Goal: Ask a question: Seek information or help from site administrators or community

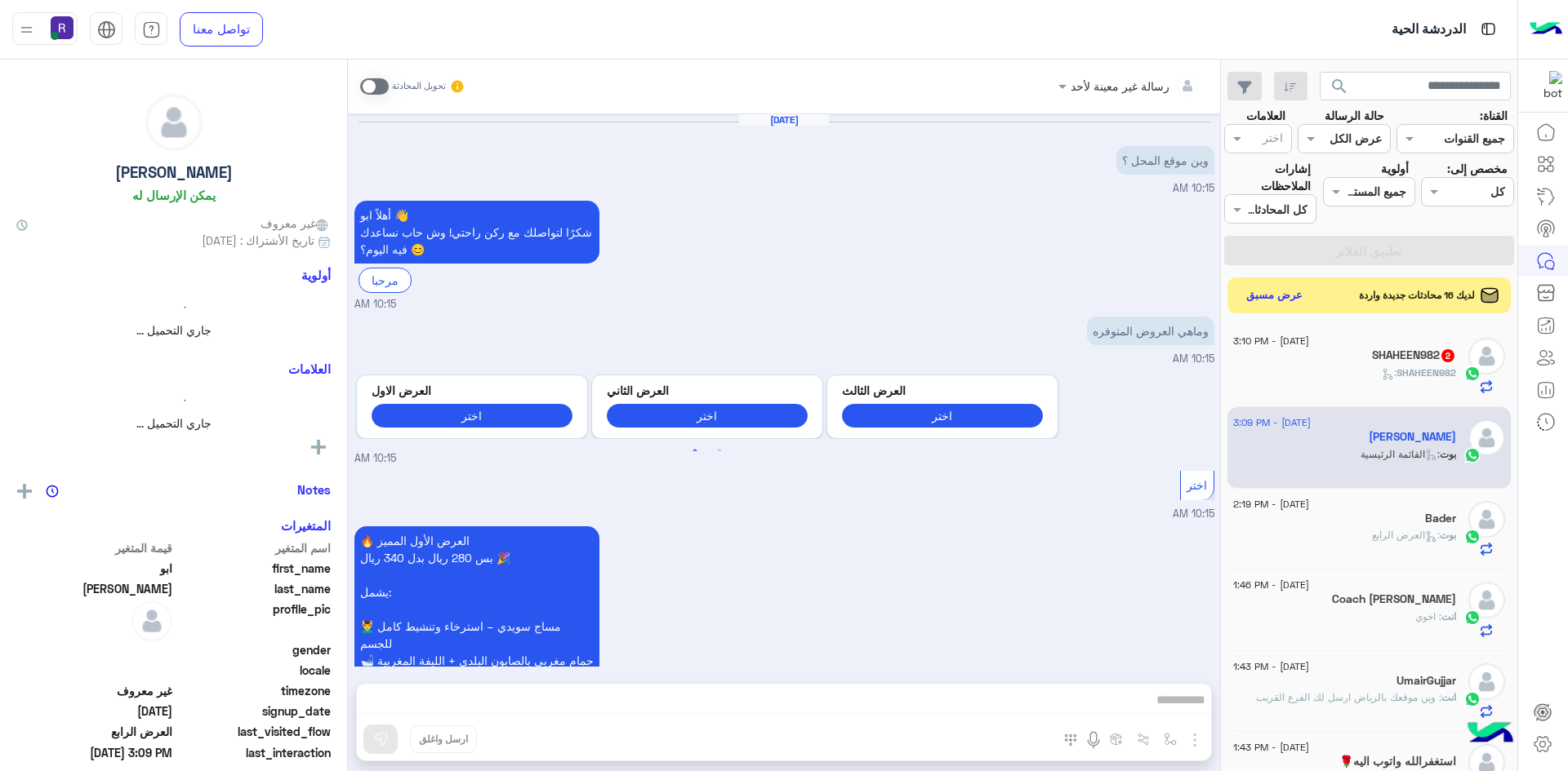
scroll to position [2030, 0]
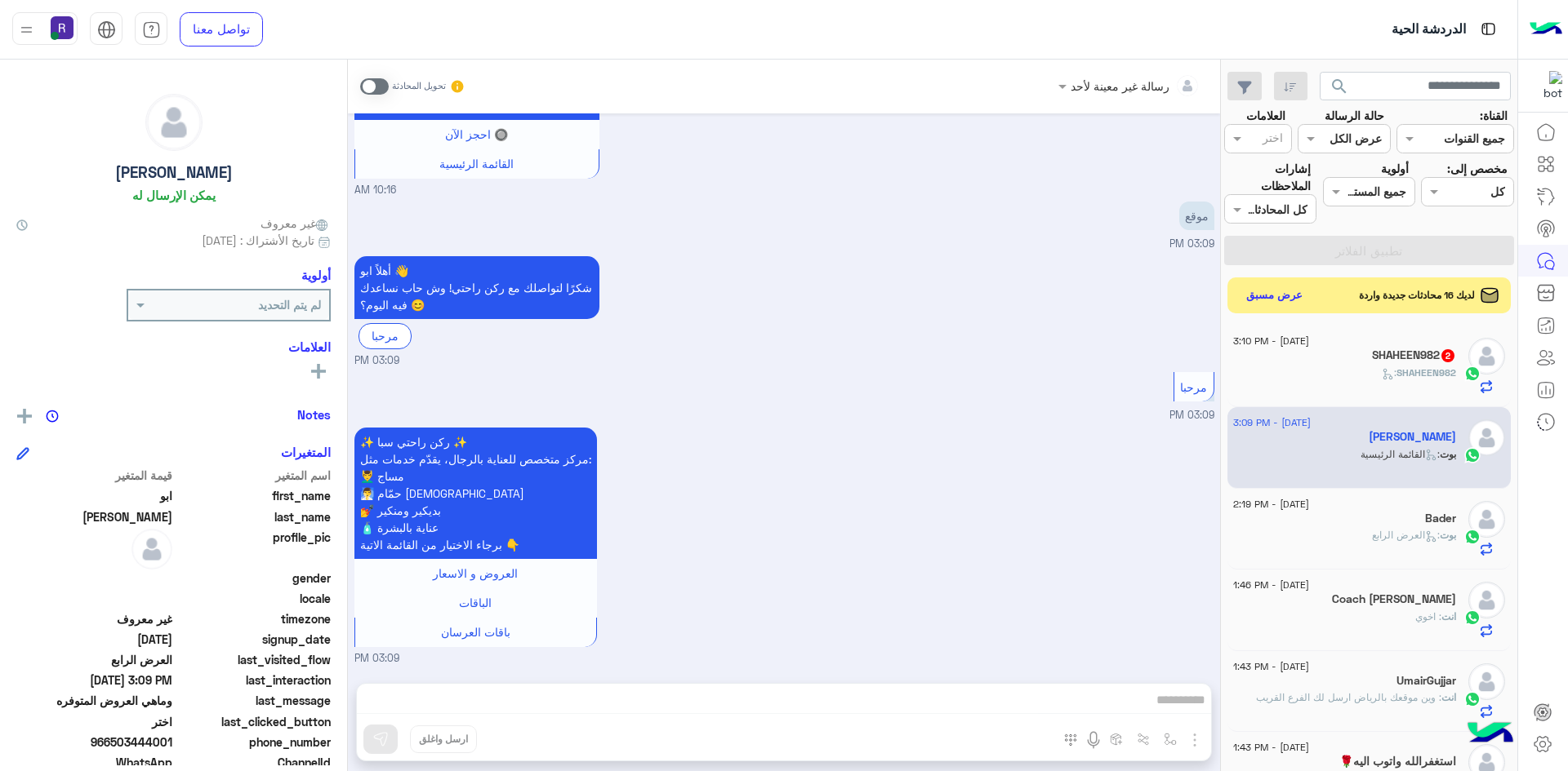
click at [383, 82] on span at bounding box center [373, 86] width 28 height 17
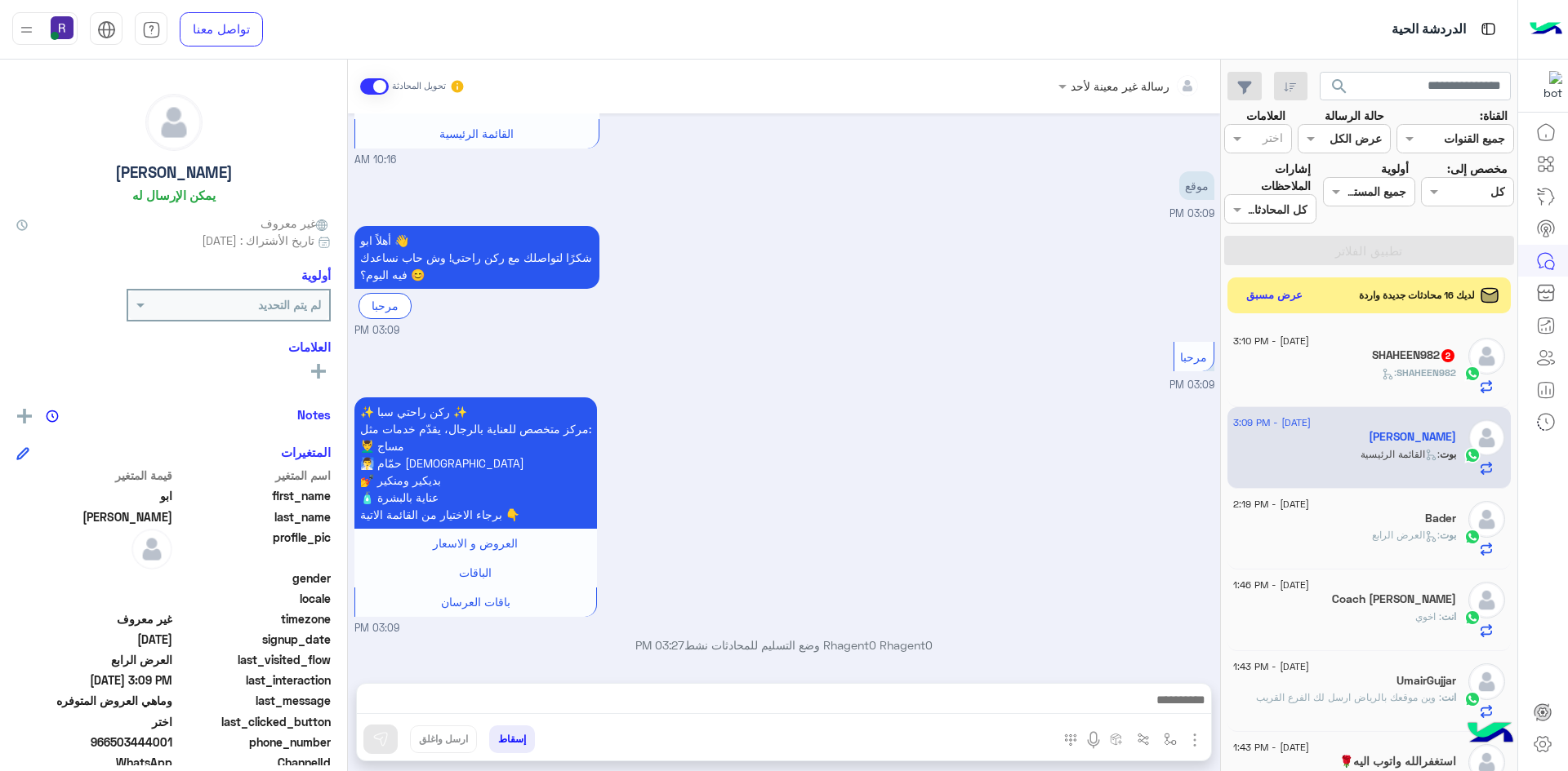
click at [1196, 742] on img "button" at bounding box center [1195, 741] width 20 height 20
click at [1162, 709] on span "الصور" at bounding box center [1162, 705] width 30 height 19
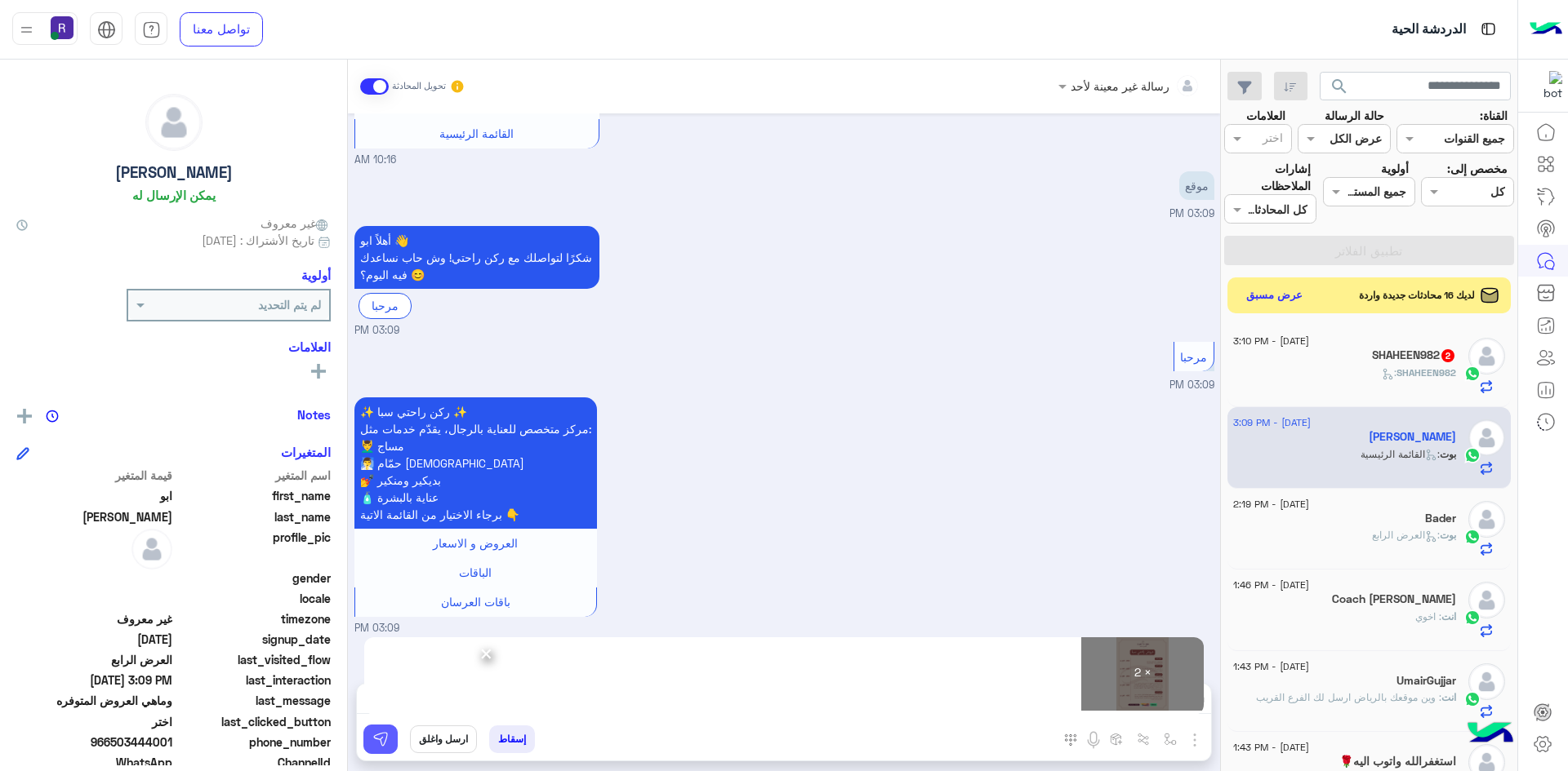
click at [387, 745] on img at bounding box center [380, 739] width 17 height 17
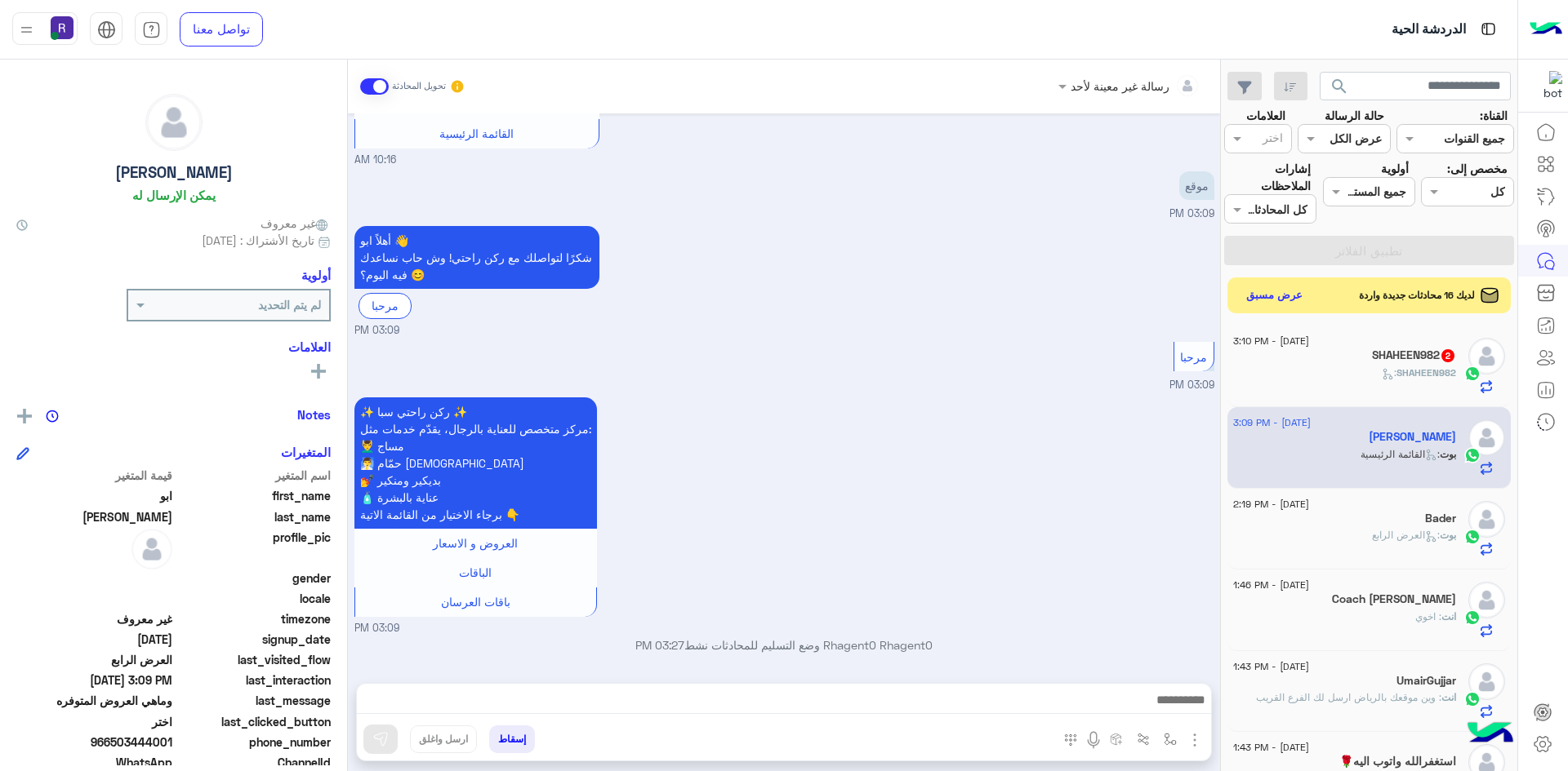
click at [1334, 384] on div "SHAHEEN982 :" at bounding box center [1344, 379] width 223 height 28
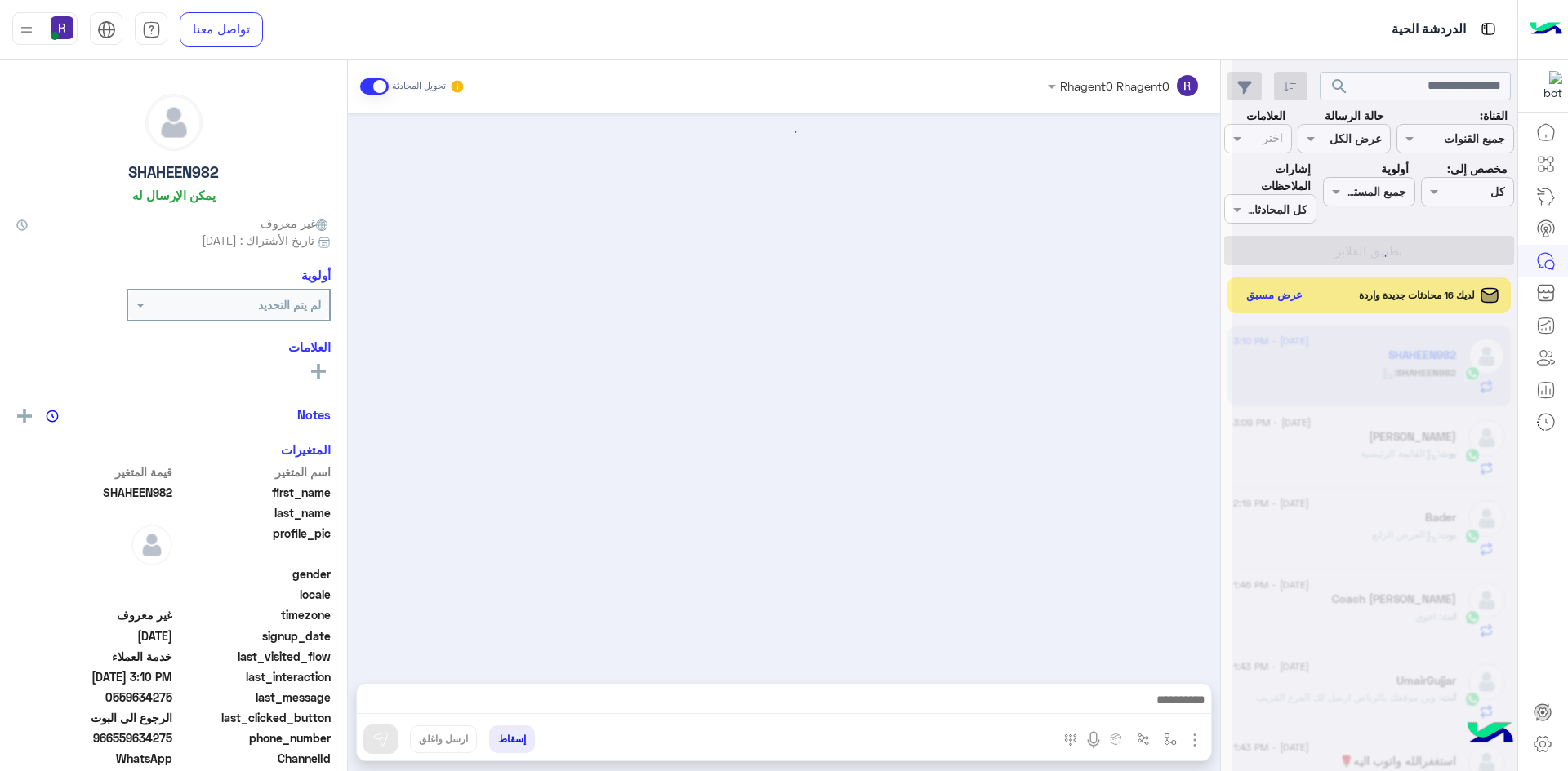
scroll to position [1078, 0]
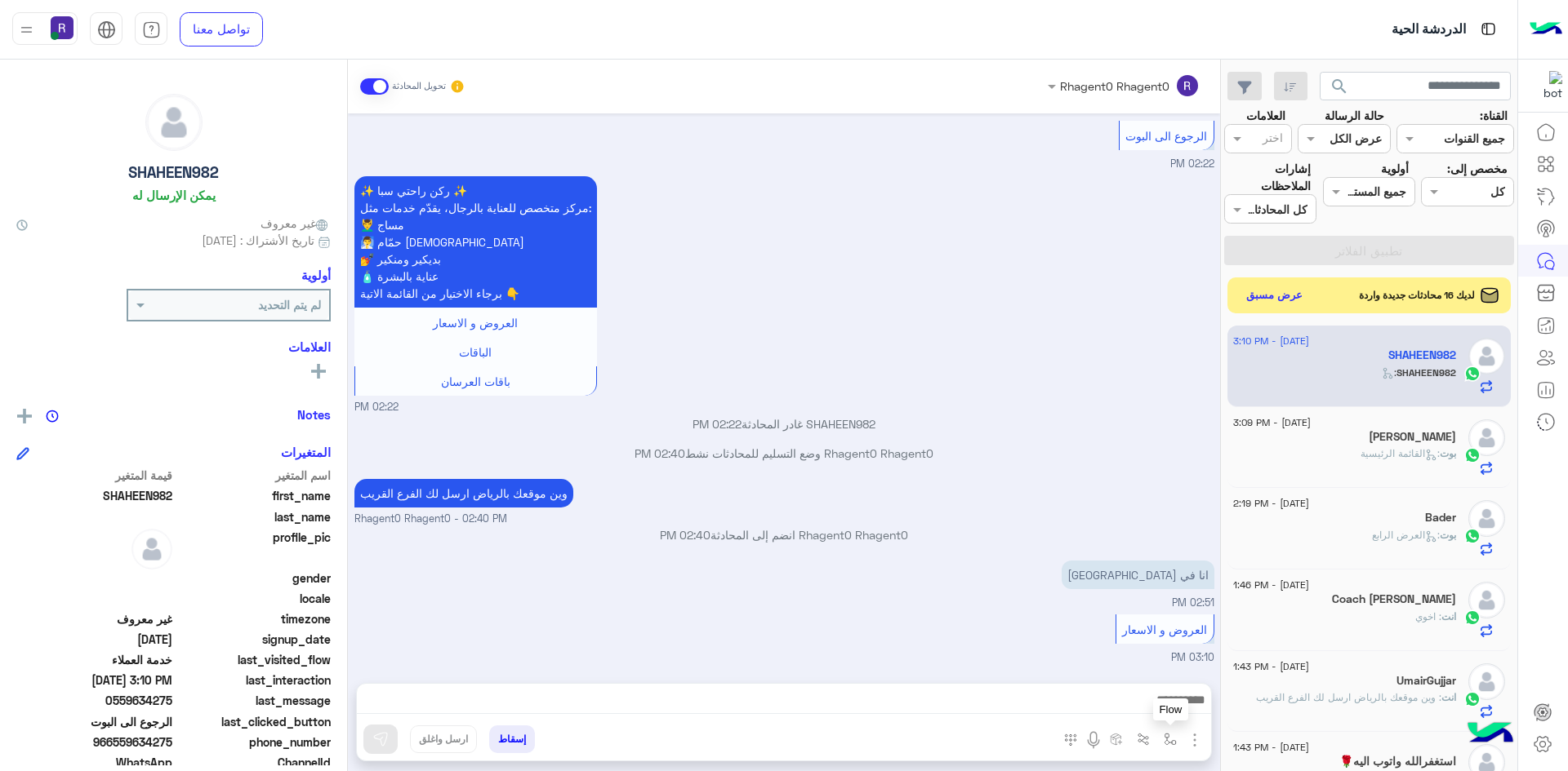
click at [1172, 740] on img "button" at bounding box center [1169, 739] width 13 height 13
click at [1154, 710] on input "text" at bounding box center [1119, 704] width 110 height 19
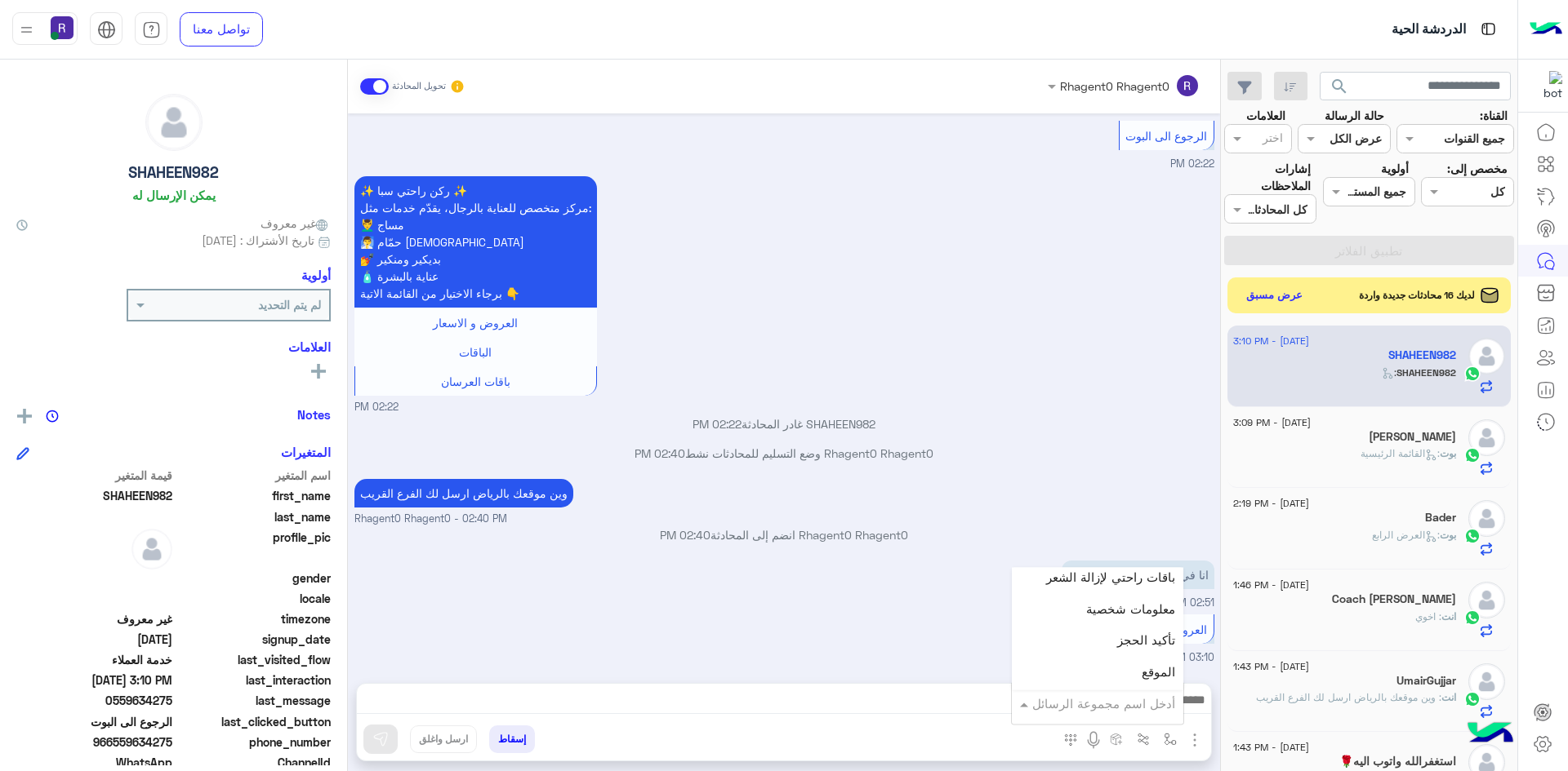
scroll to position [1061, 0]
click at [936, 607] on div "انا في حي النرجس 02:51 PM" at bounding box center [785, 584] width 860 height 55
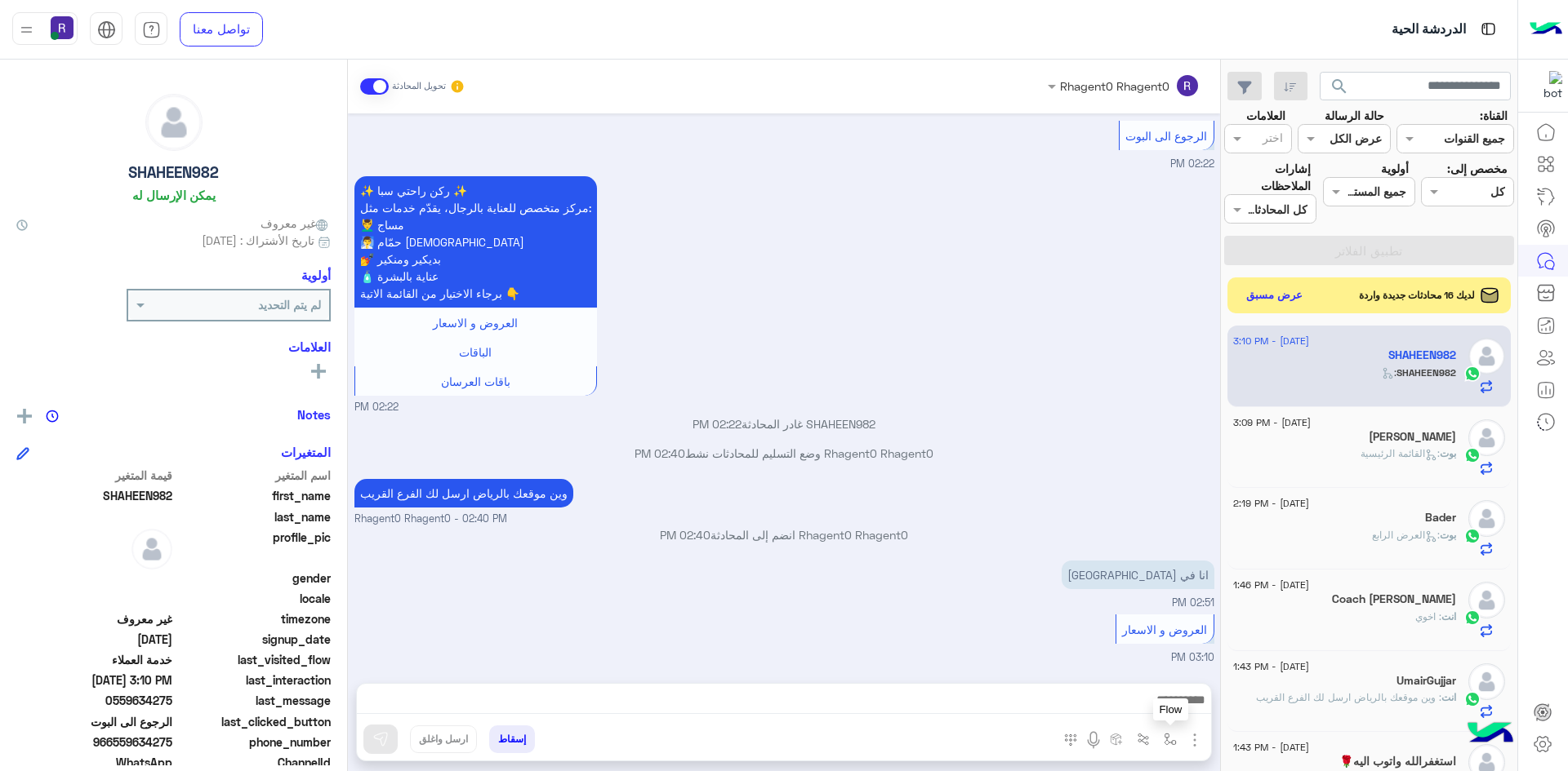
click at [1171, 741] on img "button" at bounding box center [1169, 739] width 13 height 13
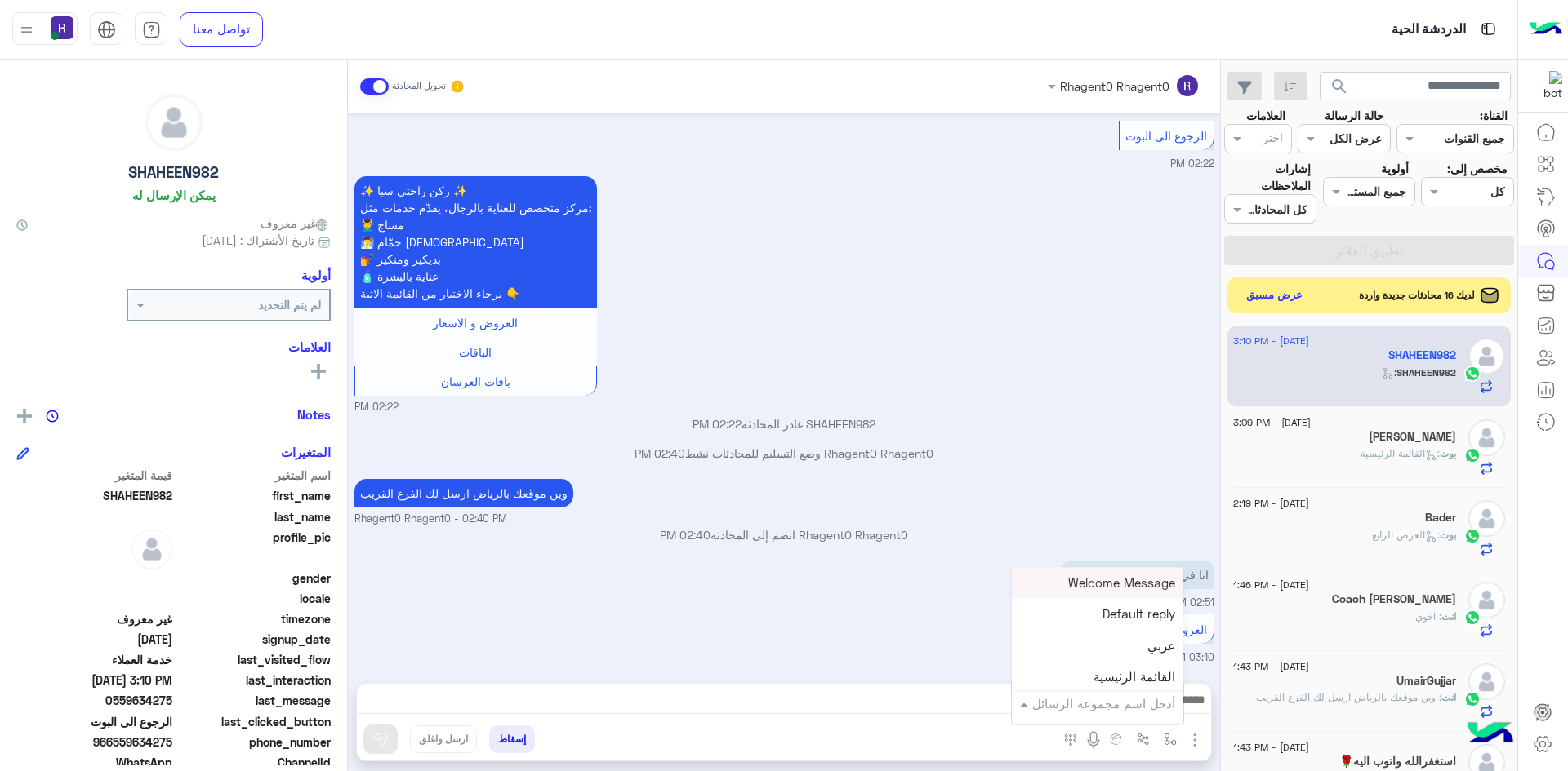
click at [1153, 708] on input "text" at bounding box center [1119, 704] width 110 height 19
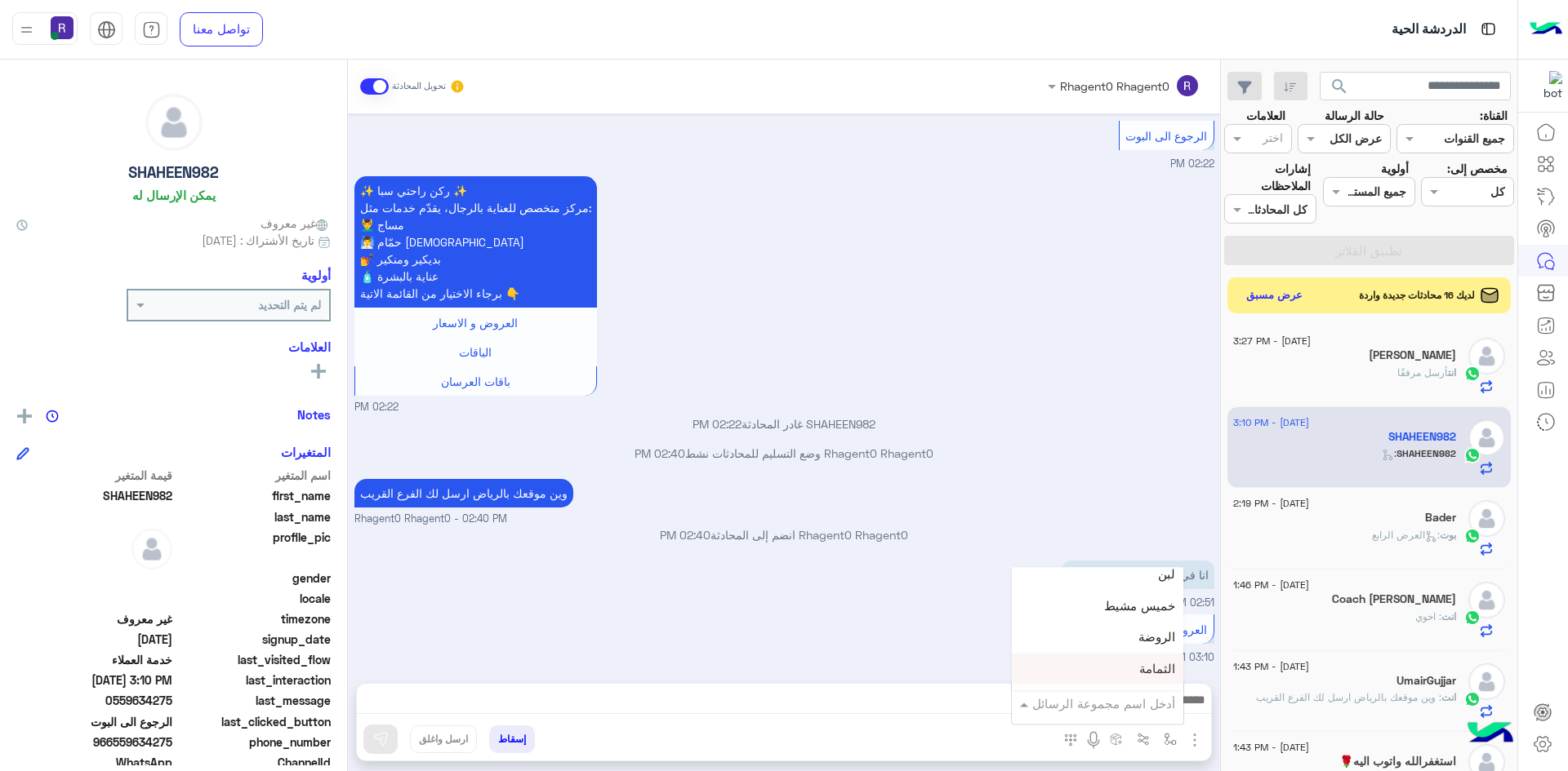
scroll to position [1142, 0]
click at [1124, 606] on div "لبن" at bounding box center [1097, 603] width 171 height 32
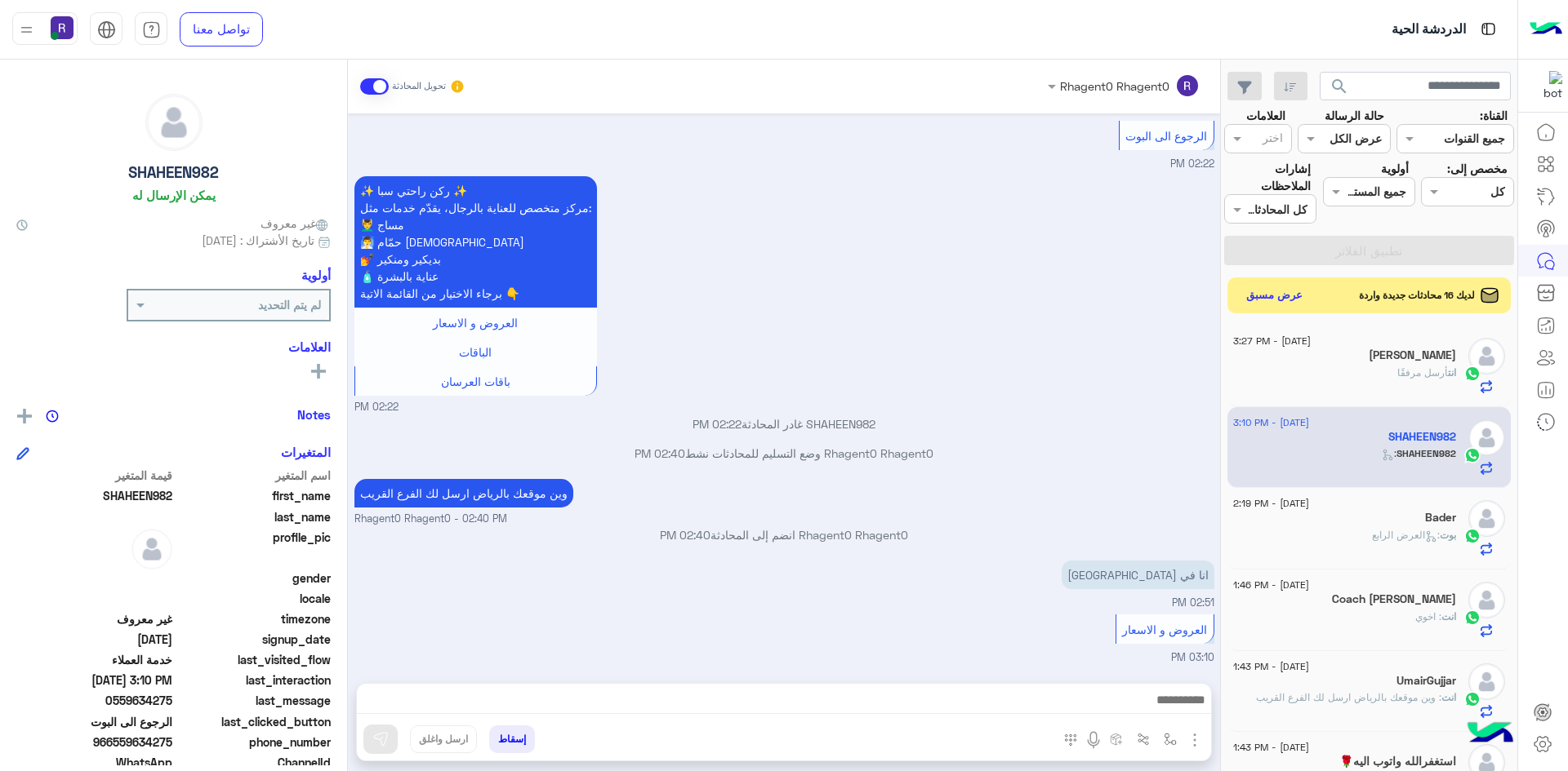
type textarea "***"
click at [382, 736] on img at bounding box center [380, 739] width 17 height 17
click at [1172, 744] on img "button" at bounding box center [1169, 739] width 13 height 13
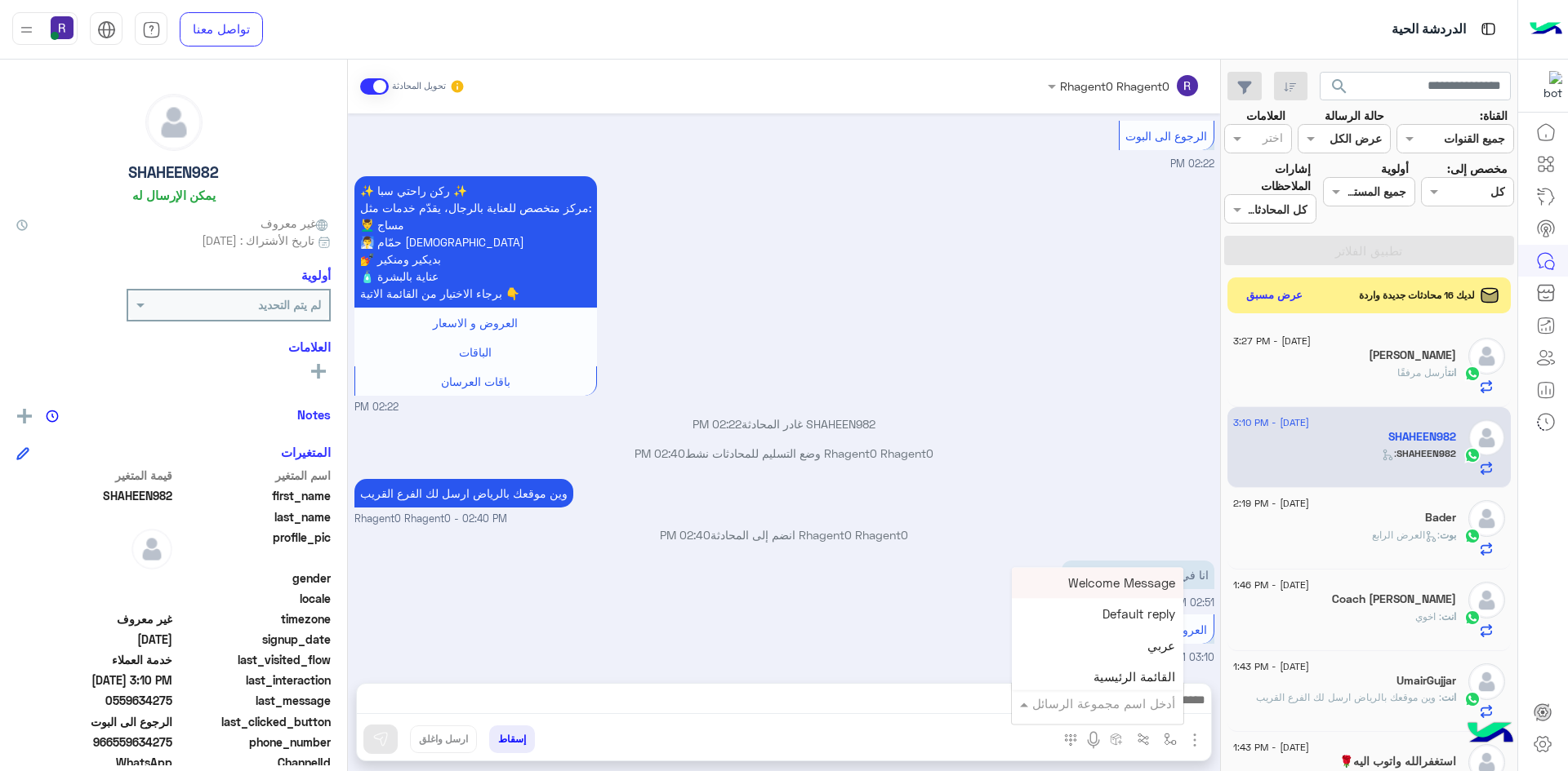
click at [1151, 716] on div "أدخل اسم مجموعة الرسائل" at bounding box center [1097, 704] width 171 height 29
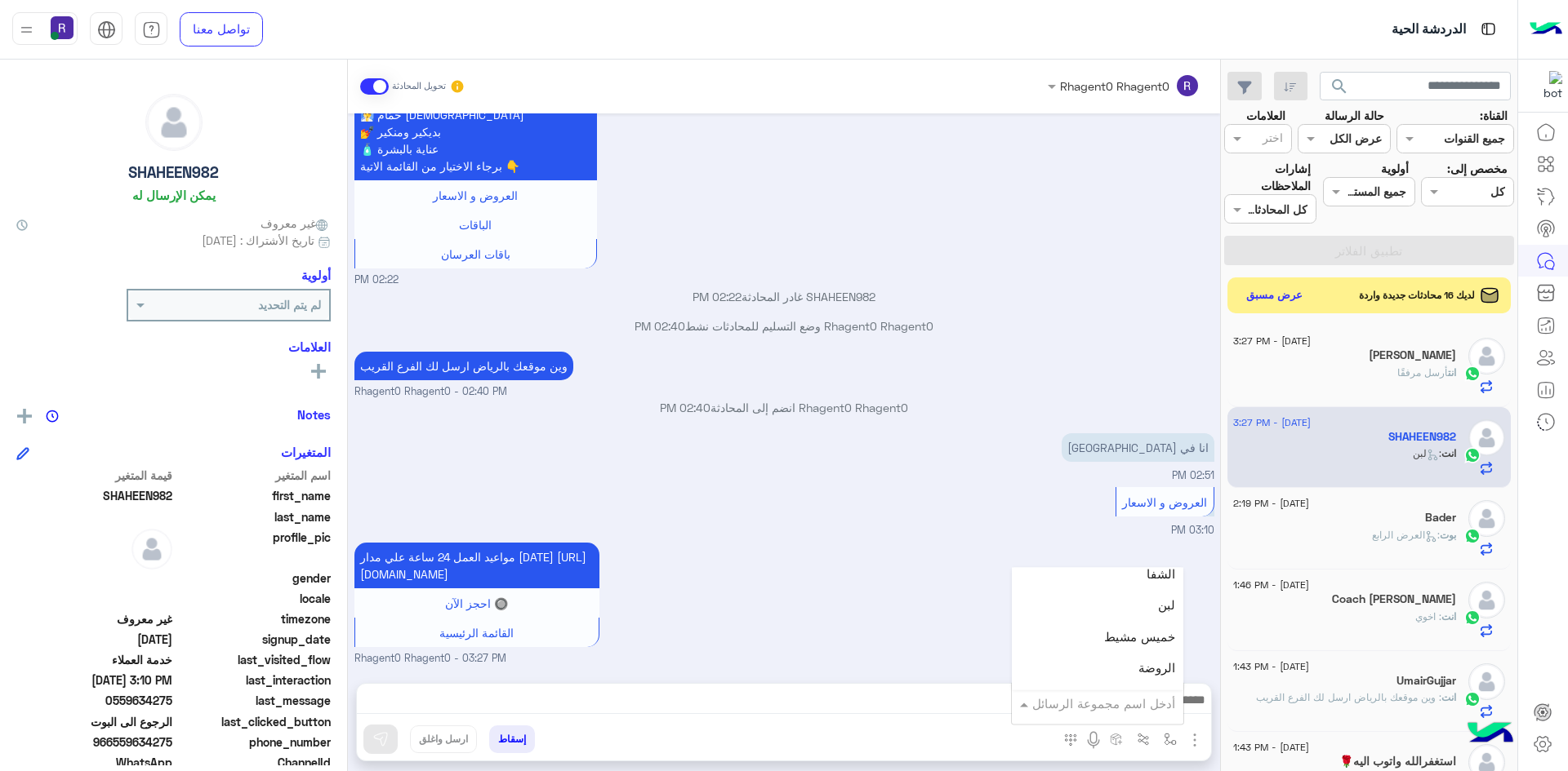
scroll to position [1142, 0]
click at [1122, 607] on div "لبن" at bounding box center [1097, 603] width 171 height 32
type textarea "***"
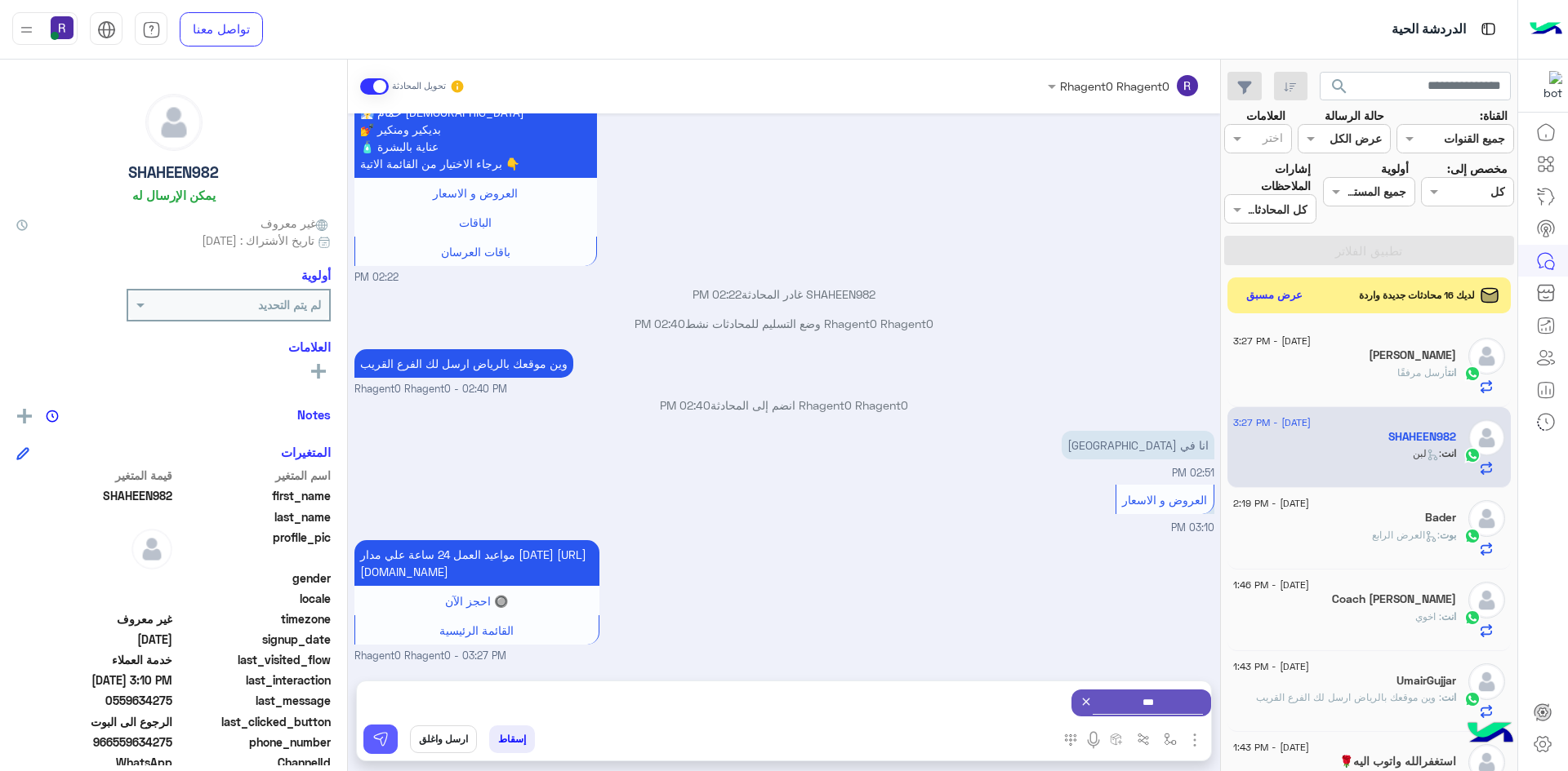
click at [376, 741] on img at bounding box center [380, 739] width 17 height 17
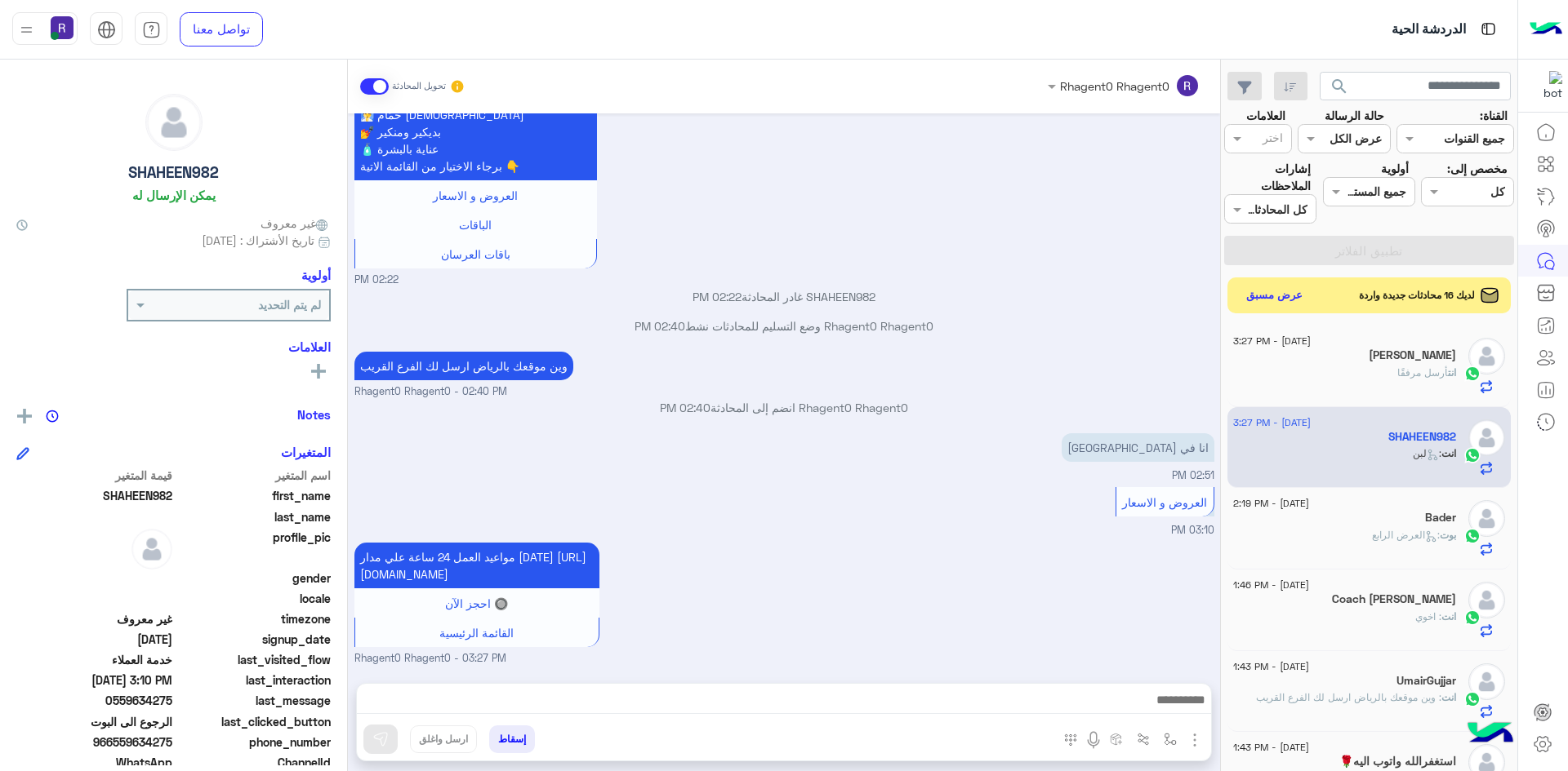
scroll to position [1222, 0]
click at [1275, 297] on button "عرض مسبق" at bounding box center [1274, 295] width 68 height 22
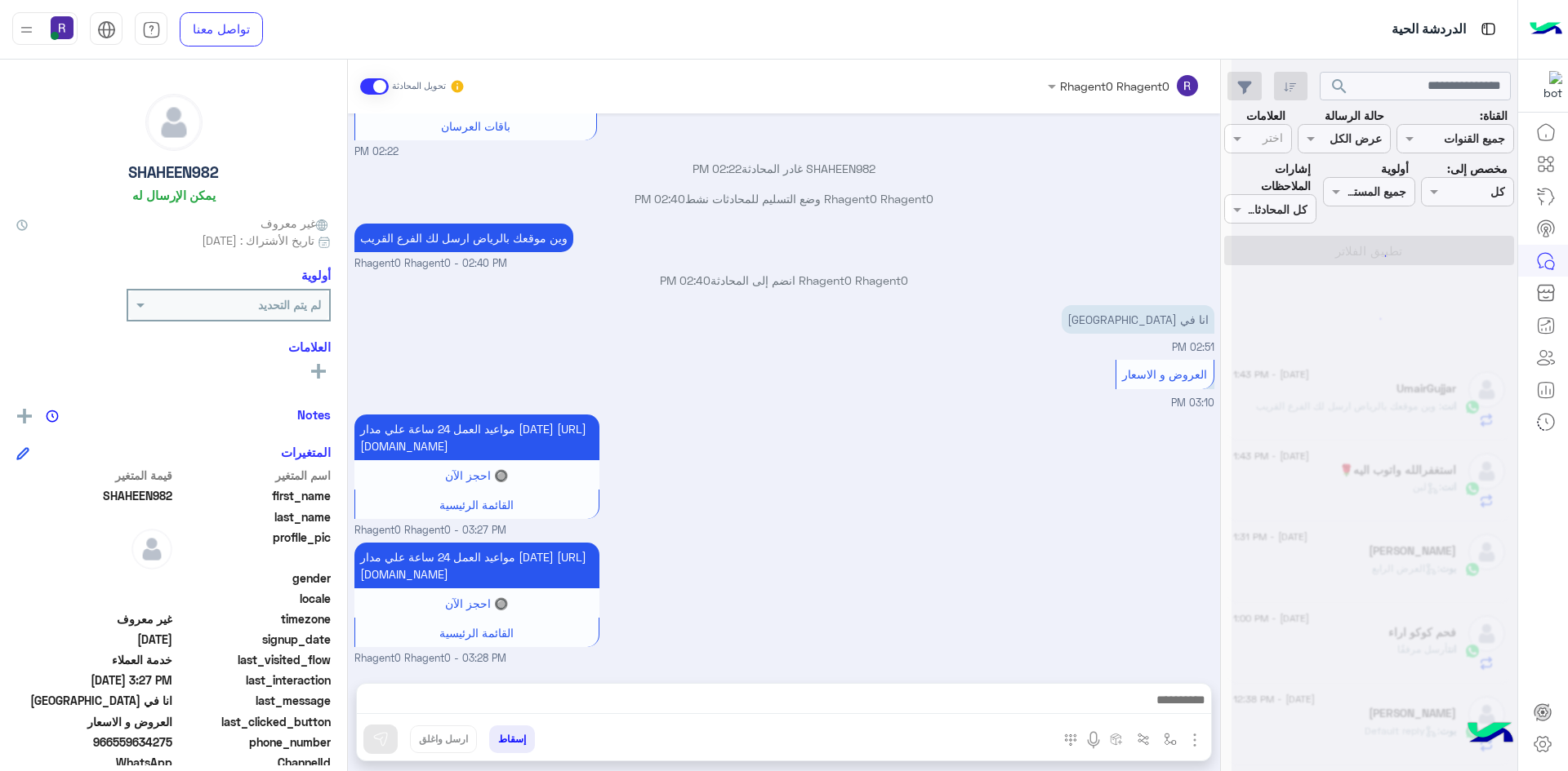
scroll to position [8, 0]
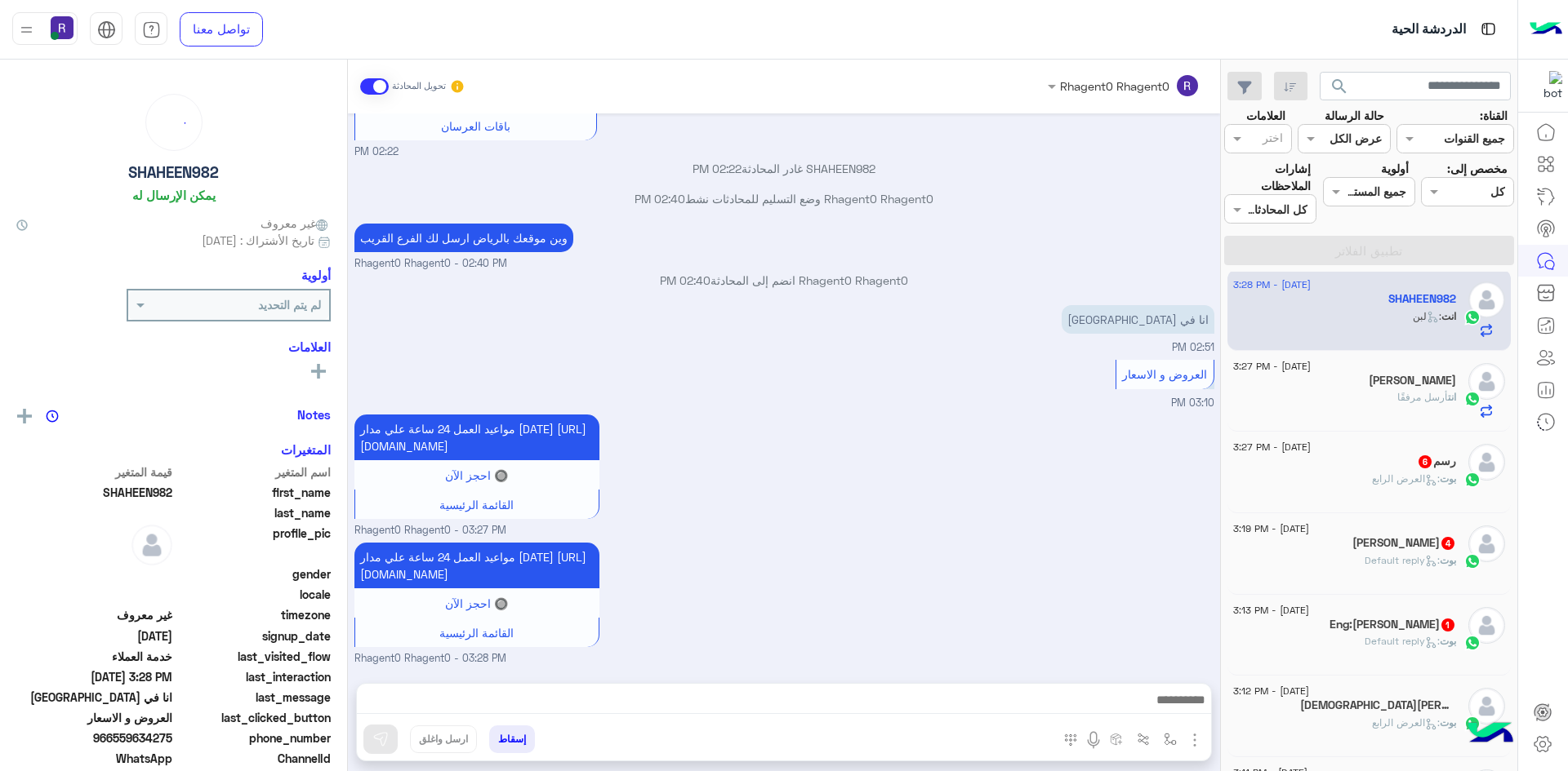
click at [1335, 491] on div "بوت : العرض الرابع" at bounding box center [1344, 486] width 223 height 28
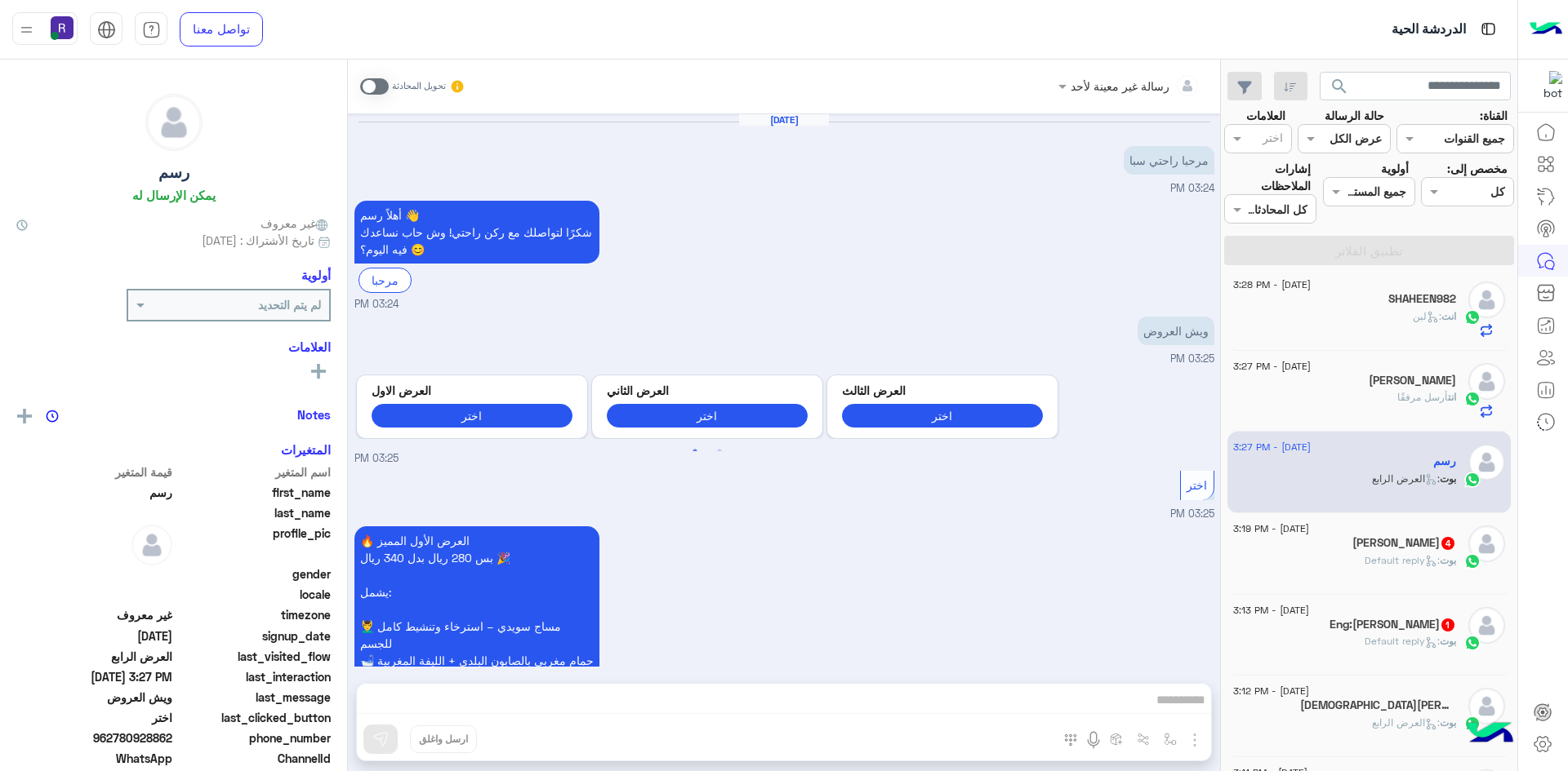
scroll to position [1562, 0]
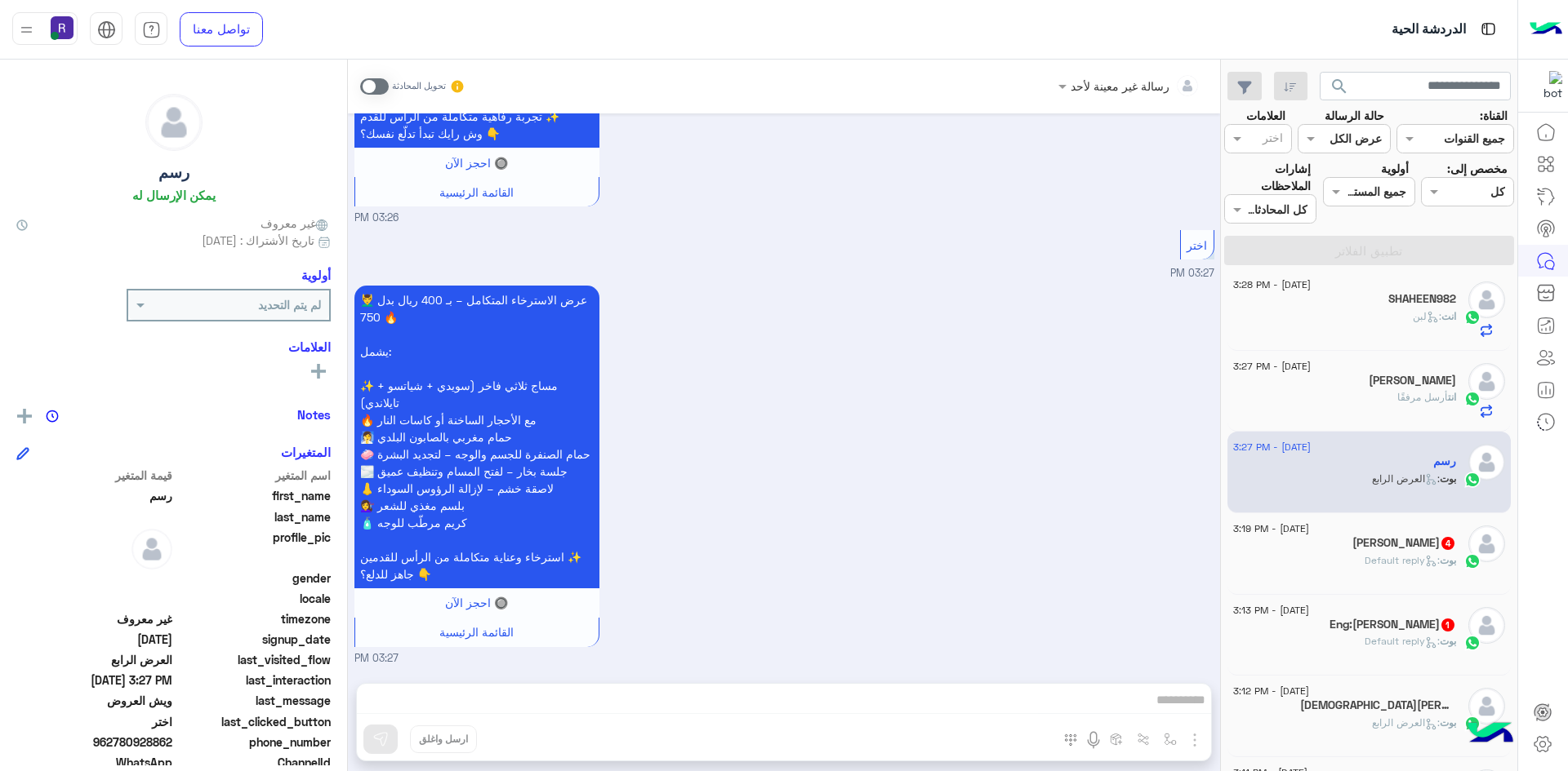
click at [380, 87] on span at bounding box center [373, 86] width 28 height 17
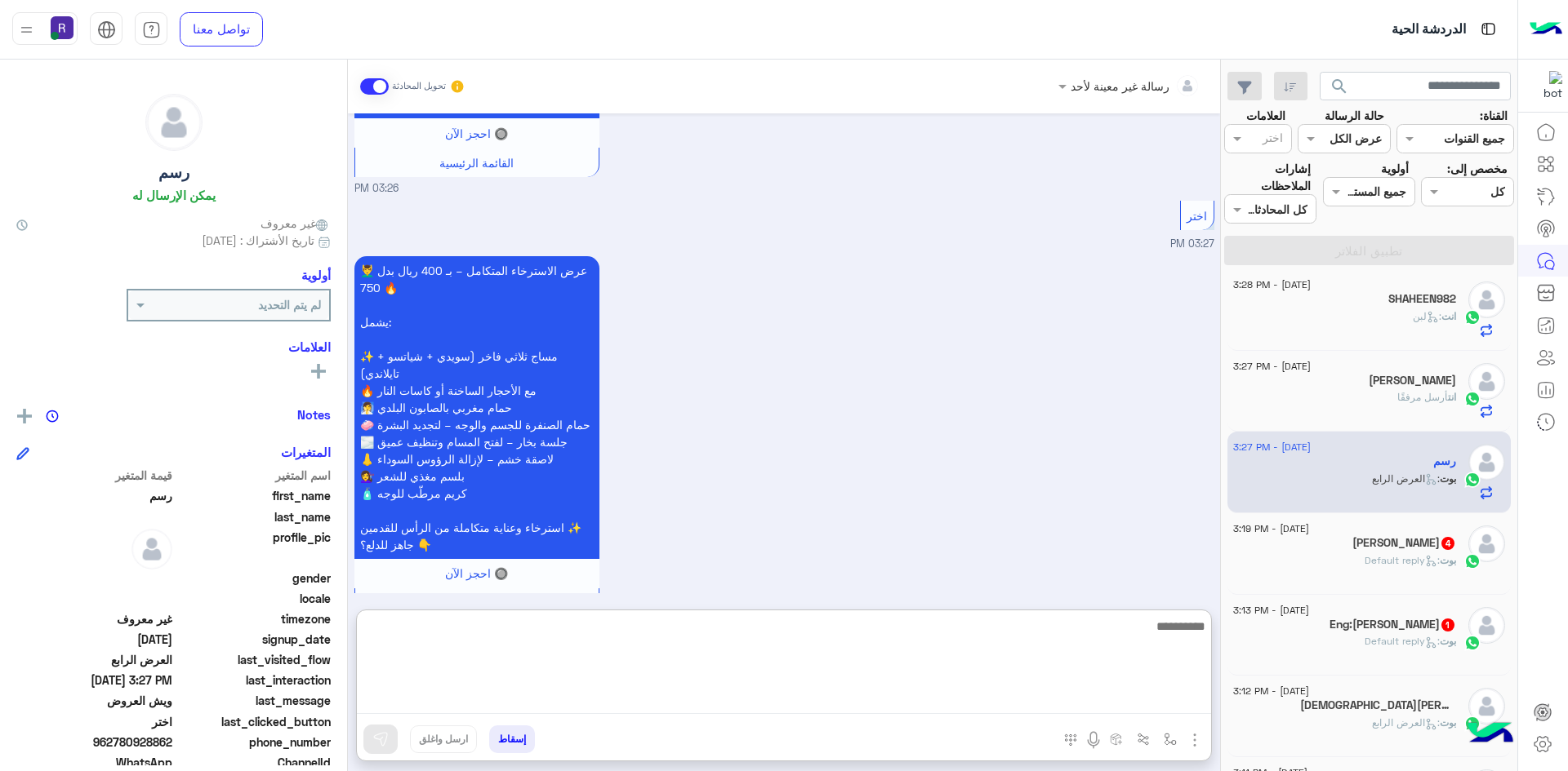
paste textarea "**********"
type textarea "**********"
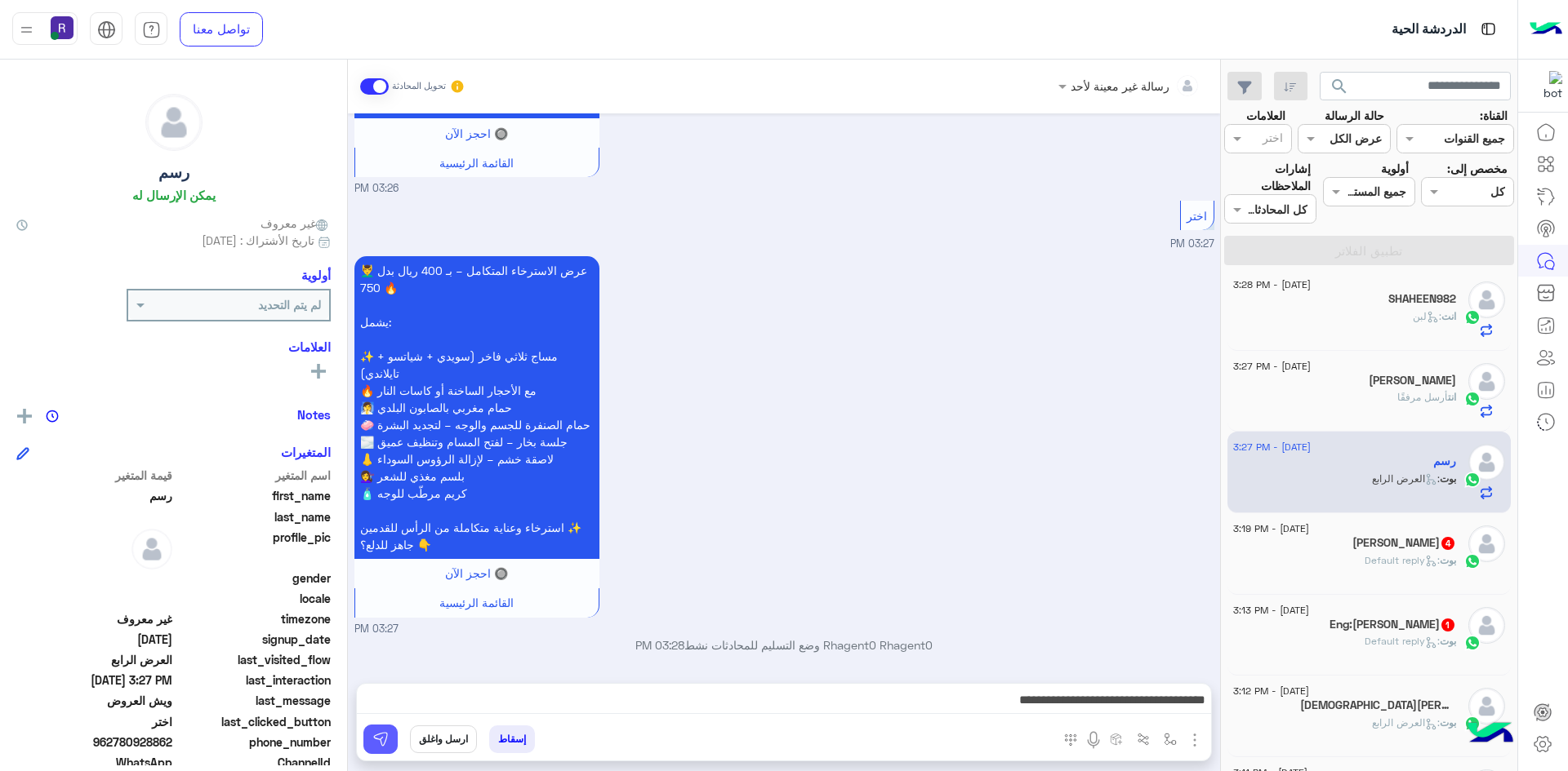
click at [382, 732] on img at bounding box center [380, 739] width 17 height 17
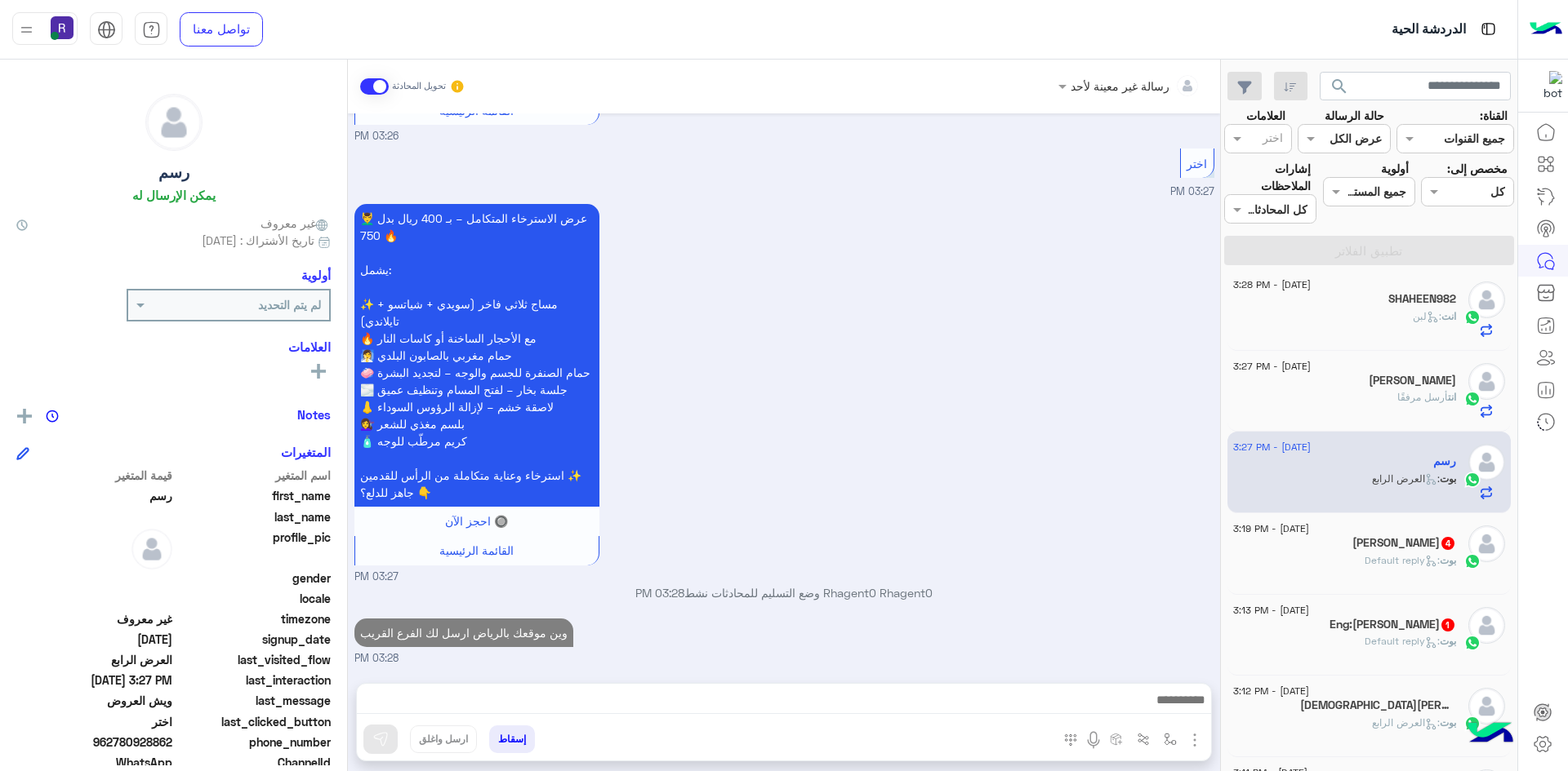
click at [1440, 556] on span "بوت" at bounding box center [1448, 560] width 17 height 13
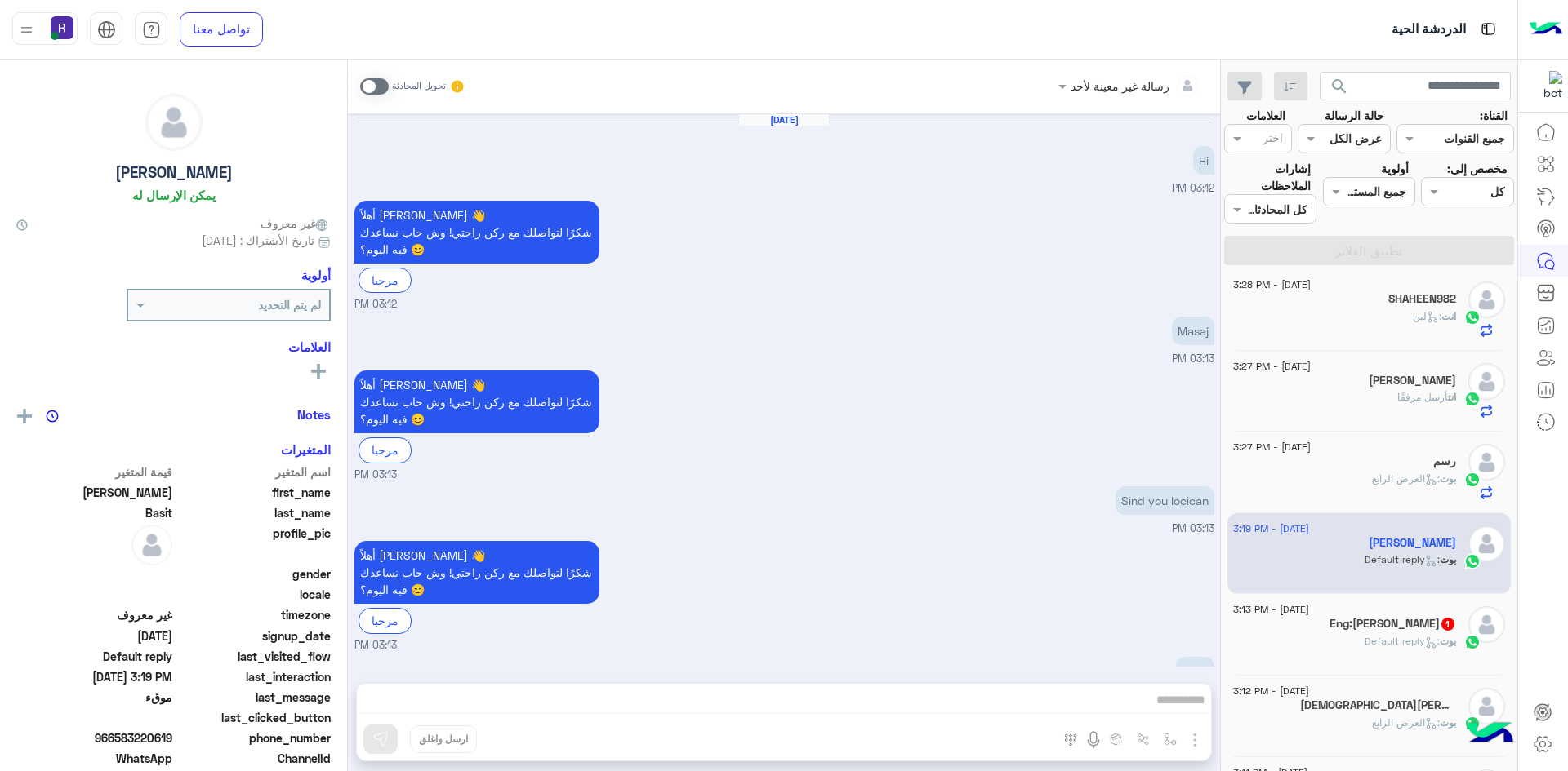
scroll to position [157, 0]
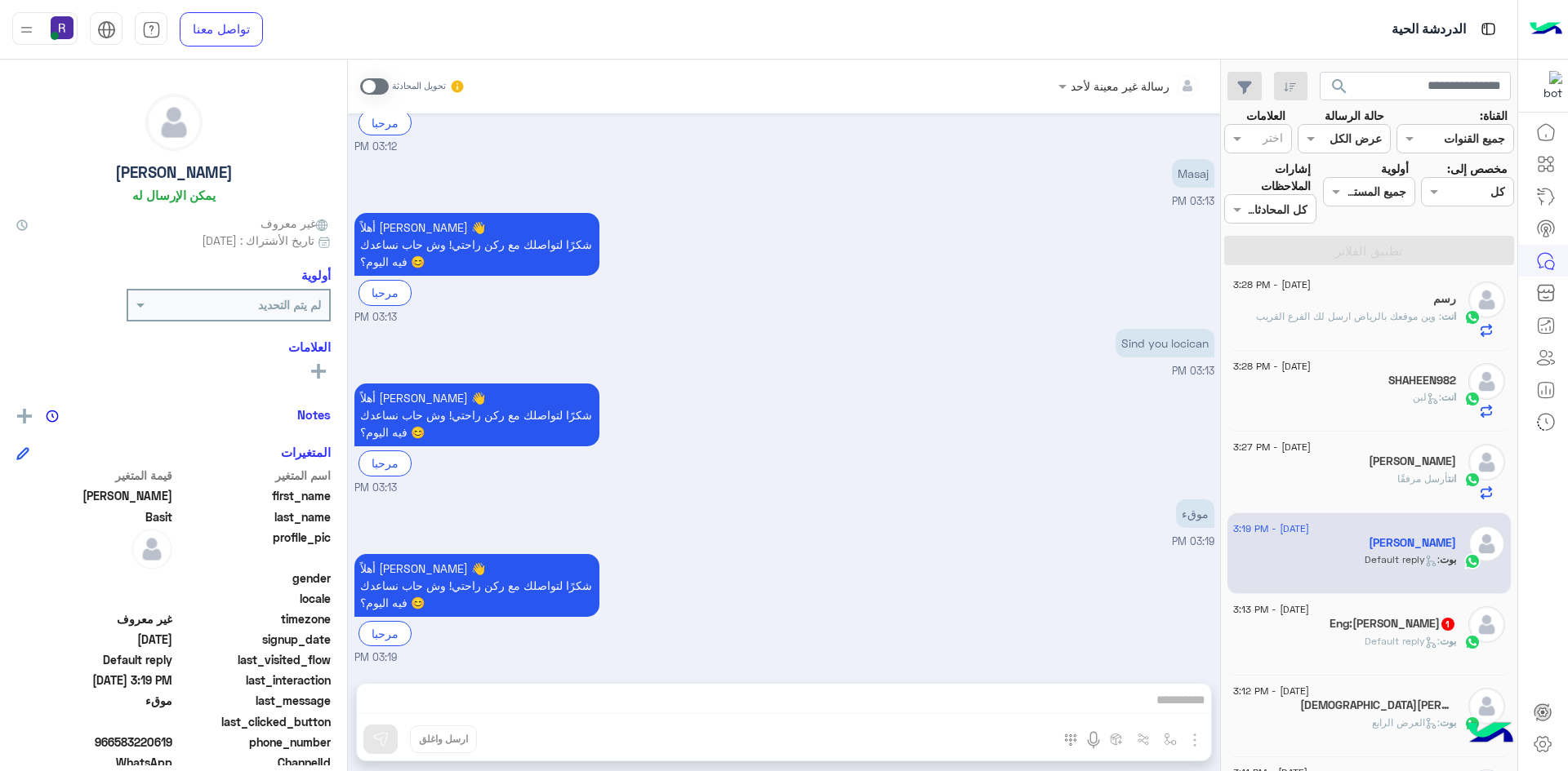
click at [383, 83] on span at bounding box center [373, 86] width 28 height 17
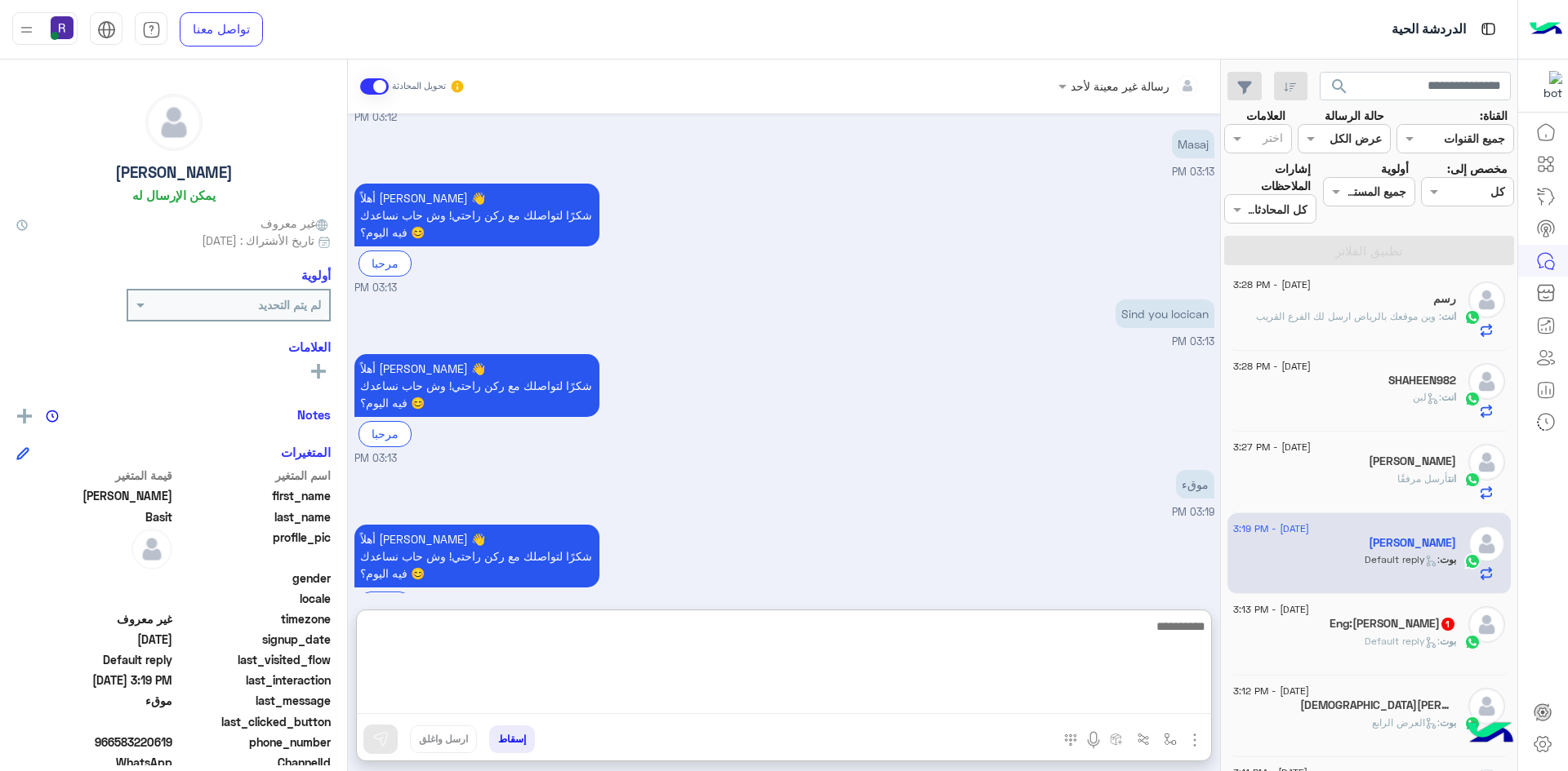
paste textarea "**********"
type textarea "**********"
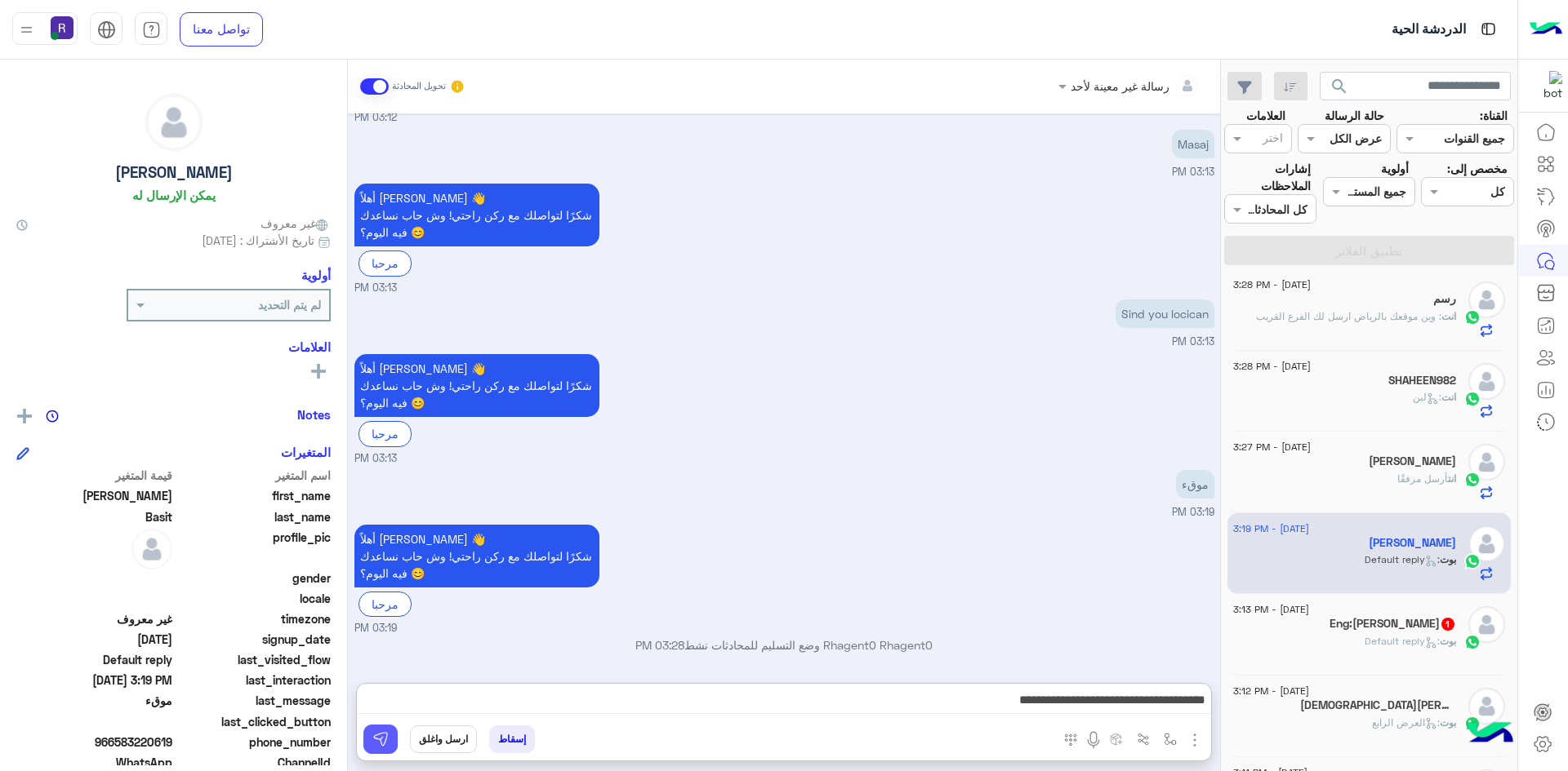
click at [388, 742] on img at bounding box center [380, 739] width 17 height 17
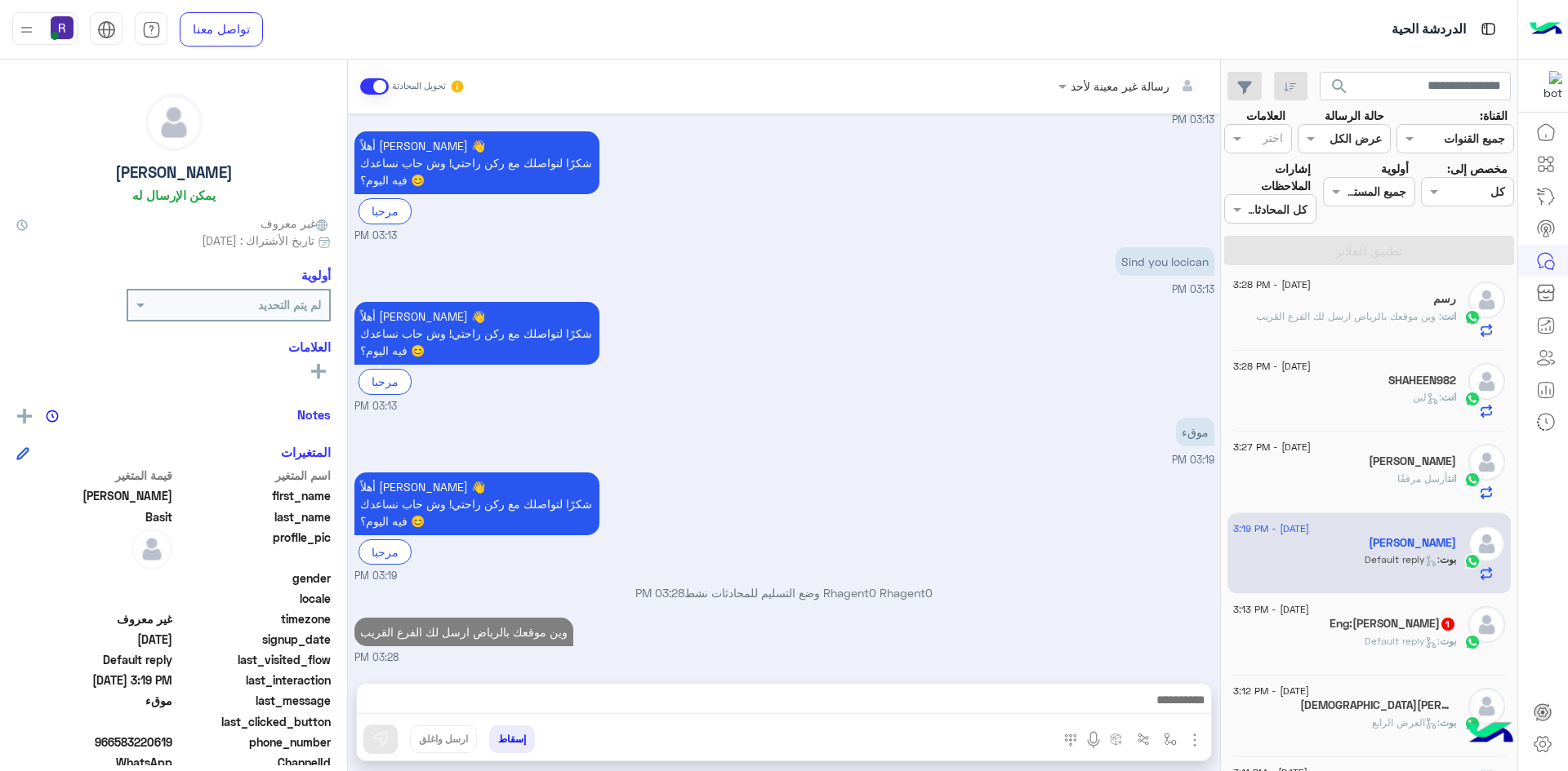
scroll to position [239, 0]
click at [1345, 652] on div "بوت : Default reply" at bounding box center [1344, 648] width 223 height 28
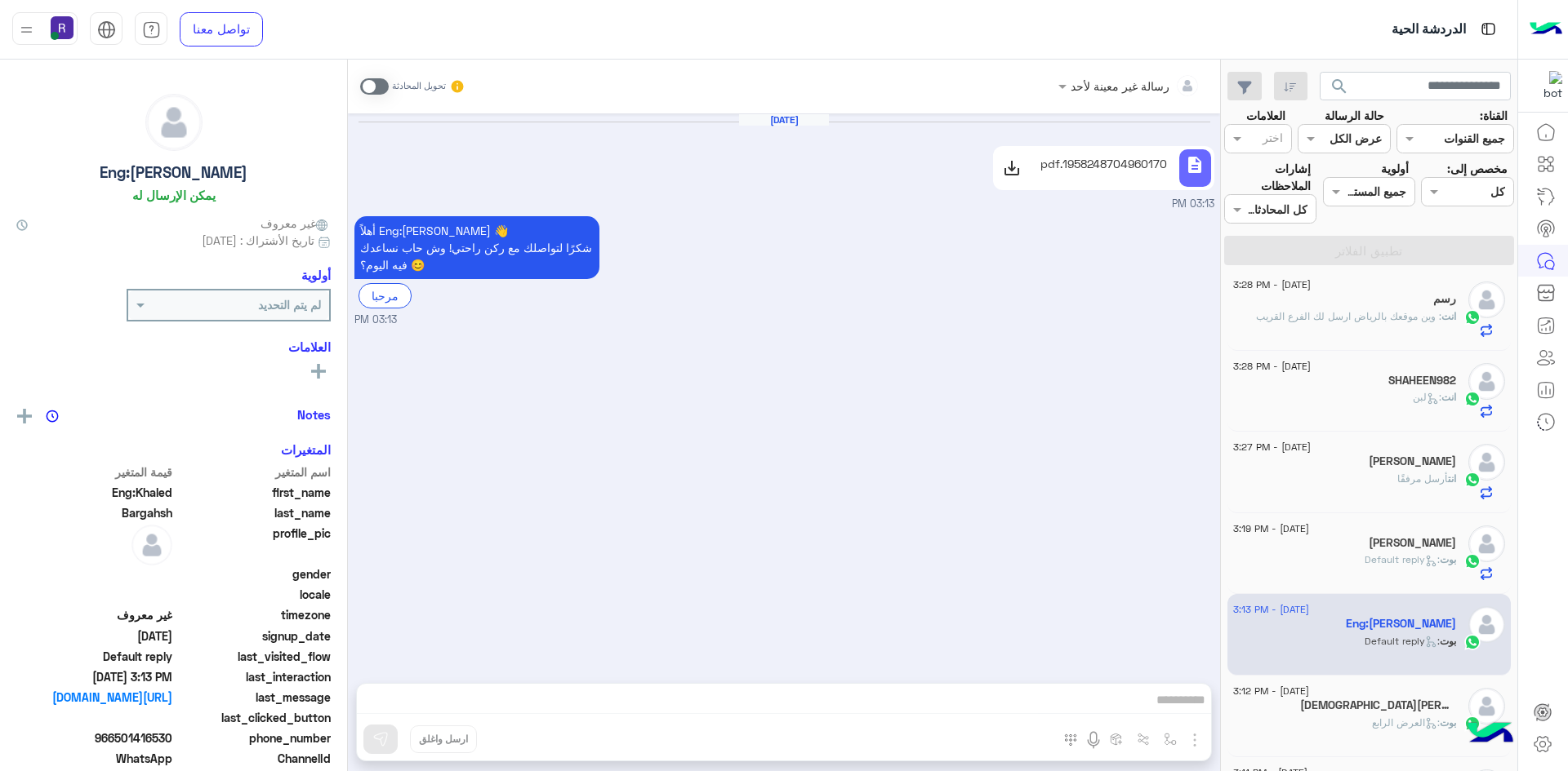
click at [383, 84] on span at bounding box center [373, 86] width 28 height 17
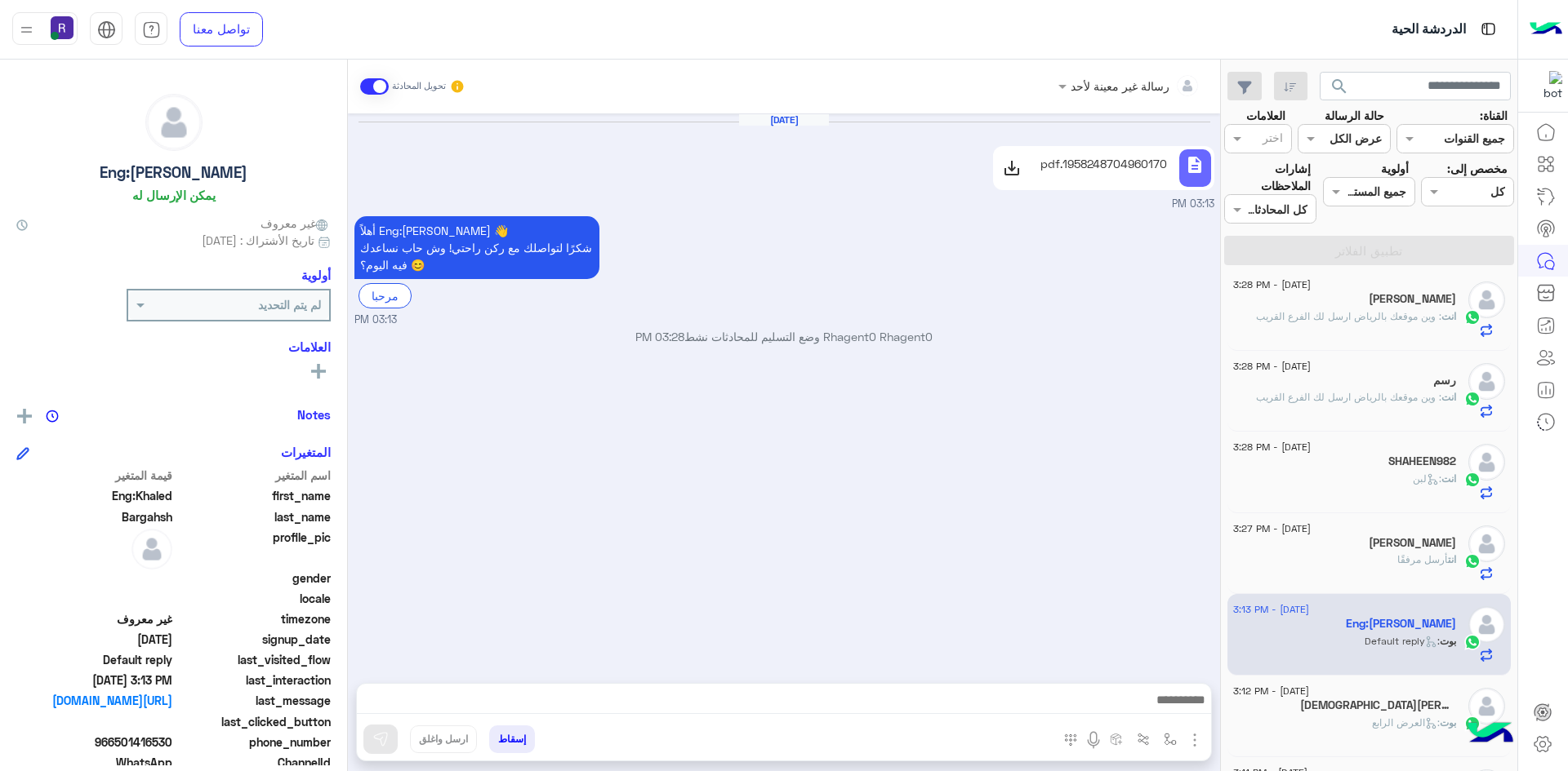
click at [1193, 741] on img "button" at bounding box center [1195, 741] width 20 height 20
click at [1164, 706] on span "الصور" at bounding box center [1162, 705] width 30 height 19
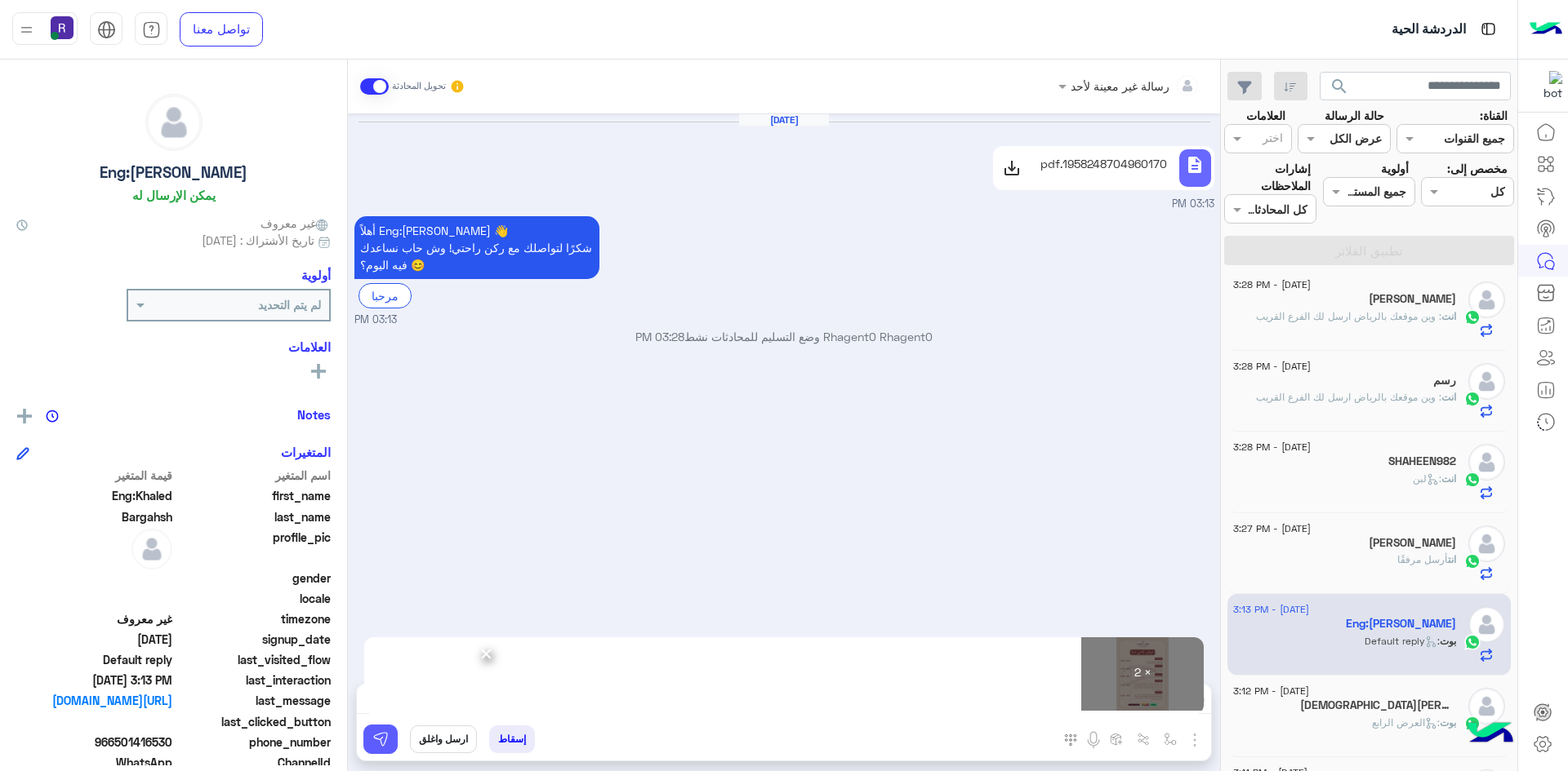
click at [383, 742] on img at bounding box center [380, 739] width 17 height 17
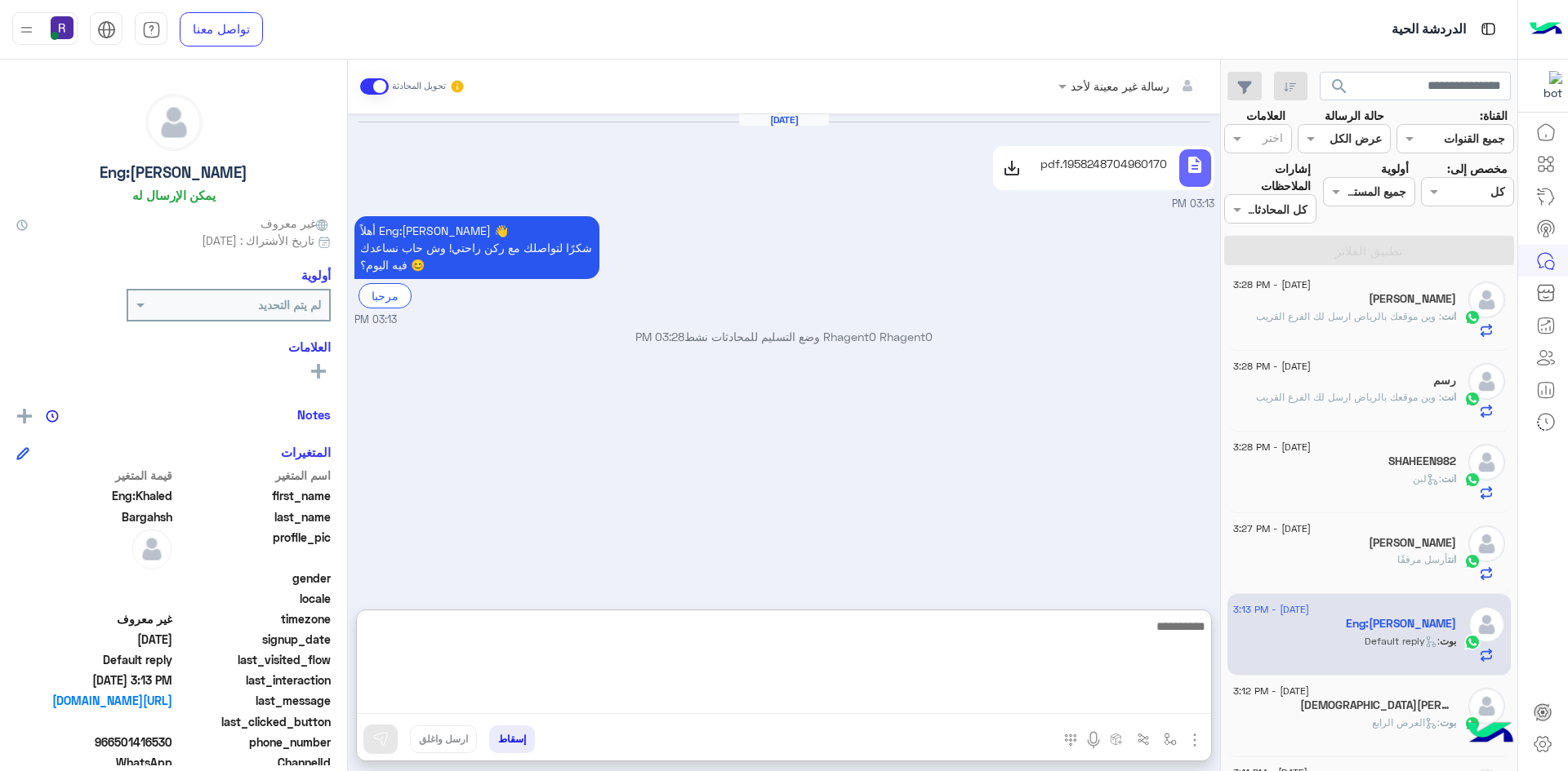
paste textarea "**********"
type textarea "**********"
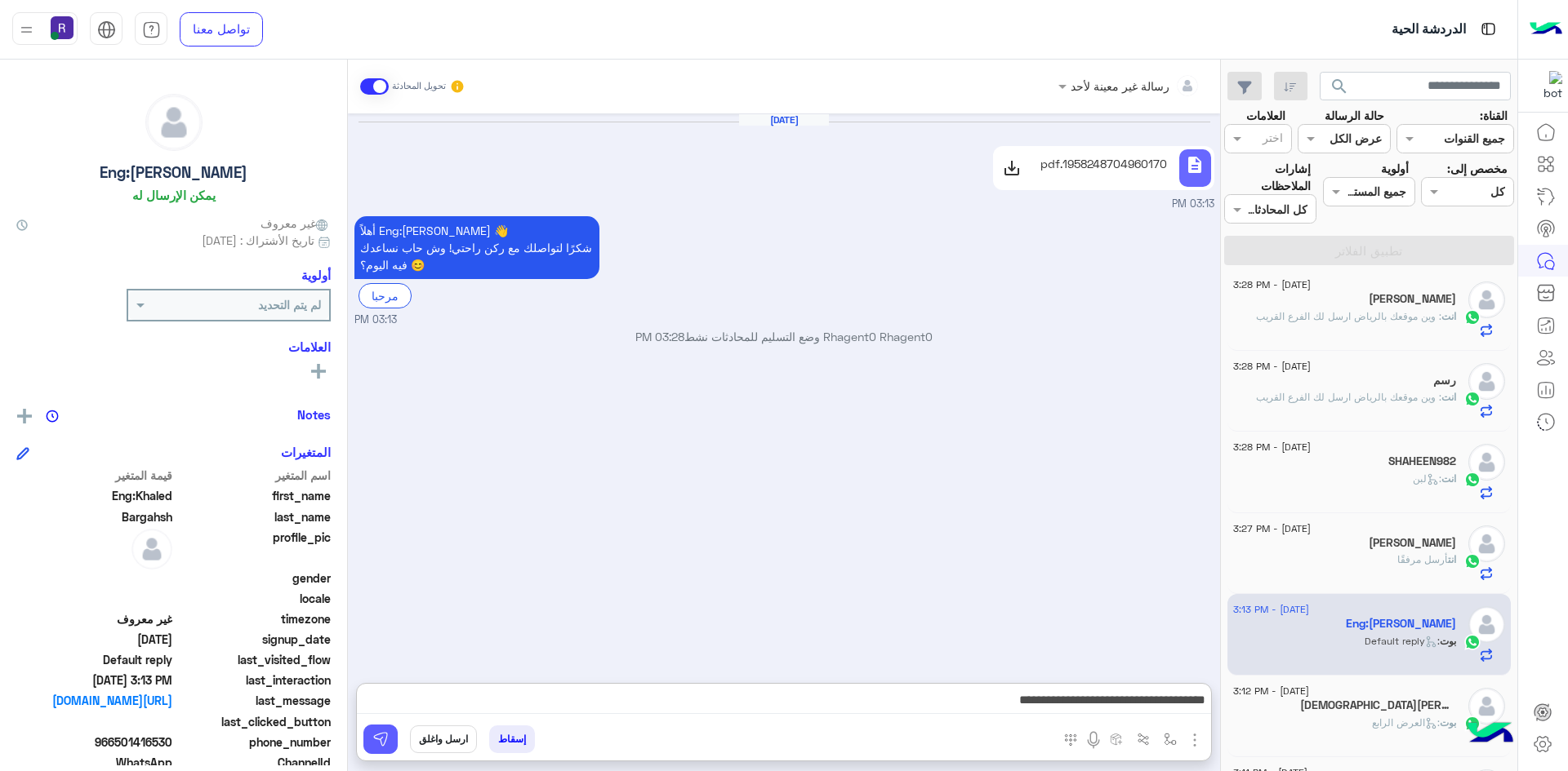
click at [387, 738] on img at bounding box center [380, 739] width 17 height 17
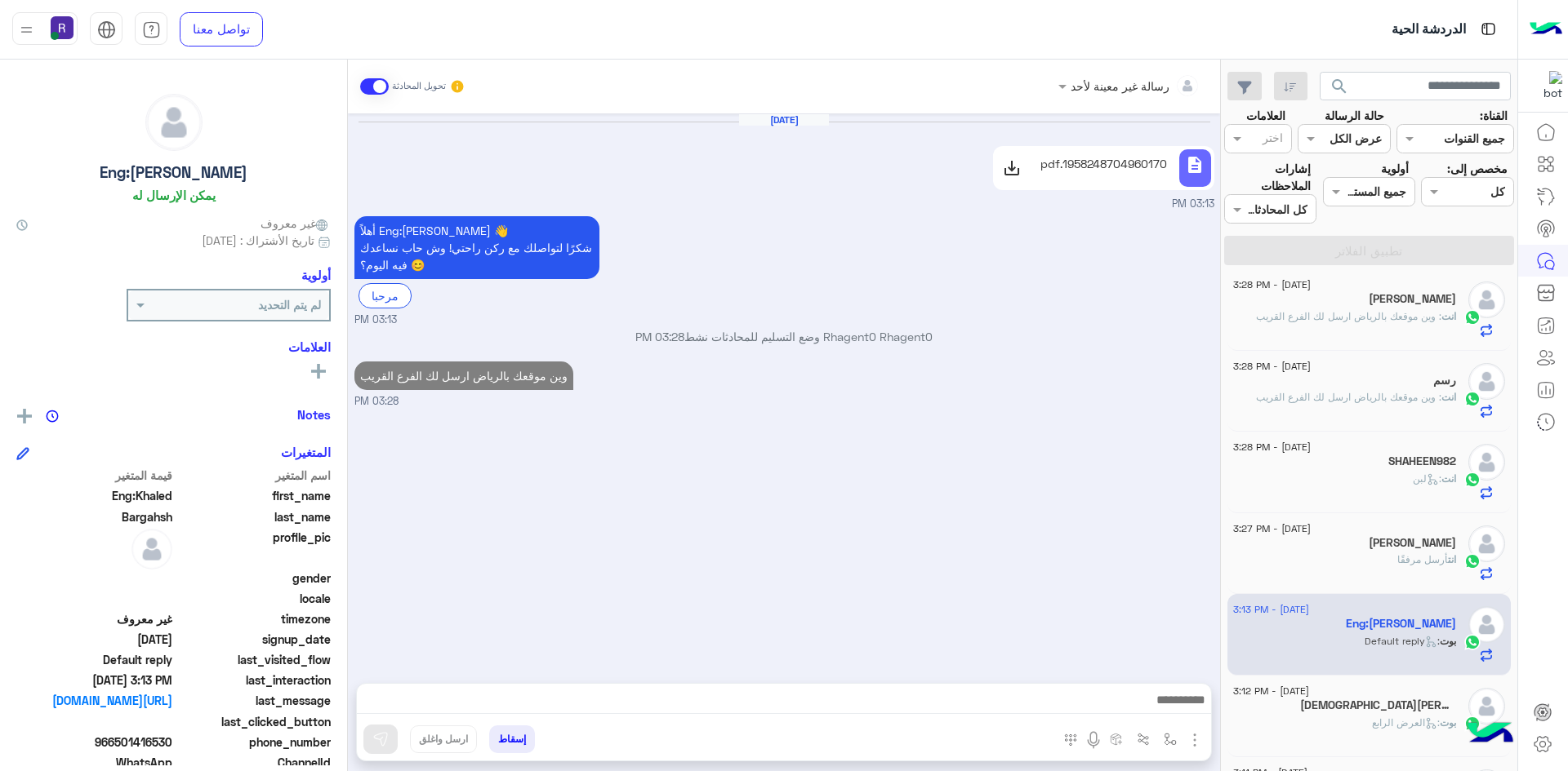
scroll to position [90, 0]
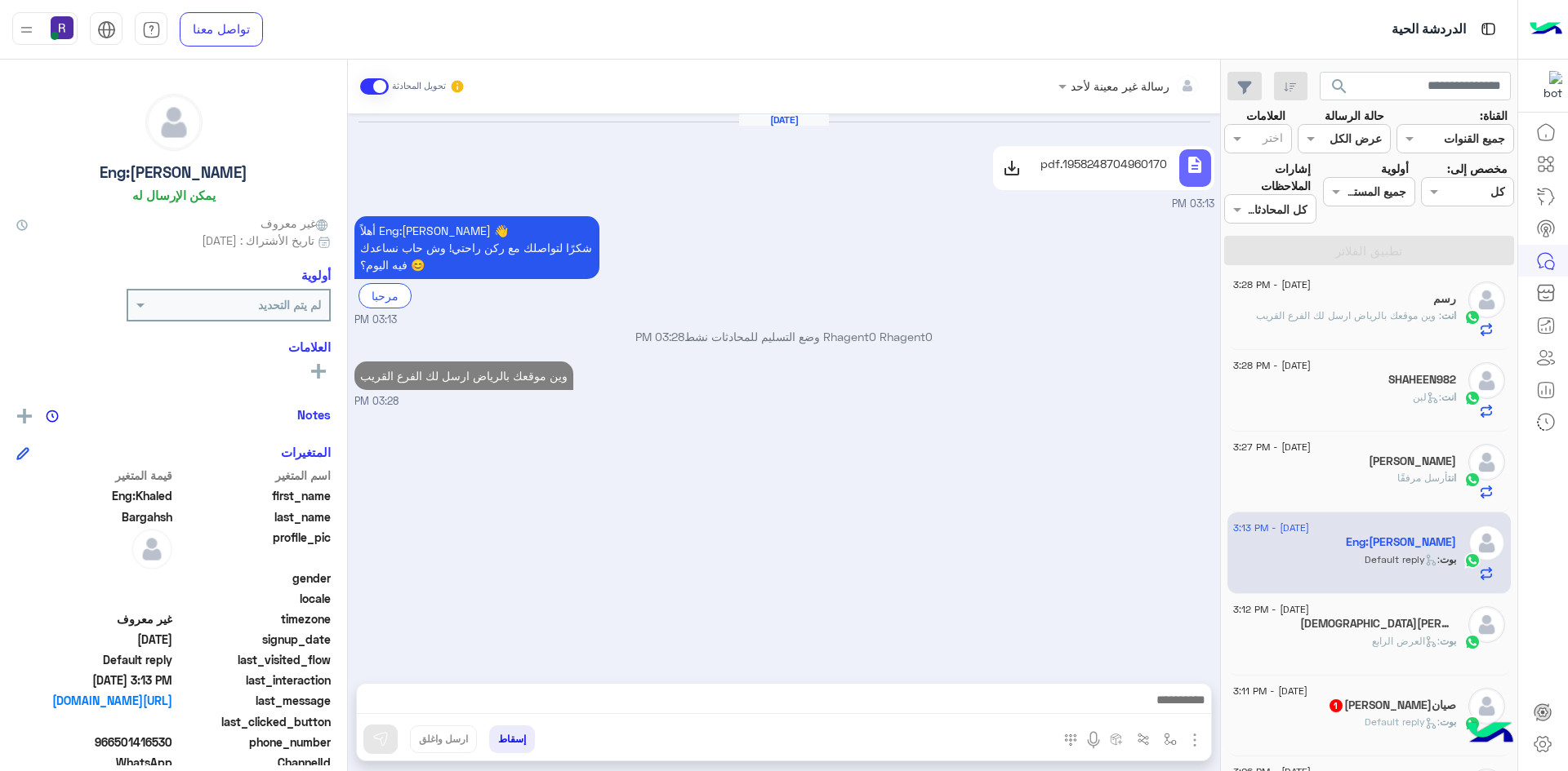
click at [1394, 628] on h5 "Islam Kamel 5" at bounding box center [1378, 623] width 156 height 14
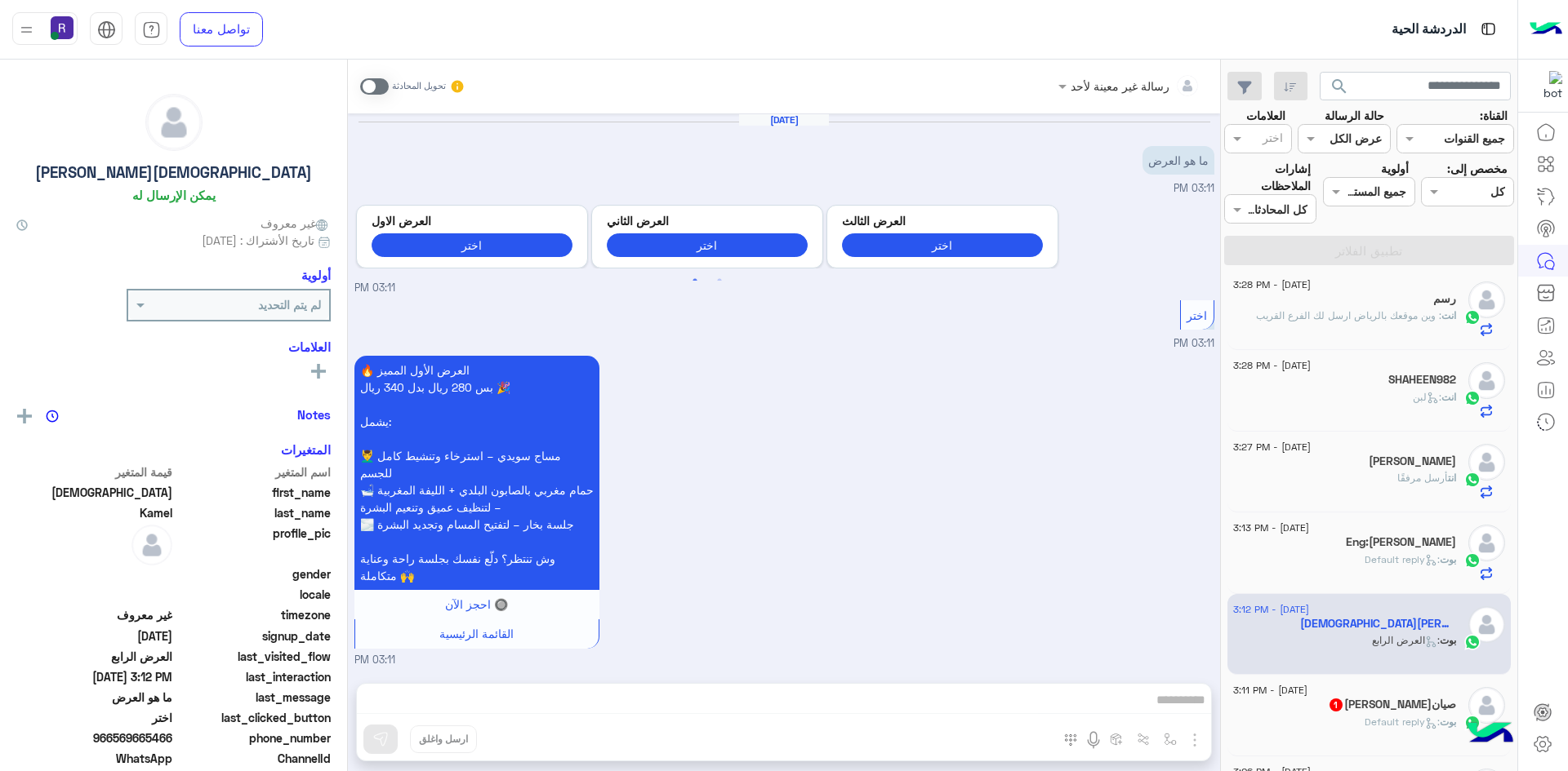
scroll to position [1391, 0]
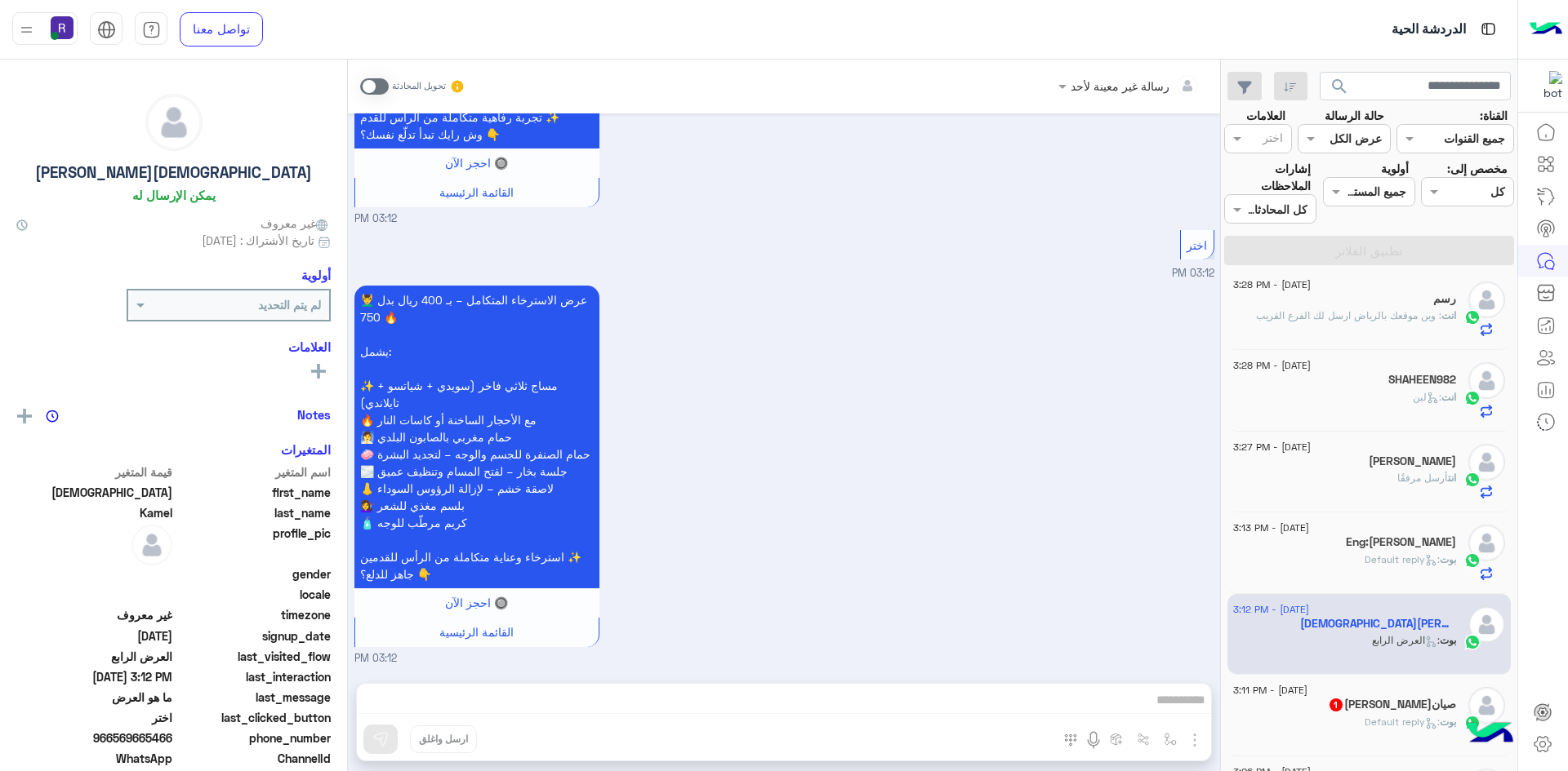
click at [384, 84] on span at bounding box center [373, 86] width 28 height 17
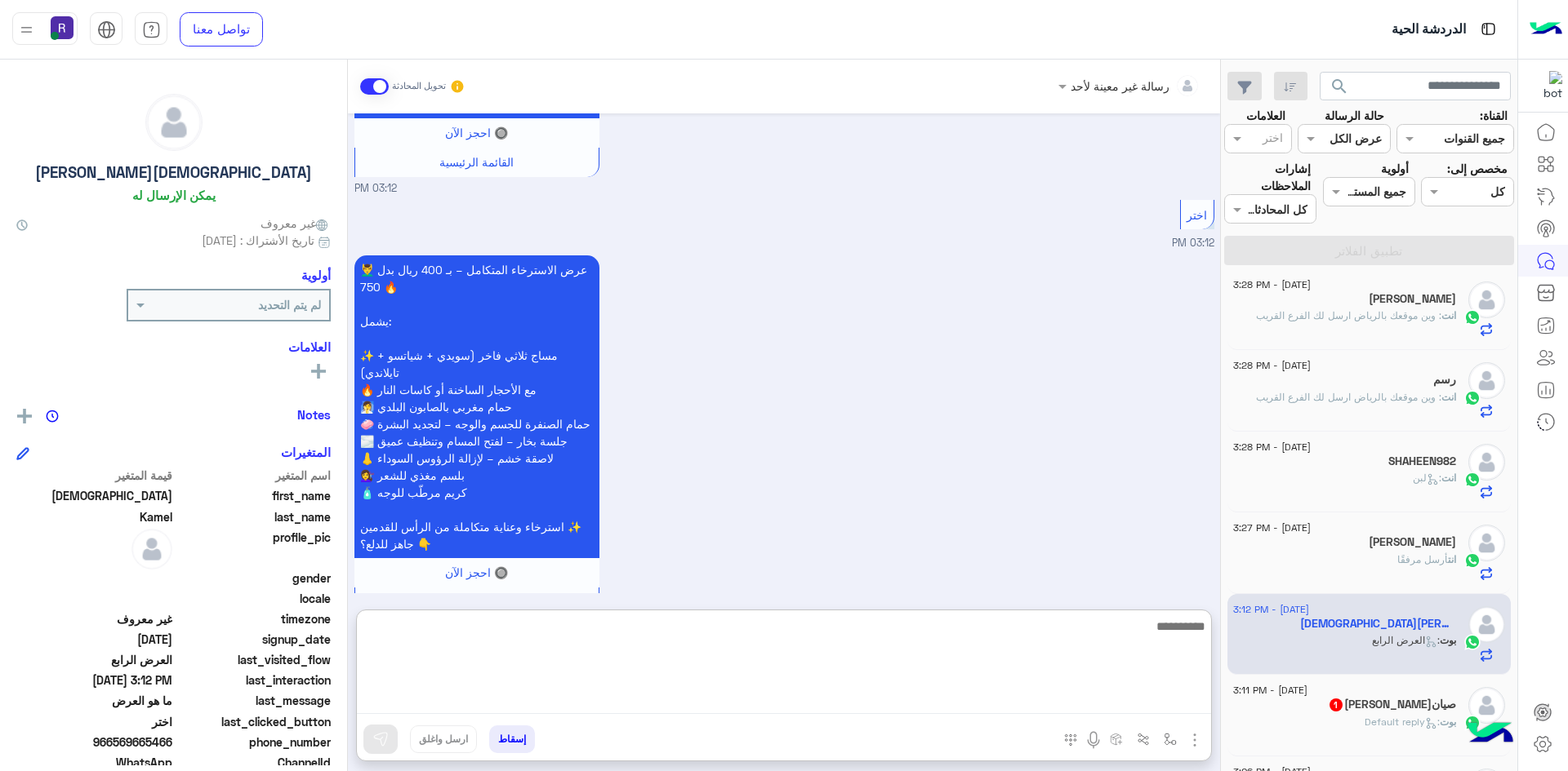
paste textarea "**********"
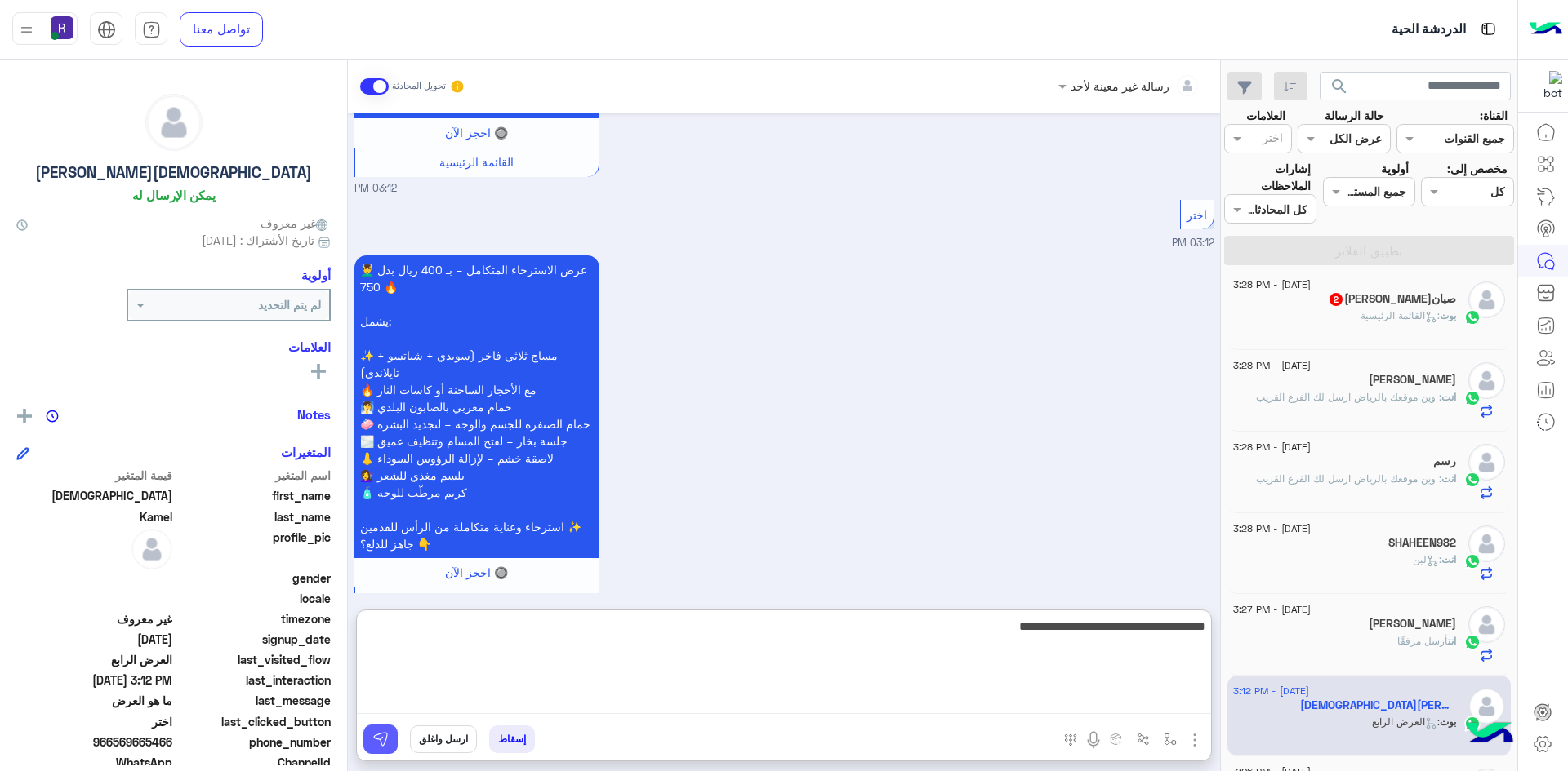
type textarea "**********"
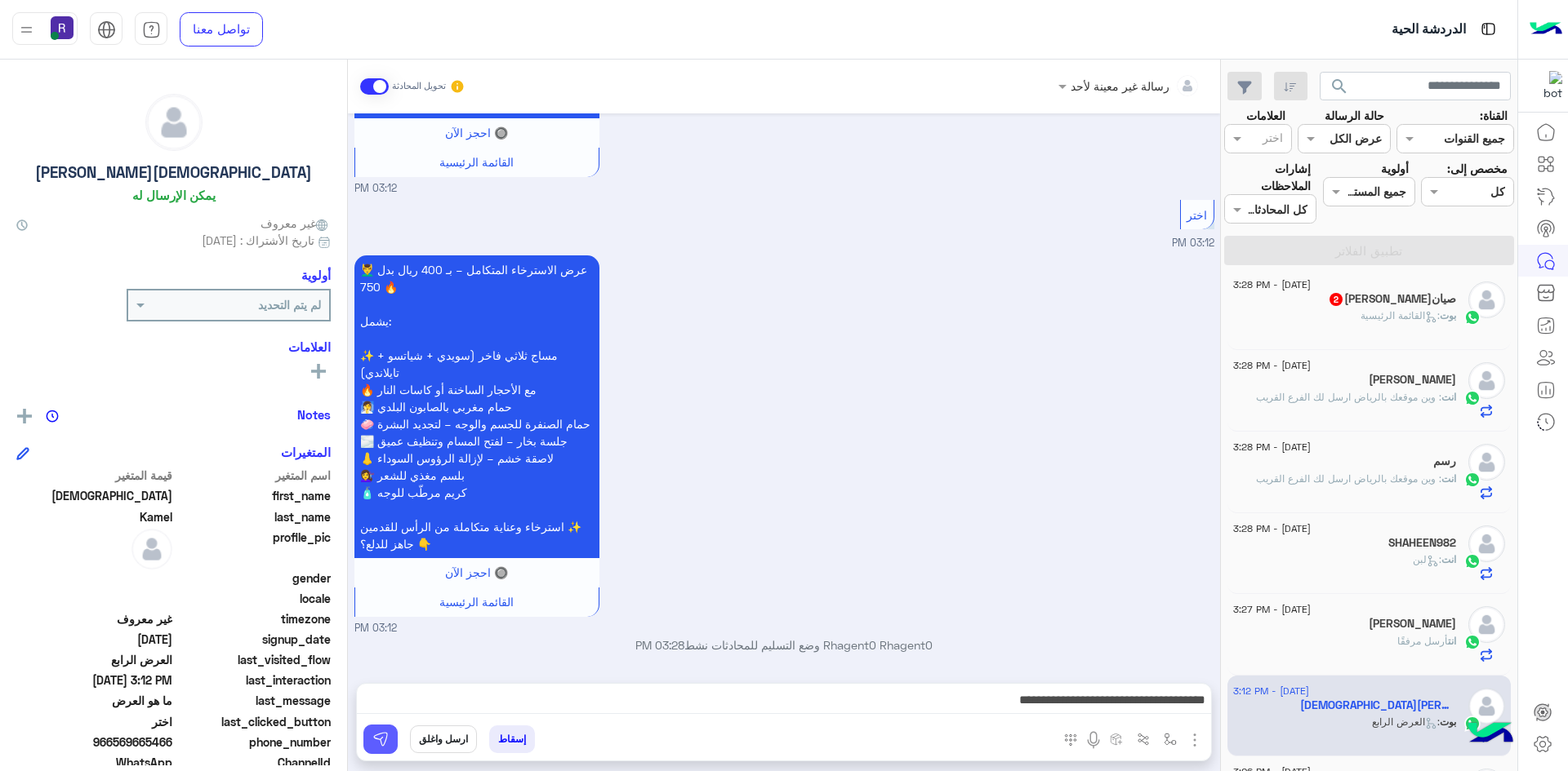
click at [370, 741] on button at bounding box center [380, 740] width 34 height 29
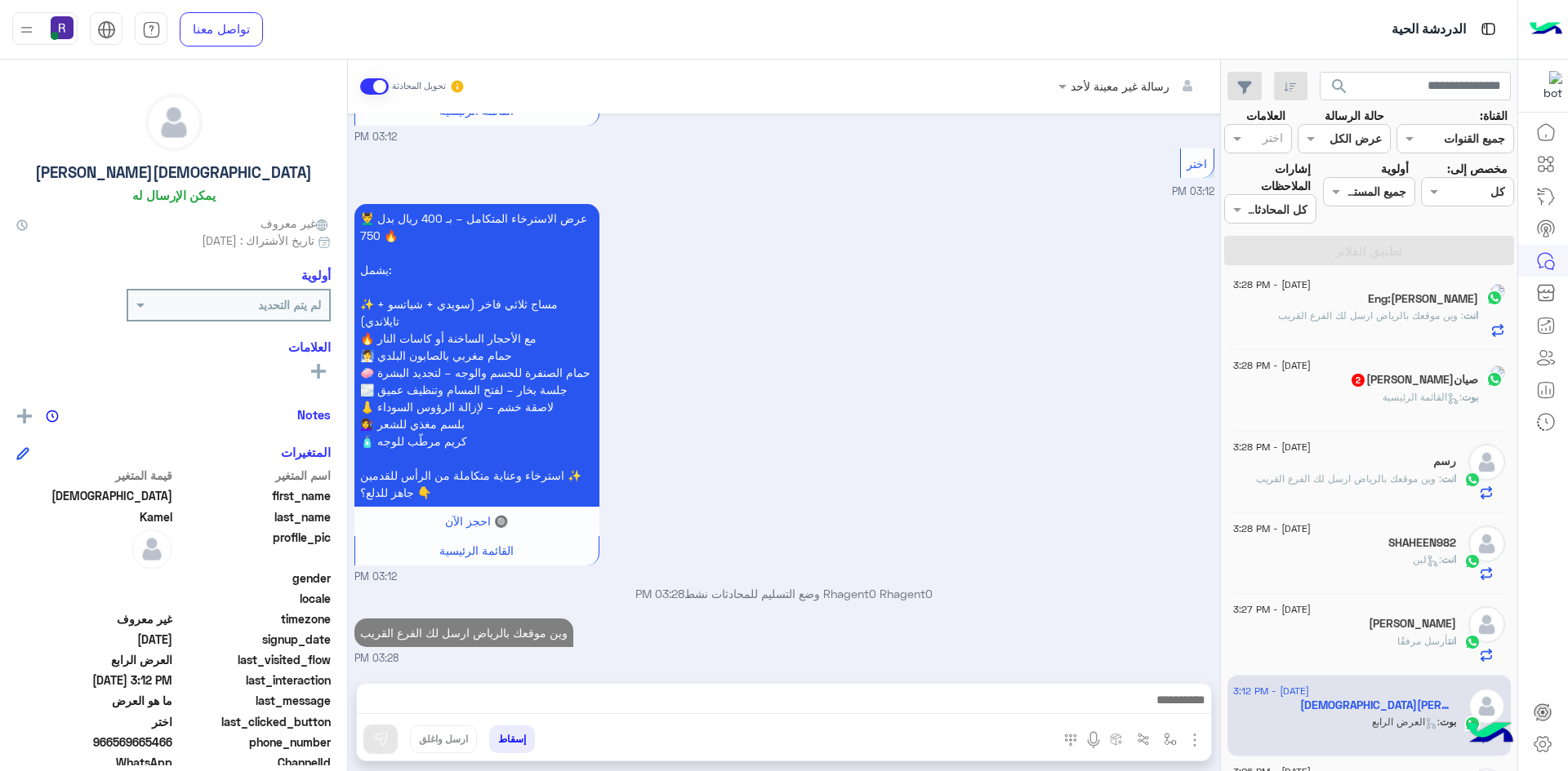
click at [1396, 318] on span ": وين موقعك بالرياض ارسل لك الفرع القريب" at bounding box center [1371, 316] width 186 height 13
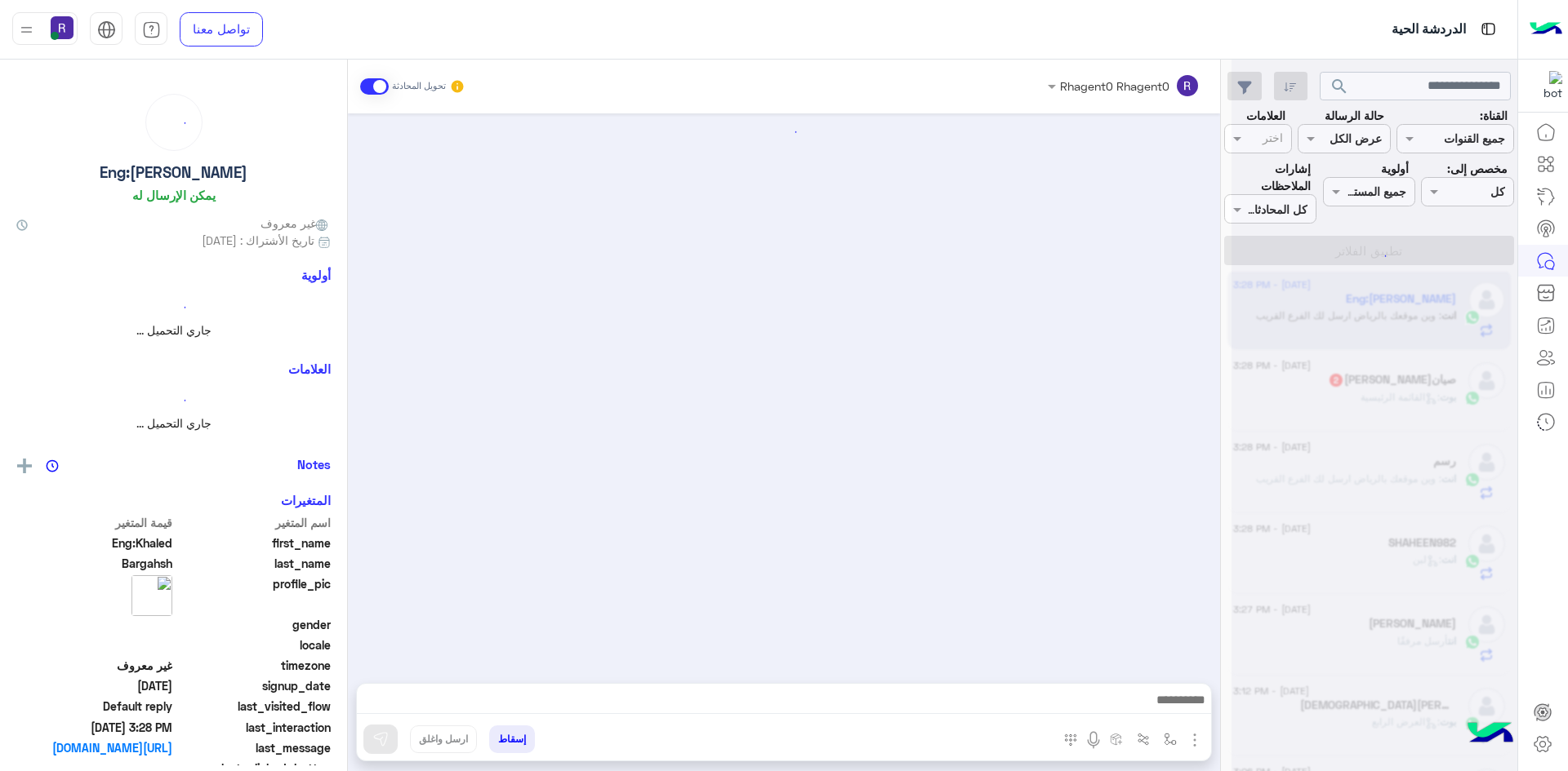
scroll to position [216, 0]
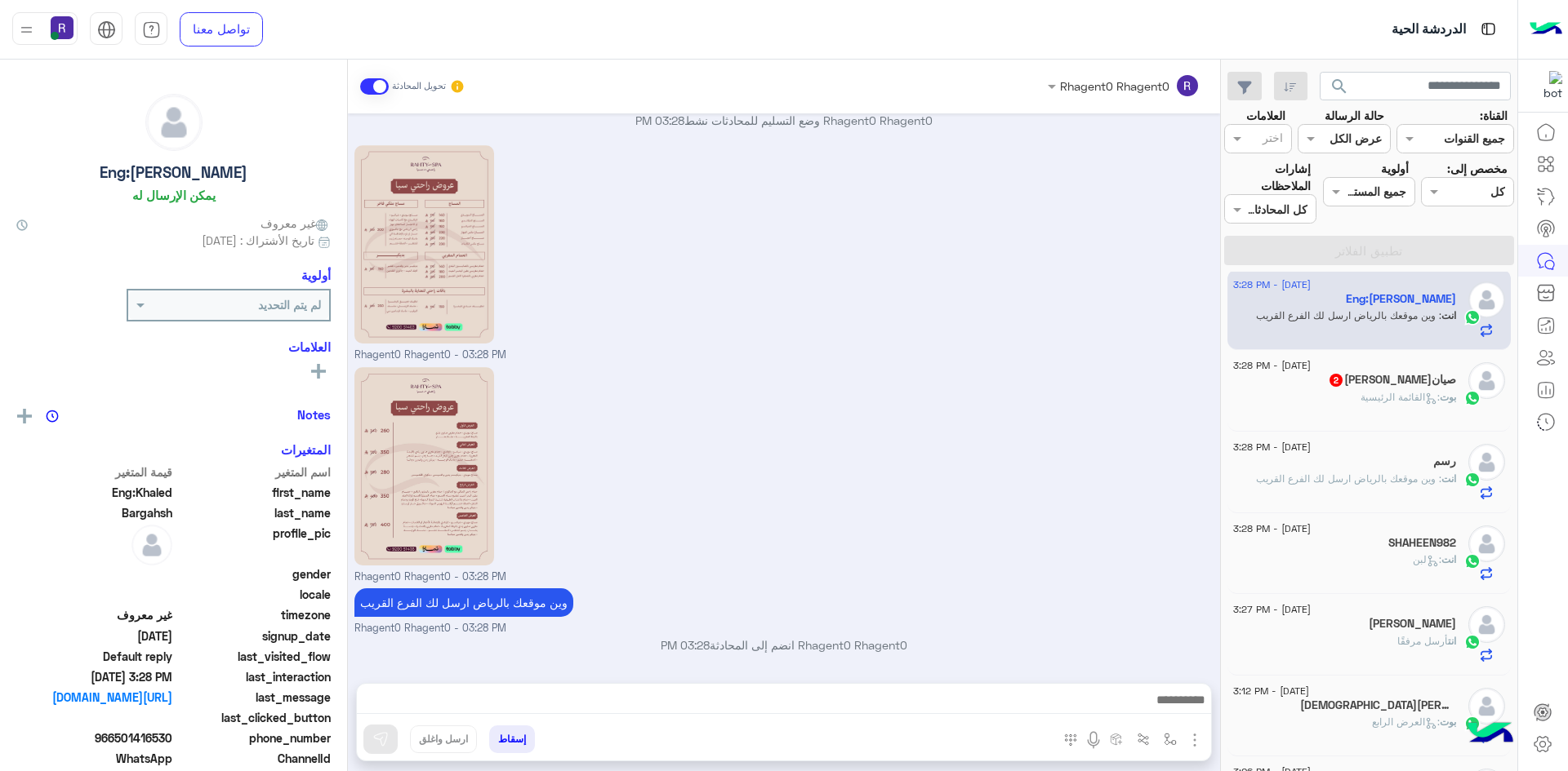
click at [1342, 380] on span "2" at bounding box center [1335, 380] width 13 height 13
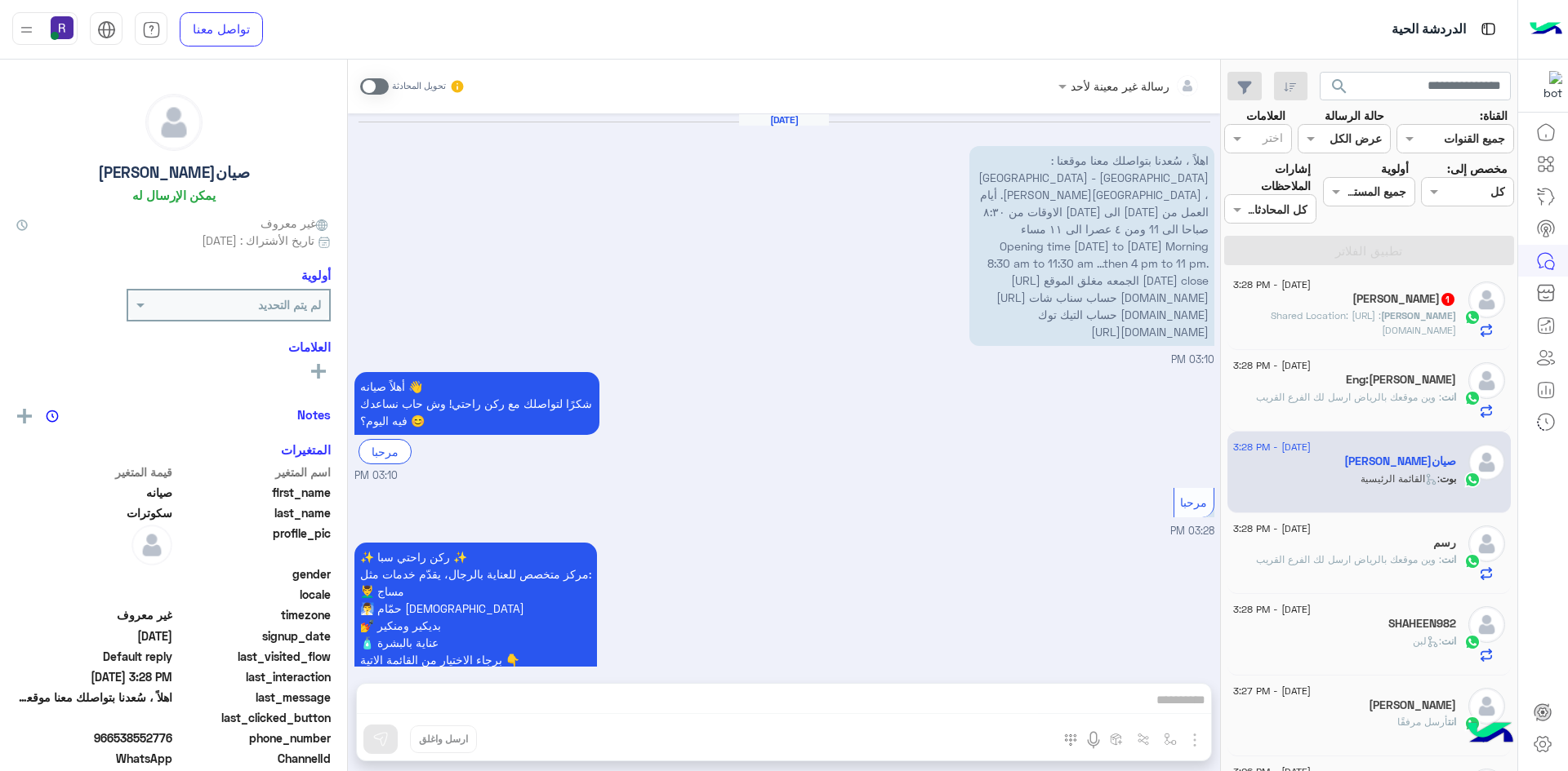
scroll to position [99, 0]
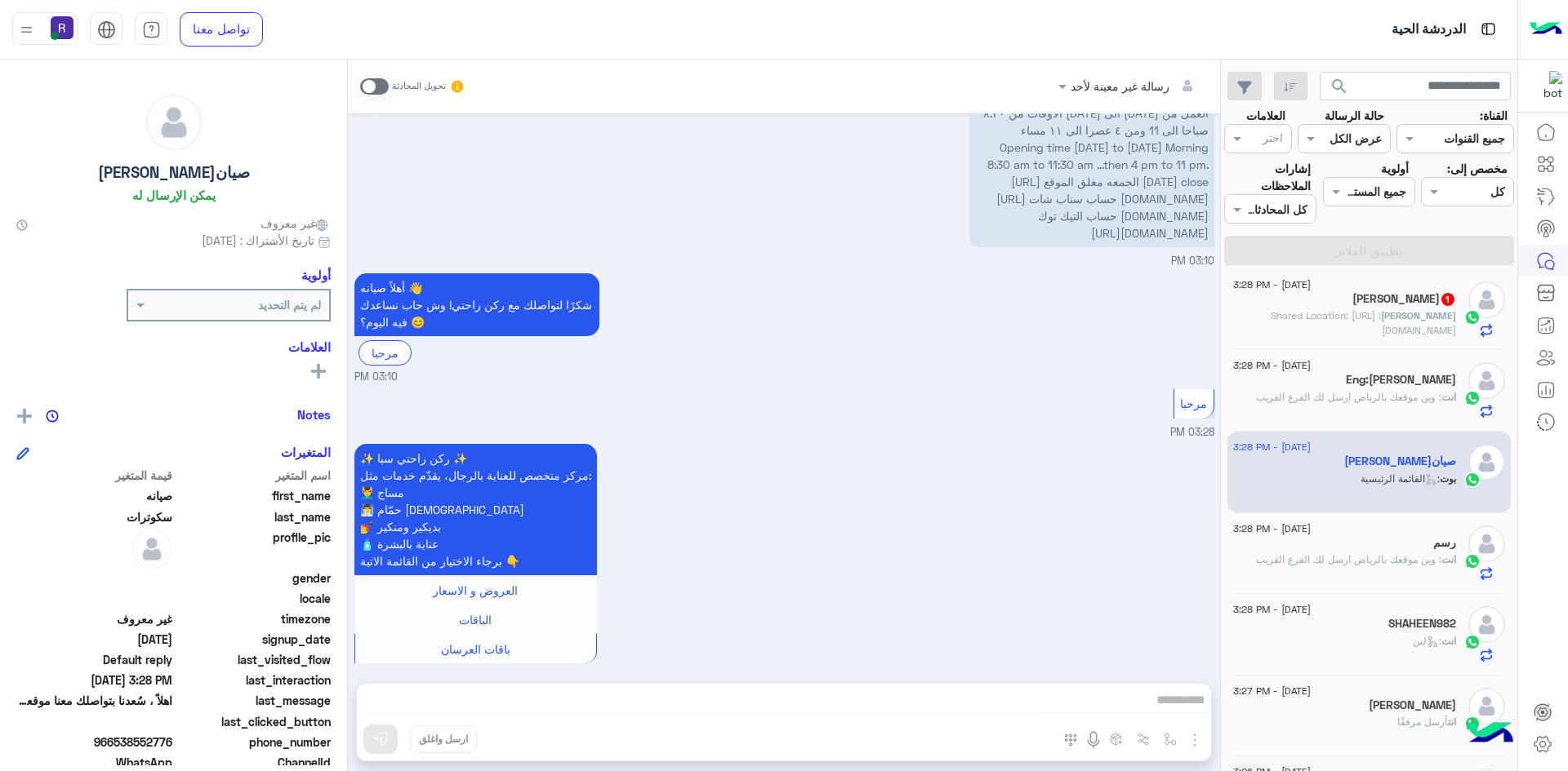
click at [379, 88] on span at bounding box center [373, 86] width 28 height 17
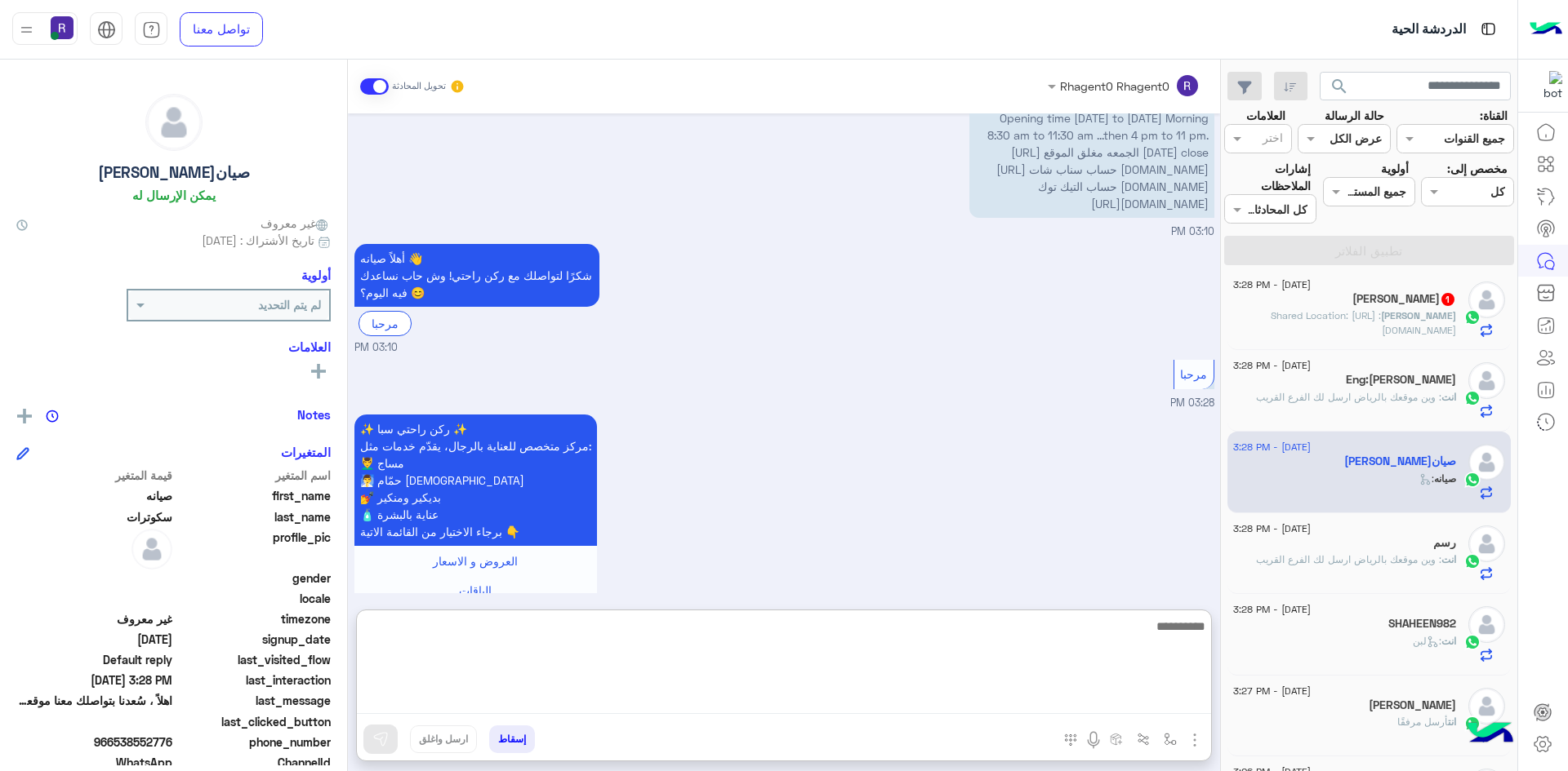
scroll to position [257, 0]
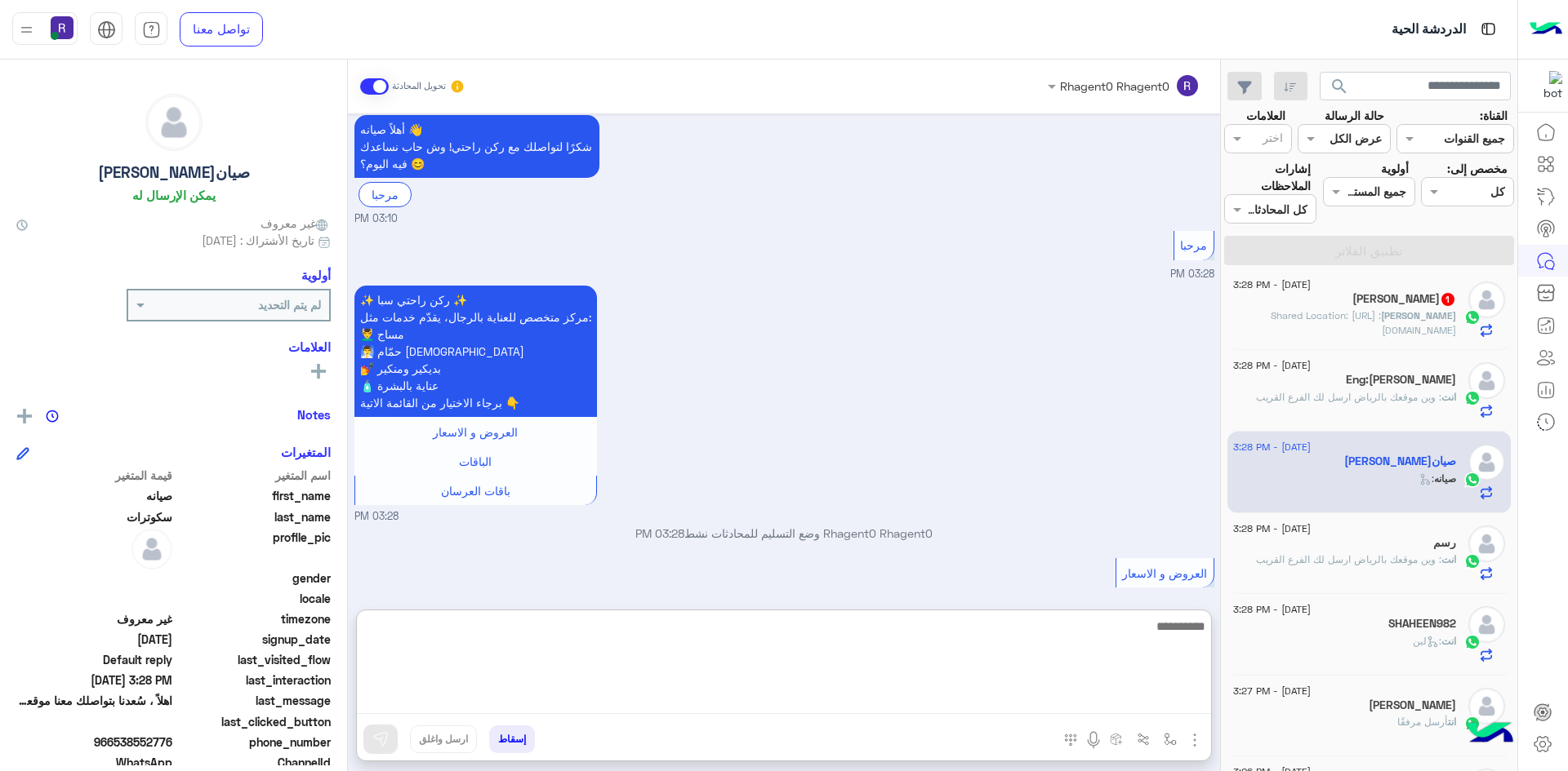
paste textarea "**********"
type textarea "**********"
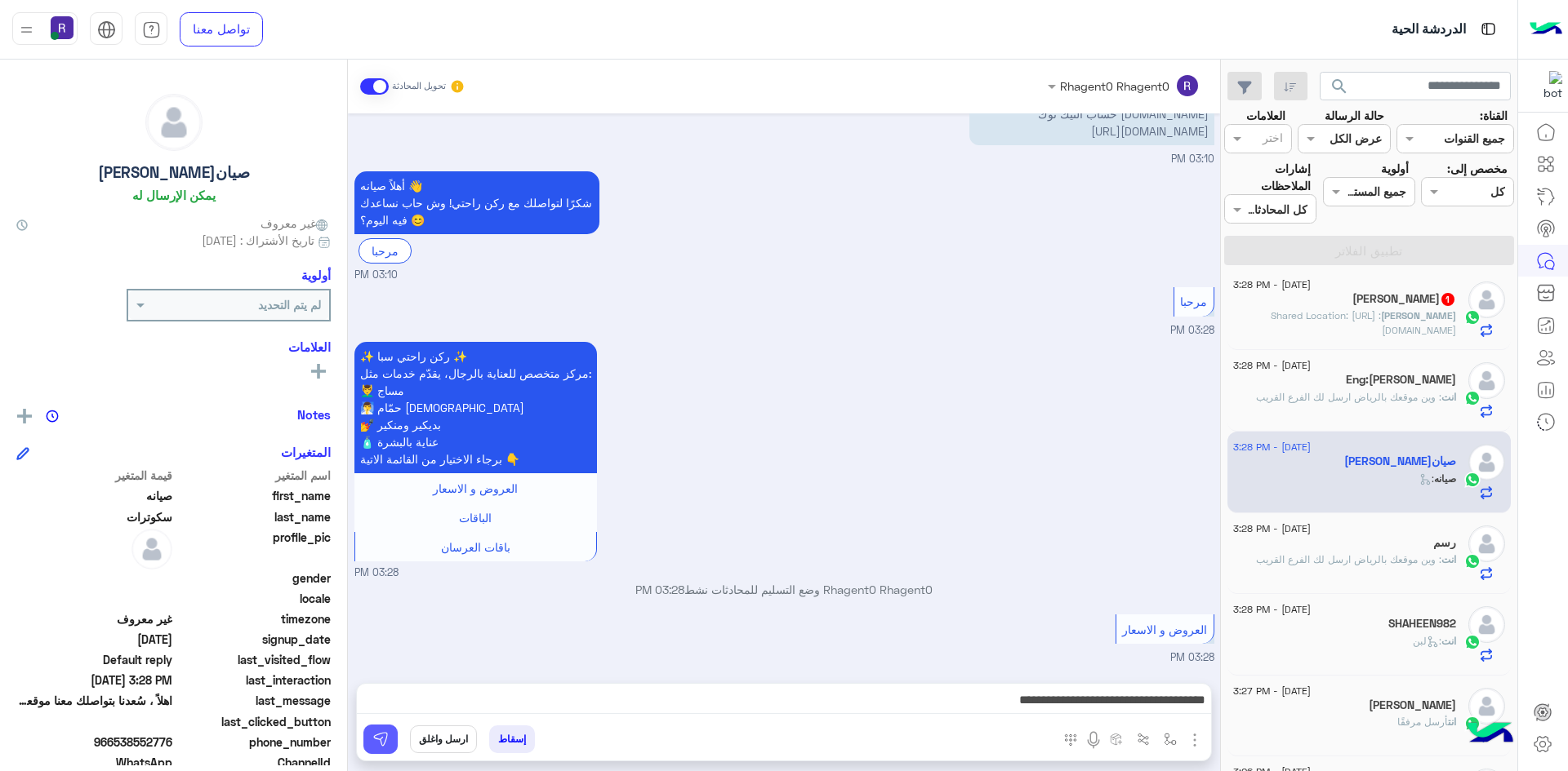
click at [377, 739] on img at bounding box center [380, 739] width 17 height 17
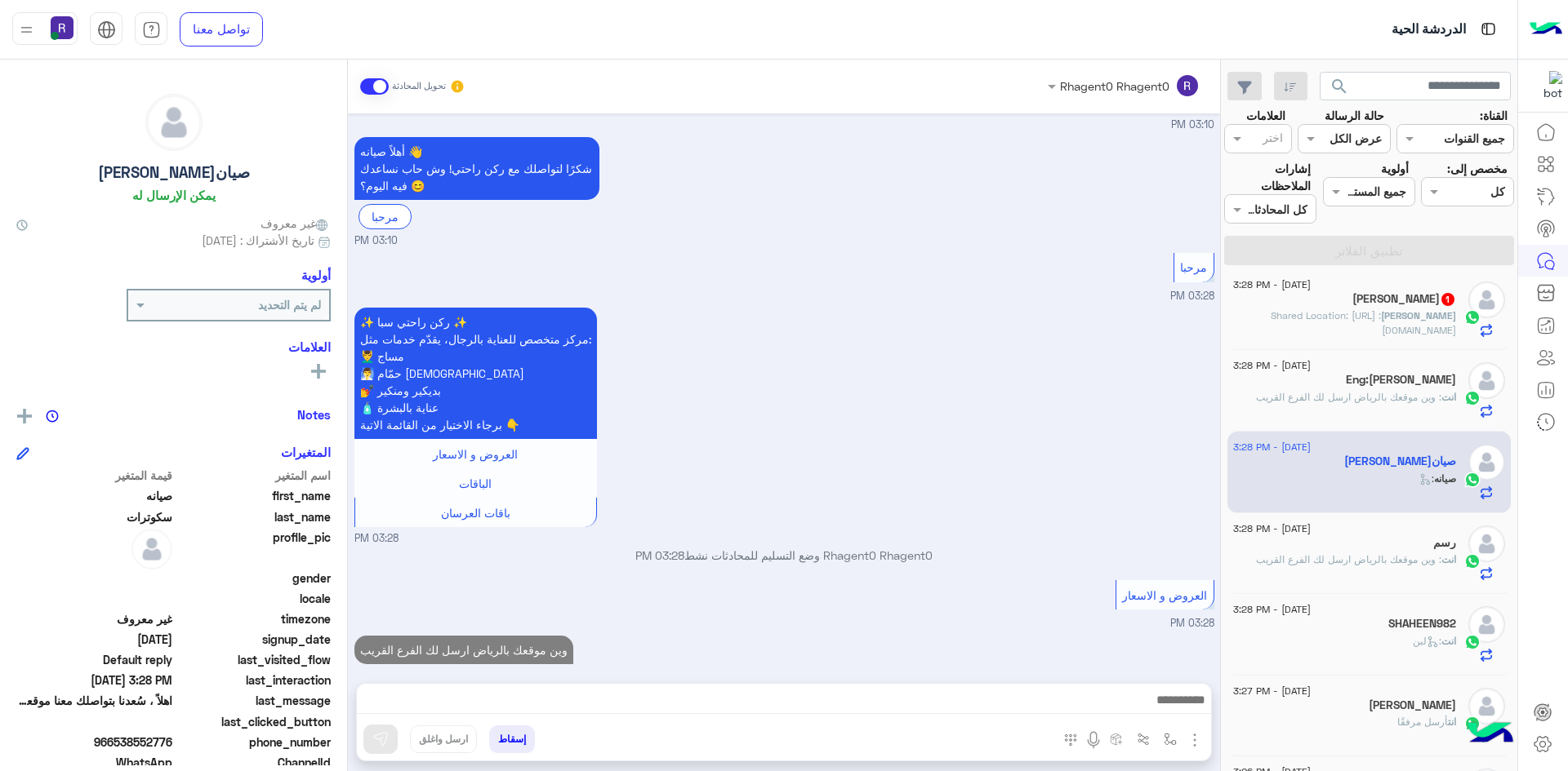
click at [1377, 303] on h5 "Malik Basit 1" at bounding box center [1404, 299] width 104 height 14
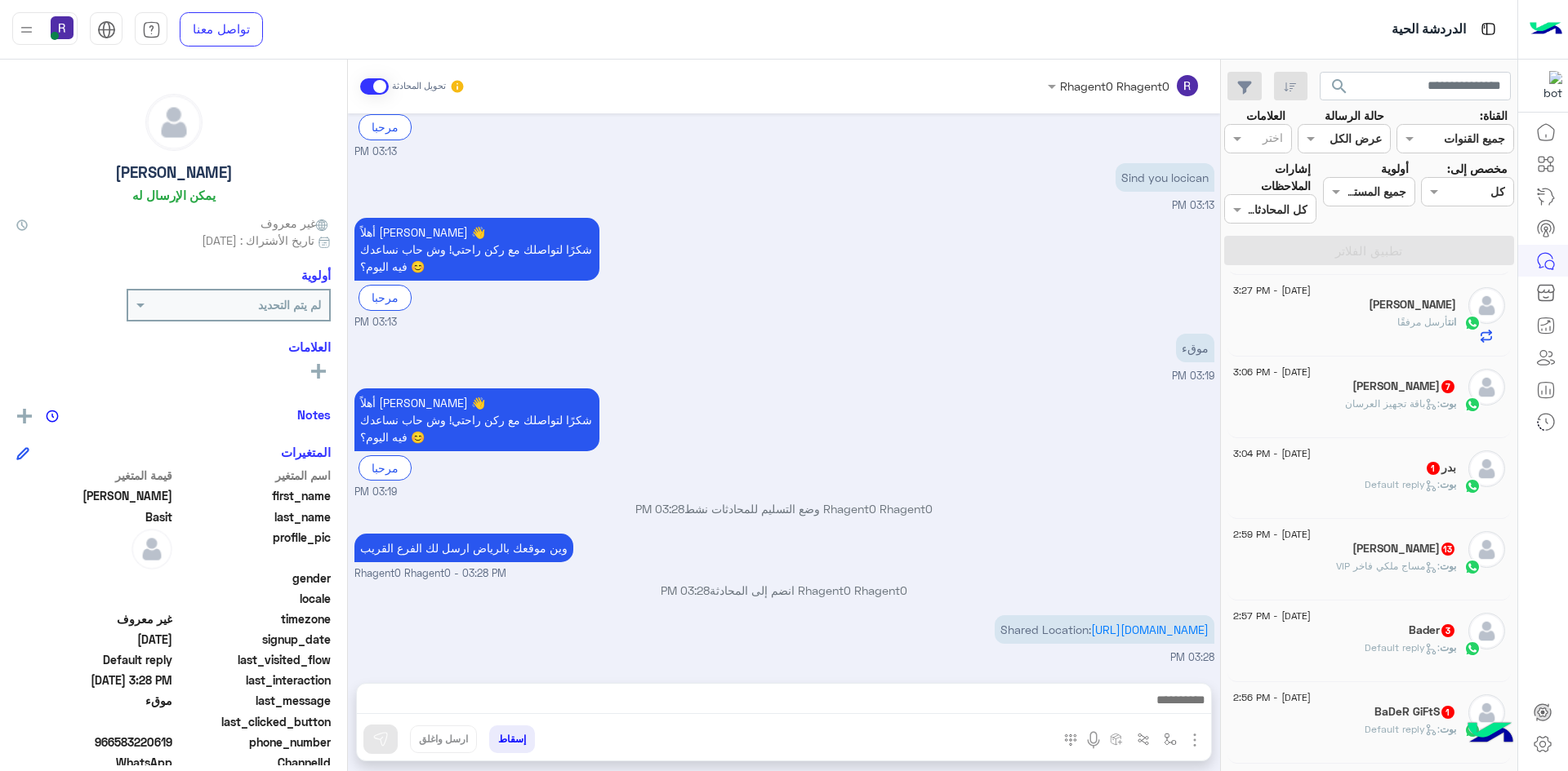
click at [1324, 411] on div "بوت : باقة تجهيز العرسان" at bounding box center [1344, 410] width 223 height 28
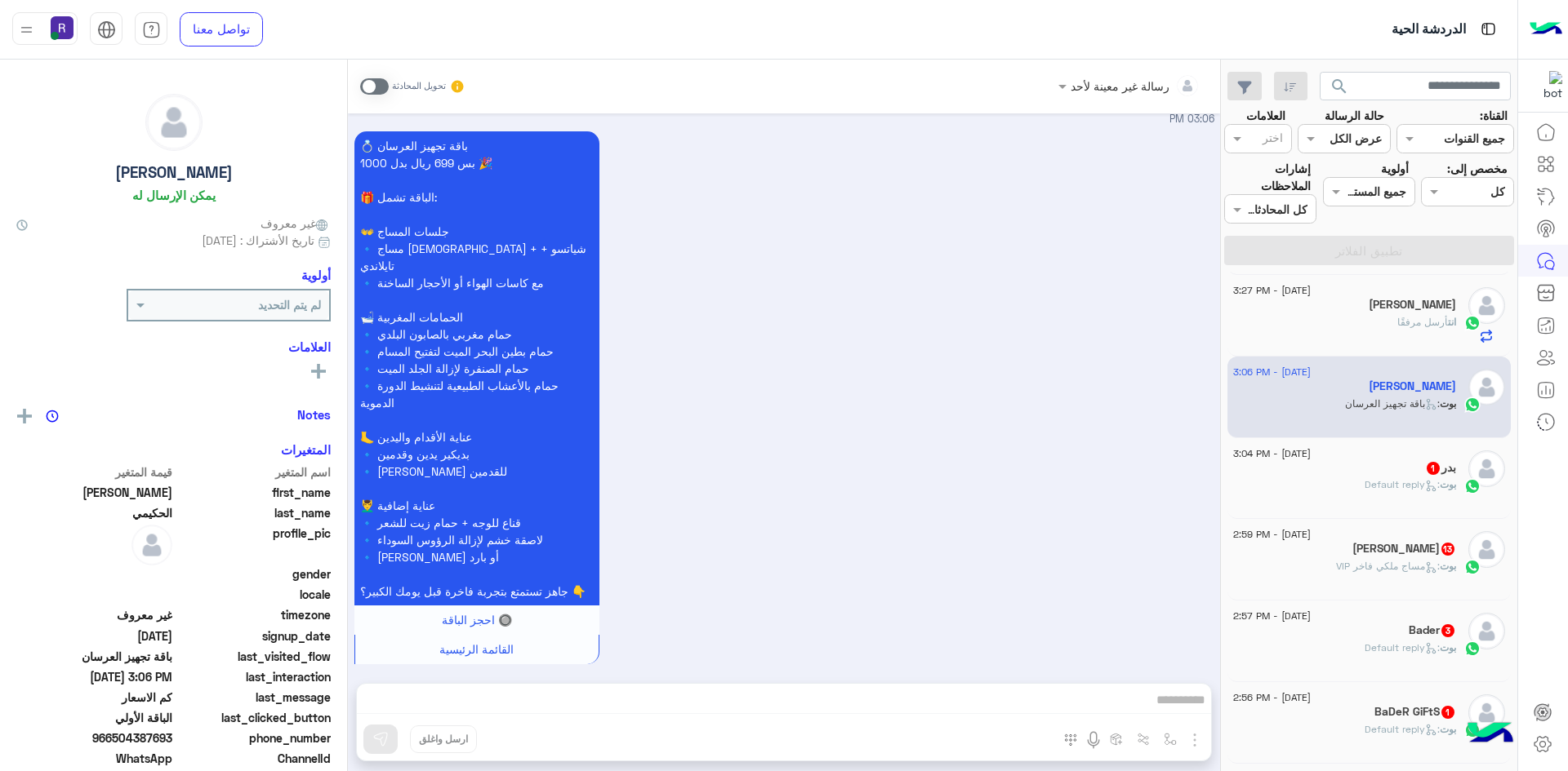
click at [384, 85] on span at bounding box center [373, 86] width 28 height 17
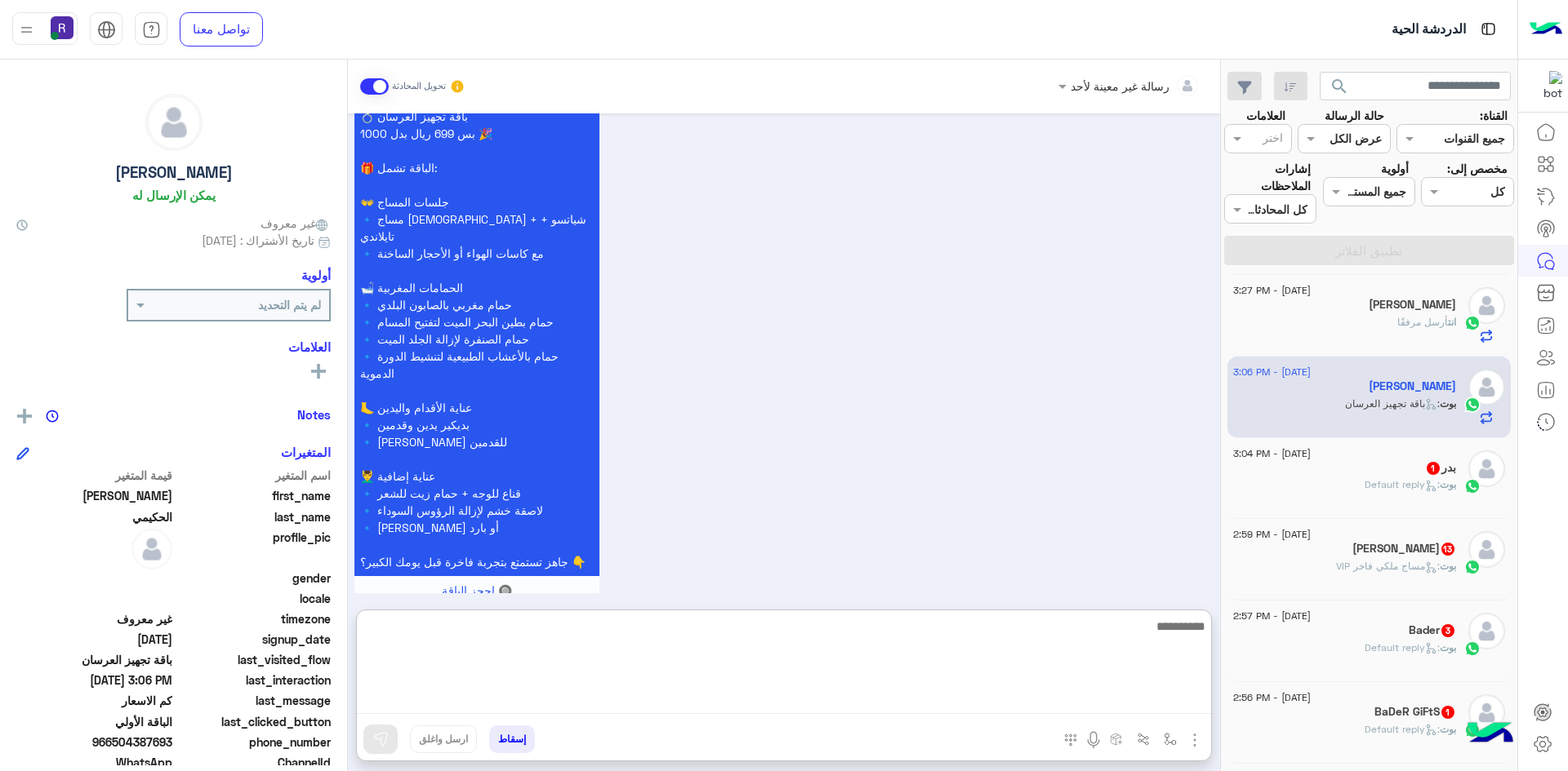
paste textarea "**********"
type textarea "**********"
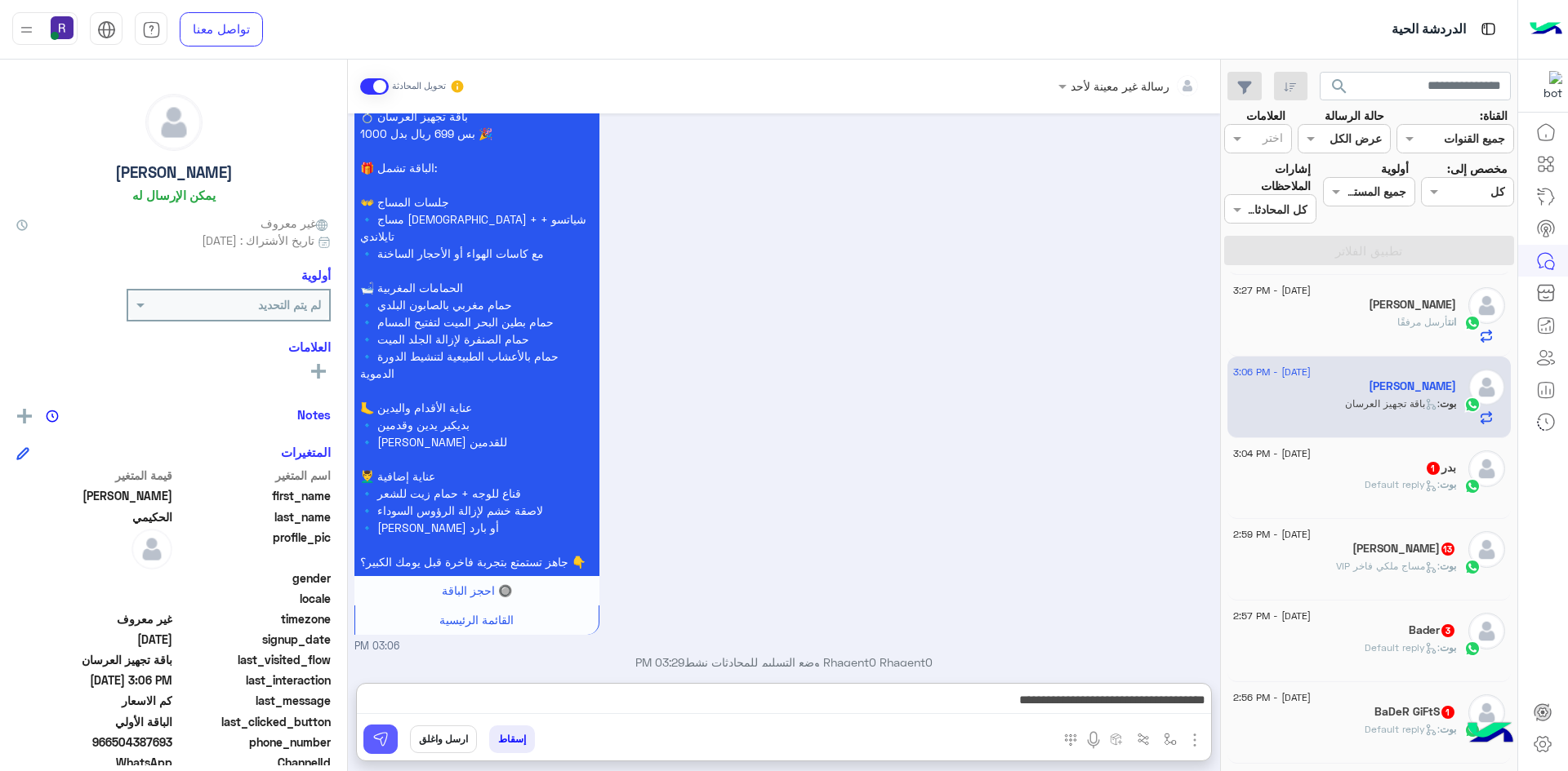
click at [384, 739] on img at bounding box center [380, 739] width 17 height 17
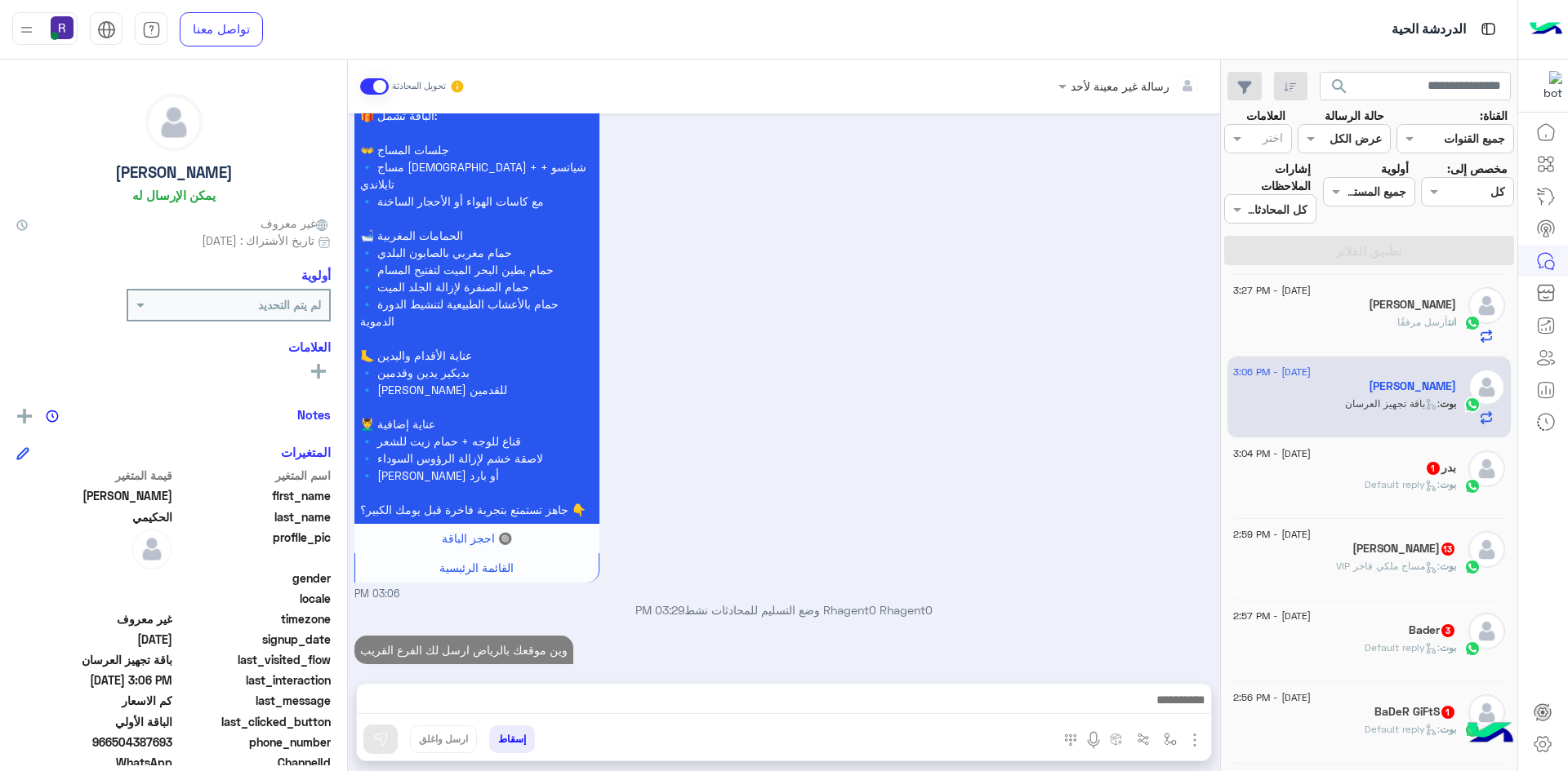
click at [1413, 498] on div "بوت : Default reply" at bounding box center [1344, 492] width 223 height 28
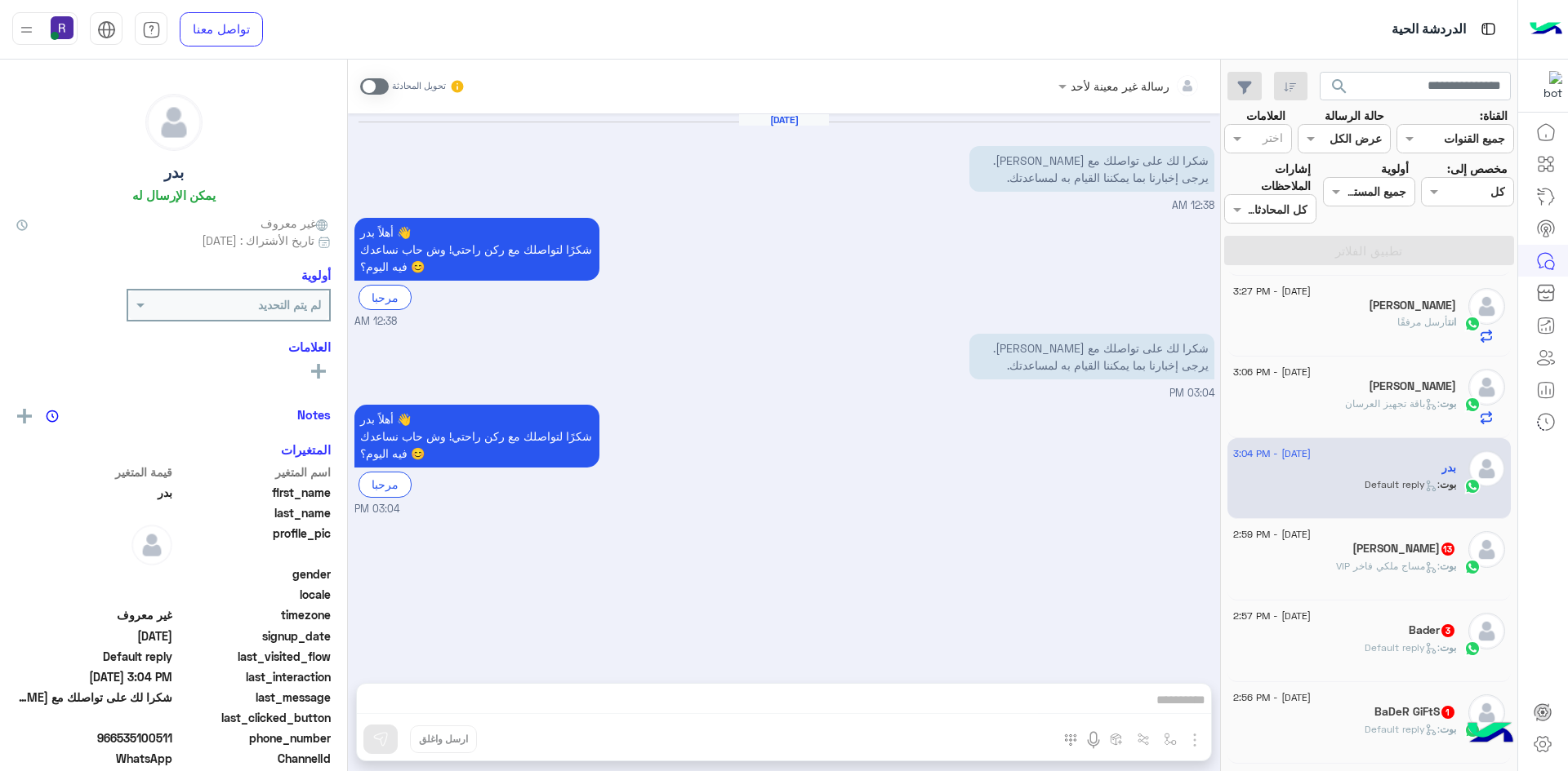
click at [382, 88] on span at bounding box center [373, 86] width 28 height 17
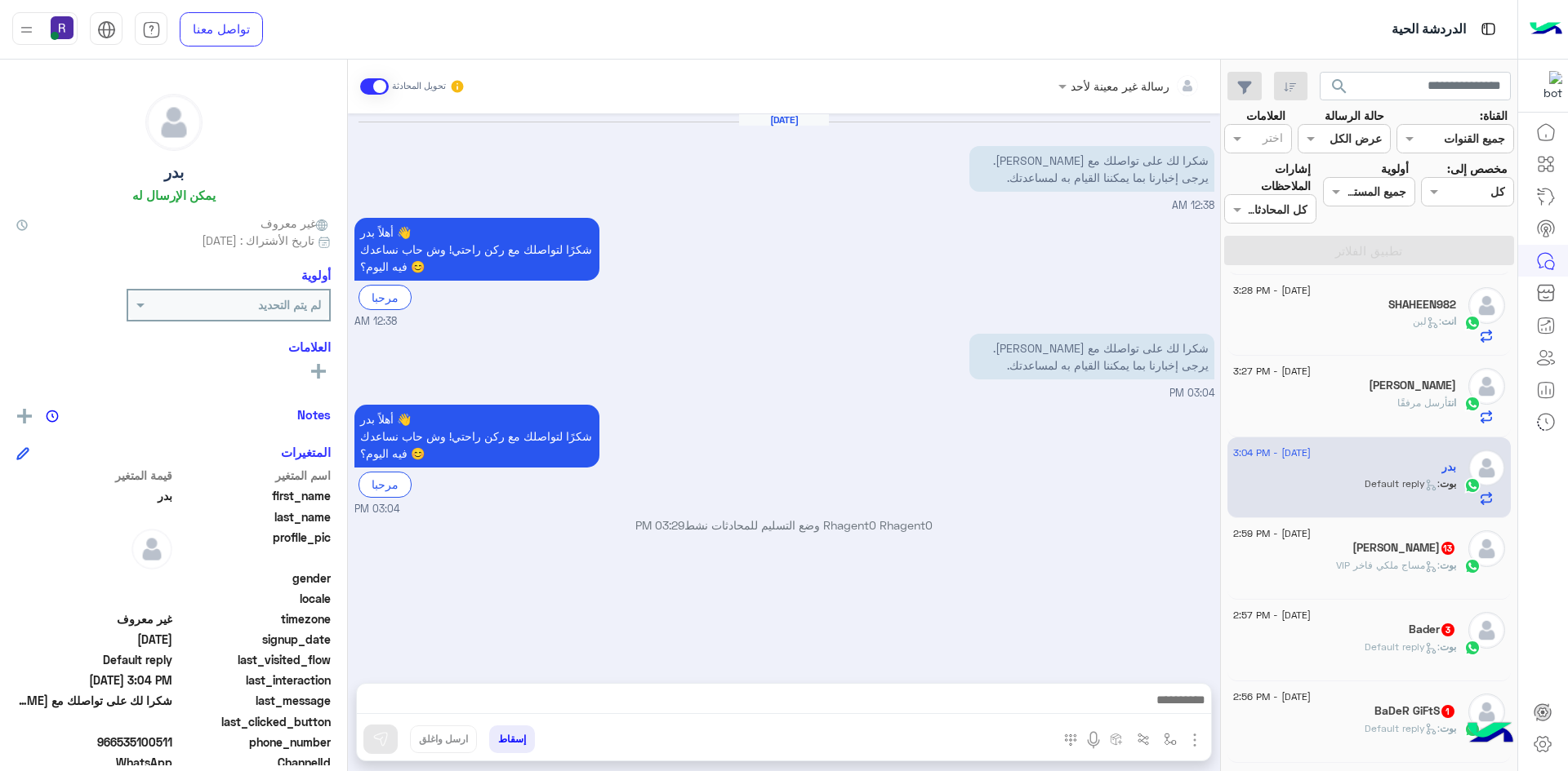
click at [1192, 735] on img "button" at bounding box center [1195, 741] width 20 height 20
click at [1161, 709] on span "الصور" at bounding box center [1162, 705] width 30 height 19
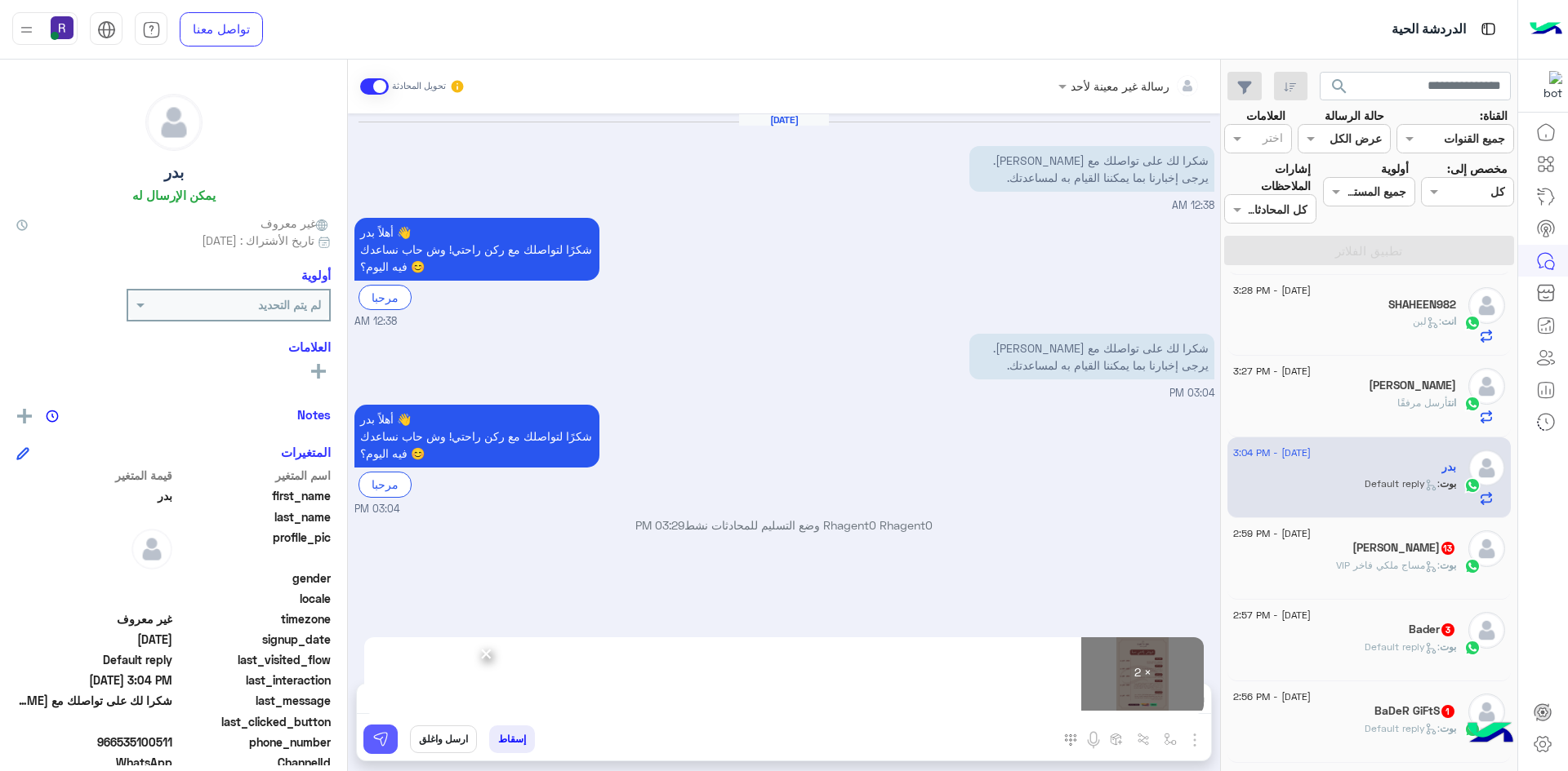
click at [388, 743] on img at bounding box center [380, 739] width 17 height 17
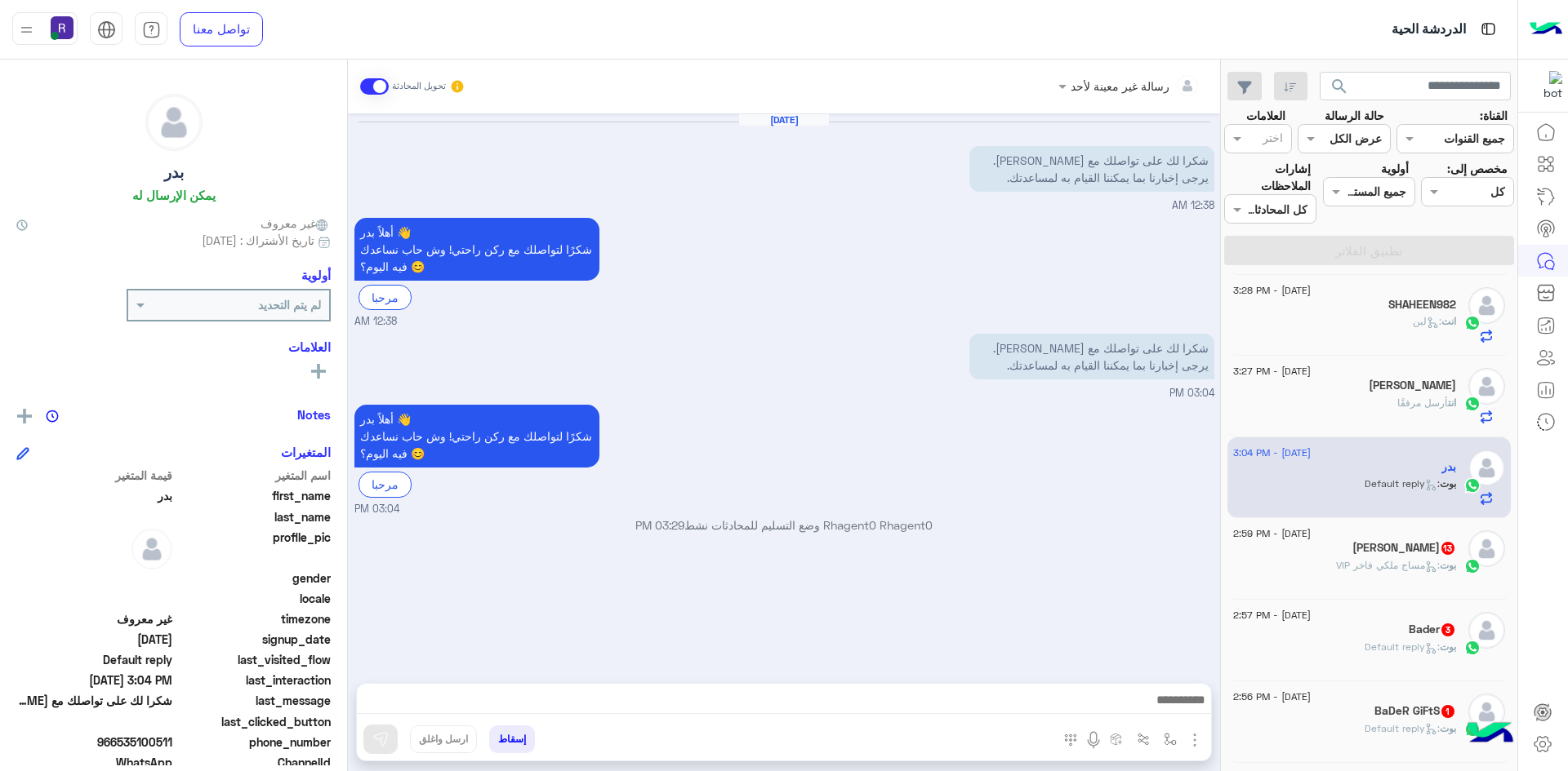
click at [1320, 562] on div "بوت : مساج ملكي فاخر VIP" at bounding box center [1344, 572] width 223 height 28
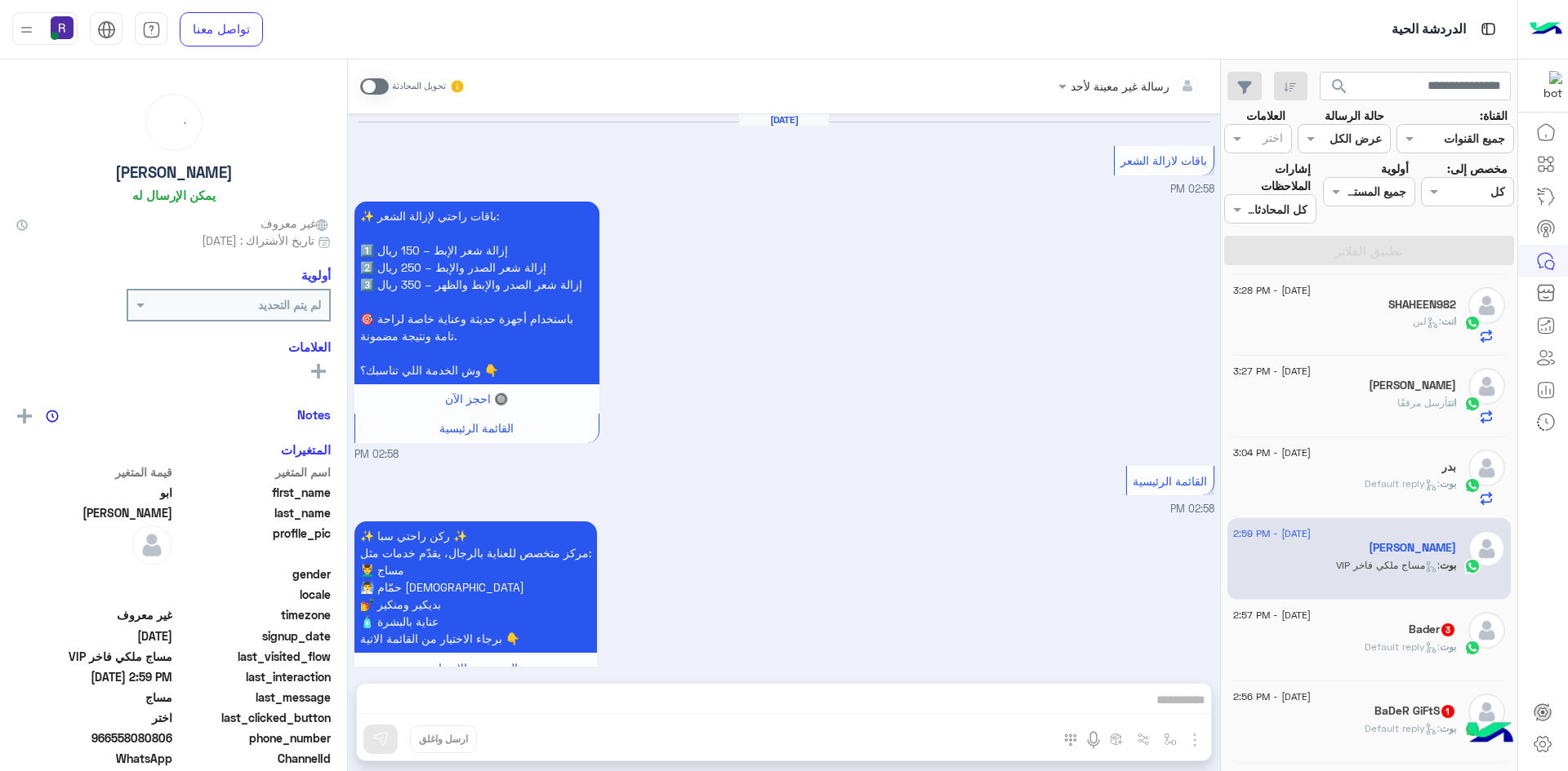
scroll to position [2634, 0]
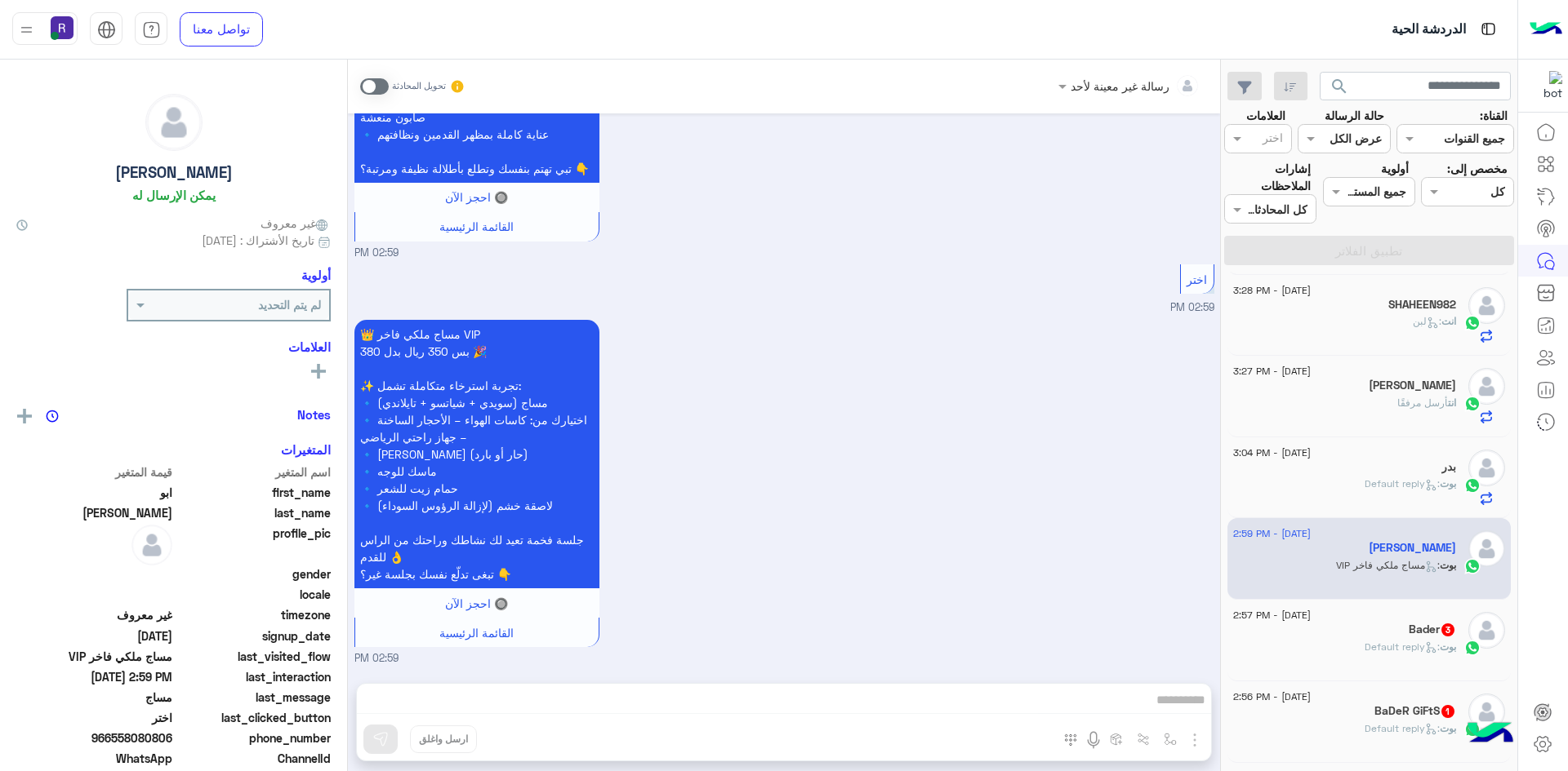
click at [382, 84] on span at bounding box center [373, 86] width 28 height 17
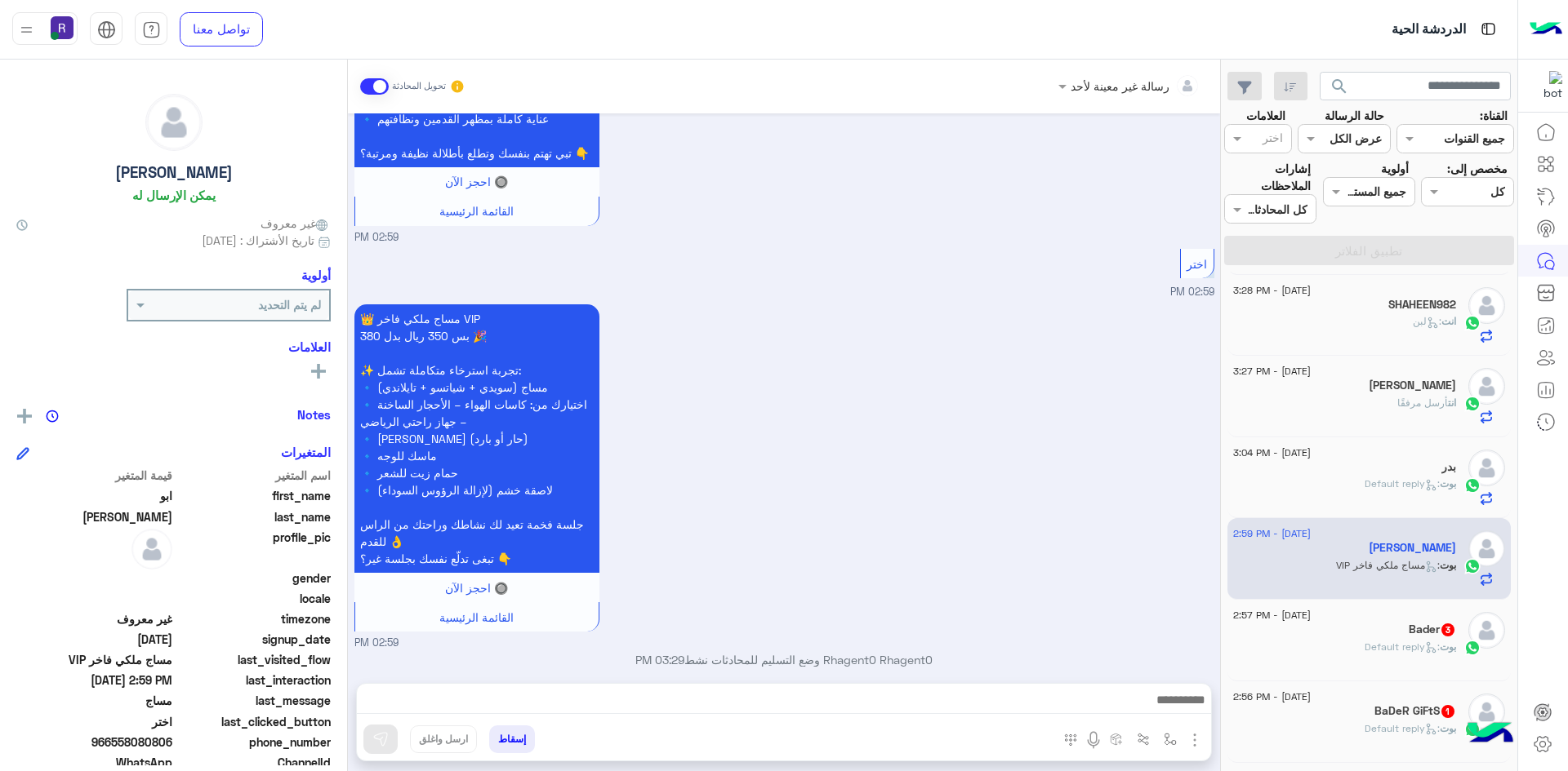
scroll to position [2664, 0]
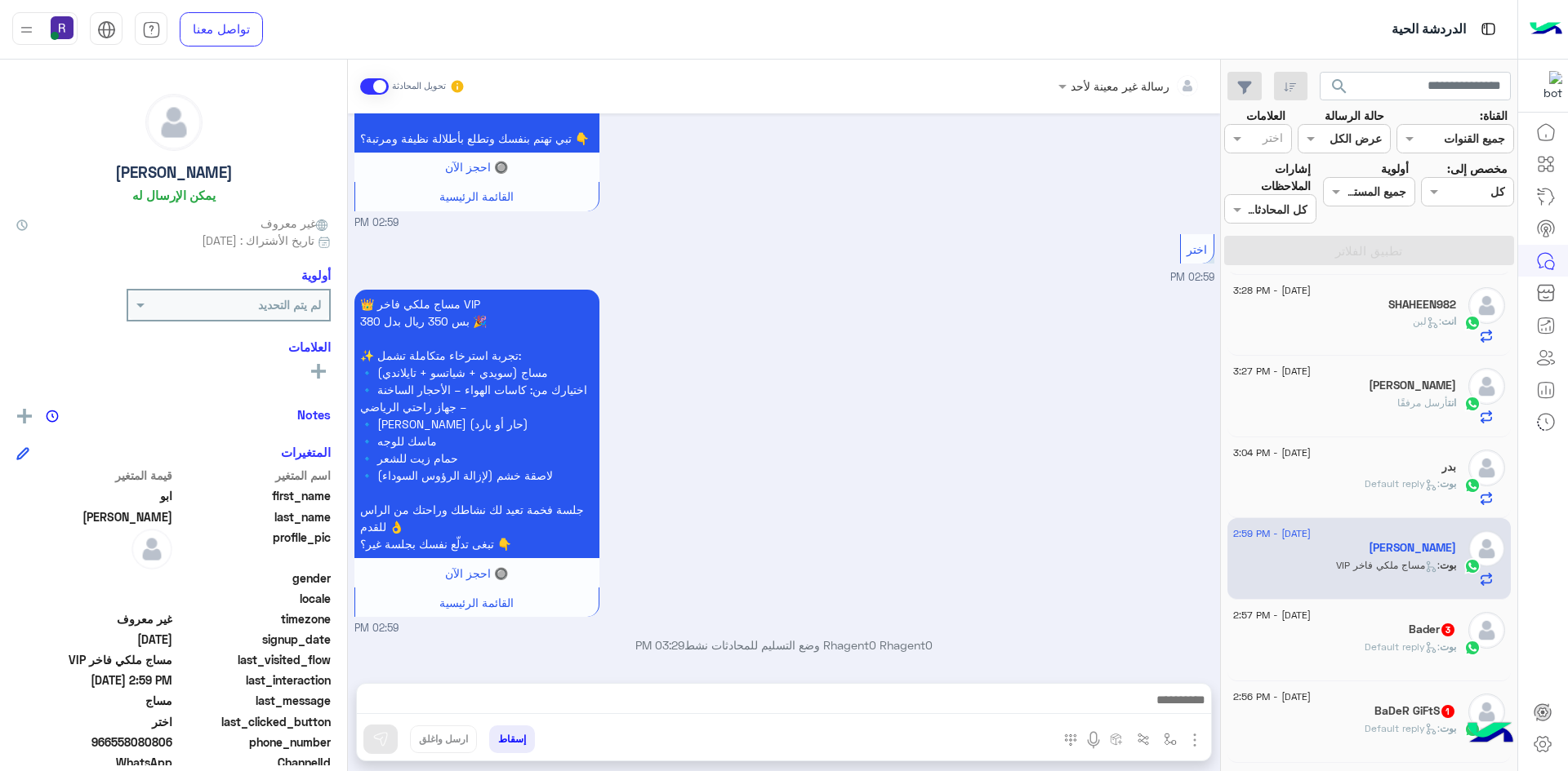
click at [1189, 736] on img "button" at bounding box center [1195, 741] width 20 height 20
click at [1166, 721] on ul "المرفقات الصور" at bounding box center [1144, 688] width 122 height 78
click at [1195, 751] on div "المرفقات الصور أدخل اسم مجموعة الرسائل" at bounding box center [1131, 743] width 159 height 33
click at [1192, 735] on img "button" at bounding box center [1195, 741] width 20 height 20
click at [1165, 717] on button "الصور" at bounding box center [1169, 704] width 69 height 32
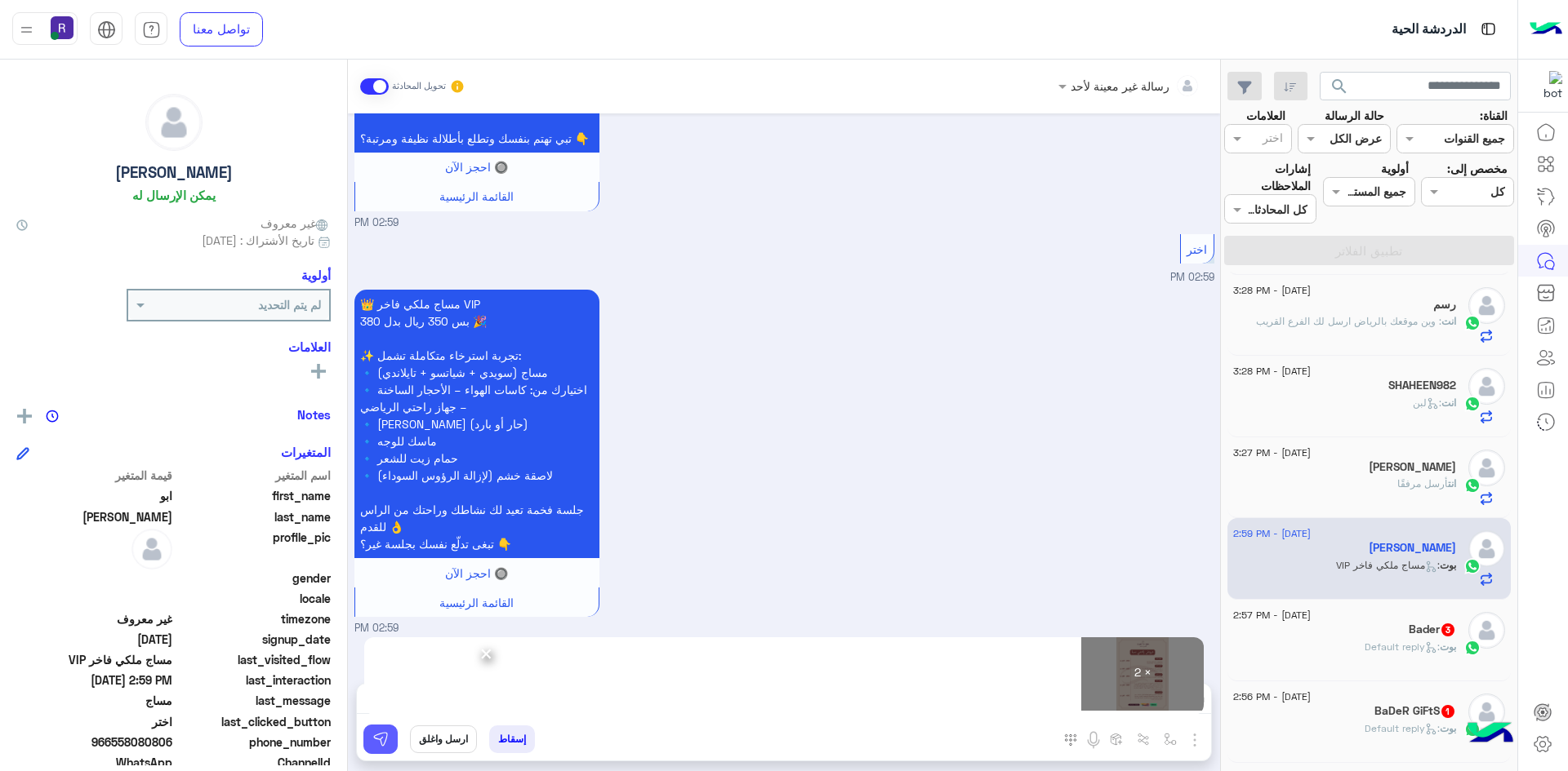
click at [384, 747] on img at bounding box center [380, 739] width 17 height 17
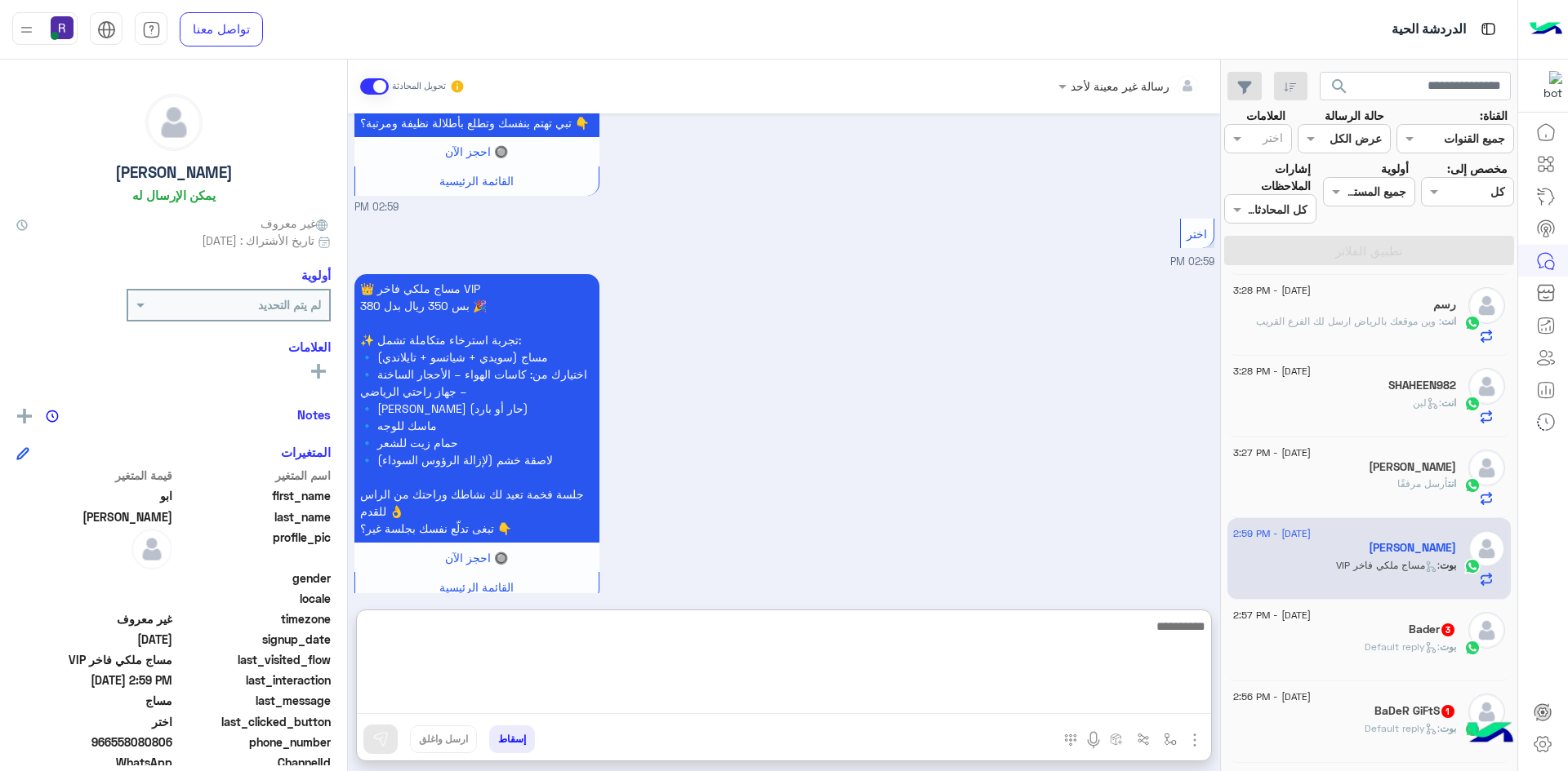
paste textarea "**********"
type textarea "**********"
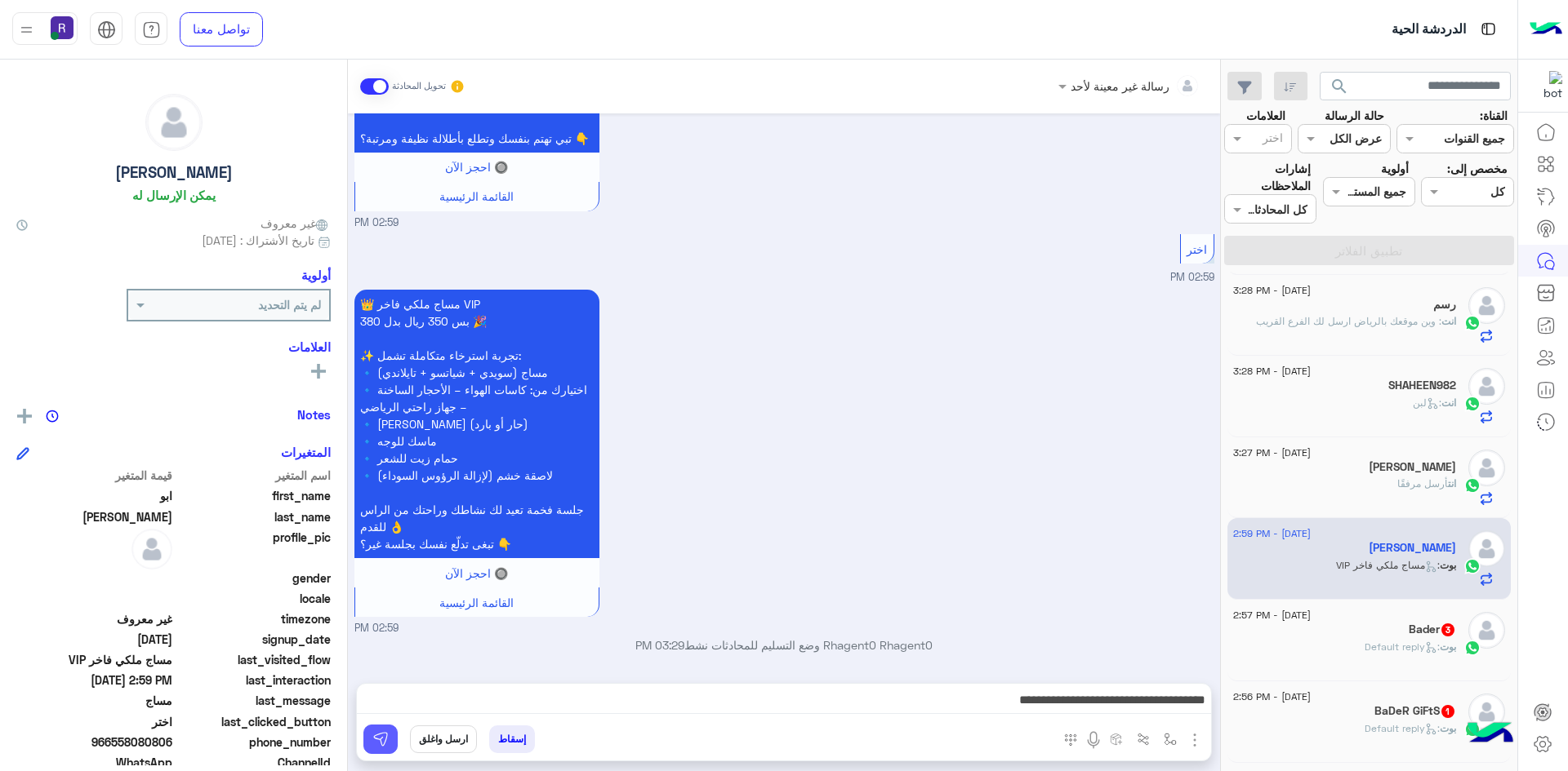
click at [390, 745] on button at bounding box center [380, 740] width 34 height 29
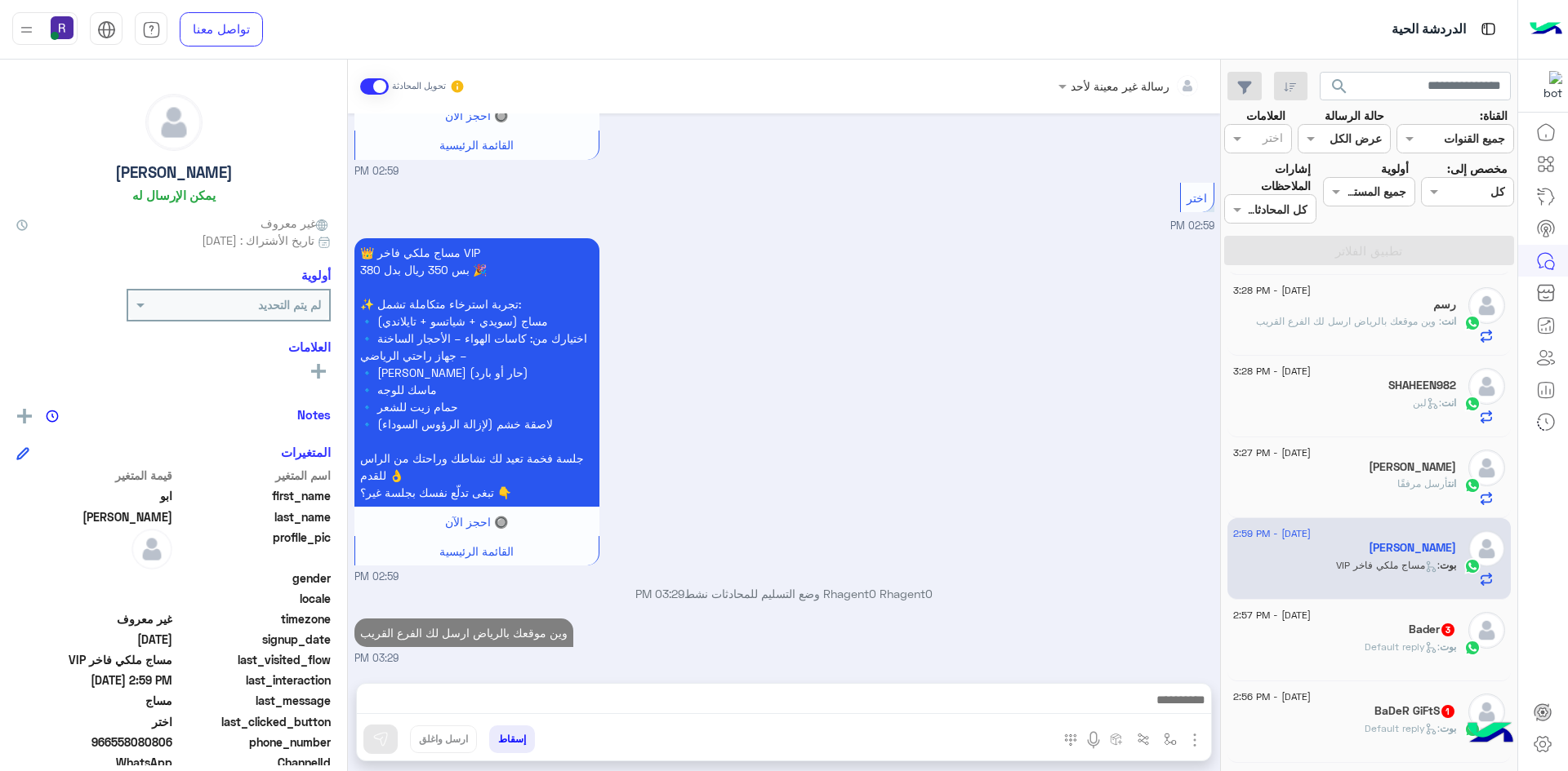
scroll to position [573, 0]
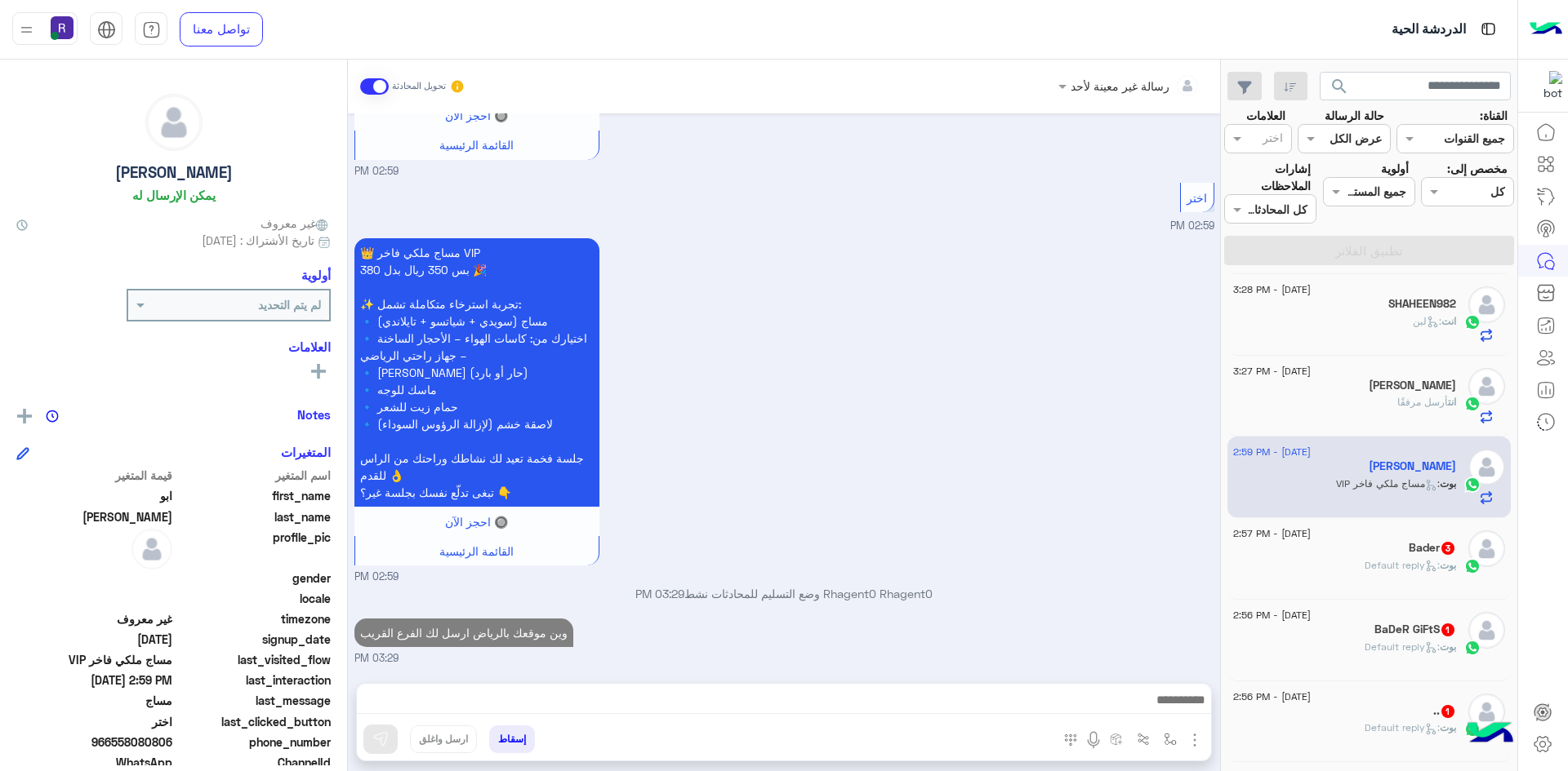
click at [1386, 540] on div "19 August - 2:57 PM" at bounding box center [1344, 535] width 223 height 11
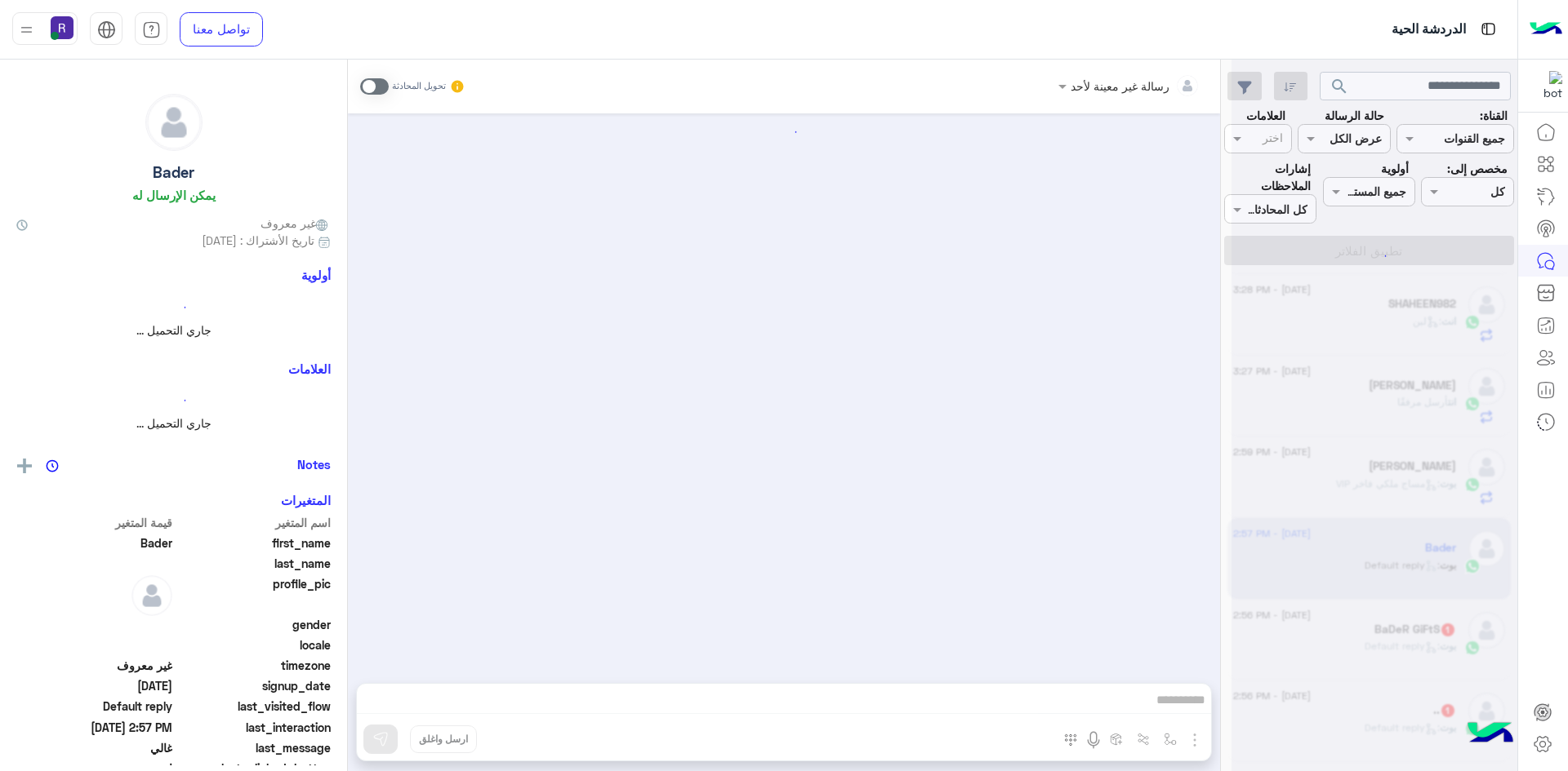
scroll to position [165, 0]
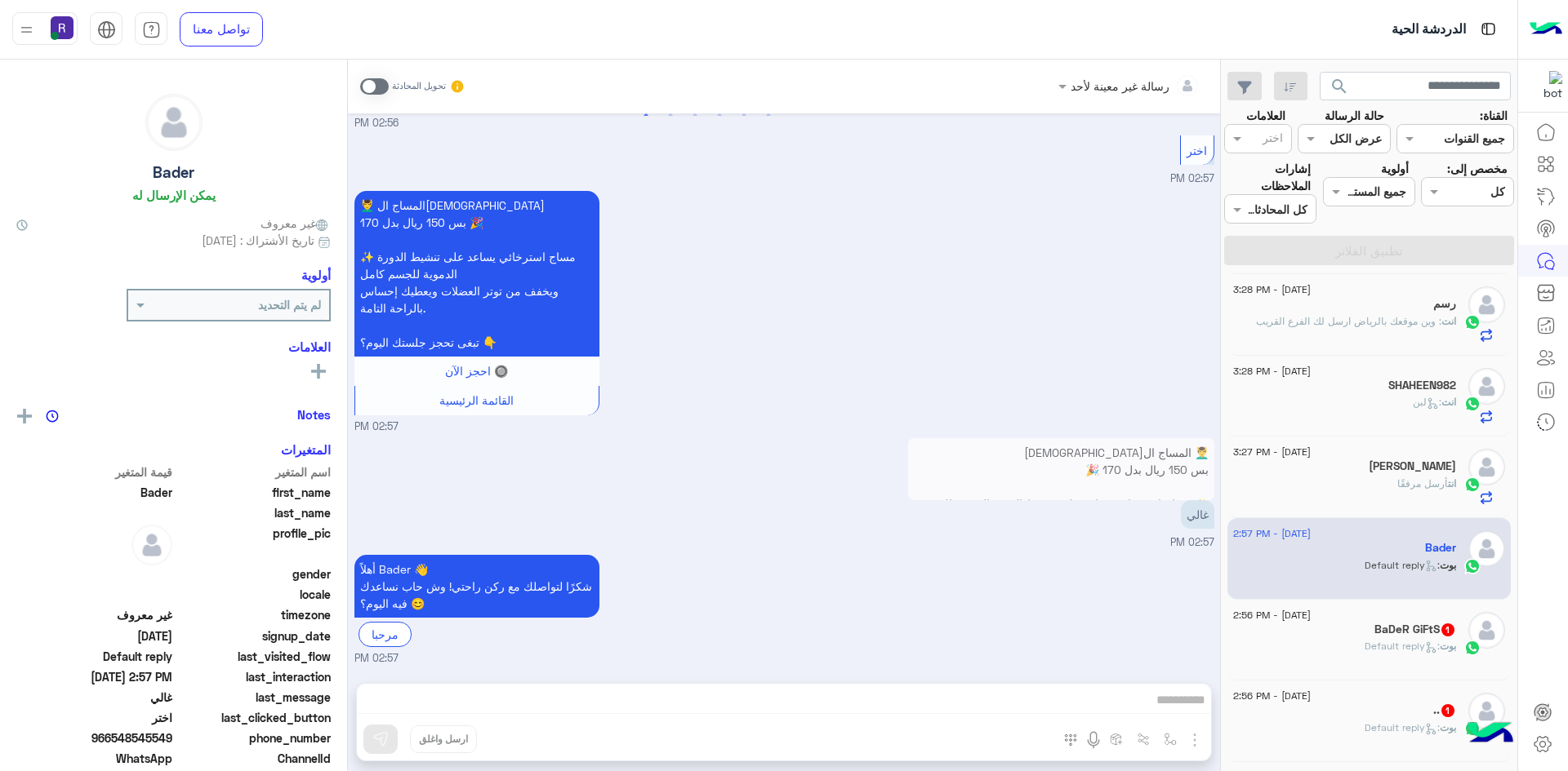
click at [380, 81] on span at bounding box center [373, 86] width 28 height 17
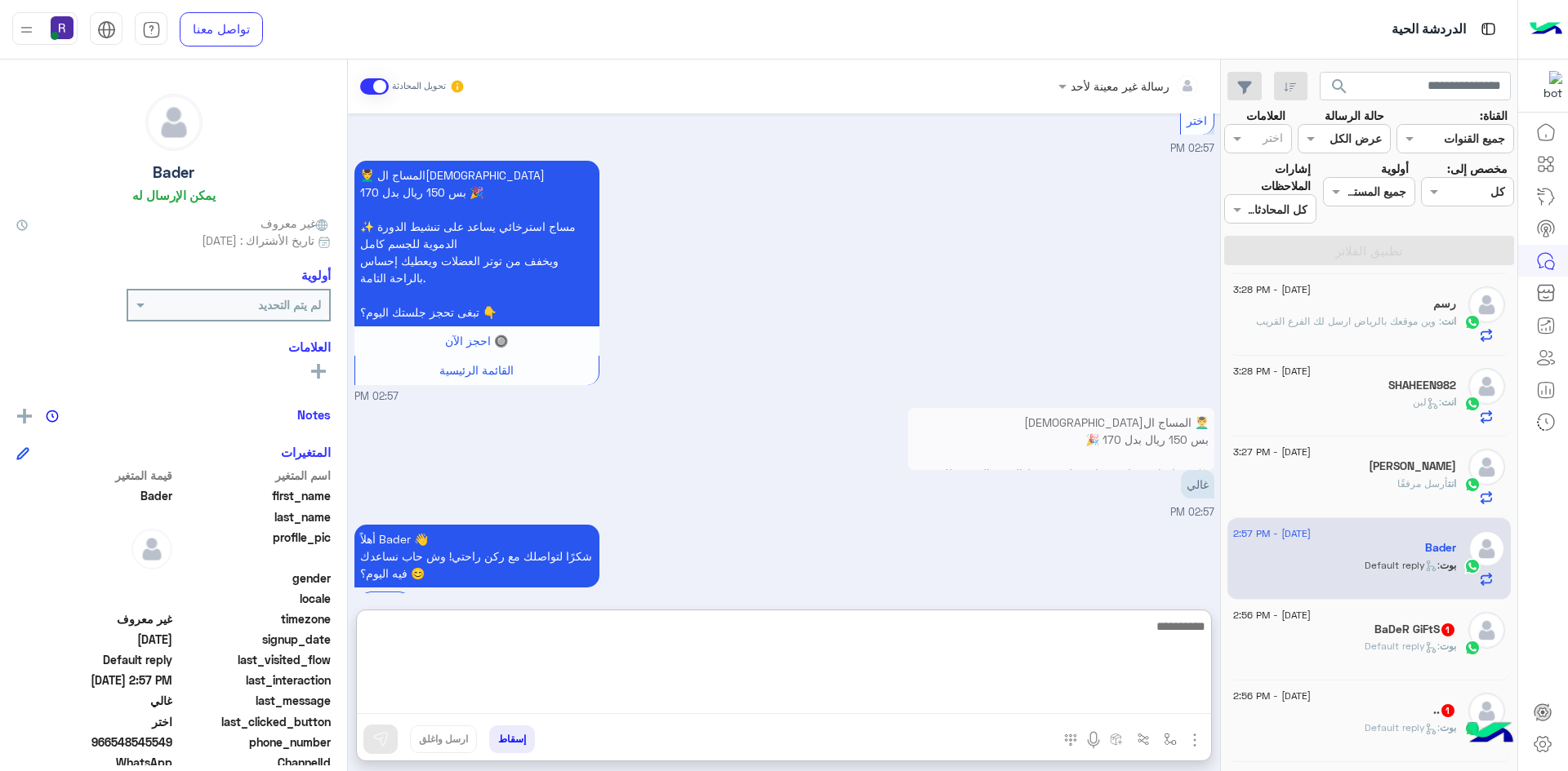
paste textarea "**********"
type textarea "**********"
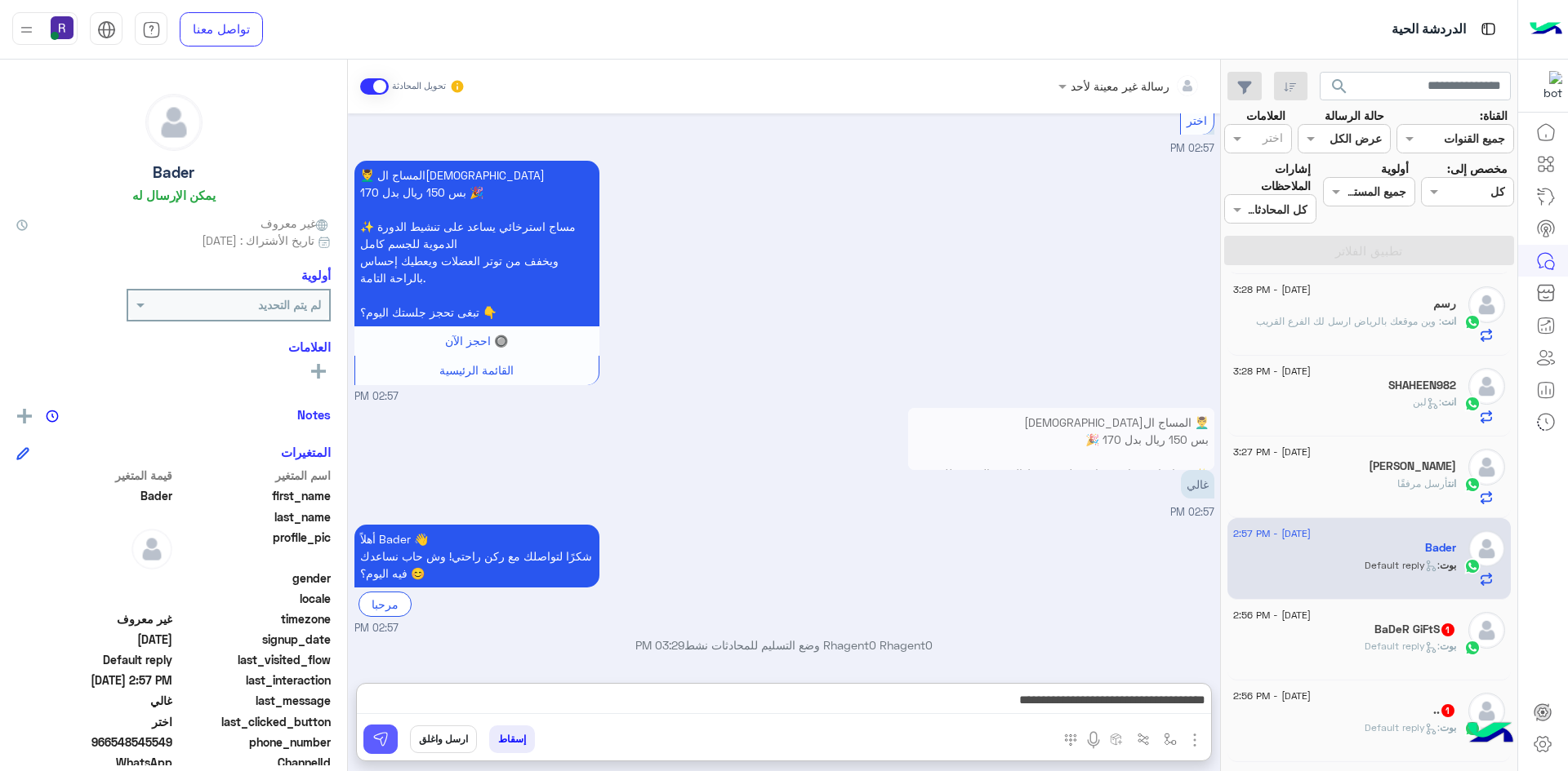
click at [384, 741] on img at bounding box center [380, 739] width 17 height 17
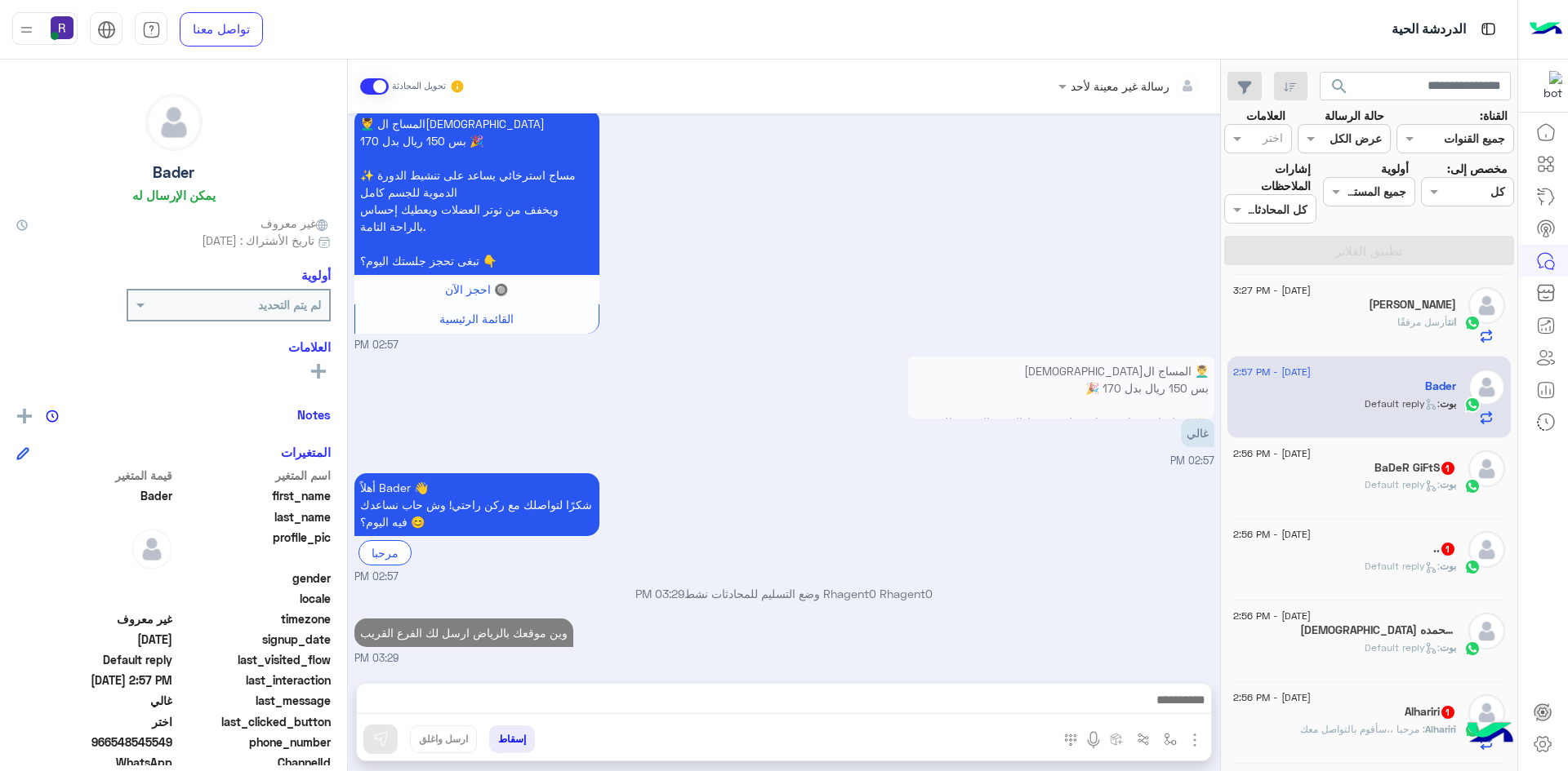
scroll to position [736, 0]
click at [1435, 476] on p "بوت : Default reply" at bounding box center [1411, 483] width 92 height 15
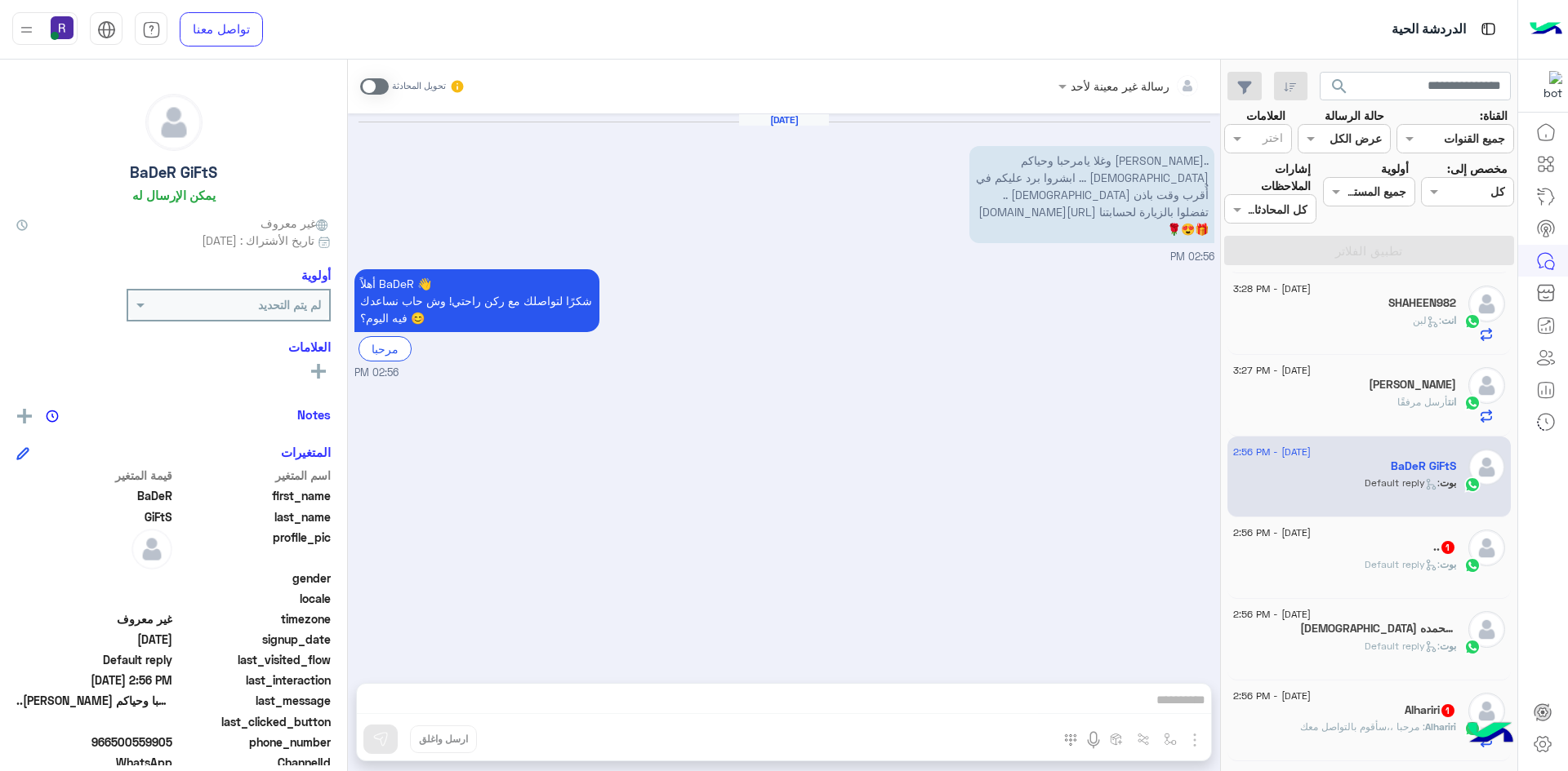
click at [384, 80] on span at bounding box center [373, 86] width 28 height 17
click at [1192, 736] on img "button" at bounding box center [1195, 741] width 20 height 20
click at [1168, 710] on span "الصور" at bounding box center [1162, 705] width 30 height 19
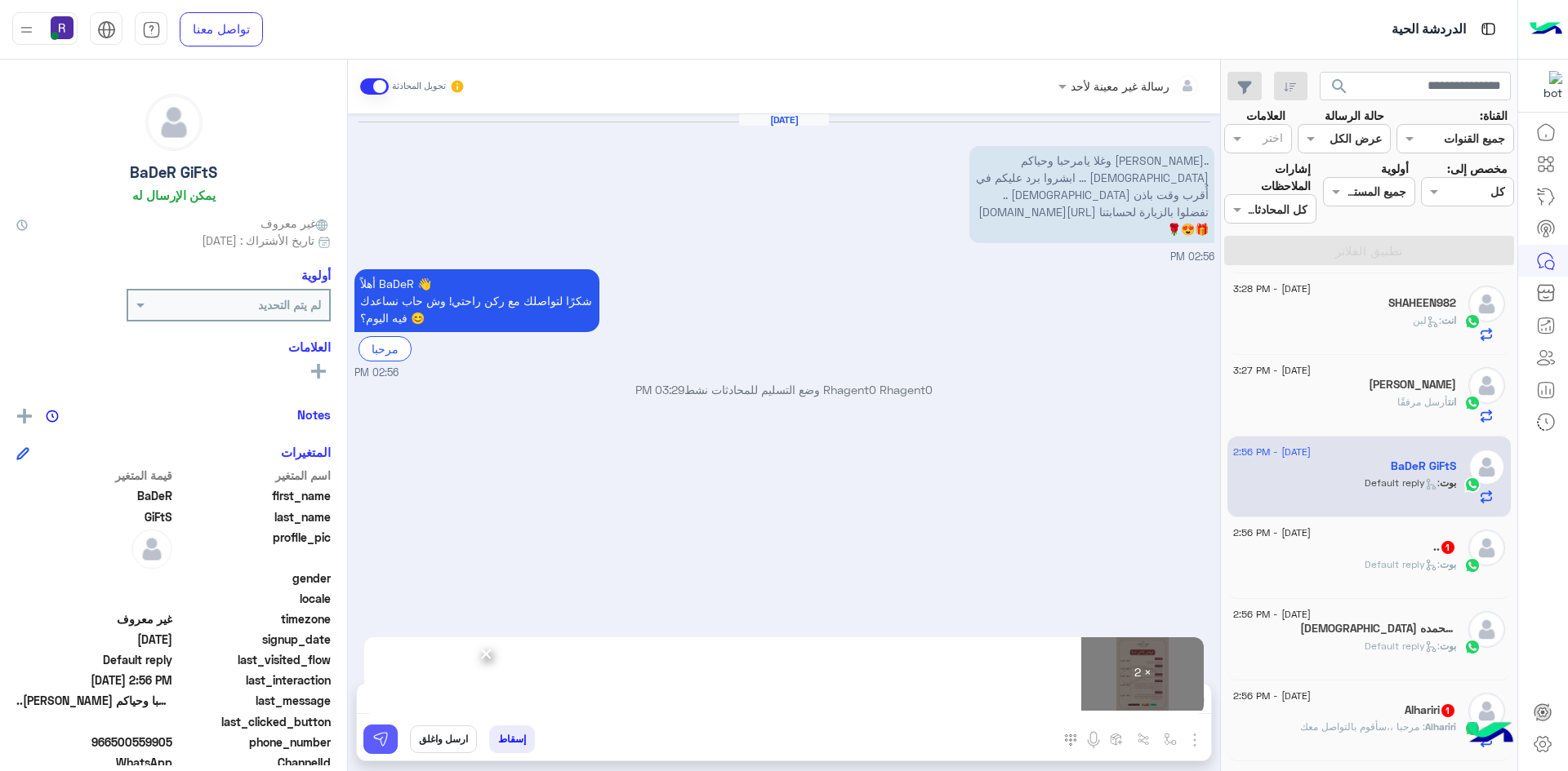
click at [380, 740] on img at bounding box center [380, 739] width 17 height 17
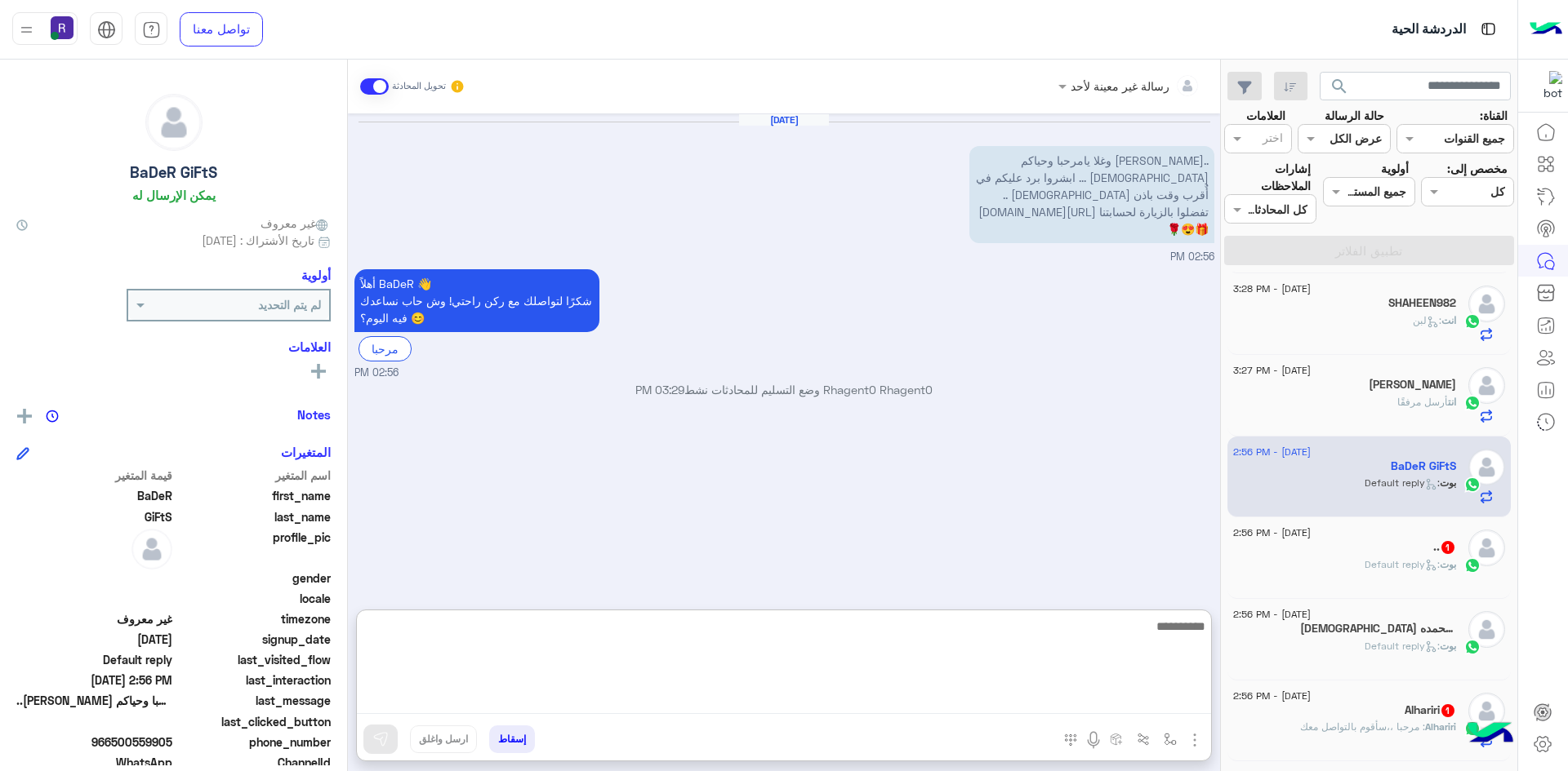
paste textarea "**********"
type textarea "**********"
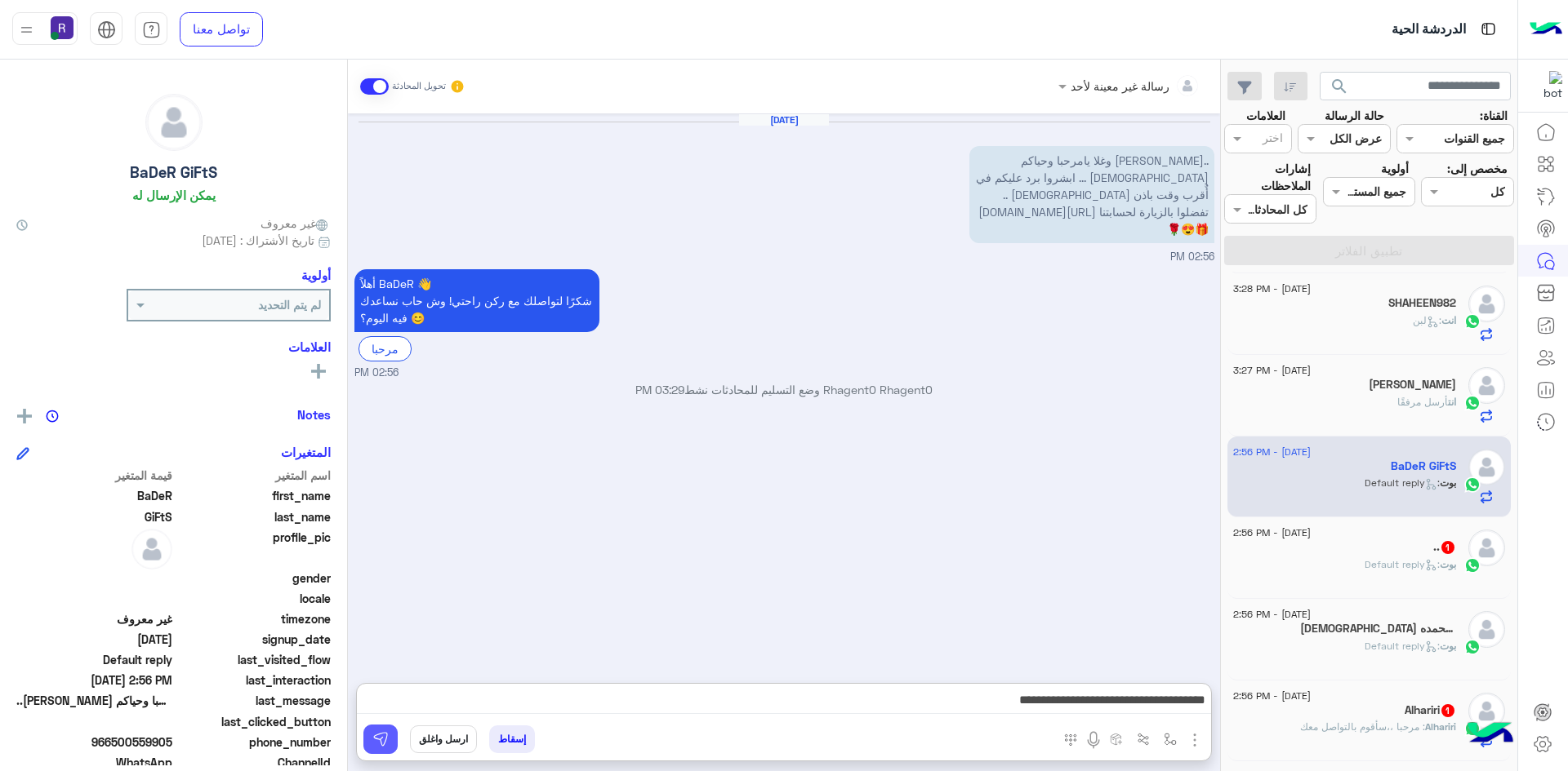
click at [377, 731] on img at bounding box center [380, 739] width 17 height 17
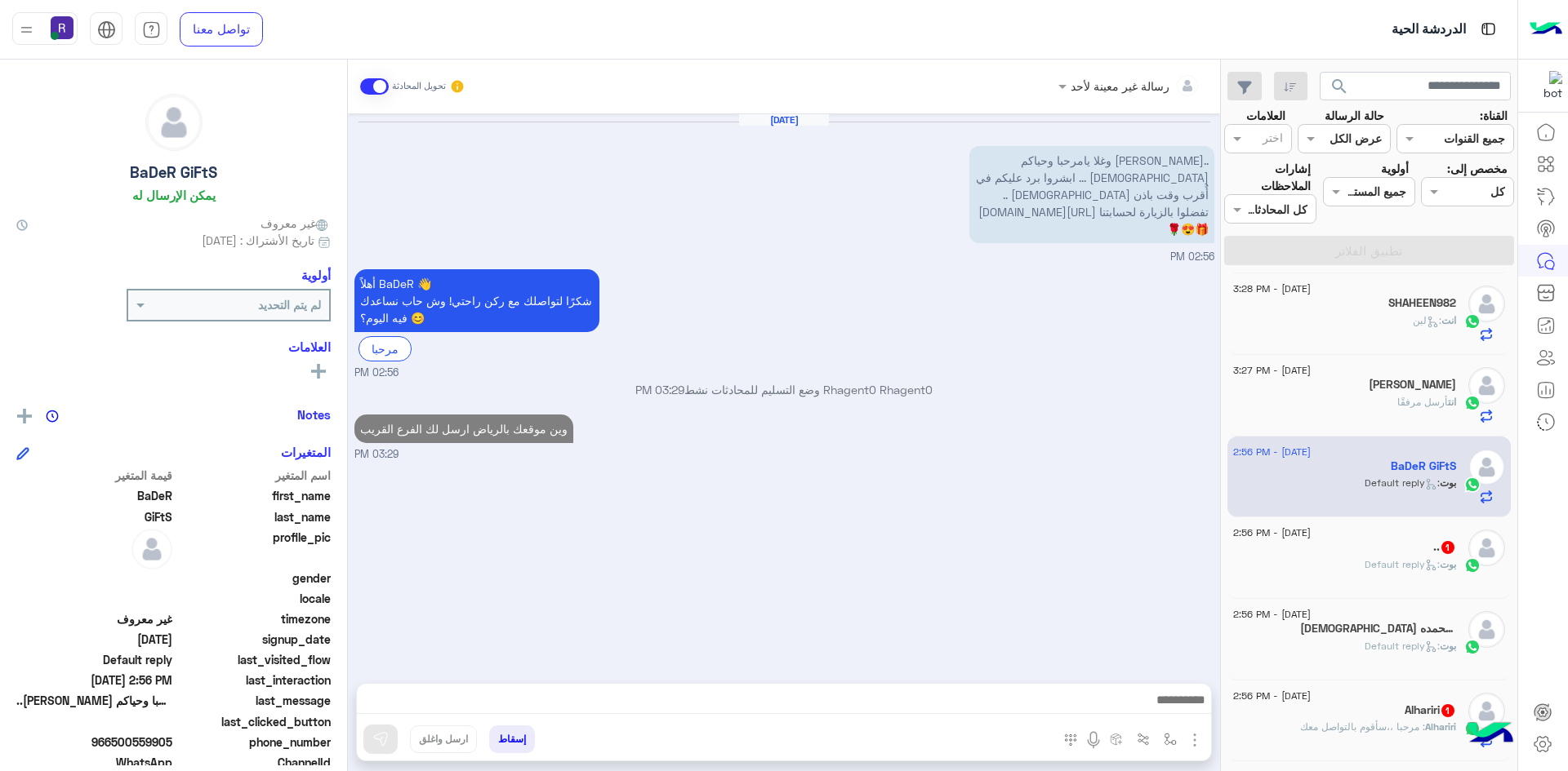
click at [1399, 571] on p "بوت : Default reply" at bounding box center [1411, 564] width 92 height 15
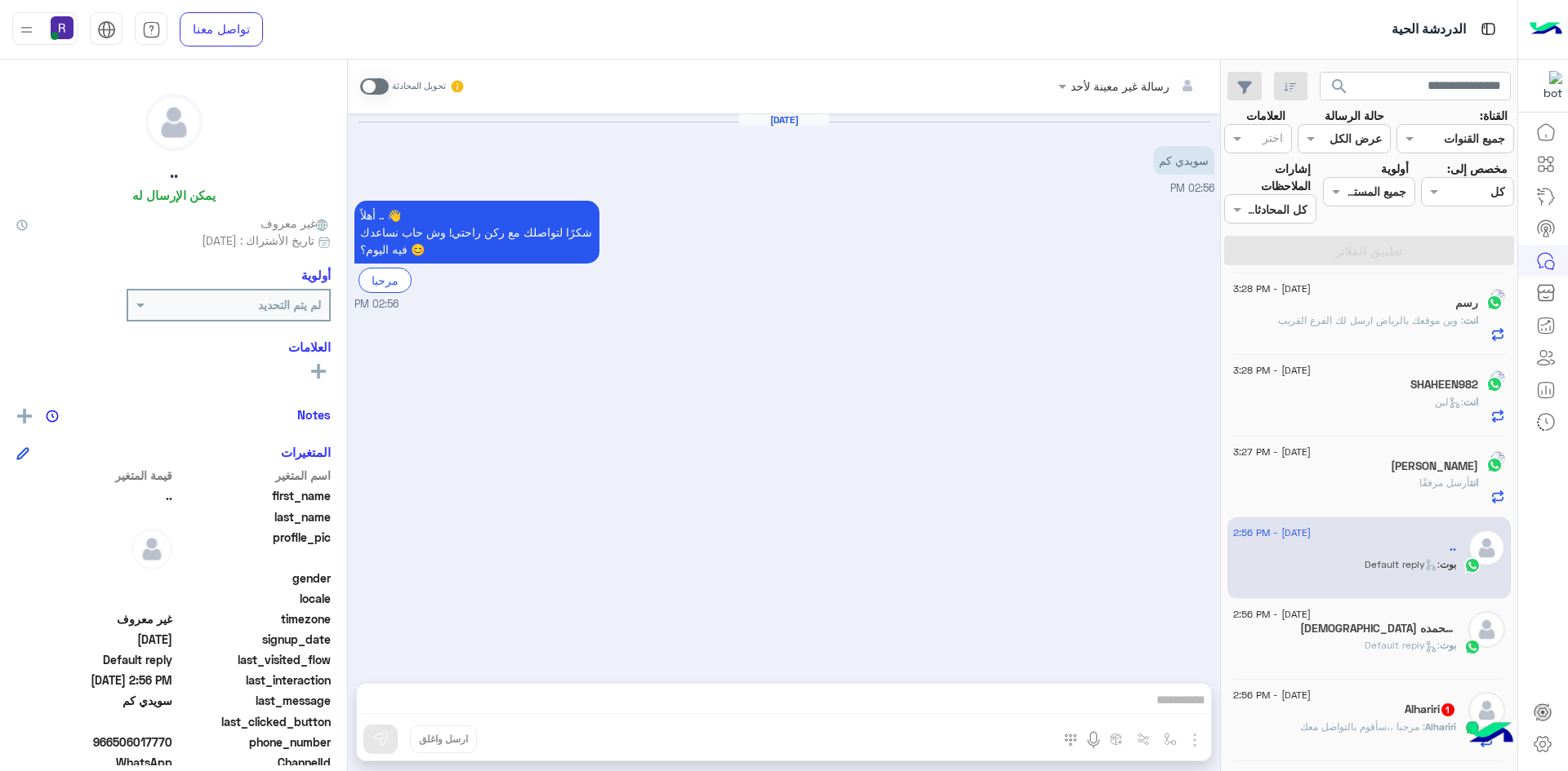
click at [384, 84] on span at bounding box center [373, 86] width 28 height 17
click at [1198, 745] on img "button" at bounding box center [1195, 741] width 20 height 20
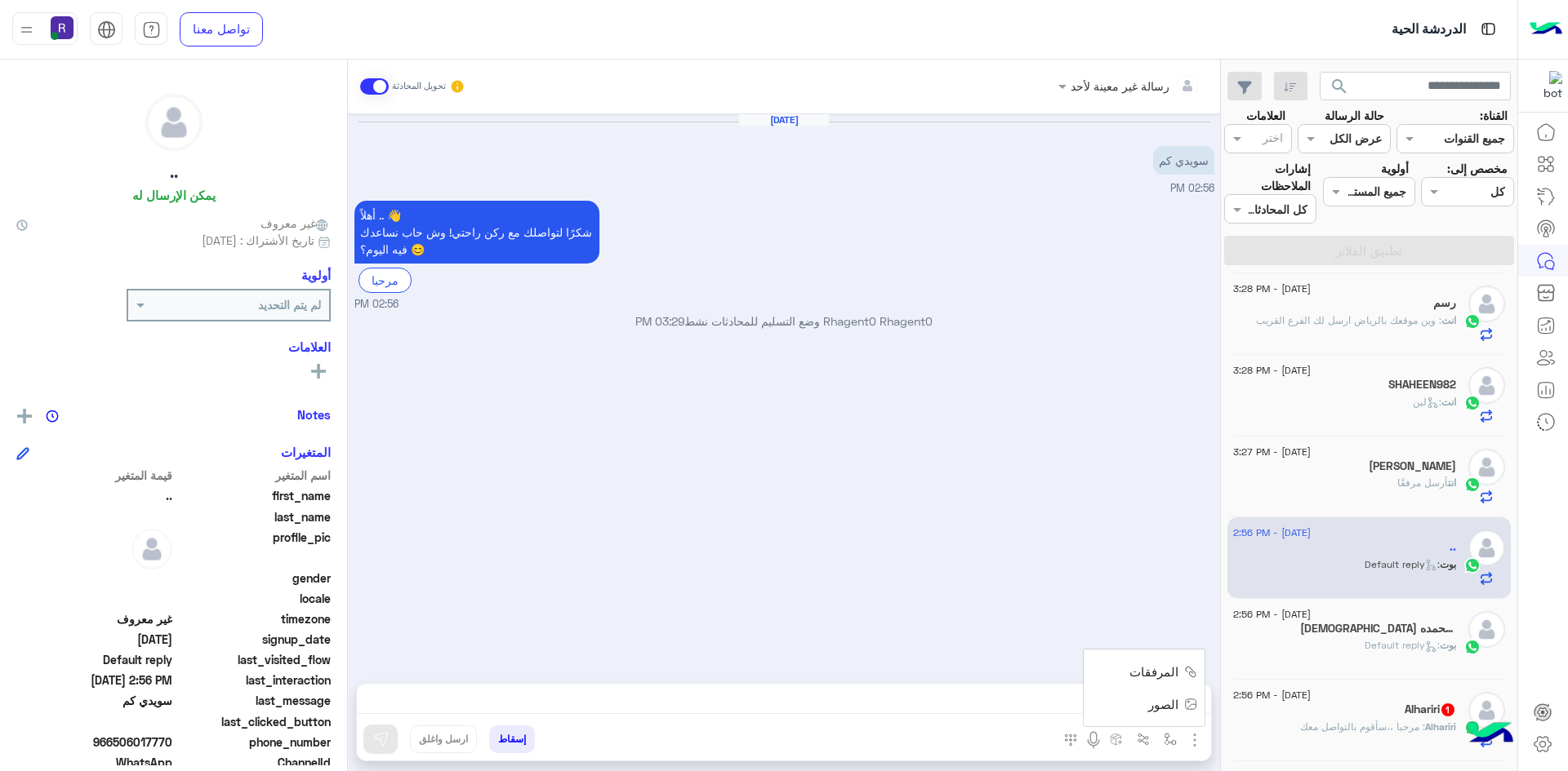
click at [1177, 715] on button "الصور" at bounding box center [1169, 704] width 69 height 32
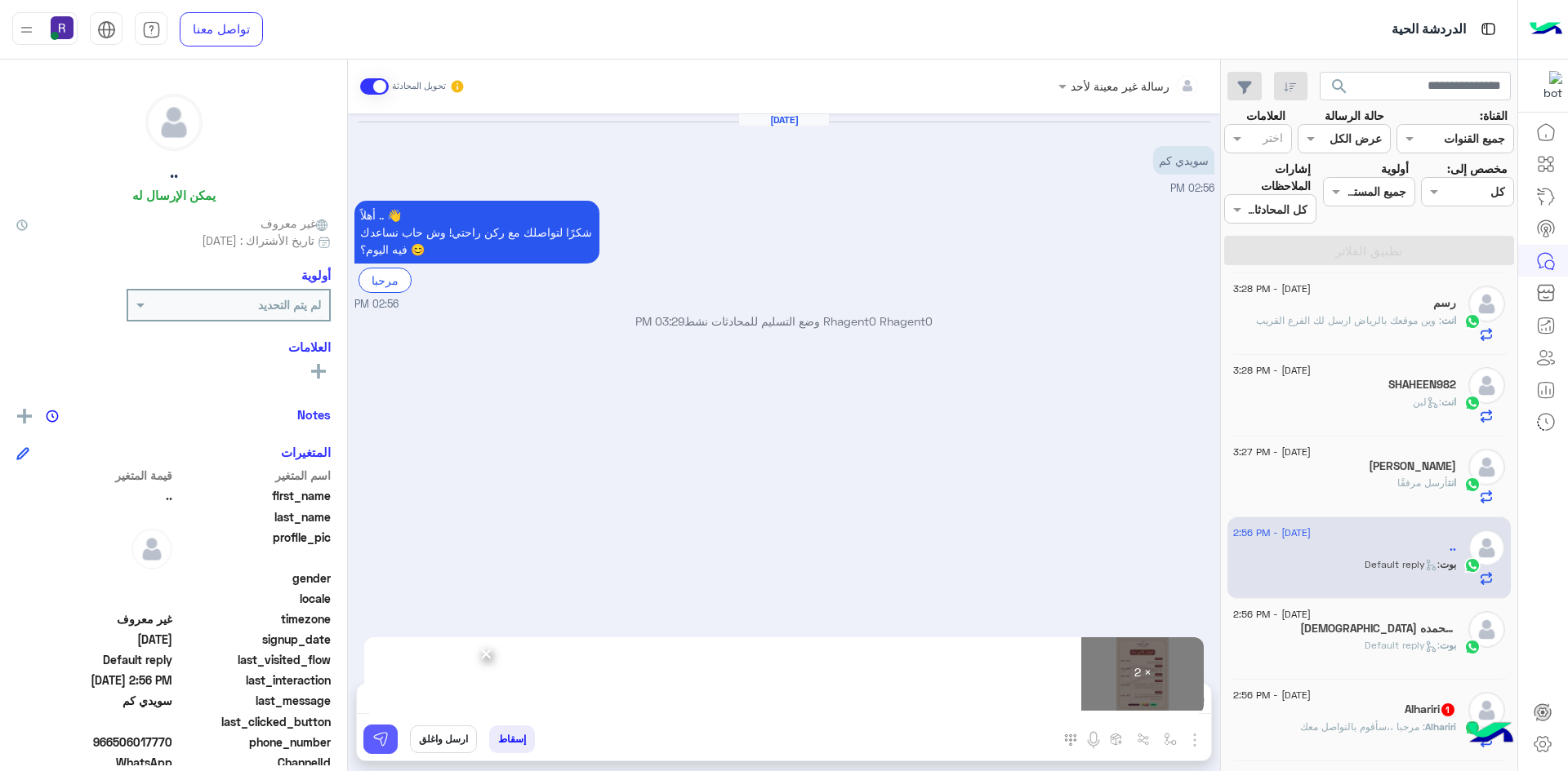
click at [389, 745] on button at bounding box center [380, 740] width 34 height 29
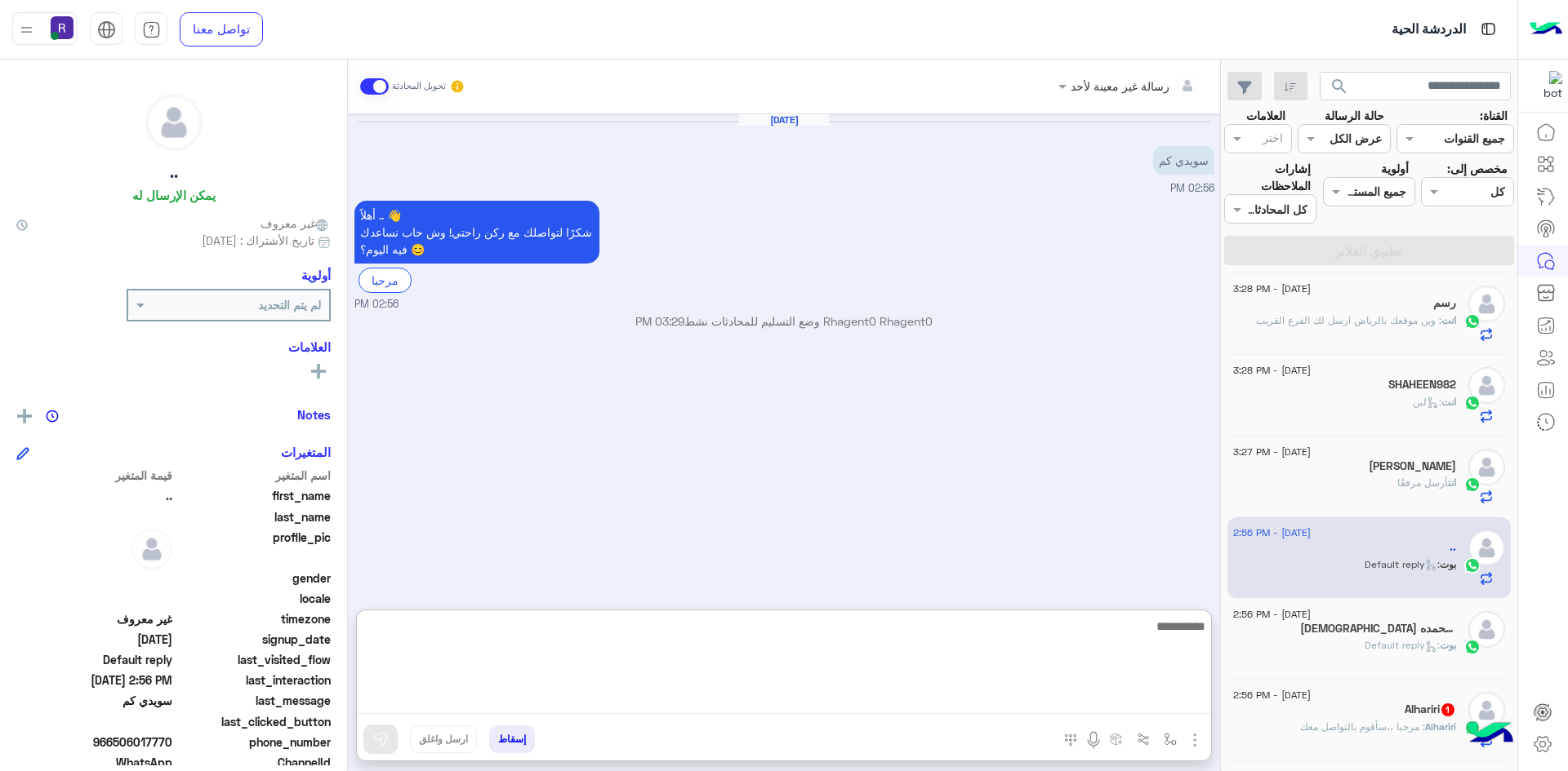
paste textarea "**********"
type textarea "**********"
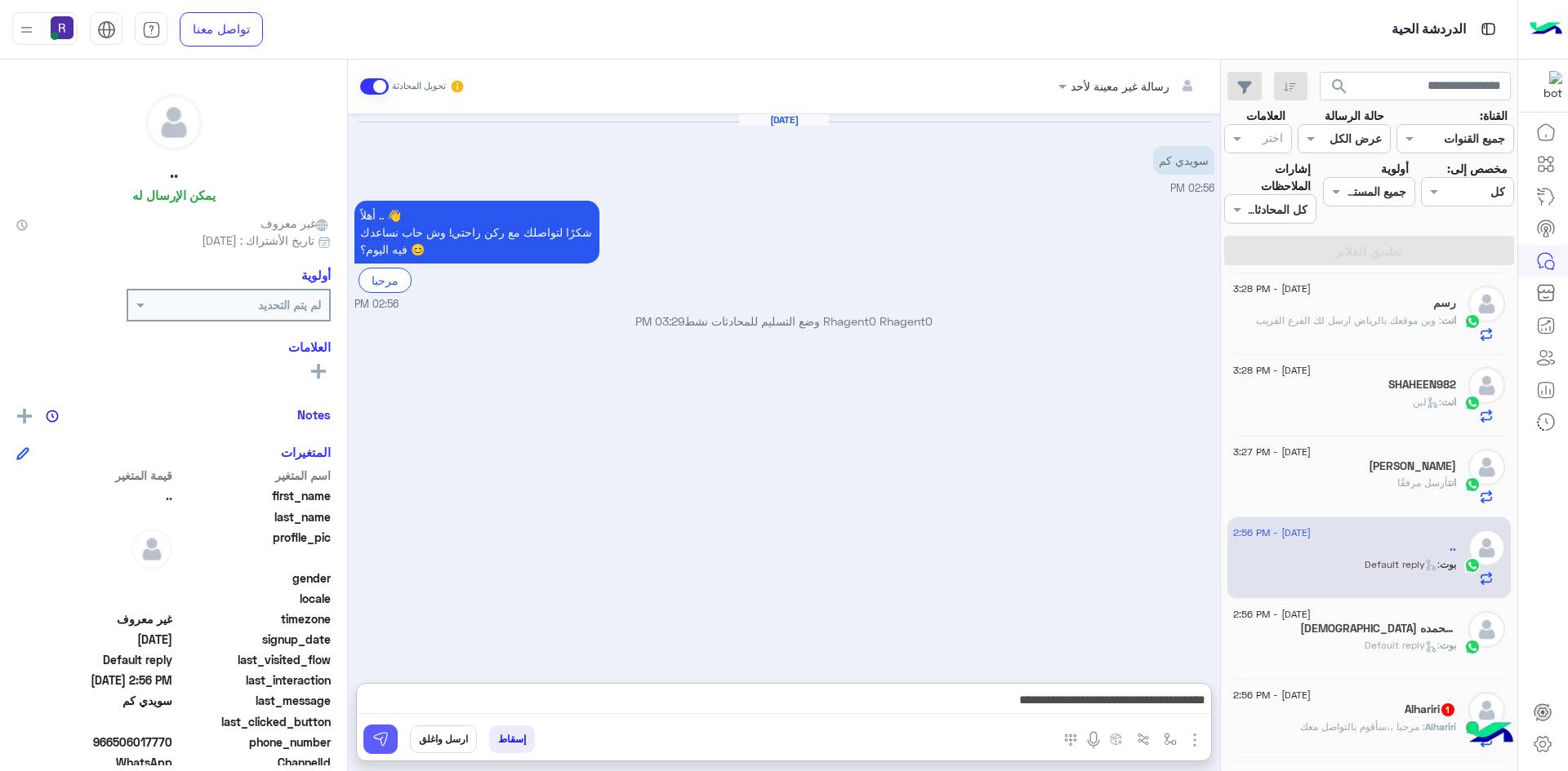
click at [379, 745] on img at bounding box center [380, 739] width 17 height 17
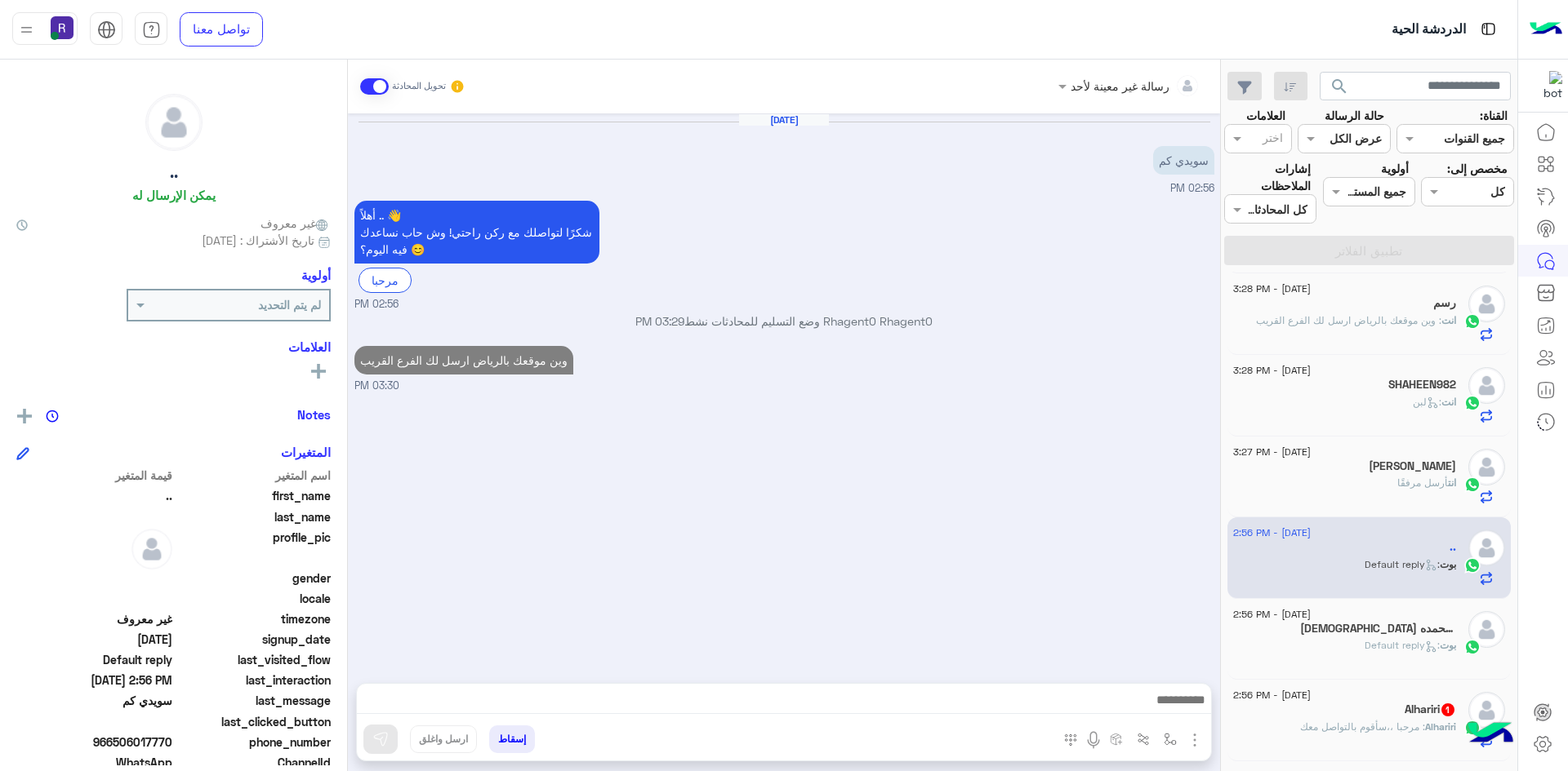
click at [1359, 634] on h5 "سبحان الله وبحمده 4" at bounding box center [1378, 628] width 156 height 14
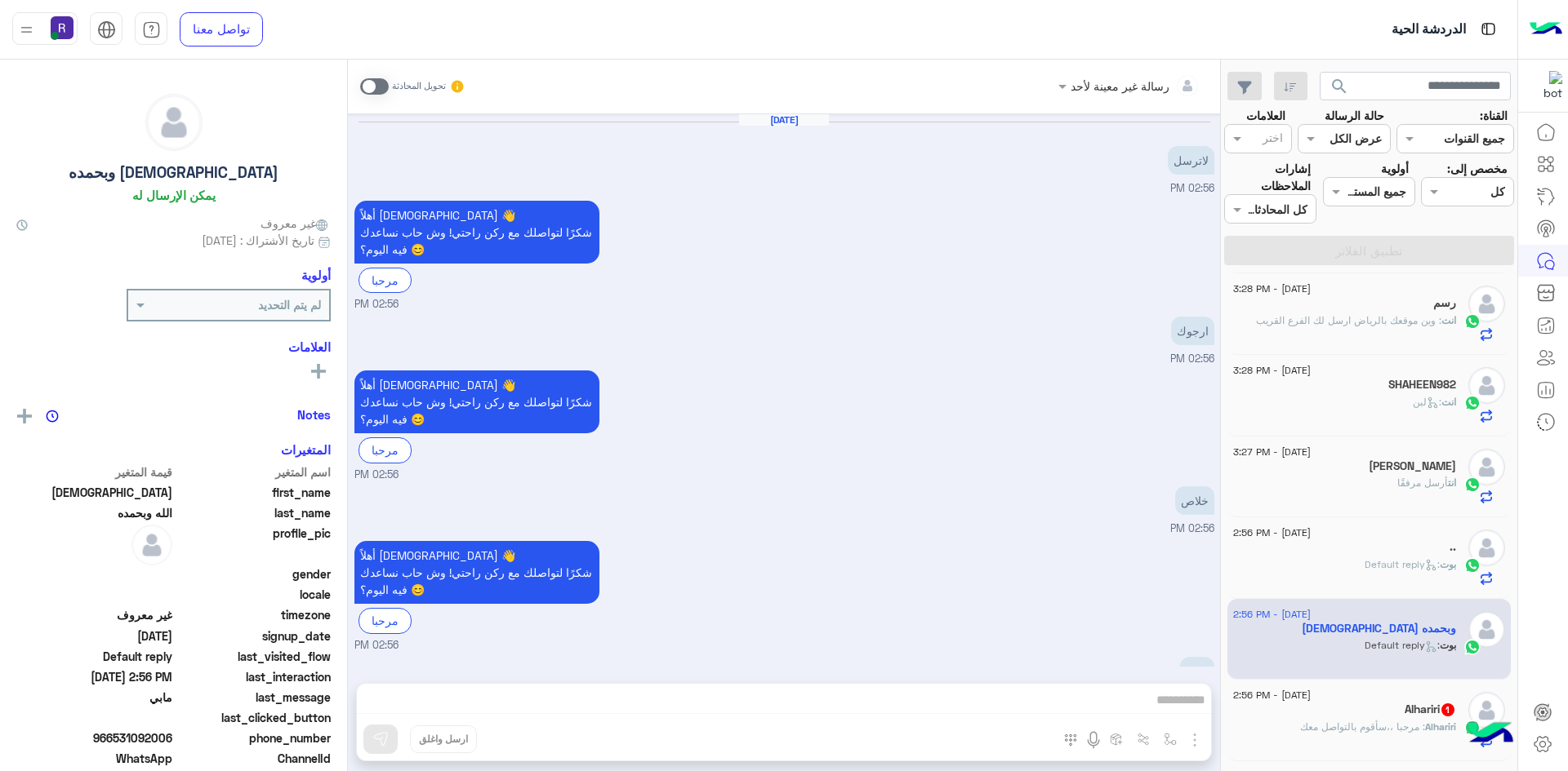
scroll to position [157, 0]
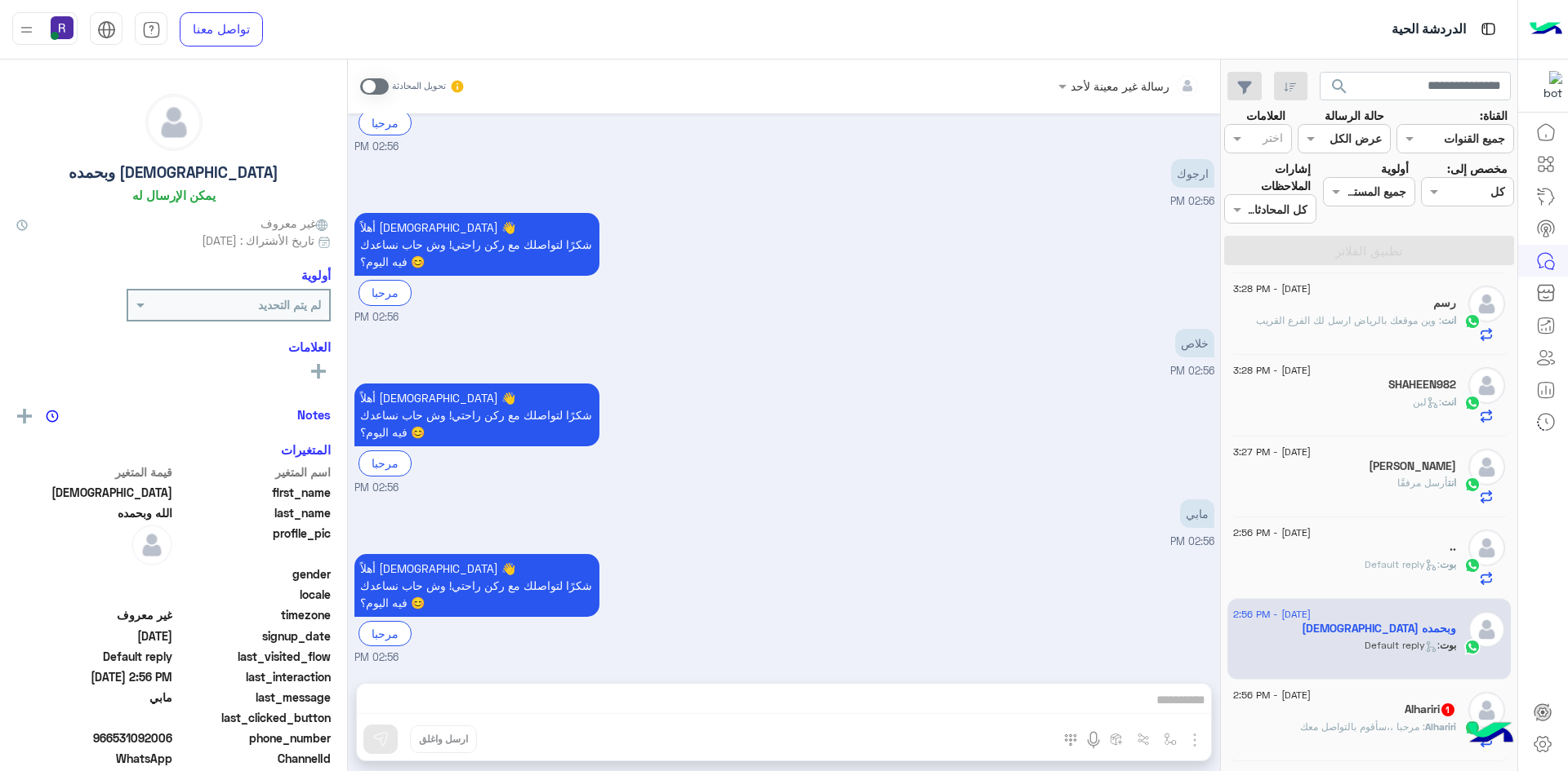
click at [377, 79] on span at bounding box center [373, 86] width 28 height 17
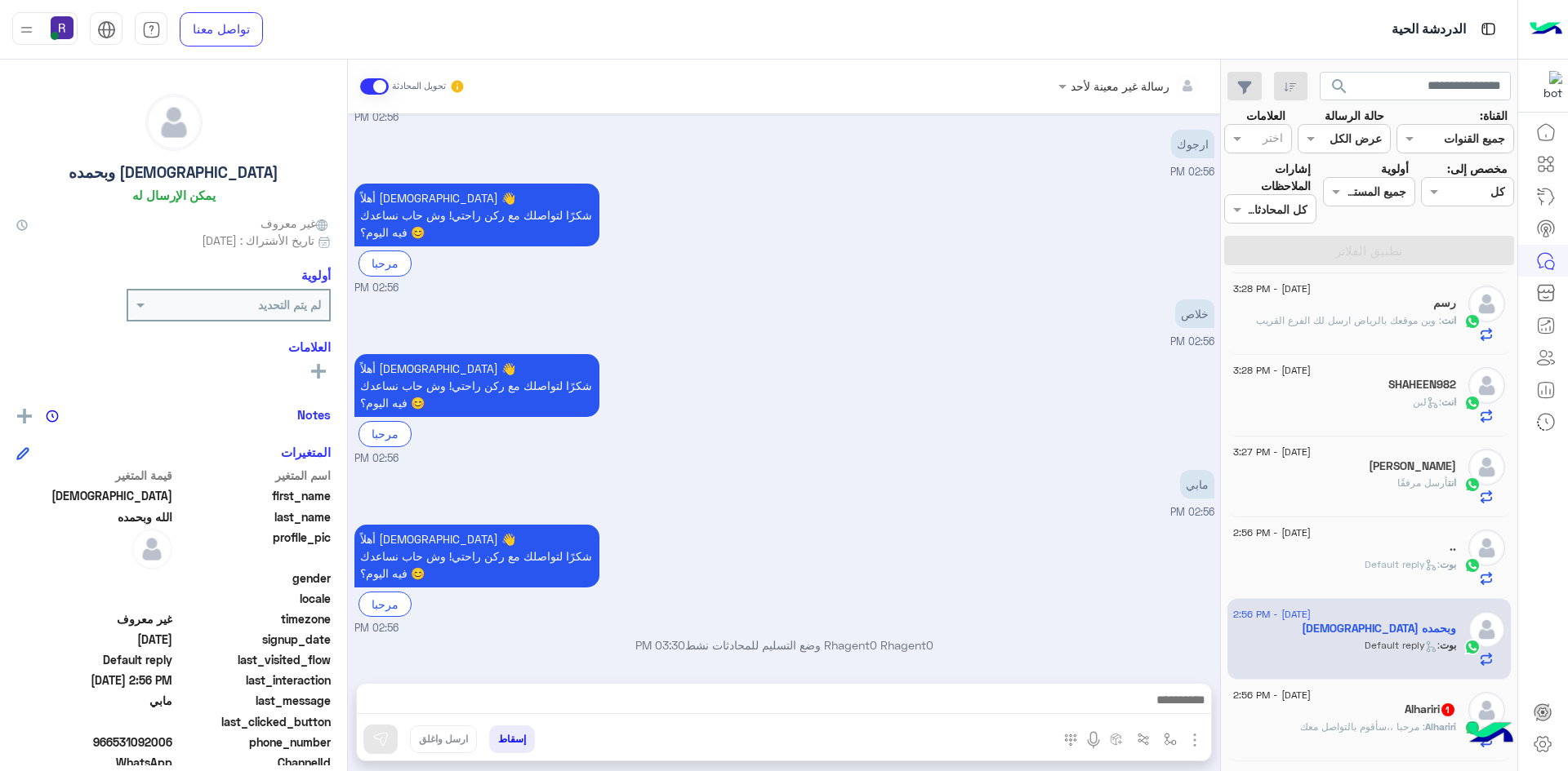
click at [1193, 745] on img "button" at bounding box center [1195, 741] width 20 height 20
click at [1172, 704] on span "الصور" at bounding box center [1162, 705] width 30 height 19
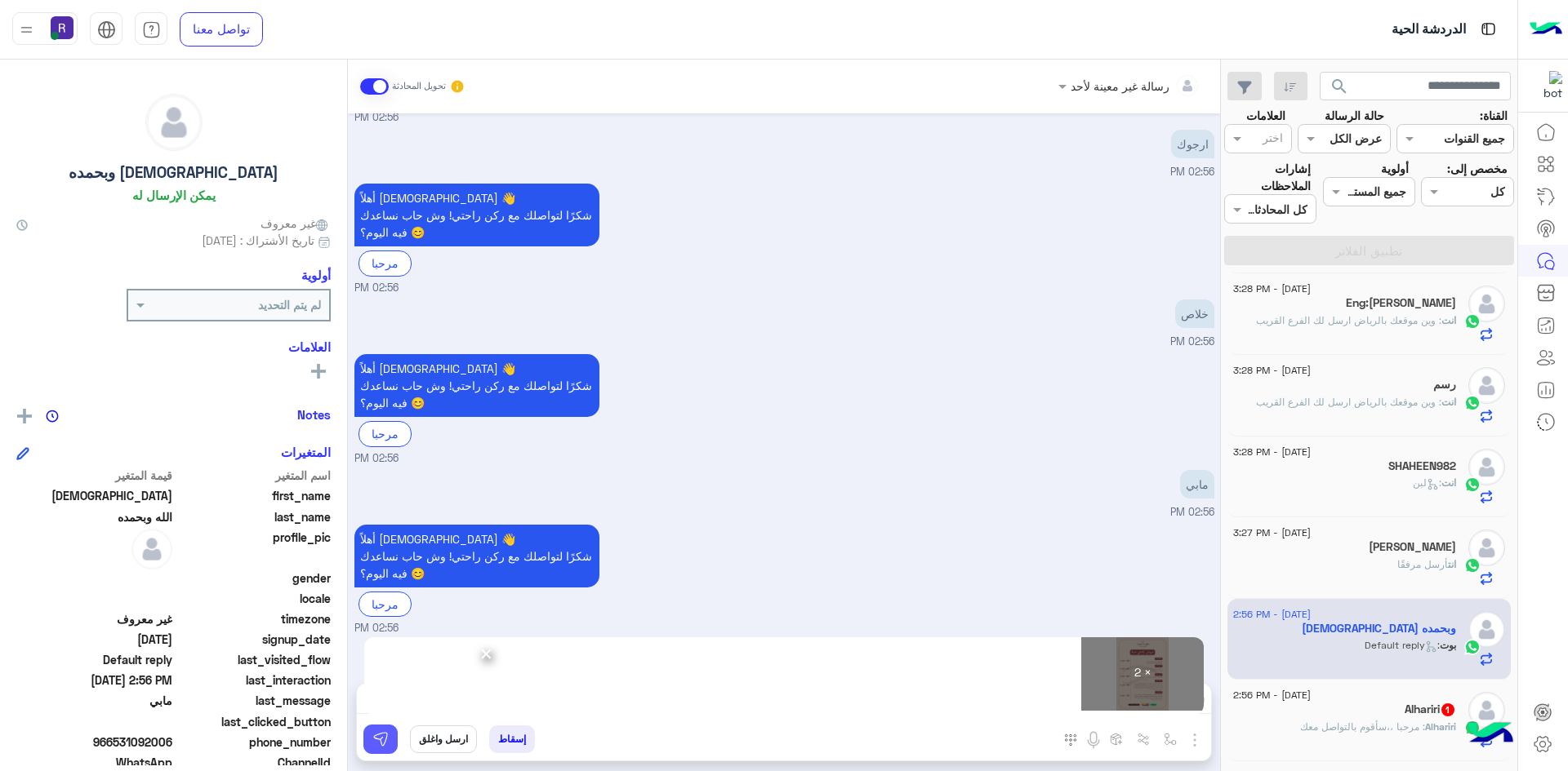
click at [379, 743] on img at bounding box center [380, 739] width 17 height 17
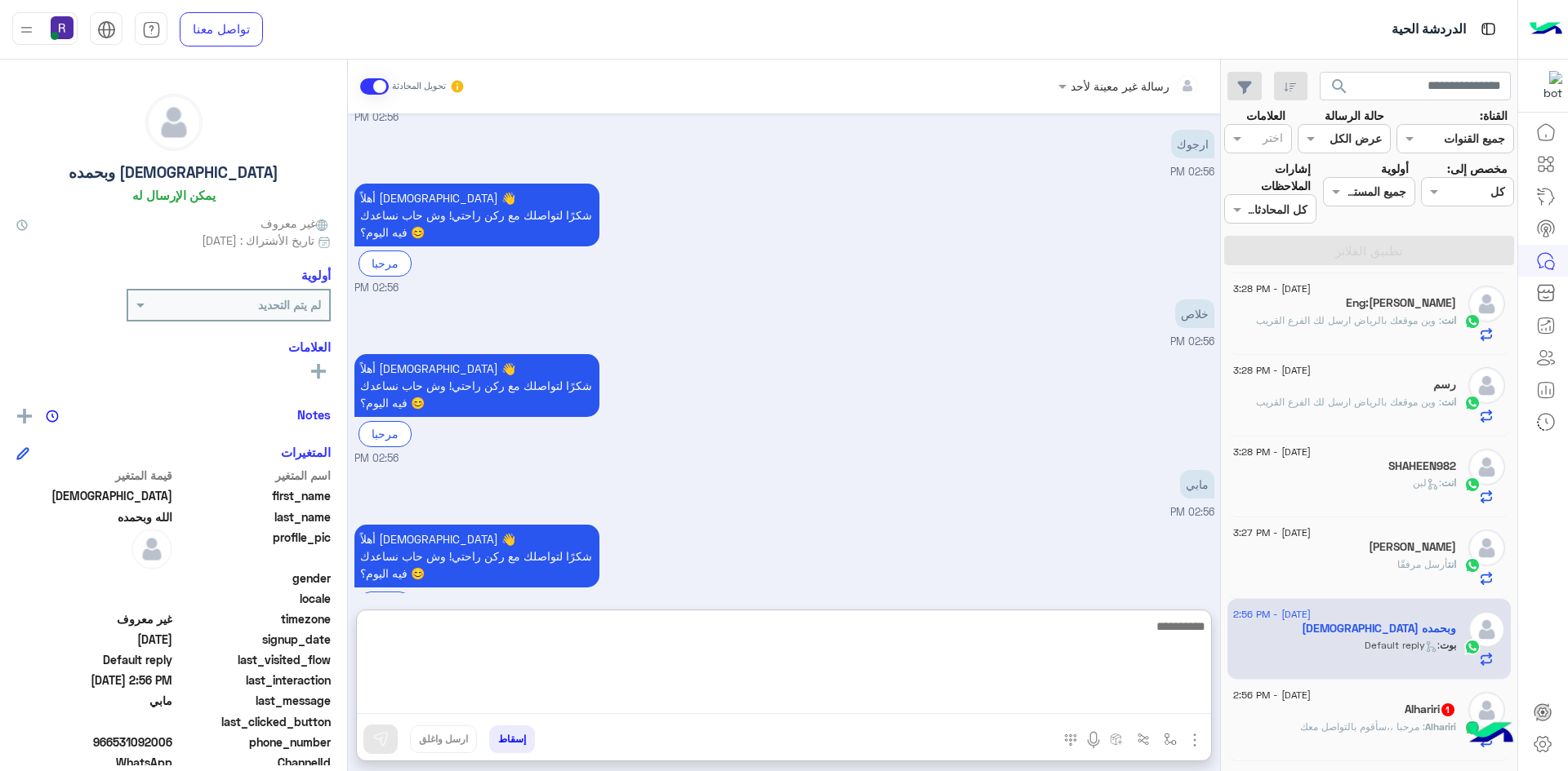
paste textarea "**********"
type textarea "**********"
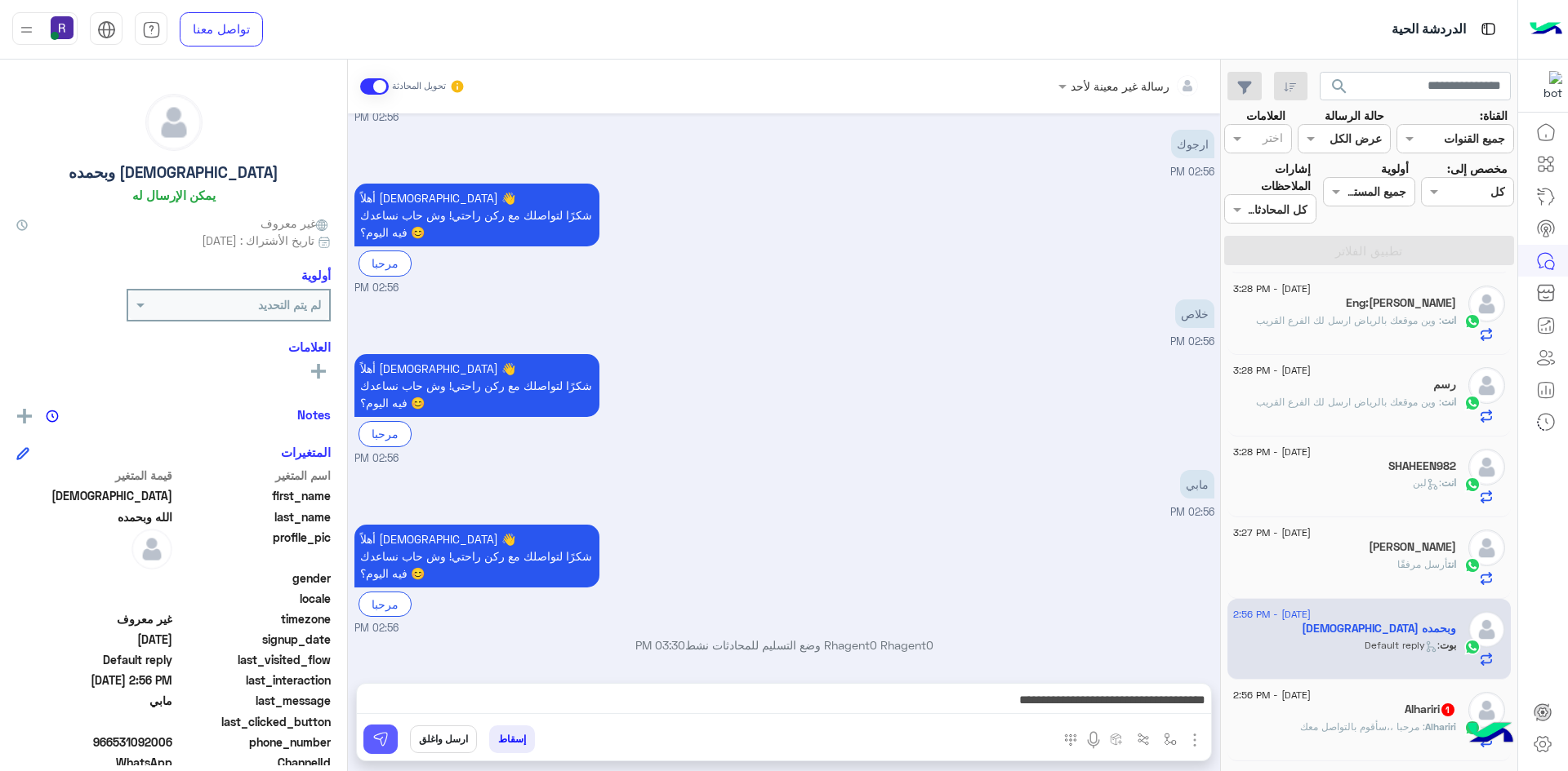
click at [396, 741] on button at bounding box center [380, 740] width 34 height 29
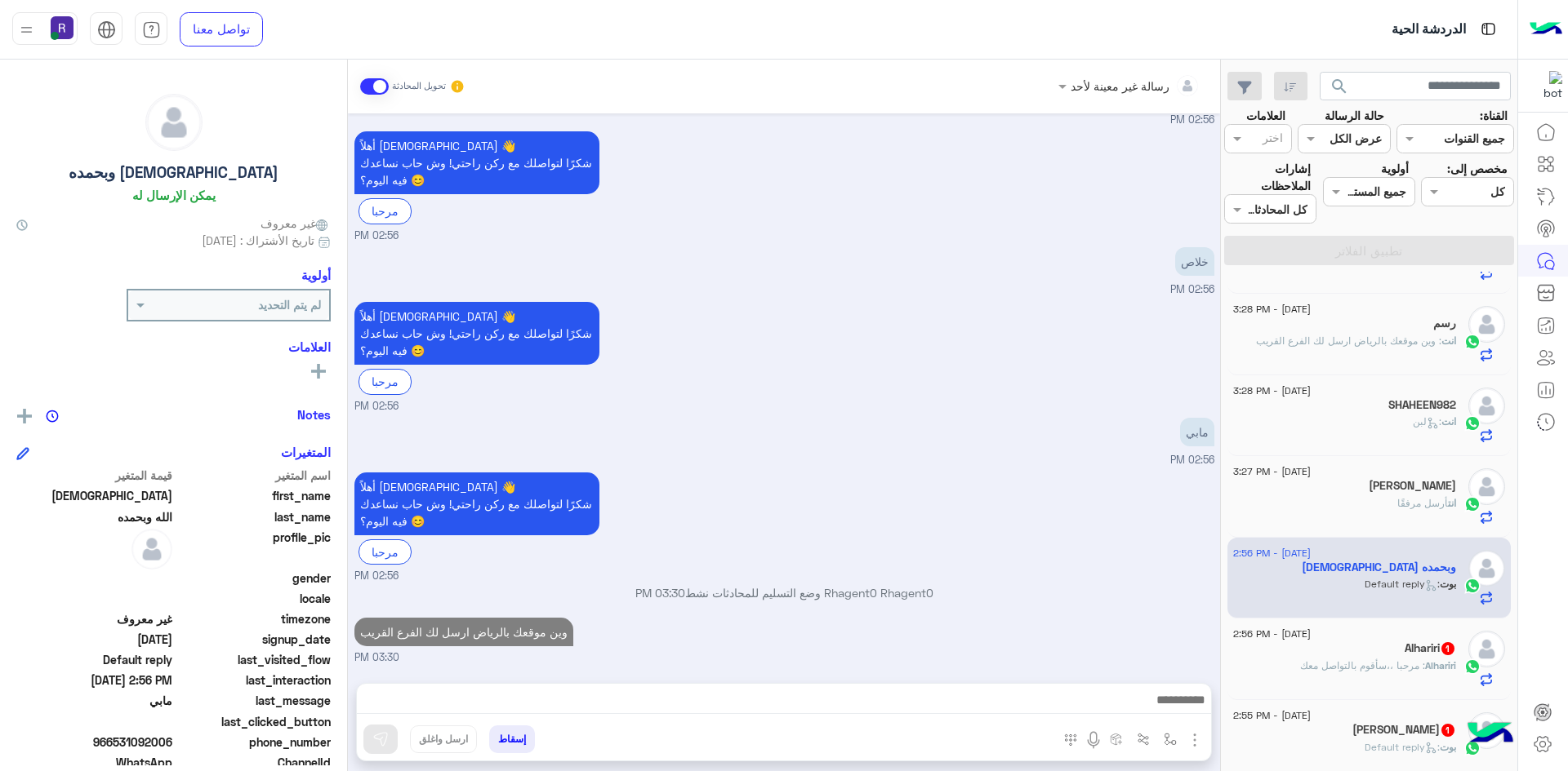
scroll to position [899, 0]
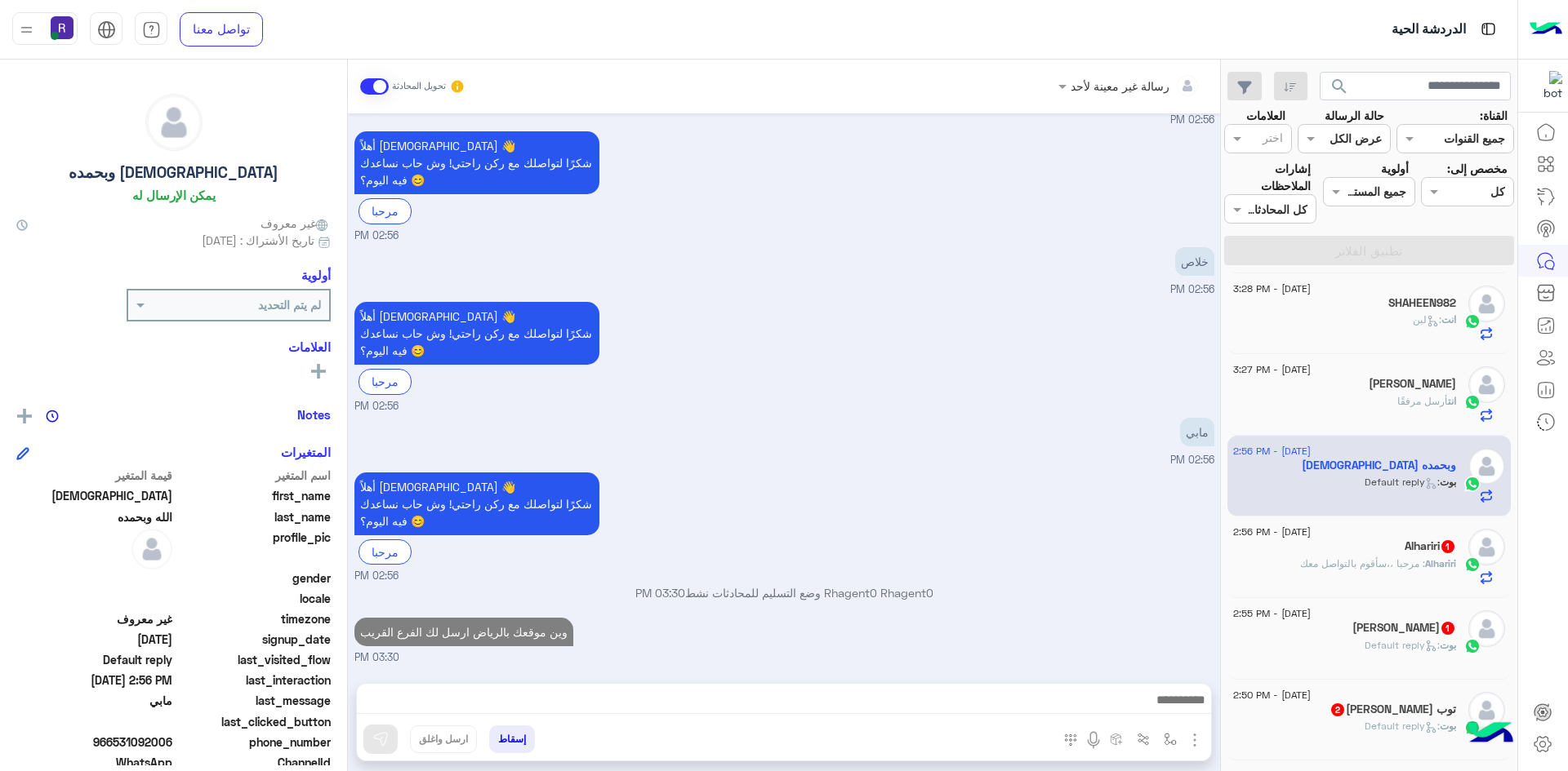
click at [1361, 557] on span ": مرحبا ،،سأقوم بالتواصل معك" at bounding box center [1363, 563] width 125 height 13
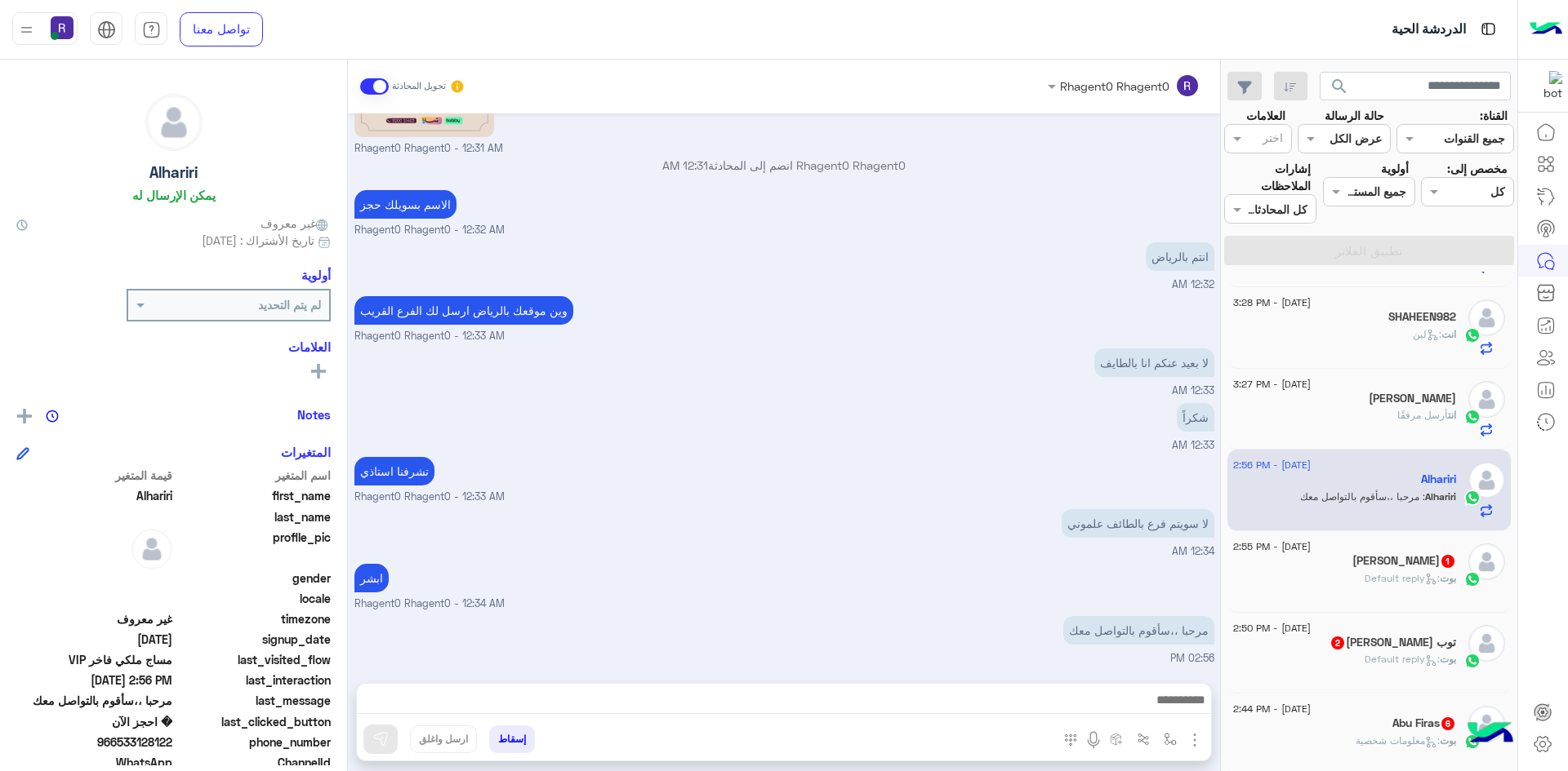
scroll to position [1063, 0]
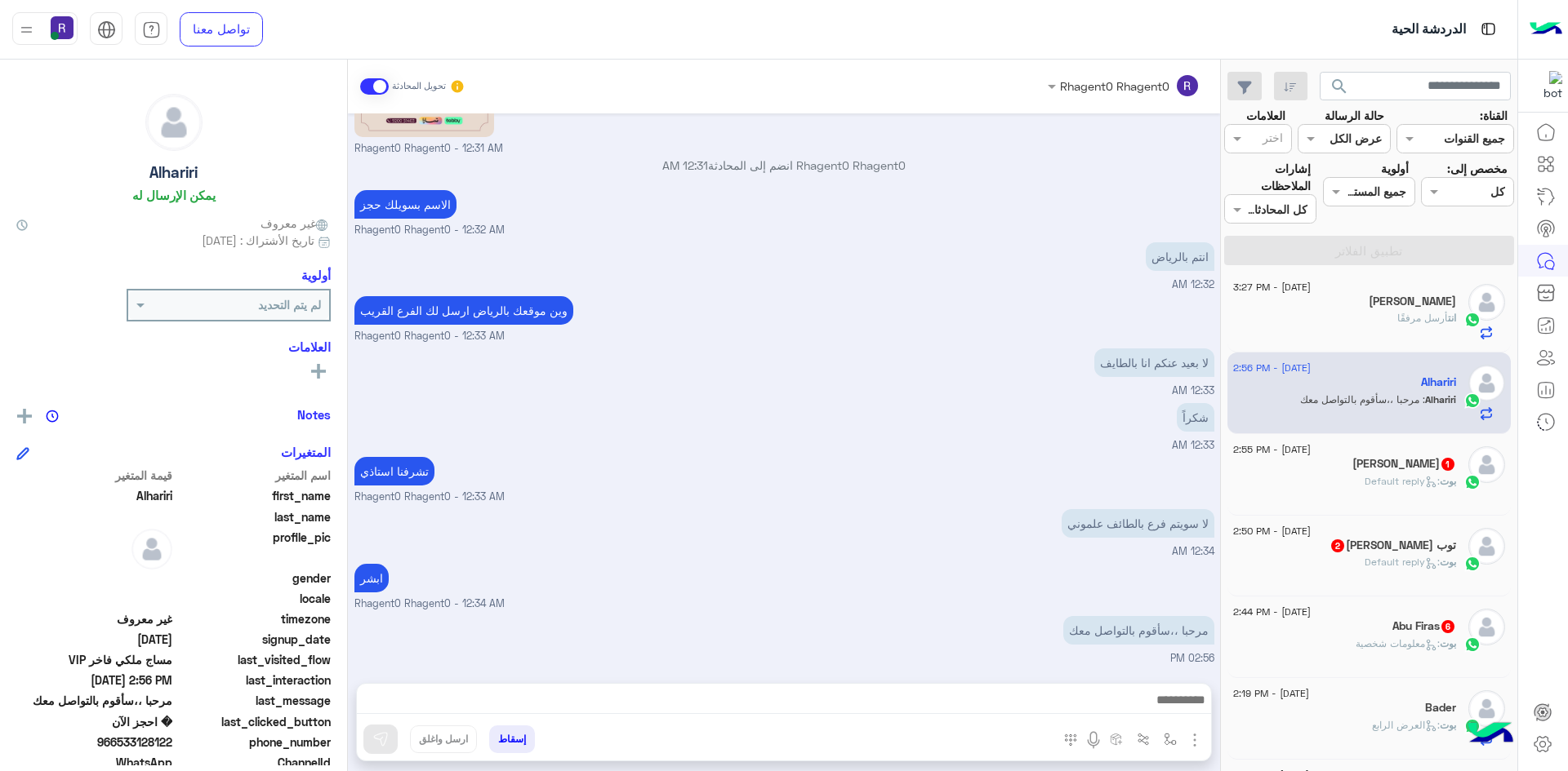
click at [1371, 489] on div "بوت : Default reply" at bounding box center [1344, 488] width 223 height 28
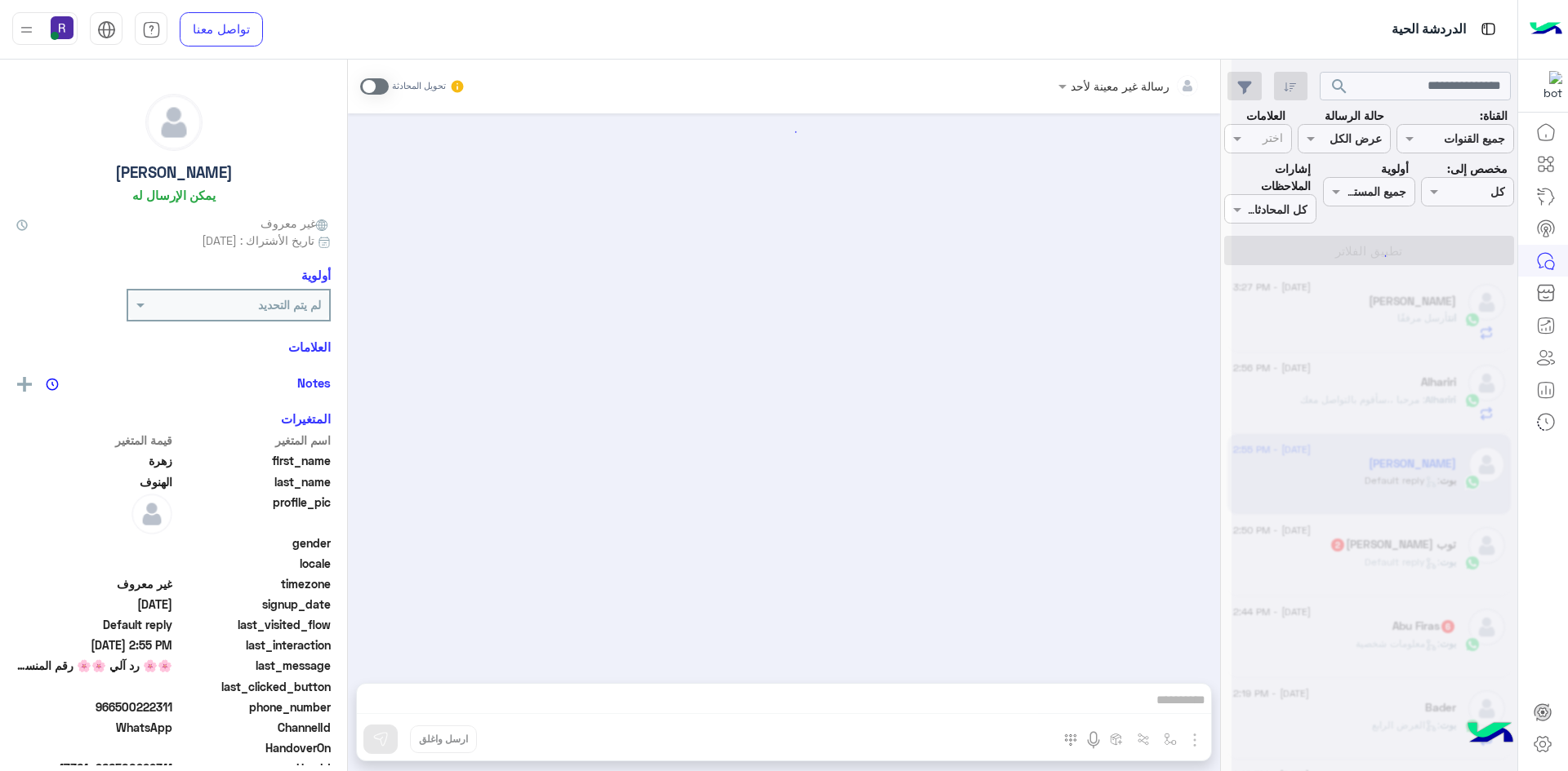
scroll to position [193, 0]
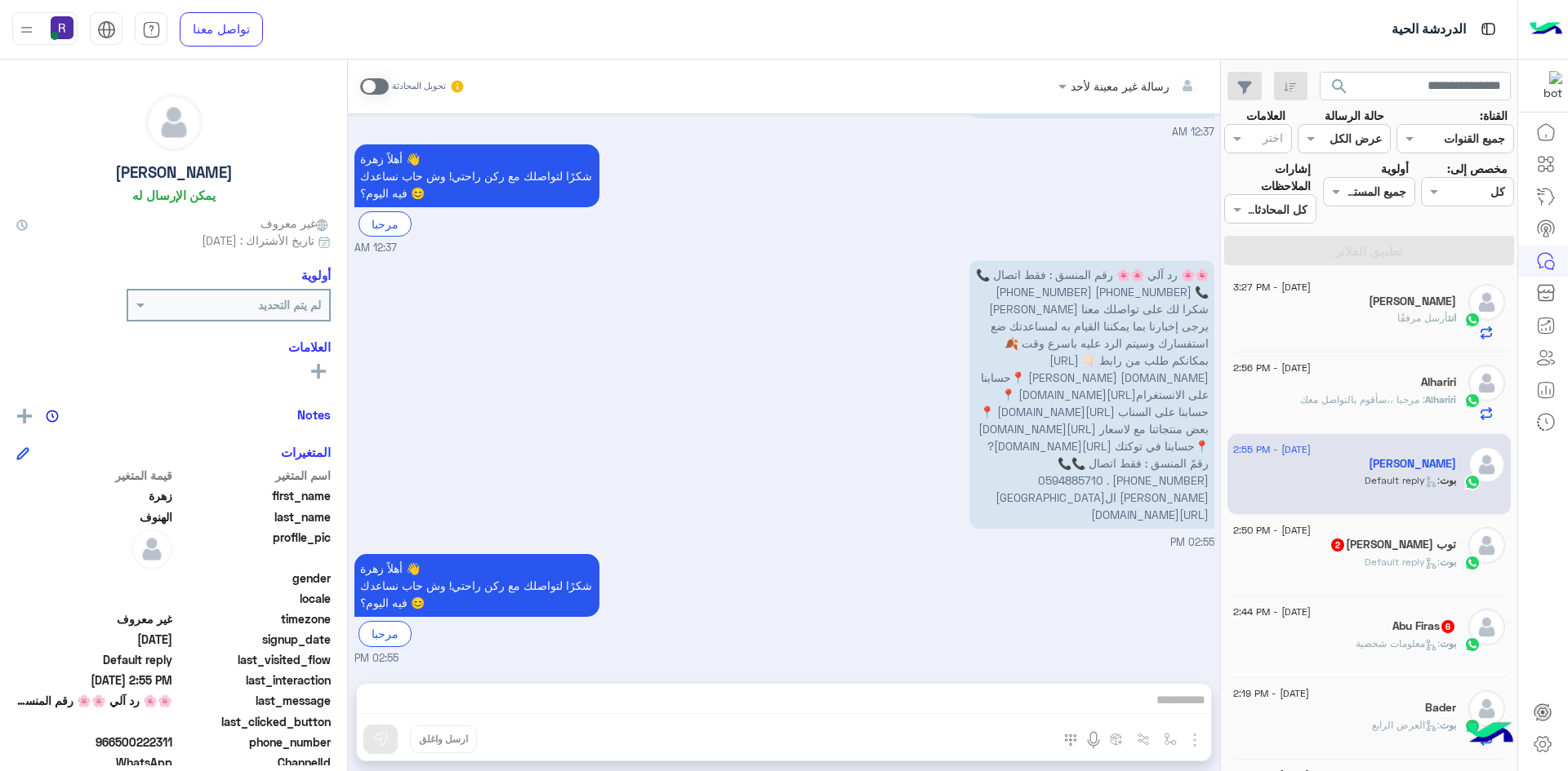
click at [1437, 568] on span ": Default reply" at bounding box center [1402, 562] width 75 height 13
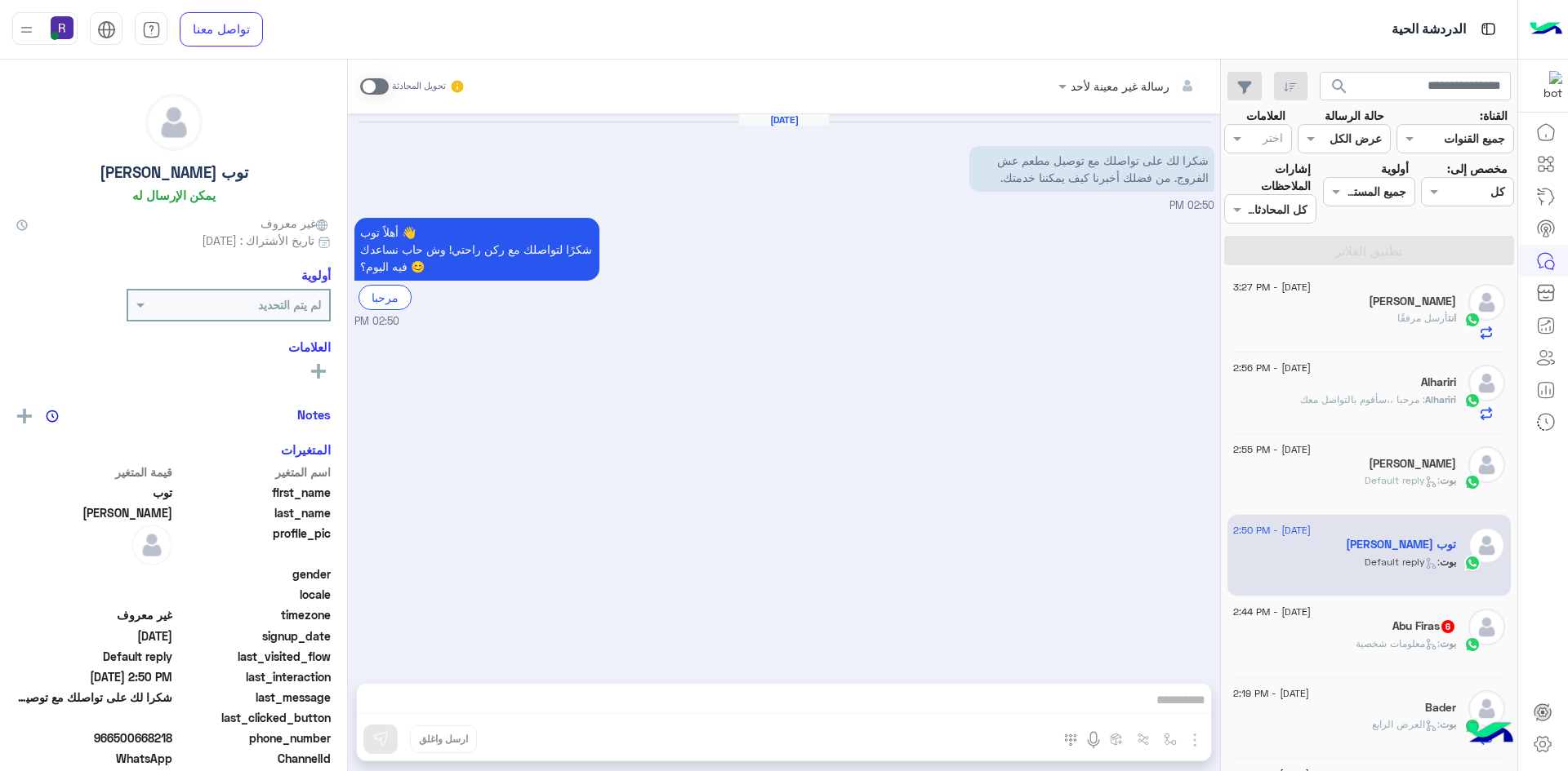
click at [1404, 651] on p "بوت : معلومات شخصية" at bounding box center [1406, 643] width 101 height 15
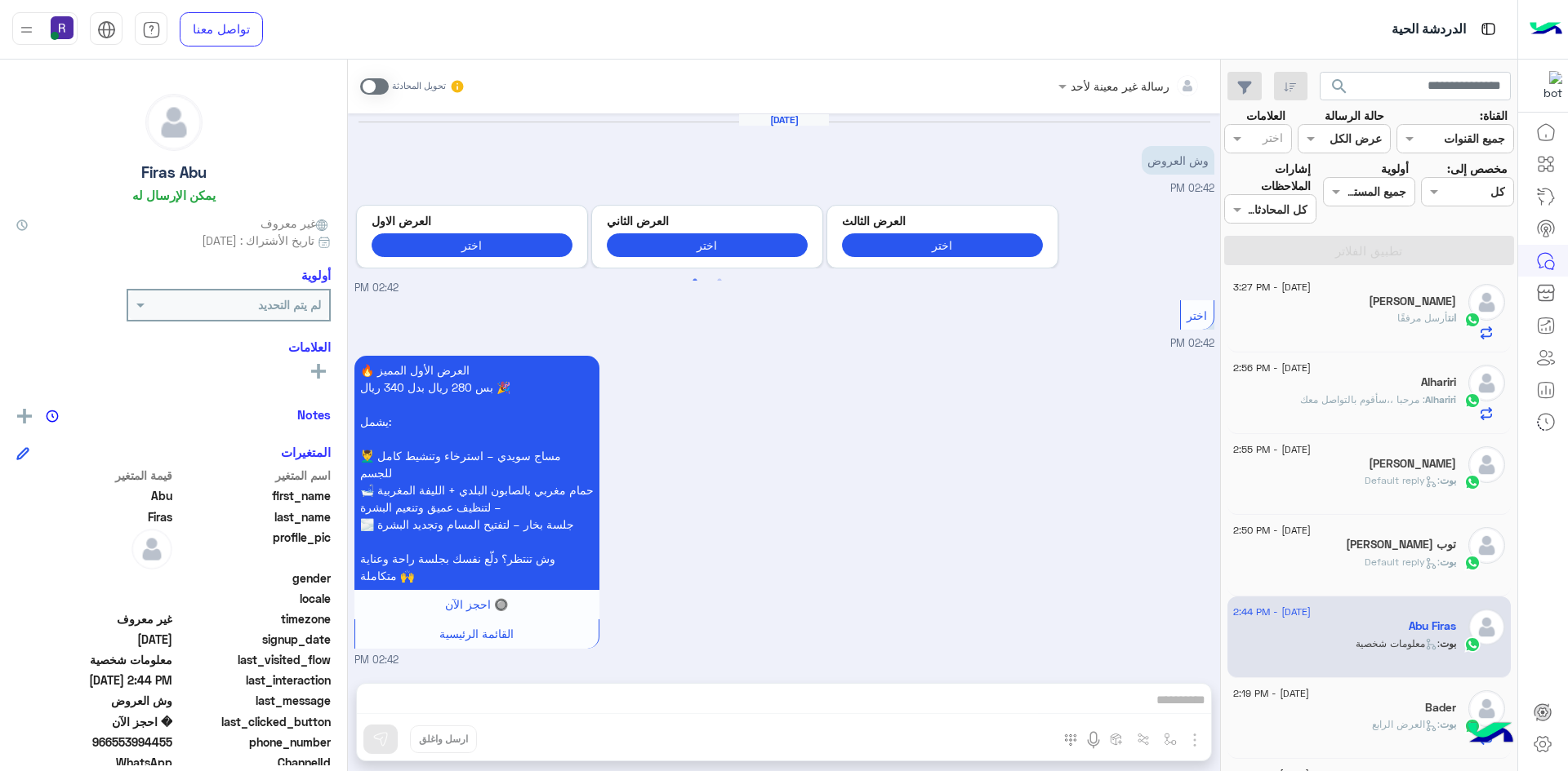
scroll to position [1499, 0]
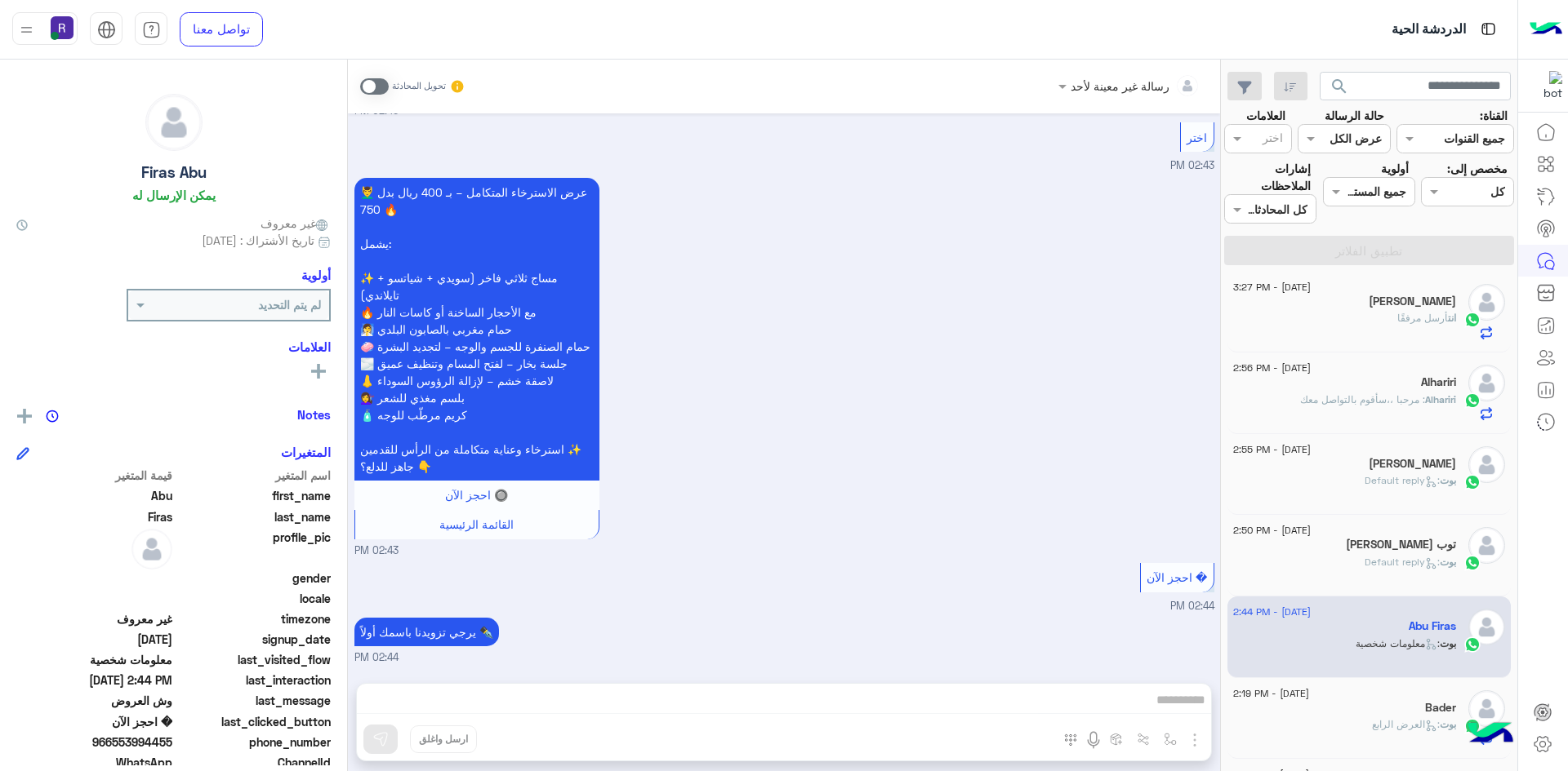
click at [380, 87] on span at bounding box center [373, 86] width 28 height 17
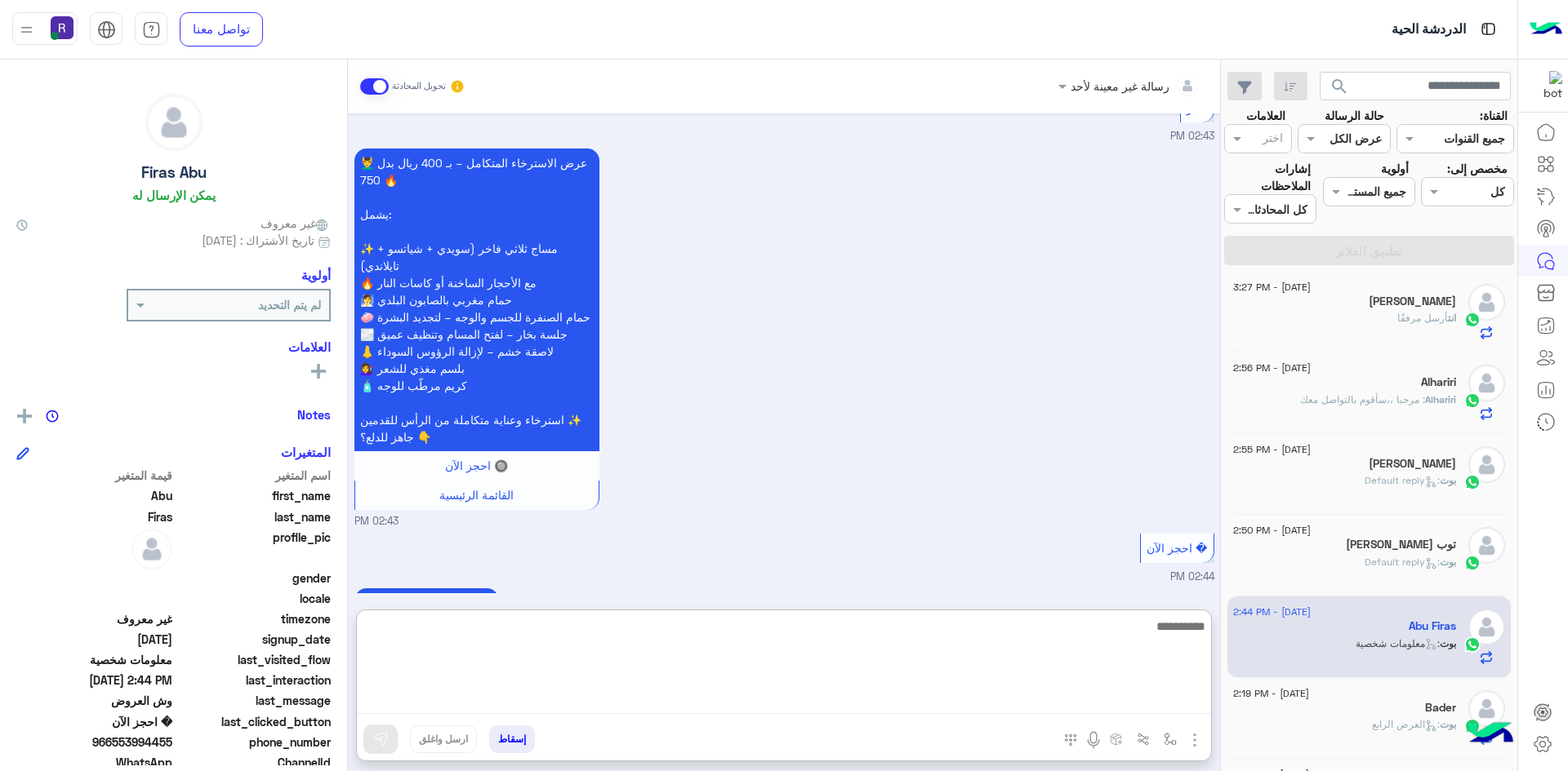
paste textarea "**********"
type textarea "**********"
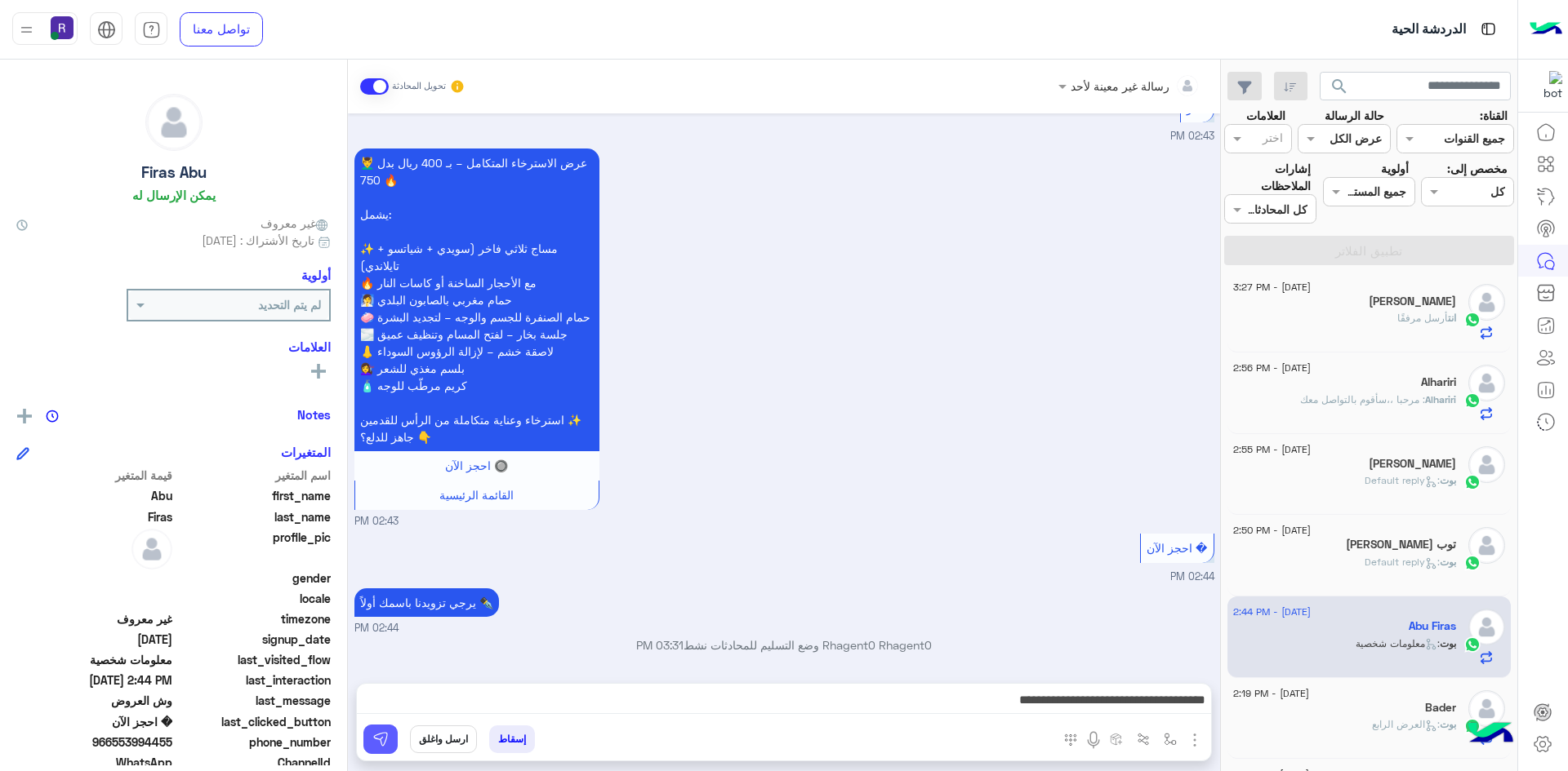
click at [385, 740] on img at bounding box center [380, 739] width 17 height 17
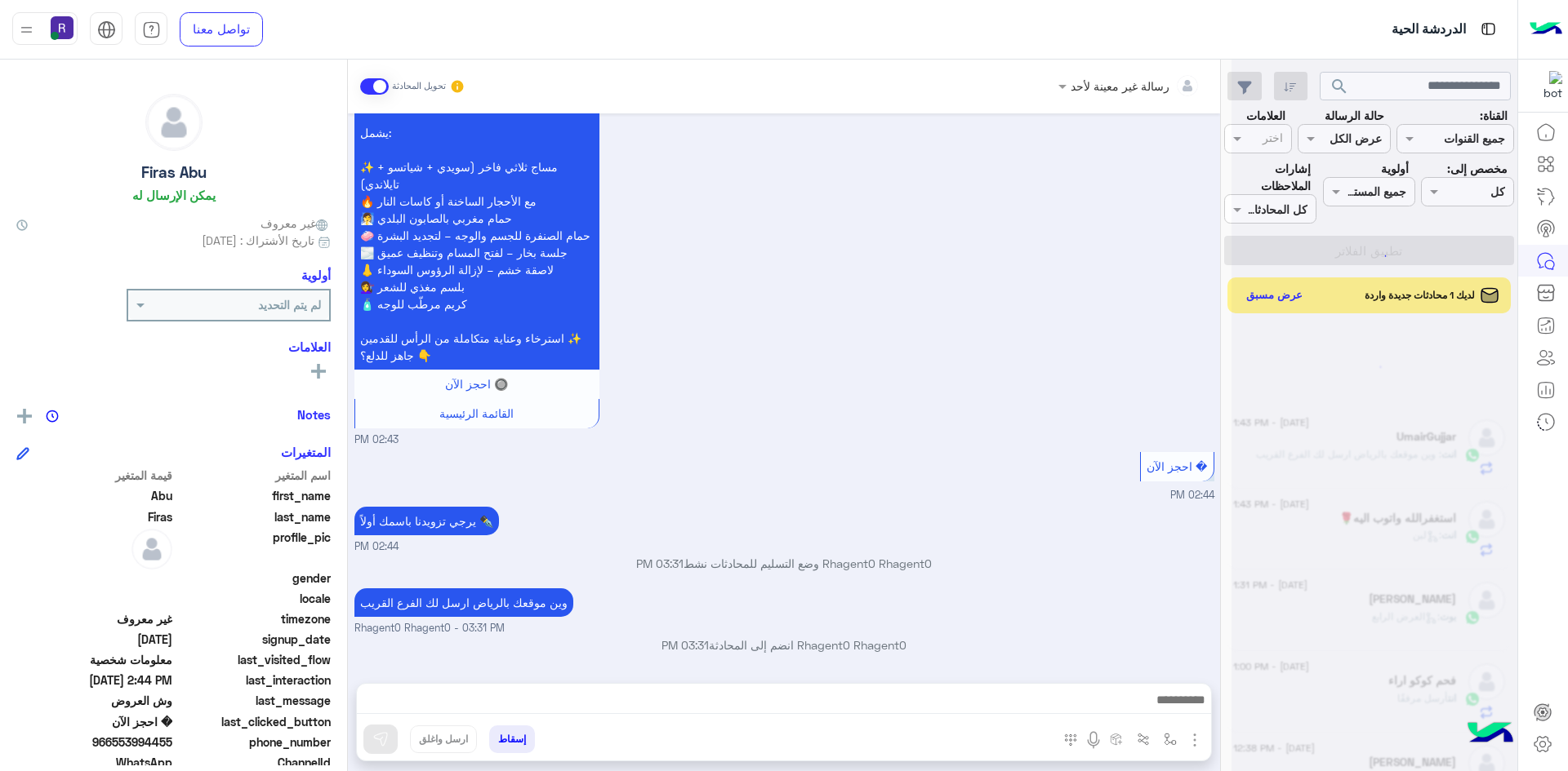
scroll to position [8, 0]
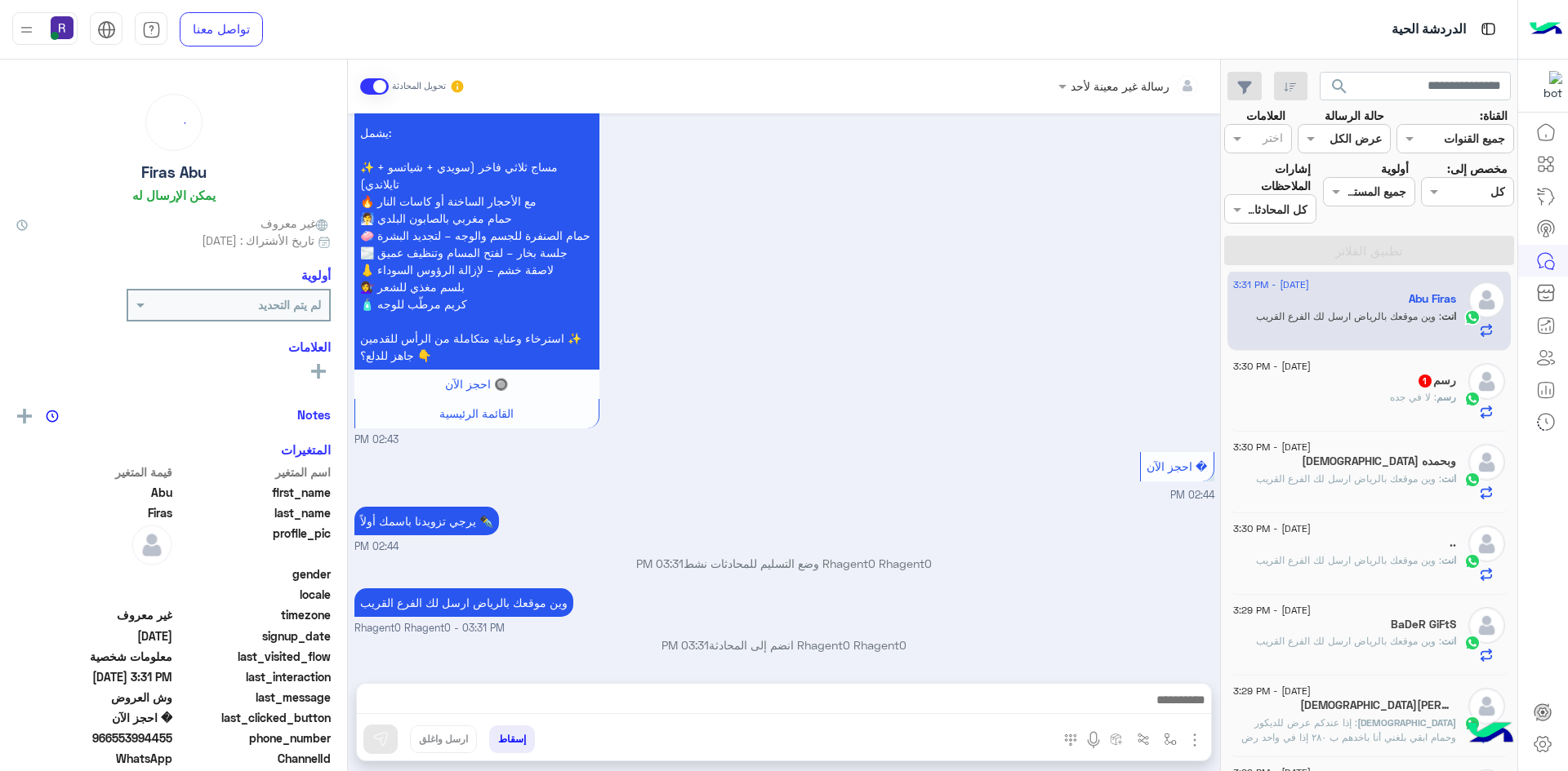
click at [1392, 722] on span ": إذا عندكم عرض للديكور وحمام ابقي بلغني أنا باخدهم ب ٢٨٠ إذا في واحد رض افضل ب…" at bounding box center [1349, 737] width 215 height 42
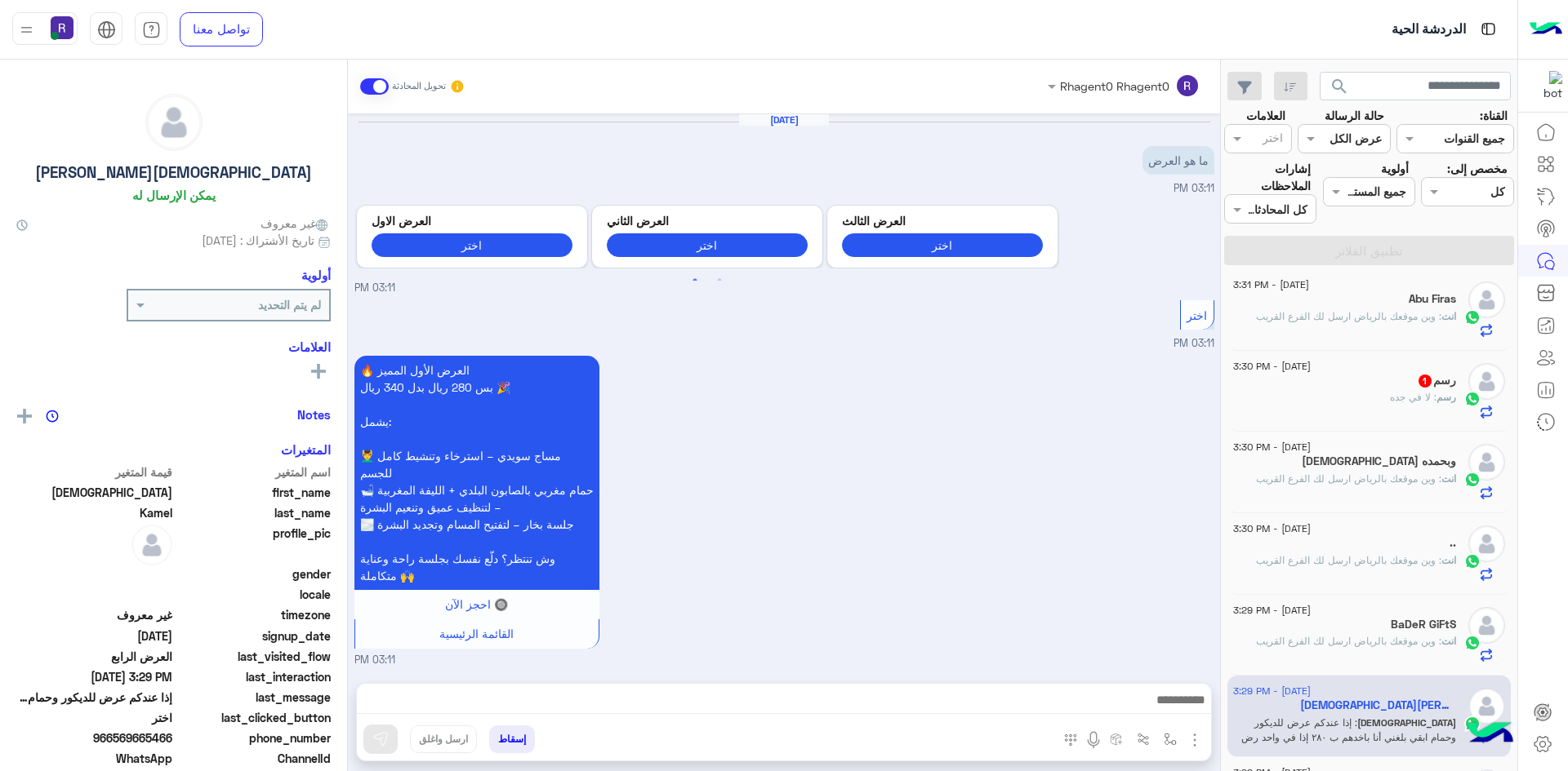
scroll to position [1628, 0]
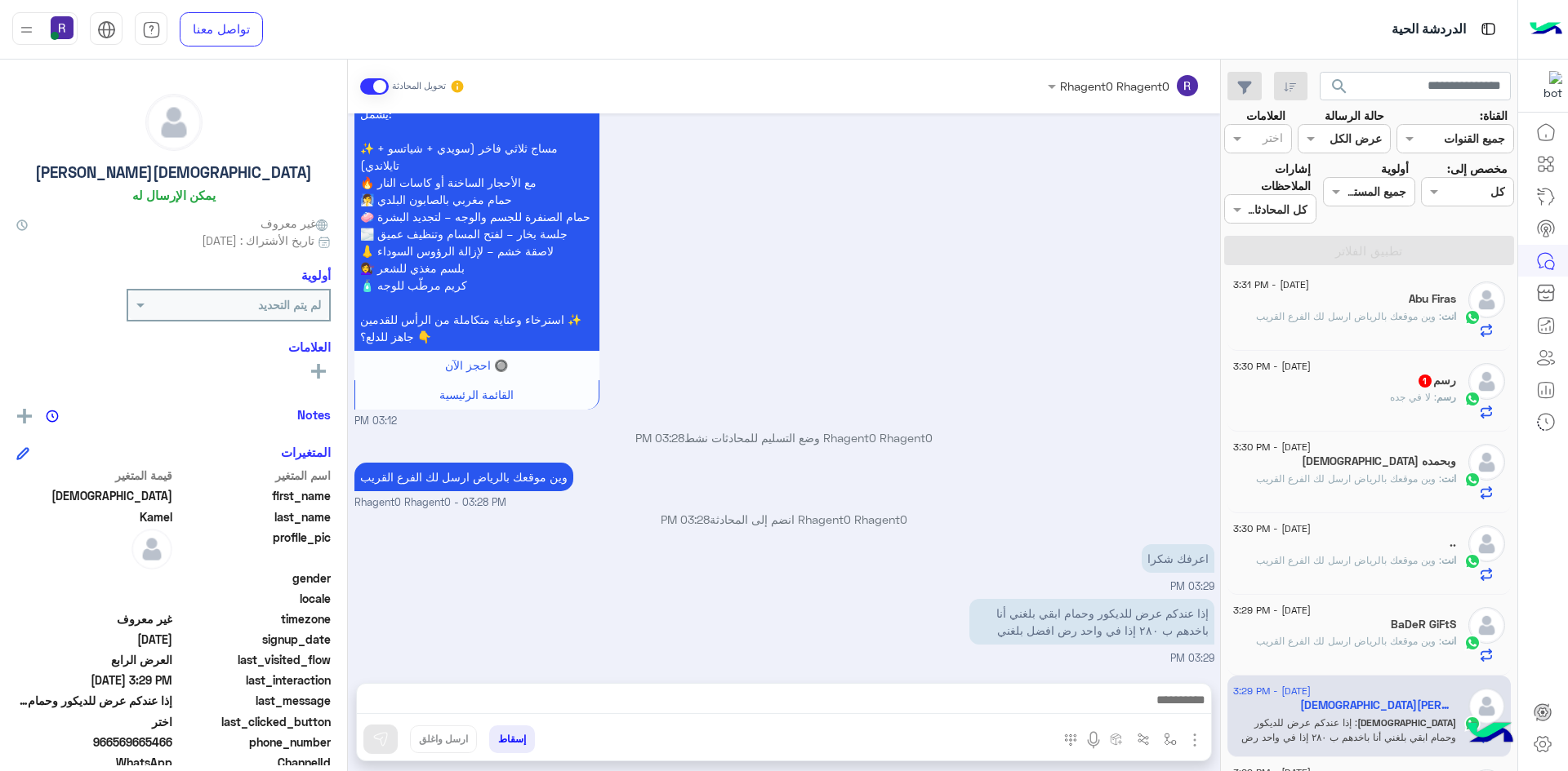
click at [1390, 409] on div "رسم : لا في جده" at bounding box center [1344, 404] width 223 height 28
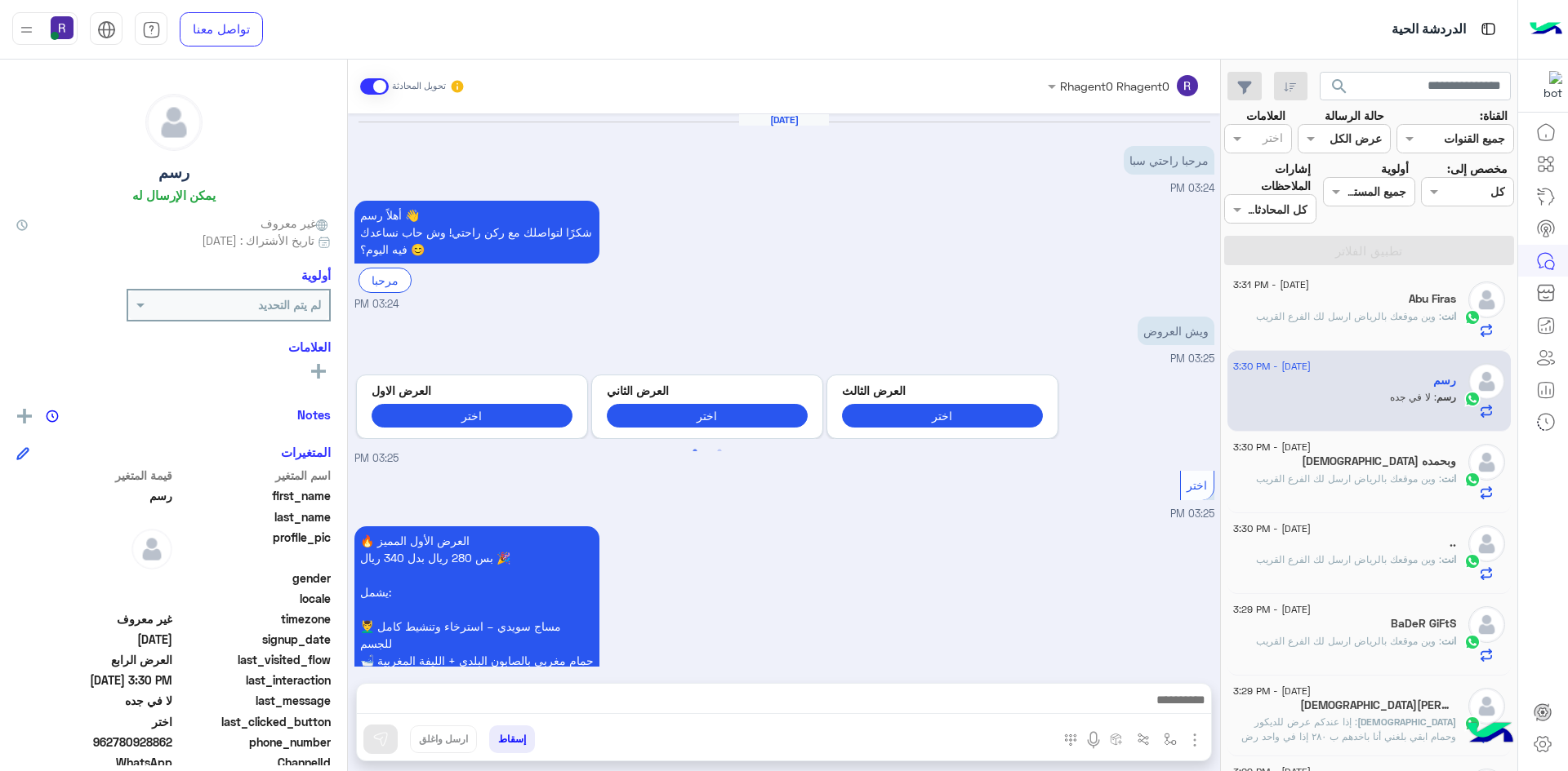
scroll to position [1727, 0]
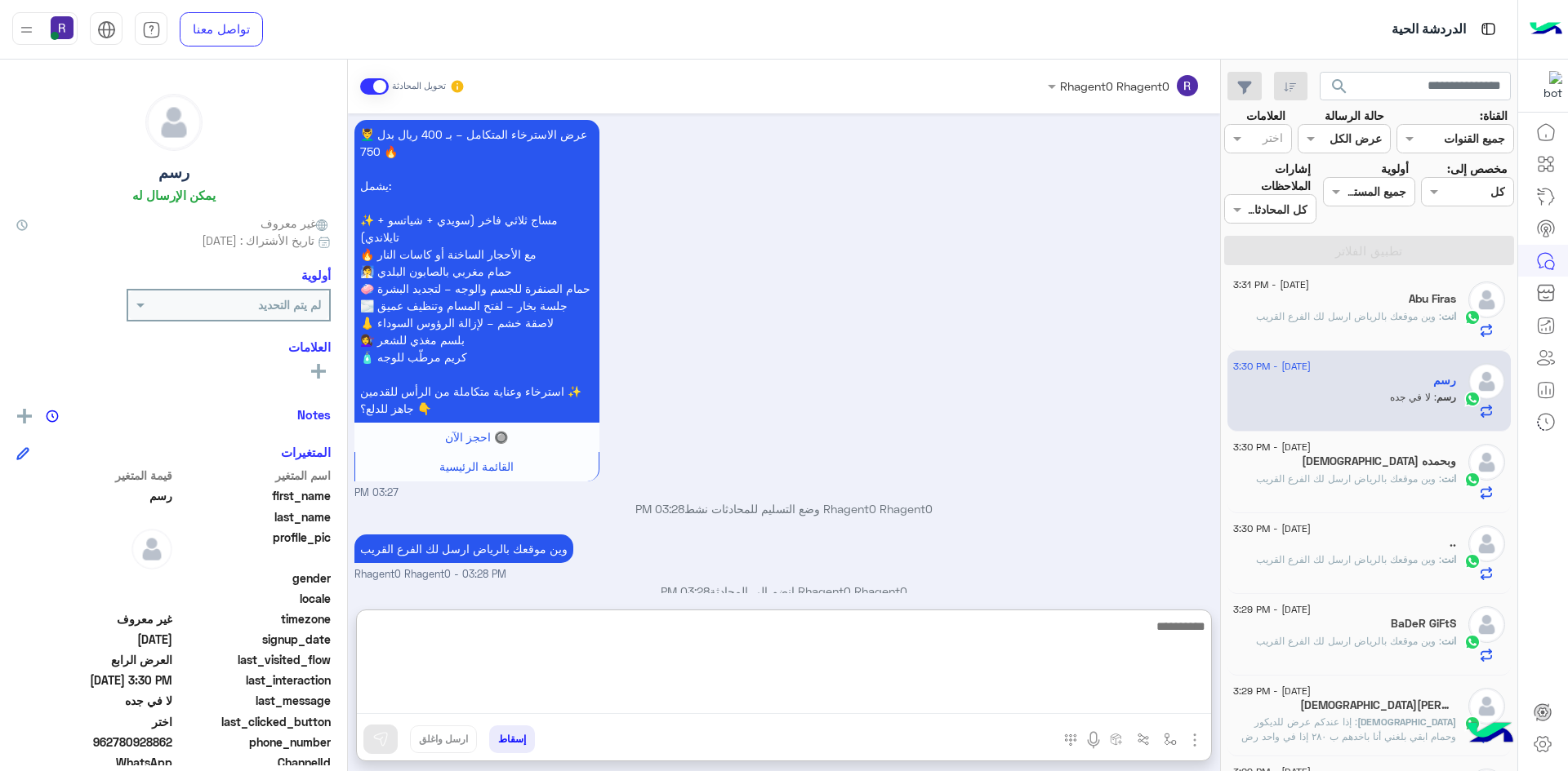
click at [687, 699] on textarea at bounding box center [784, 665] width 854 height 98
type textarea "**"
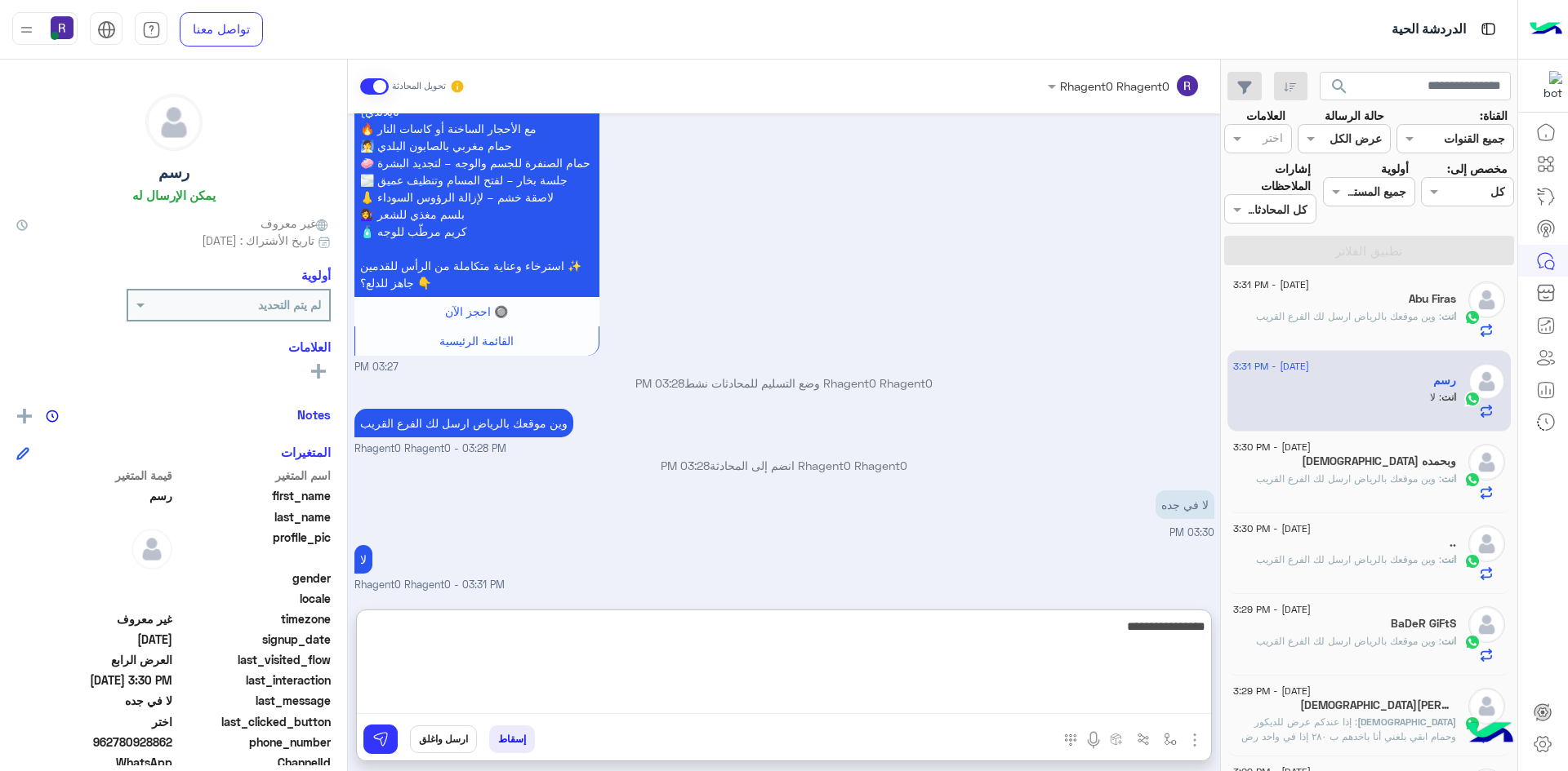
type textarea "**********"
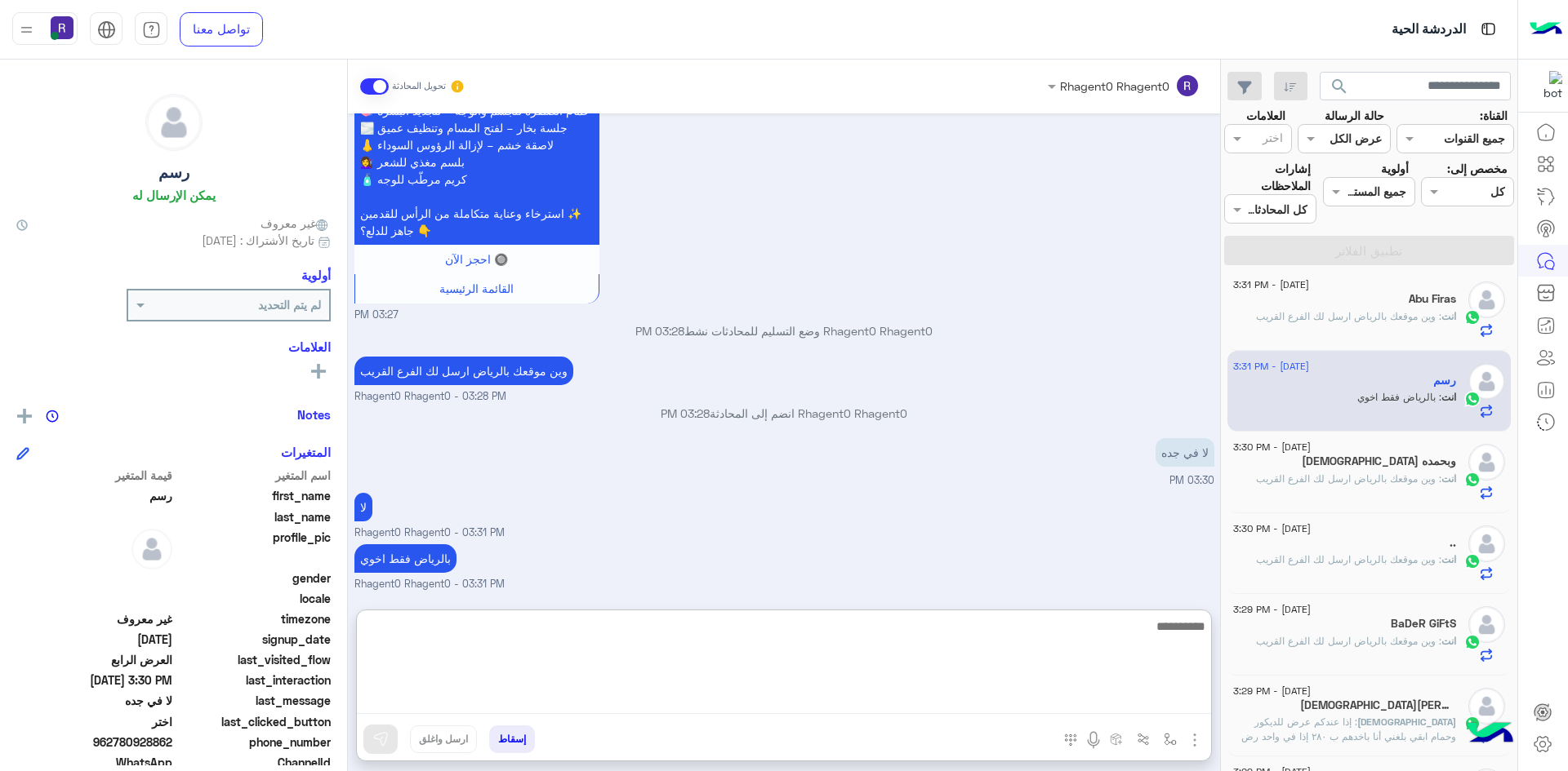
scroll to position [1959, 0]
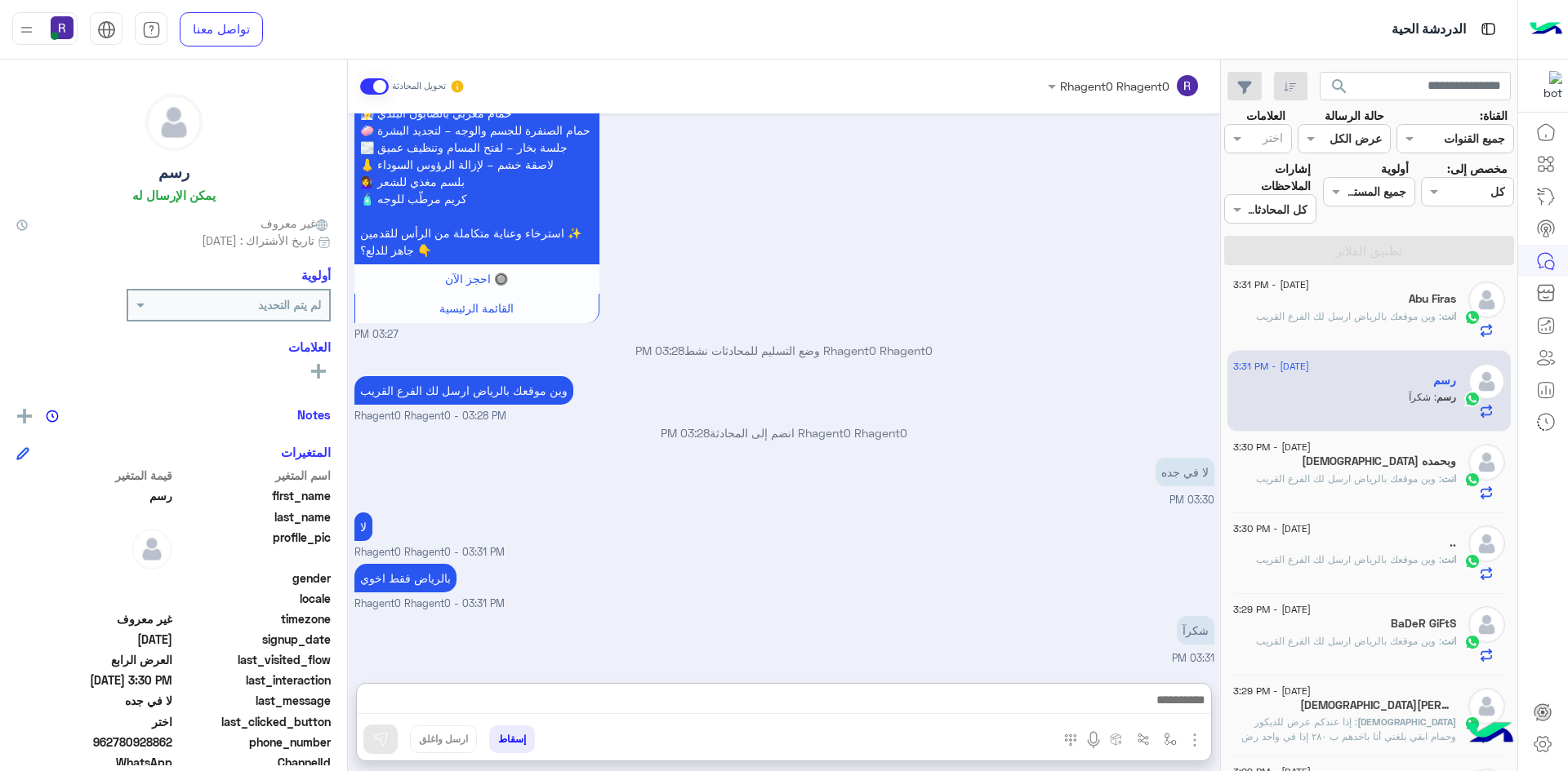
click at [783, 542] on div "Aug 19, 2025 مرحبا راحتي سبا 03:24 PM أهلاً رسم 👋 شكرًا لتواصلك مع ركن راحتي! و…" at bounding box center [784, 390] width 872 height 553
click at [1453, 475] on span "انت" at bounding box center [1448, 479] width 15 height 13
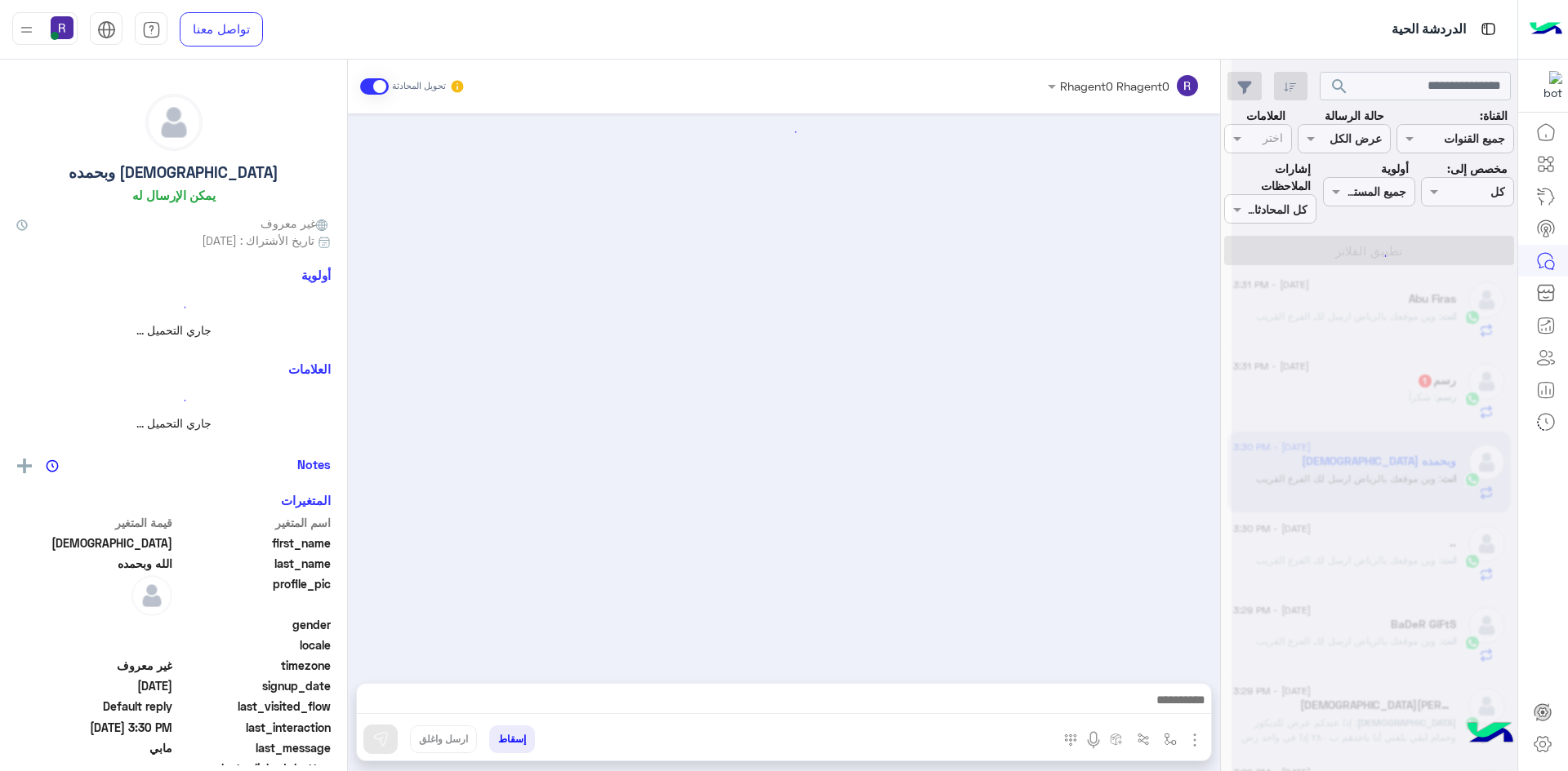
scroll to position [711, 0]
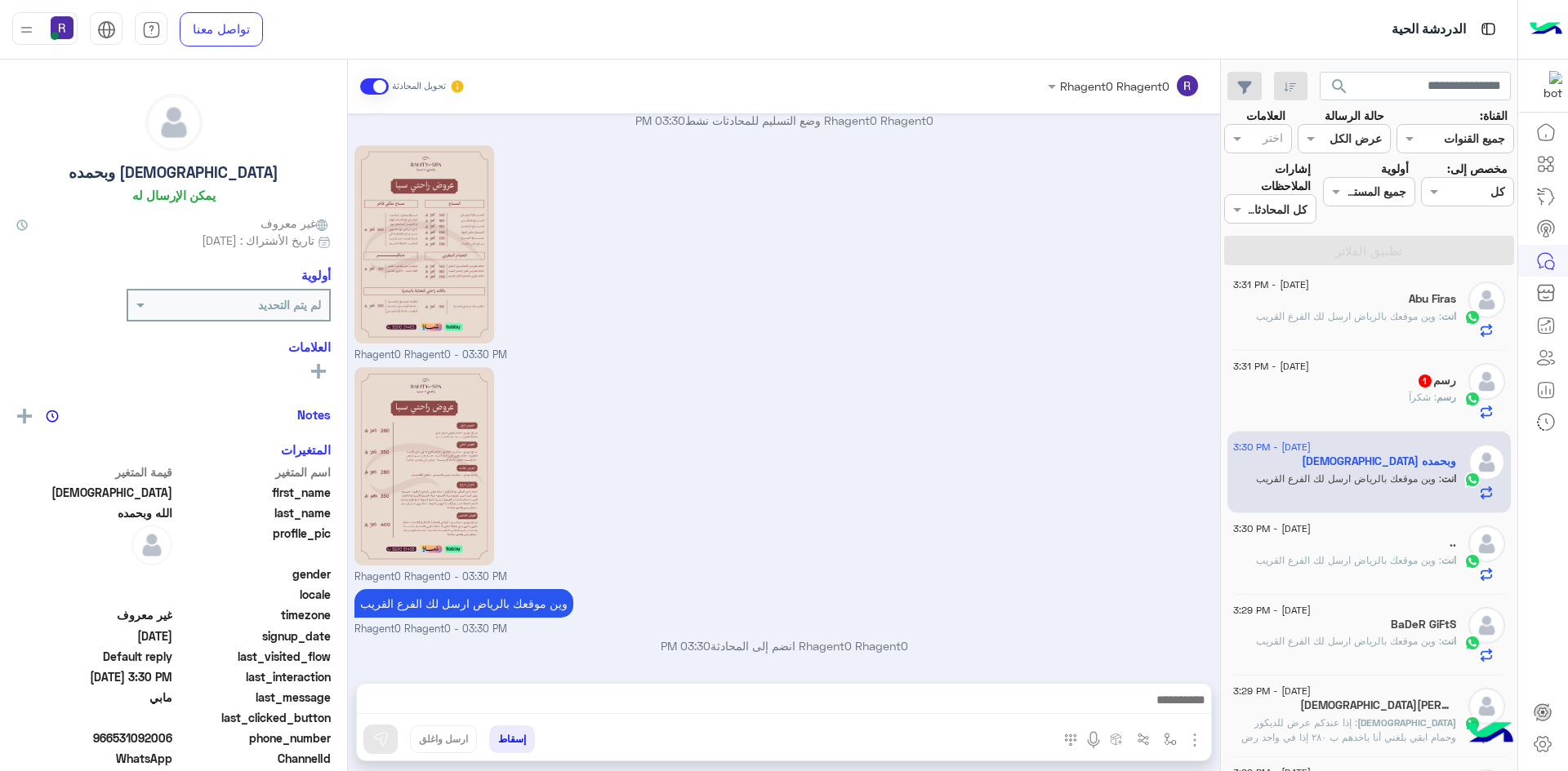
click at [1445, 401] on span "رسم" at bounding box center [1446, 397] width 20 height 13
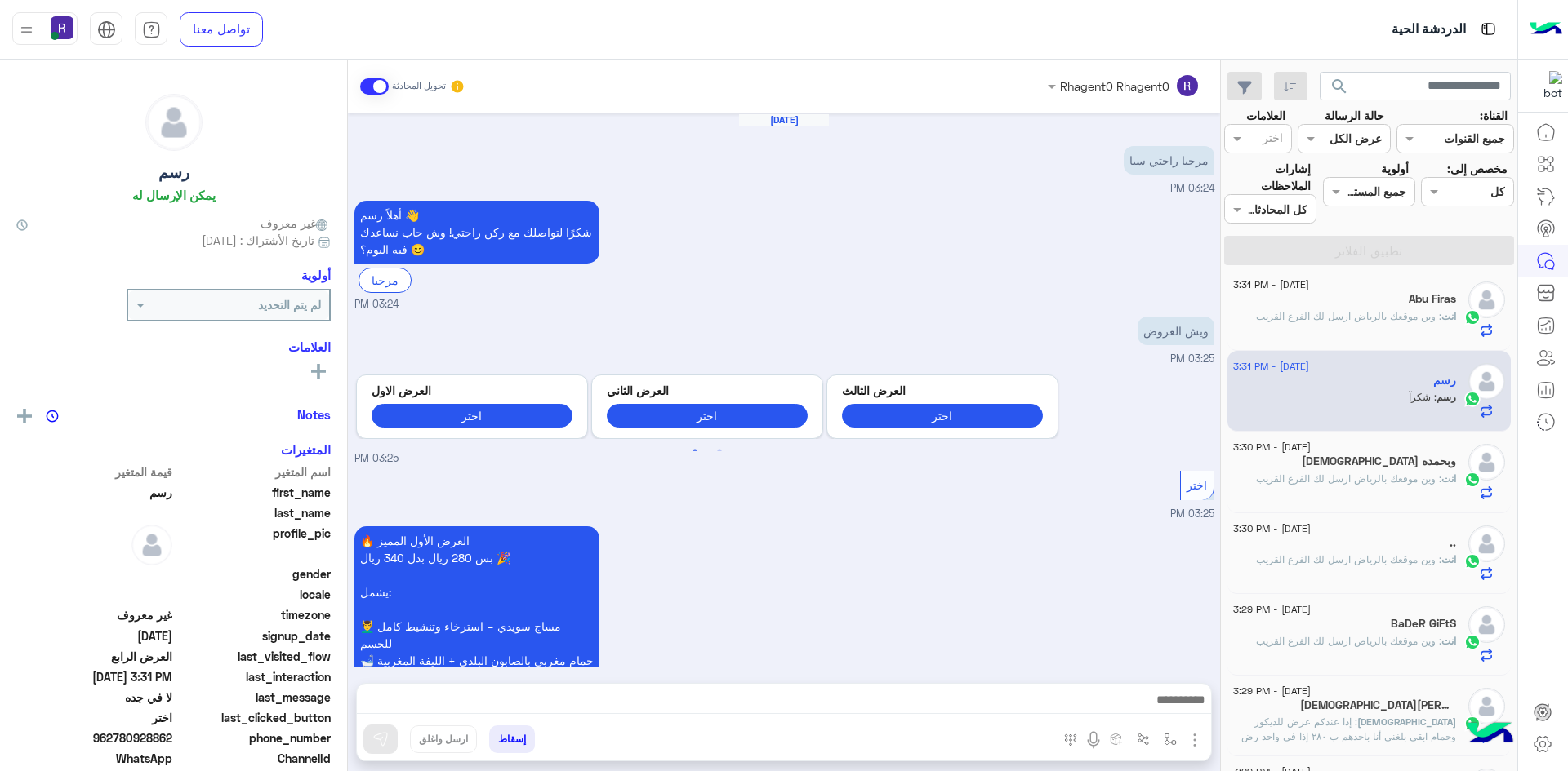
scroll to position [1885, 0]
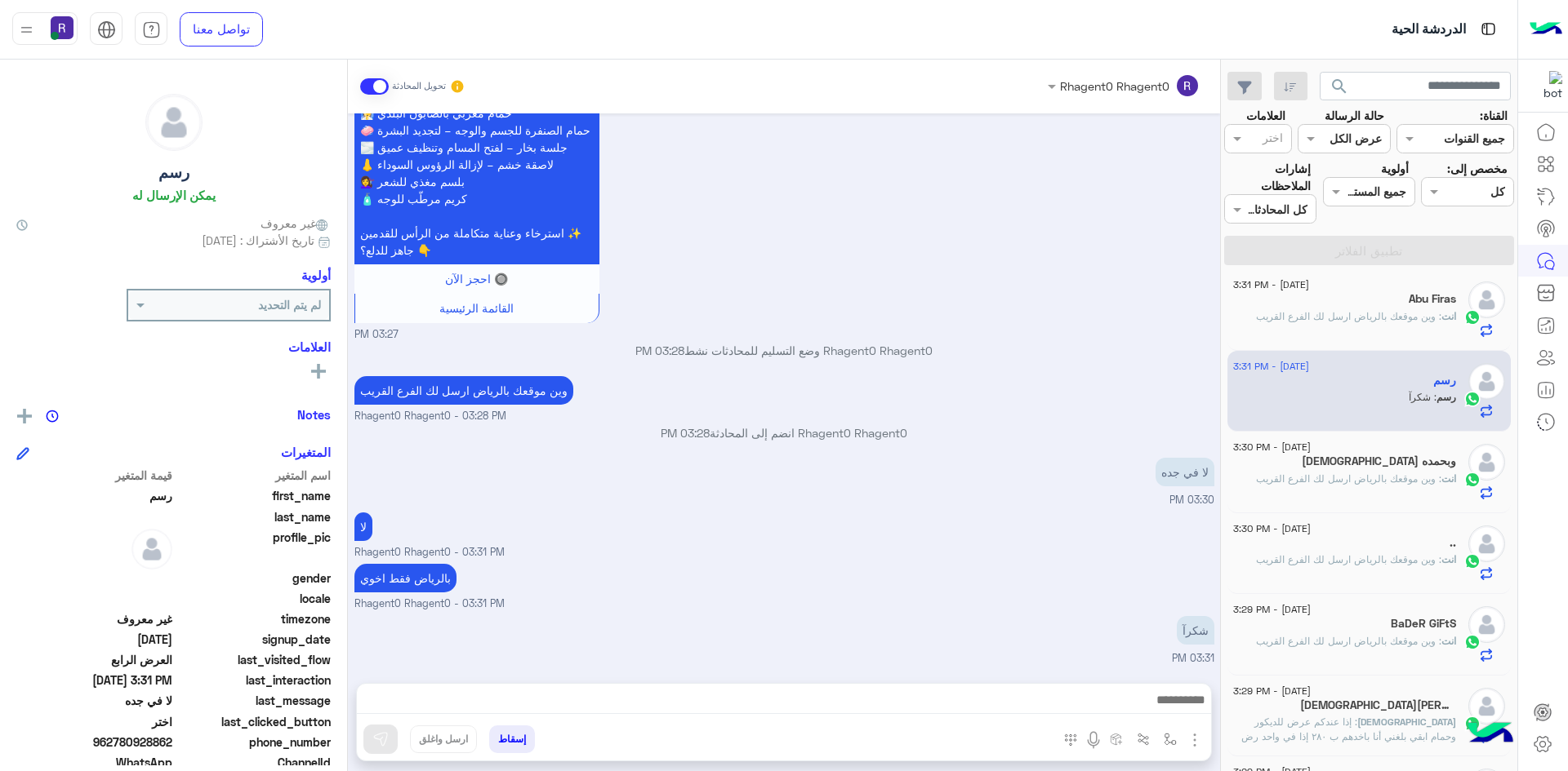
click at [1409, 320] on span ": وين موقعك بالرياض ارسل لك الفرع القريب" at bounding box center [1349, 316] width 186 height 13
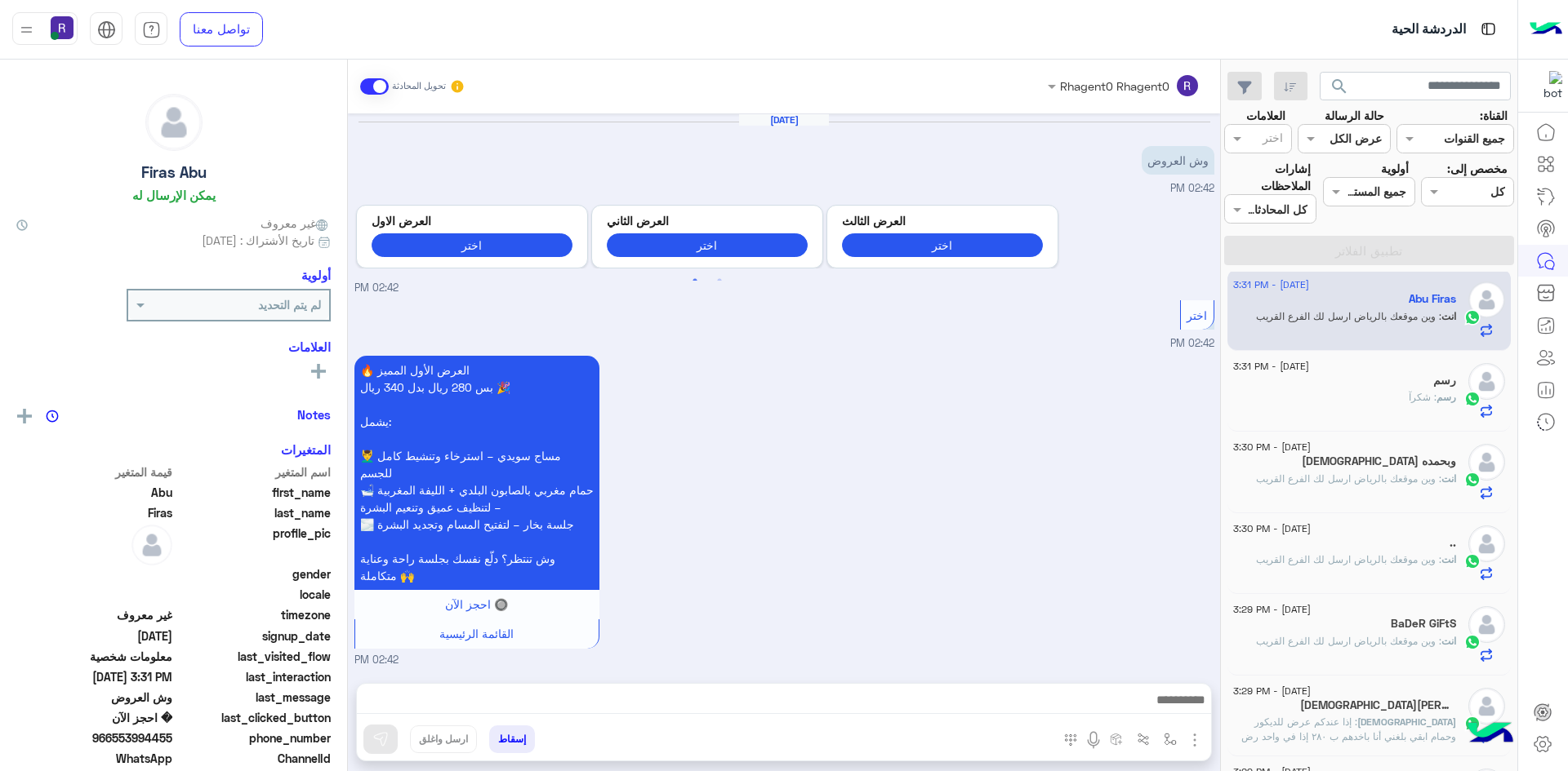
scroll to position [1609, 0]
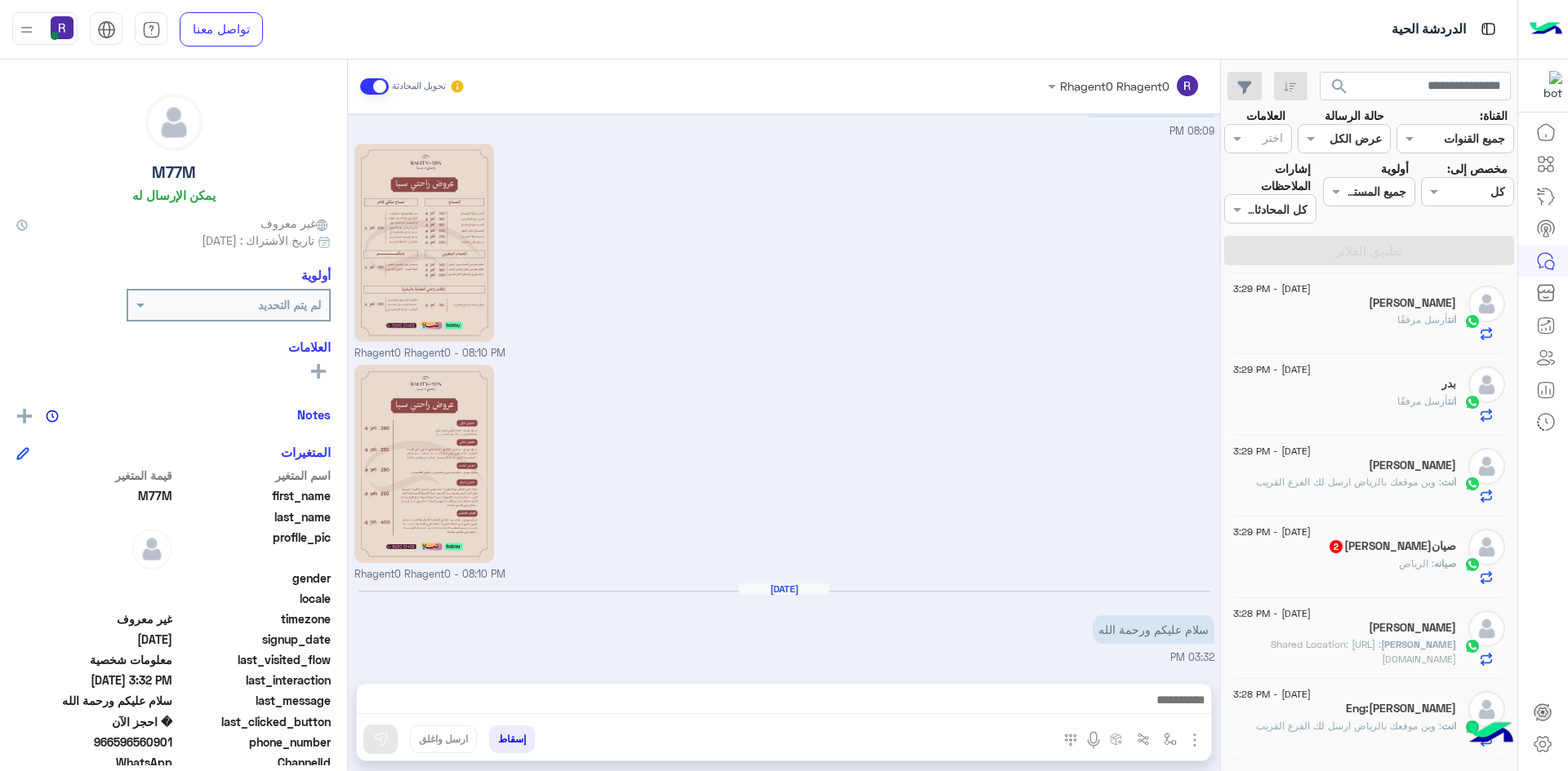
scroll to position [735, 0]
click at [1411, 477] on p "صيانه : الرياض" at bounding box center [1427, 484] width 57 height 15
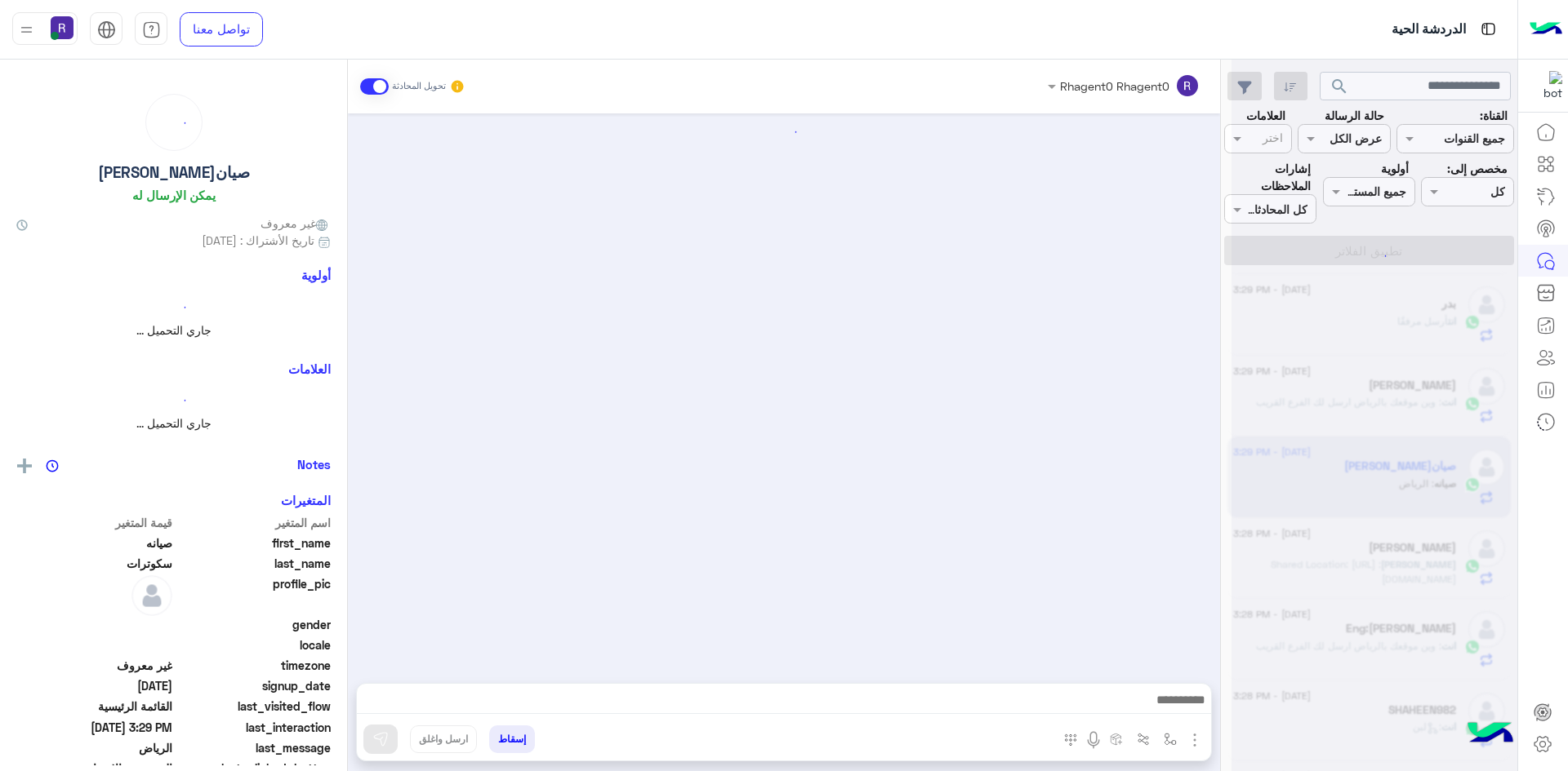
scroll to position [320, 0]
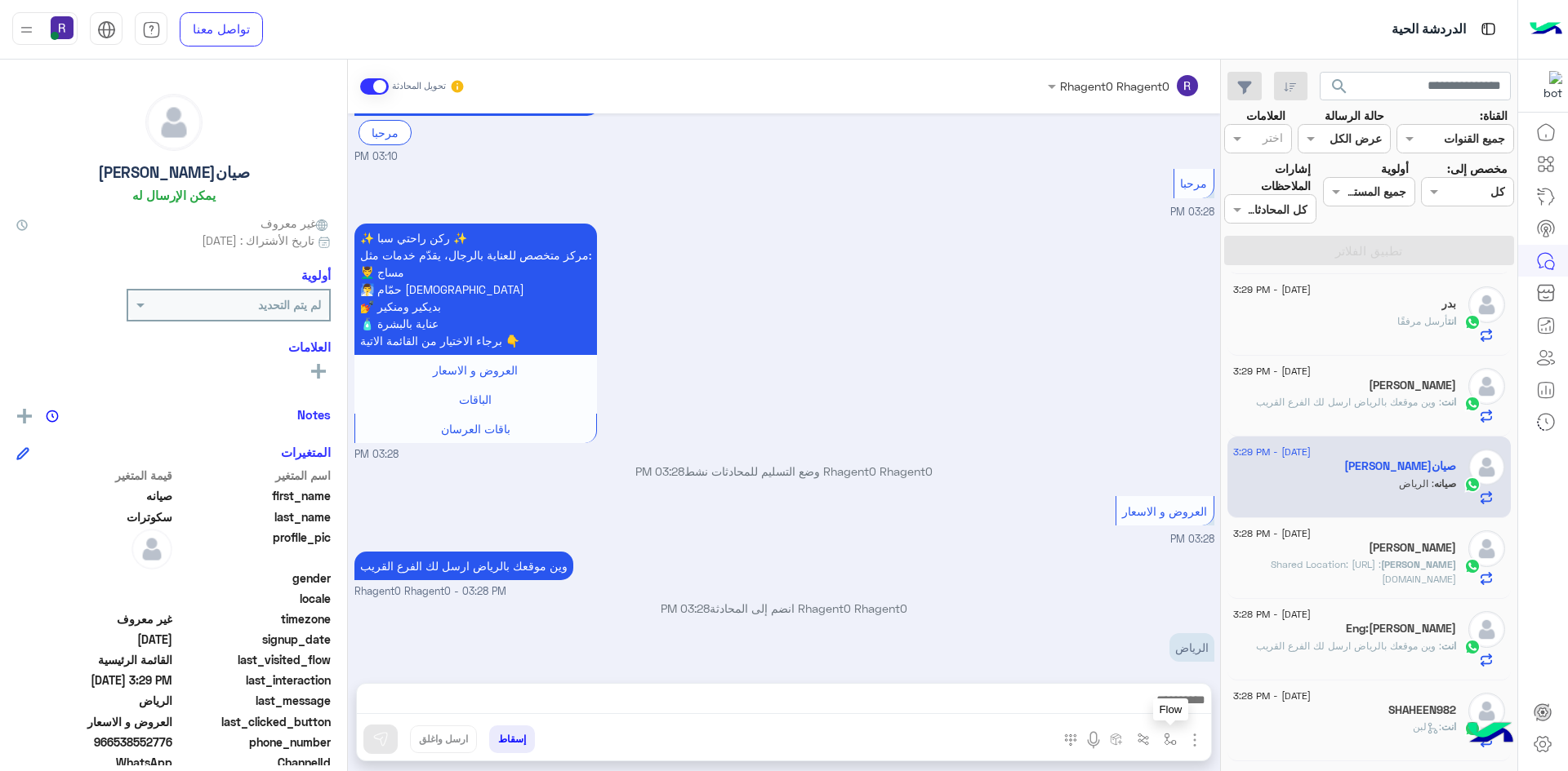
click at [1169, 743] on img "button" at bounding box center [1169, 739] width 13 height 13
click at [1148, 708] on input "text" at bounding box center [1119, 704] width 110 height 19
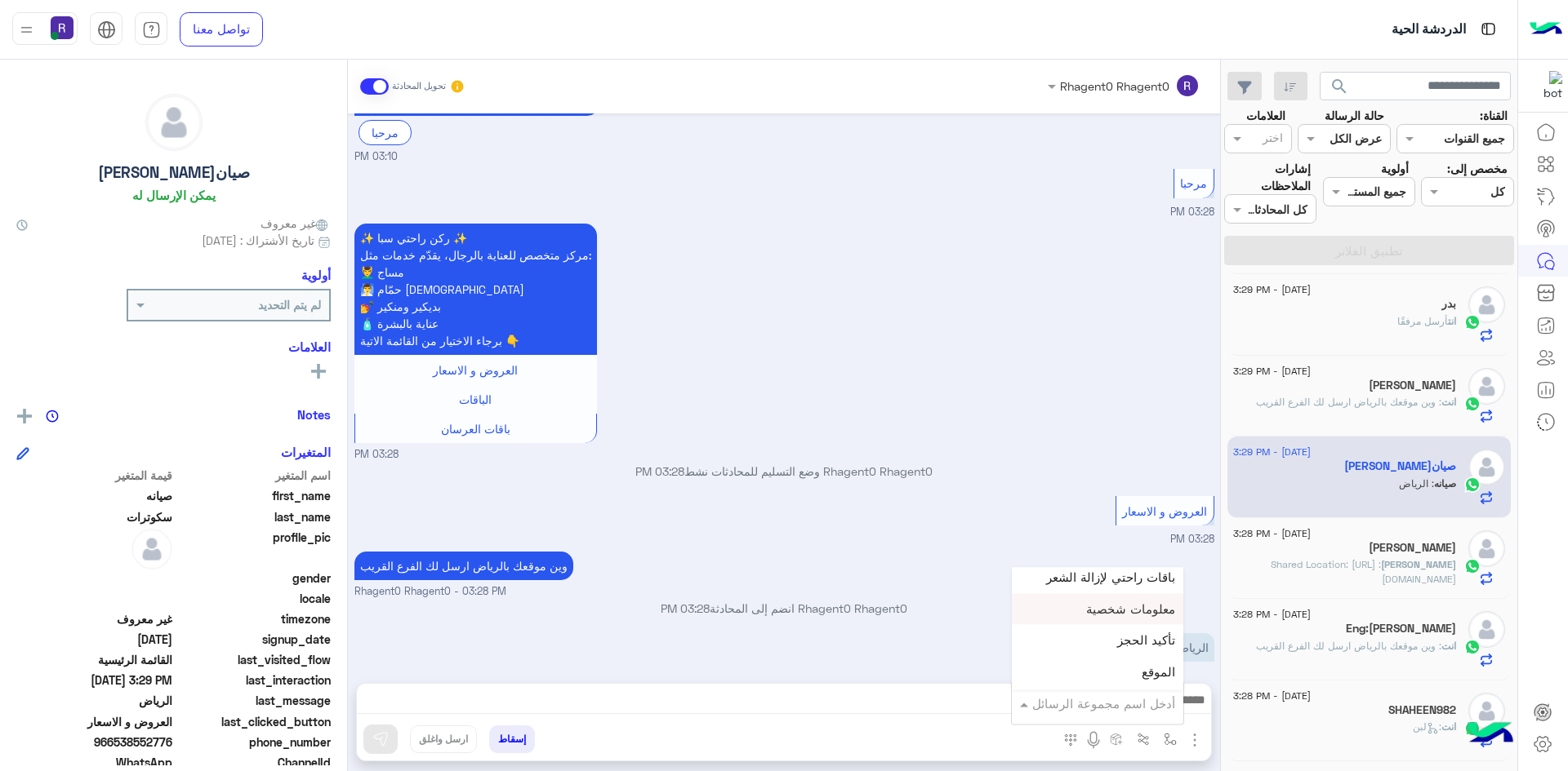
scroll to position [1061, 0]
click at [1142, 624] on span "الجنادرية" at bounding box center [1153, 621] width 45 height 15
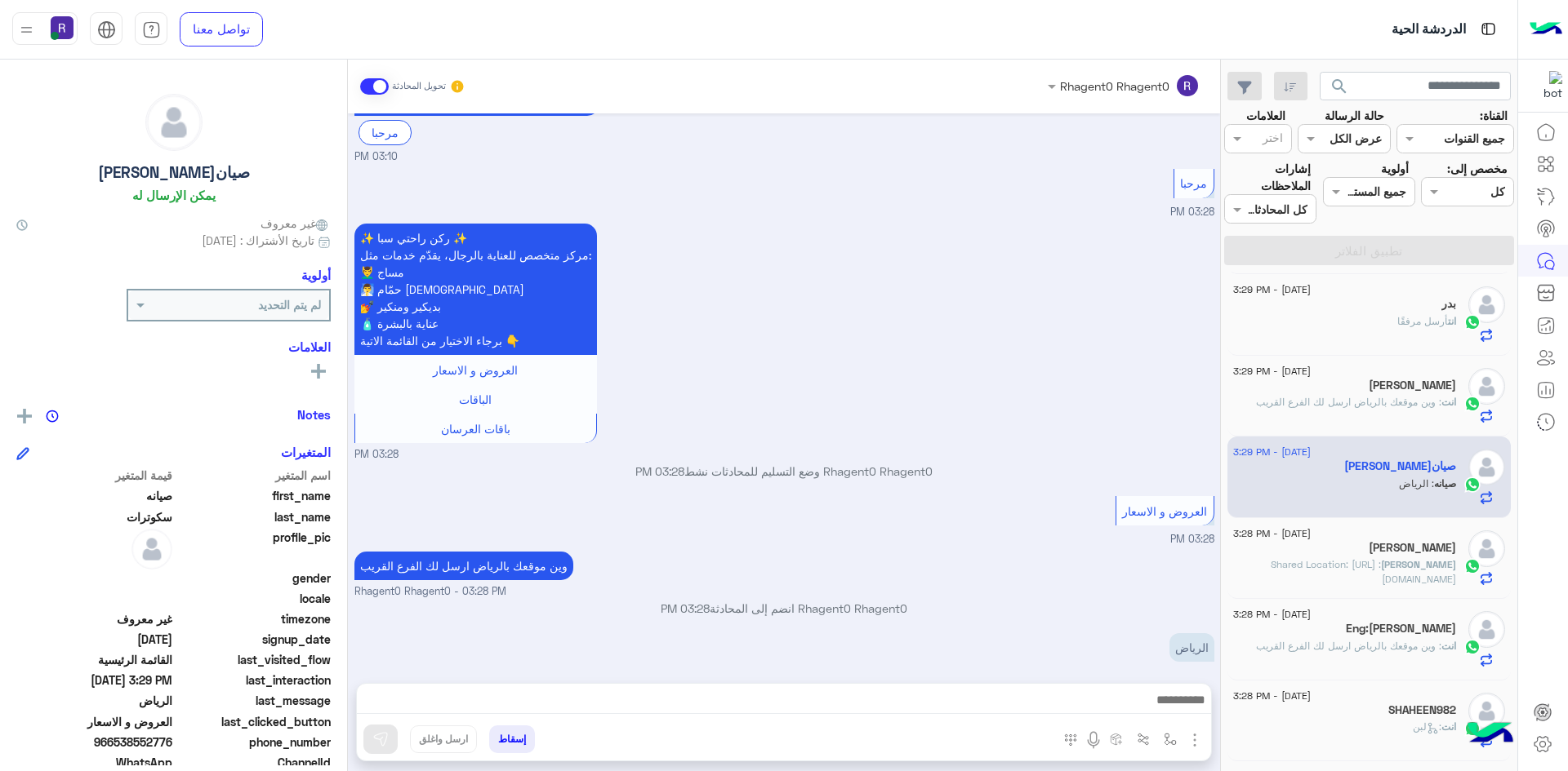
type textarea "*********"
click at [382, 743] on img at bounding box center [380, 739] width 17 height 17
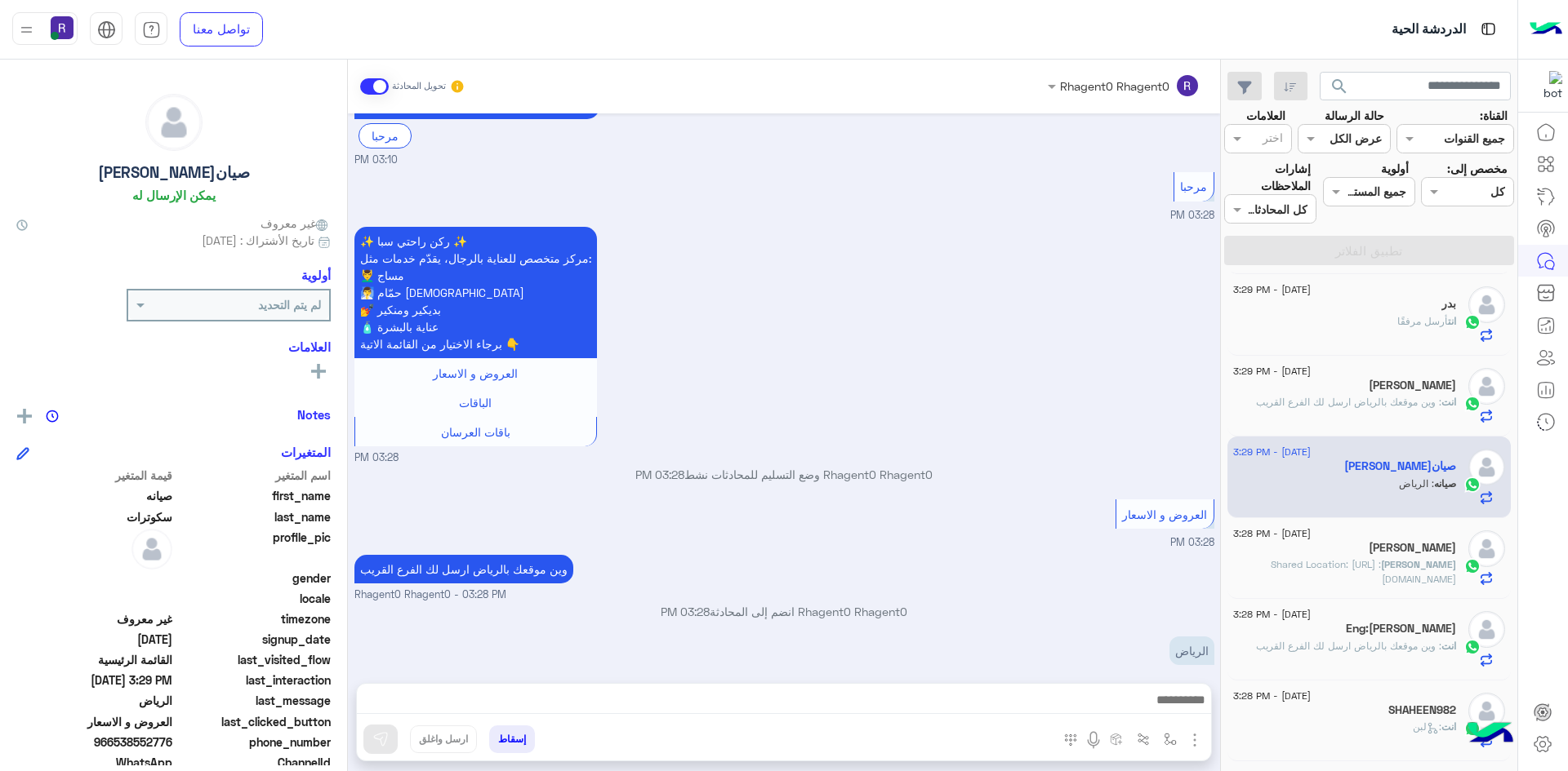
scroll to position [320, 0]
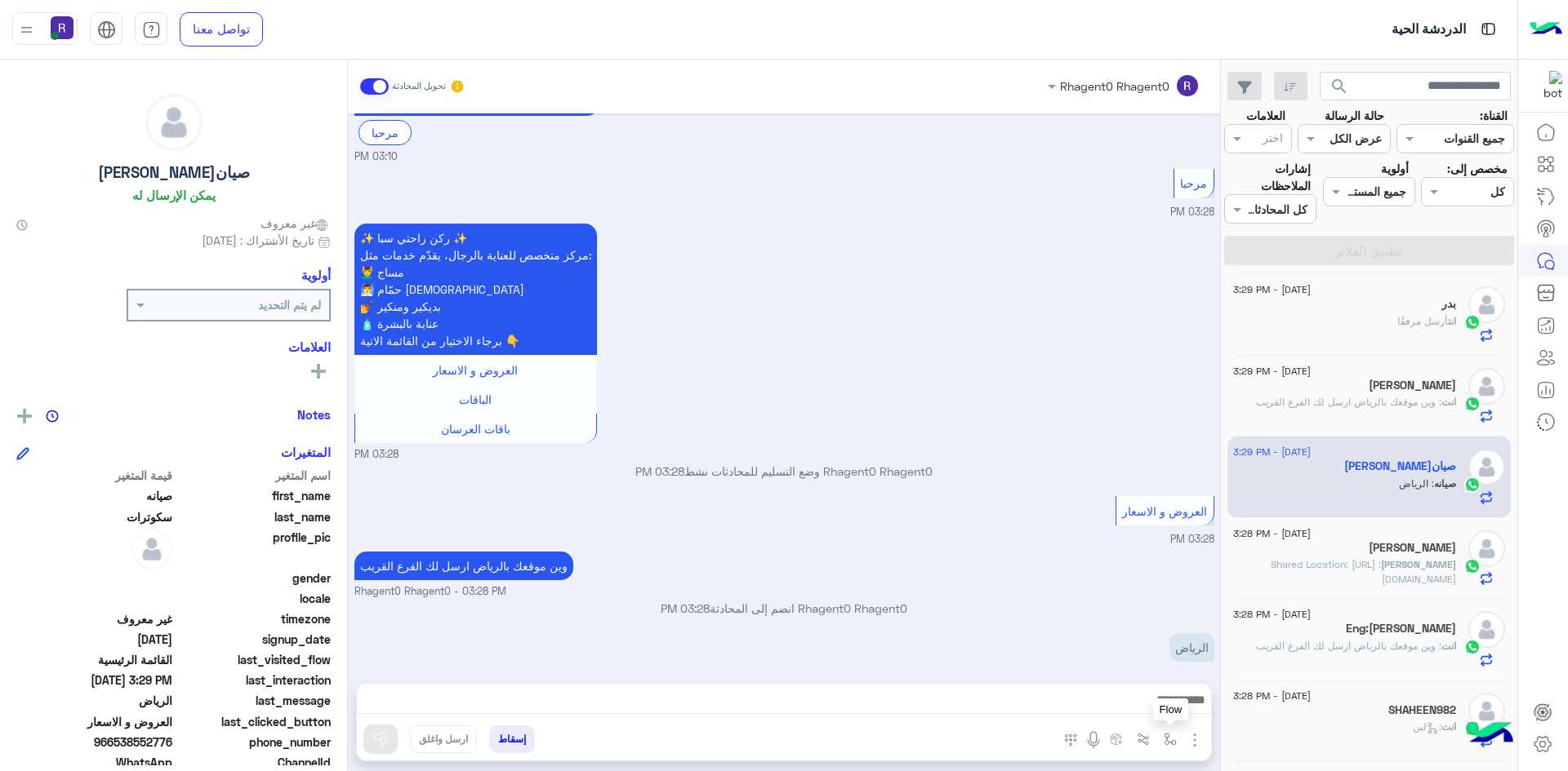
click at [1176, 741] on img "button" at bounding box center [1169, 739] width 13 height 13
click at [1155, 711] on div "أدخل اسم مجموعة الرسائل" at bounding box center [1104, 704] width 143 height 19
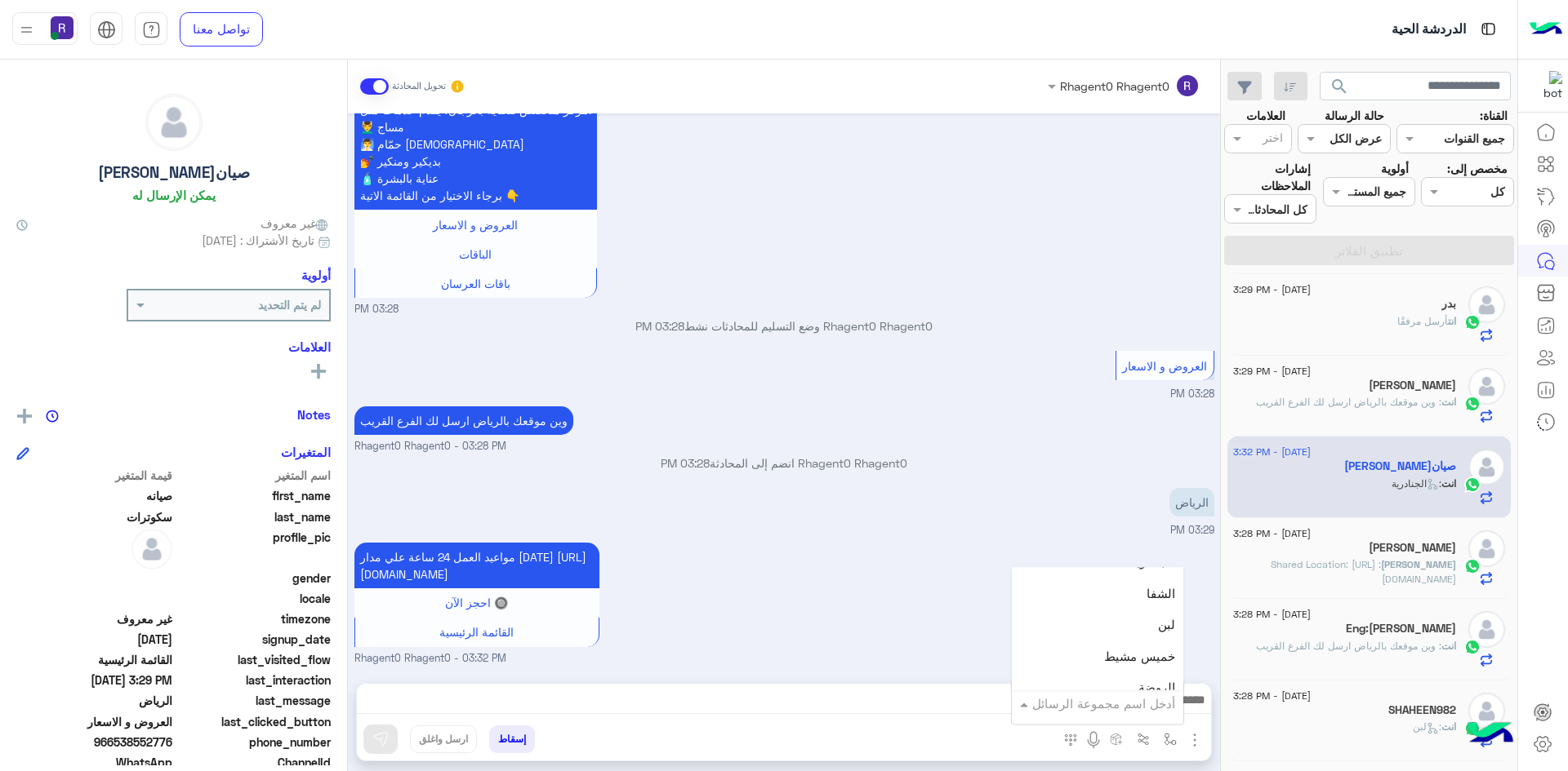
scroll to position [1142, 0]
click at [1138, 618] on div "لبن" at bounding box center [1097, 603] width 171 height 32
type textarea "***"
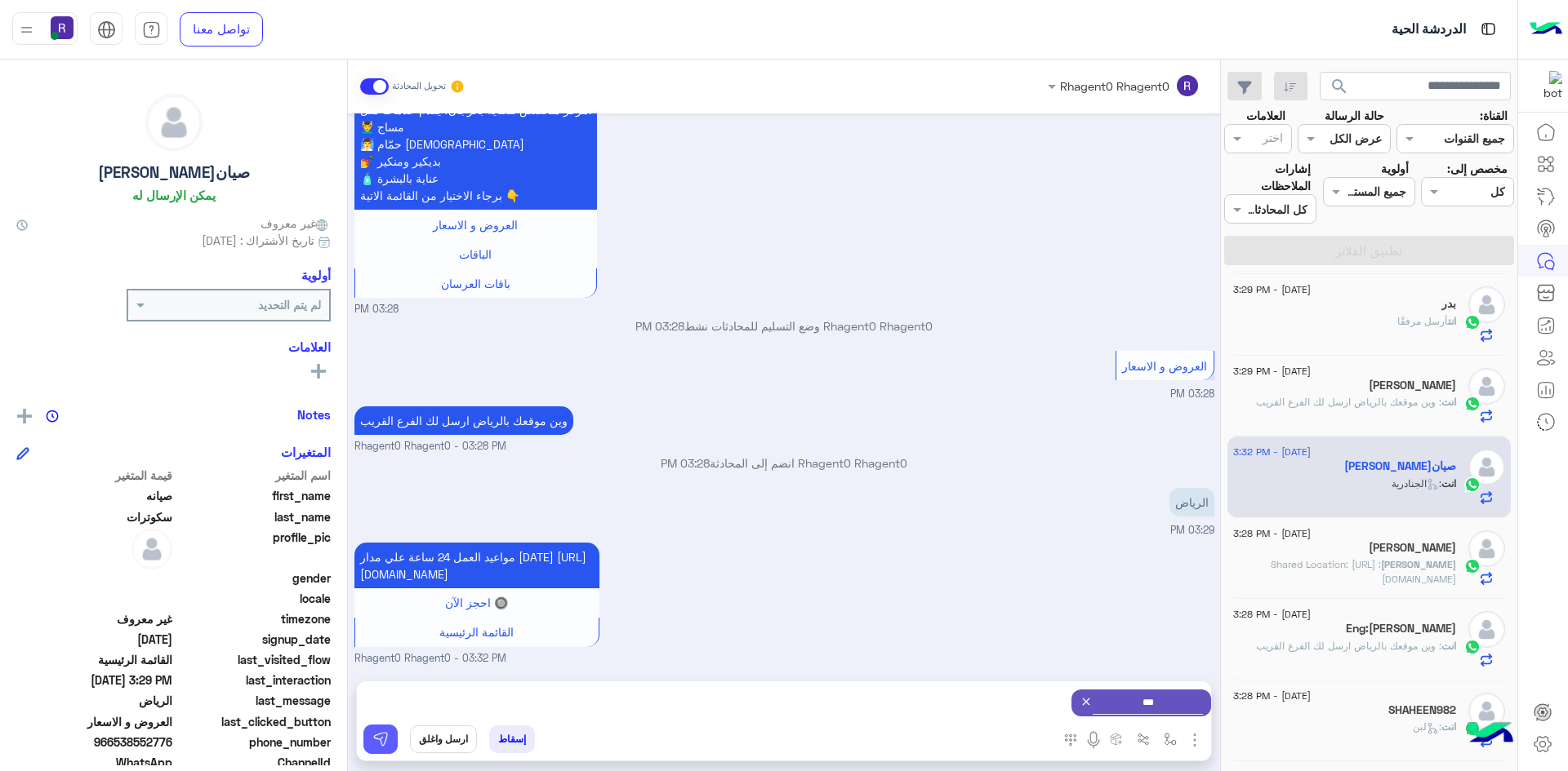
click at [374, 749] on button at bounding box center [380, 740] width 34 height 29
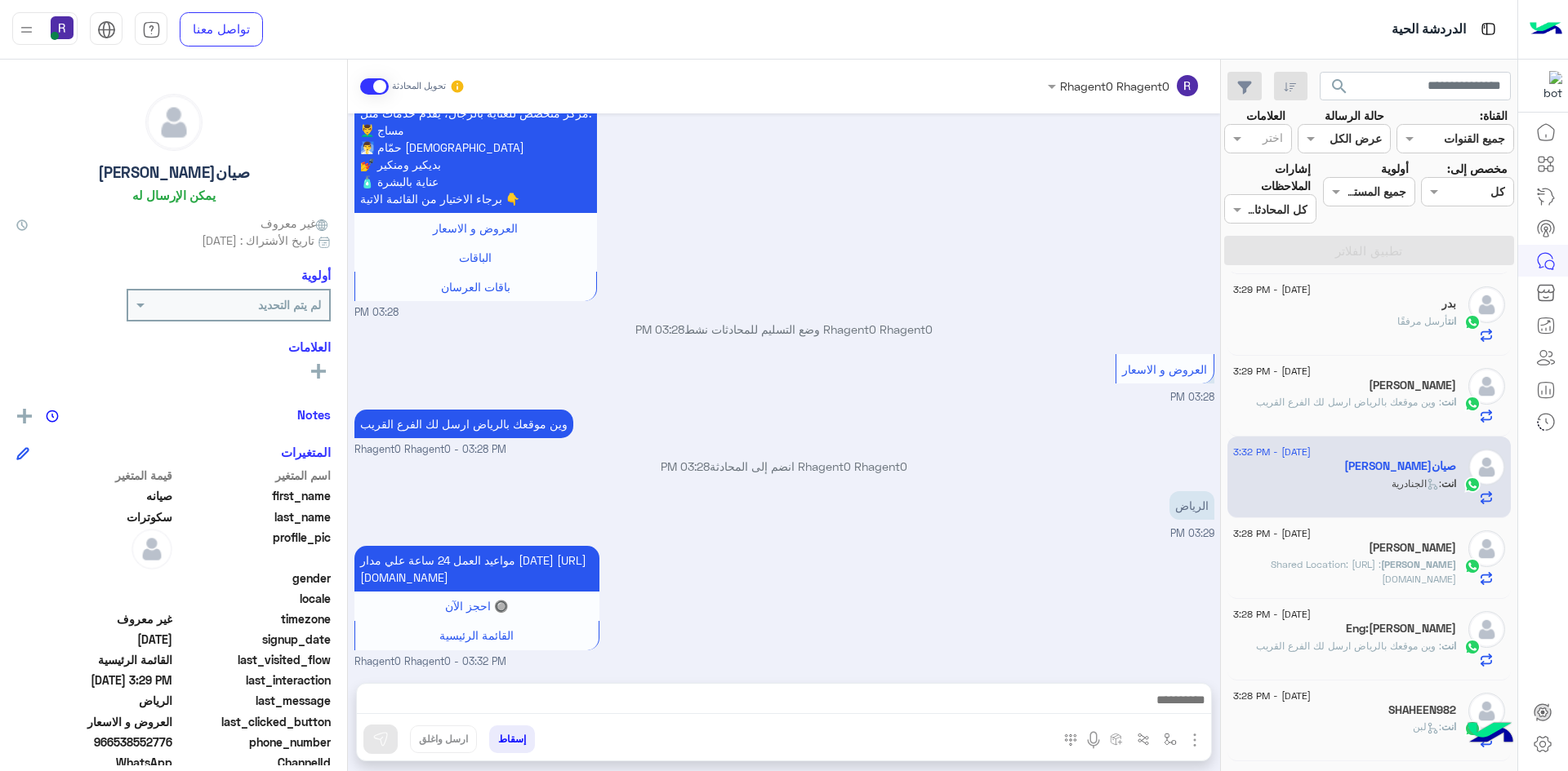
scroll to position [464, 0]
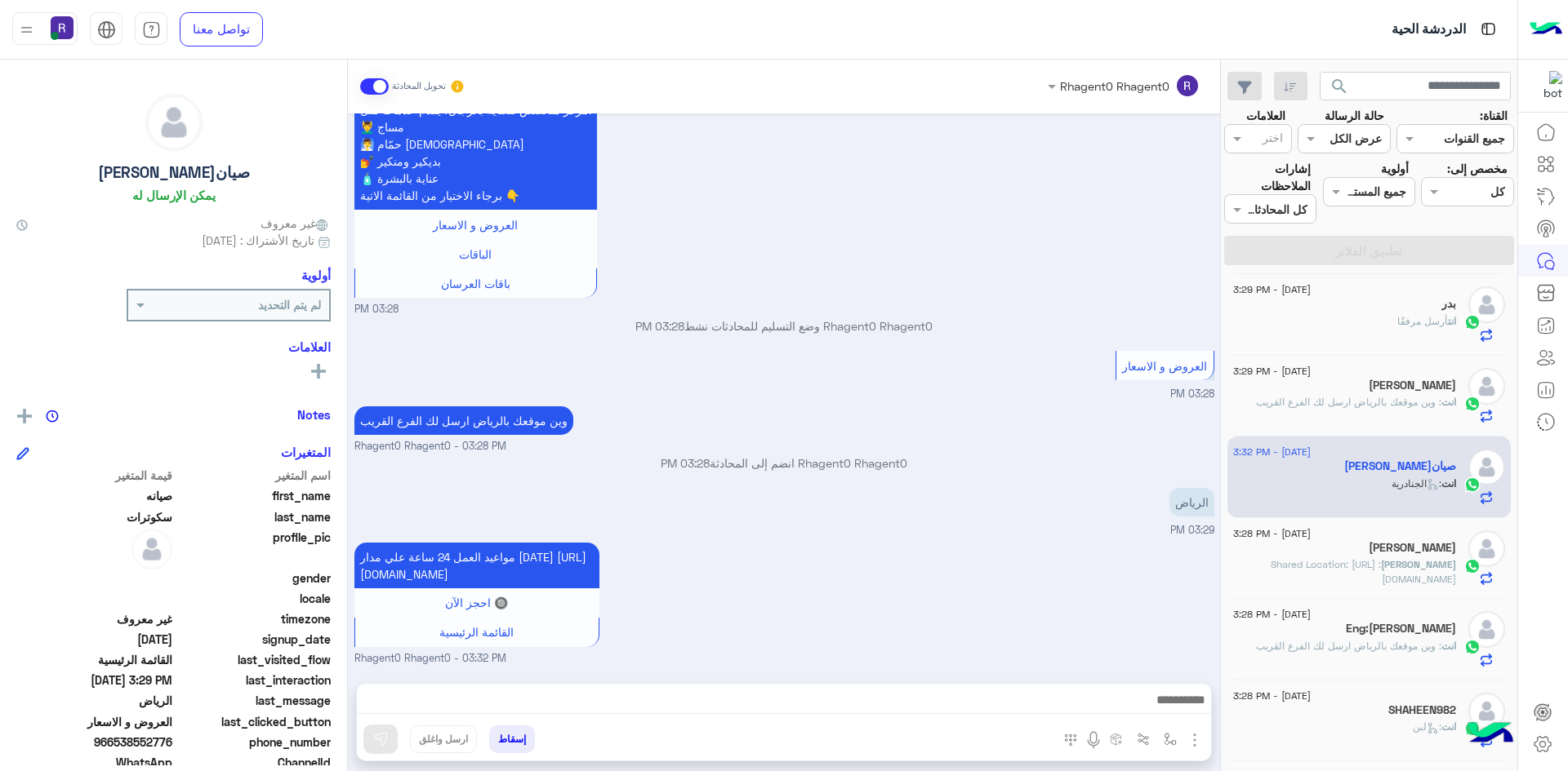
click at [1365, 547] on div "[PERSON_NAME]" at bounding box center [1344, 550] width 223 height 18
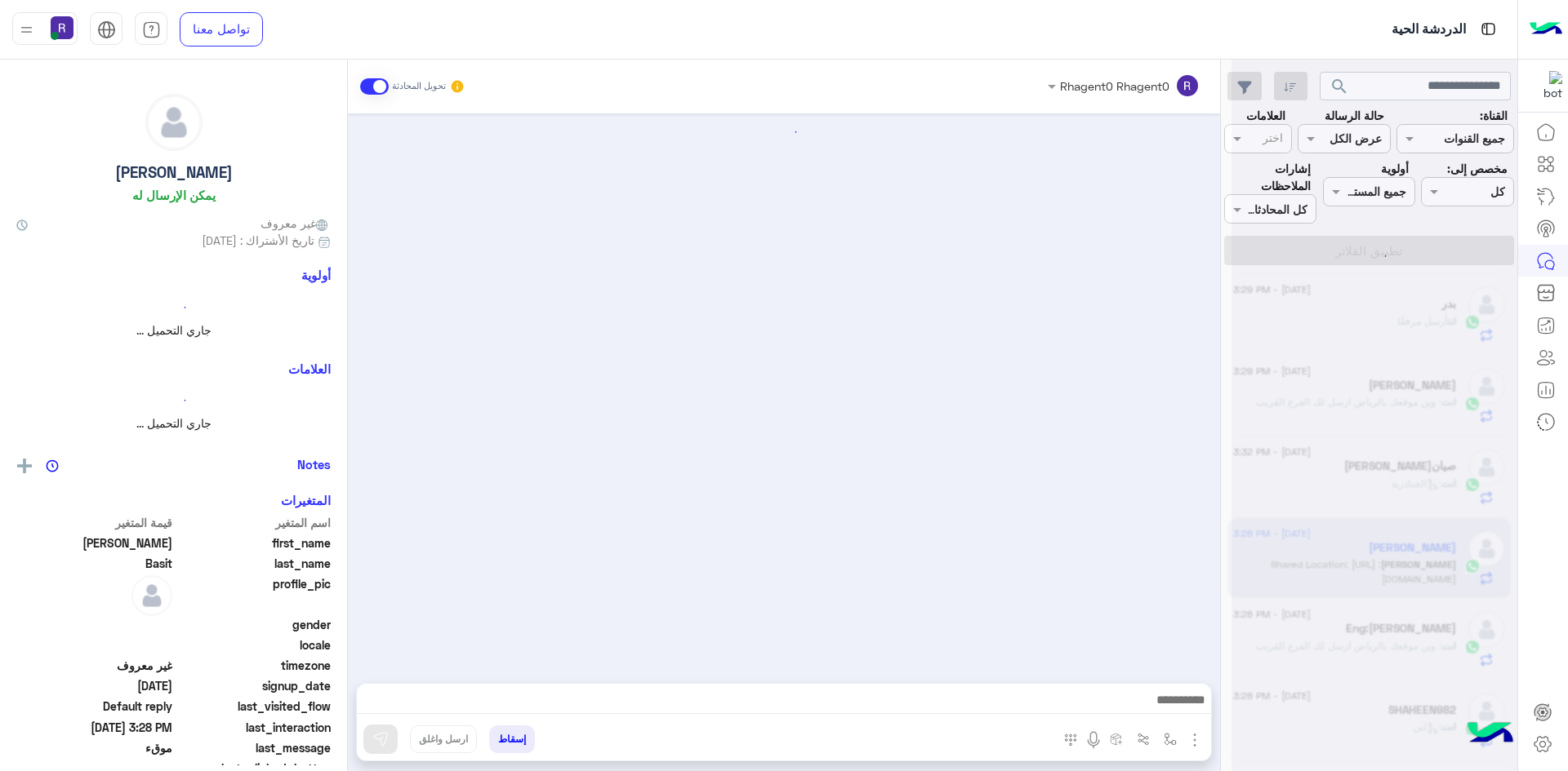
scroll to position [358, 0]
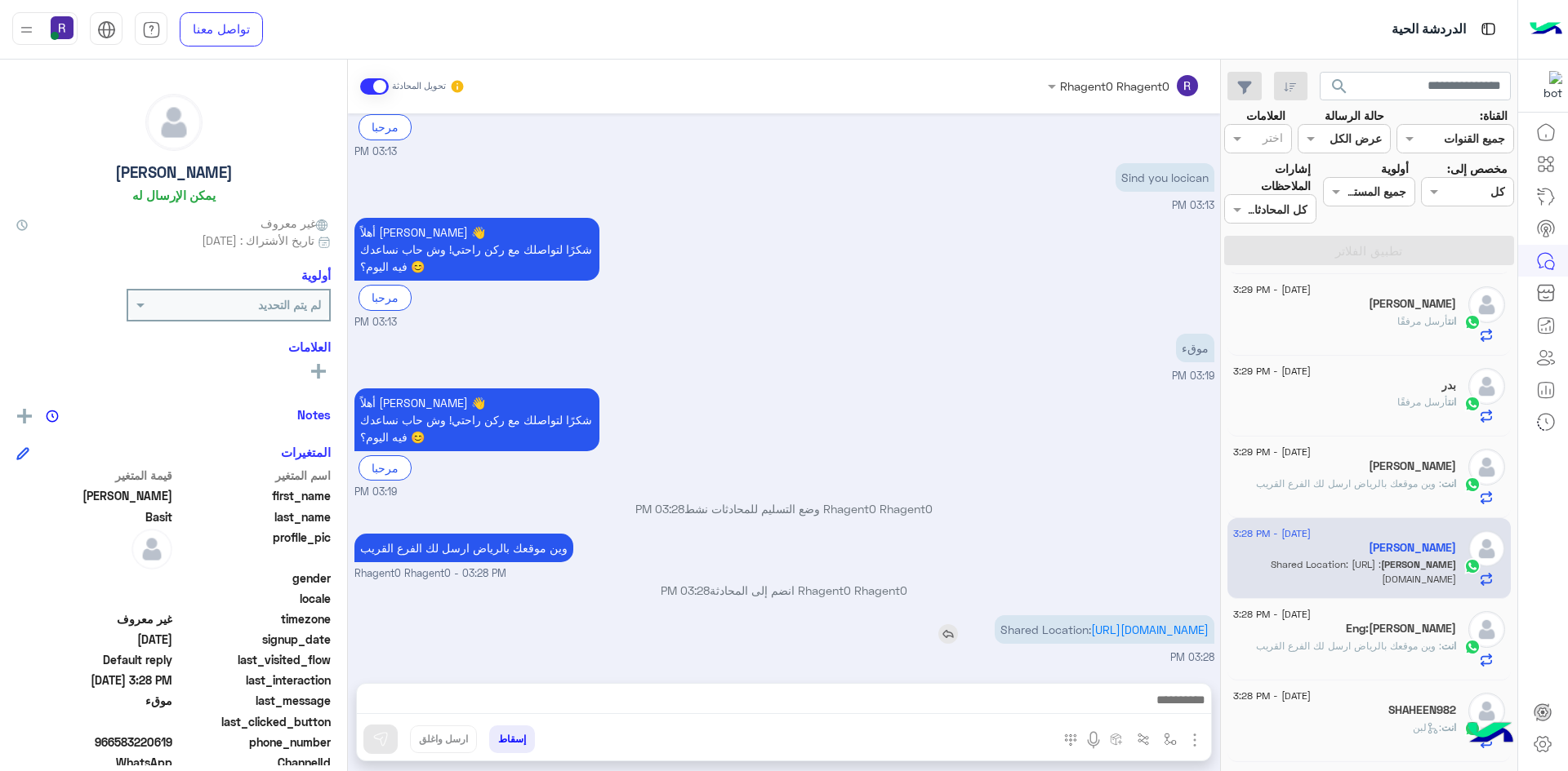
click at [1164, 621] on p "Shared Location: https://maps.google.com/maps?q=24.7673992,46.79719797" at bounding box center [1104, 629] width 220 height 28
click at [1154, 621] on p "Shared Location: https://maps.google.com/maps?q=24.7673992,46.79719797" at bounding box center [1104, 629] width 220 height 28
click at [1093, 530] on div "وين موقعك بالرياض ارسل لك الفرع القريب Rhagent0 Rhagent0 - 03:28 PM" at bounding box center [785, 555] width 860 height 52
click at [1137, 622] on link "https://maps.google.com/maps?q=24.7673992,46.79719797" at bounding box center [1150, 629] width 117 height 14
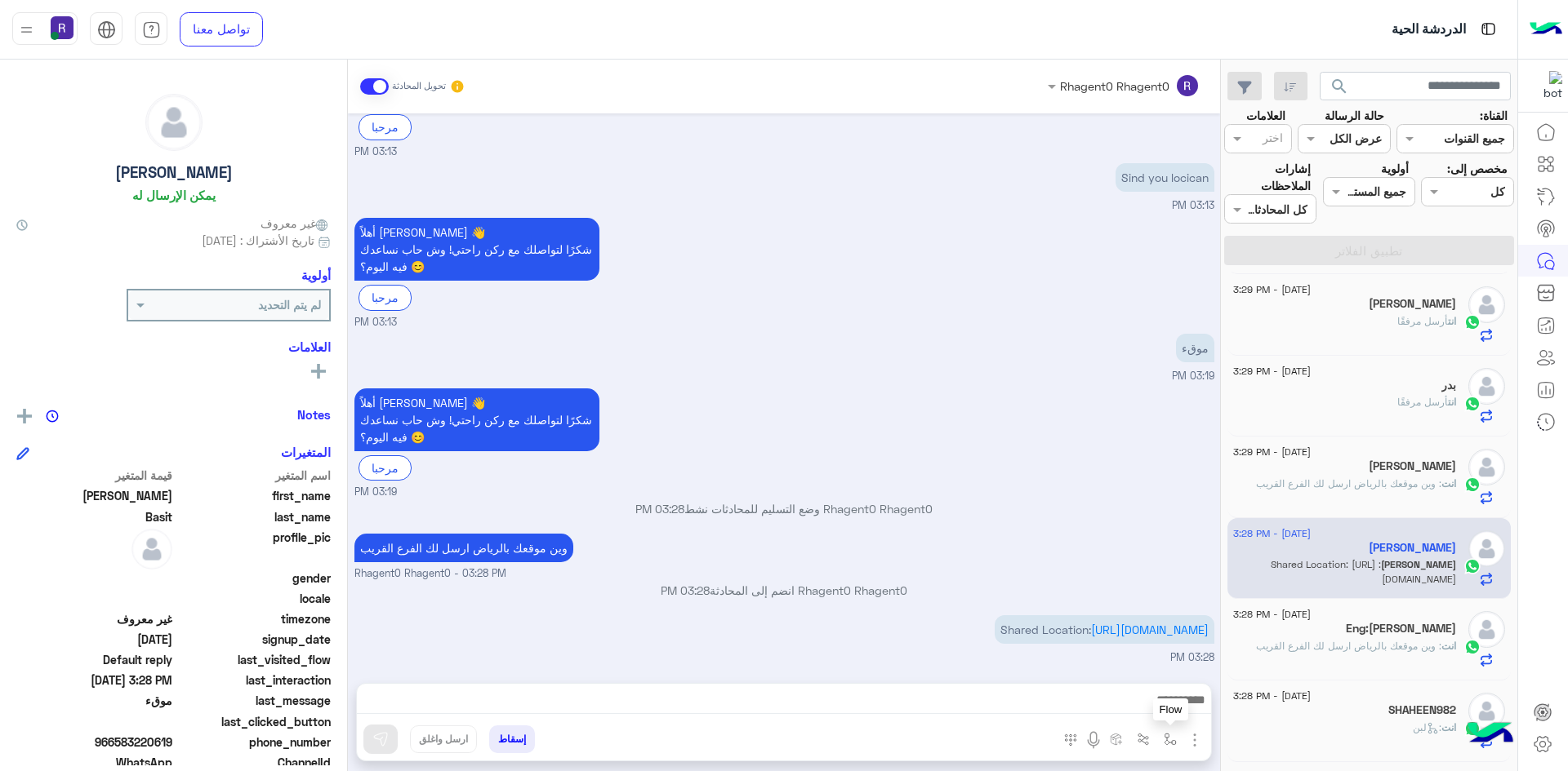
click at [1172, 740] on img "button" at bounding box center [1169, 739] width 13 height 13
click at [1161, 702] on input "text" at bounding box center [1119, 704] width 110 height 19
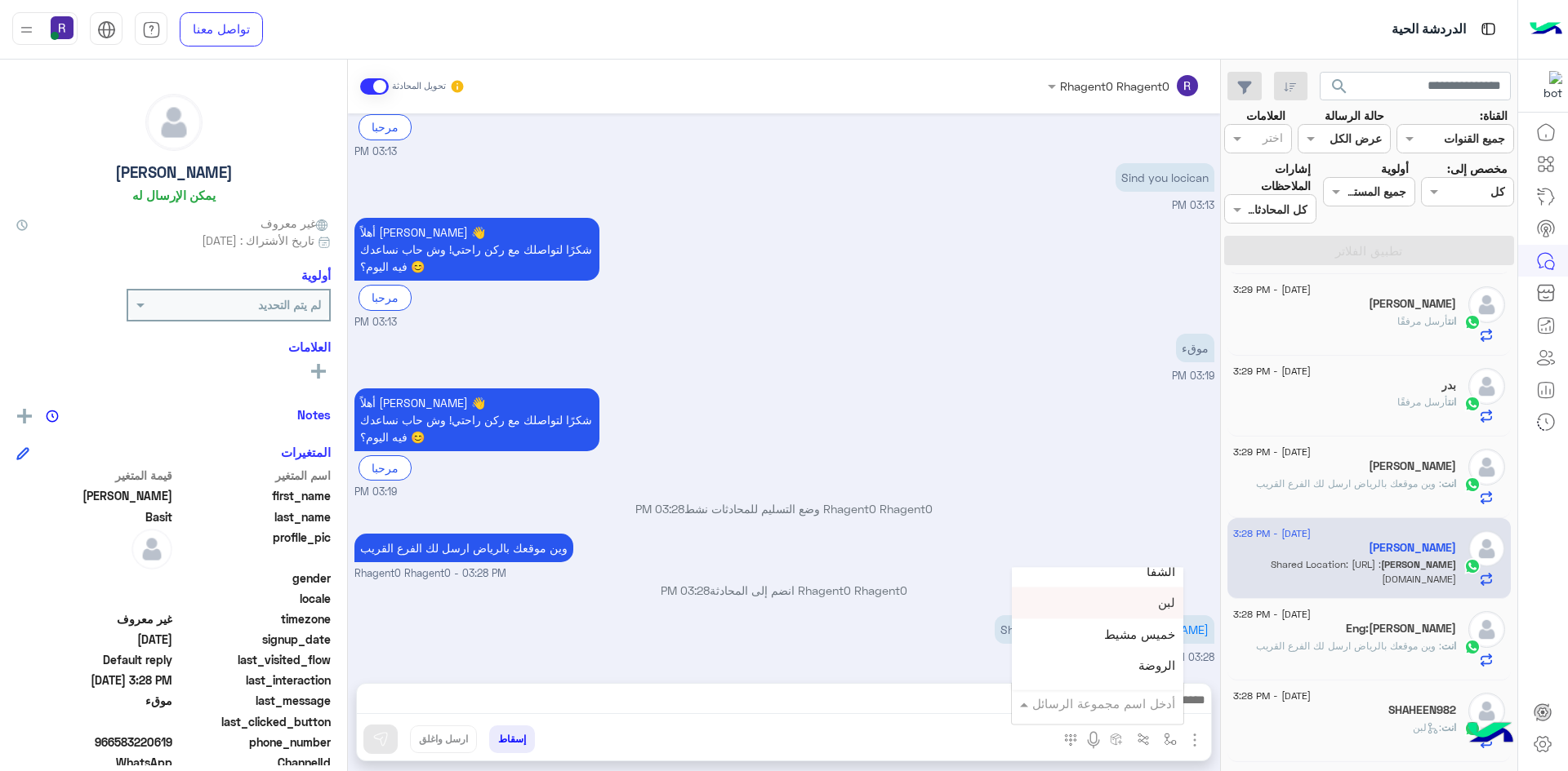
scroll to position [1061, 0]
click at [1154, 621] on span "الجنادرية" at bounding box center [1153, 621] width 45 height 15
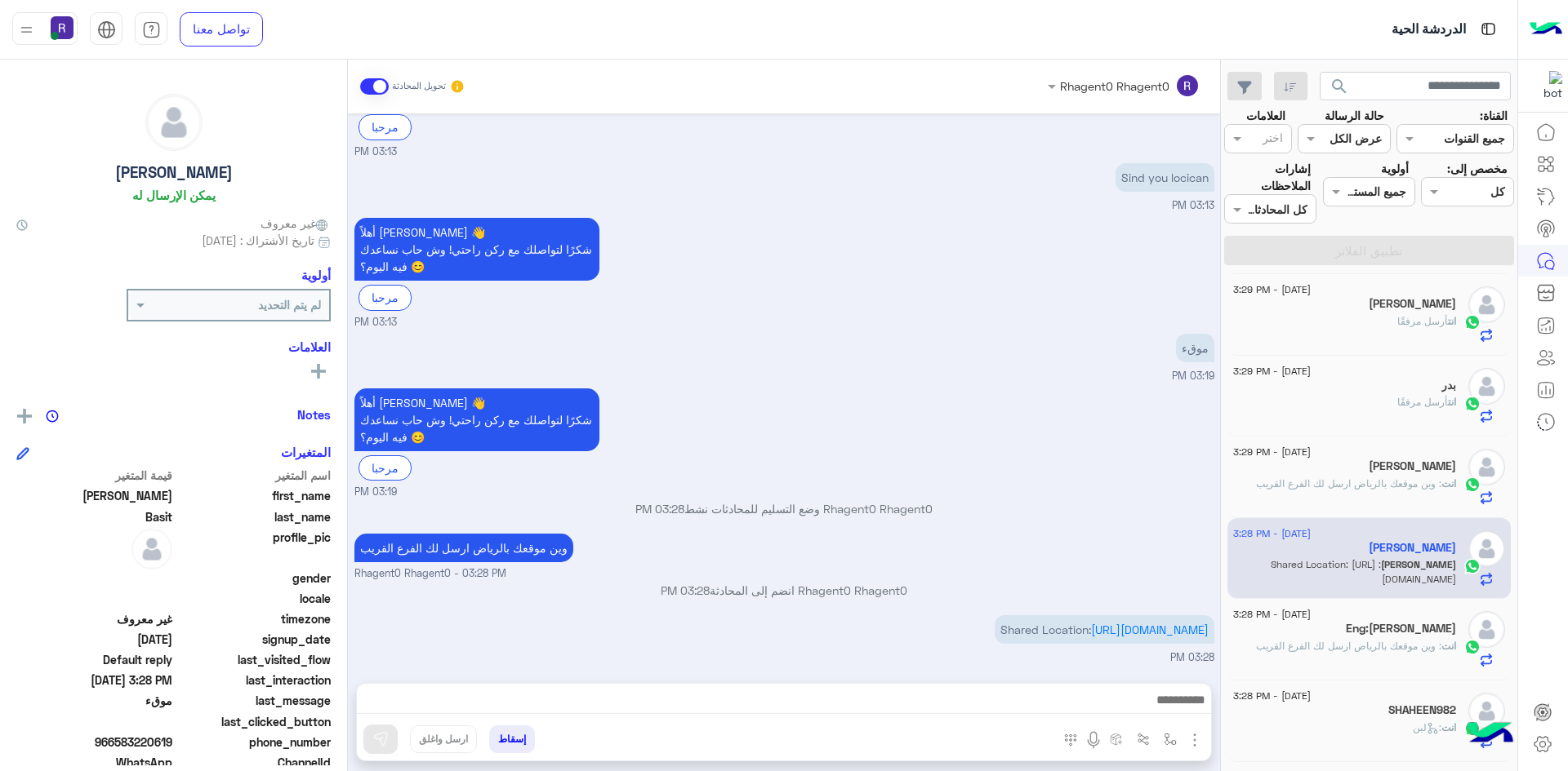
type textarea "*********"
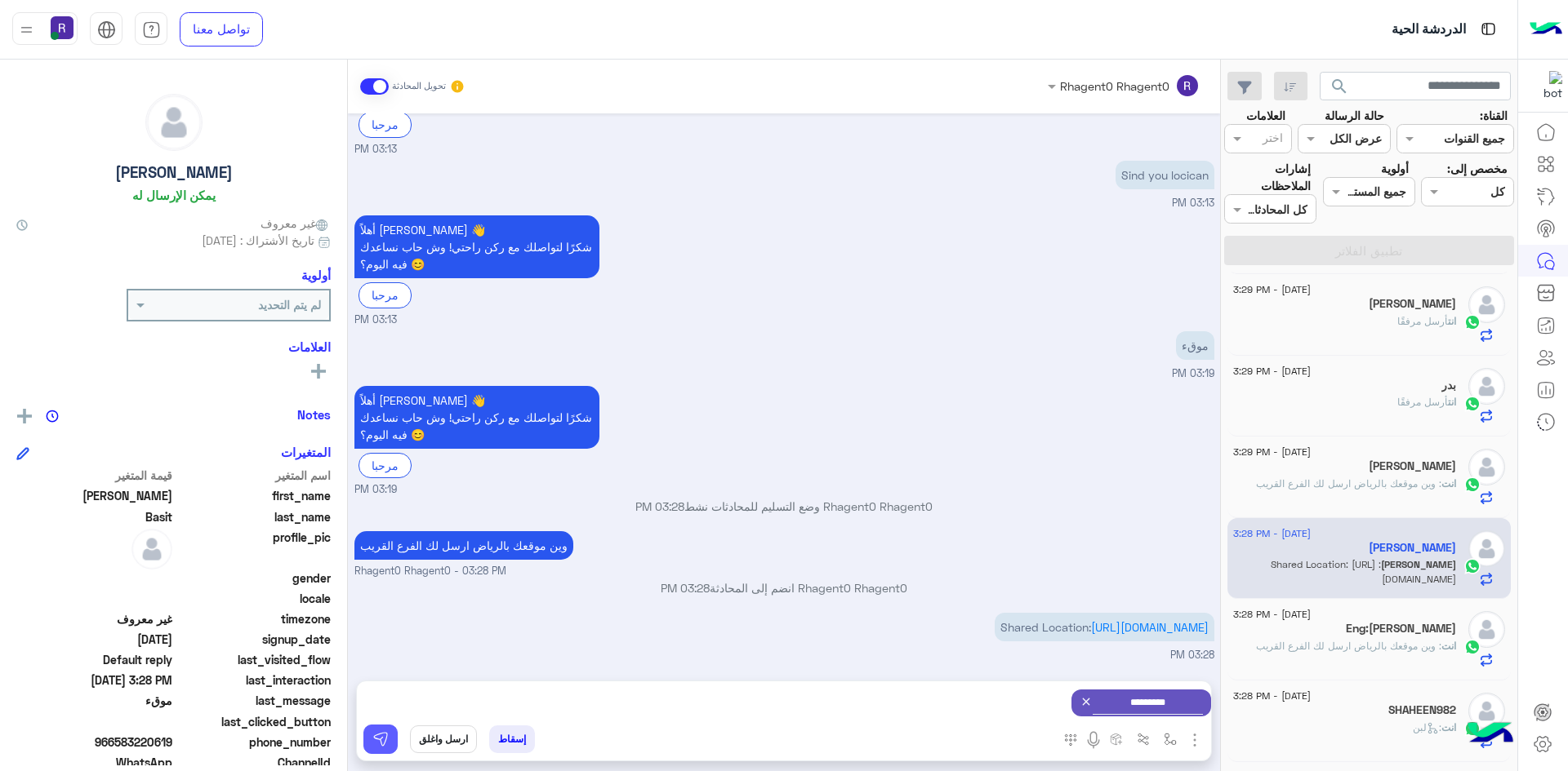
click at [380, 742] on img at bounding box center [380, 739] width 17 height 17
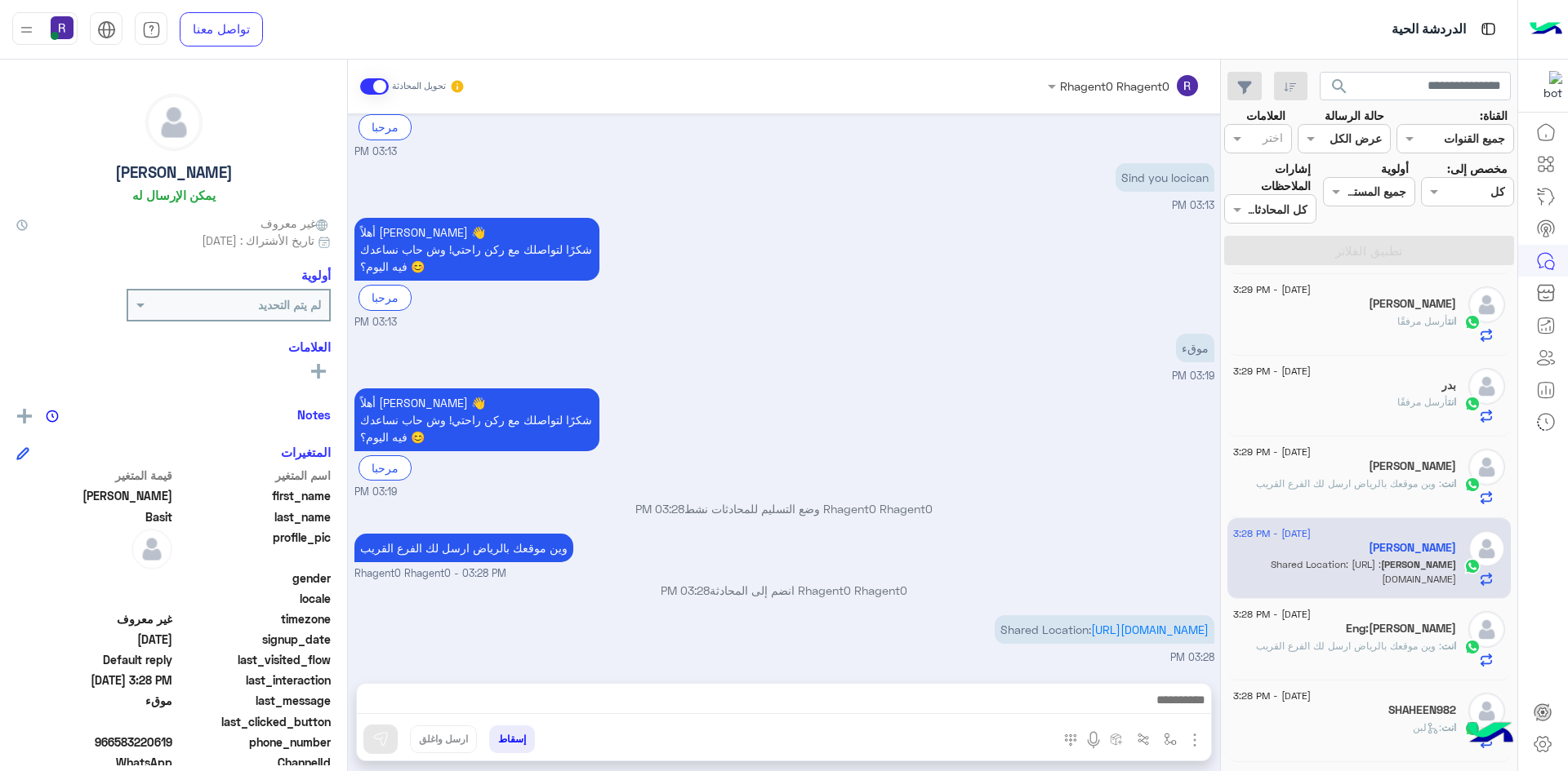
scroll to position [358, 0]
click at [1394, 481] on span ": وين موقعك بالرياض ارسل لك الفرع القريب" at bounding box center [1349, 484] width 186 height 13
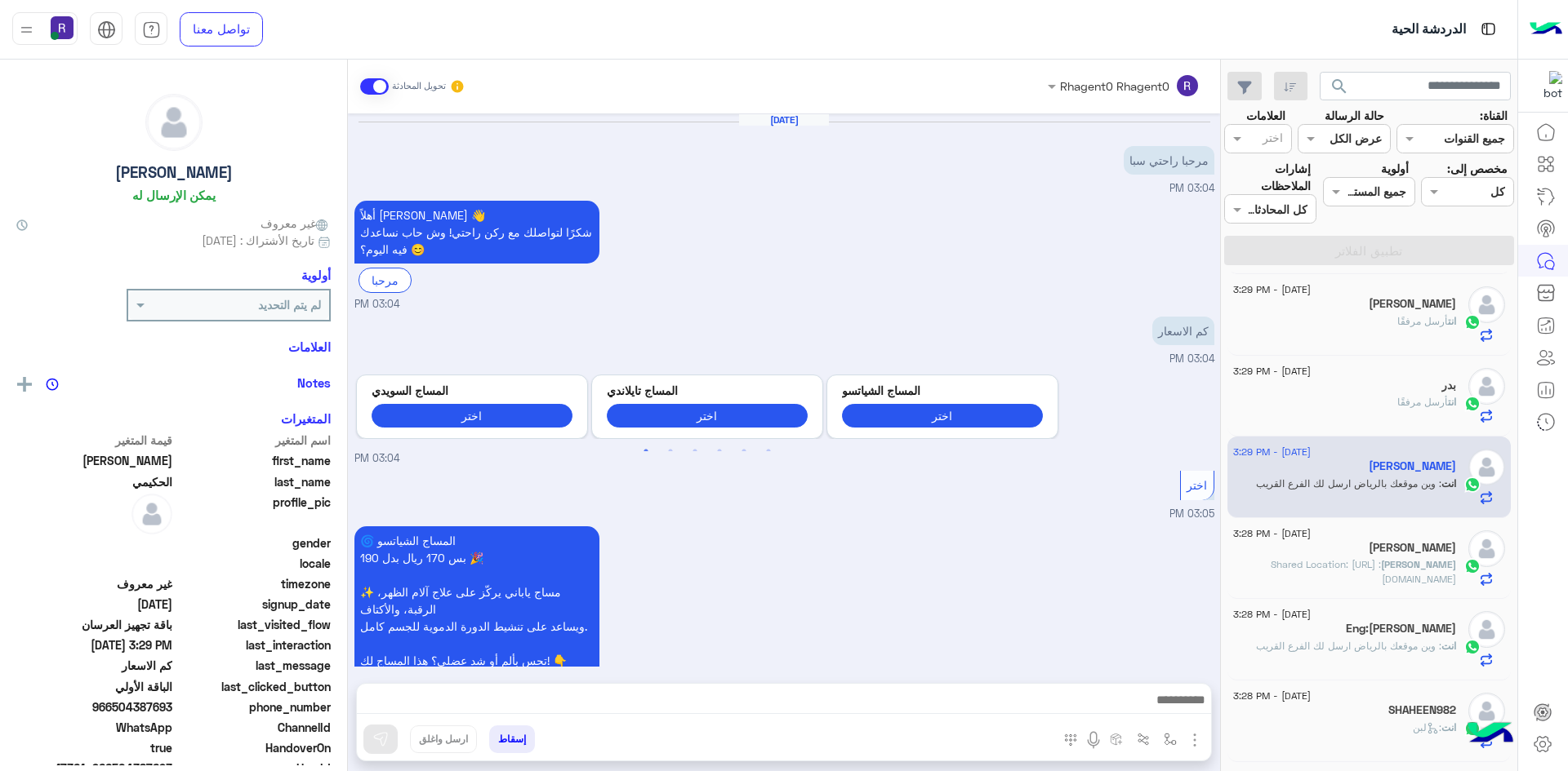
scroll to position [1559, 0]
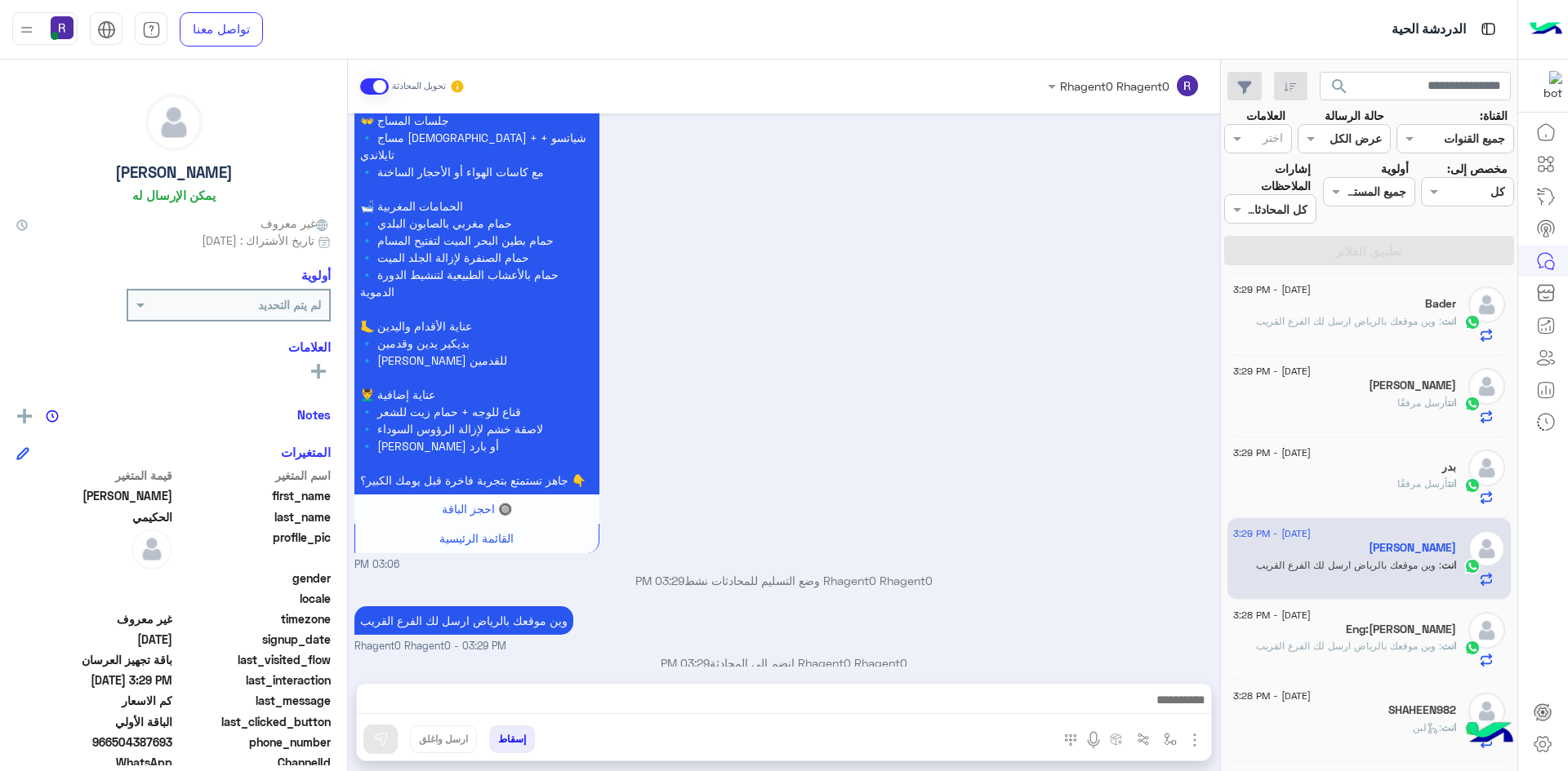
click at [1405, 315] on p "انت : وين موقعك بالرياض ارسل لك الفرع القريب" at bounding box center [1356, 321] width 200 height 15
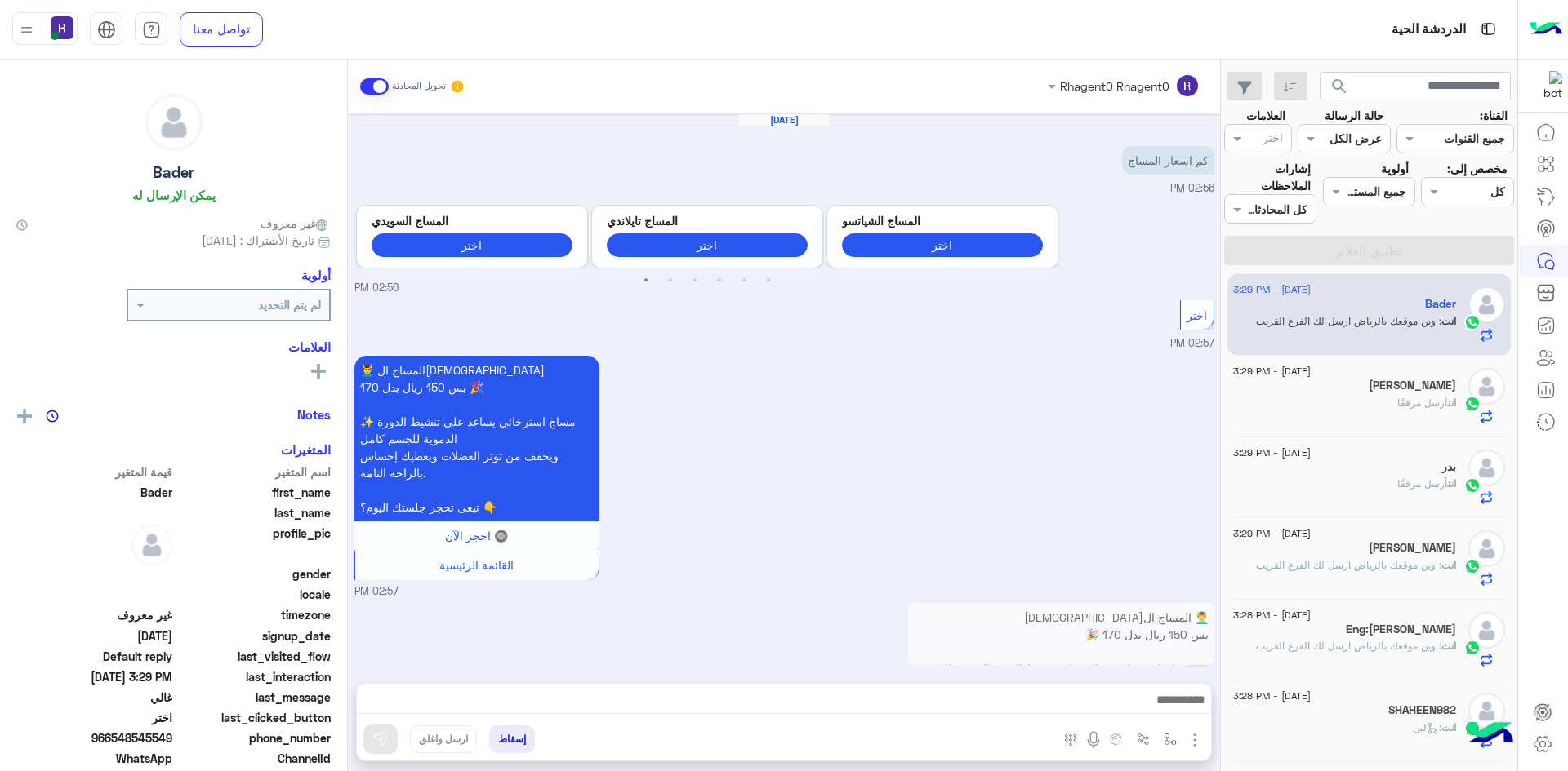
scroll to position [277, 0]
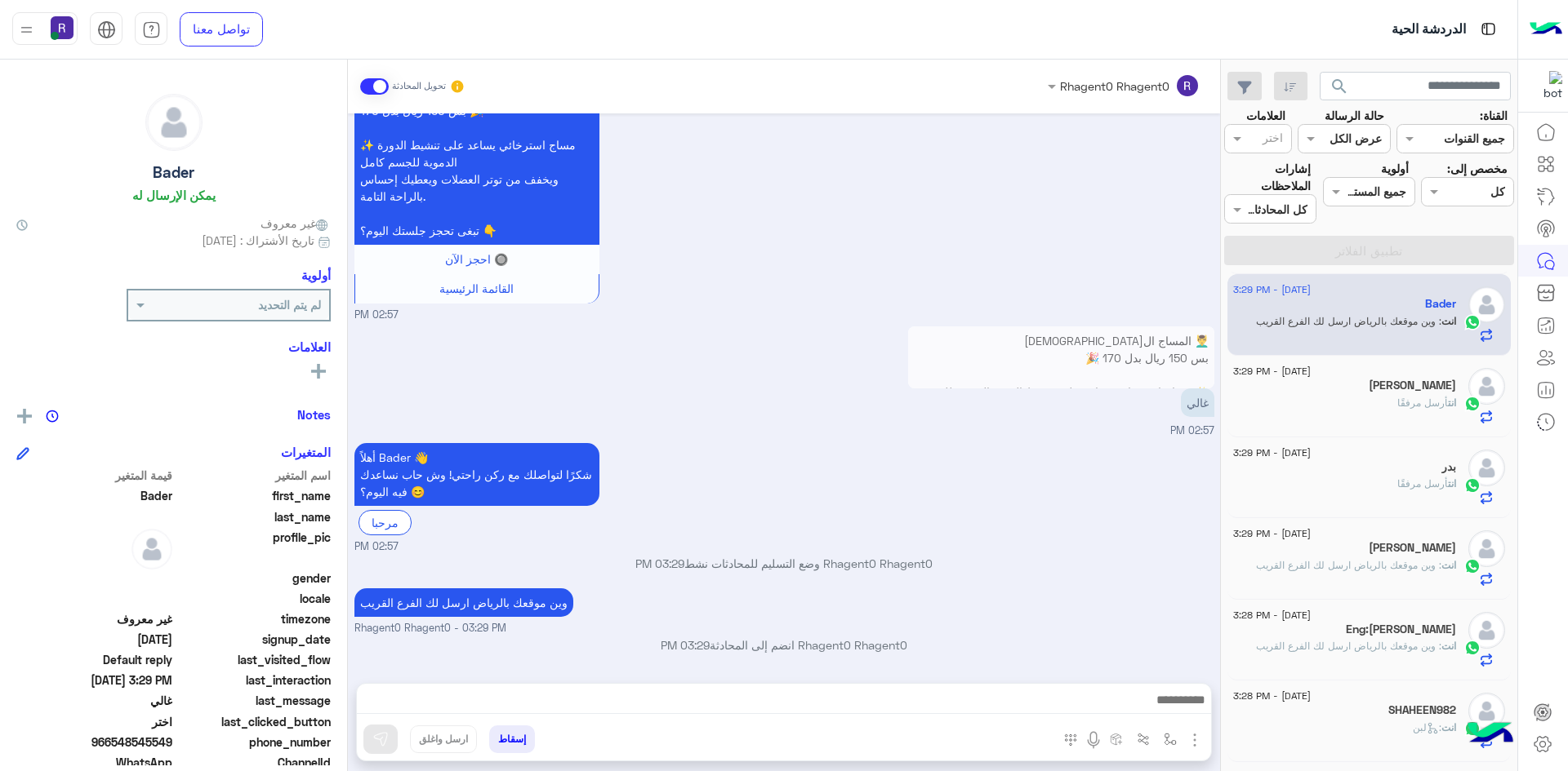
click at [1397, 404] on span "أرسل مرفقًا" at bounding box center [1422, 403] width 51 height 13
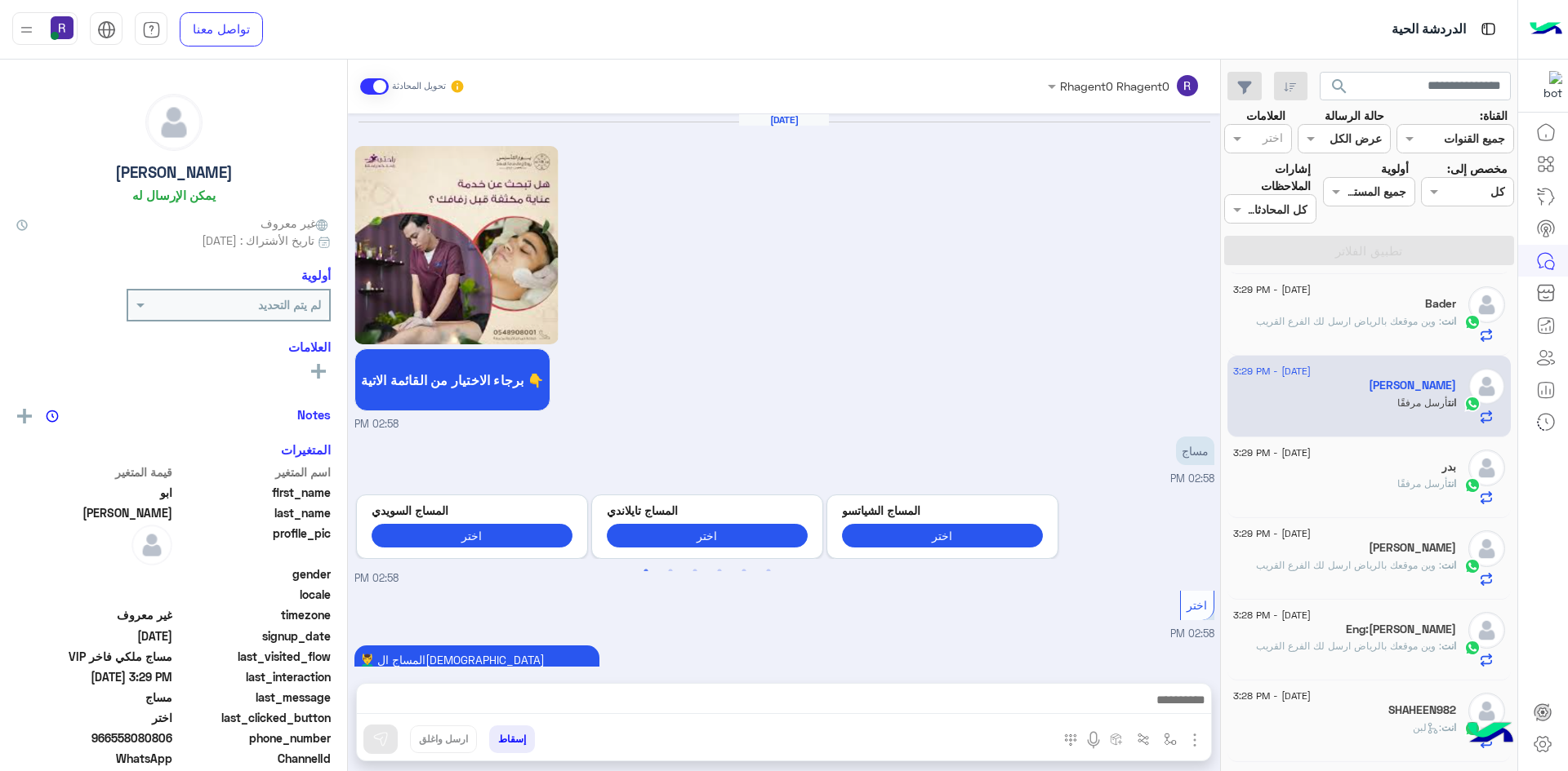
scroll to position [2515, 0]
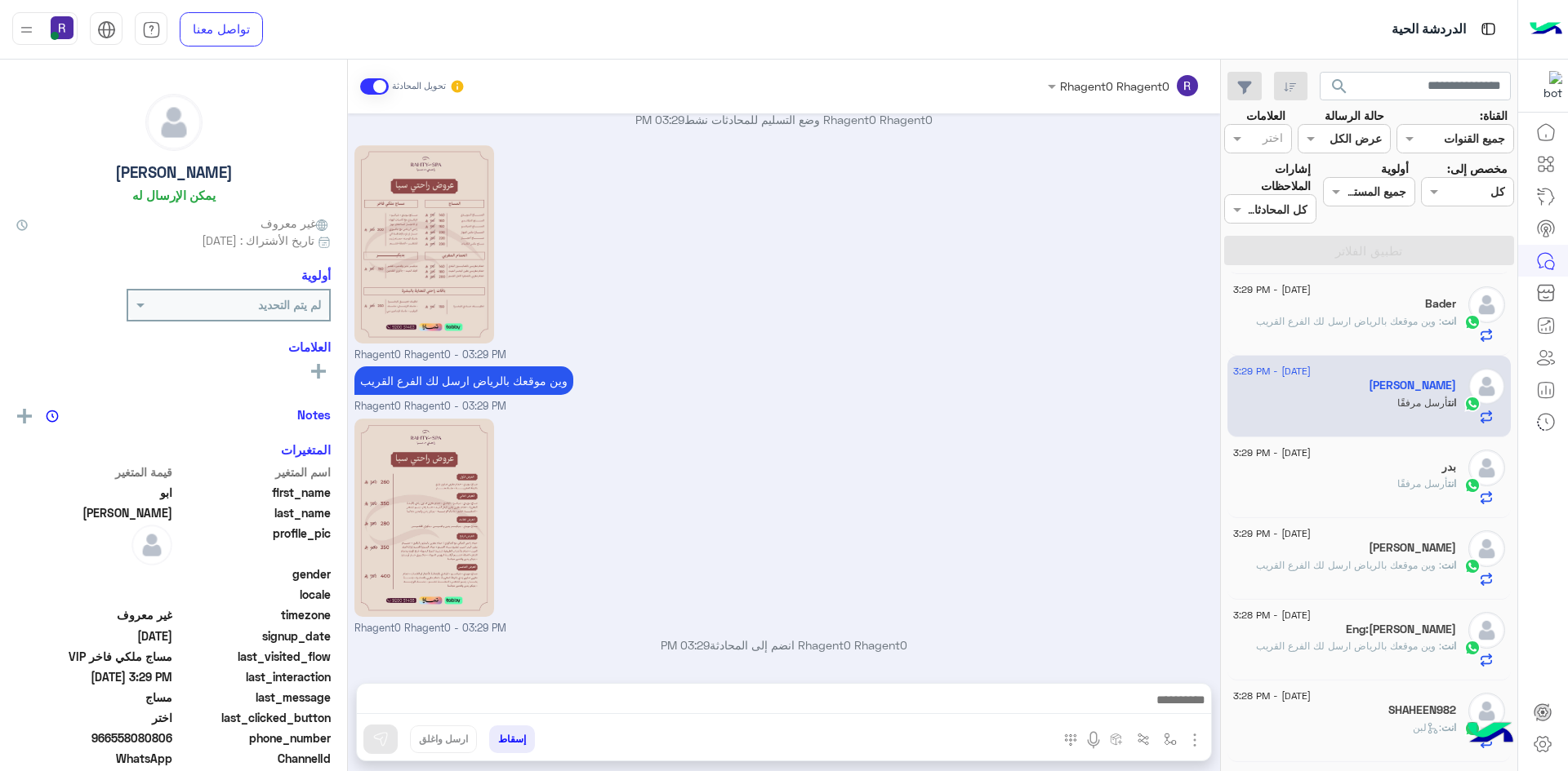
click at [1435, 493] on div "انت أرسل مرفقًا" at bounding box center [1344, 491] width 223 height 28
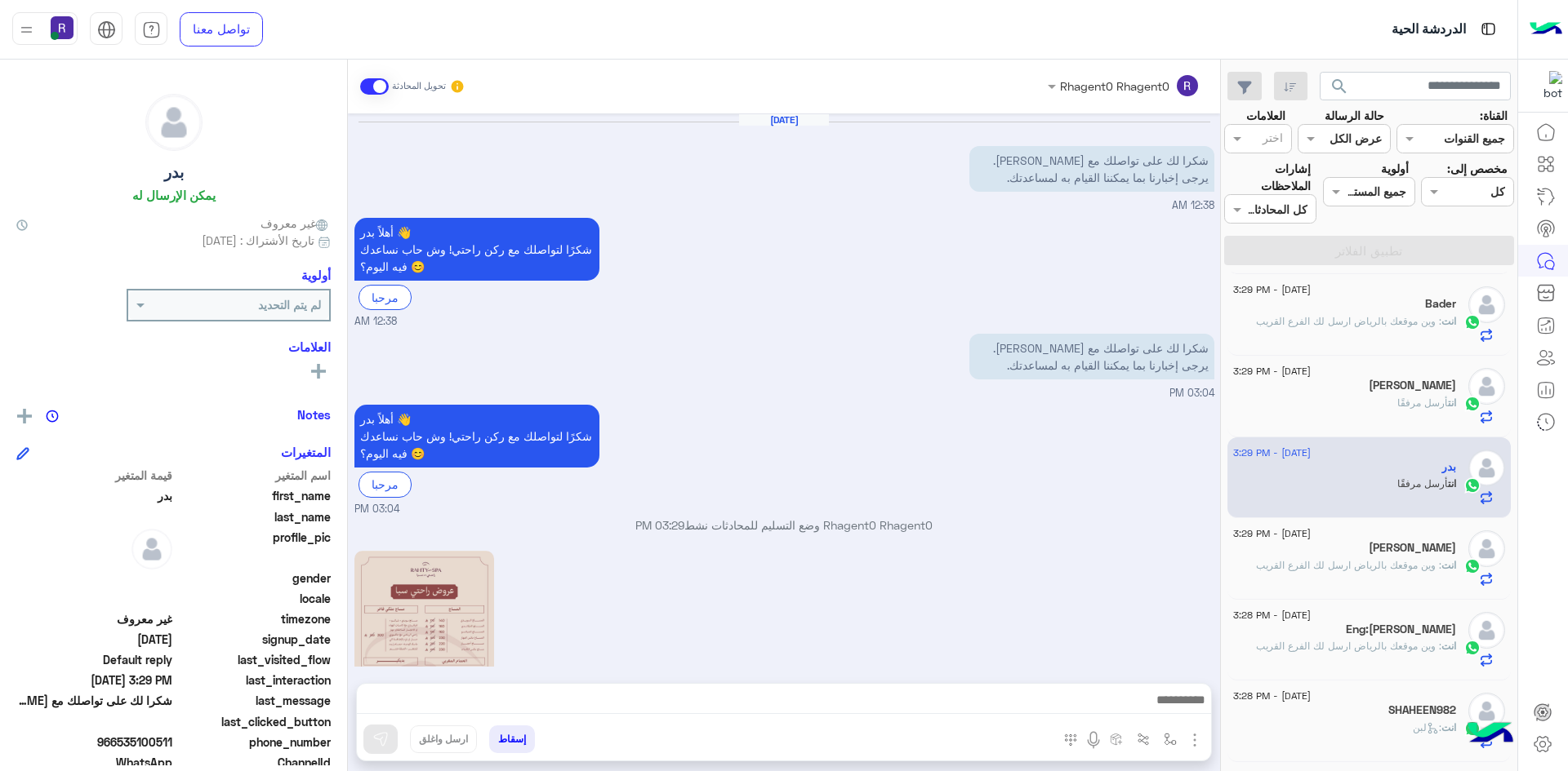
scroll to position [354, 0]
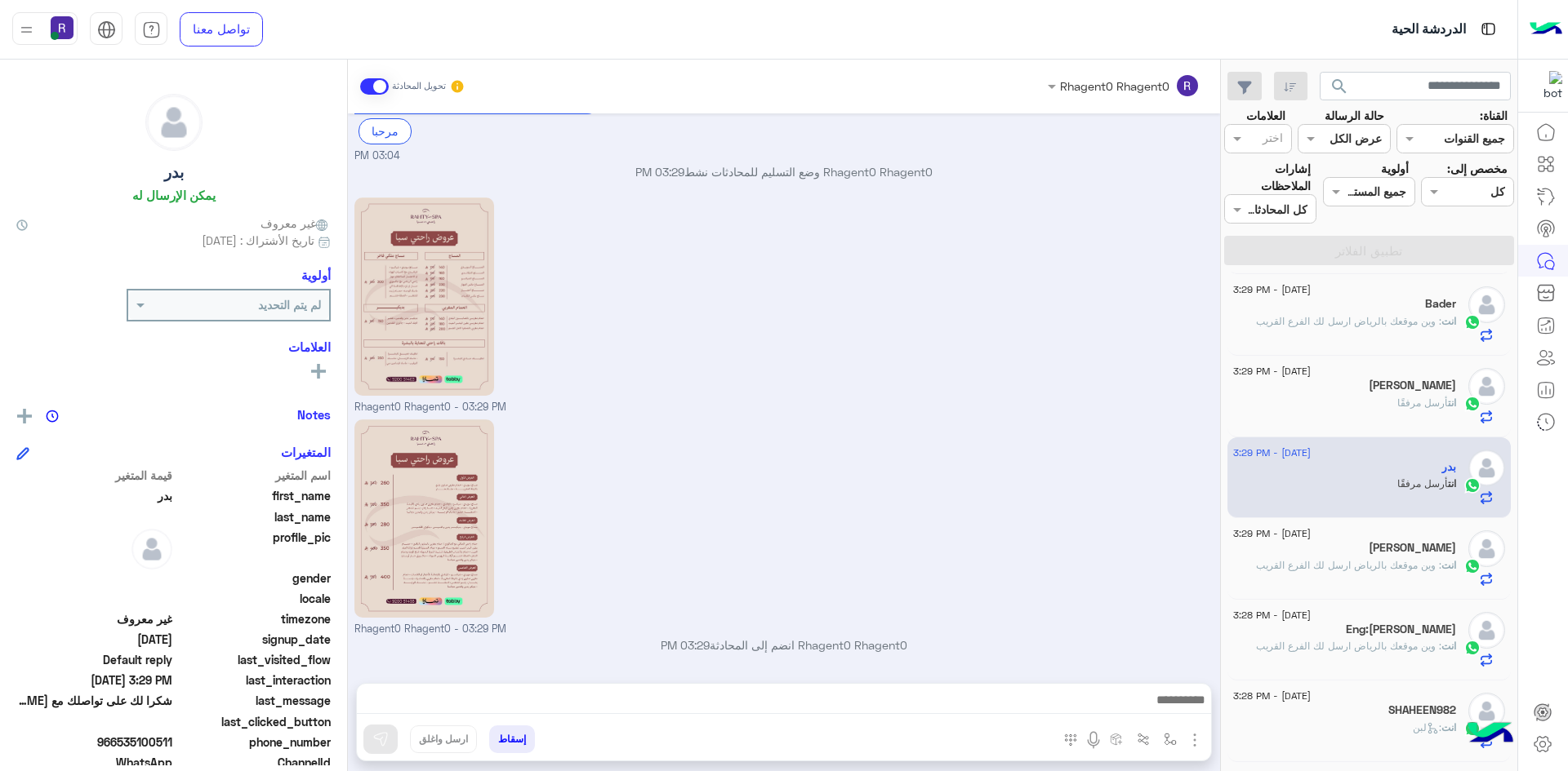
click at [1417, 329] on div "انت : وين موقعك بالرياض ارسل لك الفرع القريب" at bounding box center [1344, 328] width 223 height 28
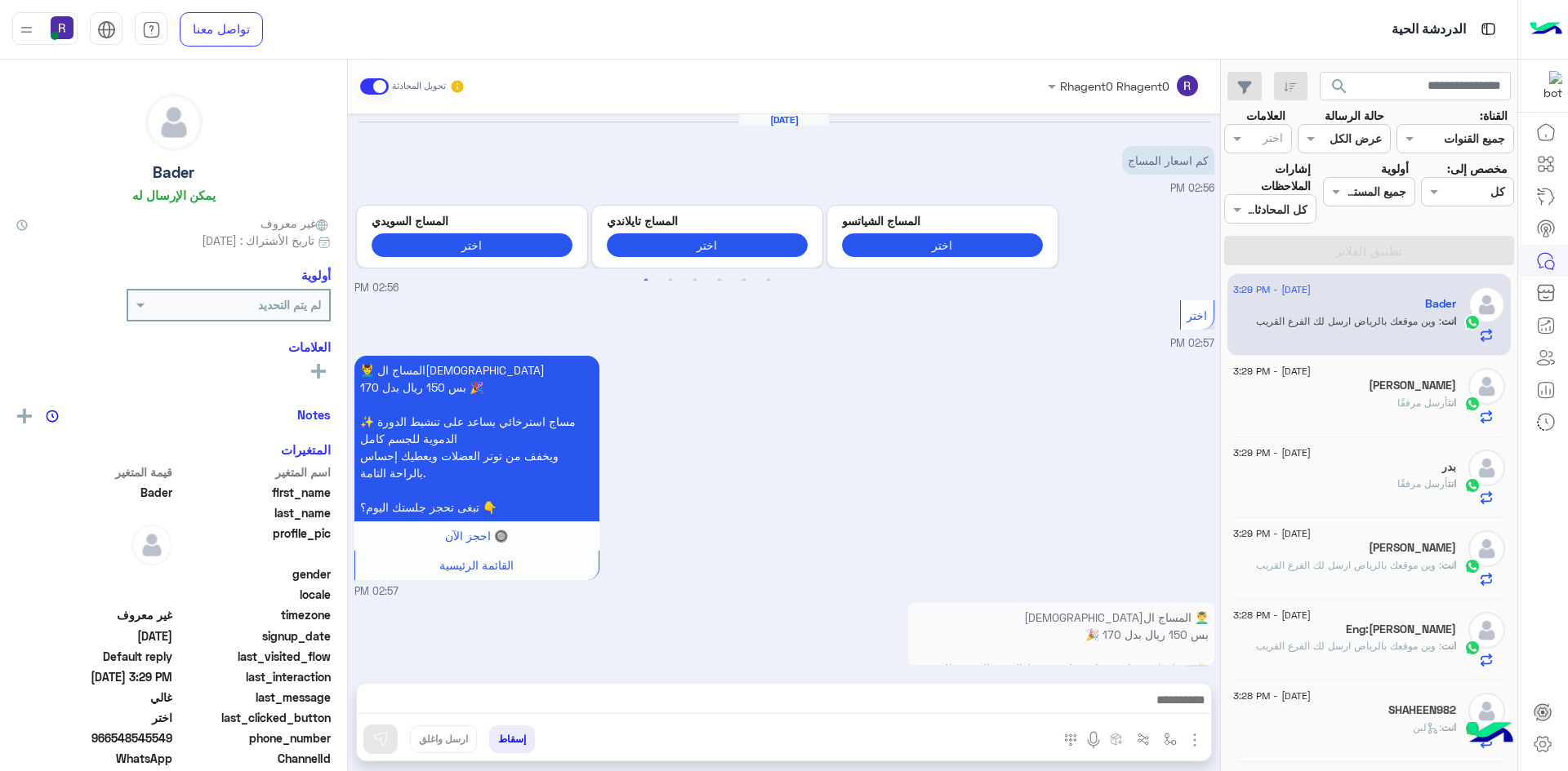
scroll to position [277, 0]
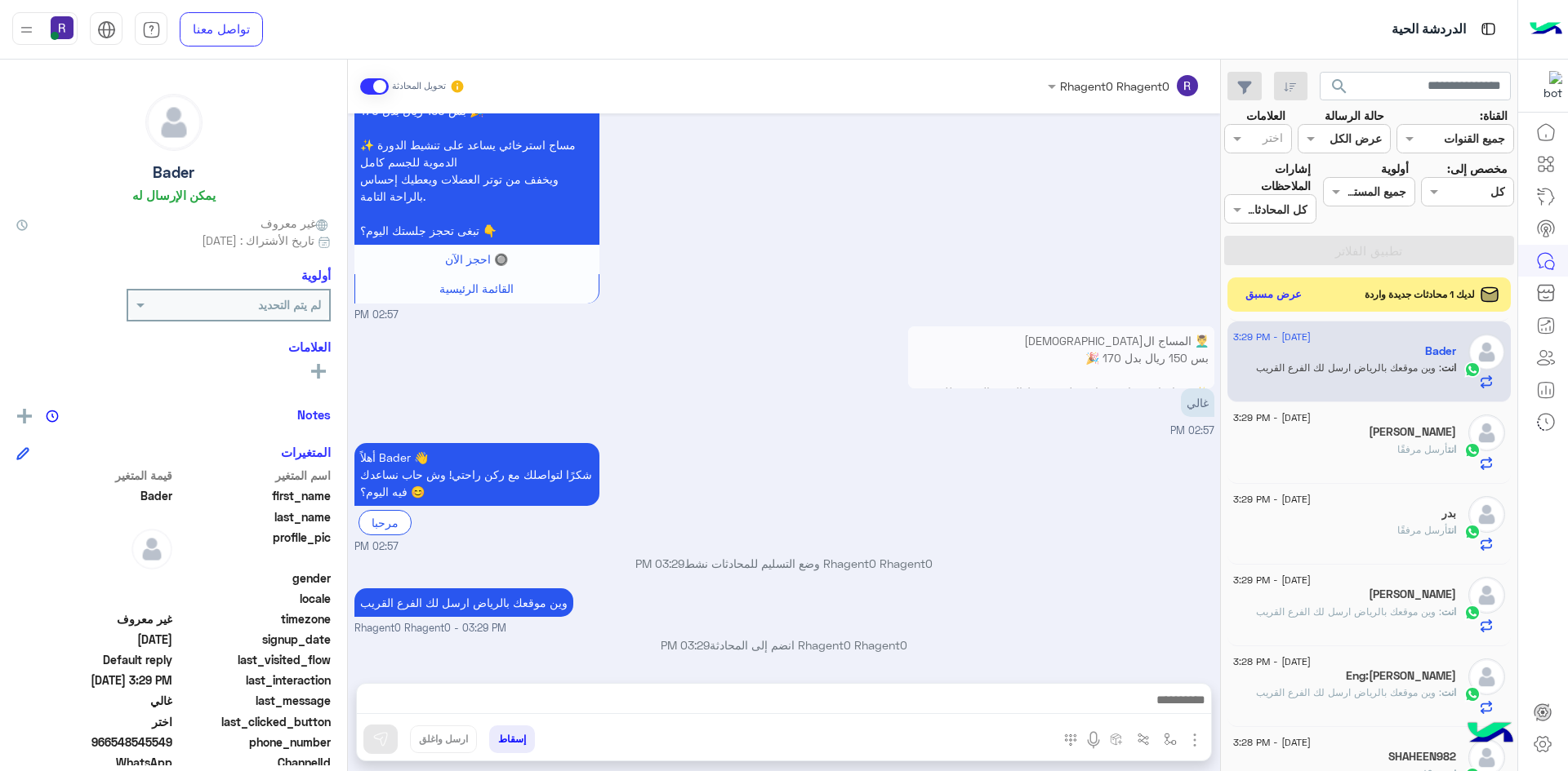
click at [1282, 301] on button "عرض مسبق" at bounding box center [1274, 295] width 68 height 22
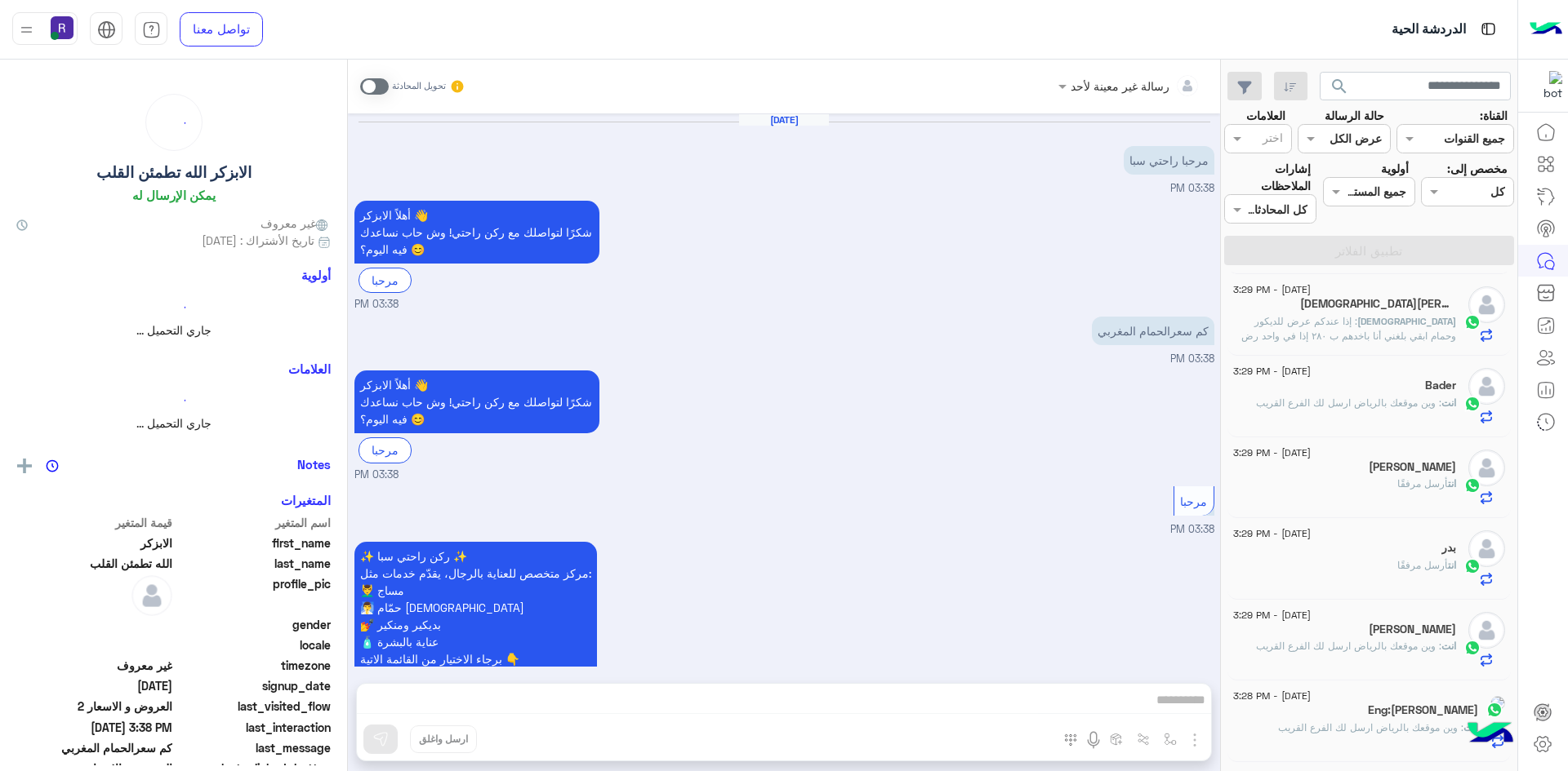
scroll to position [274, 0]
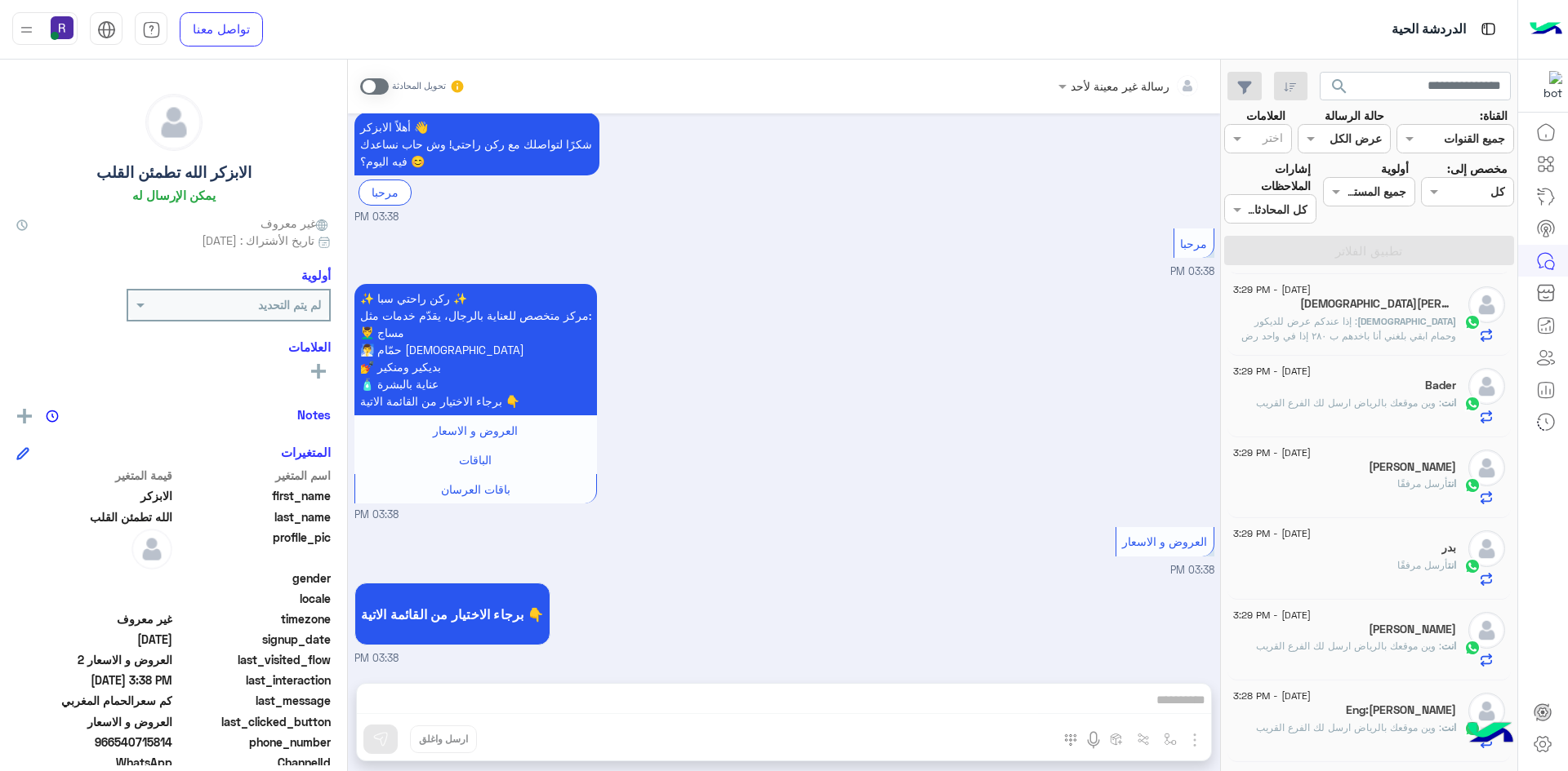
click at [381, 87] on span at bounding box center [373, 86] width 28 height 17
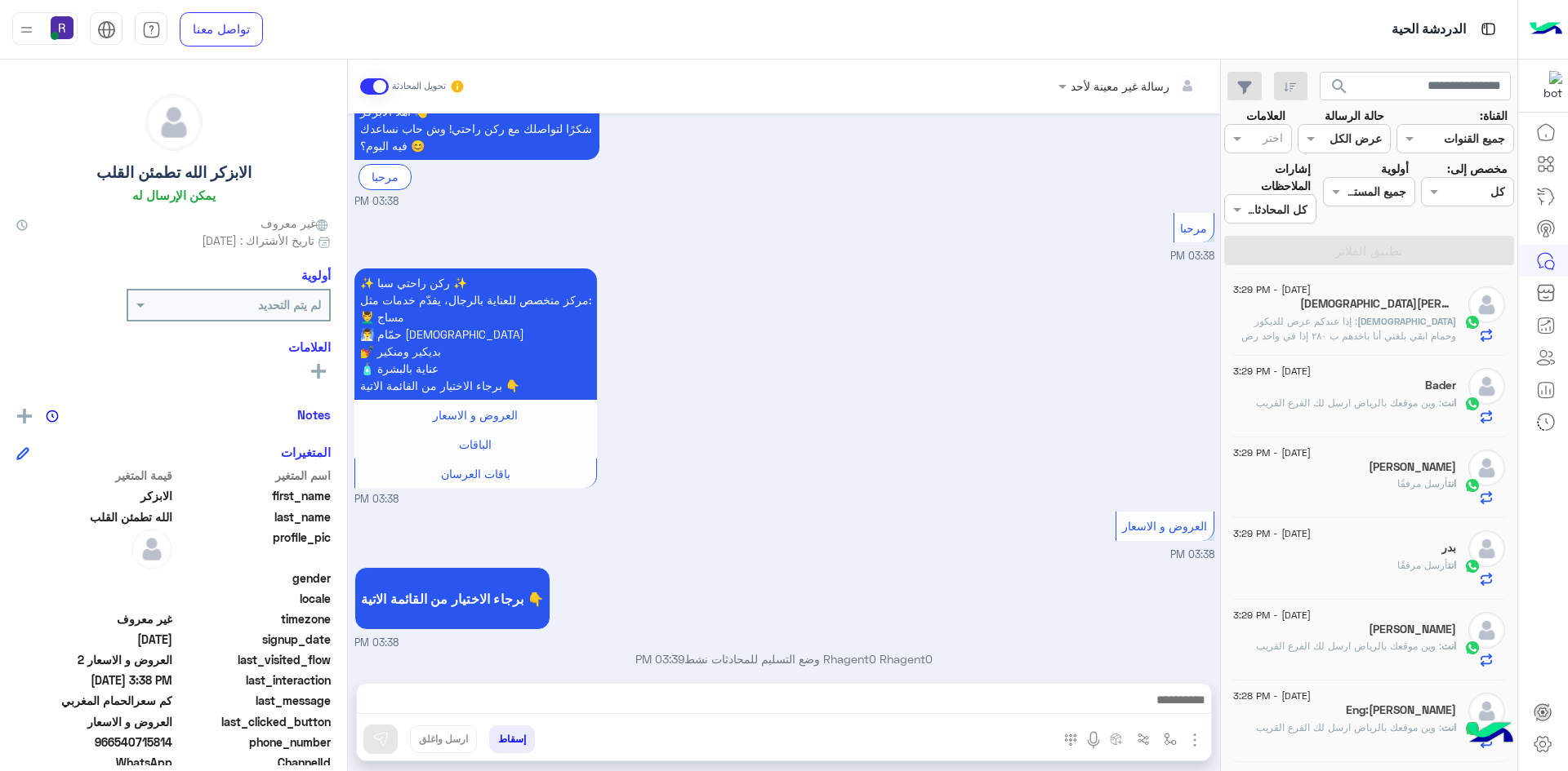
scroll to position [303, 0]
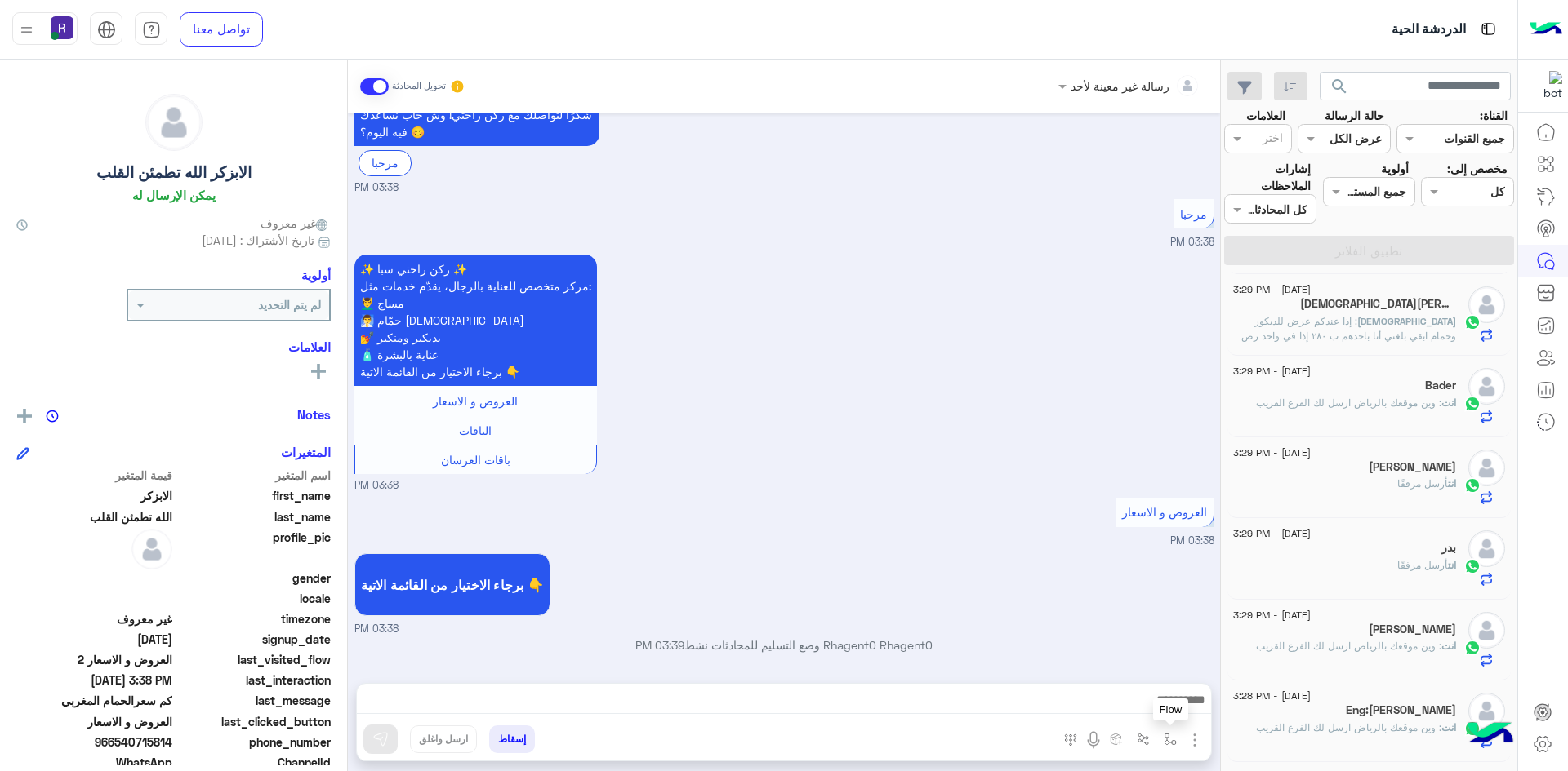
click at [1167, 741] on img "button" at bounding box center [1169, 739] width 13 height 13
click at [1145, 706] on input "text" at bounding box center [1119, 704] width 110 height 19
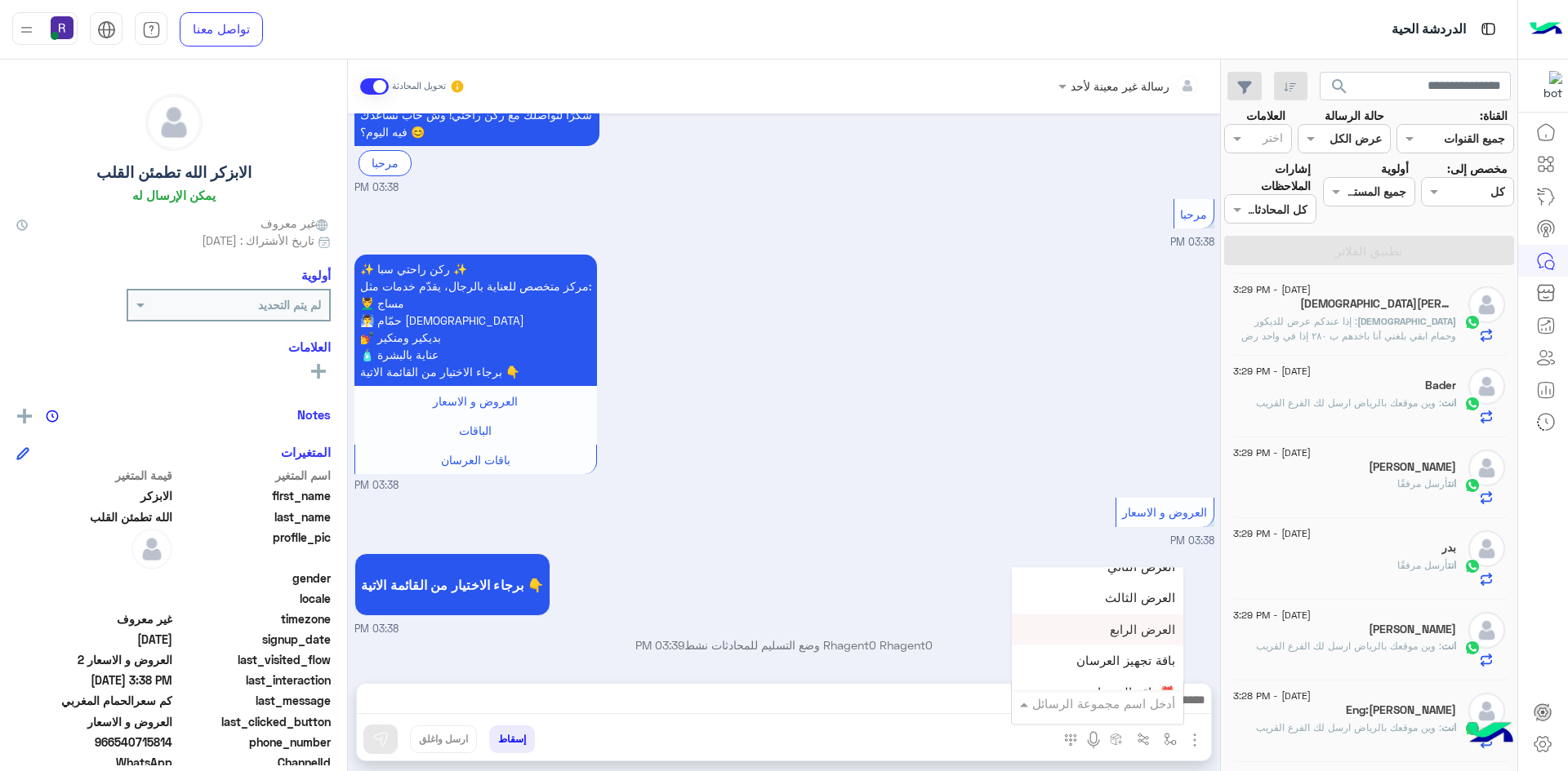
scroll to position [653, 0]
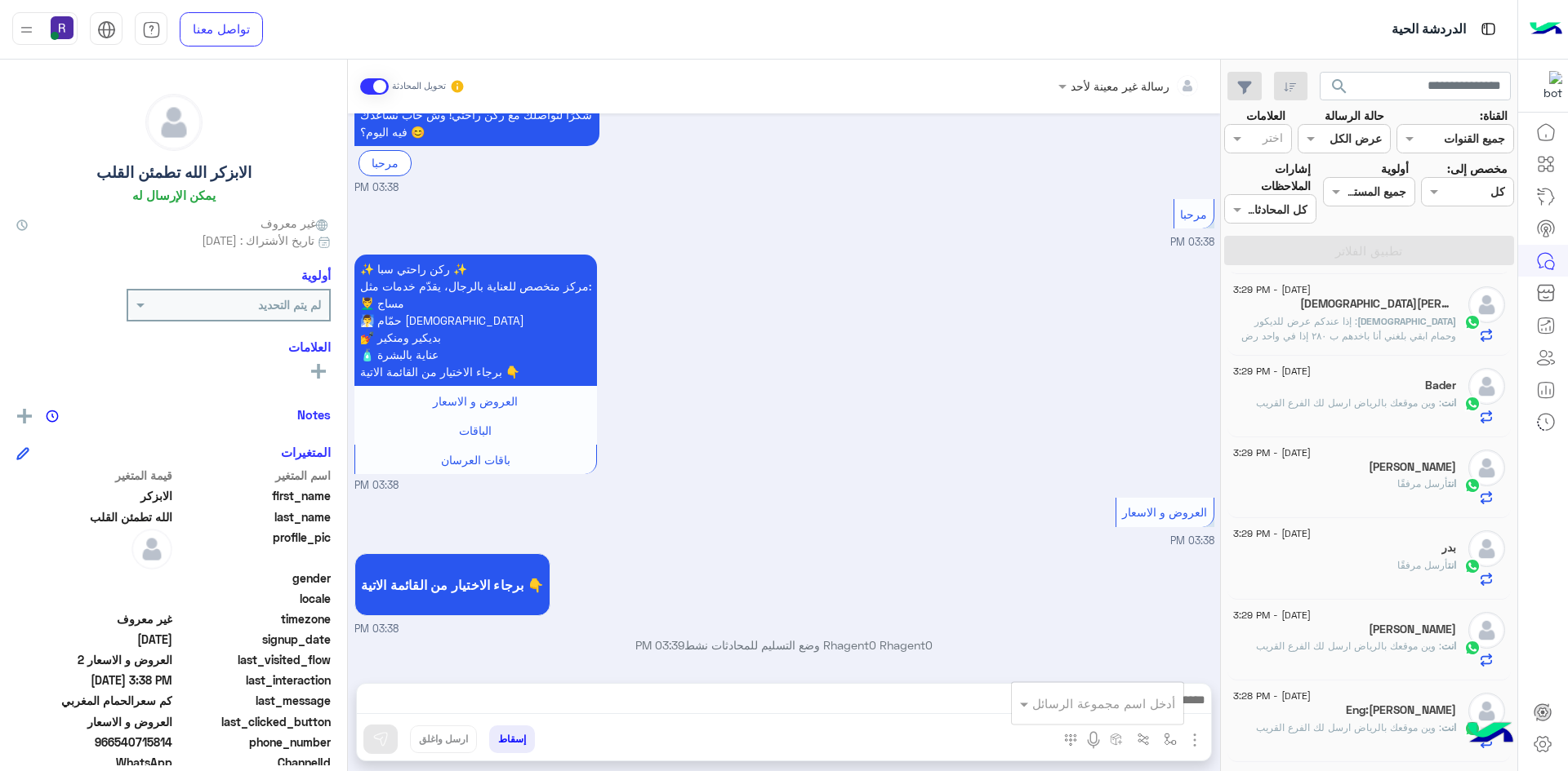
click at [969, 594] on div "برجاء الاختيار من القائمة الاتية 👇 03:38 PM" at bounding box center [785, 593] width 860 height 88
click at [1195, 739] on img "button" at bounding box center [1195, 741] width 20 height 20
click at [1182, 717] on button "الصور" at bounding box center [1169, 704] width 69 height 32
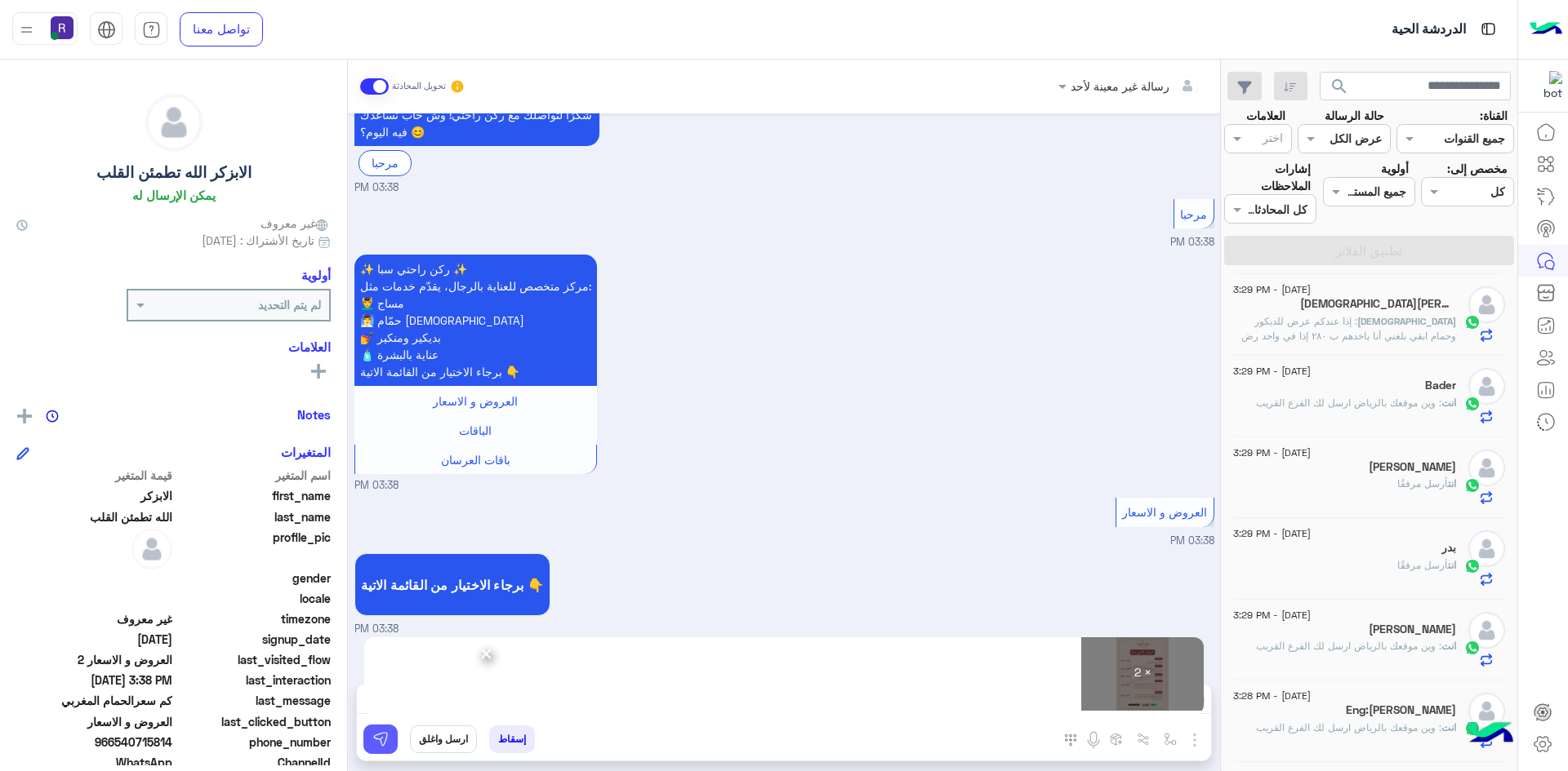
click at [384, 743] on img at bounding box center [380, 739] width 17 height 17
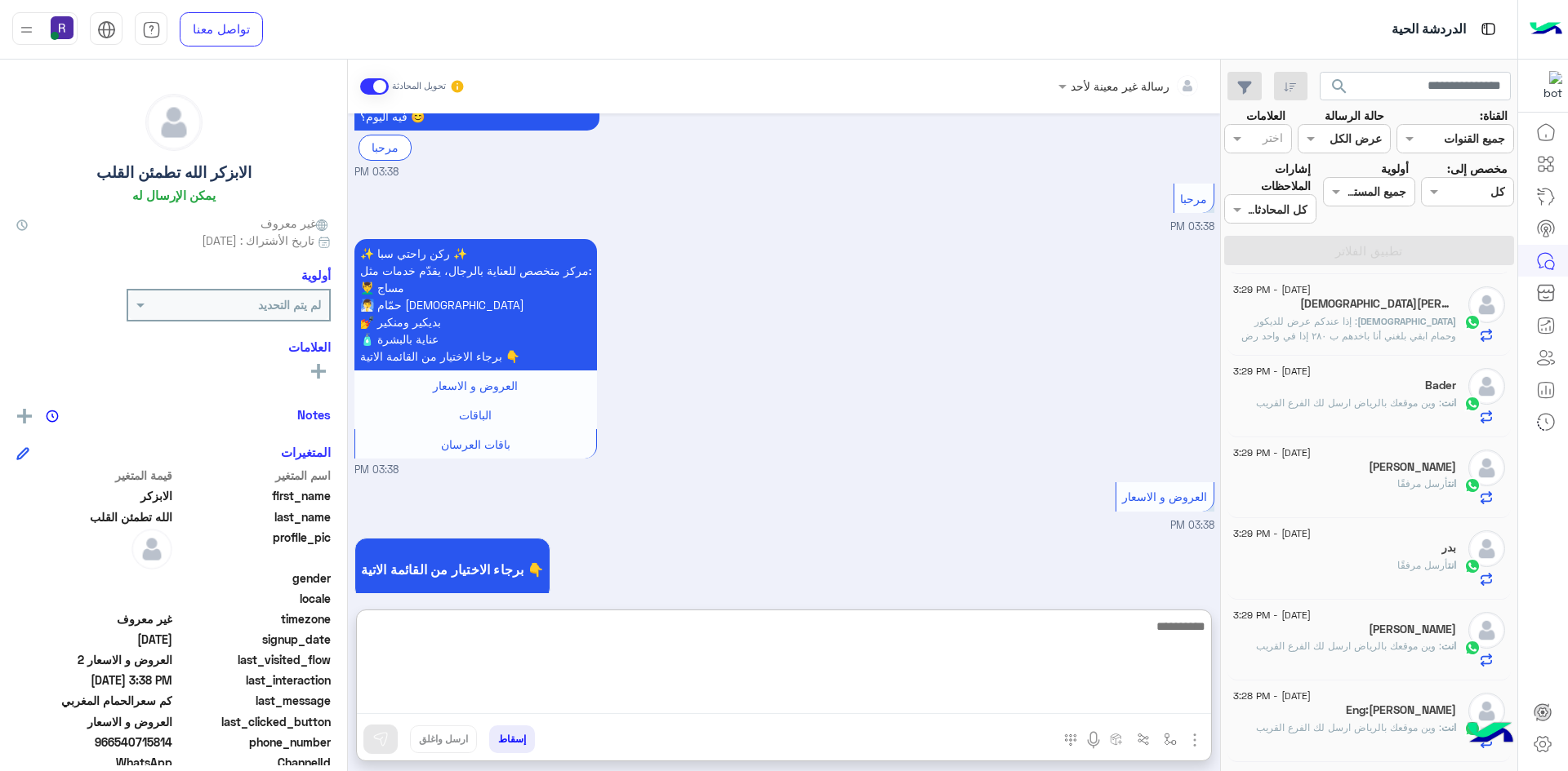
paste textarea "**********"
type textarea "**********"
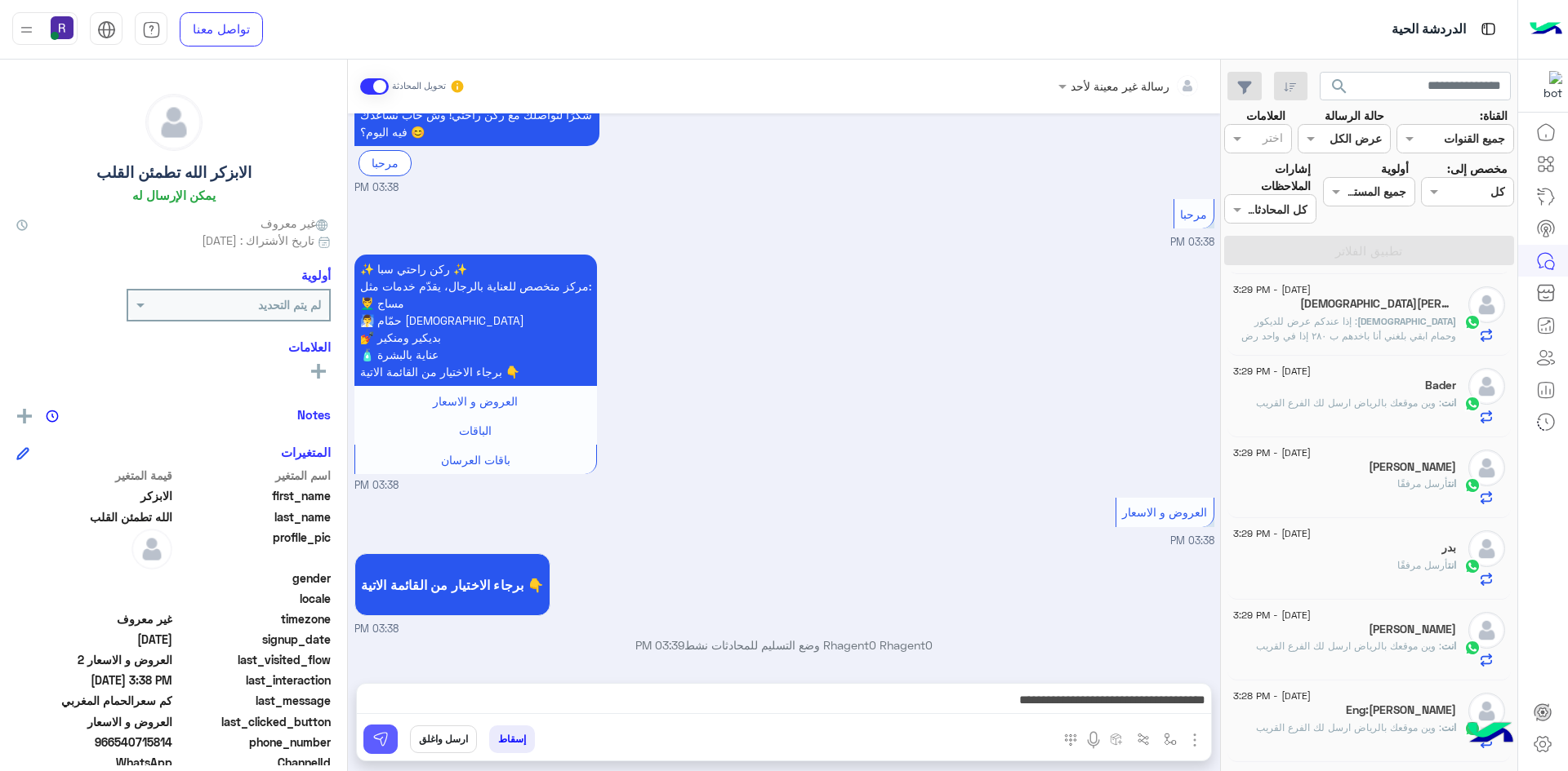
click at [385, 743] on img at bounding box center [380, 739] width 17 height 17
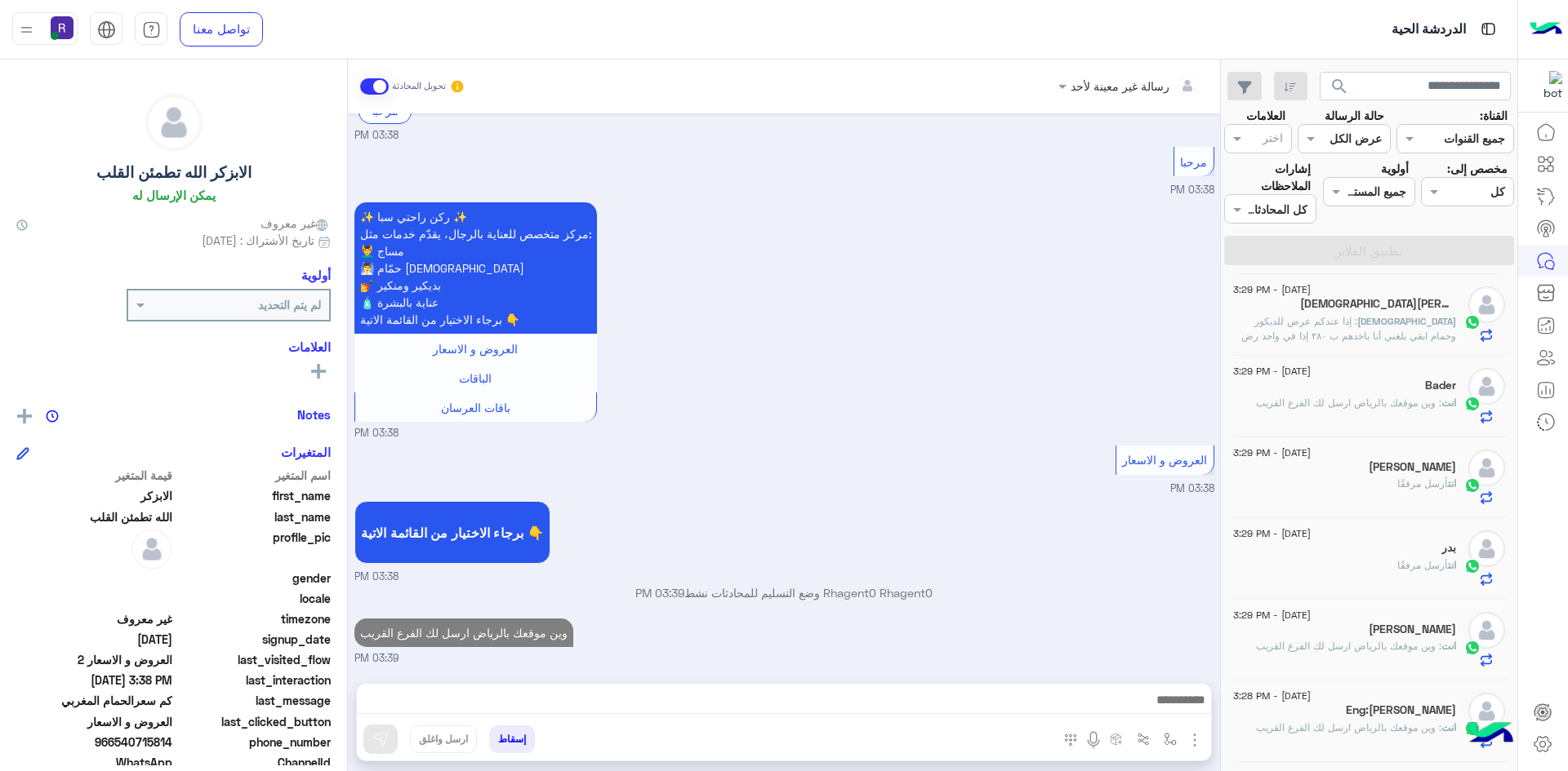
scroll to position [410, 0]
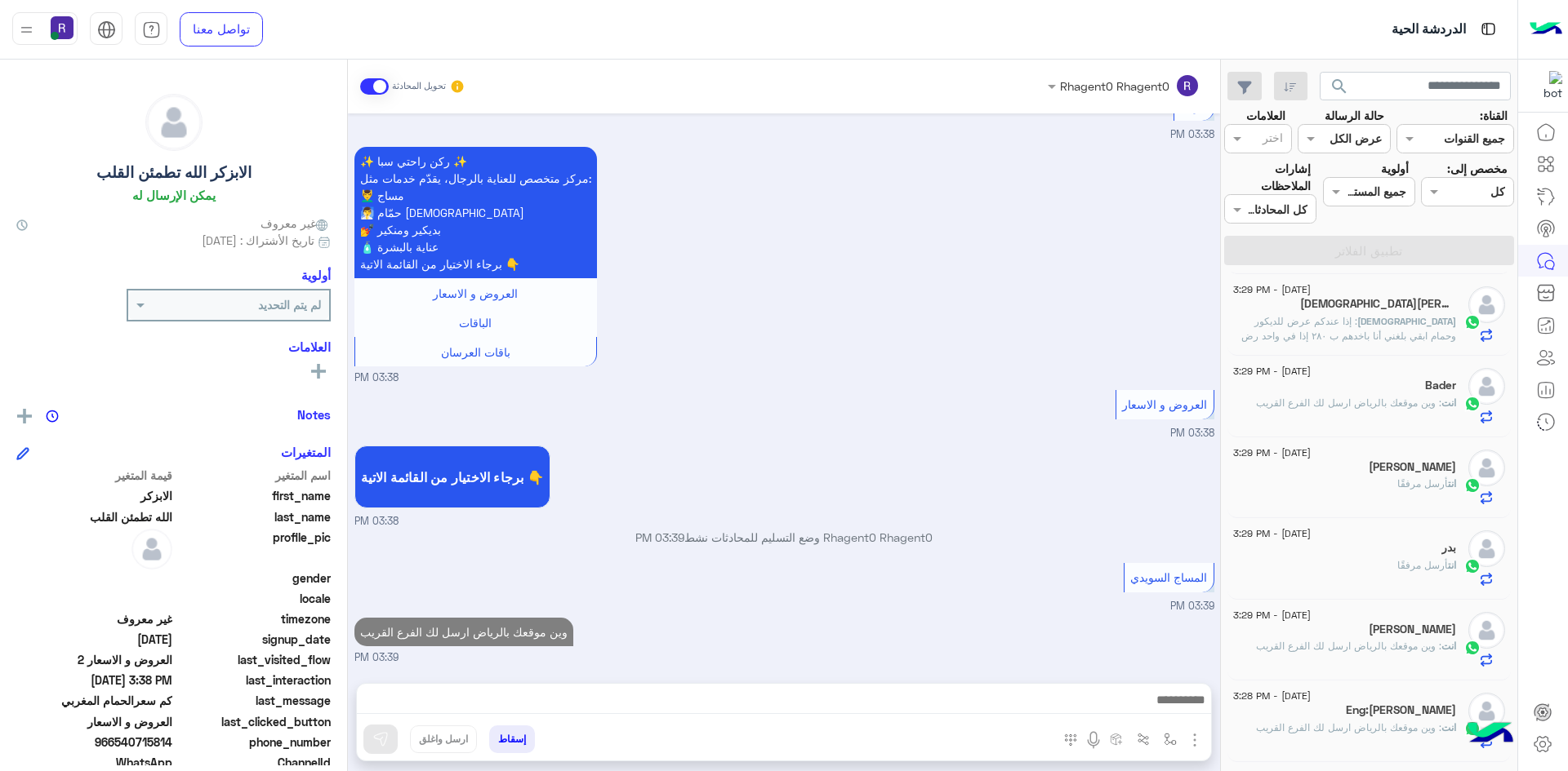
click at [1381, 404] on span ": وين موقعك بالرياض ارسل لك الفرع القريب" at bounding box center [1349, 403] width 186 height 13
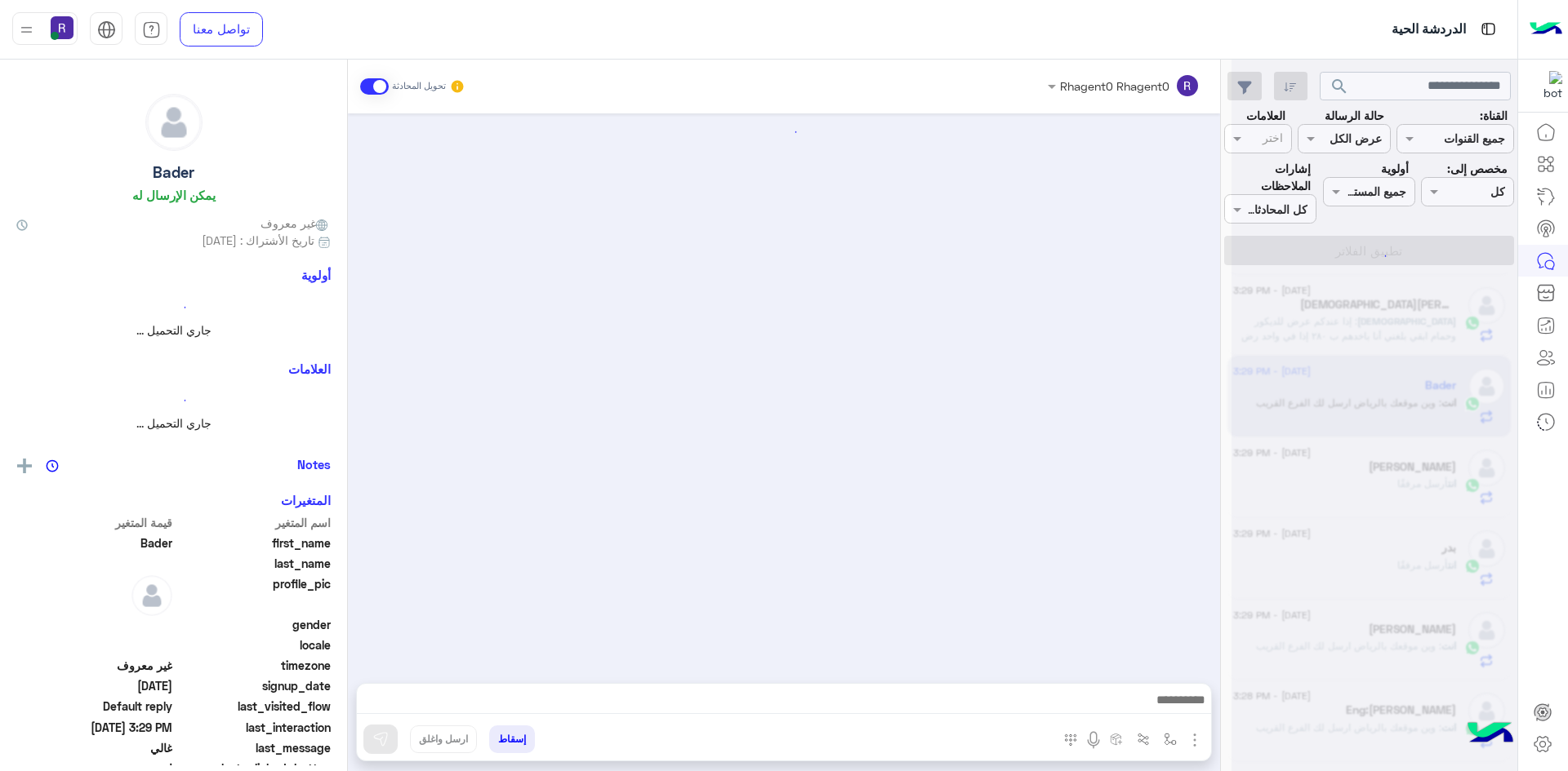
scroll to position [277, 0]
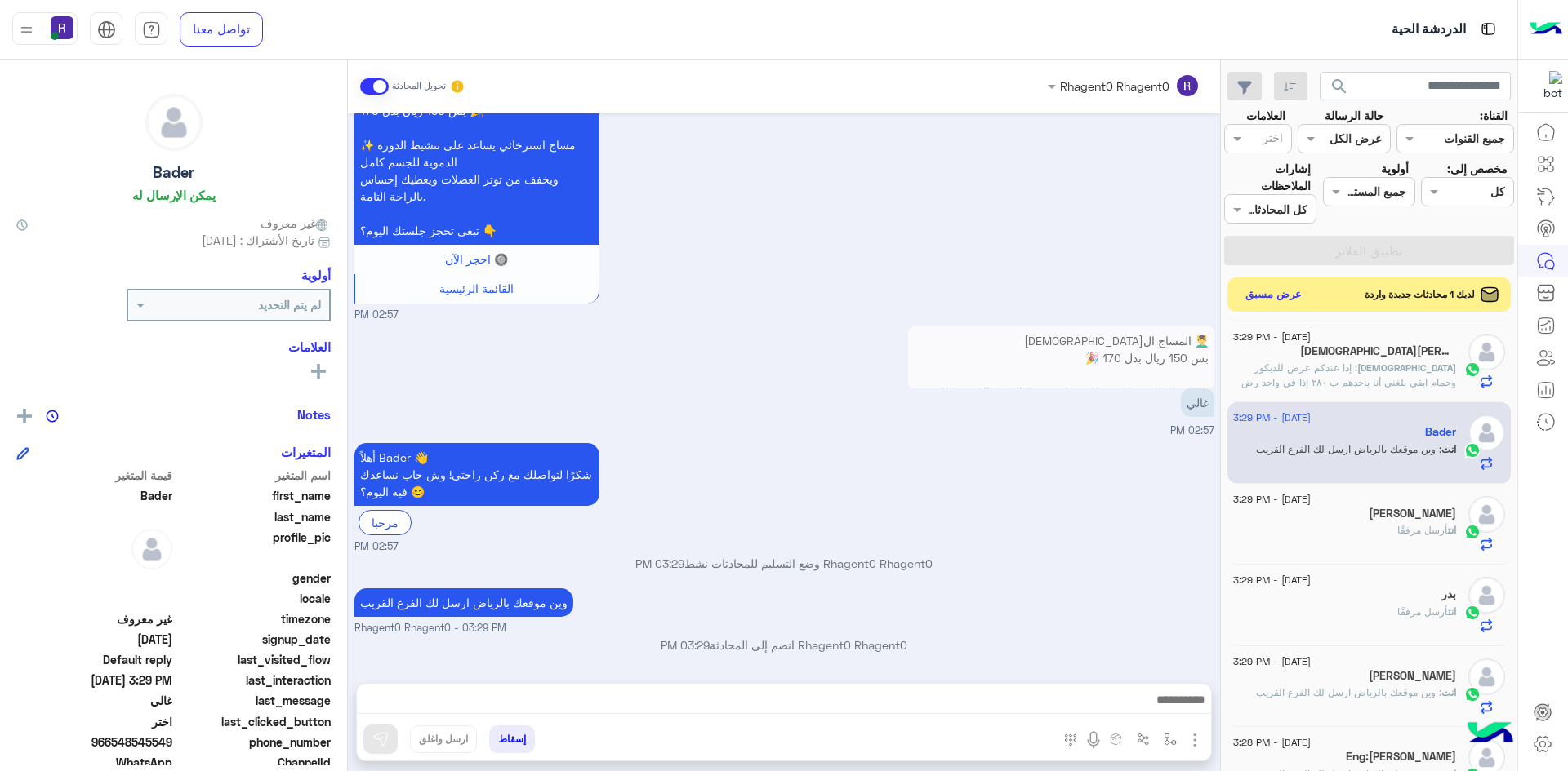
click at [1274, 299] on button "عرض مسبق" at bounding box center [1274, 295] width 68 height 22
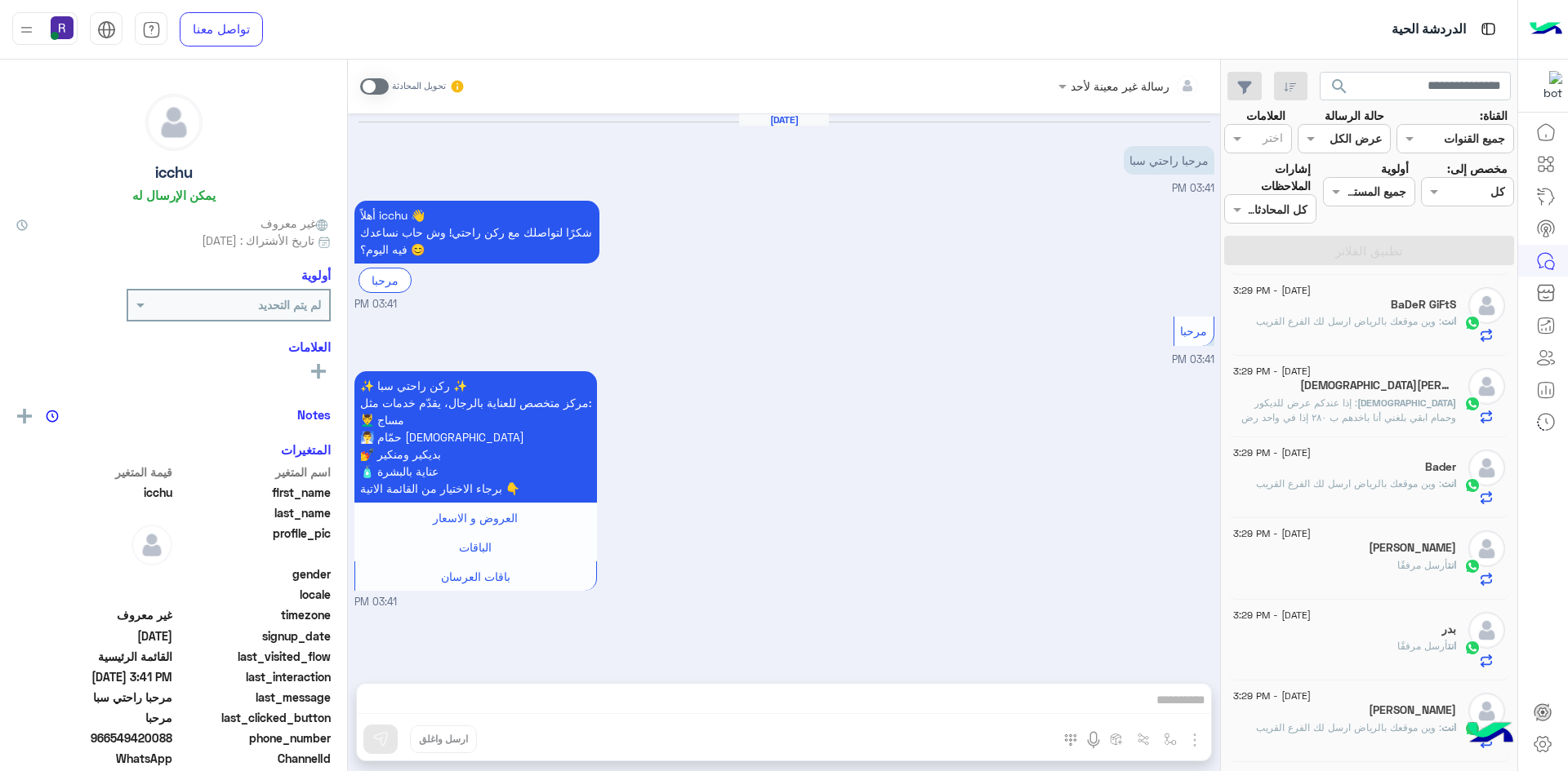
click at [1354, 334] on div "انت : وين موقعك بالرياض ارسل لك الفرع القريب" at bounding box center [1344, 328] width 223 height 28
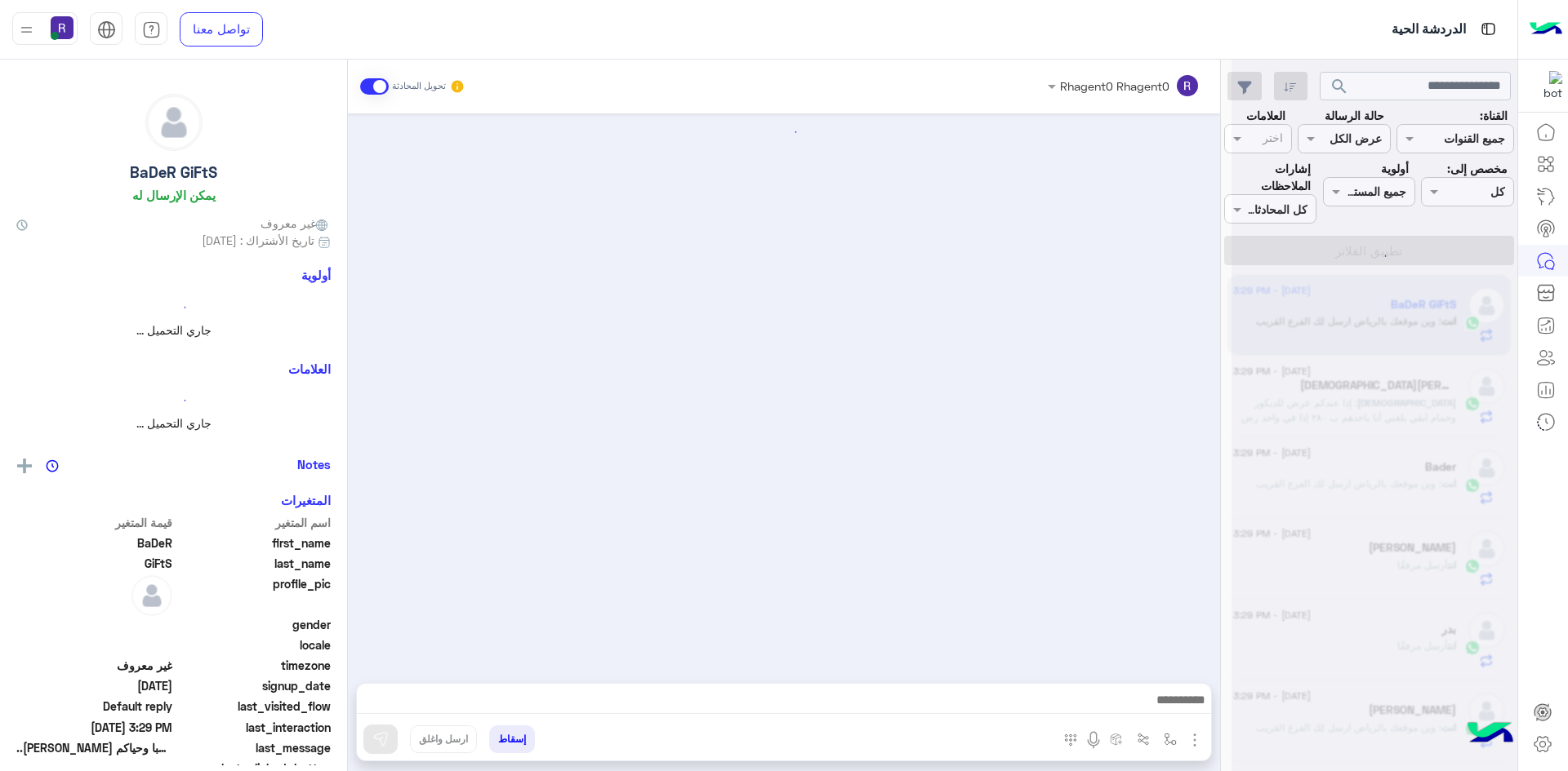
scroll to position [236, 0]
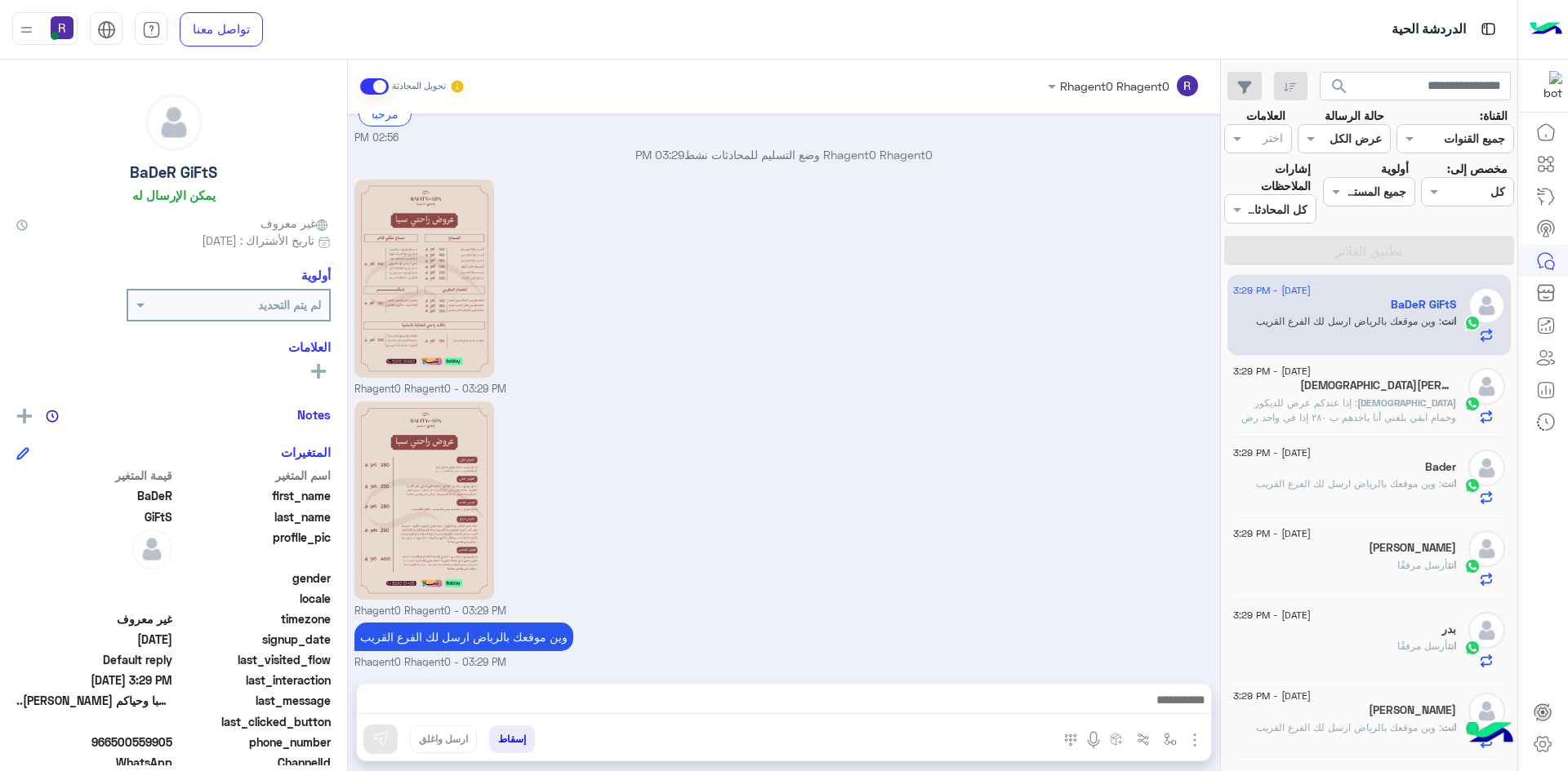
click at [1356, 411] on span ": إذا عندكم عرض للديكور وحمام ابقي بلغني أنا باخدهم ب ٢٨٠ إذا في واحد رض افضل ب…" at bounding box center [1349, 417] width 215 height 42
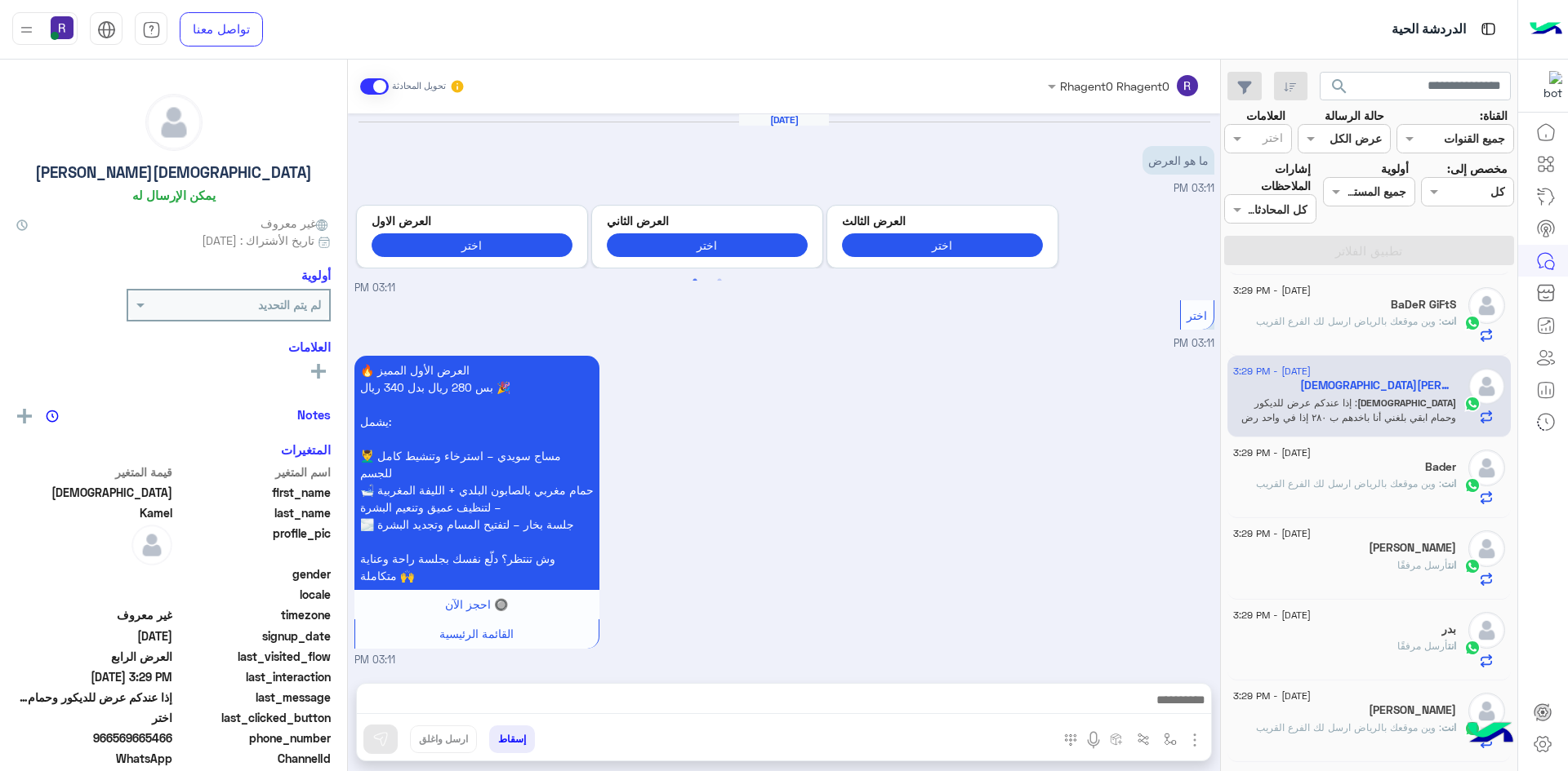
scroll to position [1628, 0]
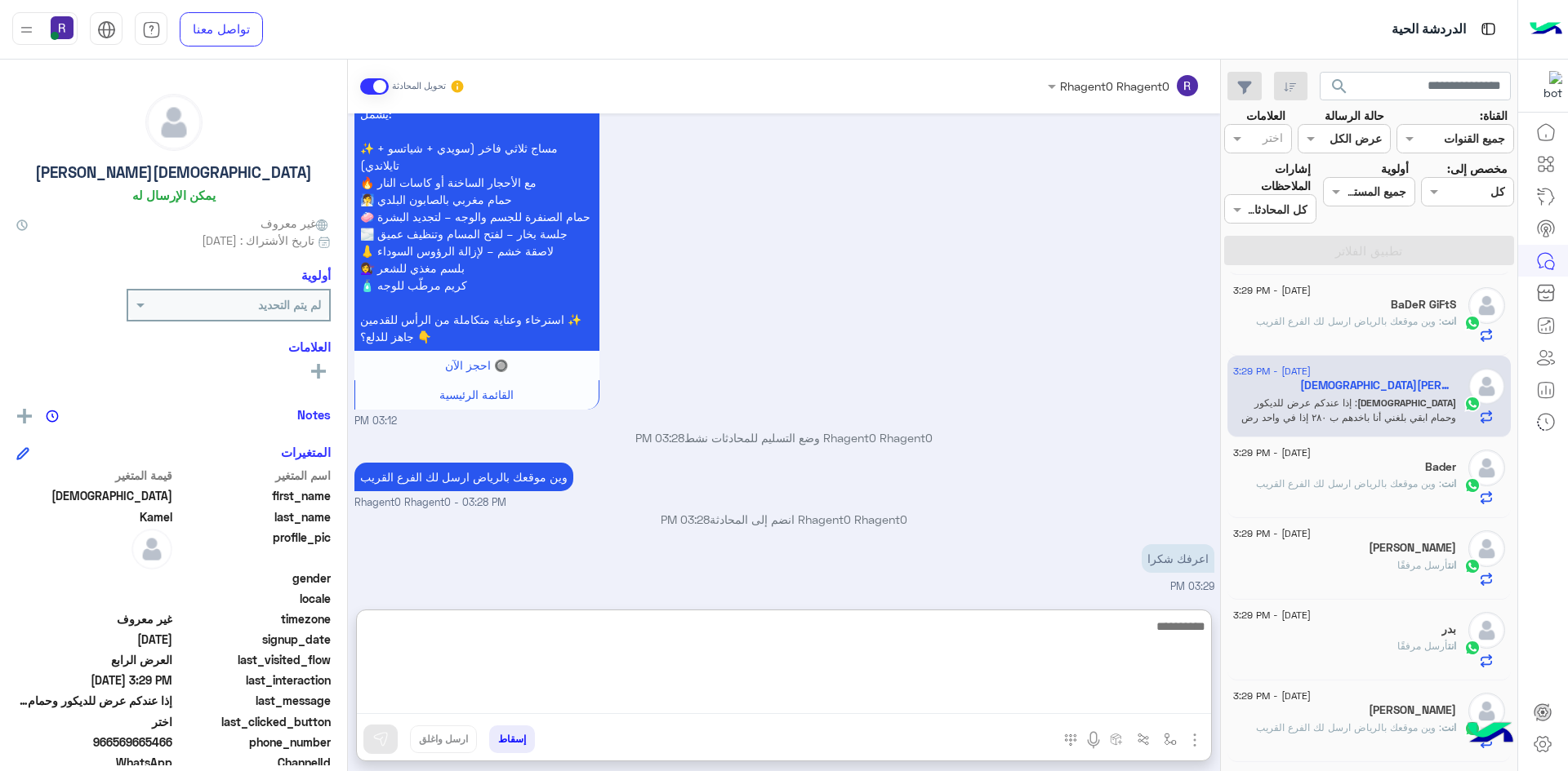
click at [954, 695] on textarea at bounding box center [784, 665] width 854 height 98
type textarea "**********"
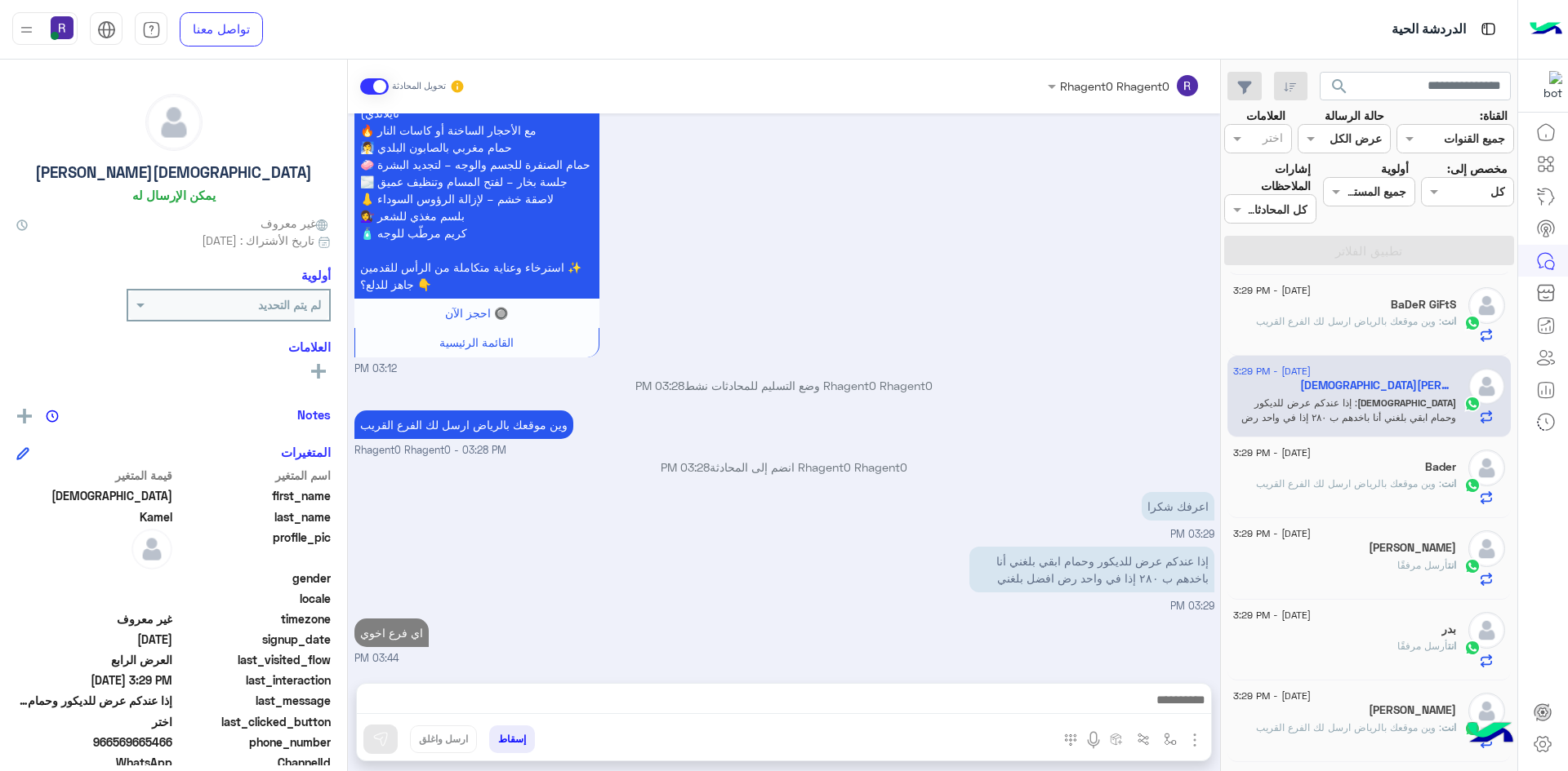
click at [1364, 479] on span ": وين موقعك بالرياض ارسل لك الفرع القريب" at bounding box center [1349, 484] width 186 height 13
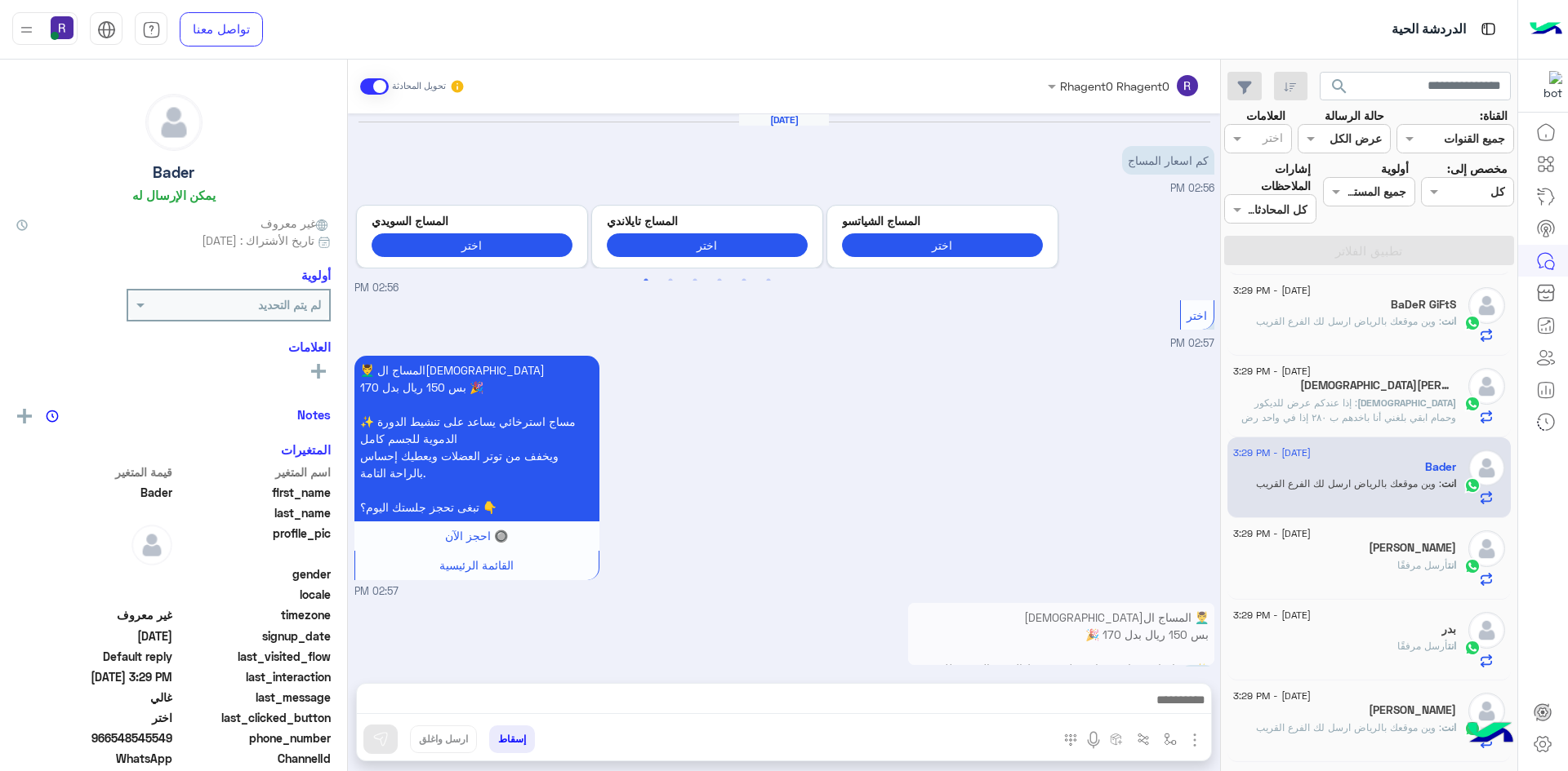
scroll to position [277, 0]
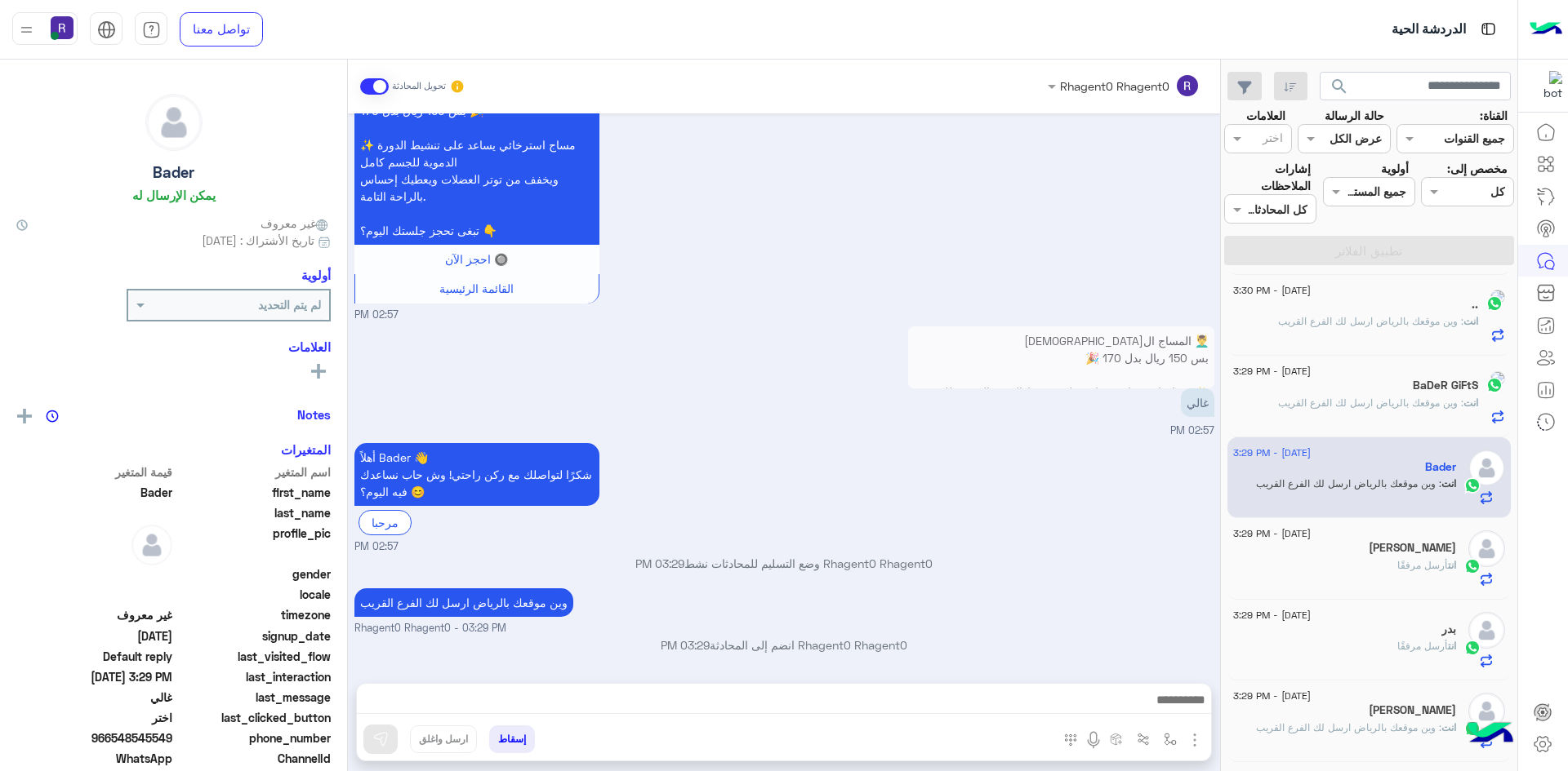
click at [1343, 408] on span ": وين موقعك بالرياض ارسل لك الفرع القريب" at bounding box center [1371, 403] width 186 height 13
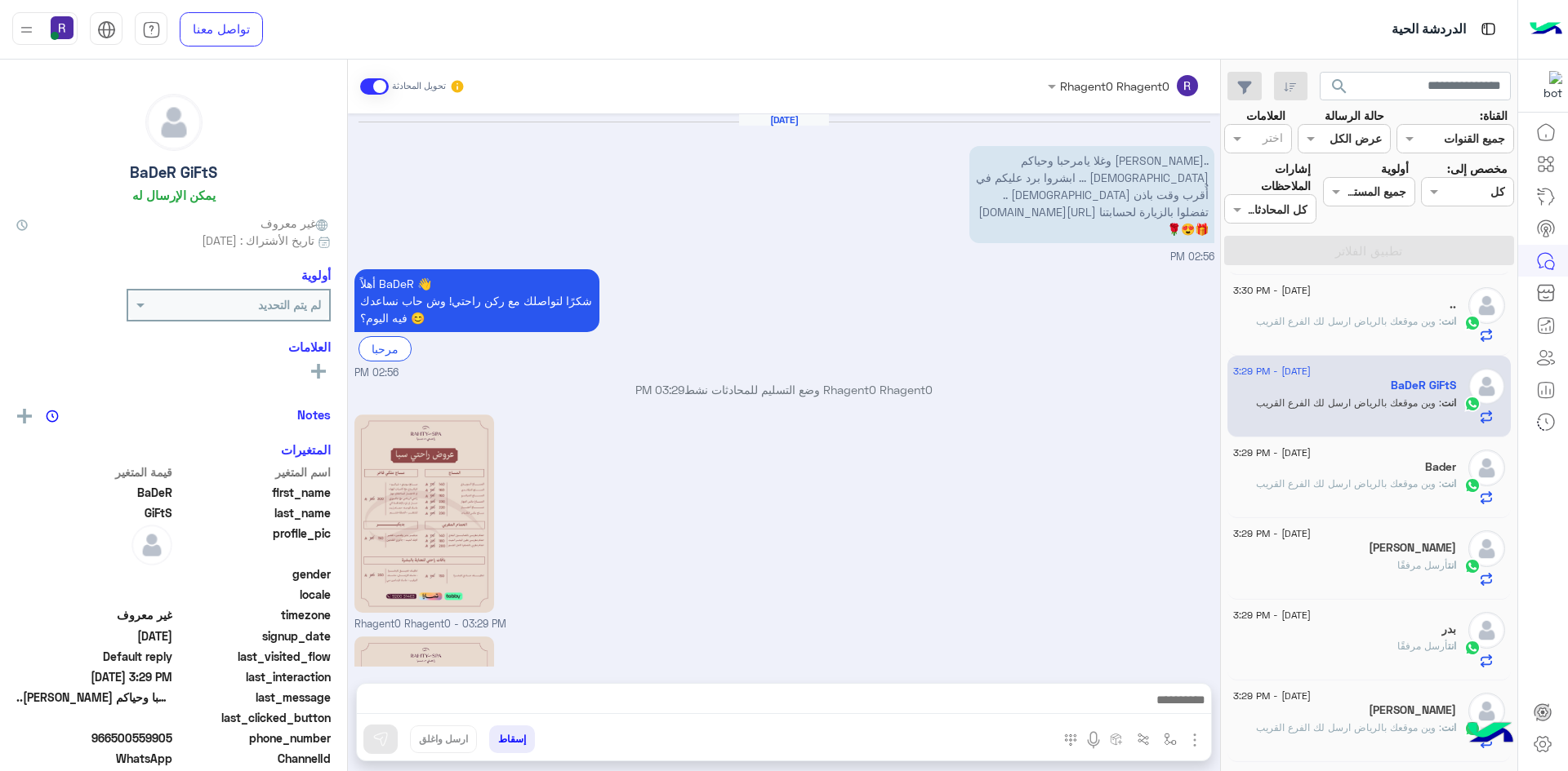
scroll to position [236, 0]
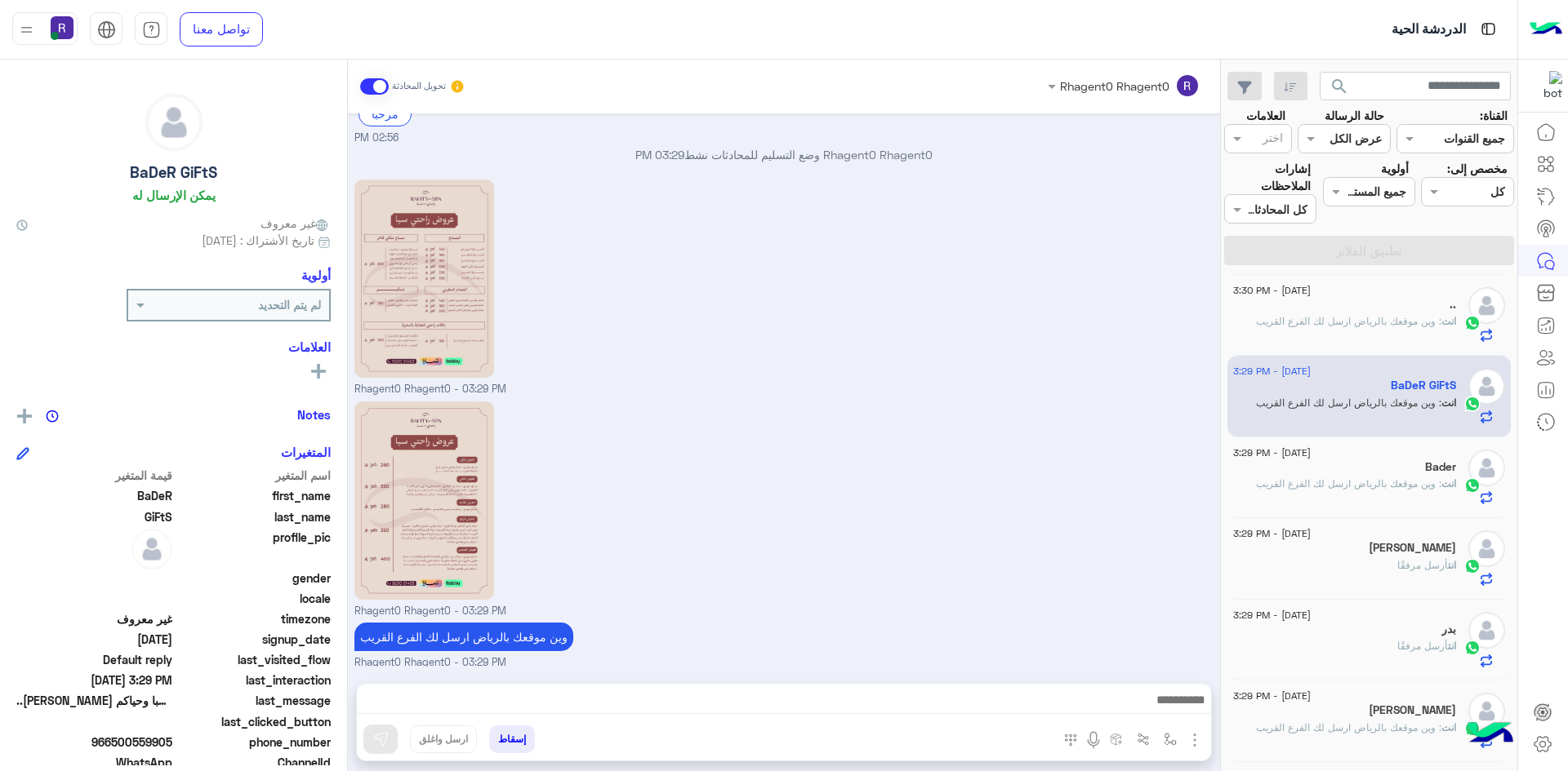
click at [1349, 321] on span ": وين موقعك بالرياض ارسل لك الفرع القريب" at bounding box center [1349, 321] width 186 height 13
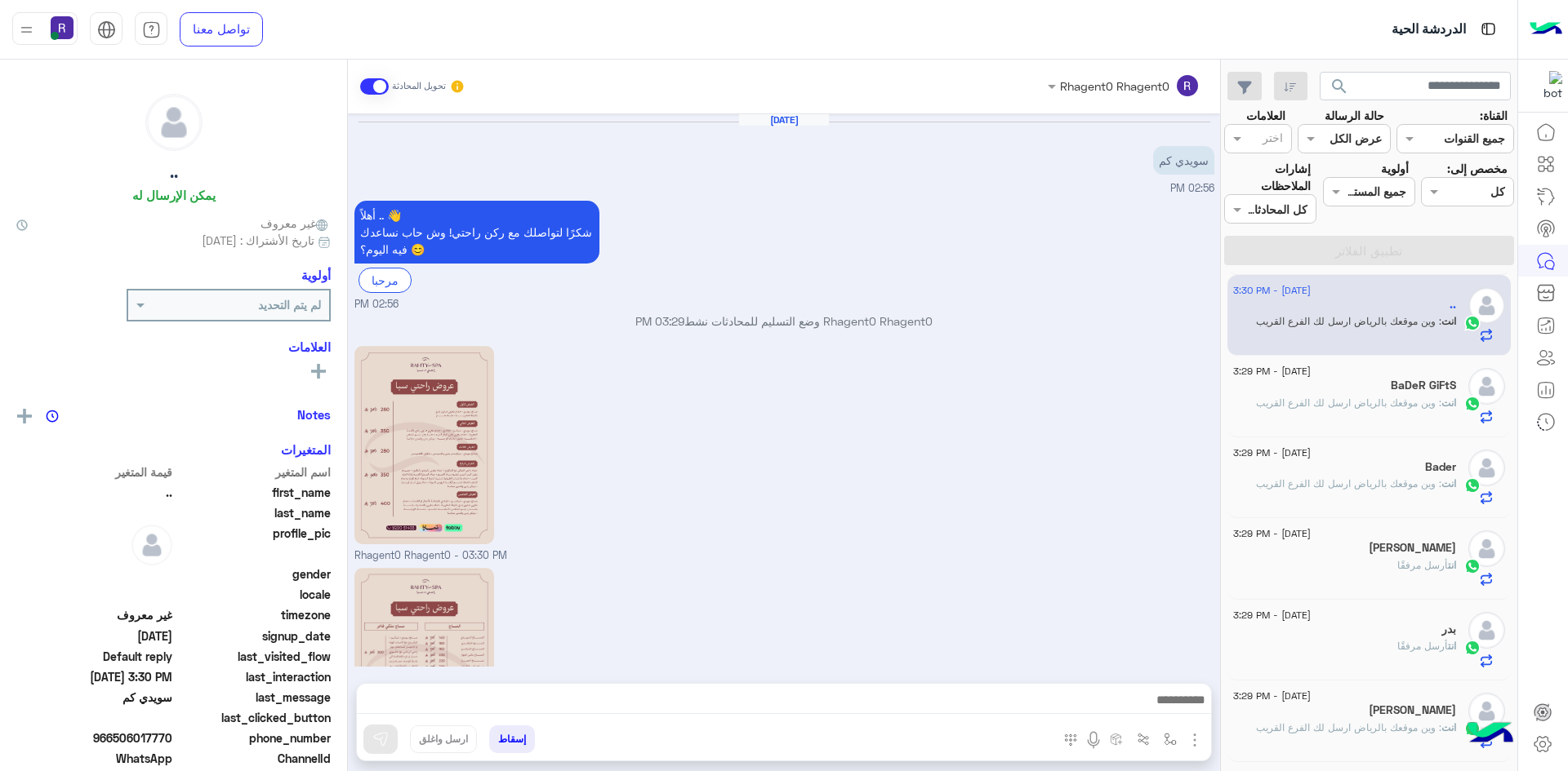
scroll to position [200, 0]
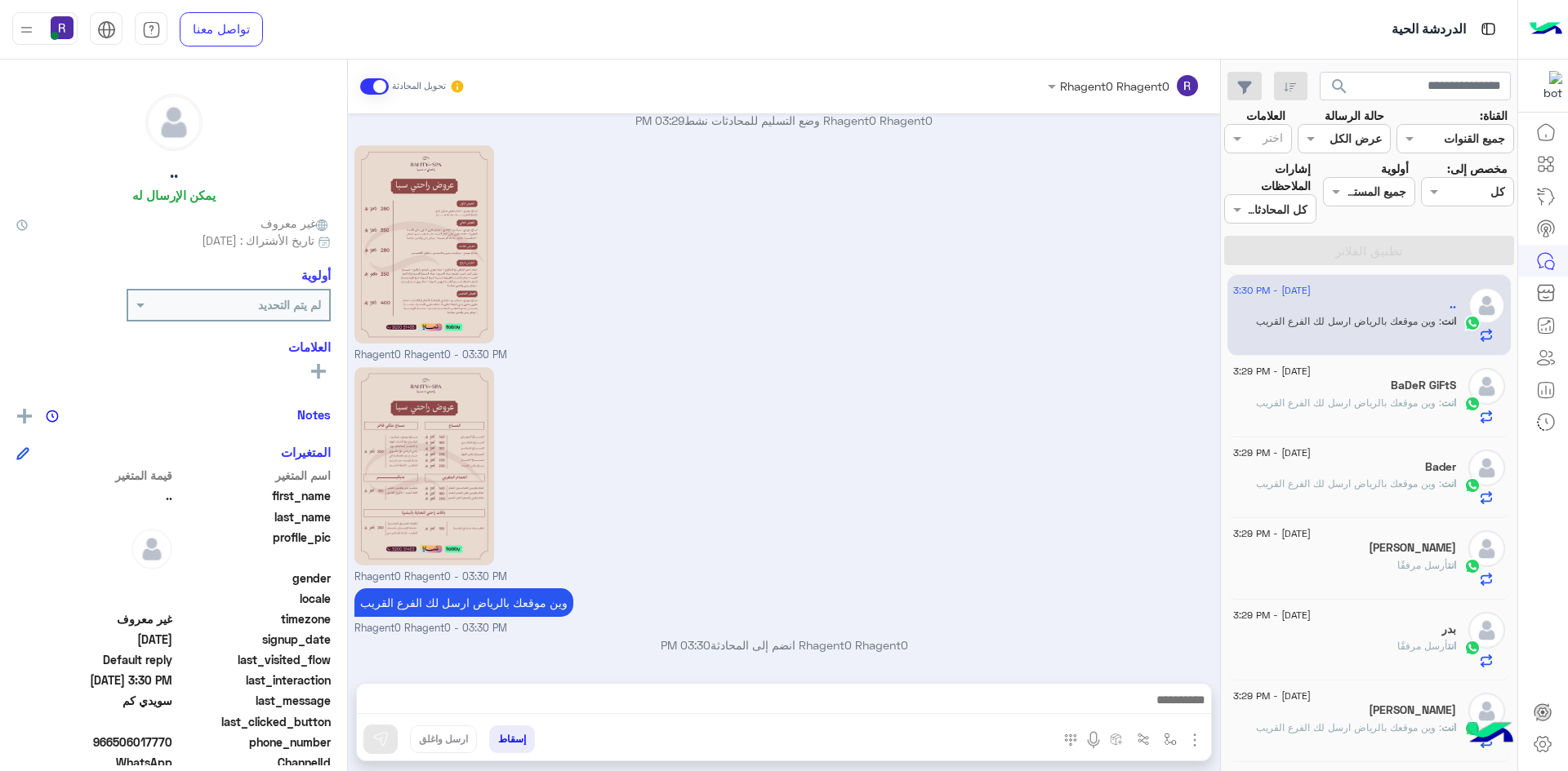
click at [1351, 394] on div "BaDeR GiFtS" at bounding box center [1344, 388] width 223 height 18
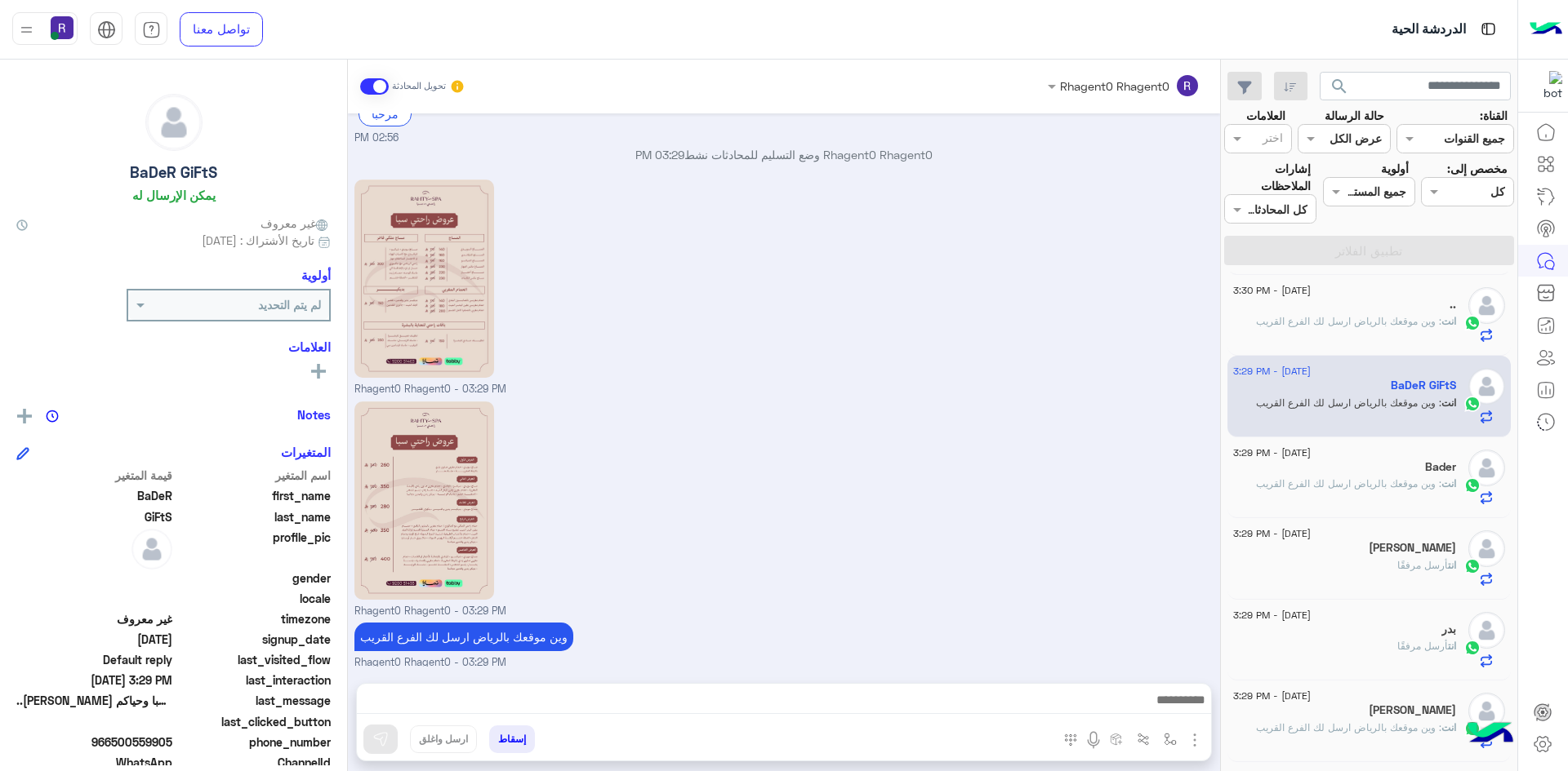
scroll to position [736, 0]
click at [1422, 335] on div "انت : وين موقعك بالرياض ارسل لك الفرع القريب" at bounding box center [1344, 327] width 223 height 28
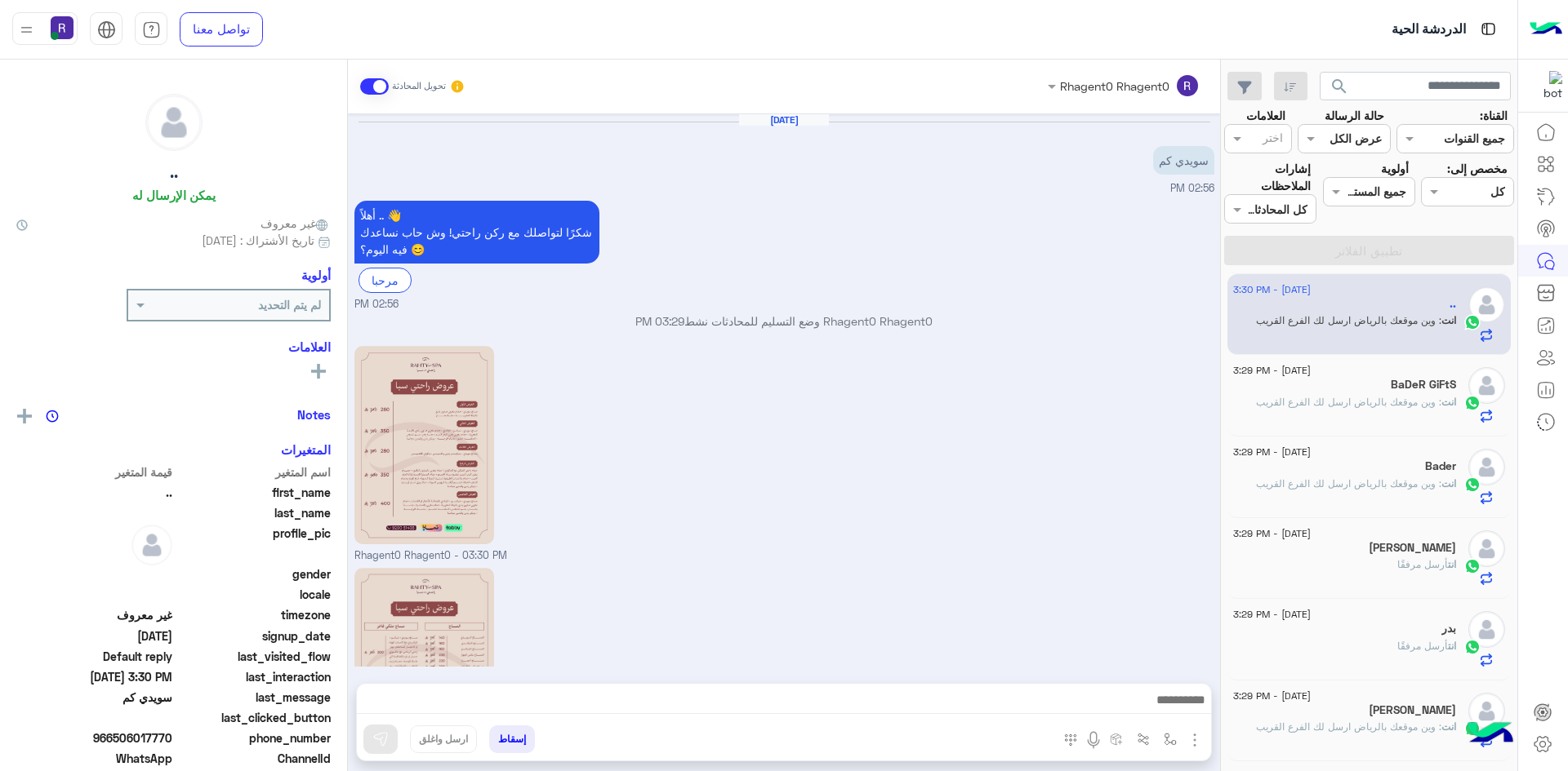
scroll to position [200, 0]
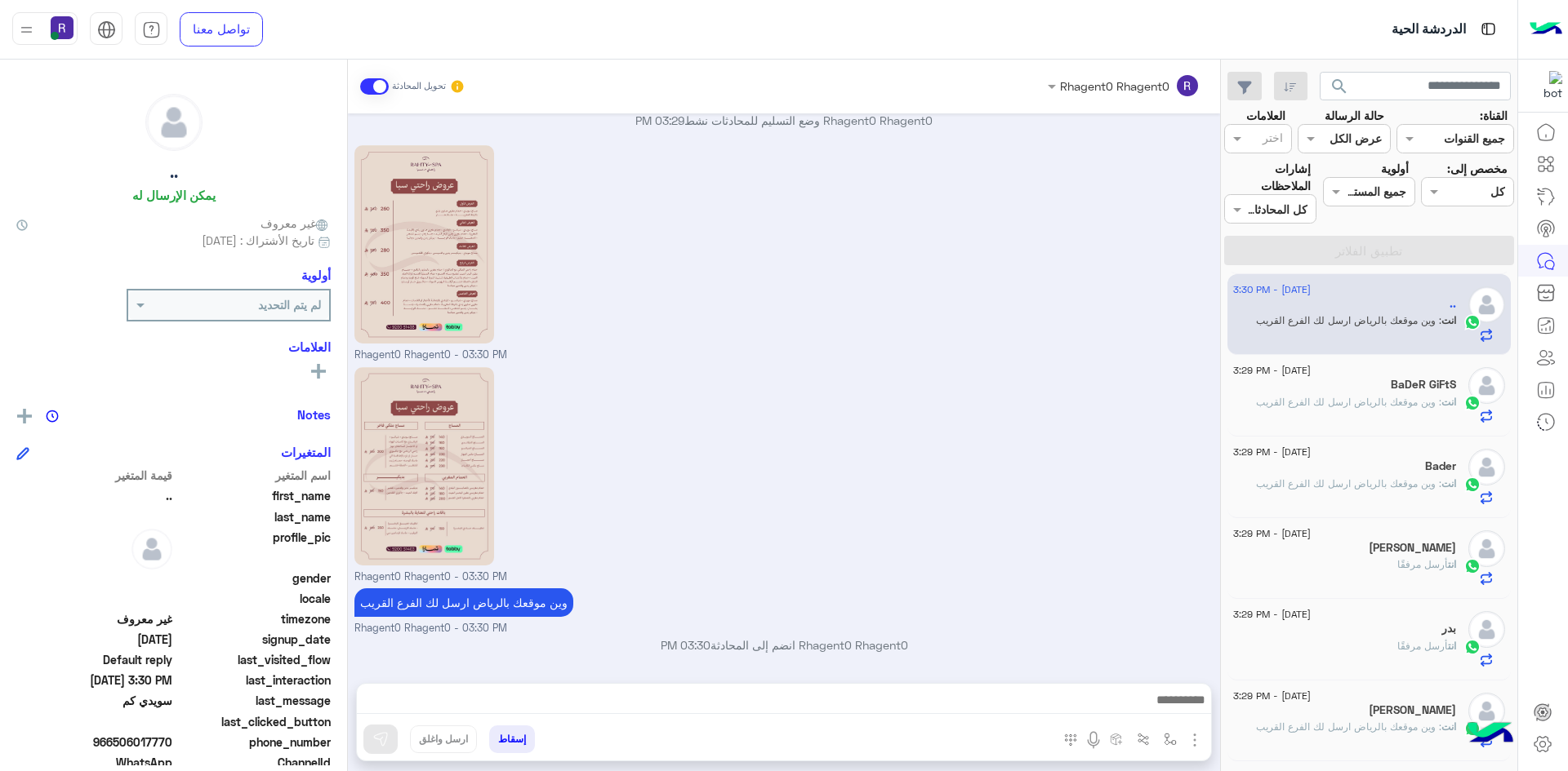
click at [1427, 411] on div "انت : وين موقعك بالرياض ارسل لك الفرع القريب" at bounding box center [1344, 408] width 223 height 28
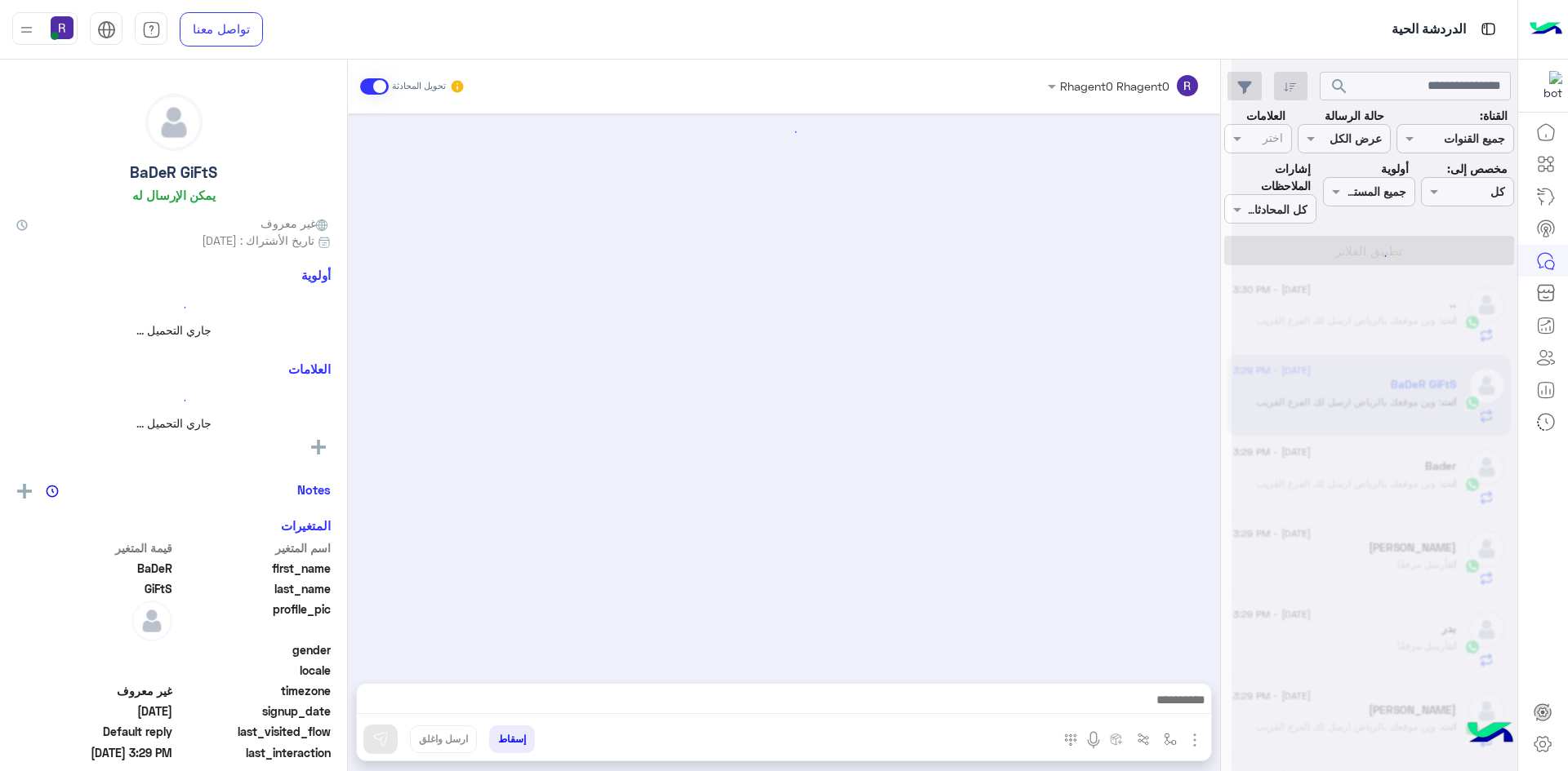
scroll to position [236, 0]
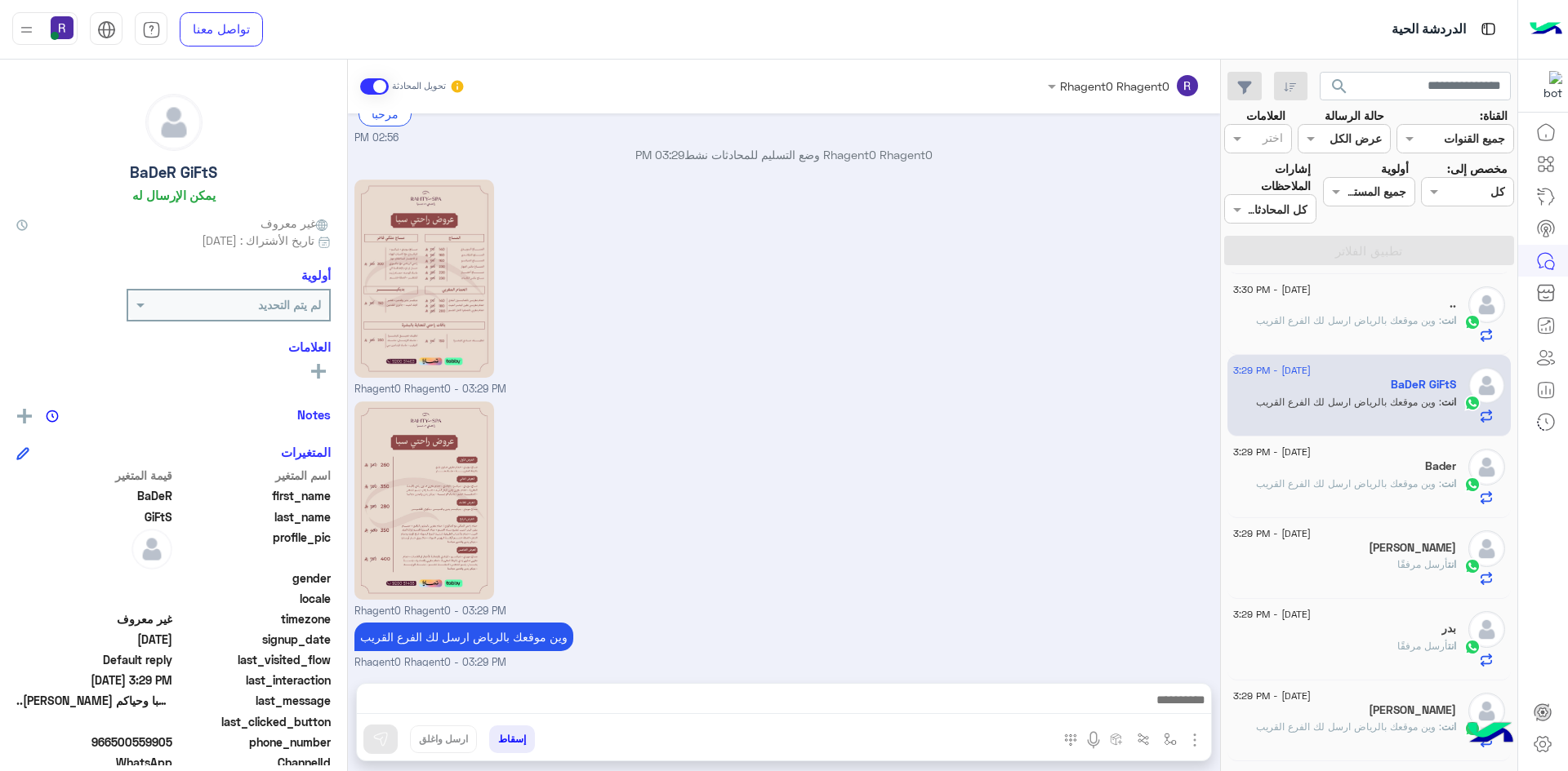
click at [1388, 324] on span ": وين موقعك بالرياض ارسل لك الفرع القريب" at bounding box center [1349, 321] width 186 height 13
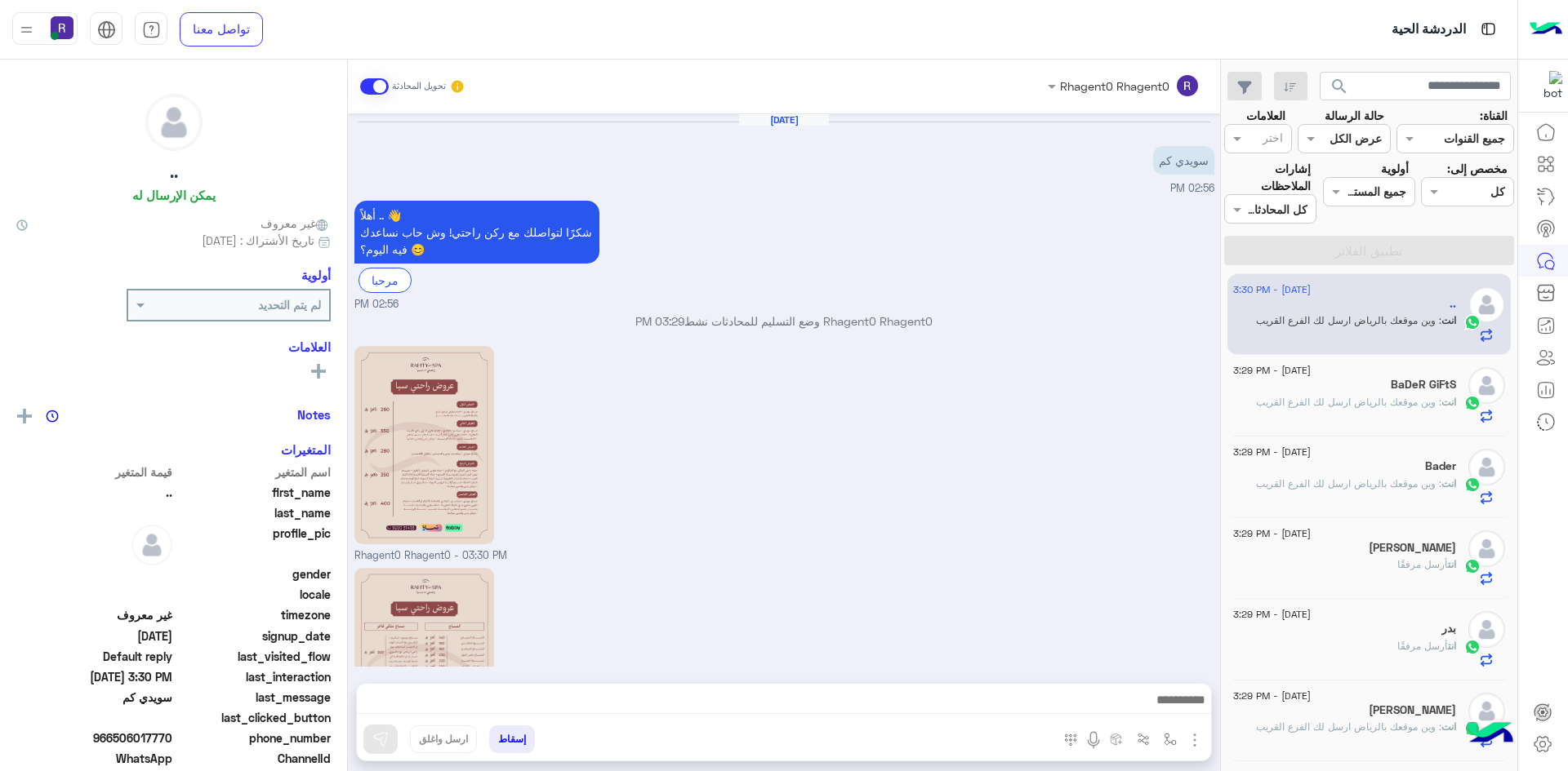
scroll to position [200, 0]
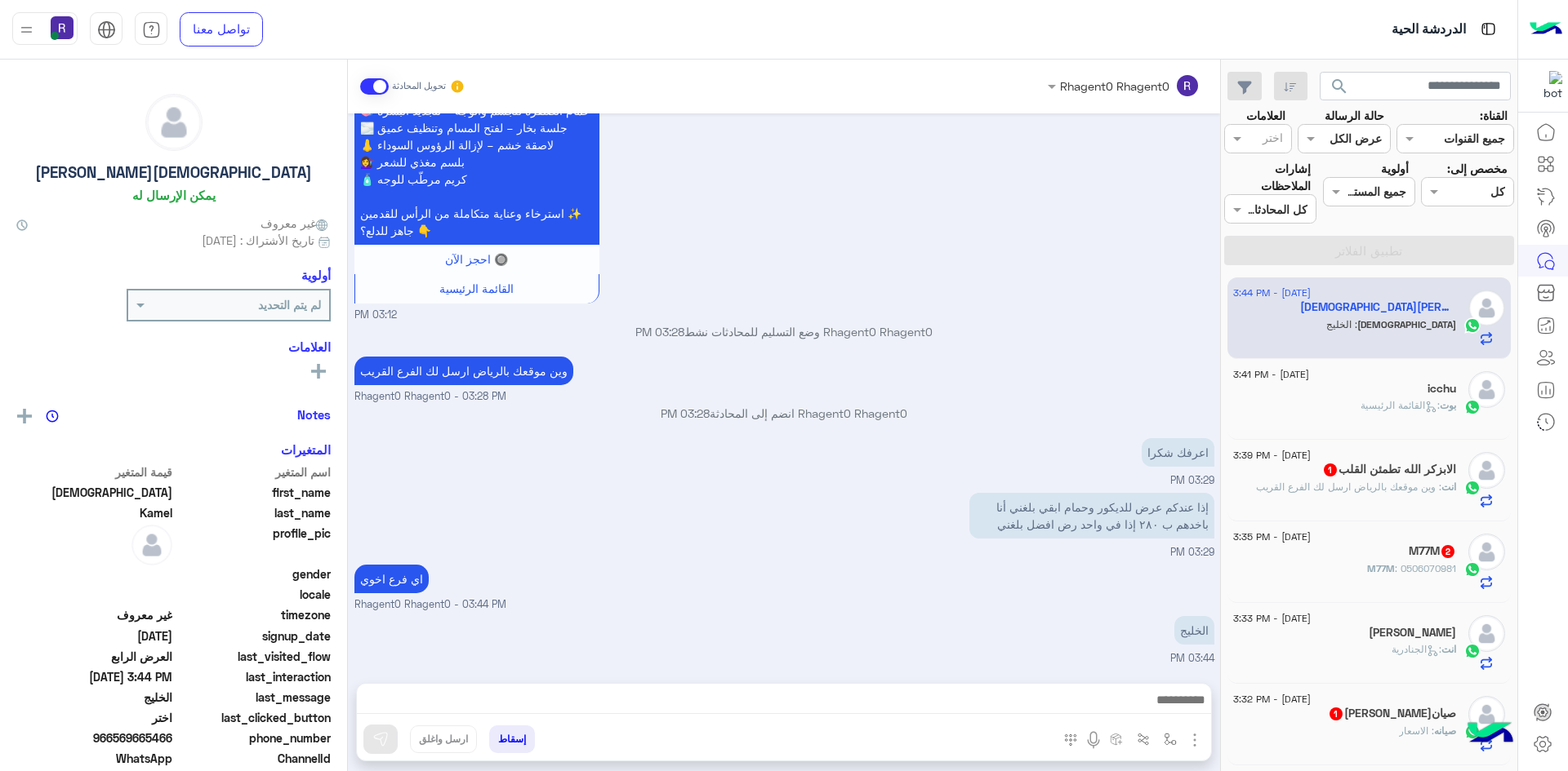
scroll to position [245, 0]
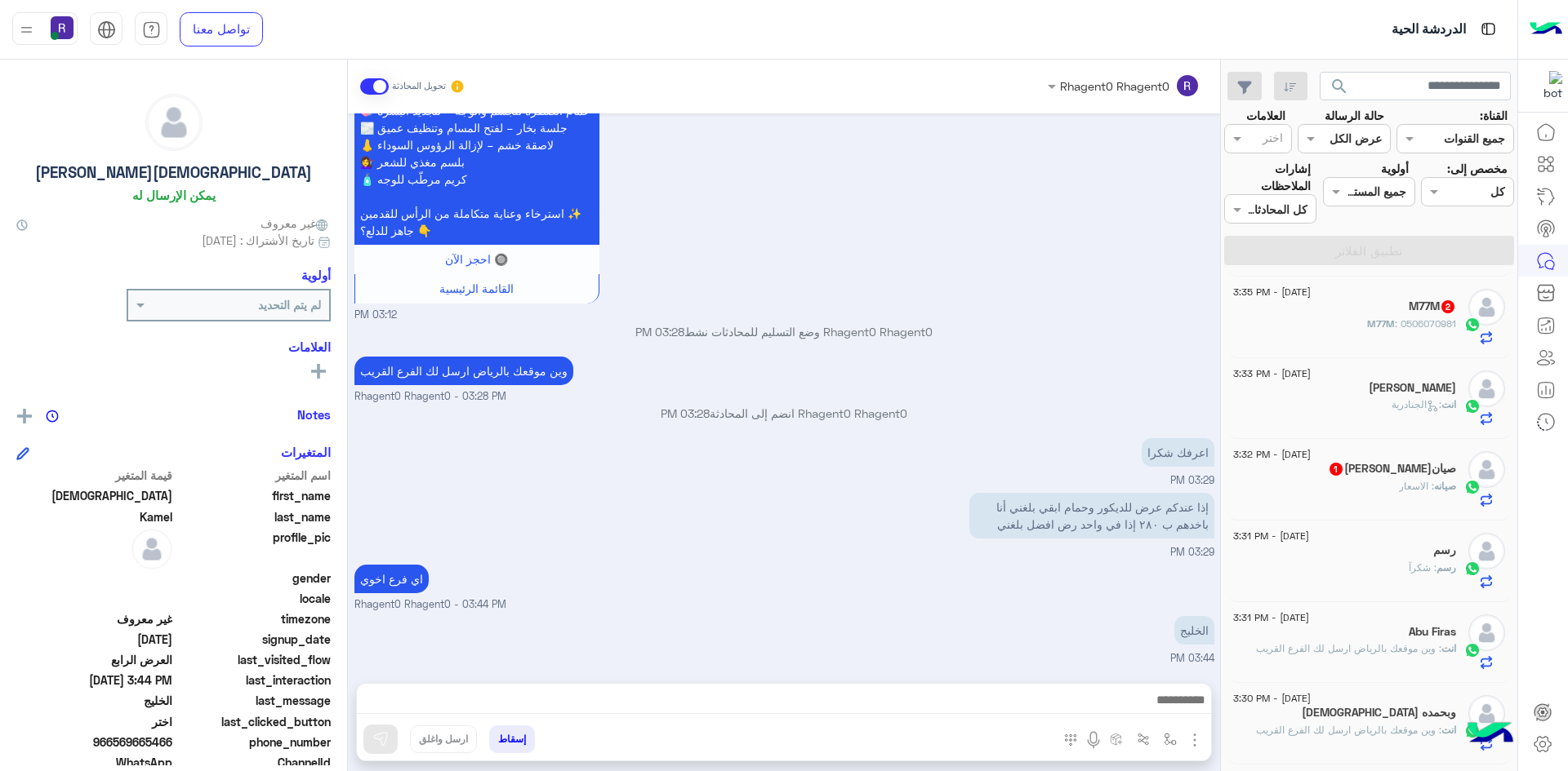
click at [1370, 477] on div "صيانه سكوترات 1" at bounding box center [1344, 471] width 223 height 18
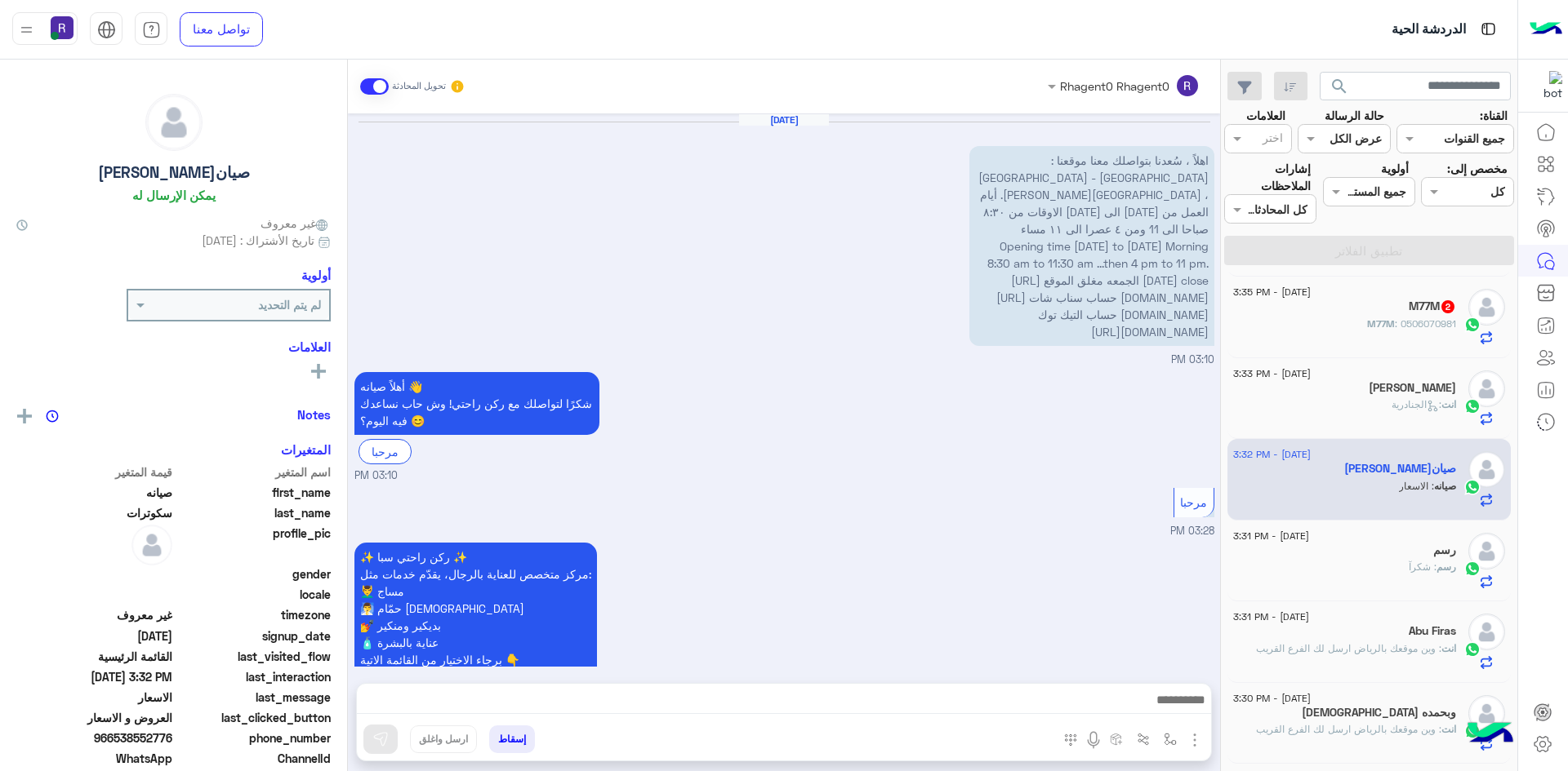
scroll to position [664, 0]
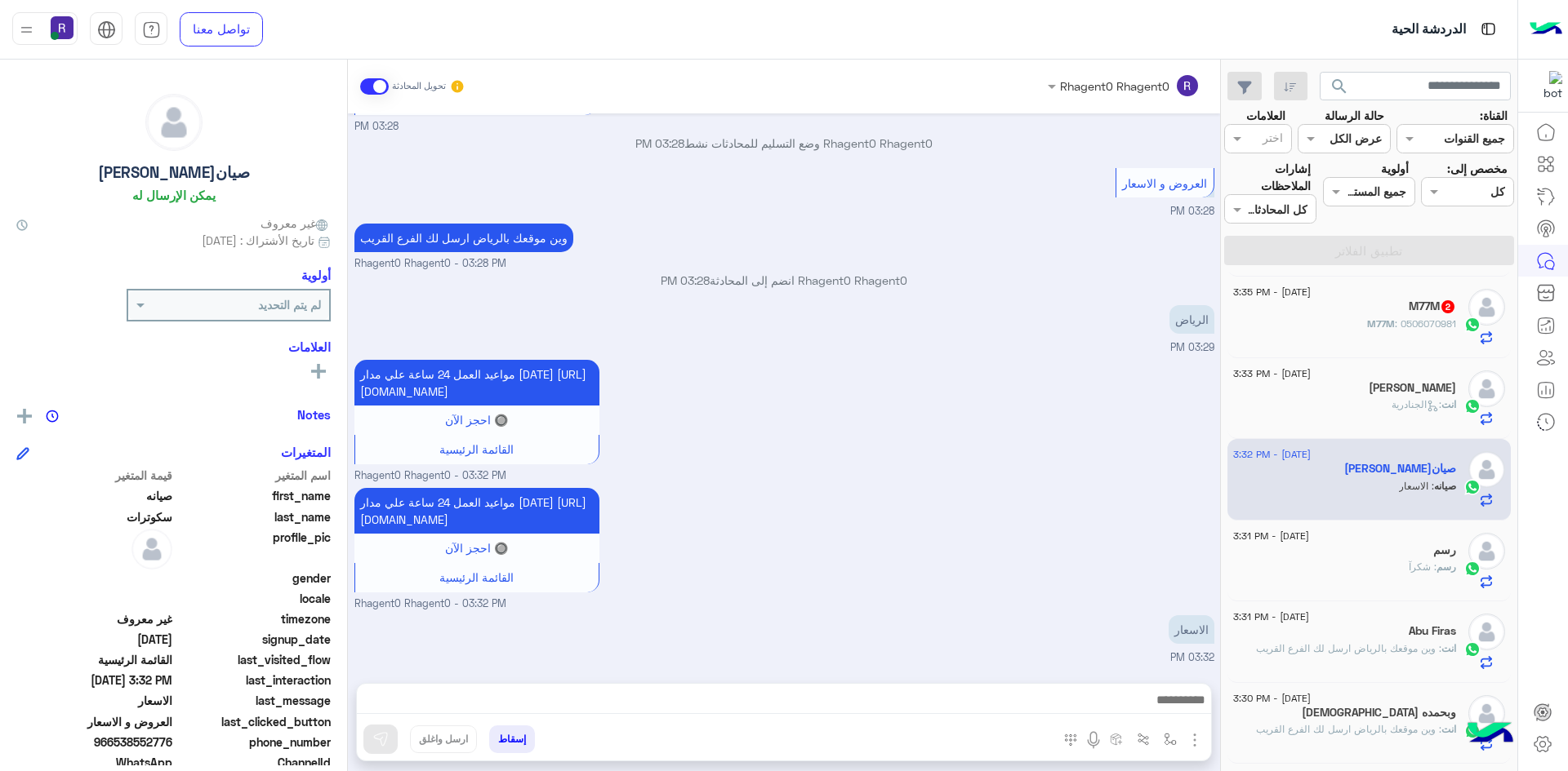
click at [1194, 738] on img "button" at bounding box center [1195, 741] width 20 height 20
click at [1176, 715] on button "الصور" at bounding box center [1169, 704] width 69 height 32
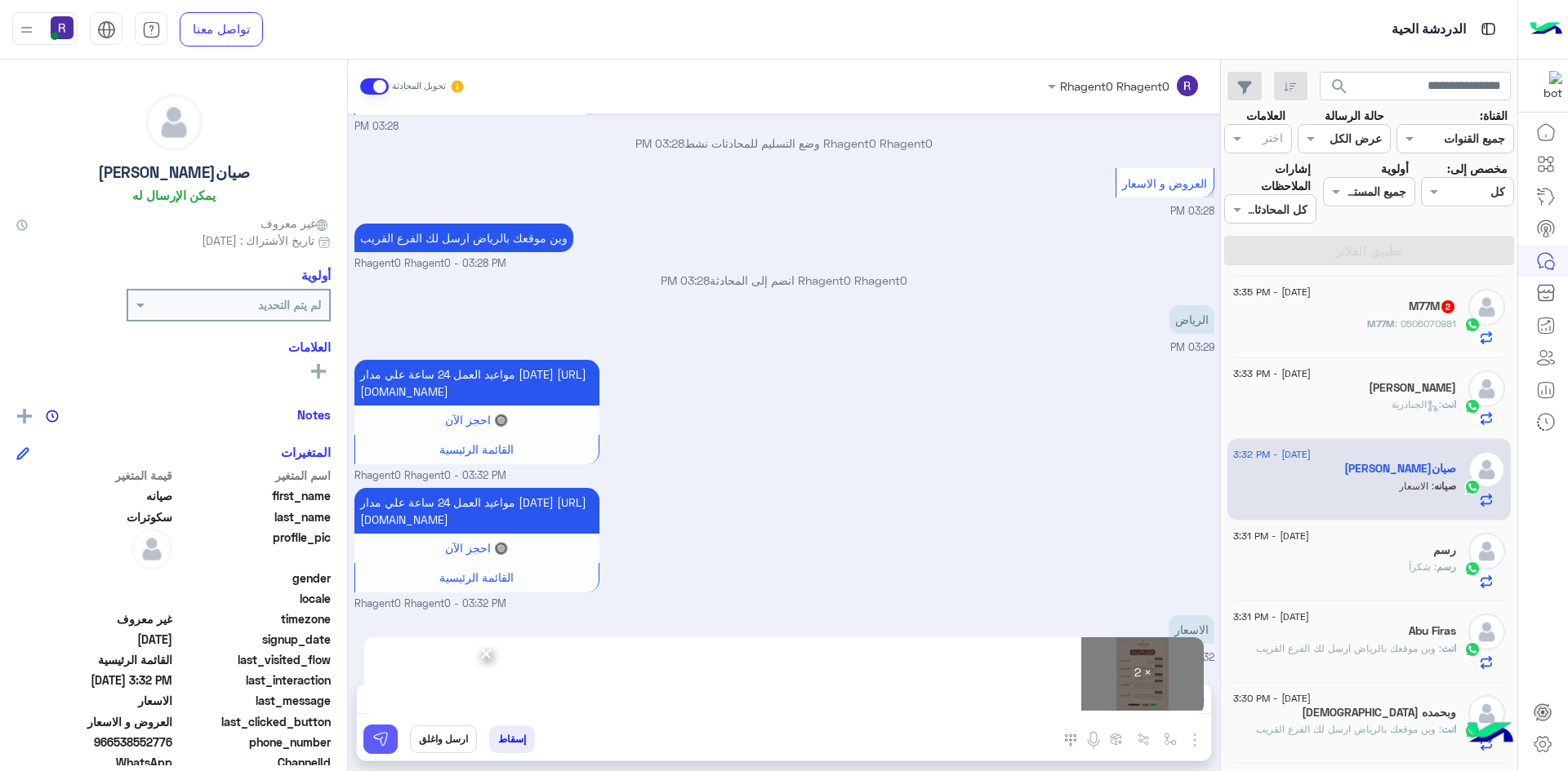
click at [383, 742] on img at bounding box center [380, 739] width 17 height 17
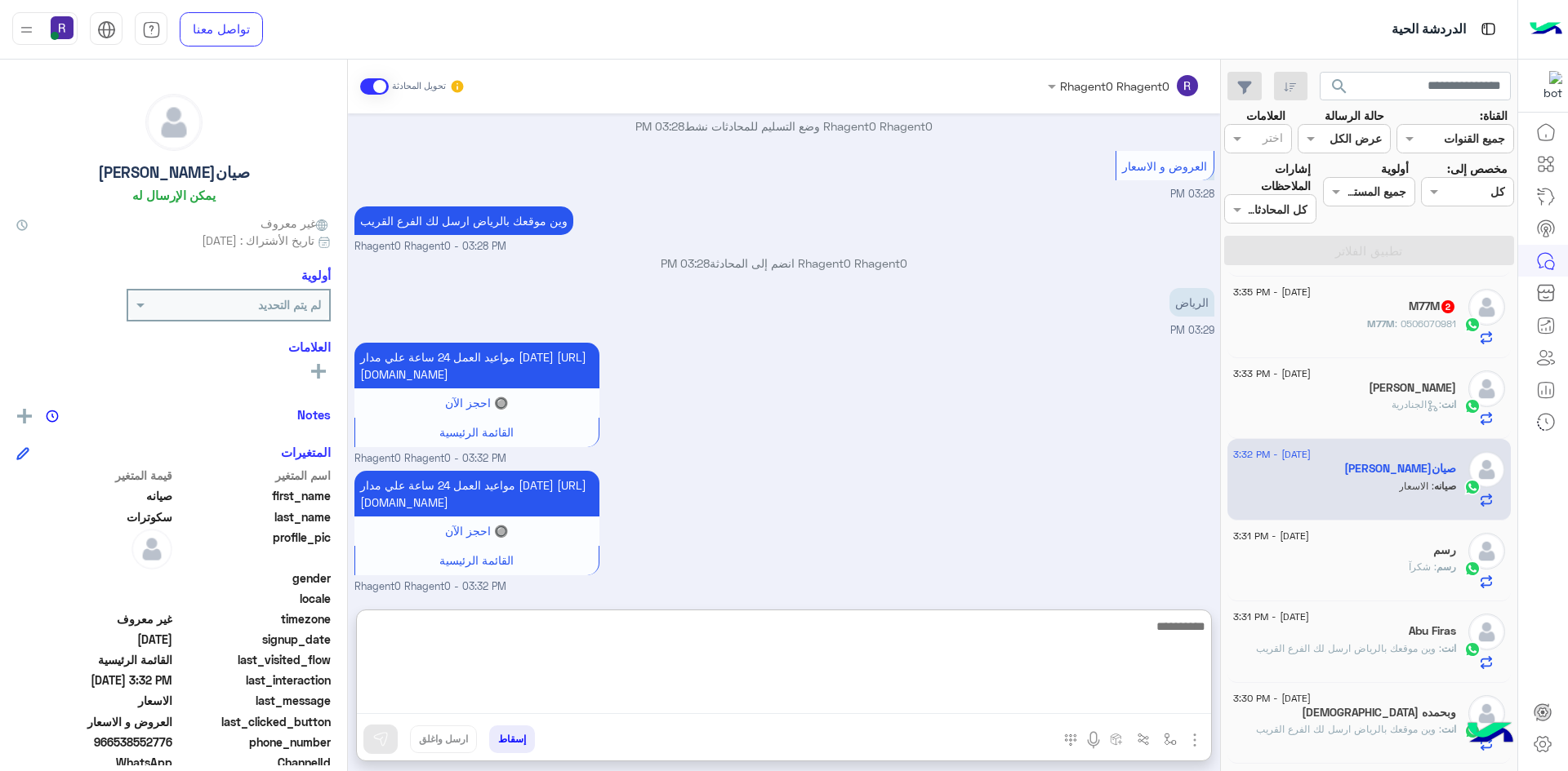
paste textarea "**********"
type textarea "**********"
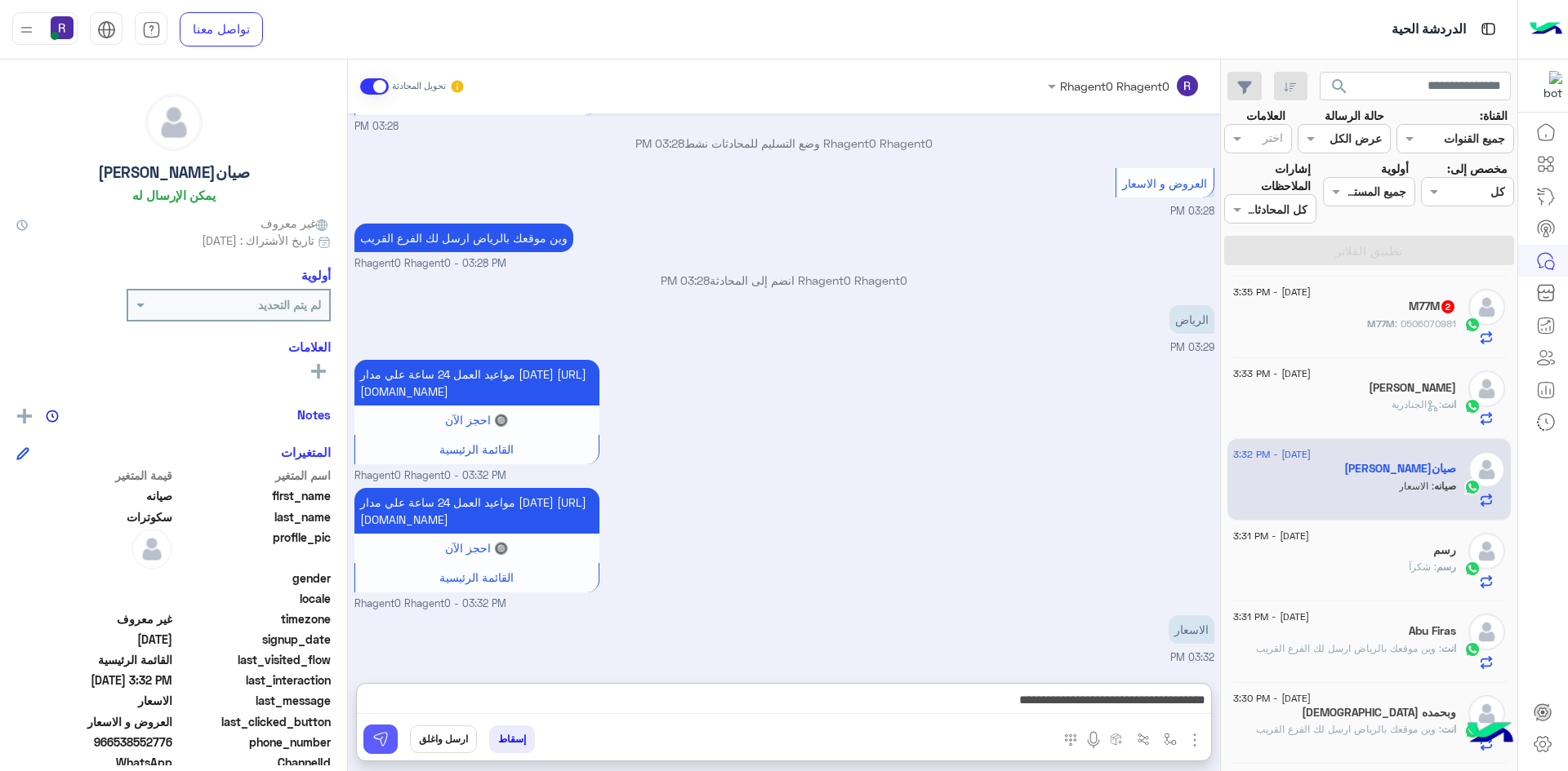
click at [387, 738] on img at bounding box center [380, 739] width 17 height 17
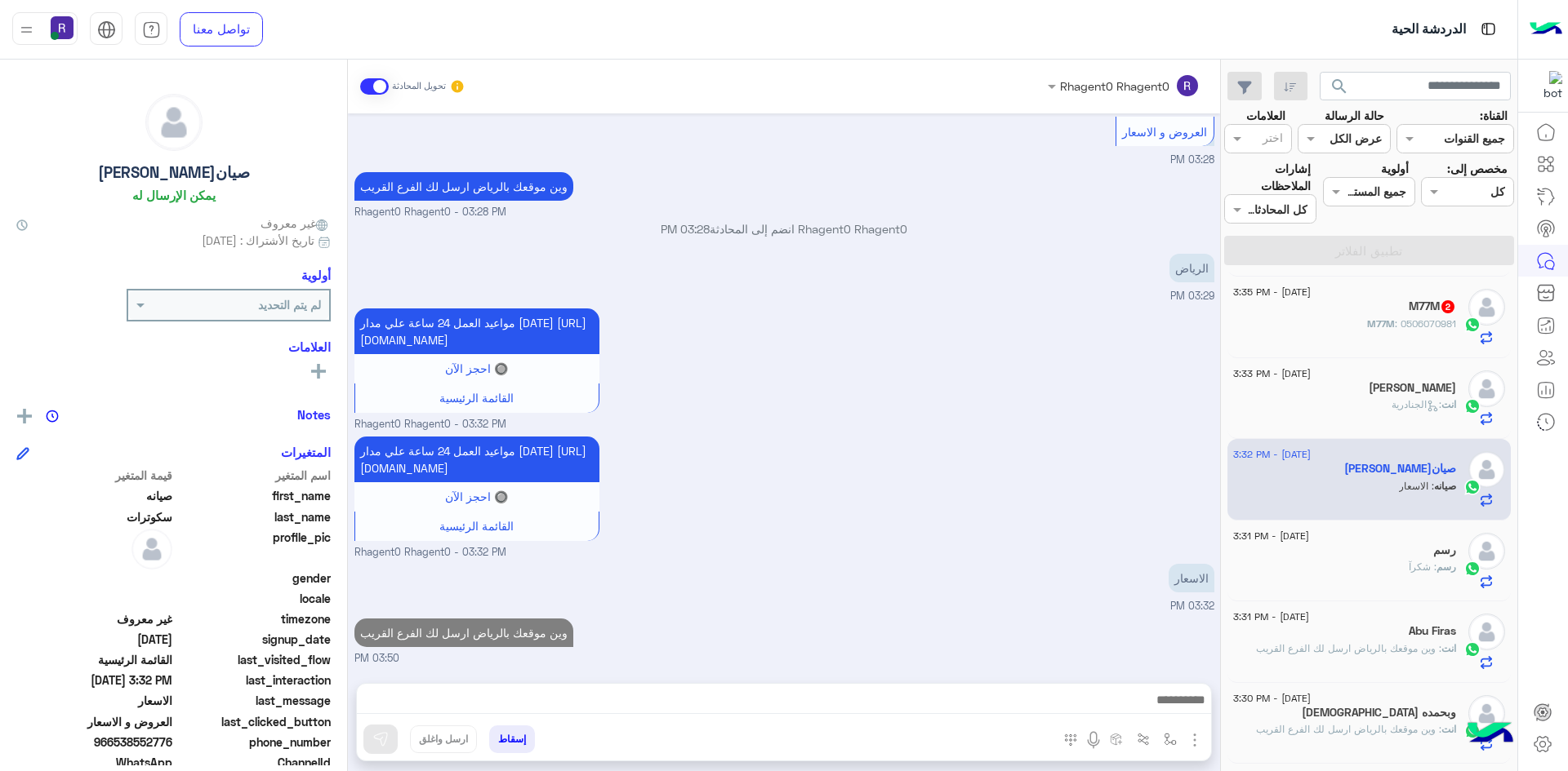
scroll to position [716, 0]
click at [1343, 317] on div "M77M : 0506070981" at bounding box center [1344, 330] width 223 height 28
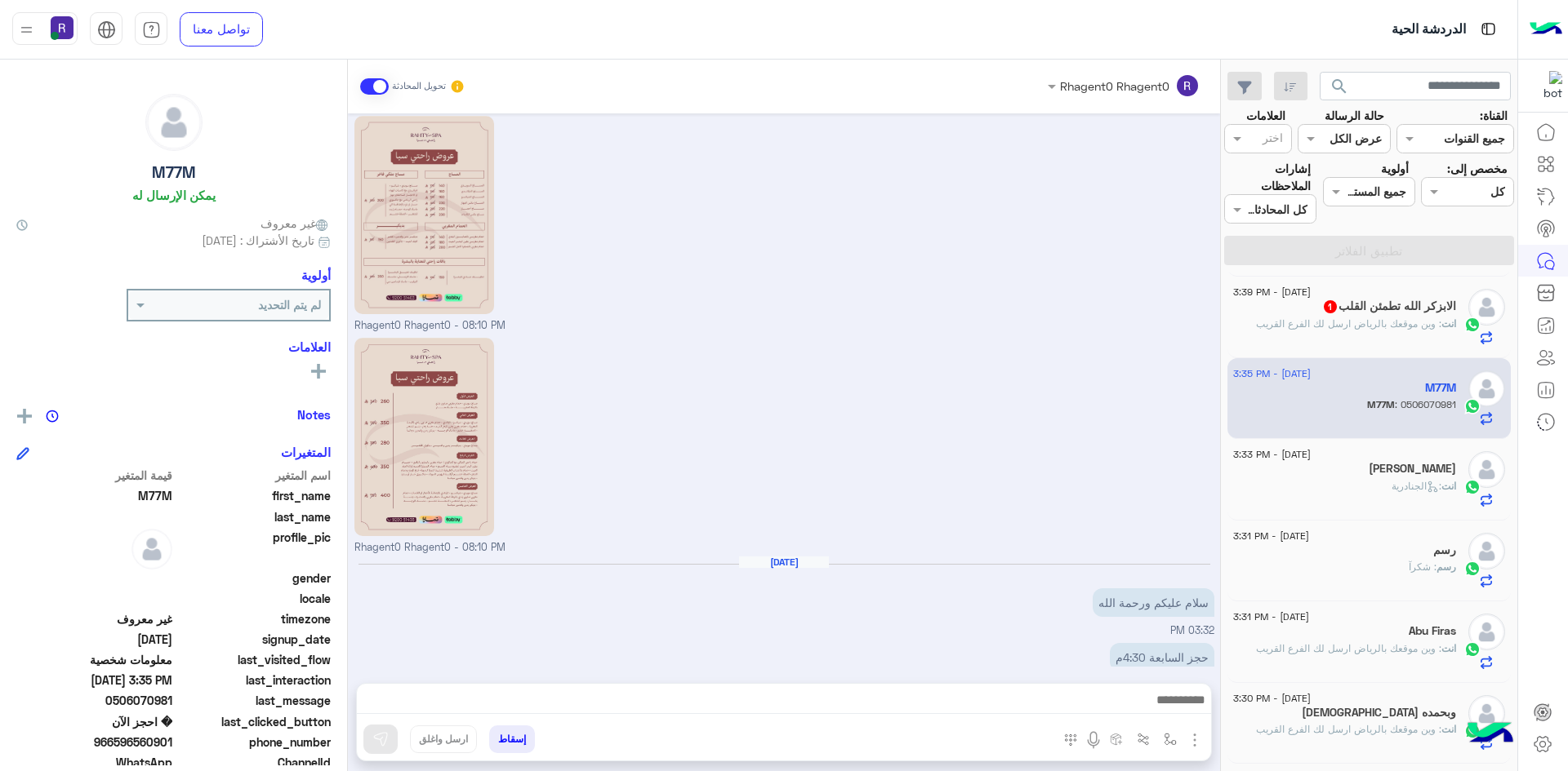
scroll to position [1004, 0]
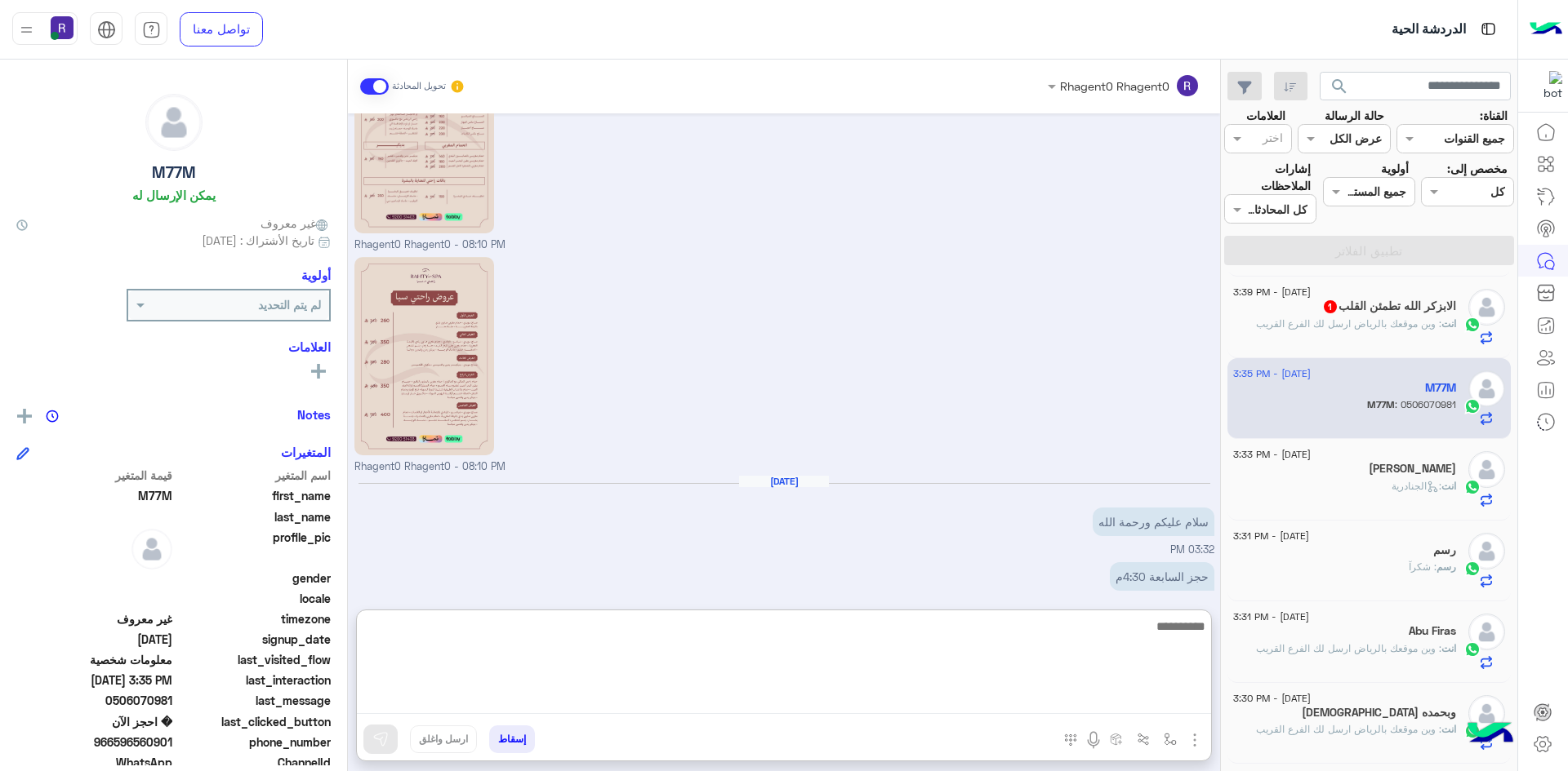
click at [740, 704] on textarea at bounding box center [784, 665] width 854 height 98
type textarea "**********"
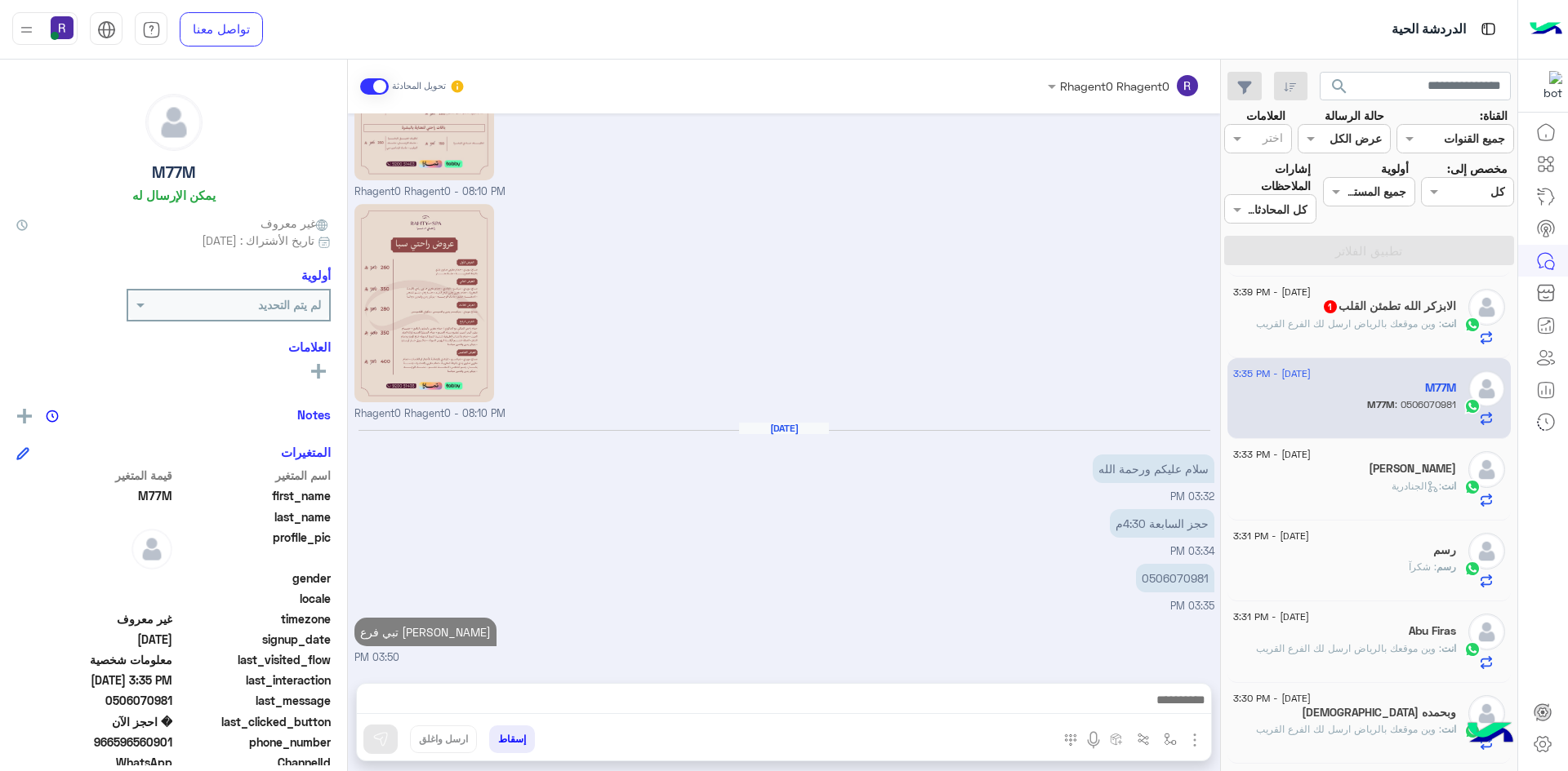
click at [1426, 322] on span ": وين موقعك بالرياض ارسل لك الفرع القريب" at bounding box center [1349, 323] width 186 height 13
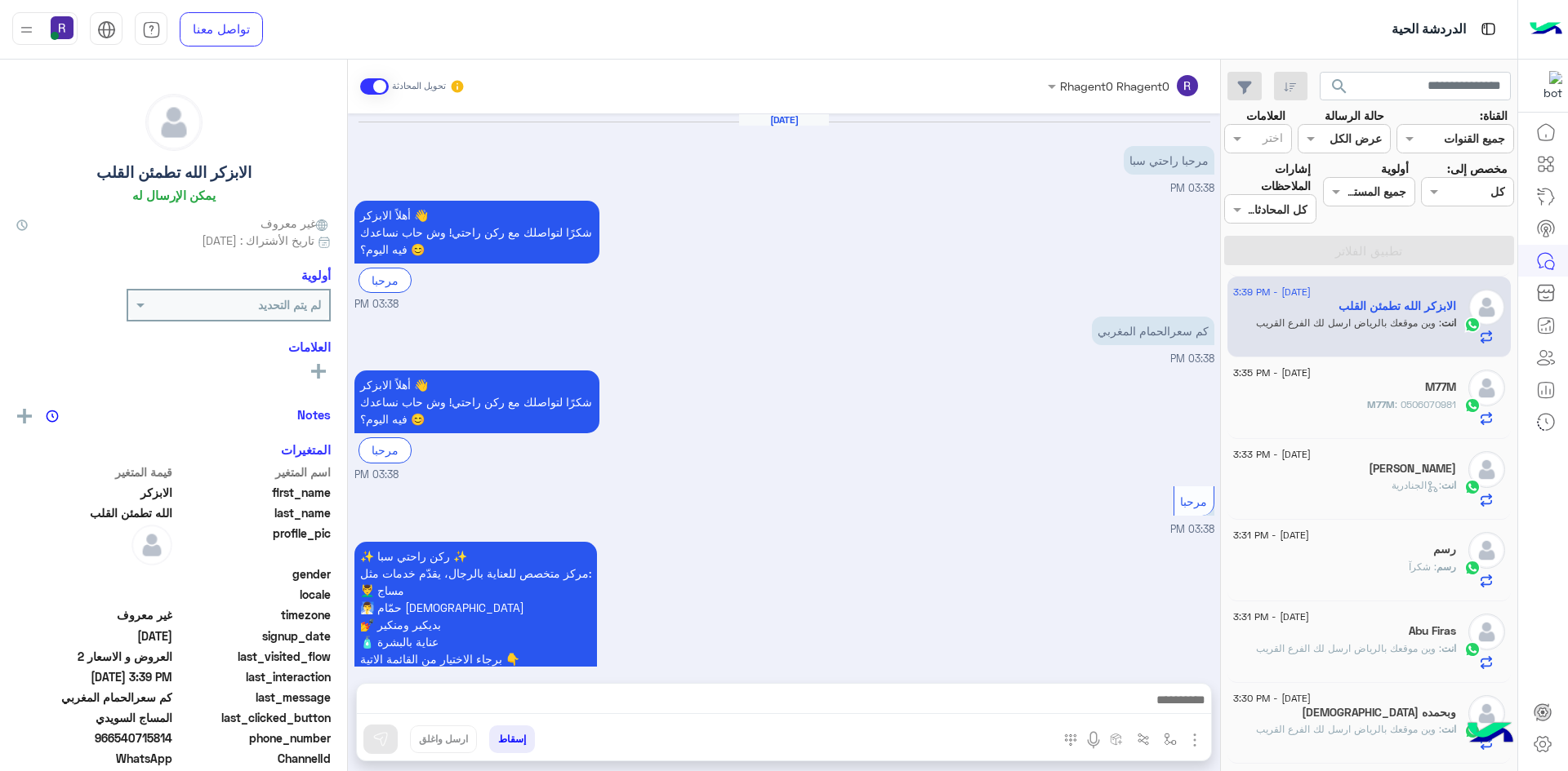
scroll to position [883, 0]
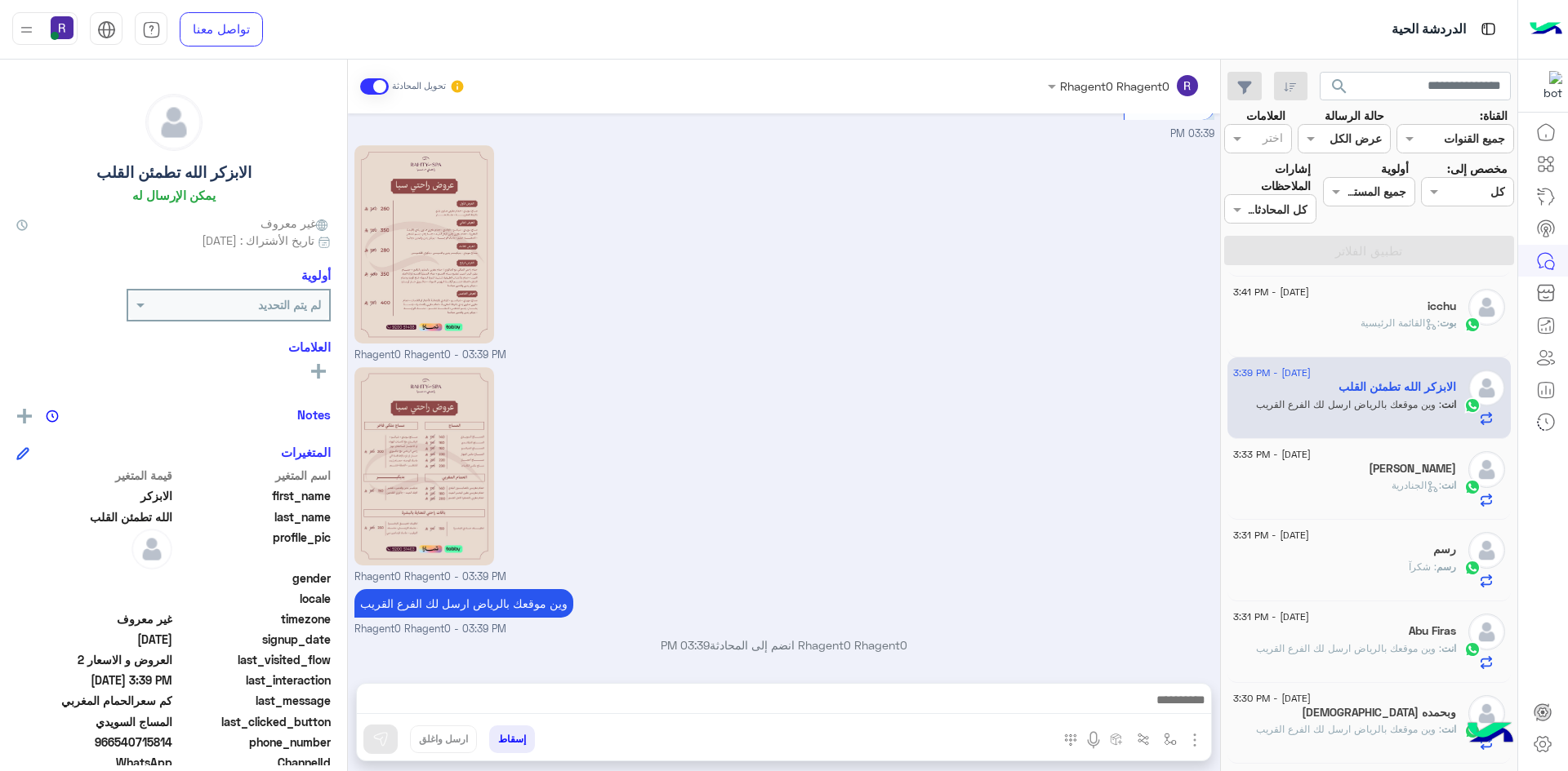
click at [1198, 744] on img "button" at bounding box center [1195, 741] width 20 height 20
click at [941, 539] on div "Rhagent0 Rhagent0 - 03:39 PM" at bounding box center [785, 474] width 860 height 222
click at [1359, 310] on div "icchu" at bounding box center [1344, 309] width 223 height 18
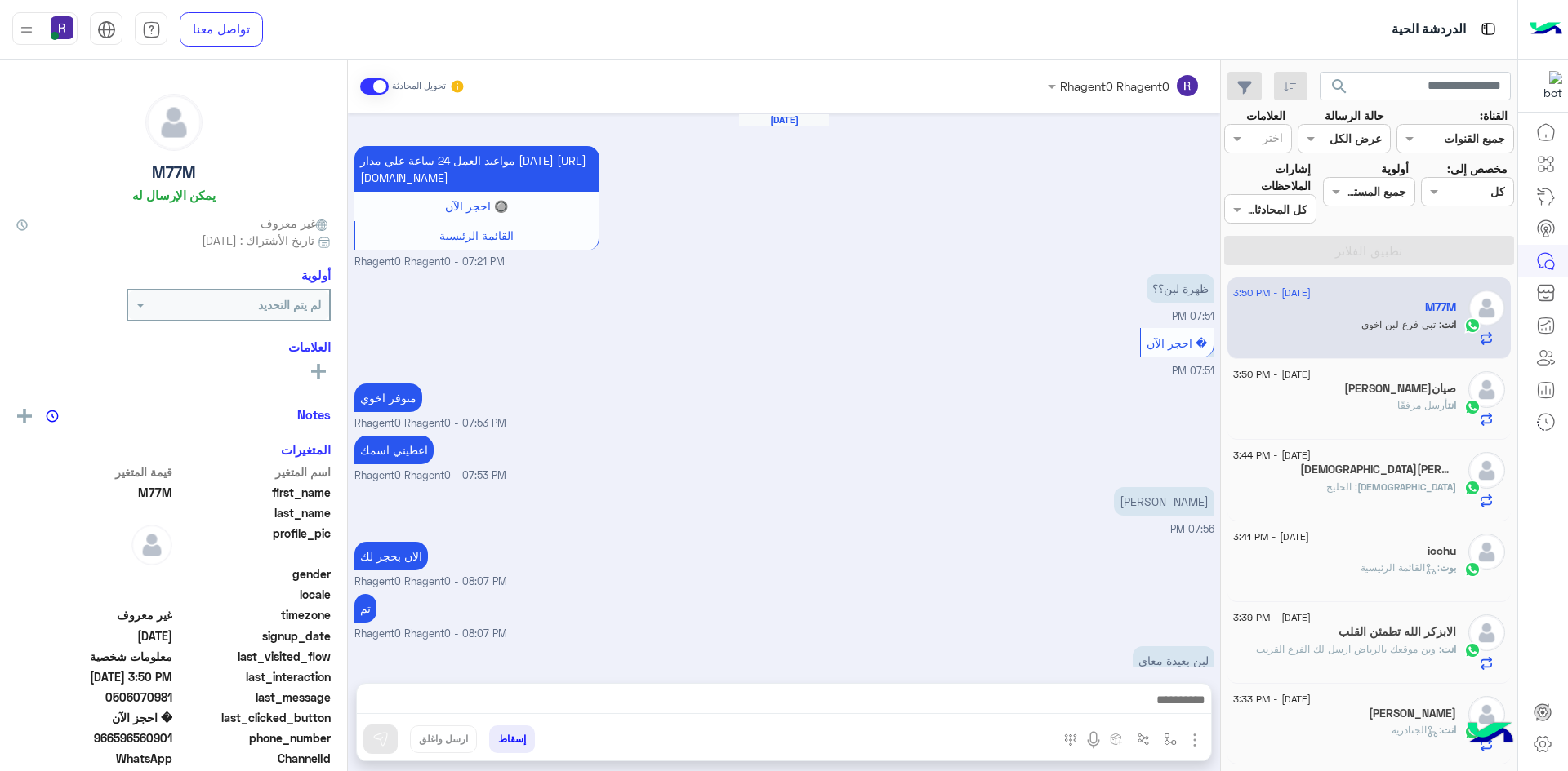
scroll to position [1003, 0]
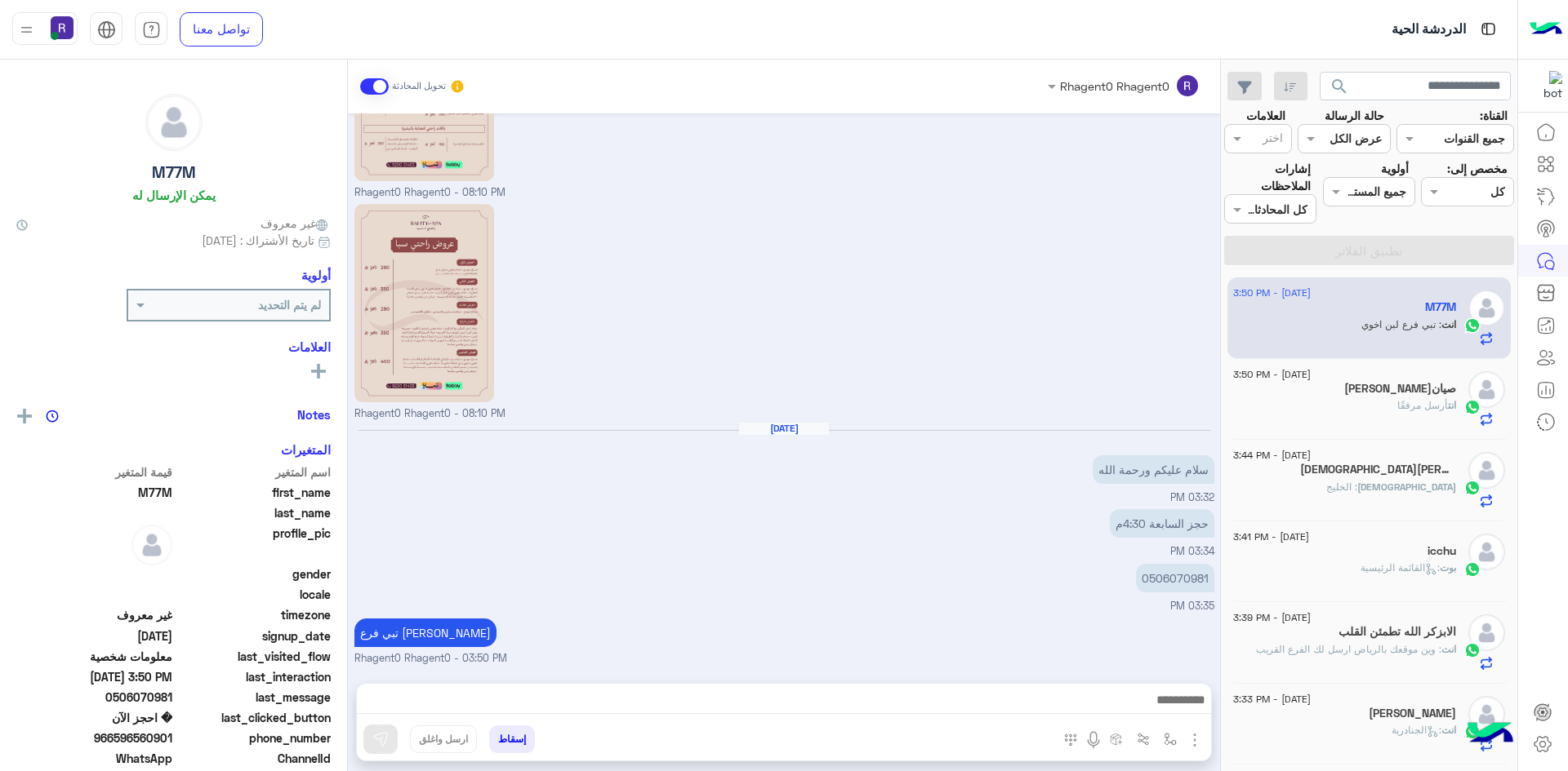
click at [1426, 384] on h5 "صيان[PERSON_NAME]" at bounding box center [1400, 389] width 111 height 14
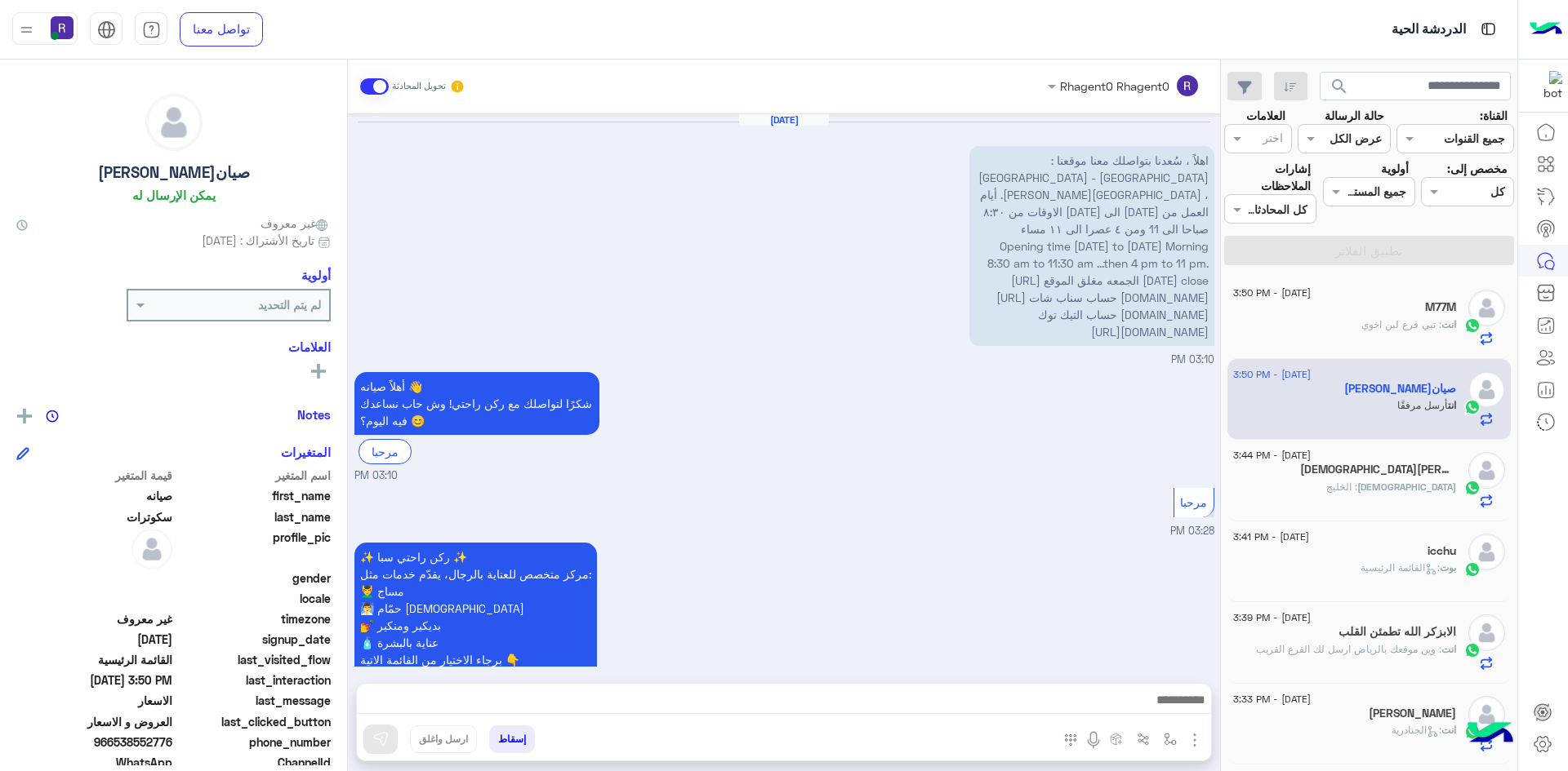
scroll to position [1160, 0]
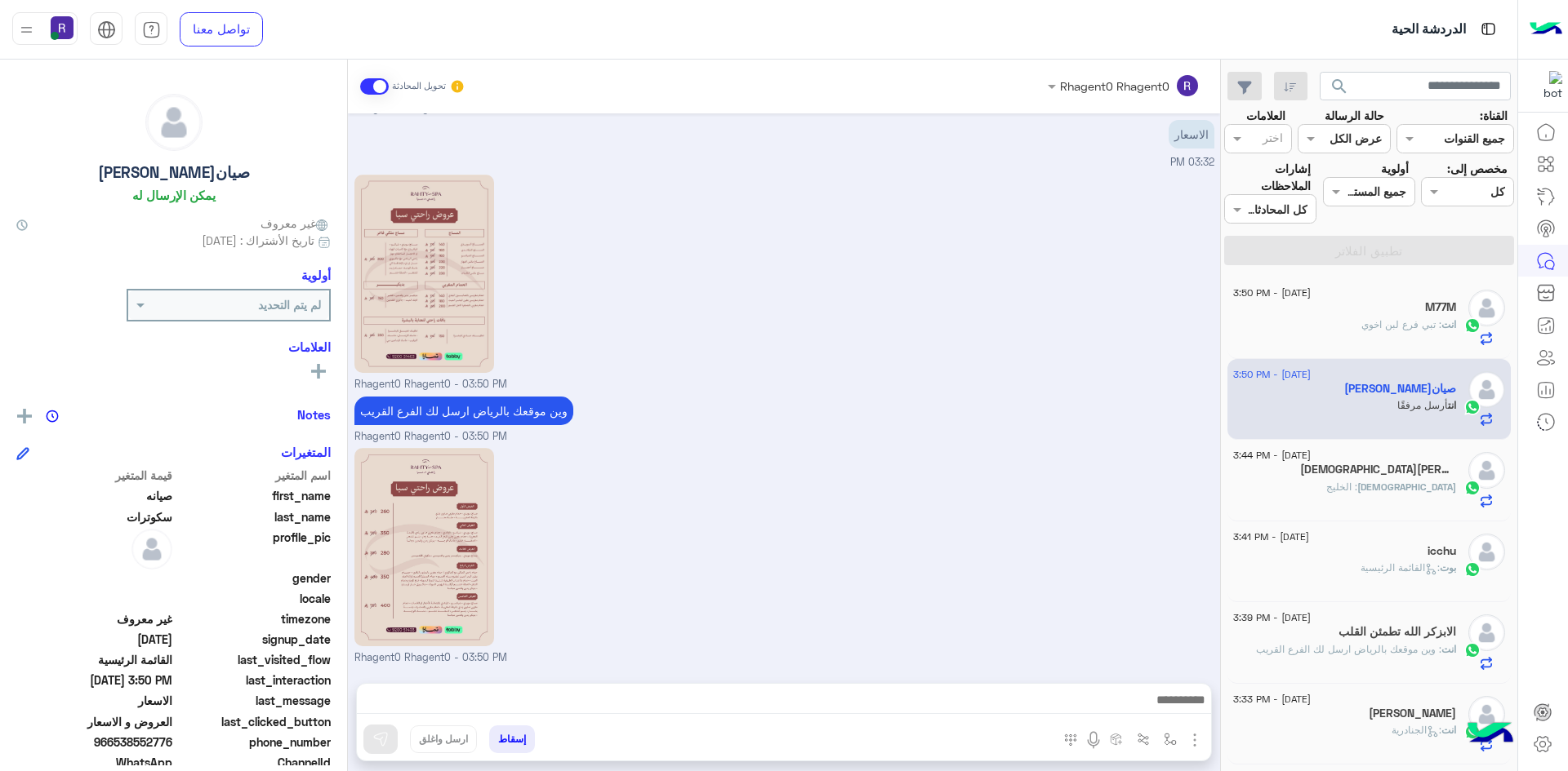
click at [1334, 485] on div "Islam : الخليج" at bounding box center [1344, 493] width 223 height 28
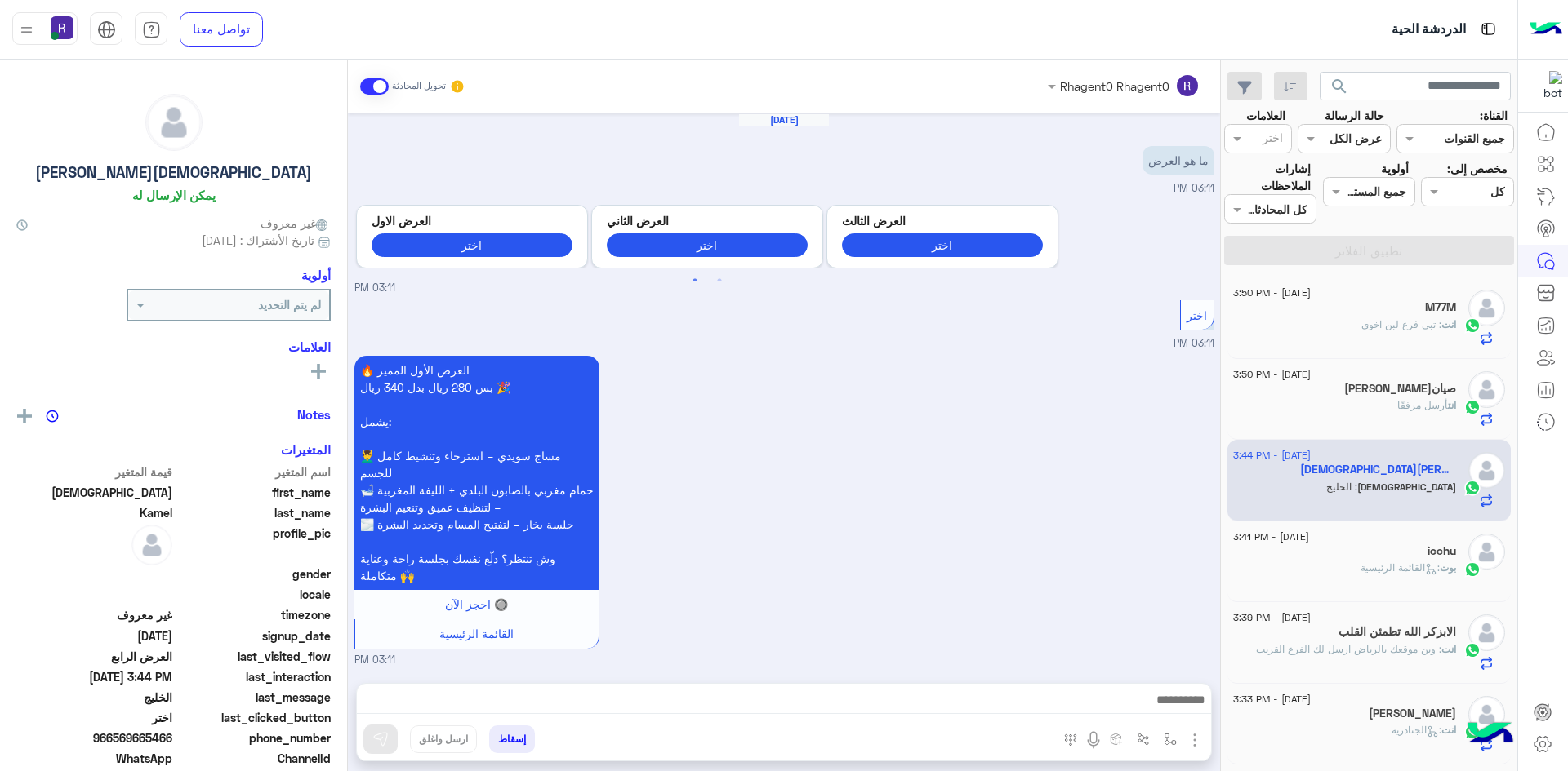
scroll to position [1735, 0]
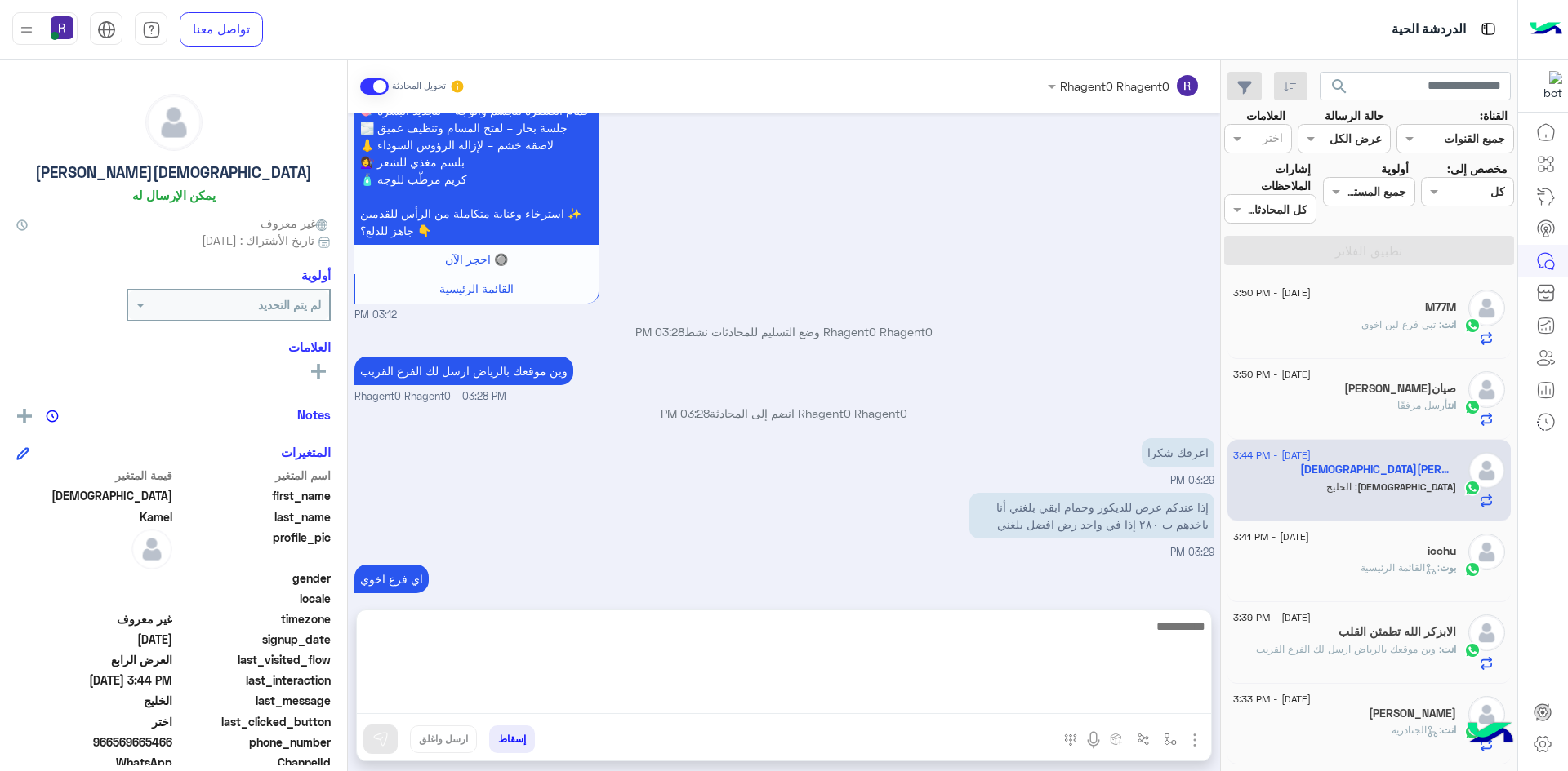
click at [936, 706] on textarea at bounding box center [784, 665] width 854 height 98
type textarea "**********"
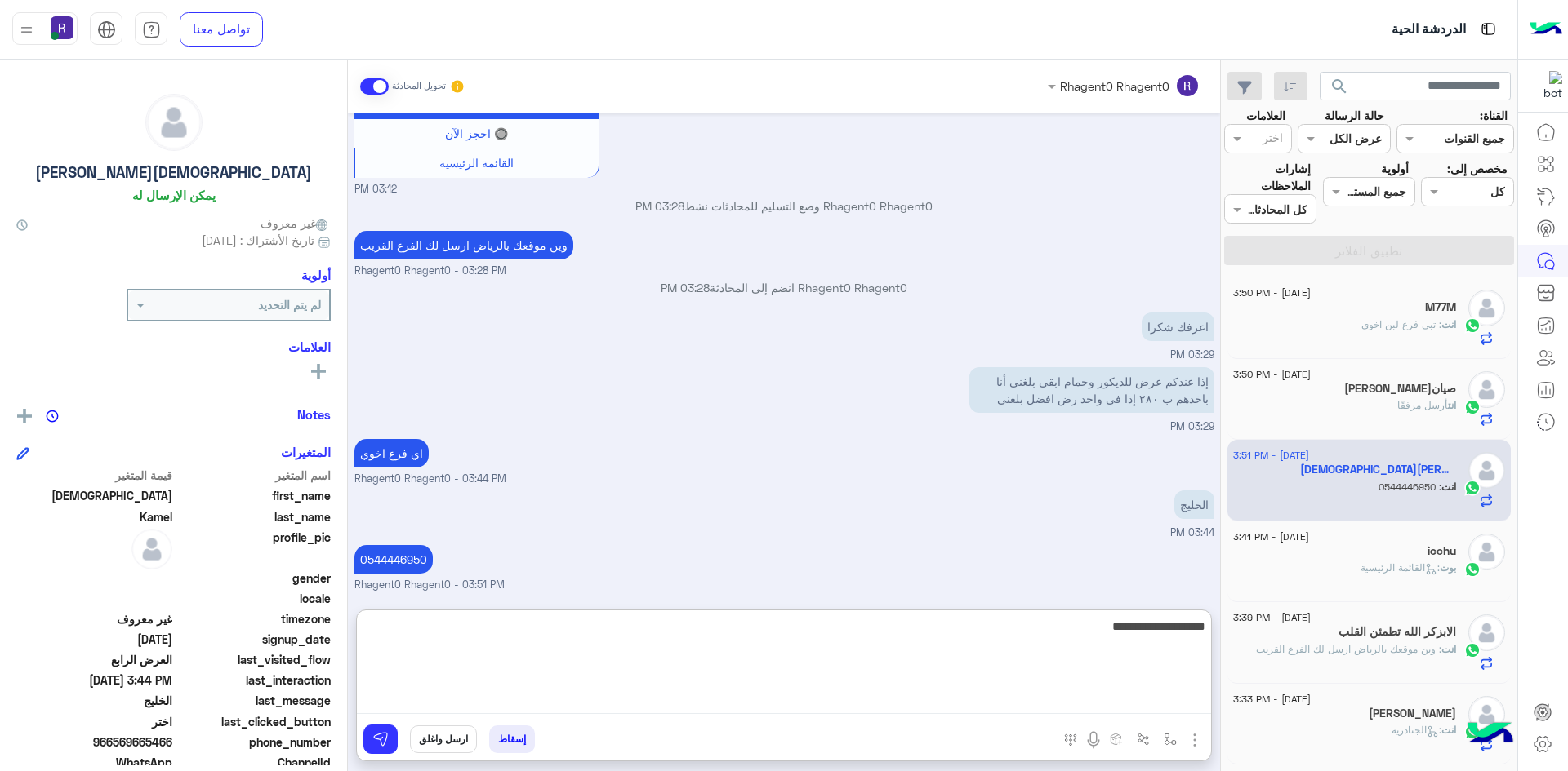
type textarea "**********"
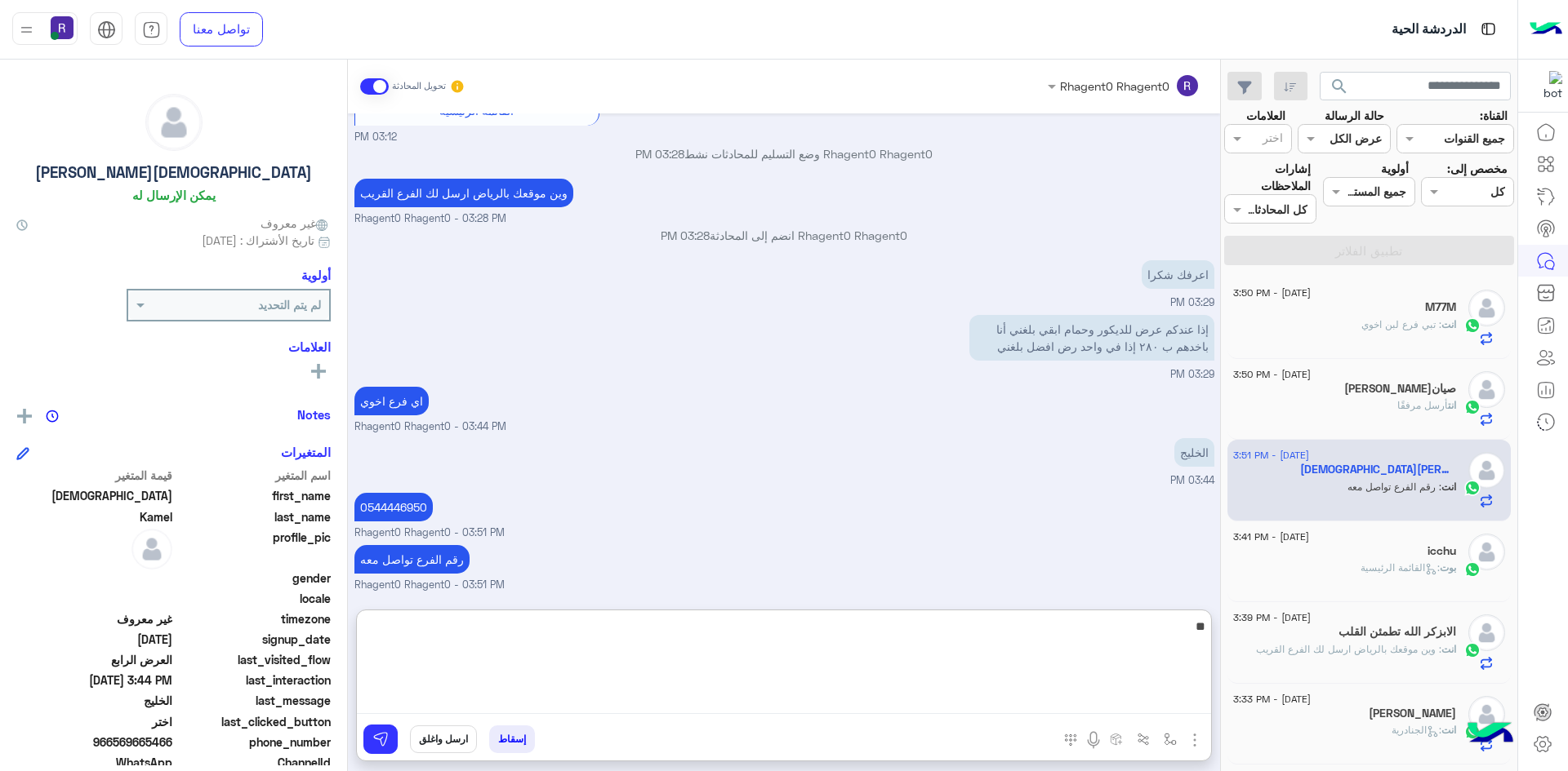
type textarea "*"
type textarea "**********"
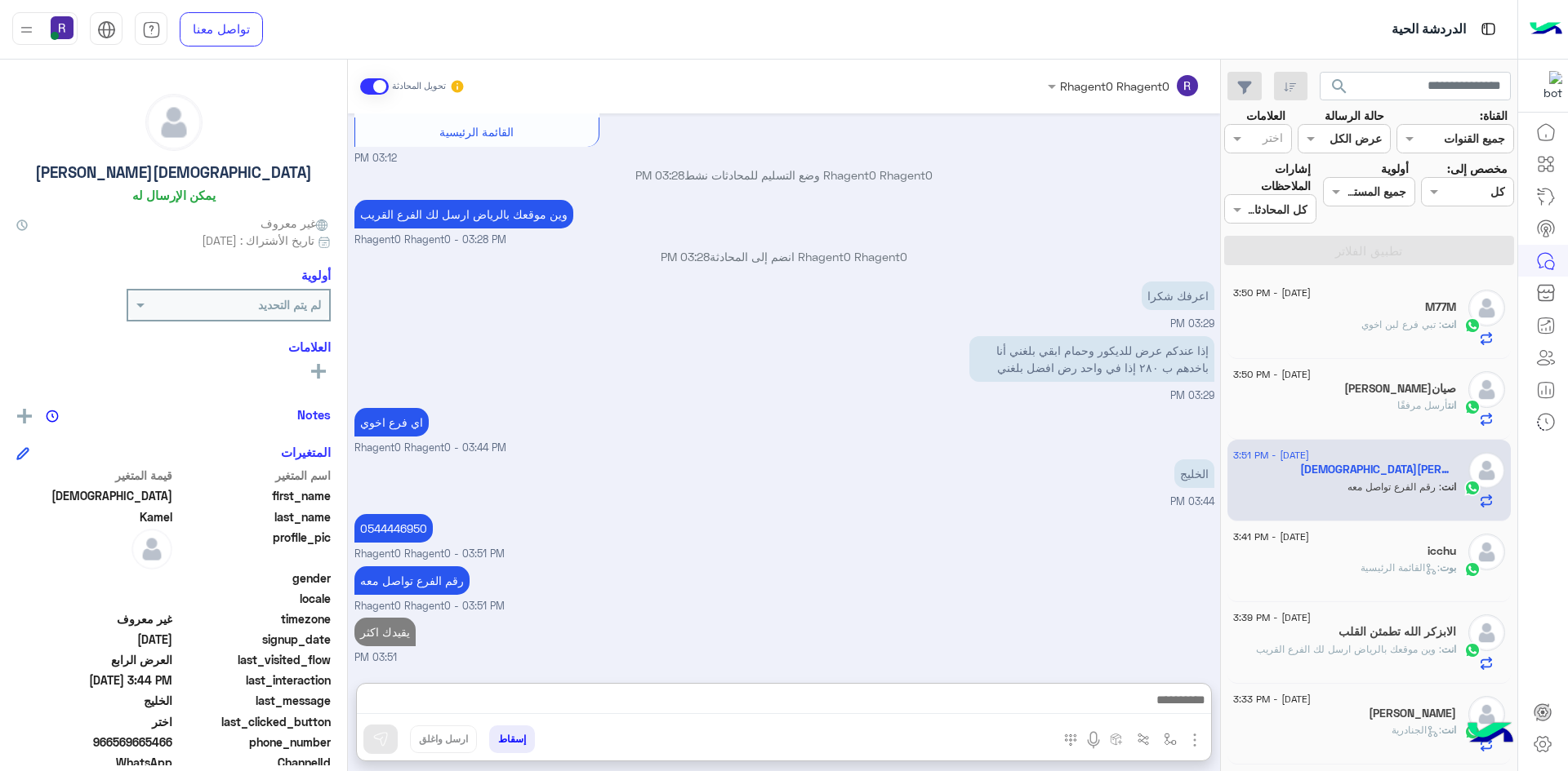
click at [1440, 418] on div "انت أرسل مرفقًا" at bounding box center [1344, 412] width 223 height 28
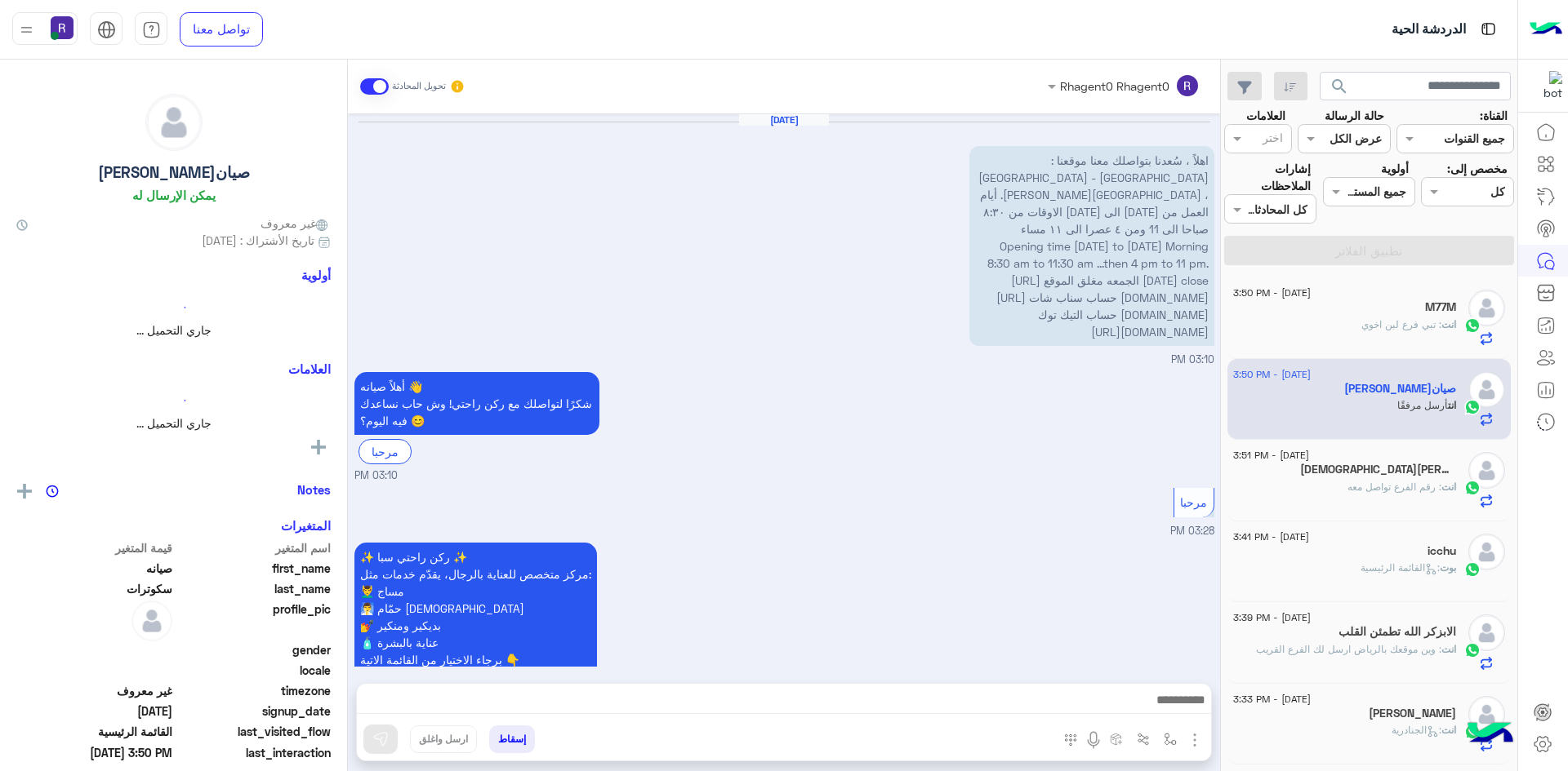
scroll to position [1160, 0]
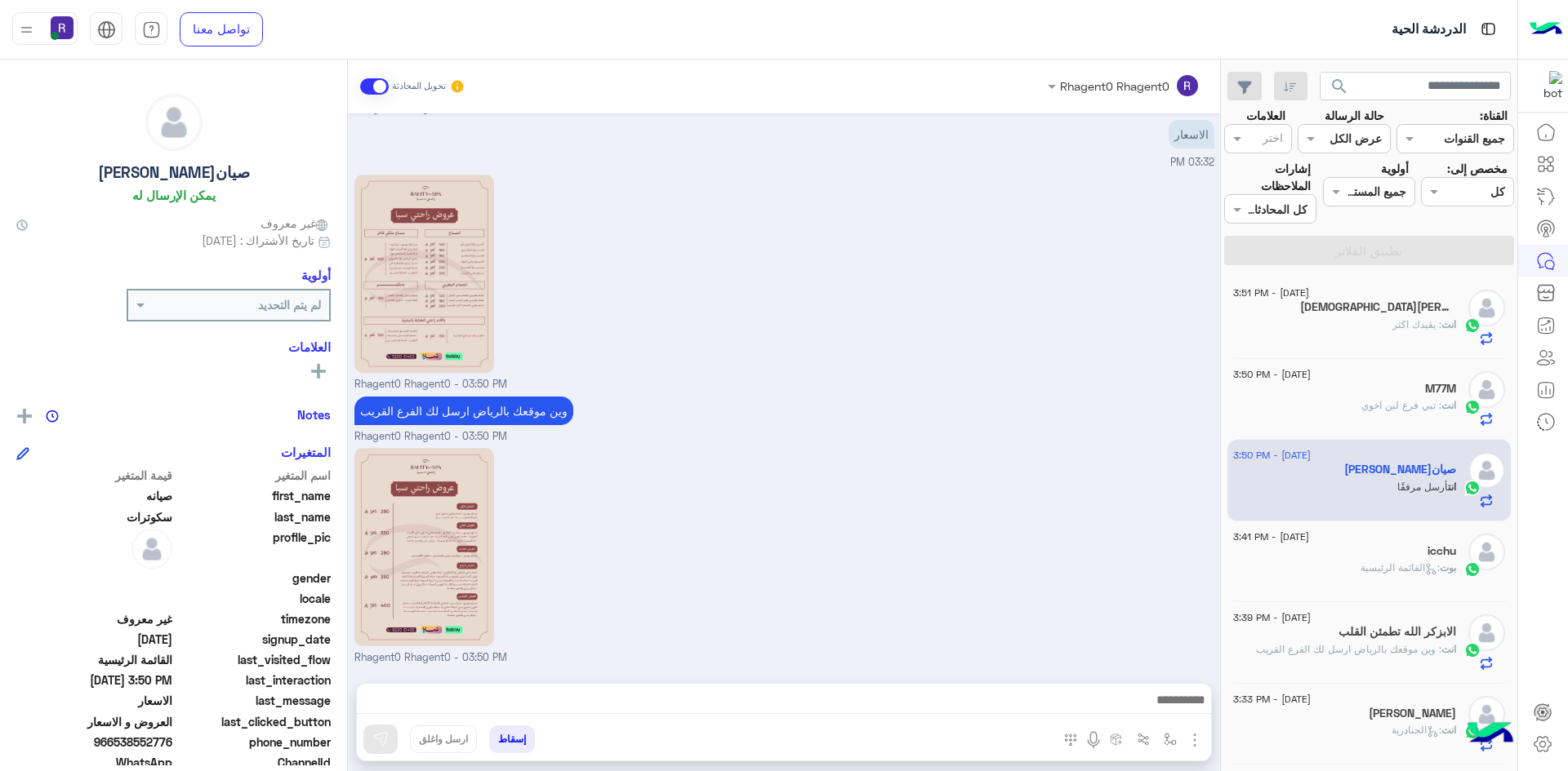
click at [1351, 312] on div "[DEMOGRAPHIC_DATA][PERSON_NAME]" at bounding box center [1344, 309] width 223 height 18
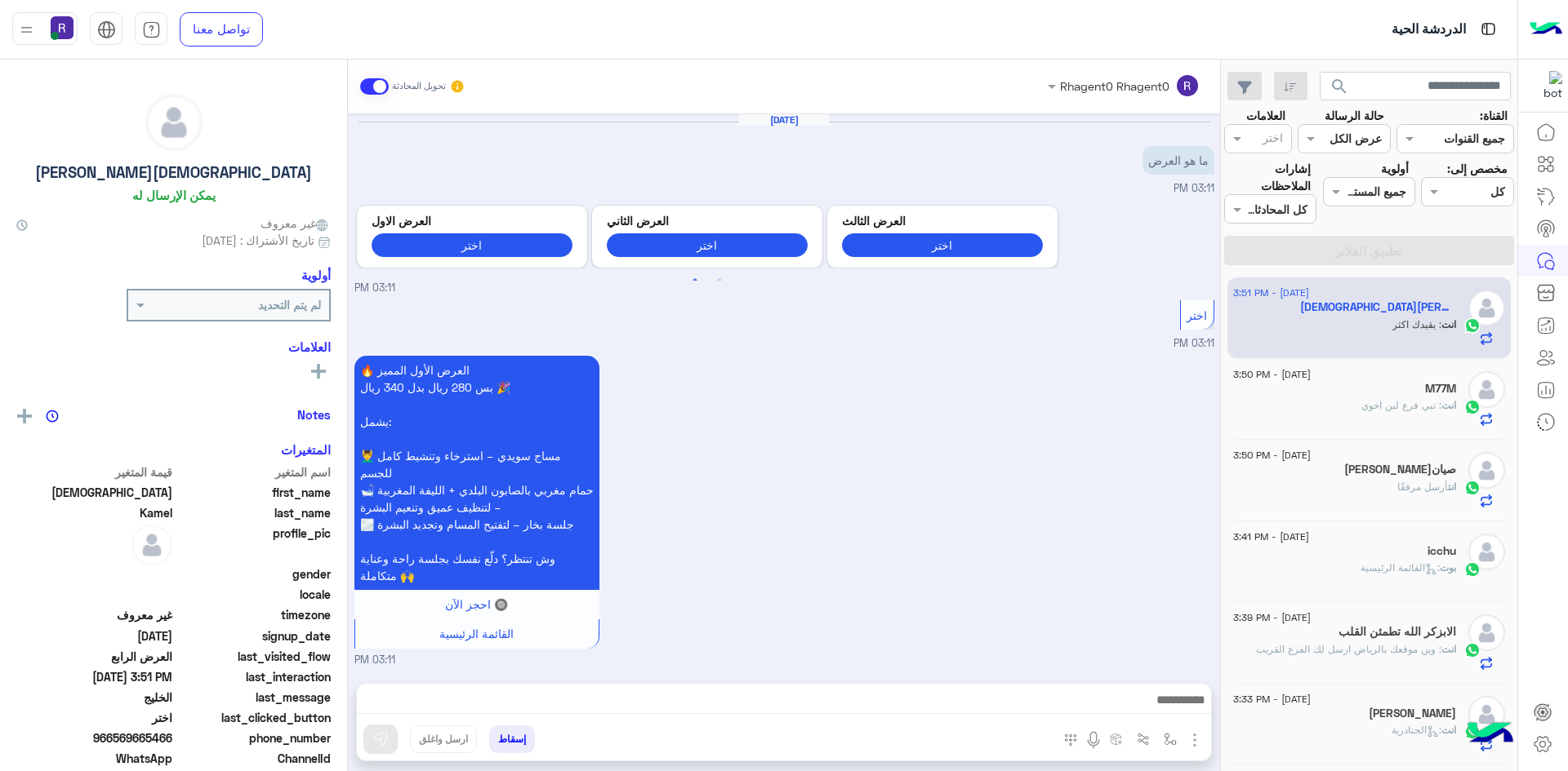
scroll to position [1891, 0]
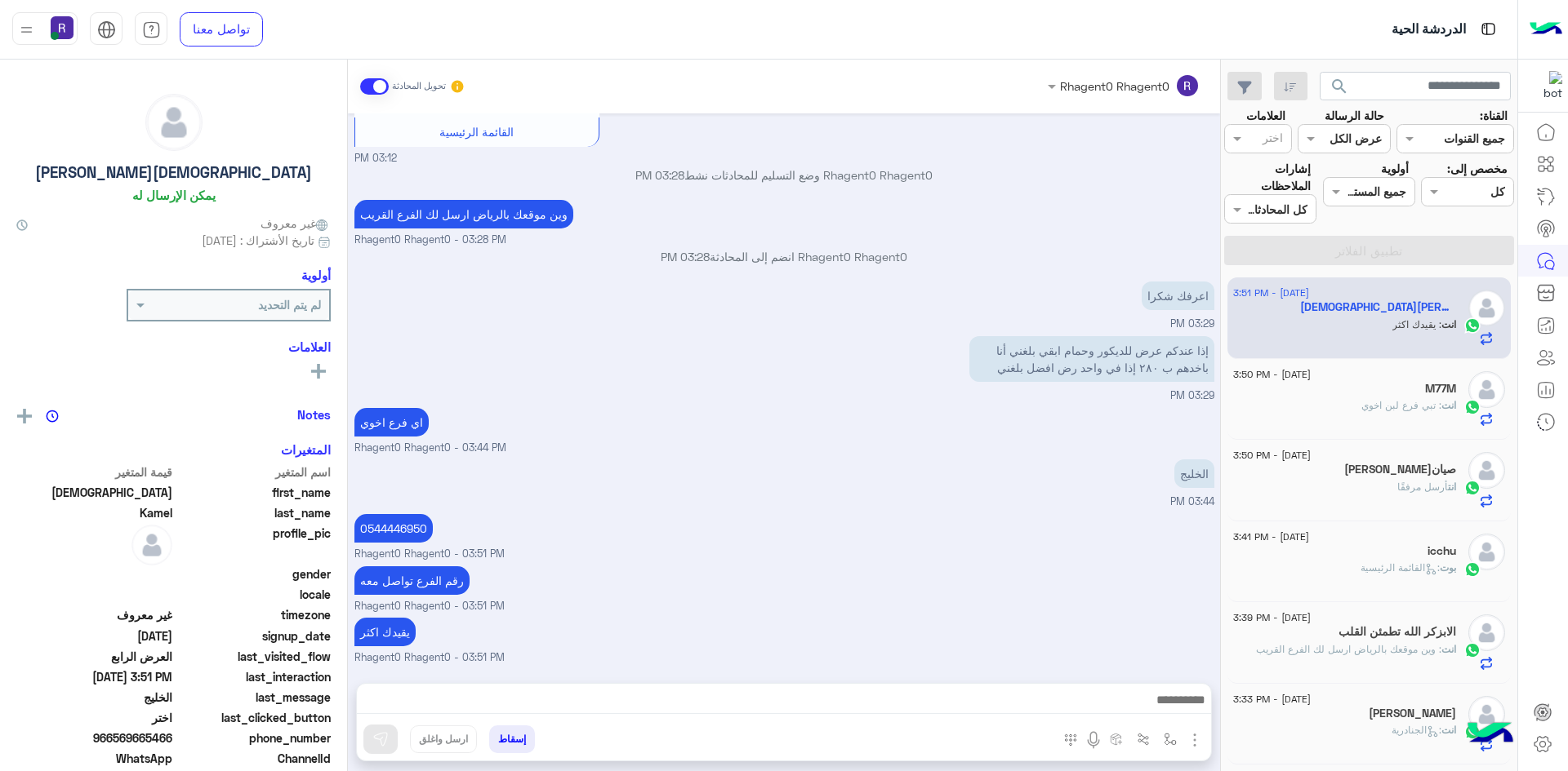
click at [1410, 416] on div "انت : تبي فرع [PERSON_NAME]" at bounding box center [1344, 412] width 223 height 28
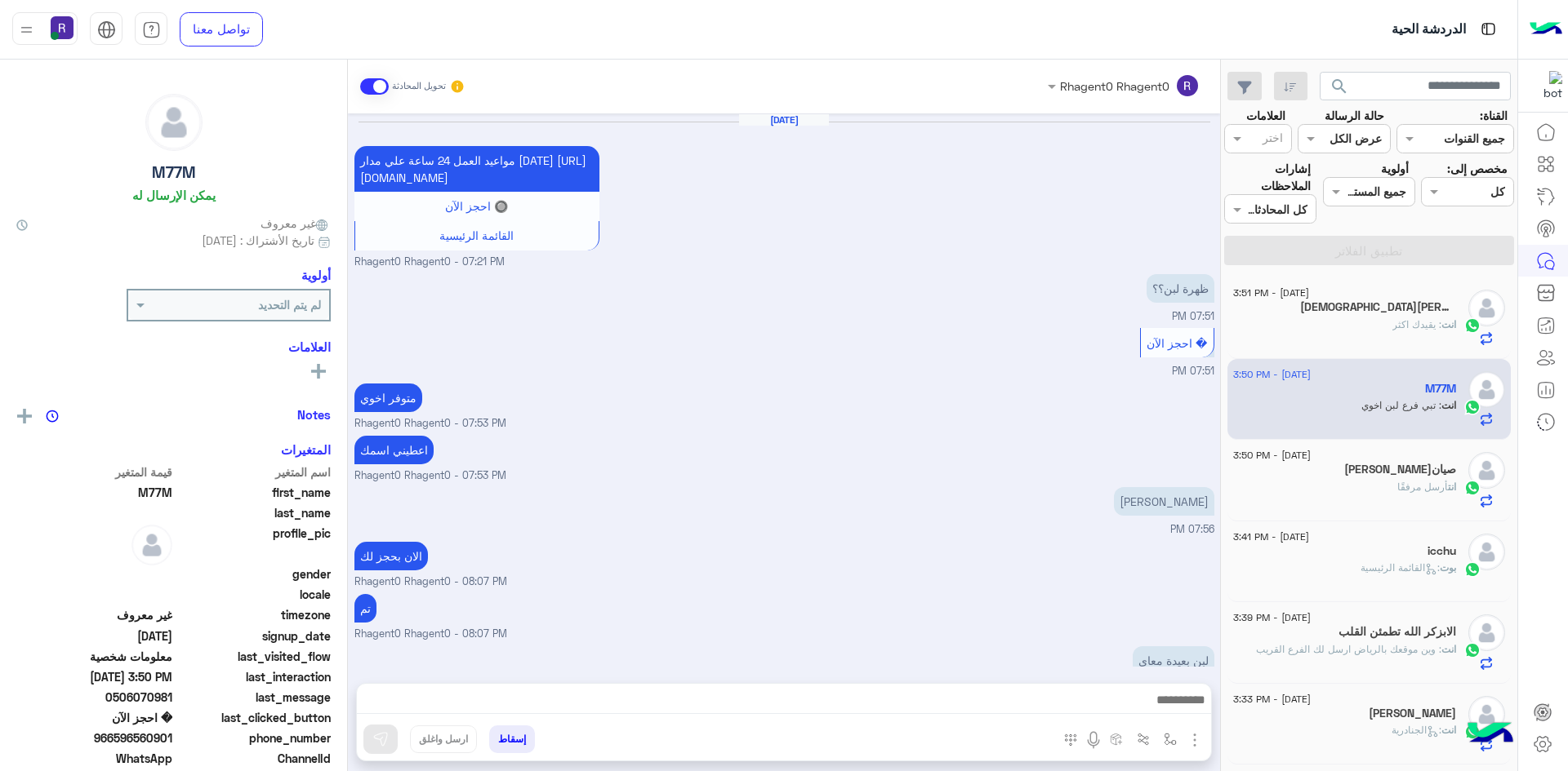
scroll to position [1003, 0]
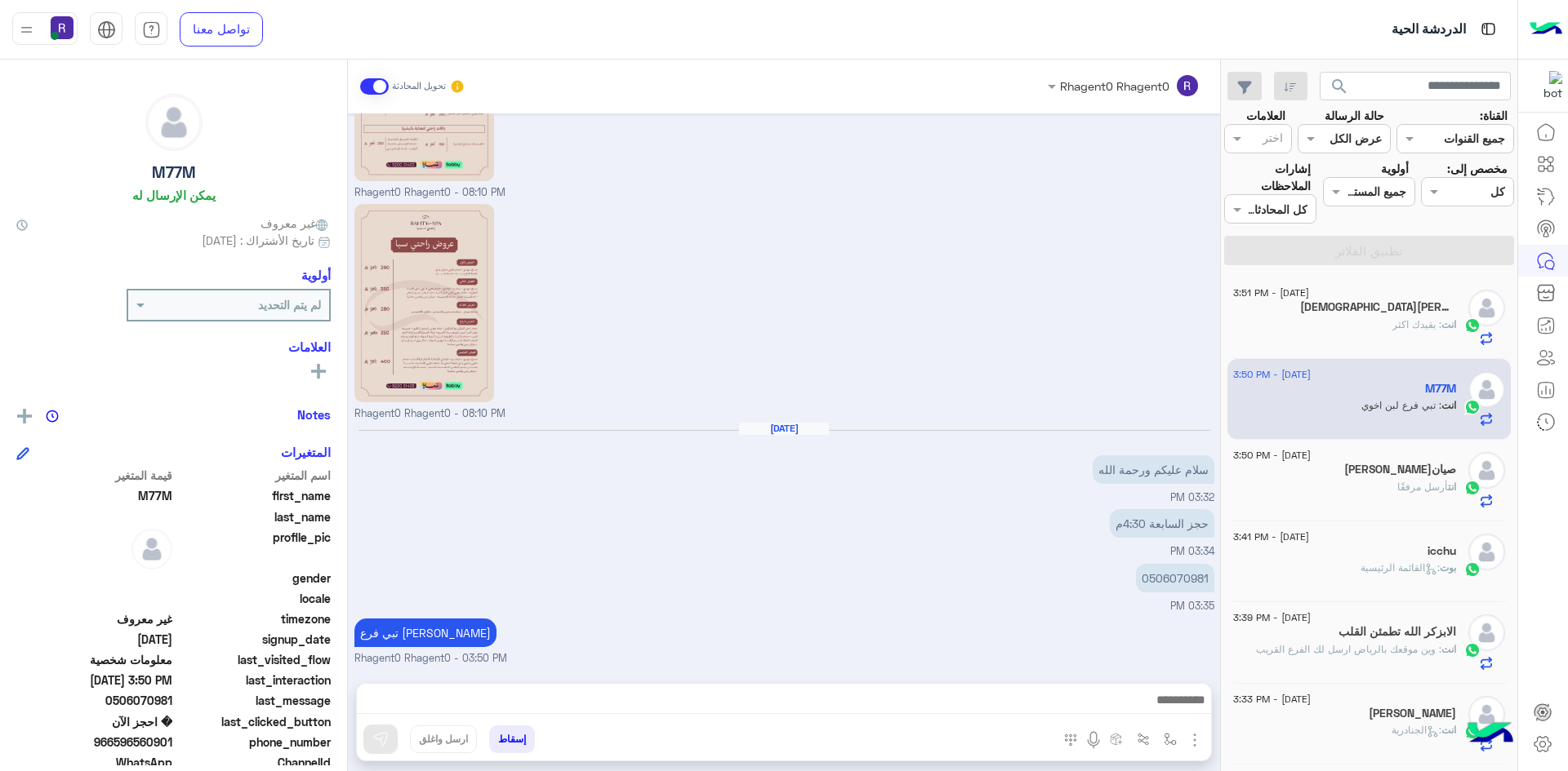
click at [1368, 324] on div "انت : يقيدك اكثر" at bounding box center [1344, 331] width 223 height 28
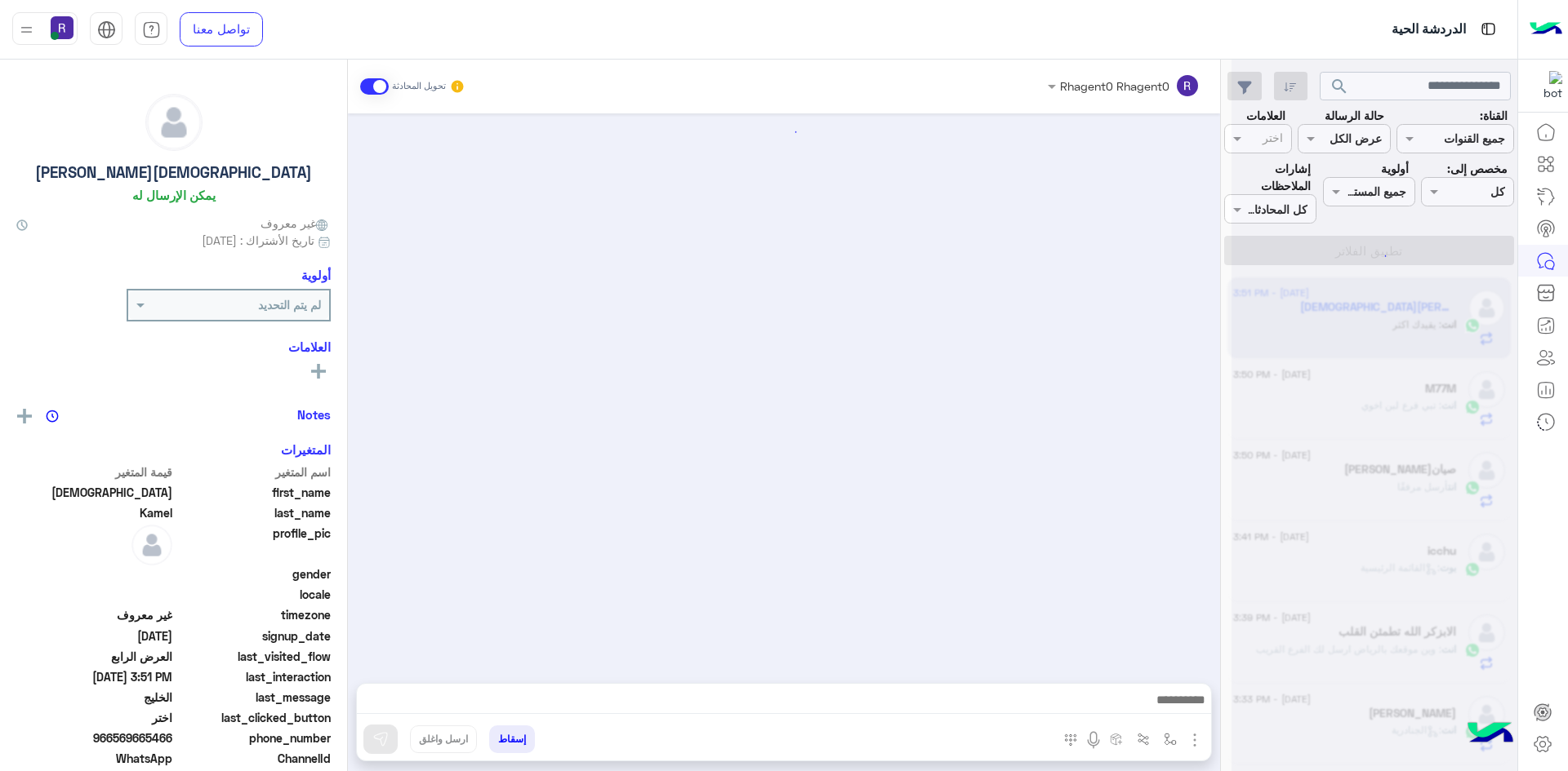
scroll to position [1891, 0]
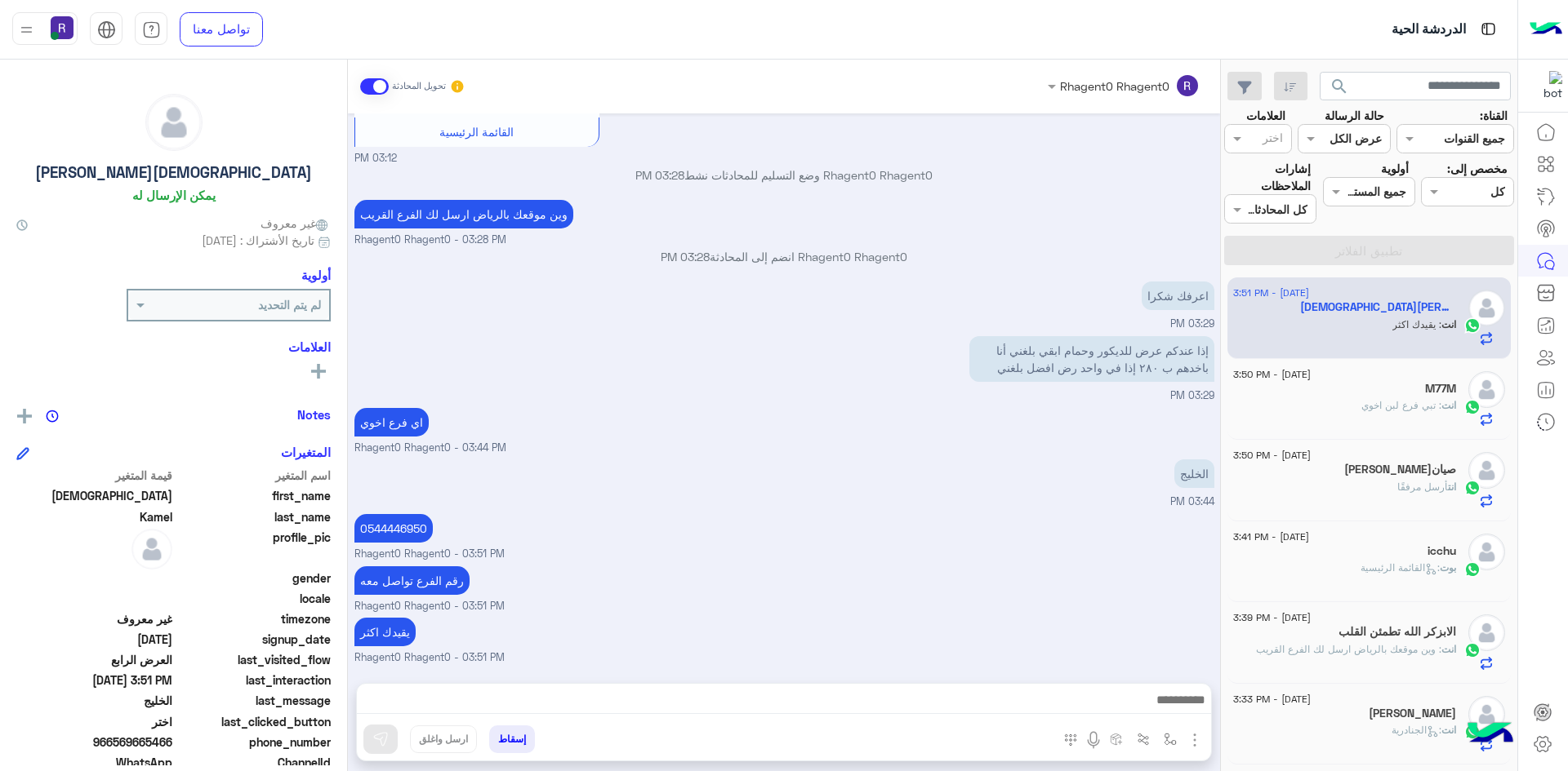
click at [1369, 413] on p "انت : تبي فرع [PERSON_NAME]" at bounding box center [1408, 406] width 95 height 15
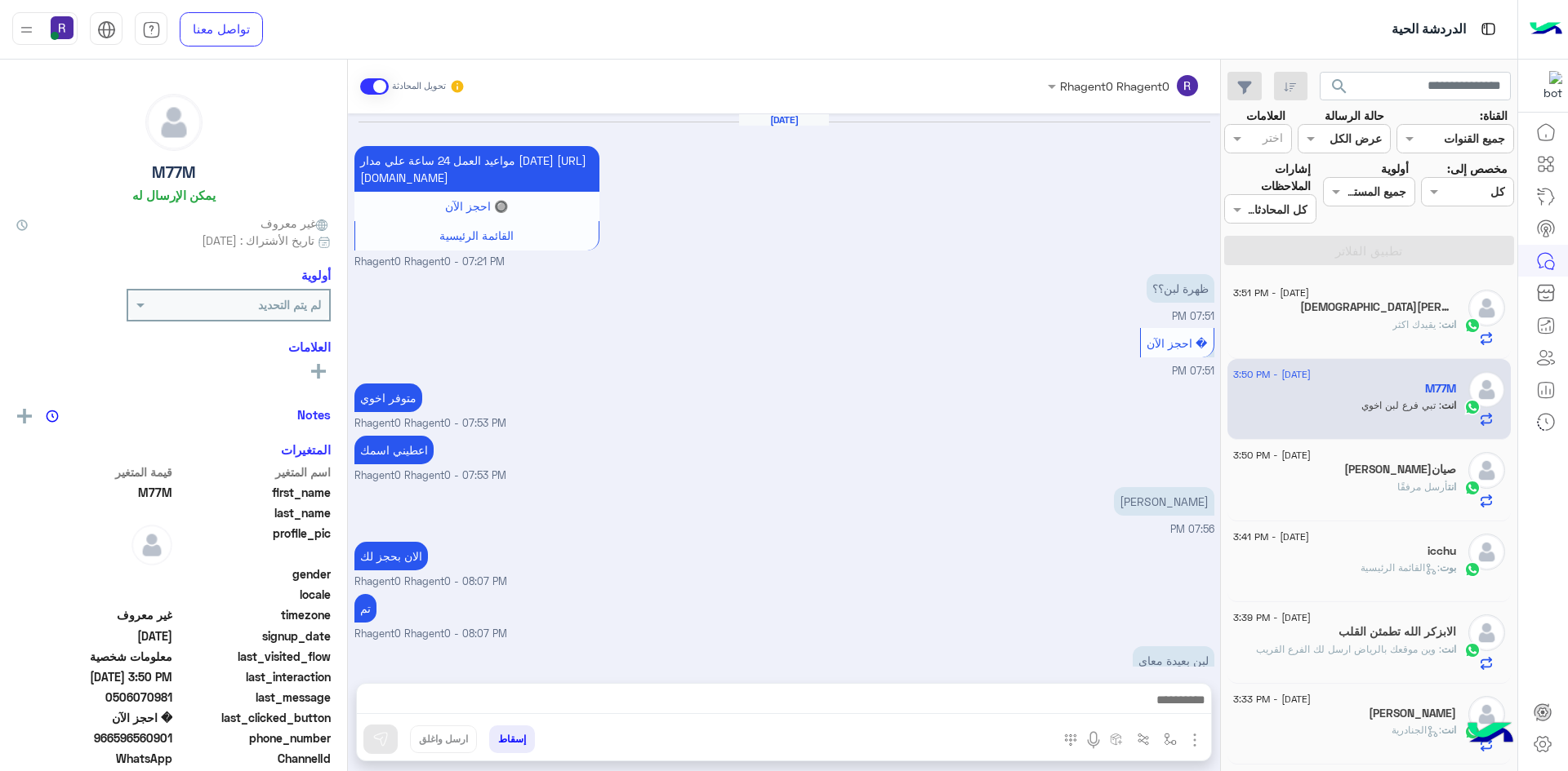
scroll to position [1003, 0]
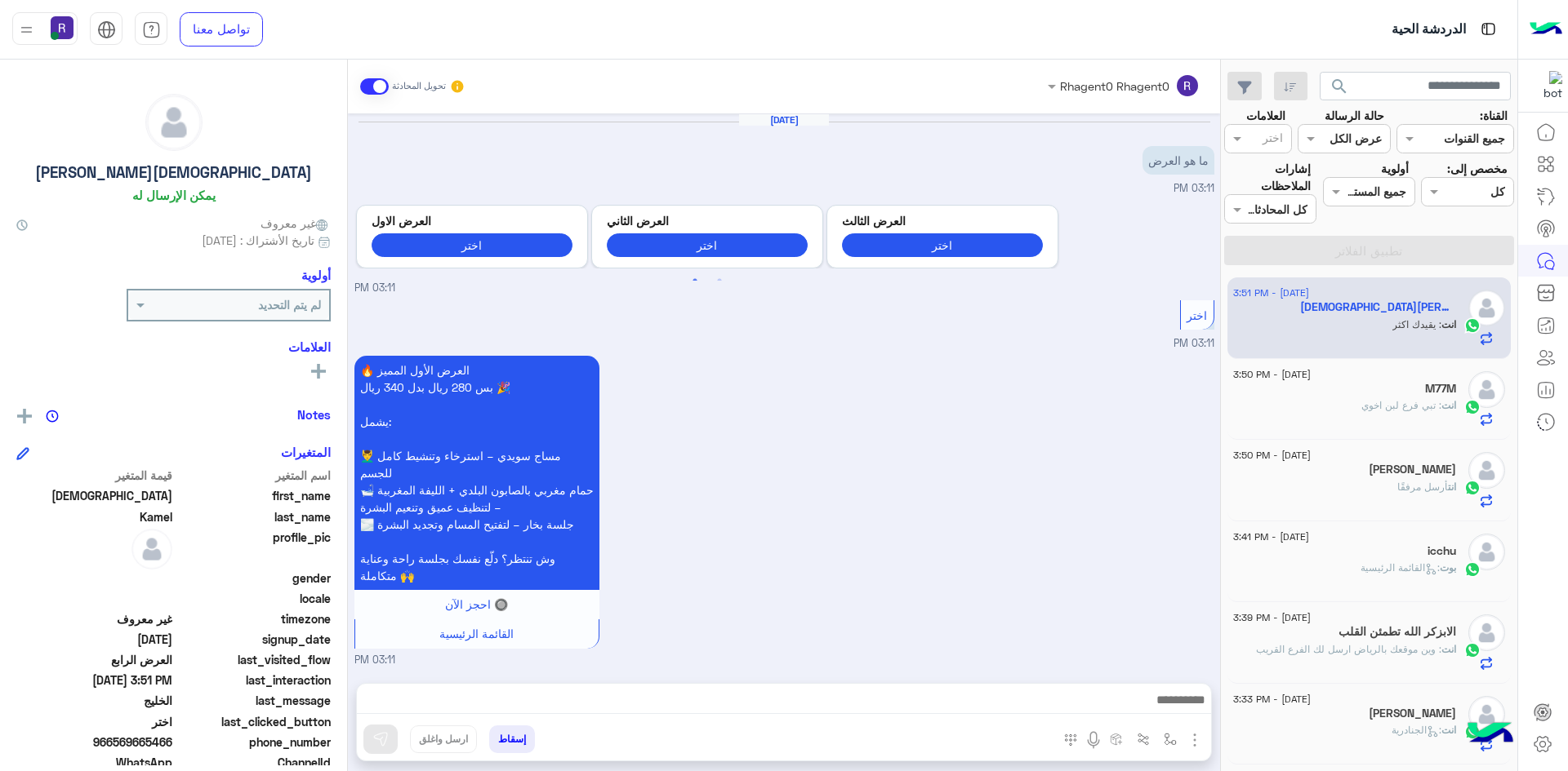
scroll to position [1891, 0]
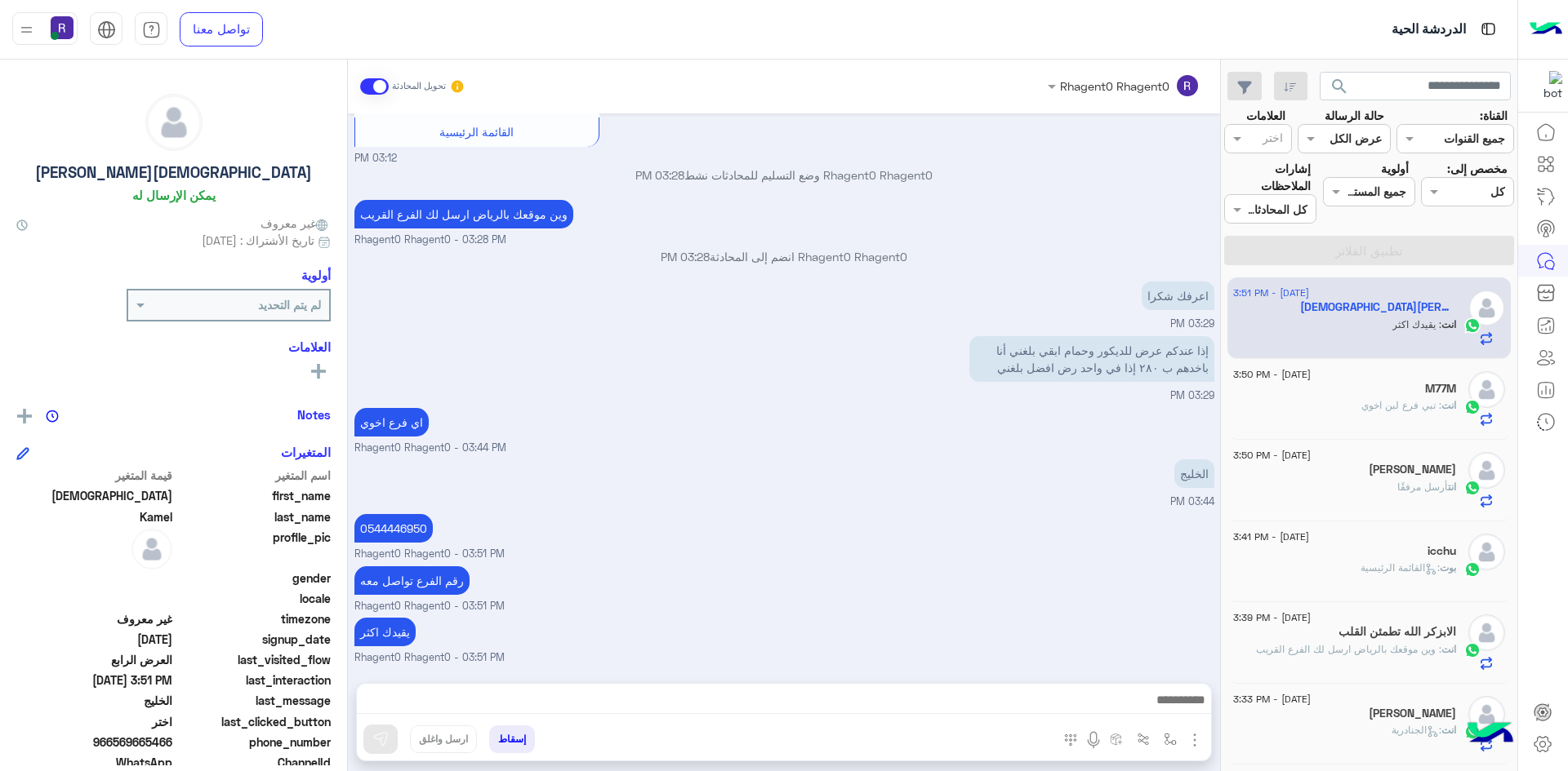
click at [1336, 422] on div "انت : تبي فرع [PERSON_NAME]" at bounding box center [1344, 412] width 223 height 28
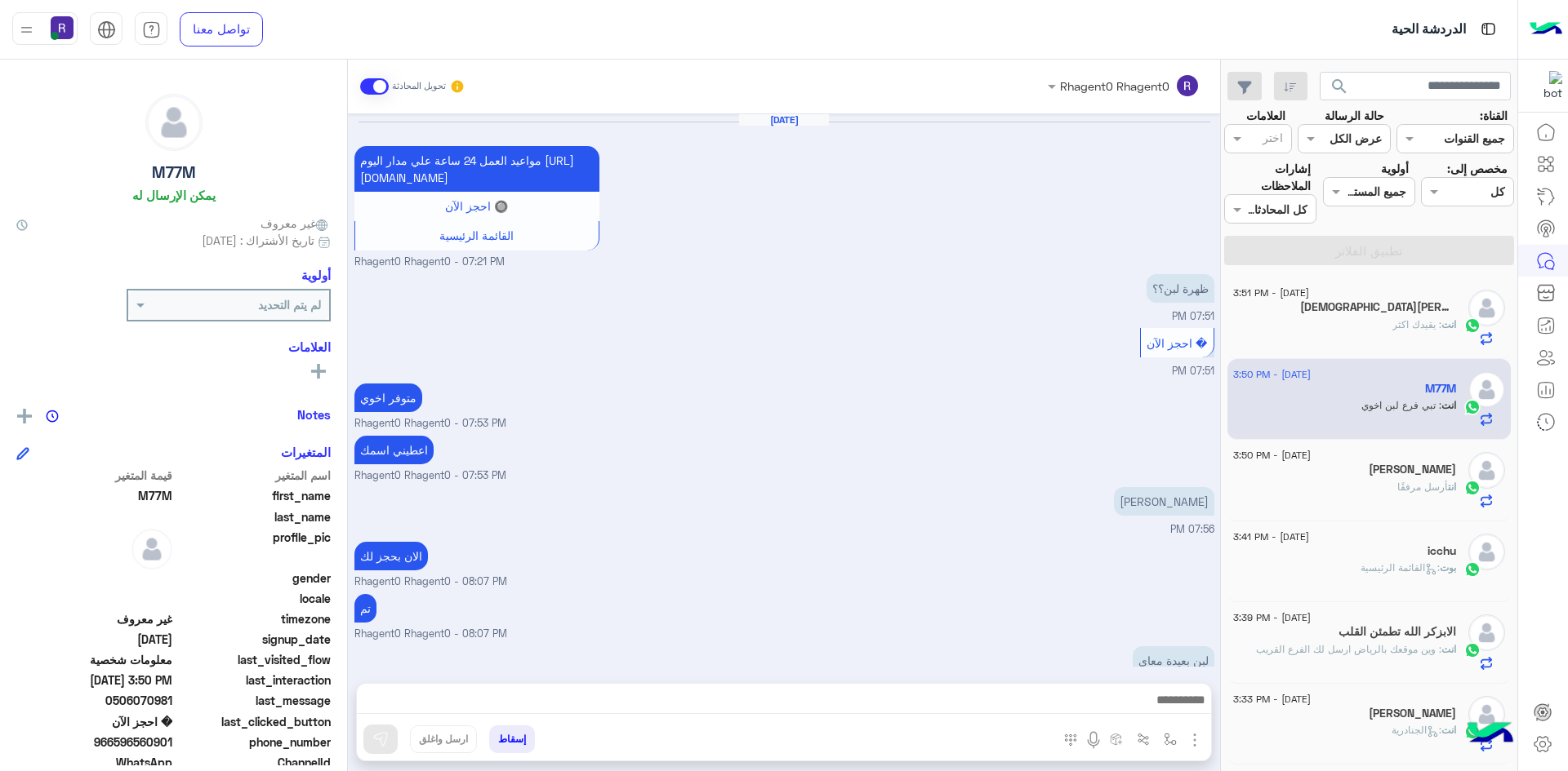
scroll to position [1003, 0]
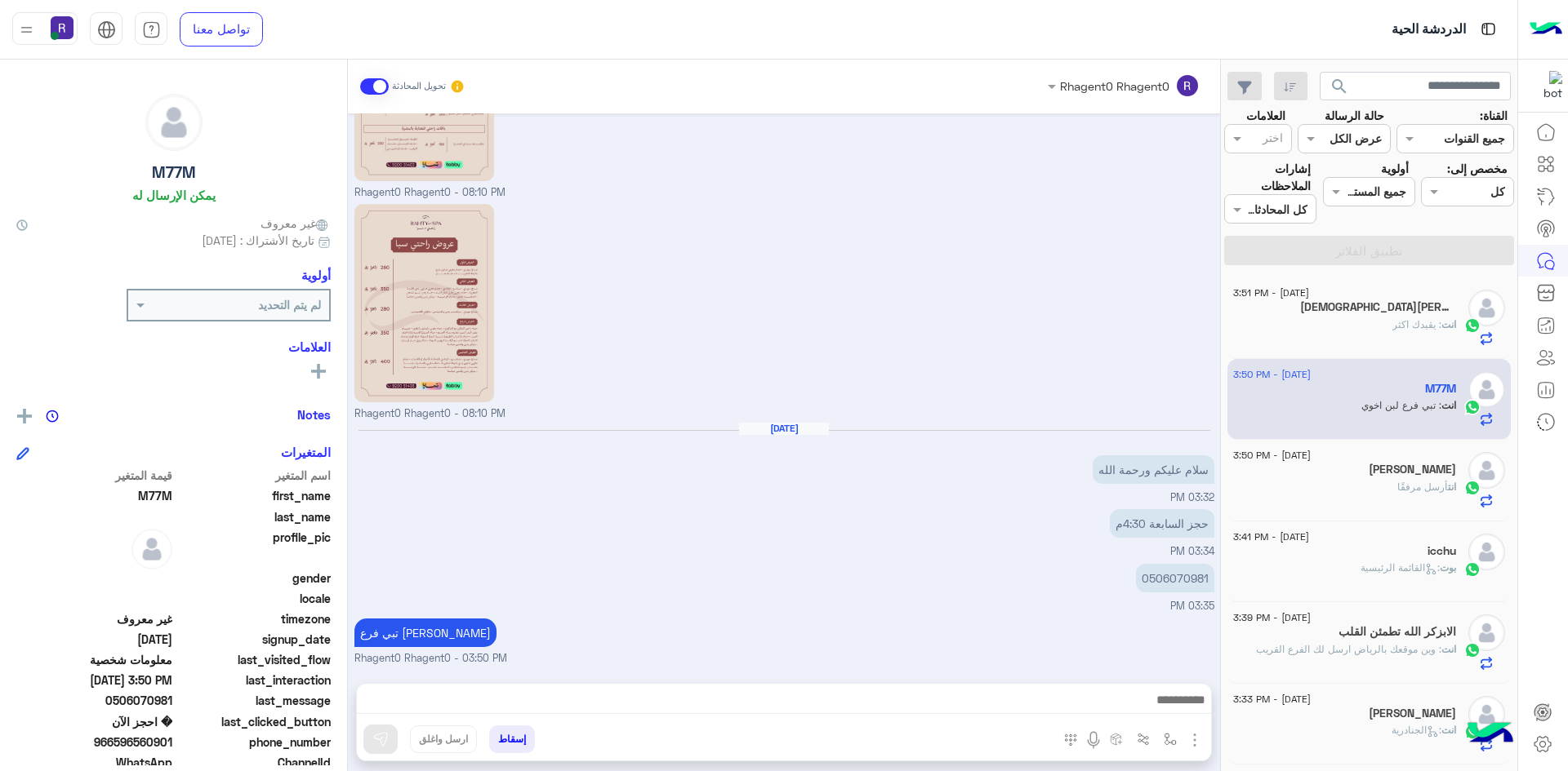
click at [1411, 319] on span ": يقيدك اكثر" at bounding box center [1416, 324] width 49 height 13
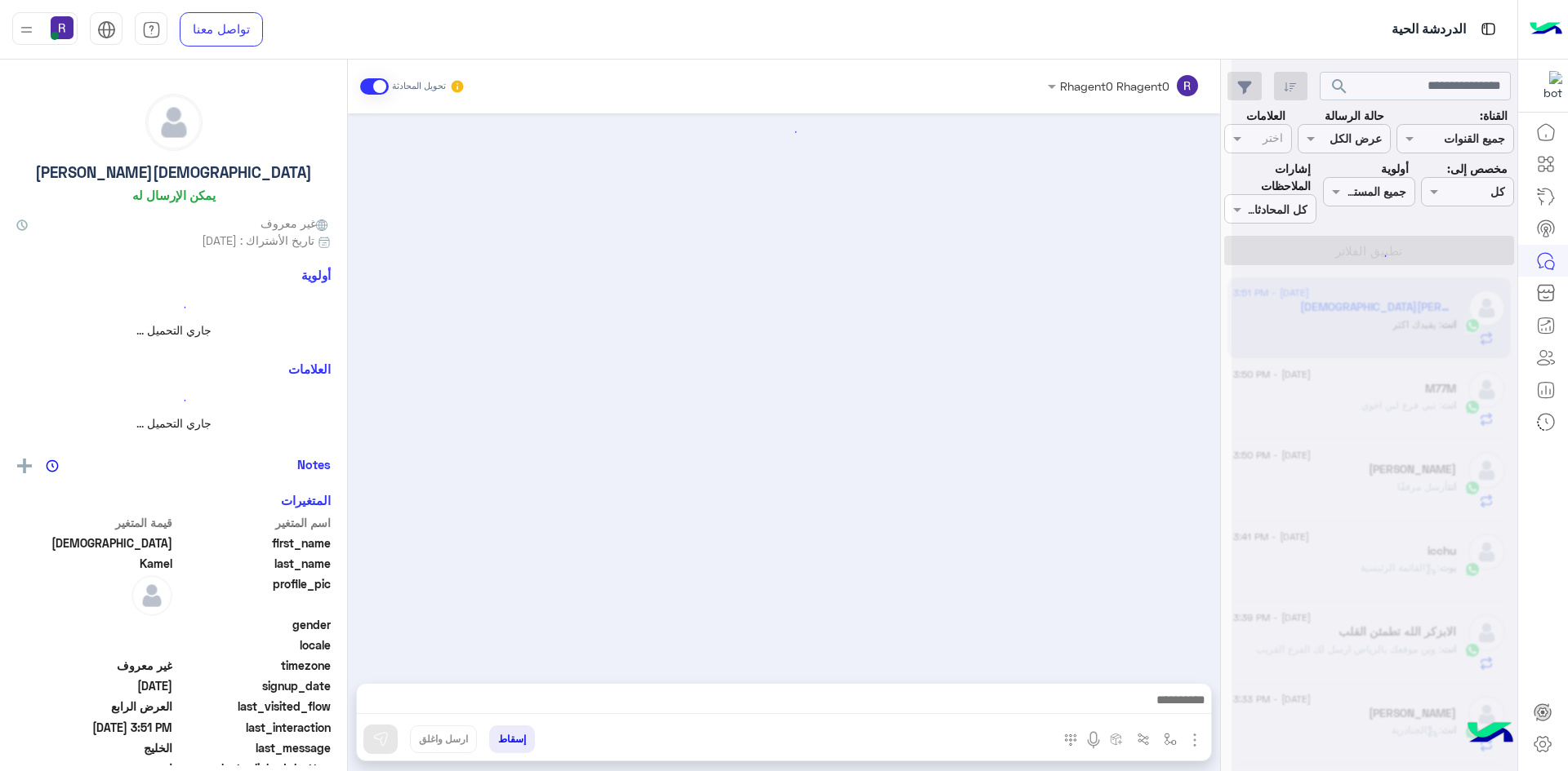
scroll to position [1891, 0]
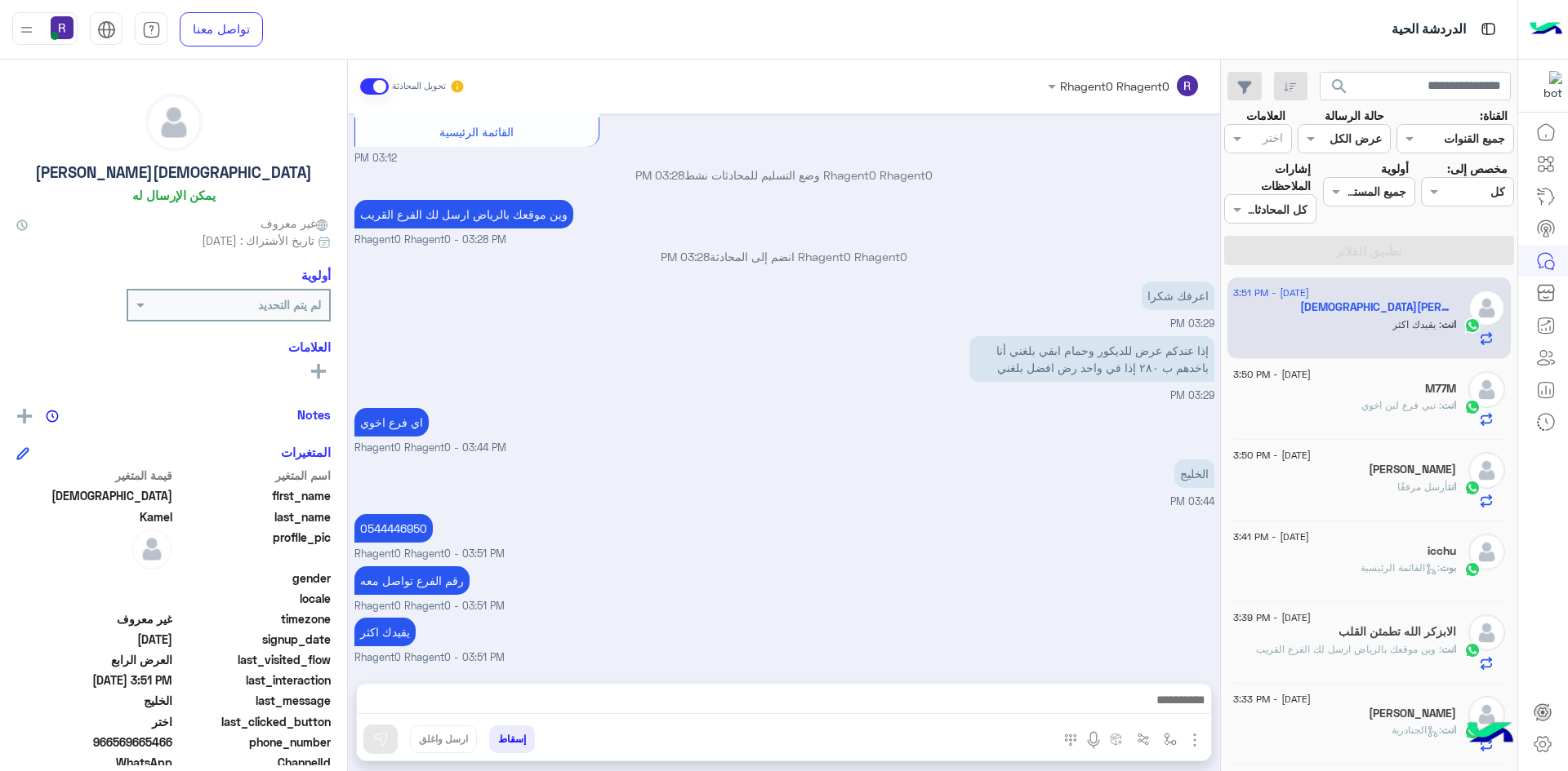
click at [1366, 483] on div "انت أرسل مرفقًا" at bounding box center [1344, 493] width 223 height 28
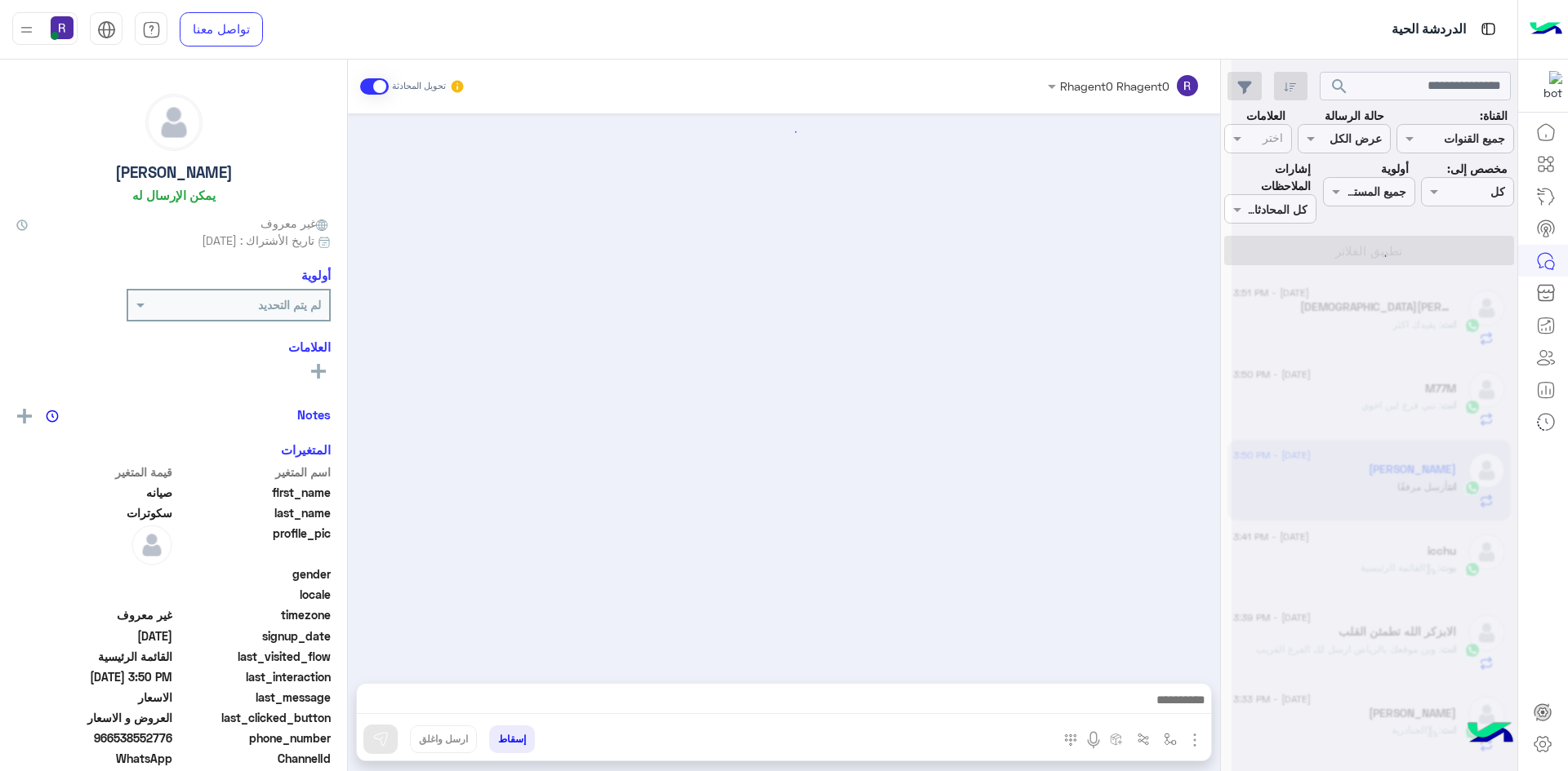
scroll to position [1160, 0]
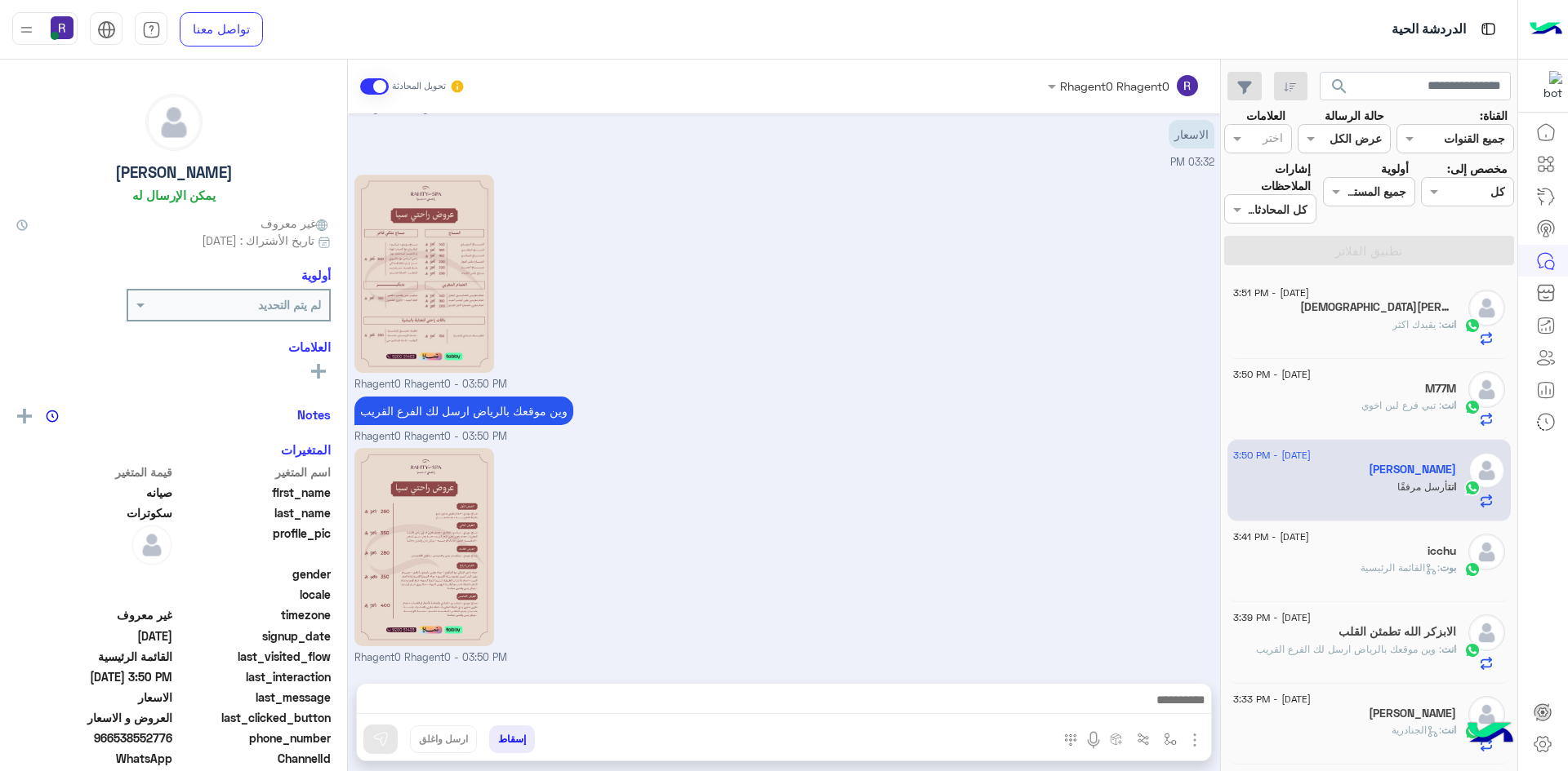
click at [1406, 562] on span ": القائمة الرئيسية" at bounding box center [1400, 568] width 79 height 13
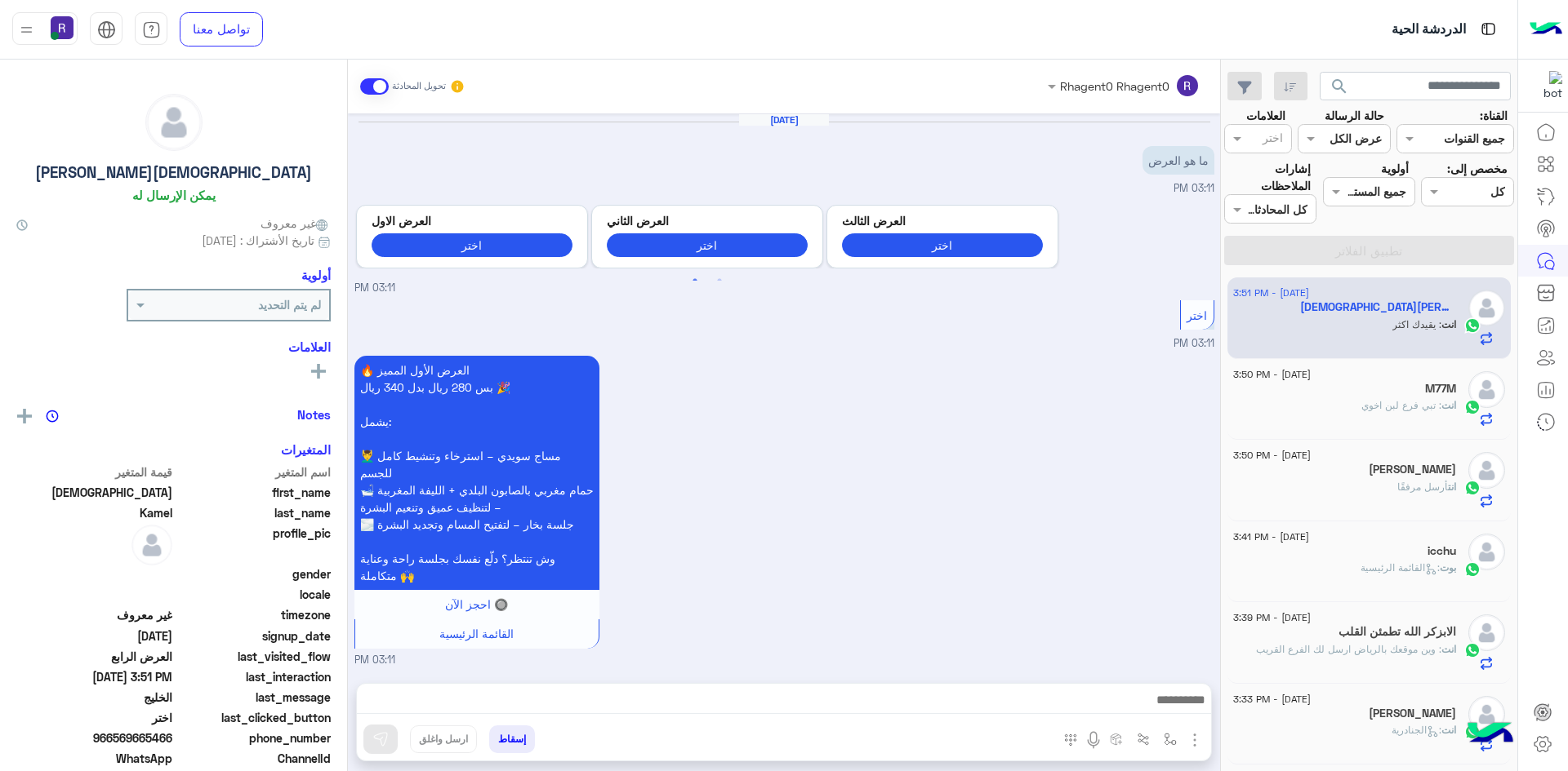
scroll to position [1891, 0]
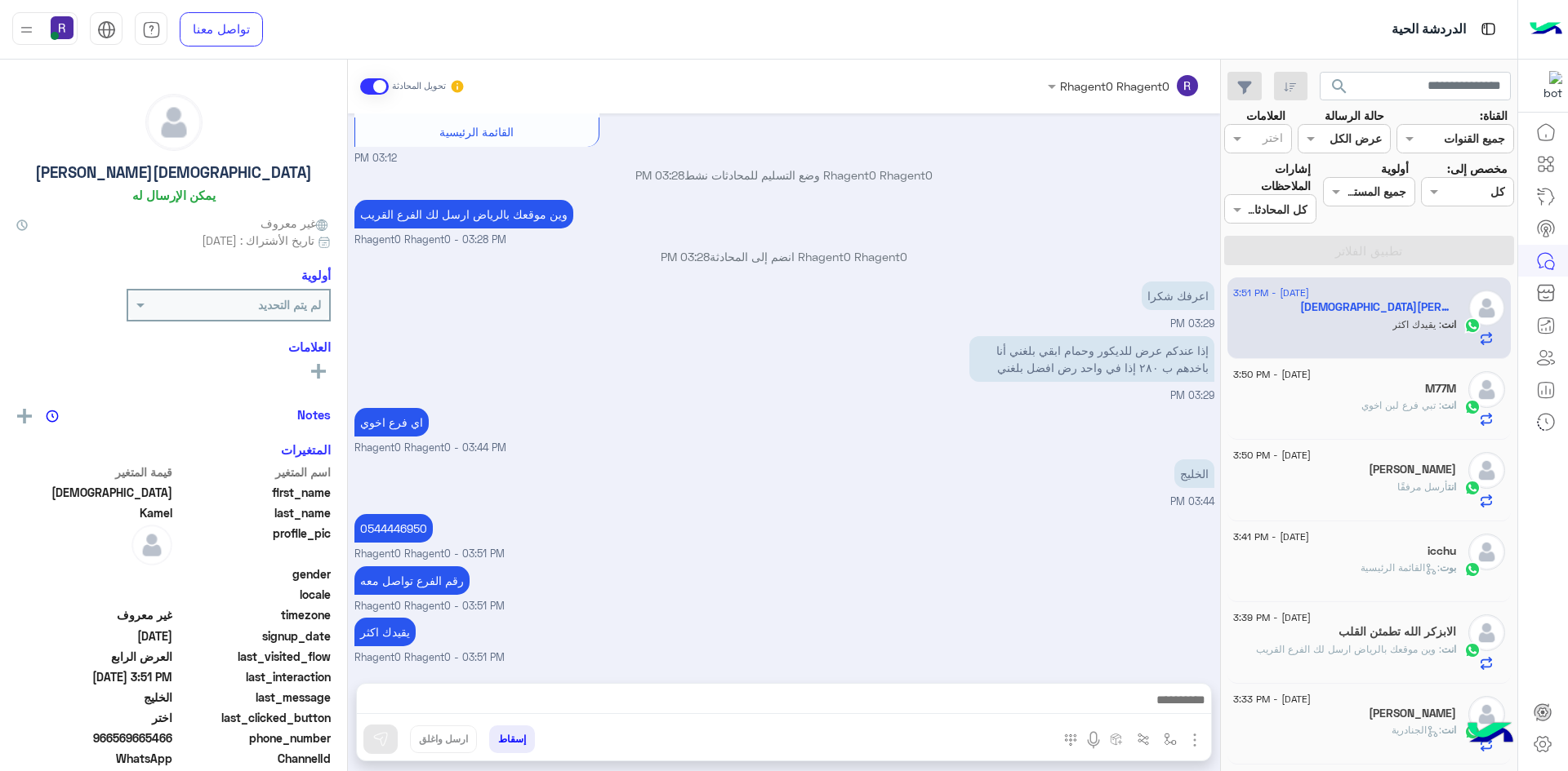
click at [1374, 407] on span ": تبي فرع لبن اخوي" at bounding box center [1401, 405] width 80 height 13
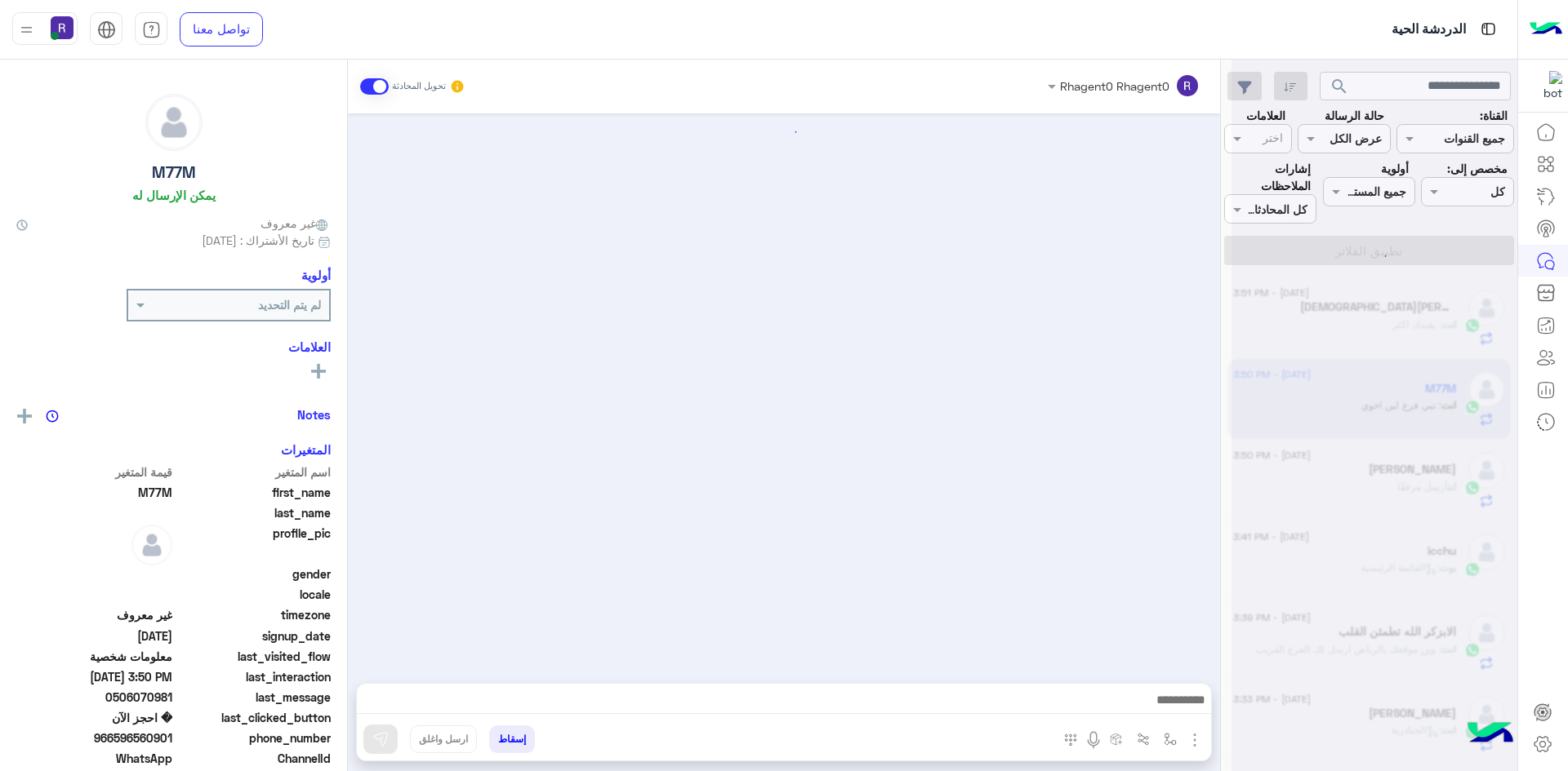
scroll to position [1003, 0]
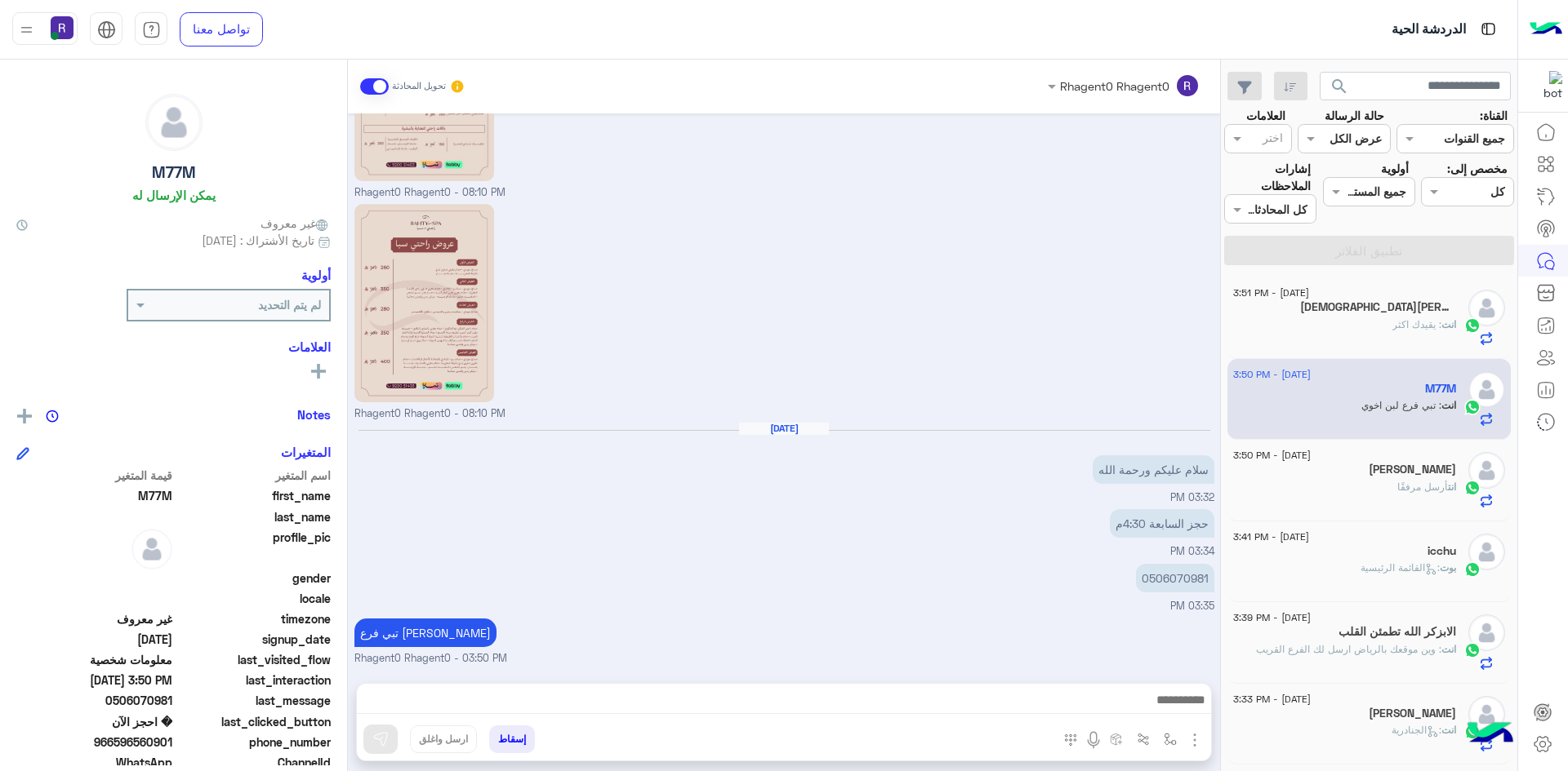
click at [1336, 463] on div "[PERSON_NAME]" at bounding box center [1344, 472] width 223 height 18
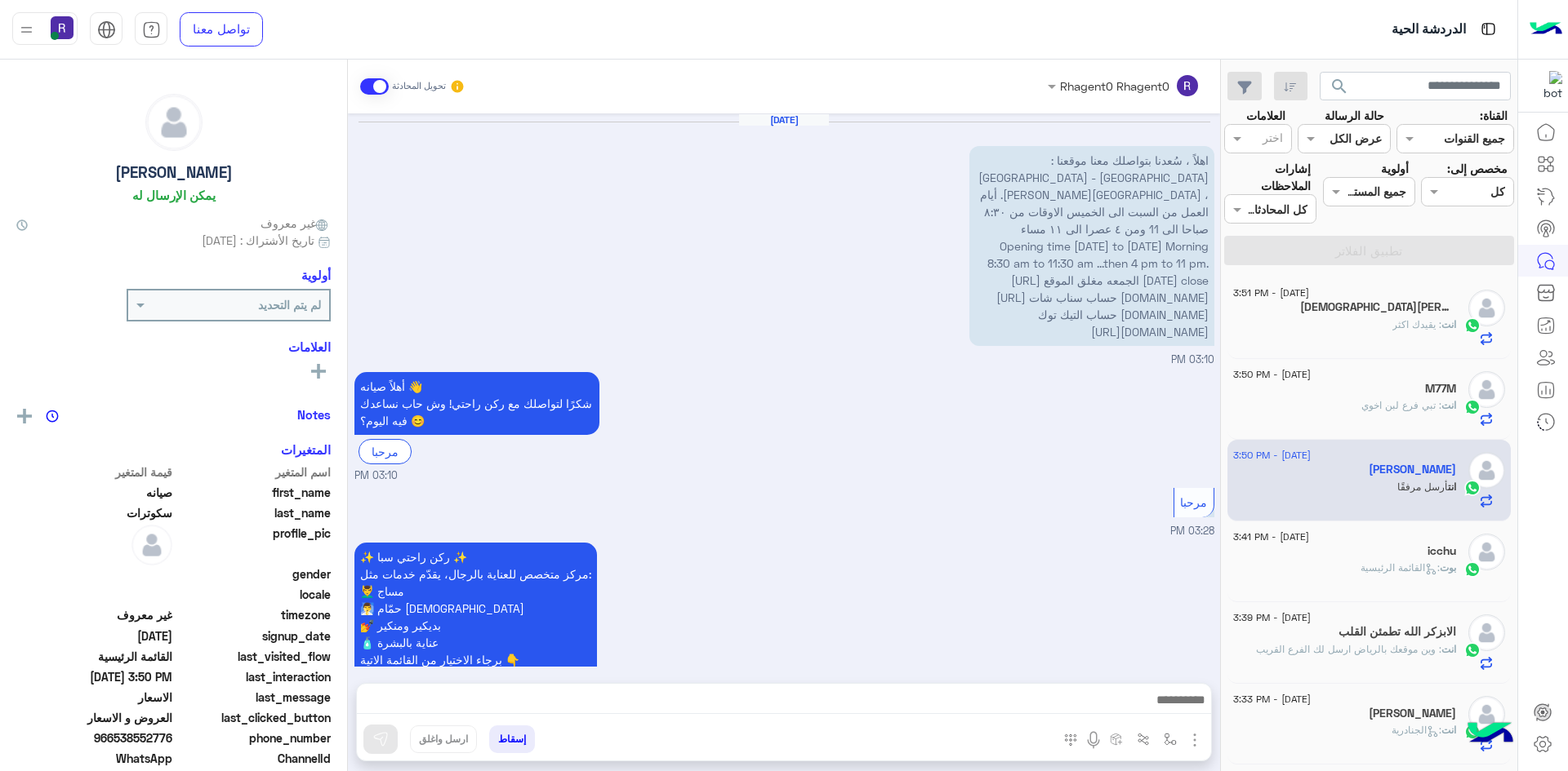
scroll to position [1160, 0]
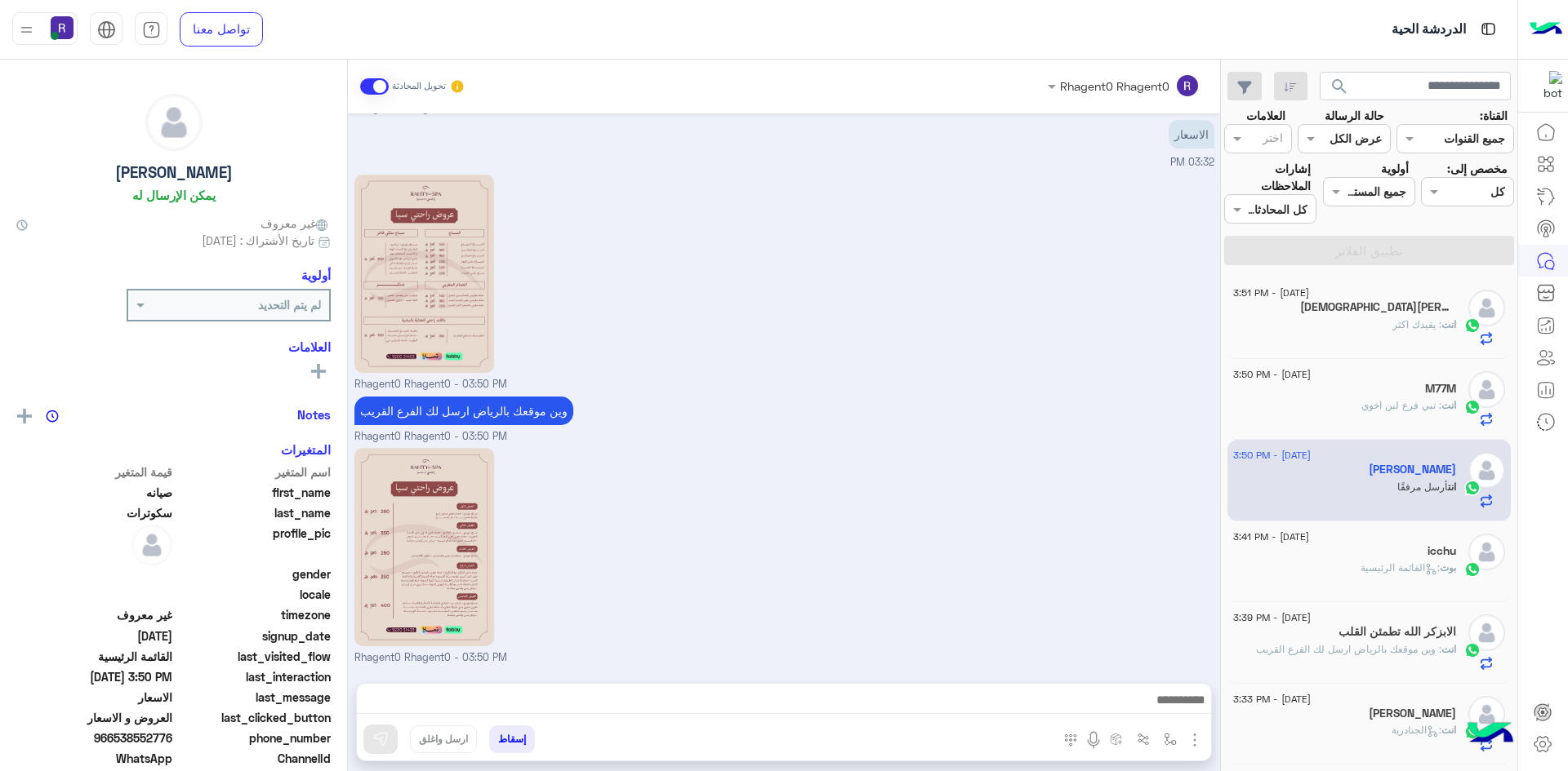
click at [1395, 324] on span ": يقيدك اكثر" at bounding box center [1416, 324] width 49 height 13
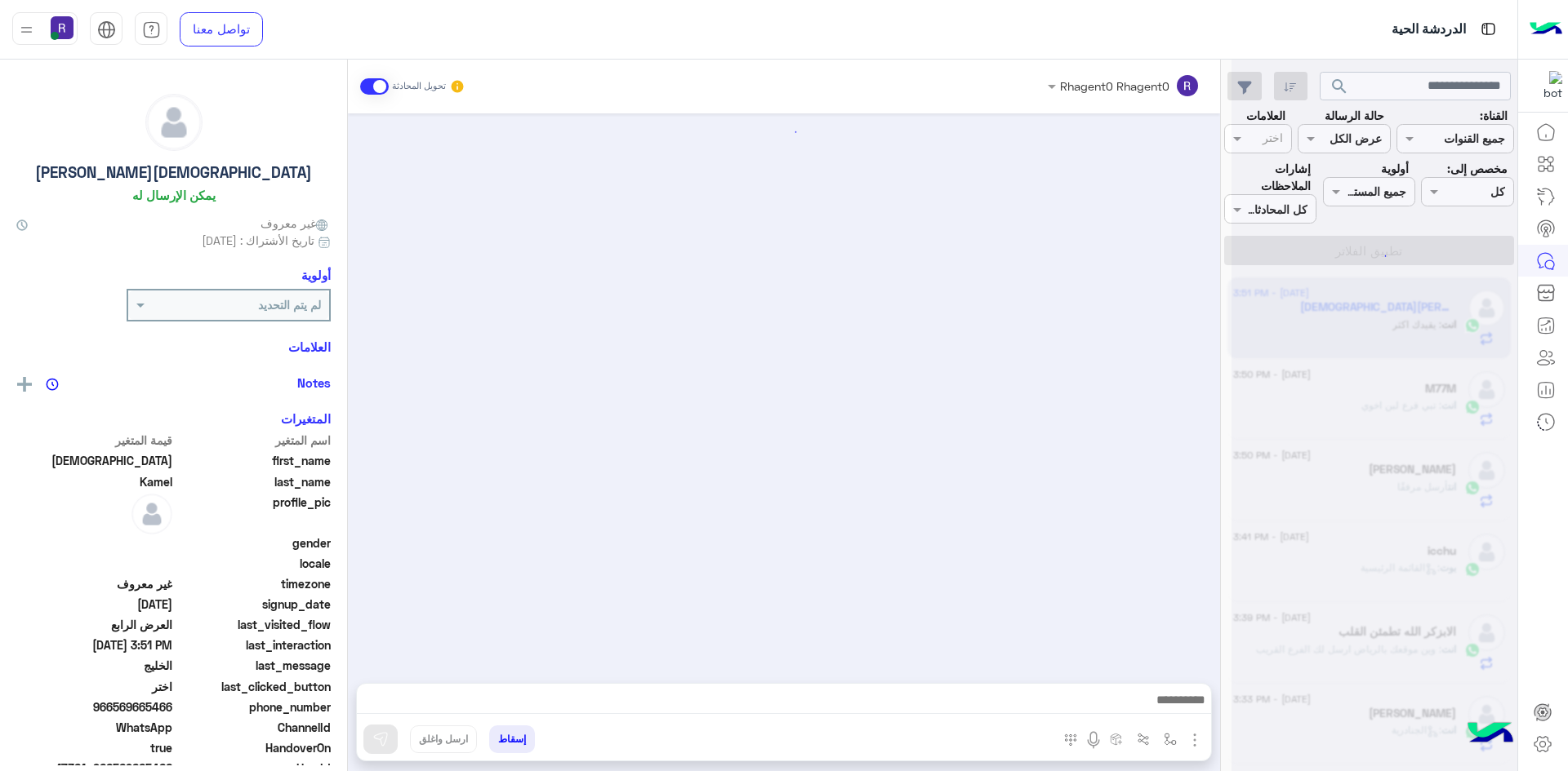
scroll to position [1891, 0]
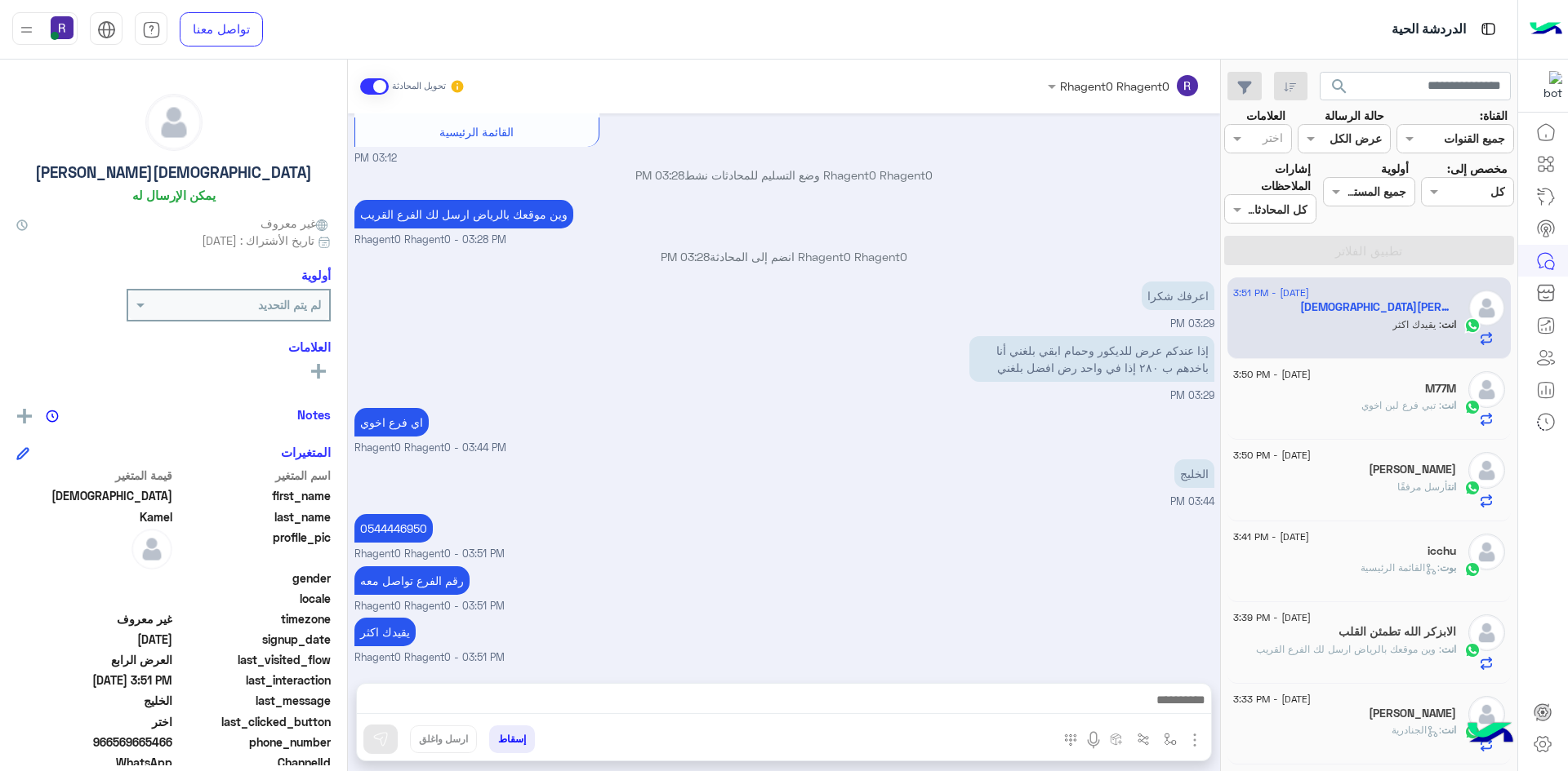
click at [1294, 419] on div "انت : تبي فرع لبن اخوي" at bounding box center [1344, 412] width 223 height 28
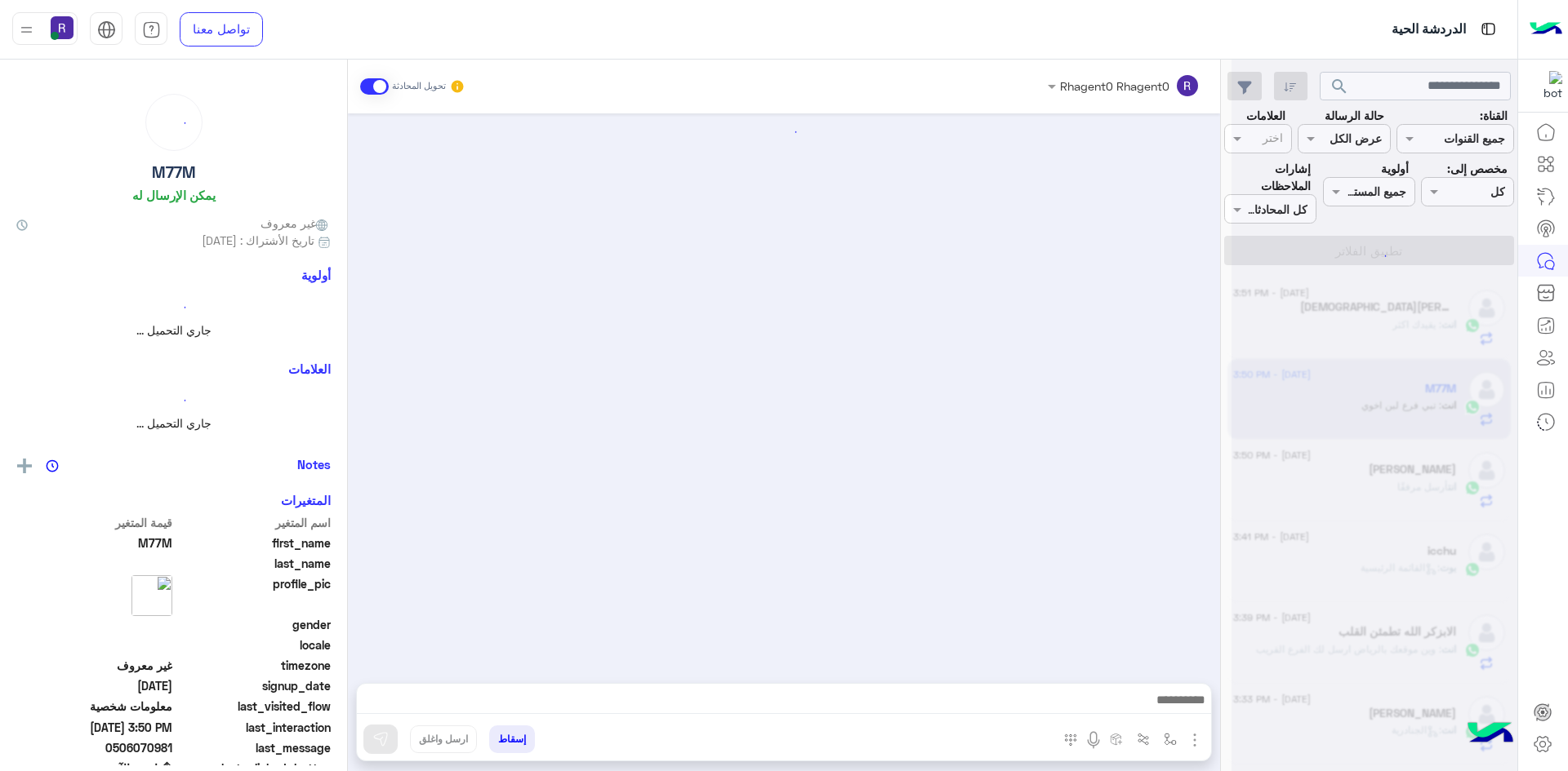
scroll to position [1003, 0]
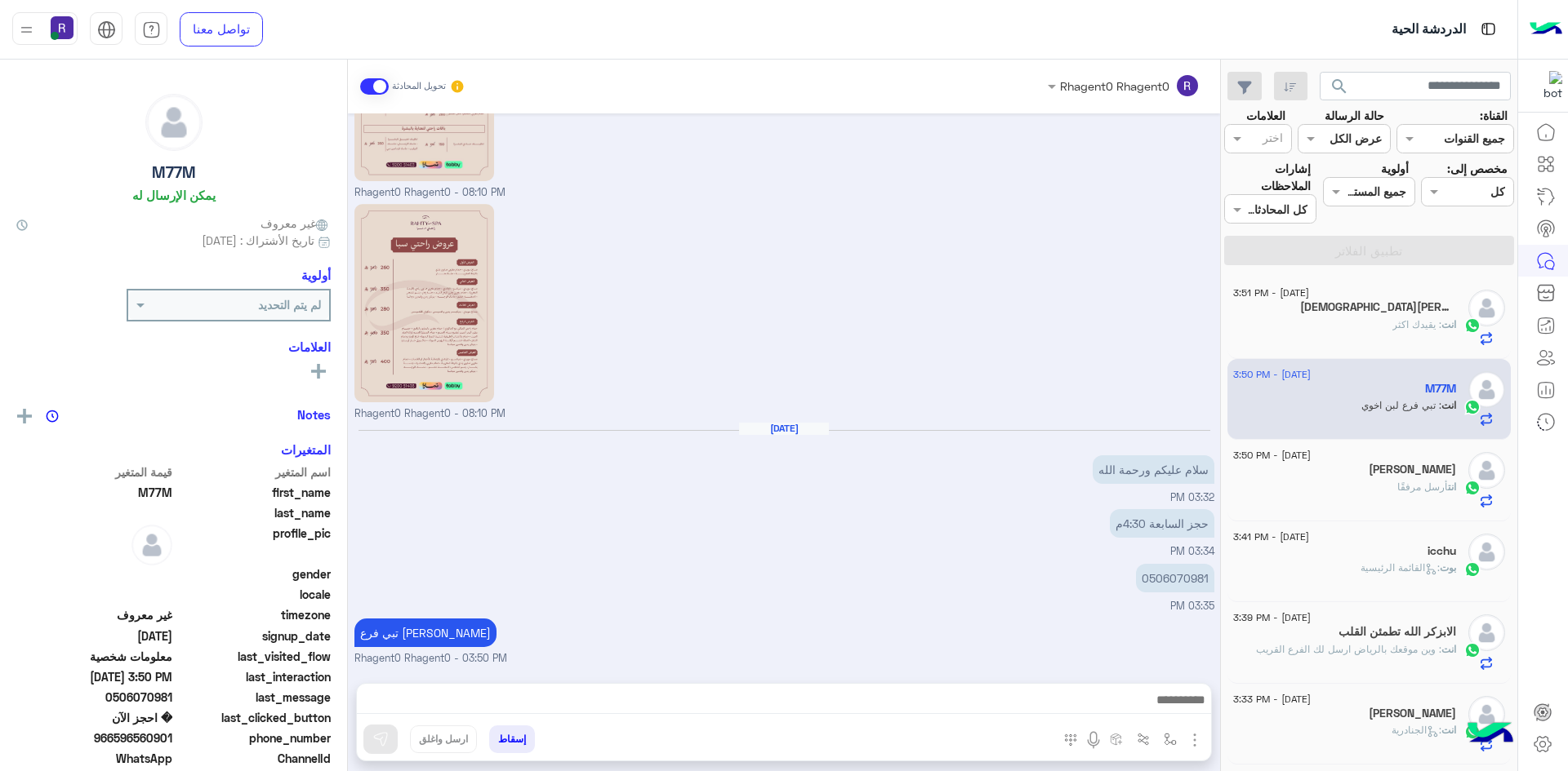
click at [1369, 477] on div "[PERSON_NAME]" at bounding box center [1344, 472] width 223 height 18
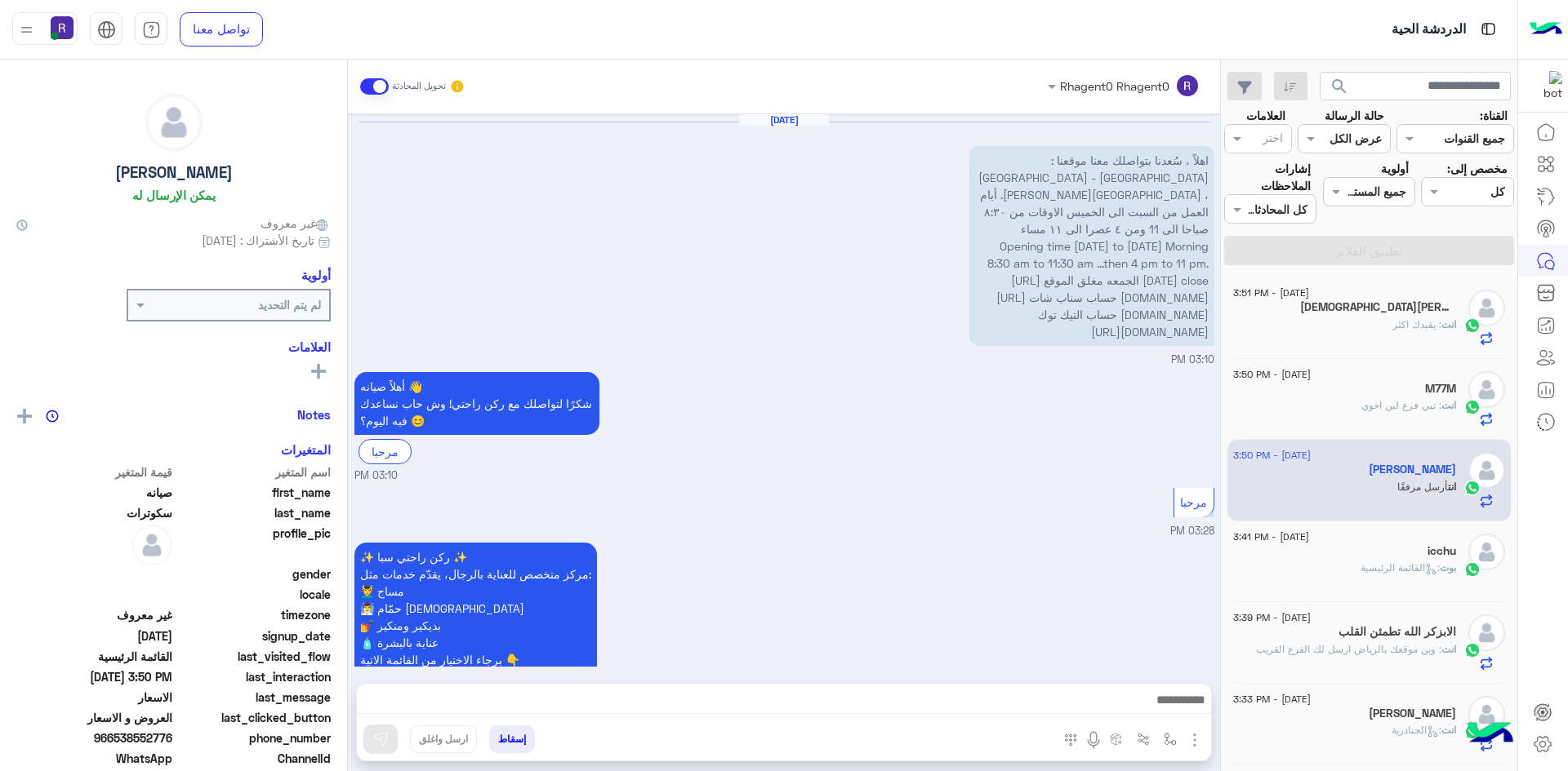
scroll to position [1160, 0]
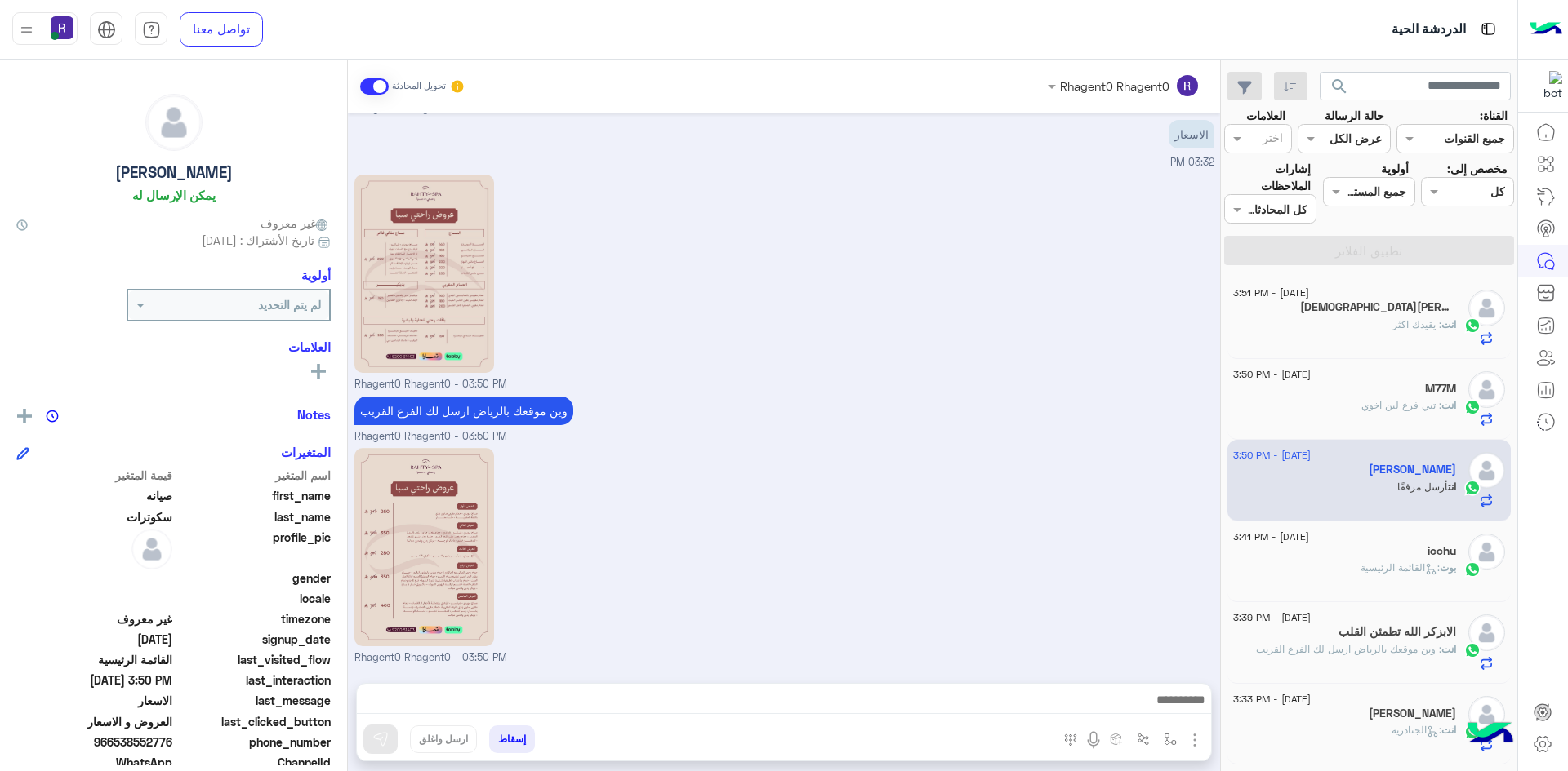
click at [1406, 328] on span ": يقيدك اكثر" at bounding box center [1416, 324] width 49 height 13
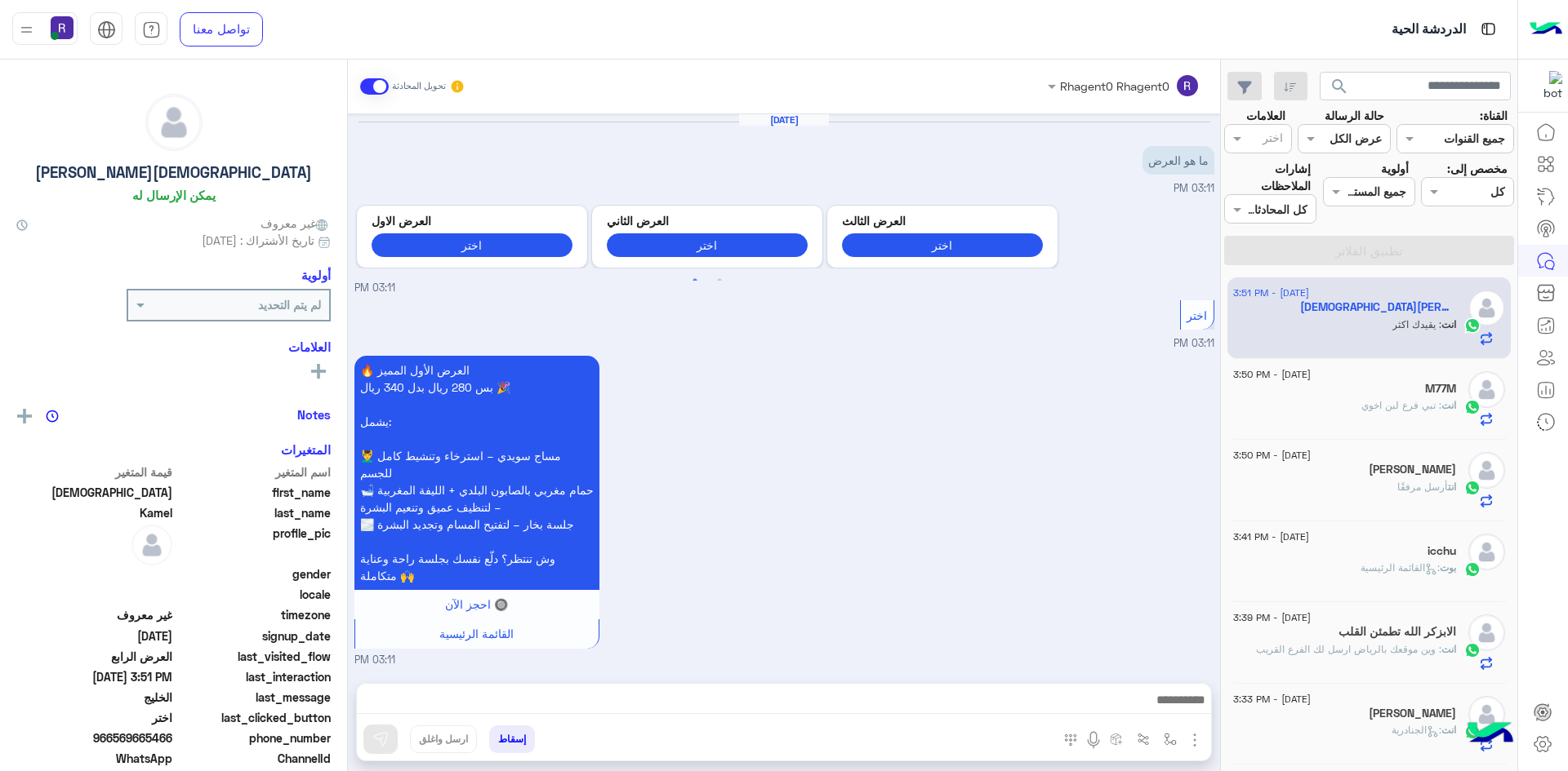
scroll to position [1891, 0]
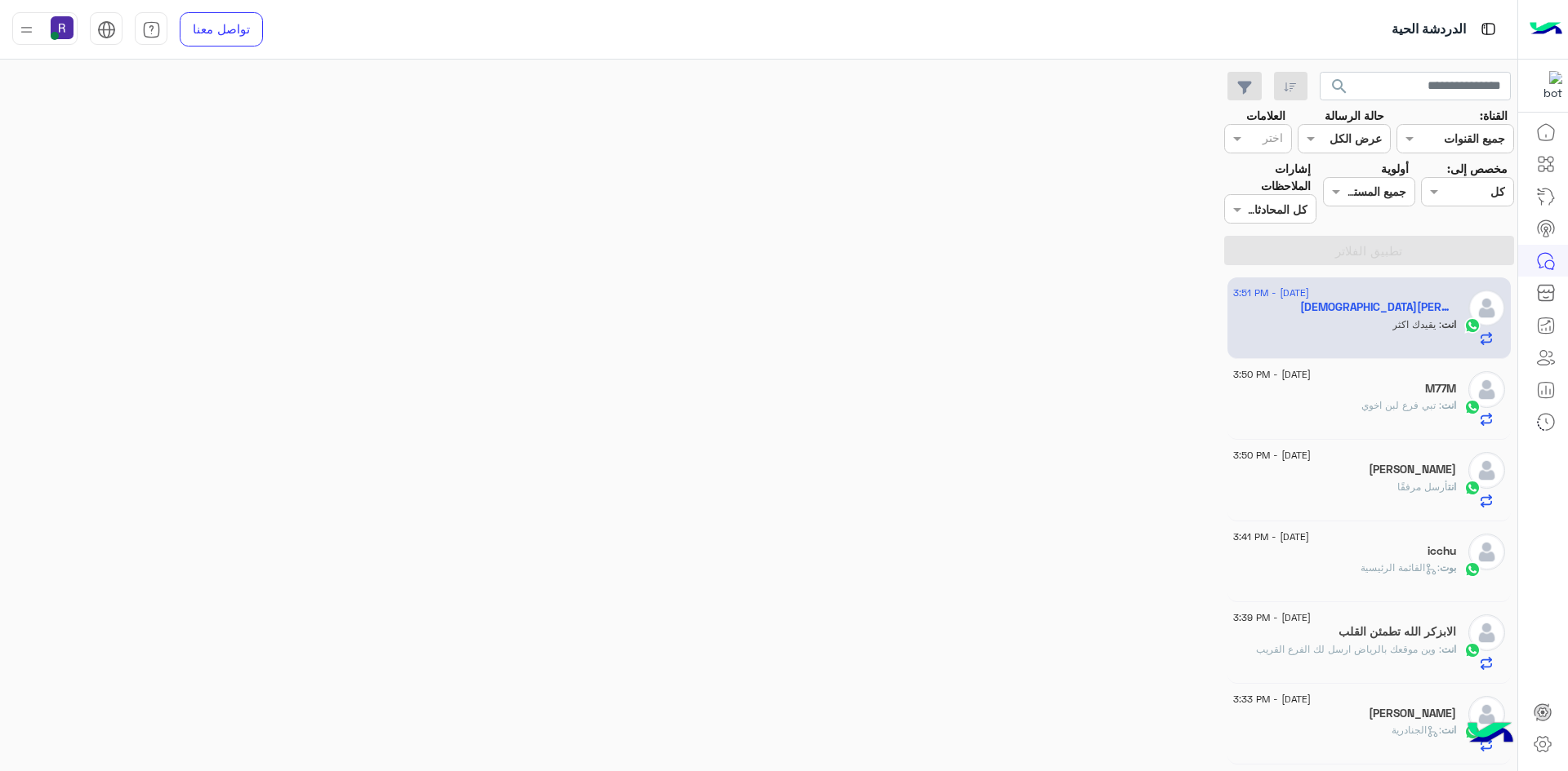
scroll to position [1891, 0]
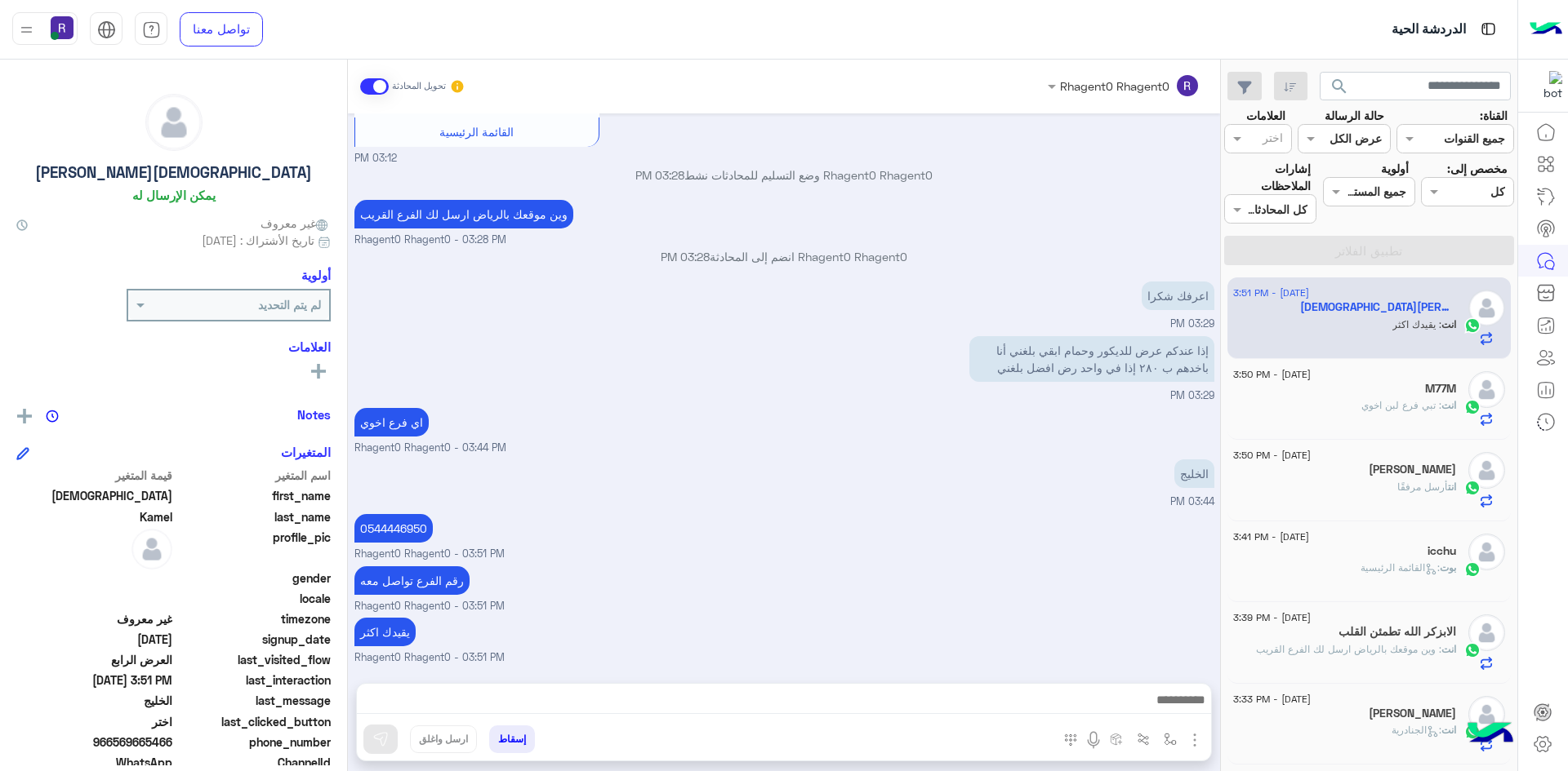
click at [1380, 417] on div "انت : تبي فرع [PERSON_NAME]" at bounding box center [1344, 412] width 223 height 28
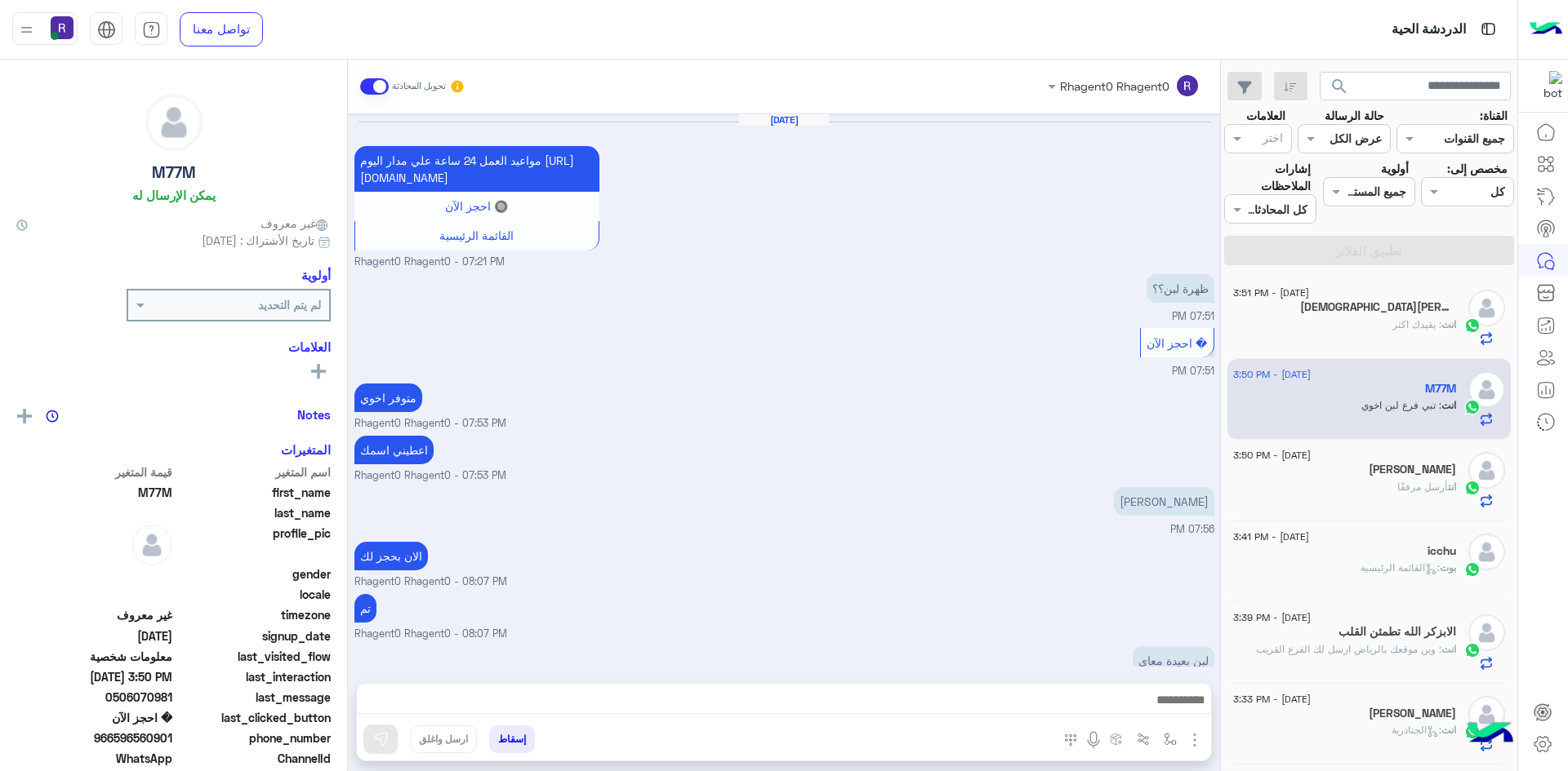
scroll to position [1003, 0]
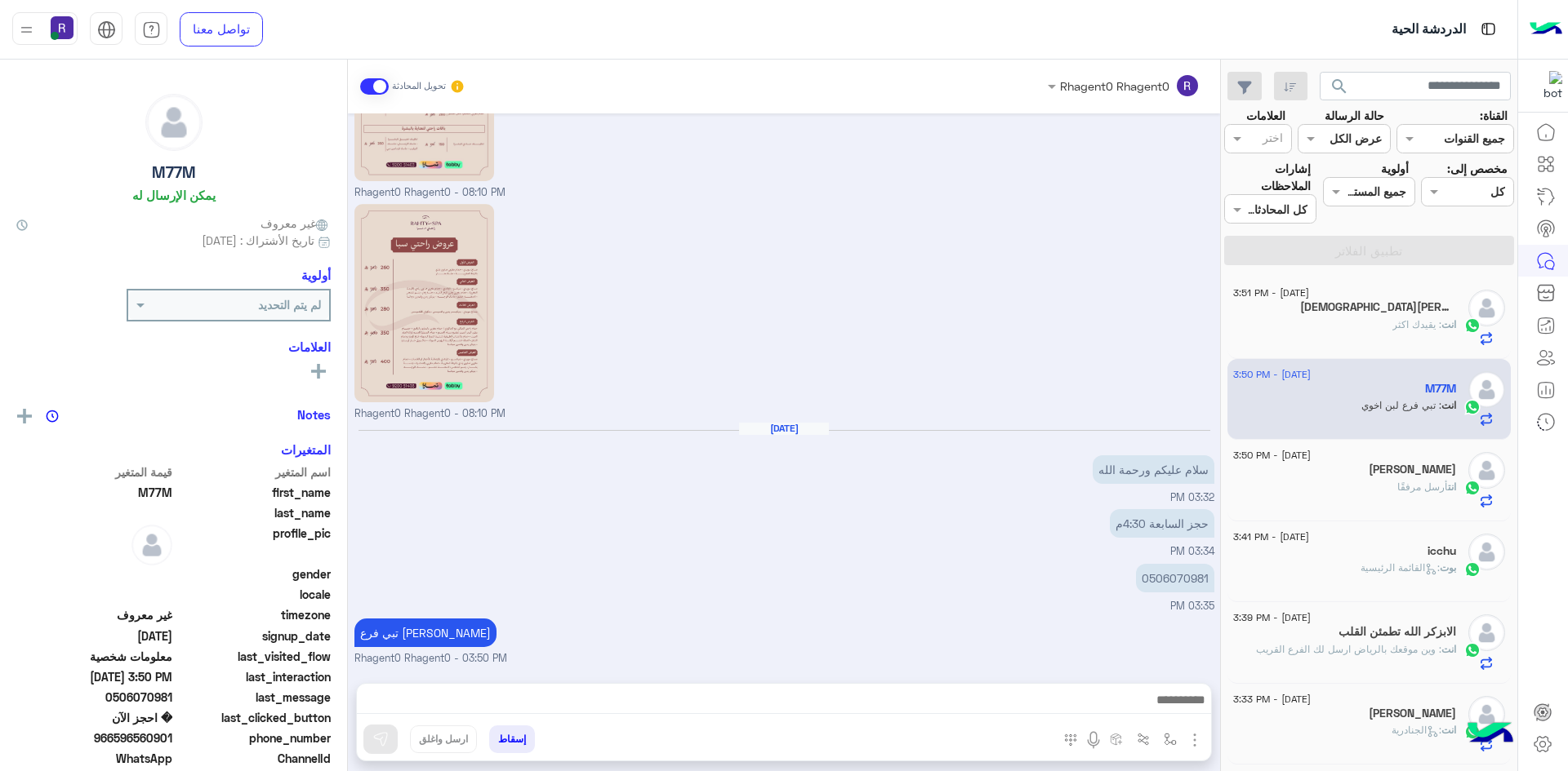
click at [1306, 491] on div "انت أرسل مرفقًا" at bounding box center [1344, 493] width 223 height 28
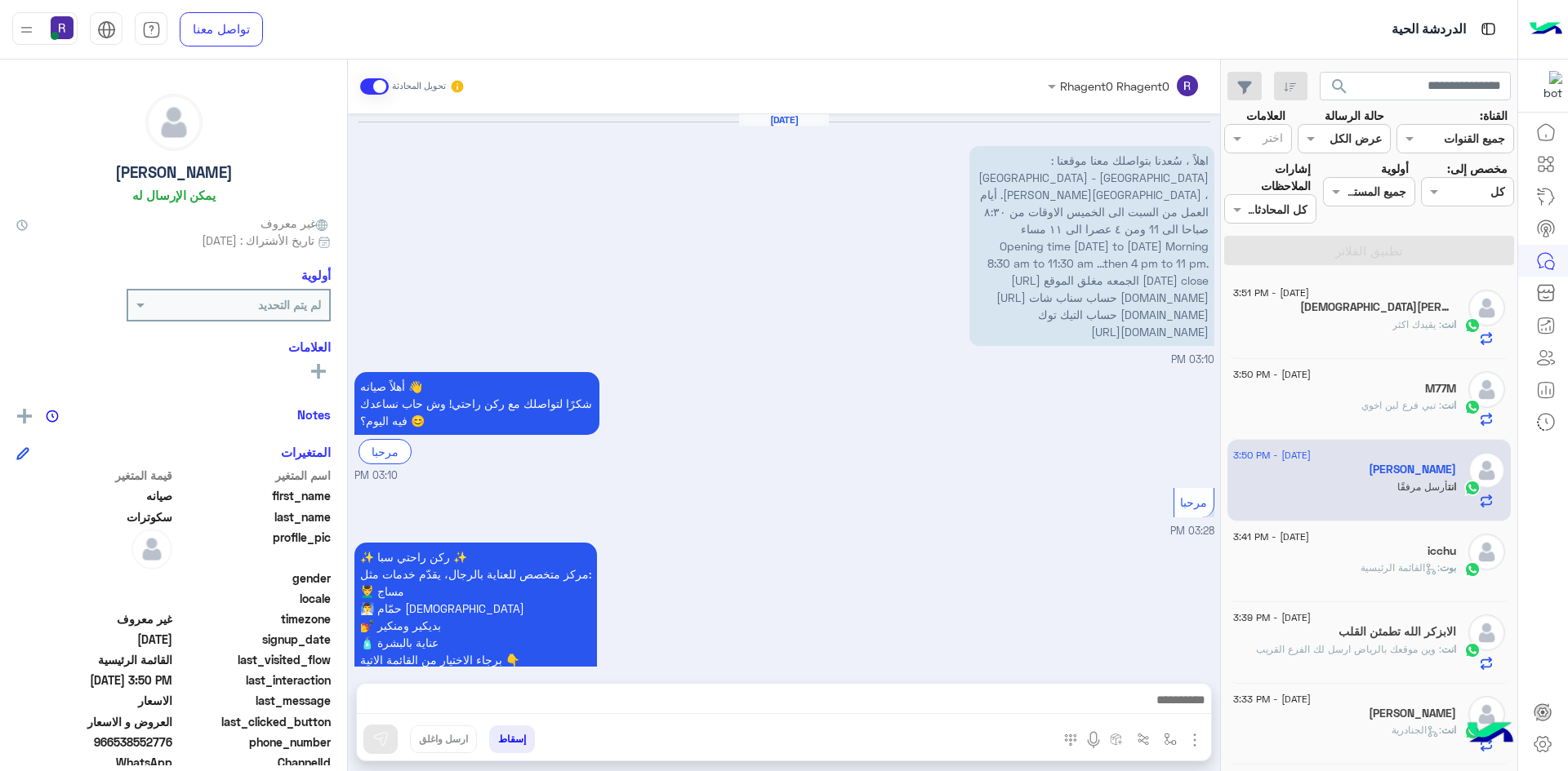
scroll to position [1160, 0]
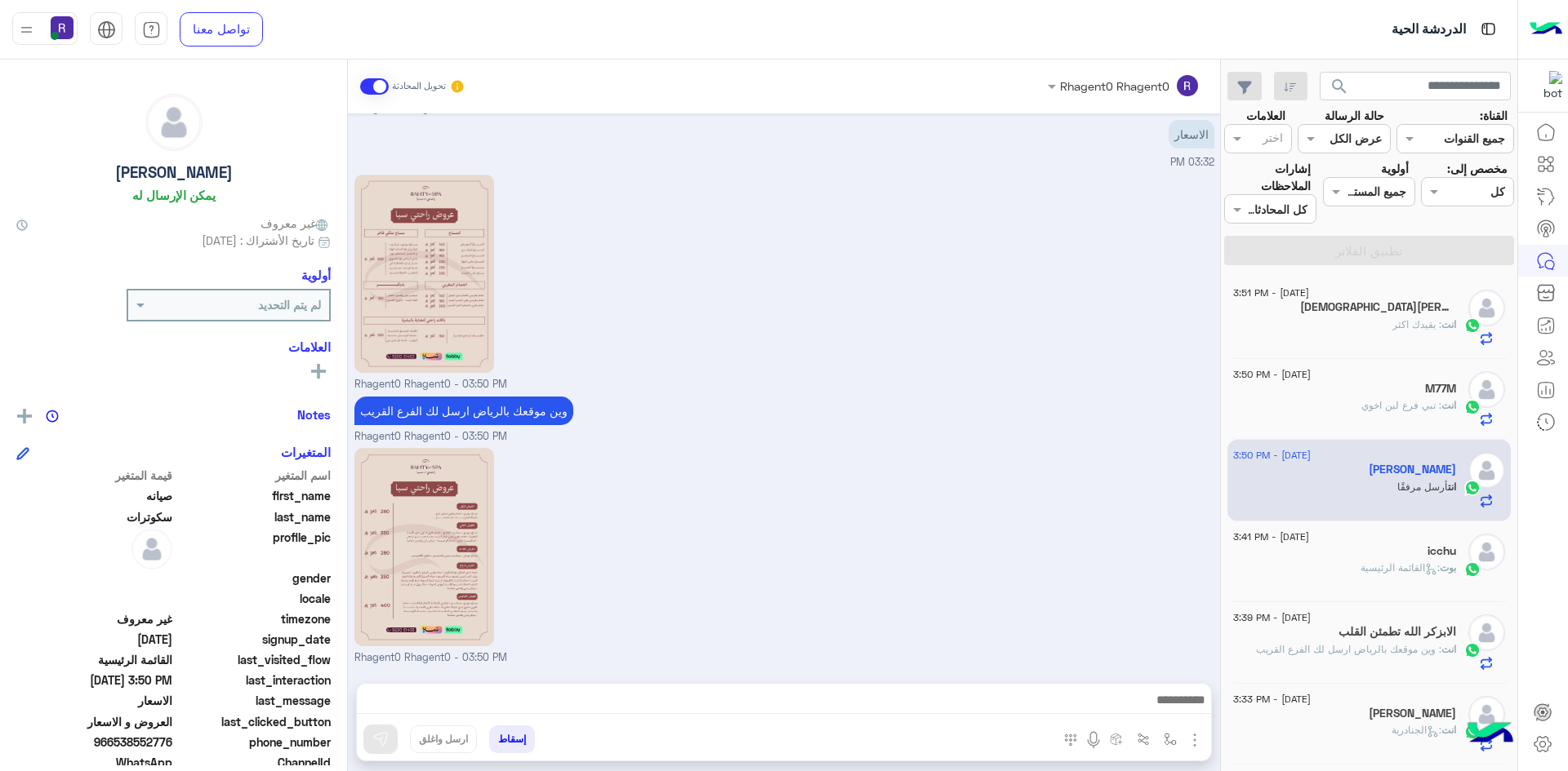
click at [1367, 314] on div "[DEMOGRAPHIC_DATA][PERSON_NAME]" at bounding box center [1344, 309] width 223 height 18
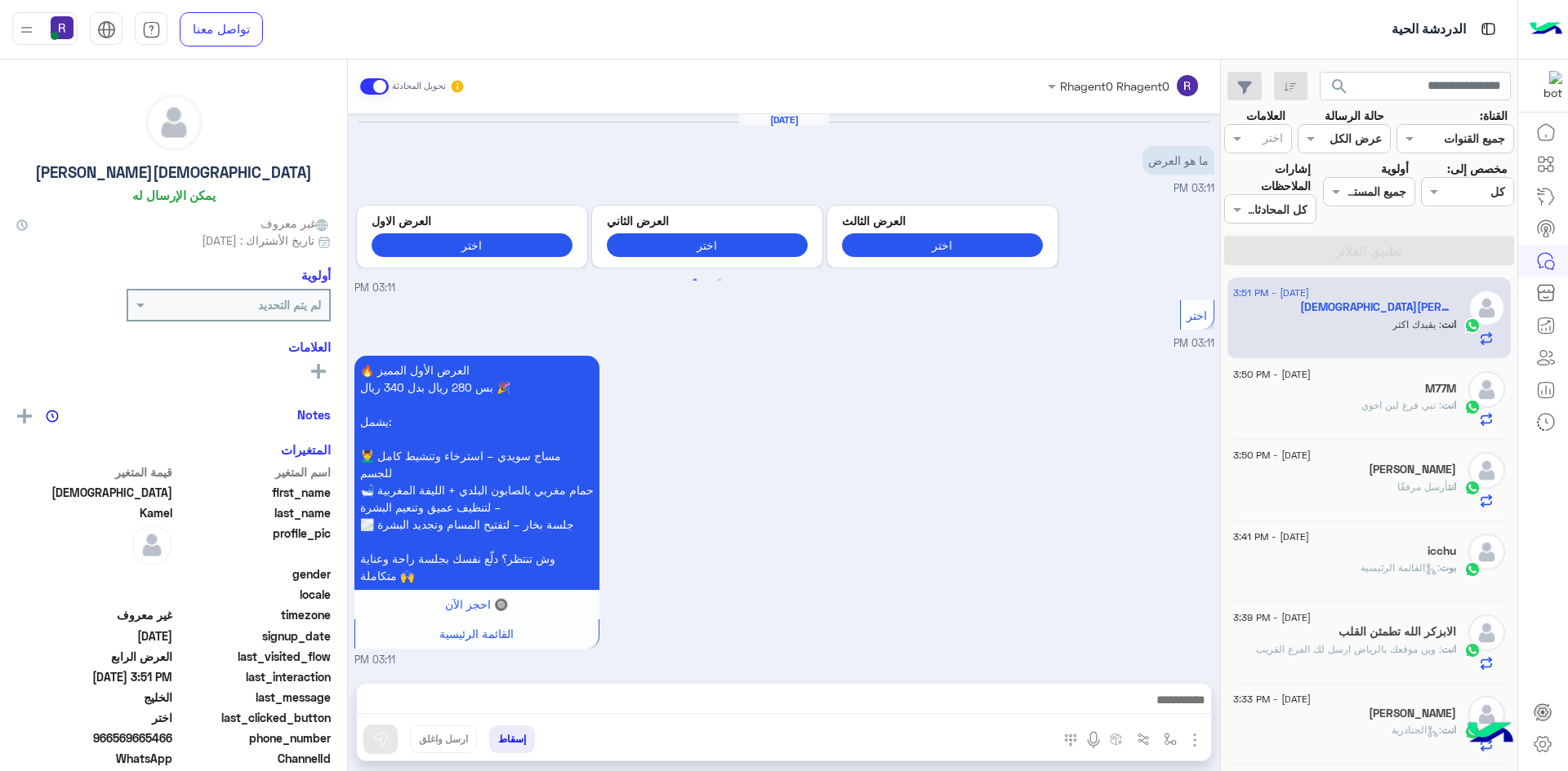
scroll to position [1891, 0]
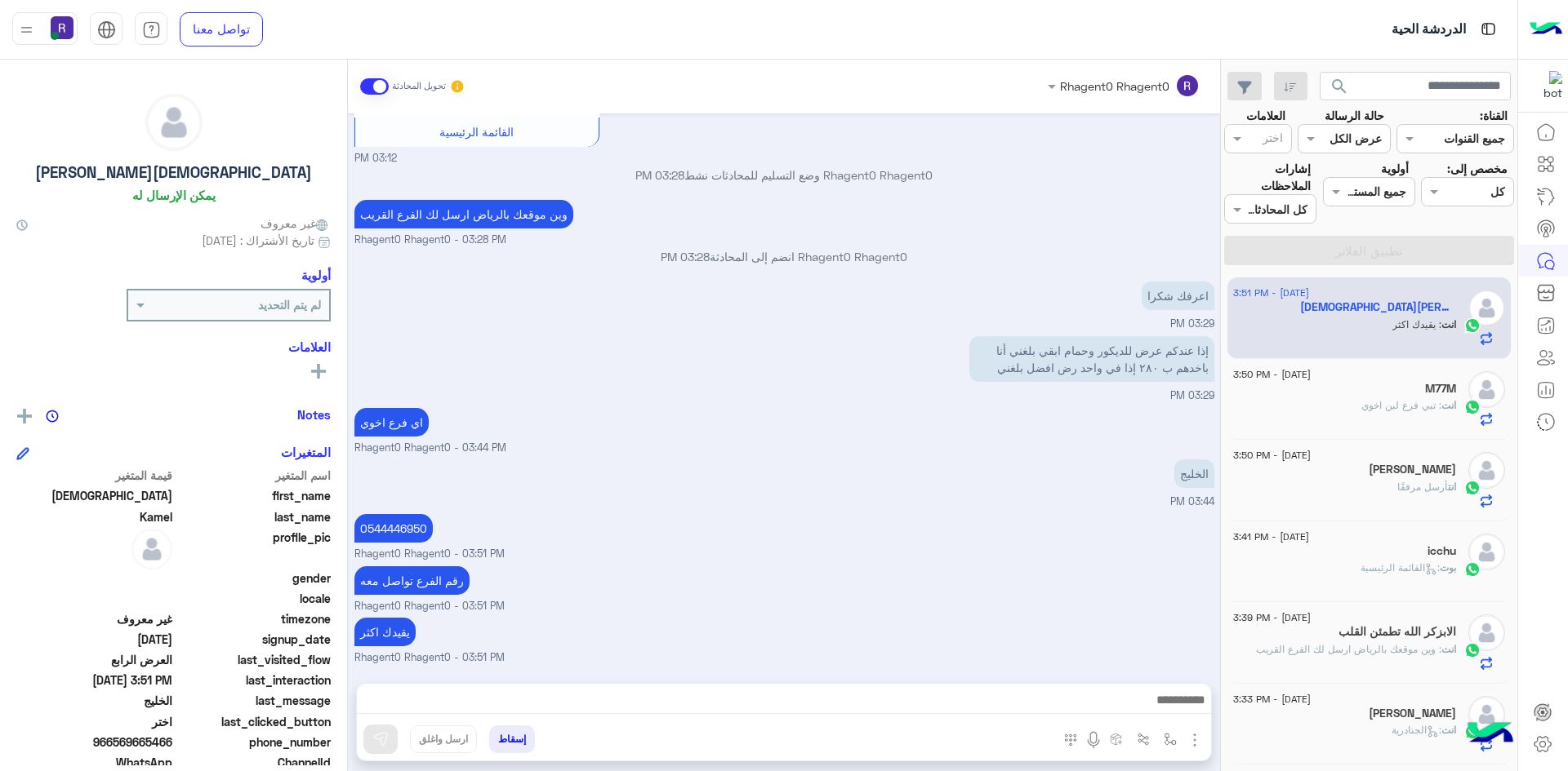
click at [1450, 396] on div "M77M" at bounding box center [1344, 391] width 223 height 18
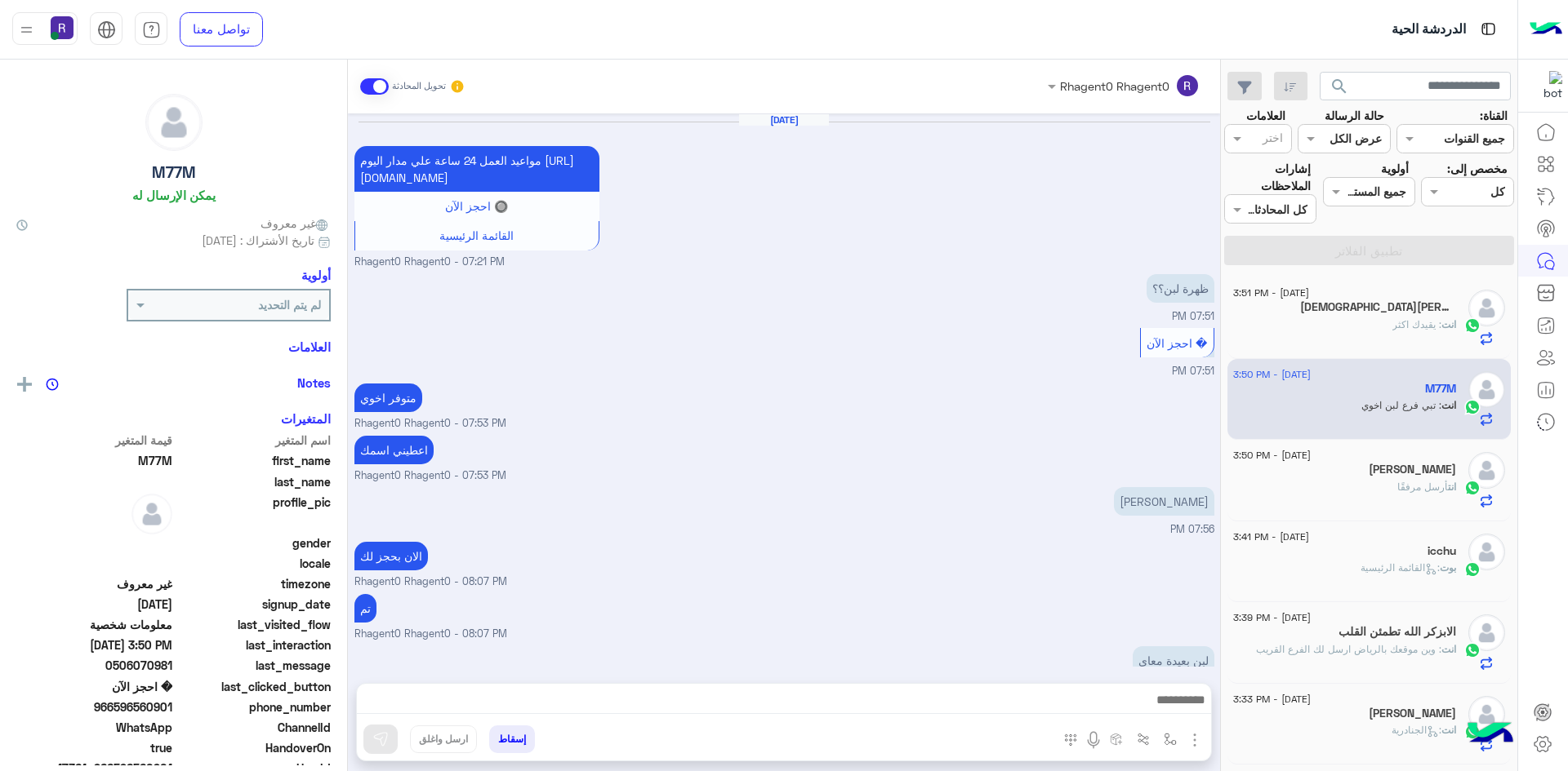
scroll to position [1003, 0]
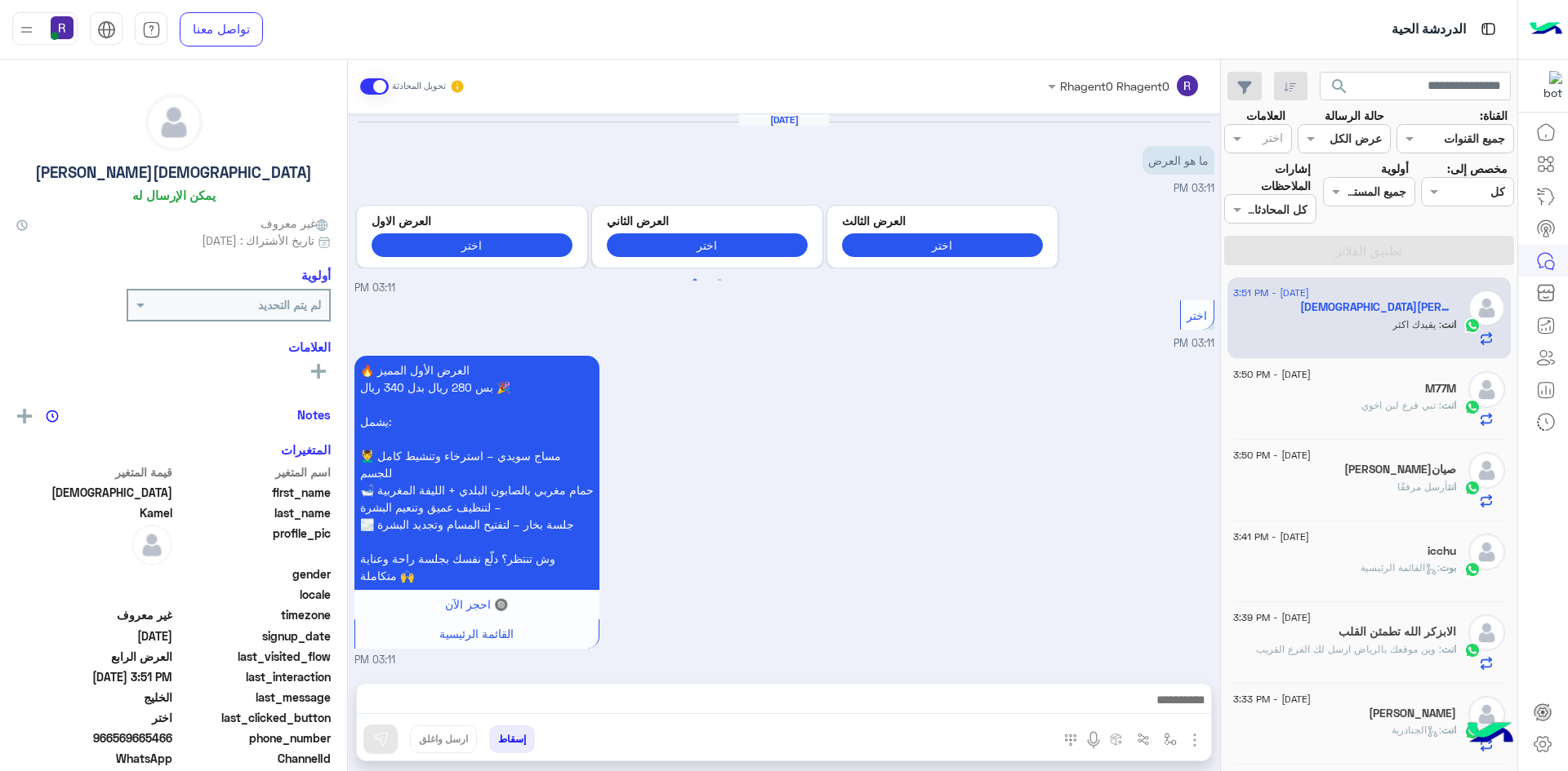
scroll to position [1891, 0]
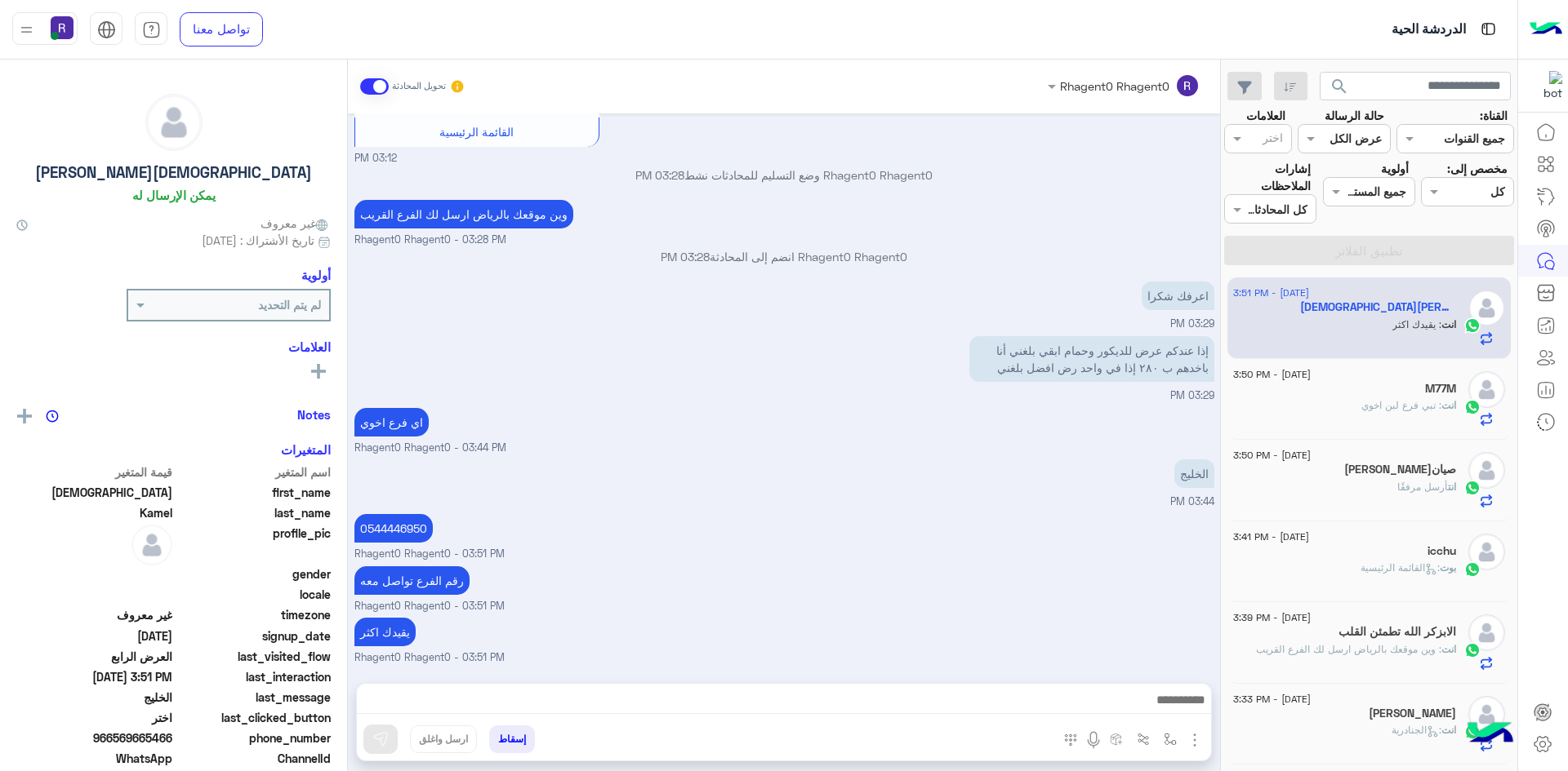
click at [1394, 400] on span ": تبي فرع لبن اخوي" at bounding box center [1401, 405] width 80 height 13
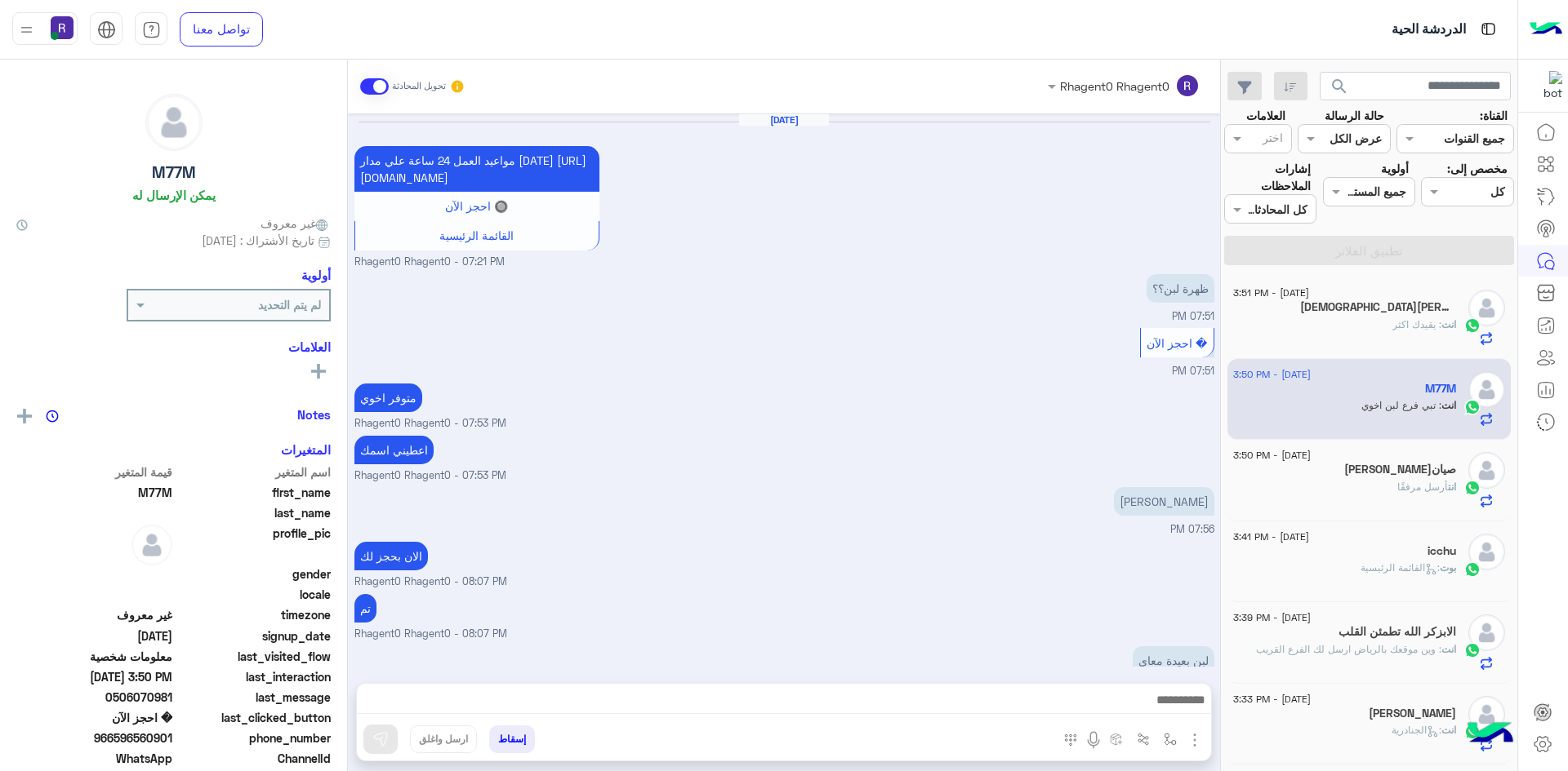
scroll to position [1003, 0]
